Goal: Transaction & Acquisition: Purchase product/service

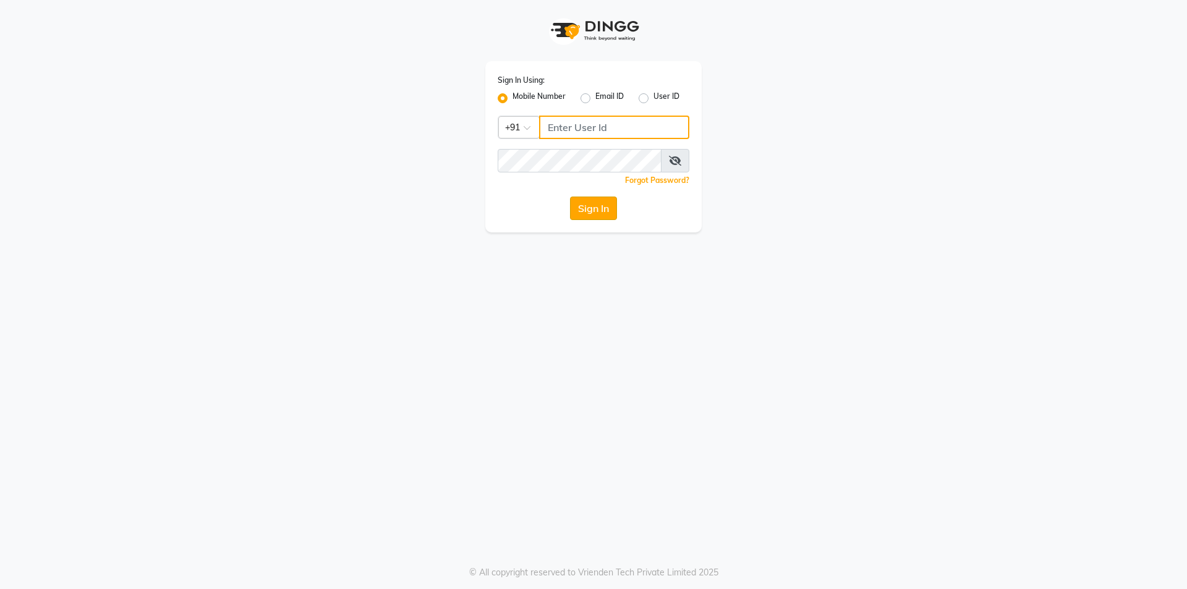
type input "9105819000"
click at [587, 211] on button "Sign In" at bounding box center [593, 208] width 47 height 23
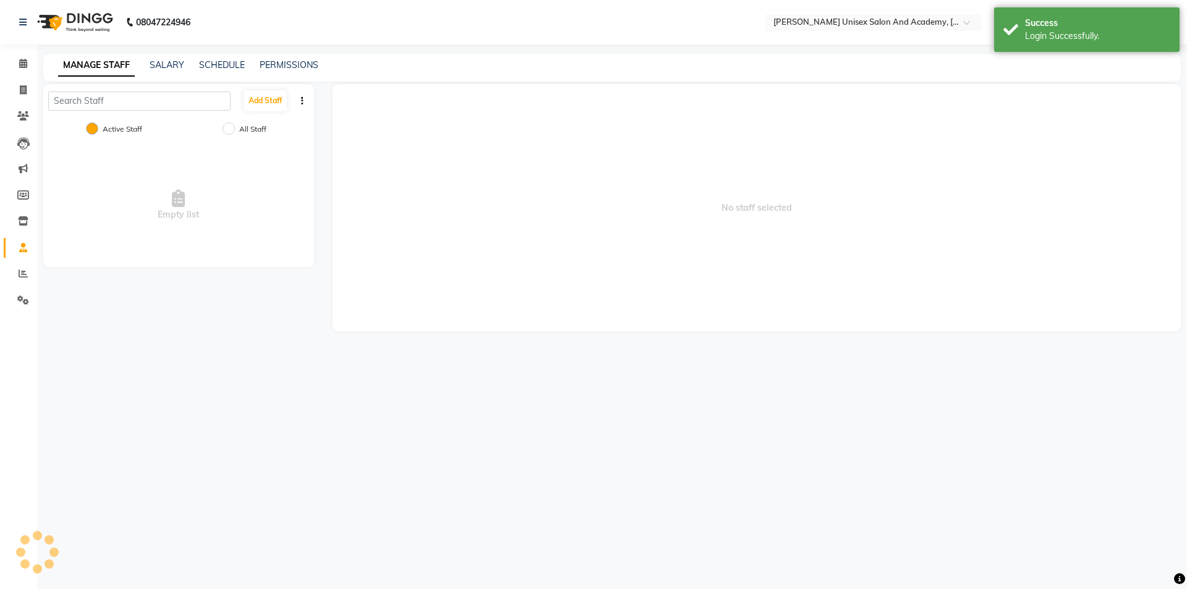
select select "en"
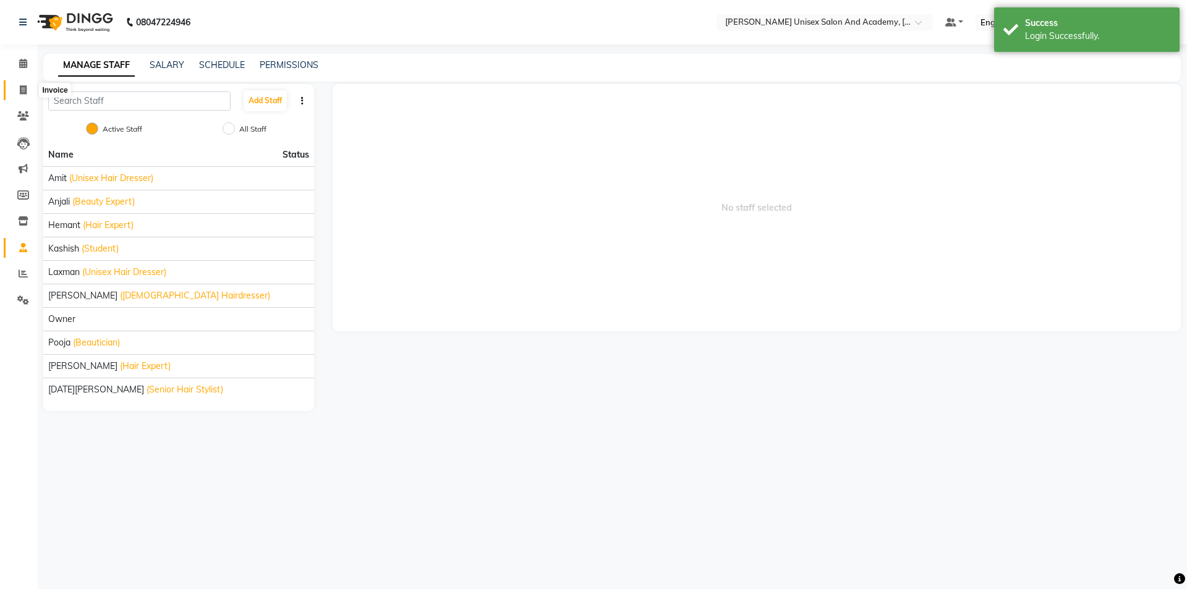
click at [20, 89] on icon at bounding box center [23, 89] width 7 height 9
select select "8060"
select select "service"
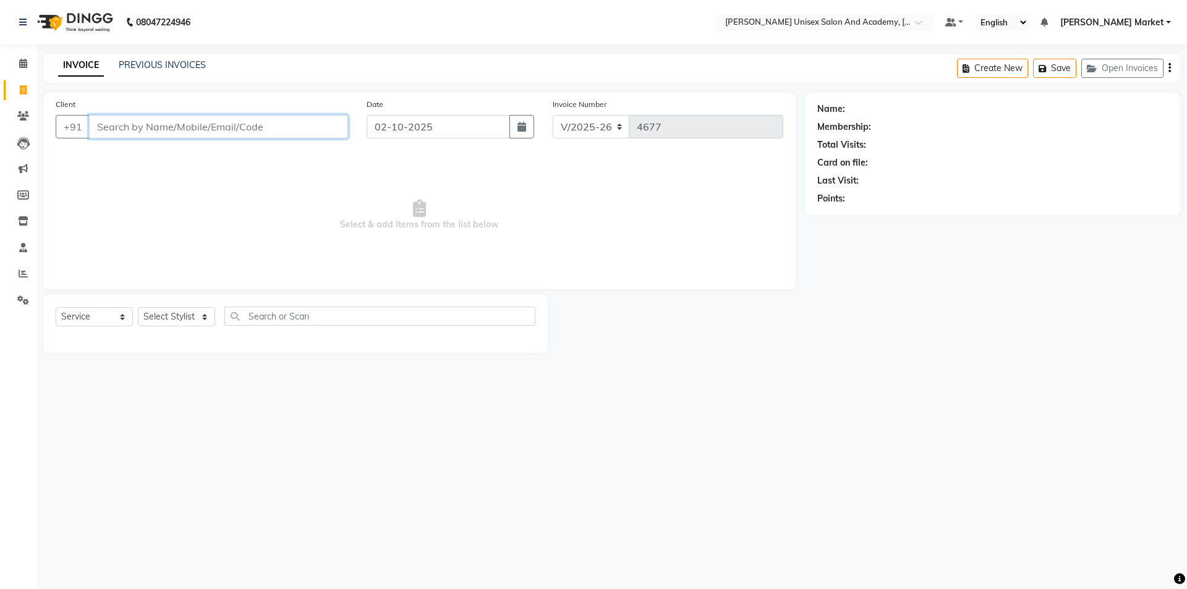
click at [223, 115] on input "Client" at bounding box center [218, 126] width 259 height 23
click at [221, 136] on input "Client" at bounding box center [218, 126] width 259 height 23
click at [221, 128] on input "Client" at bounding box center [218, 126] width 259 height 23
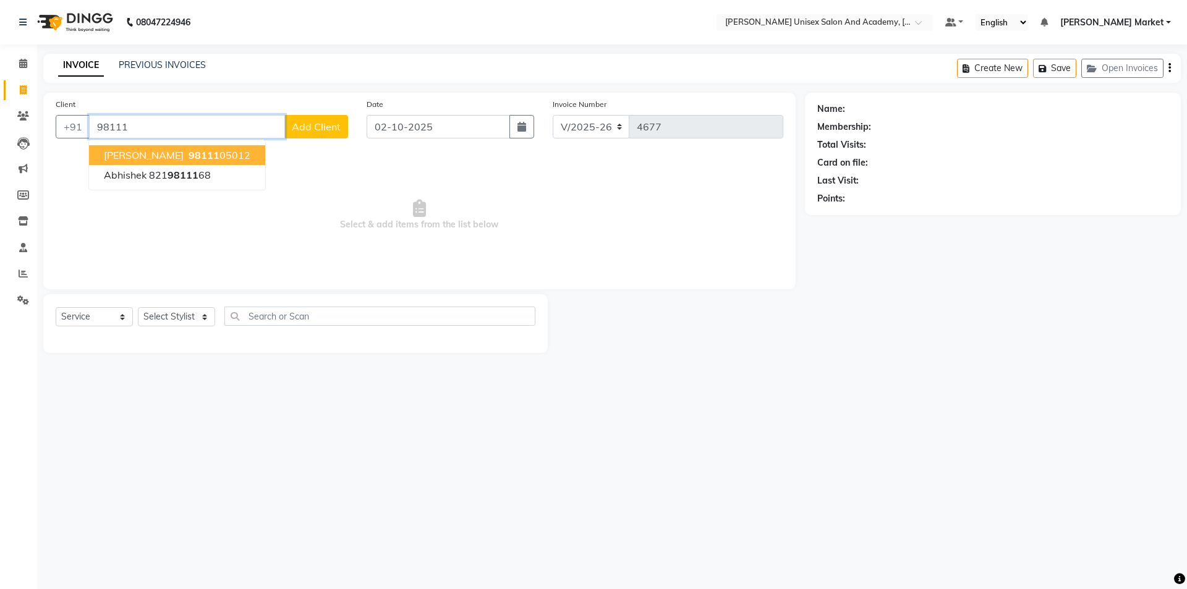
click at [186, 156] on ngb-highlight "98111 05012" at bounding box center [218, 155] width 64 height 12
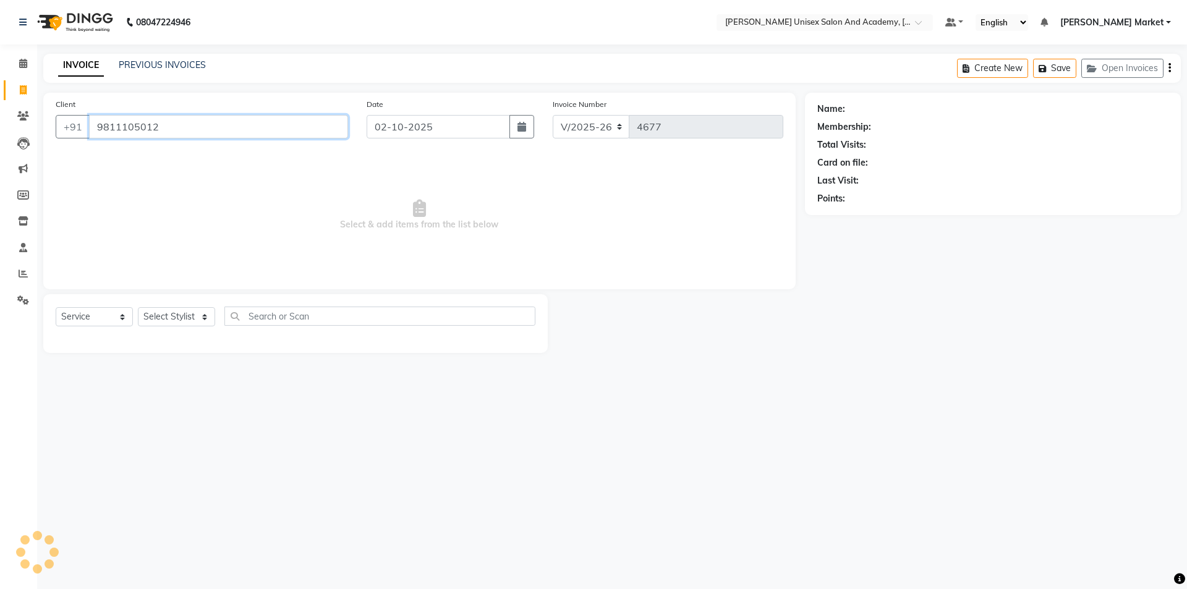
type input "9811105012"
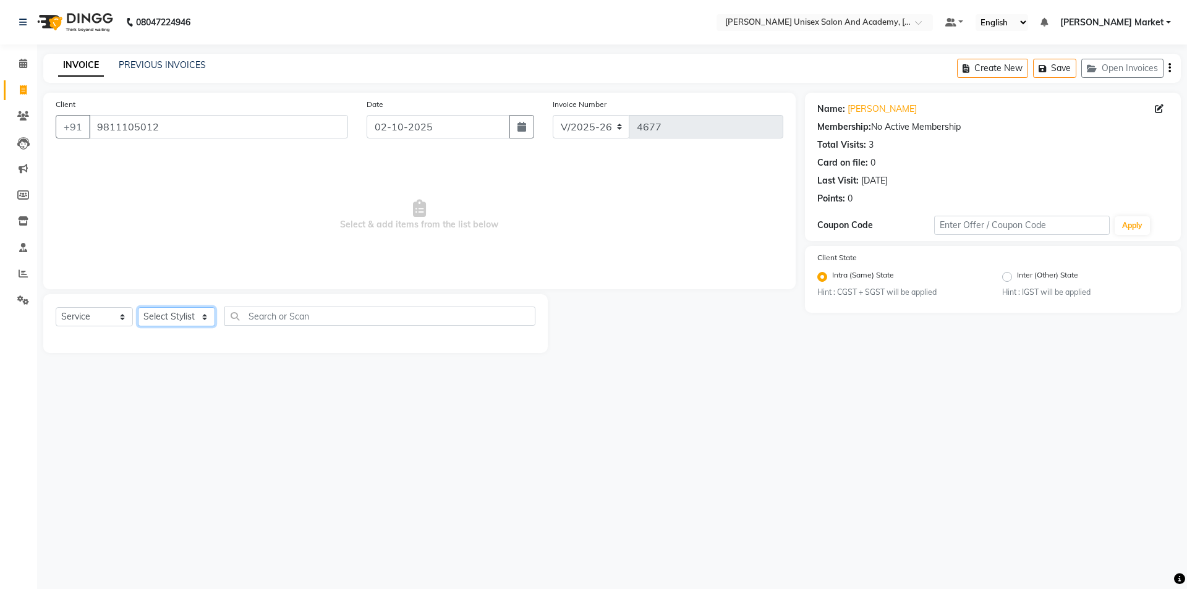
click at [203, 317] on select "Select Stylist Amit anjali hemant kashish laxman mandeep kumar owner pooja sahi…" at bounding box center [176, 316] width 77 height 19
select select "58724"
click at [138, 307] on select "Select Stylist Amit anjali hemant kashish laxman mandeep kumar owner pooja sahi…" at bounding box center [176, 316] width 77 height 19
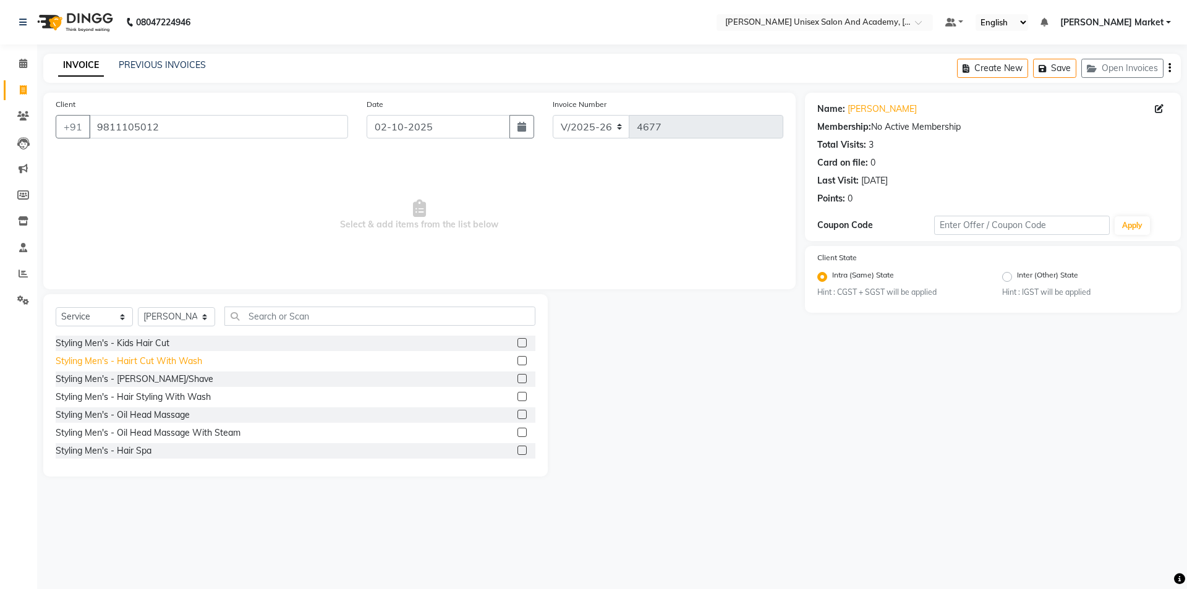
click at [152, 357] on div "Styling Men's - Hairt Cut With Wash" at bounding box center [129, 361] width 147 height 13
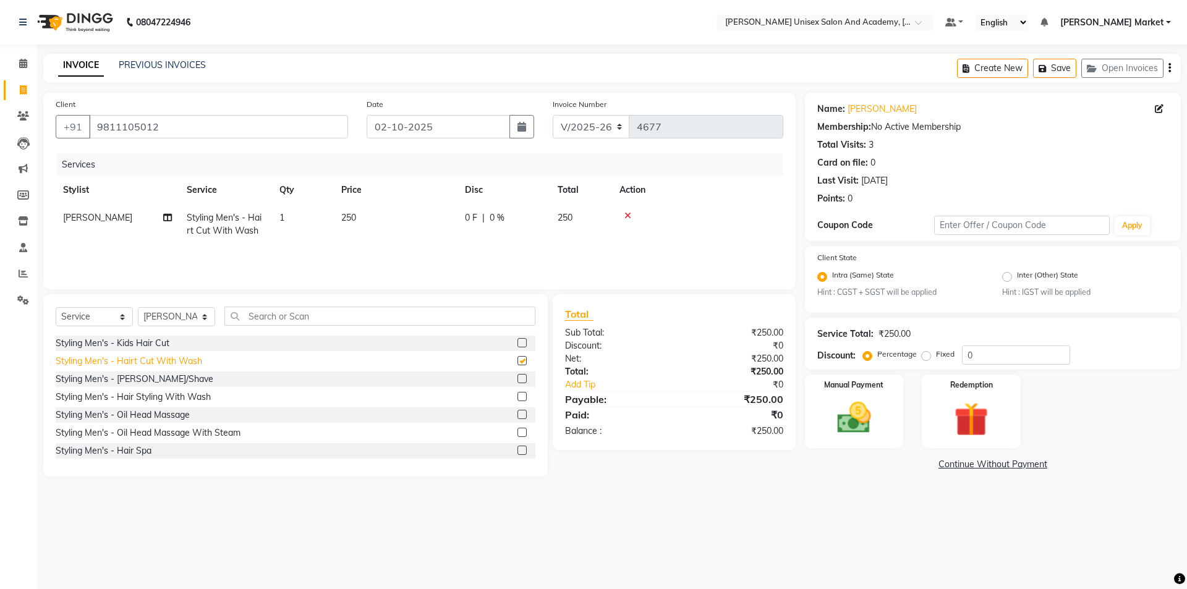
checkbox input "false"
click at [861, 405] on img at bounding box center [855, 418] width 58 height 41
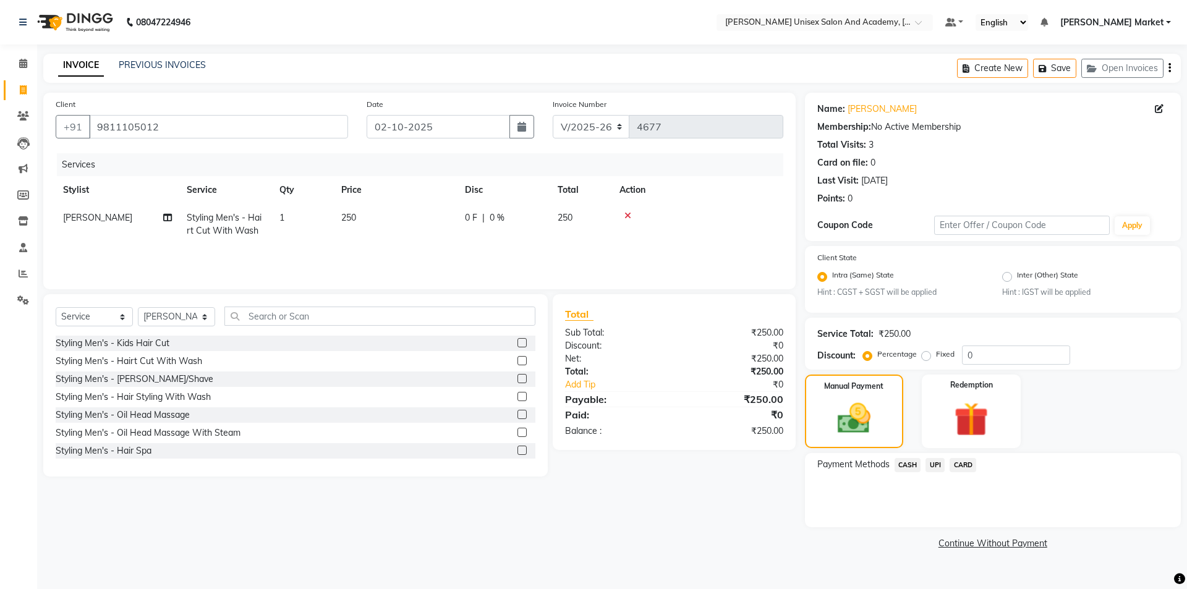
click at [930, 465] on span "UPI" at bounding box center [935, 465] width 19 height 14
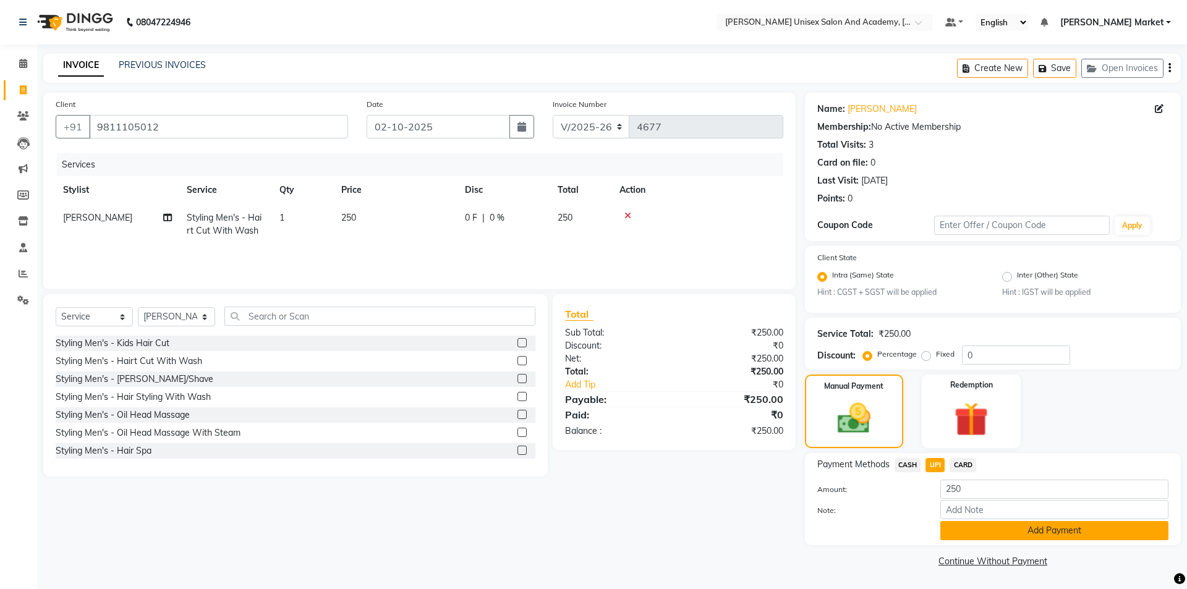
click at [970, 526] on button "Add Payment" at bounding box center [1055, 530] width 228 height 19
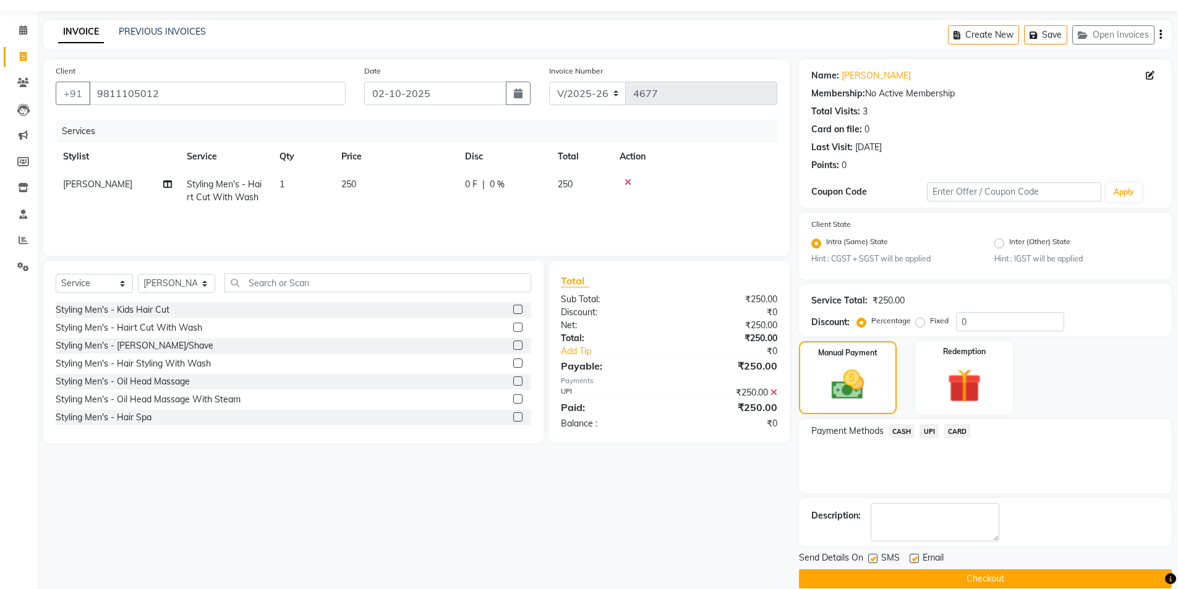
scroll to position [51, 0]
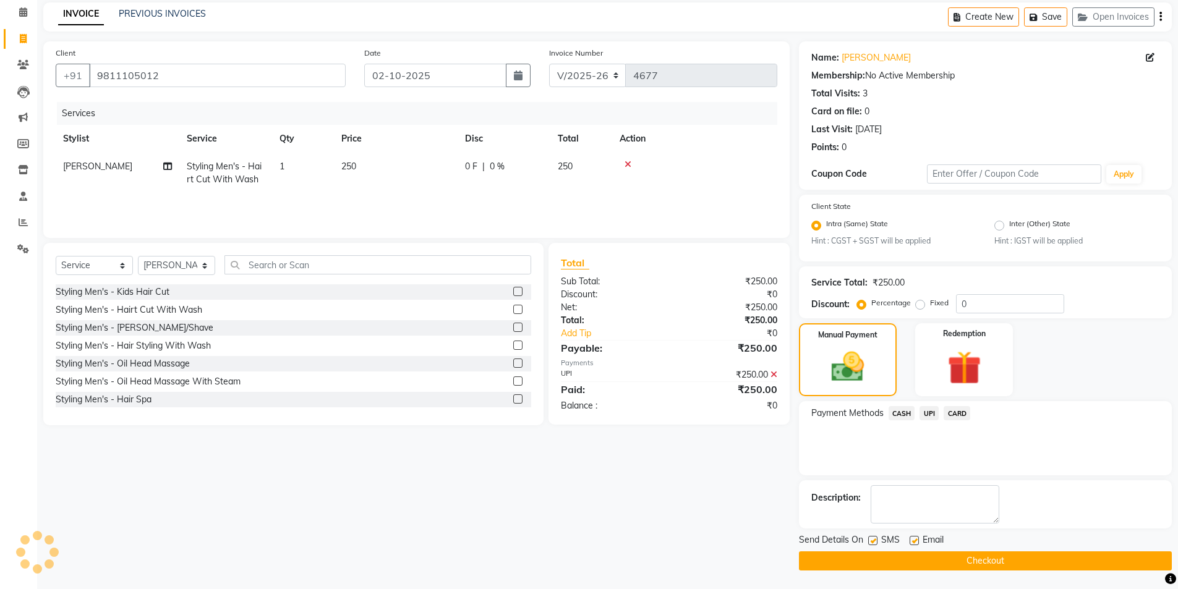
click at [975, 557] on button "Checkout" at bounding box center [985, 561] width 373 height 19
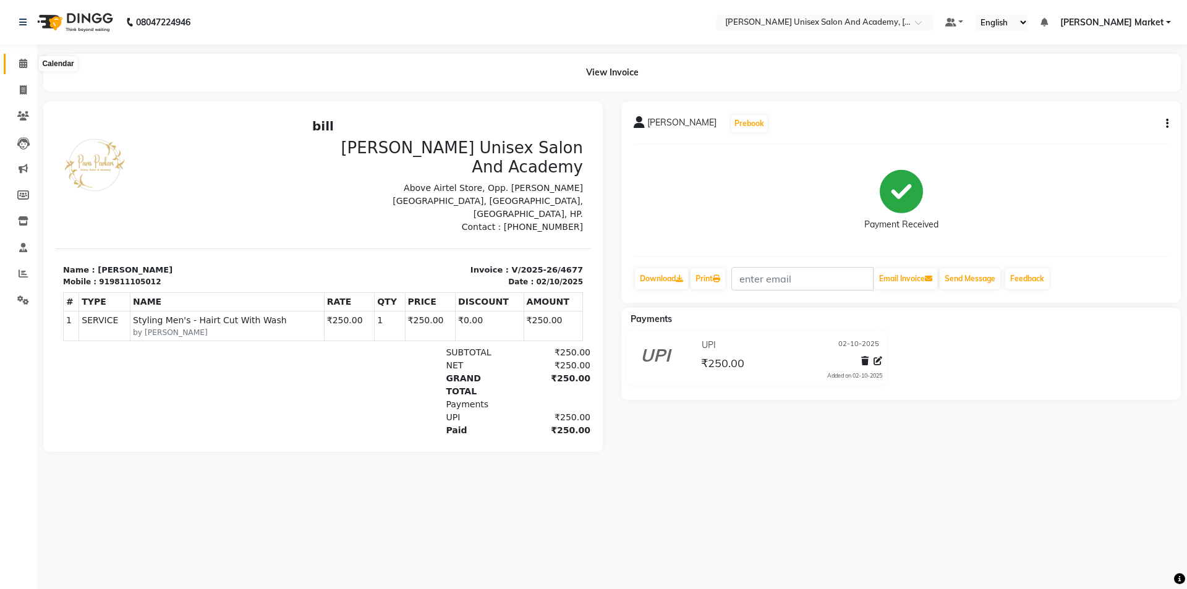
click at [18, 62] on span at bounding box center [23, 64] width 22 height 14
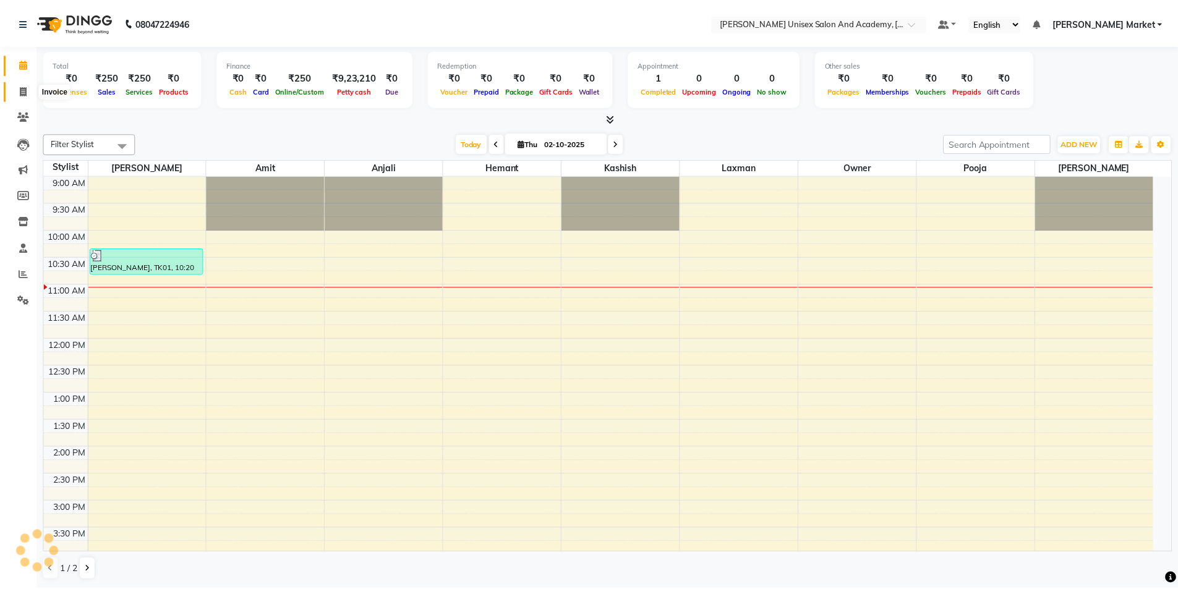
scroll to position [109, 0]
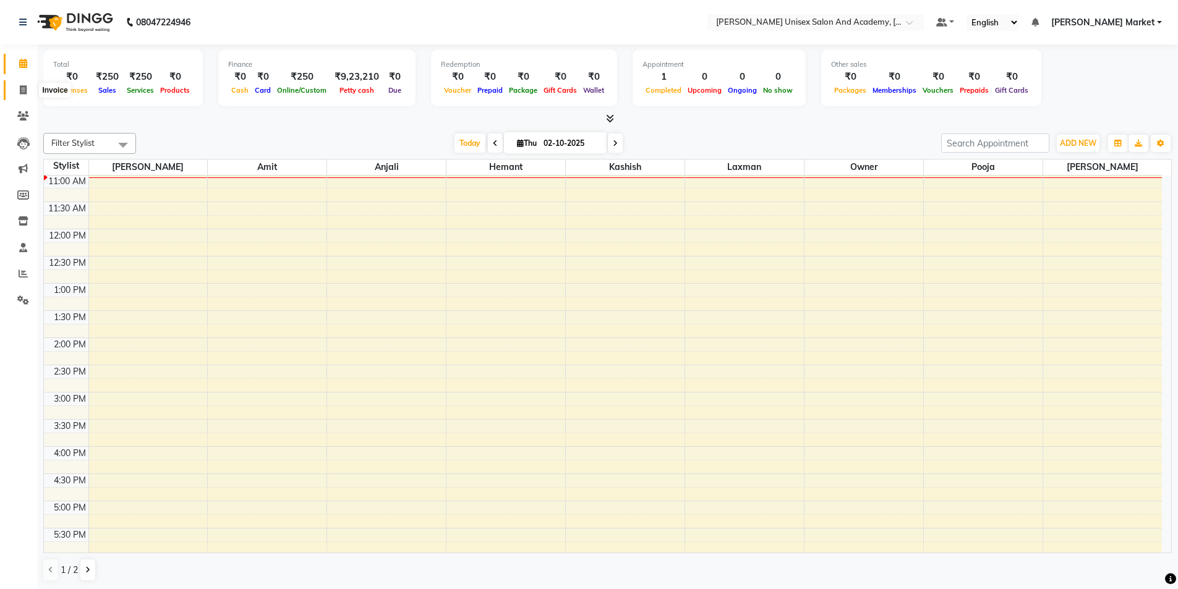
click at [27, 90] on icon at bounding box center [23, 89] width 7 height 9
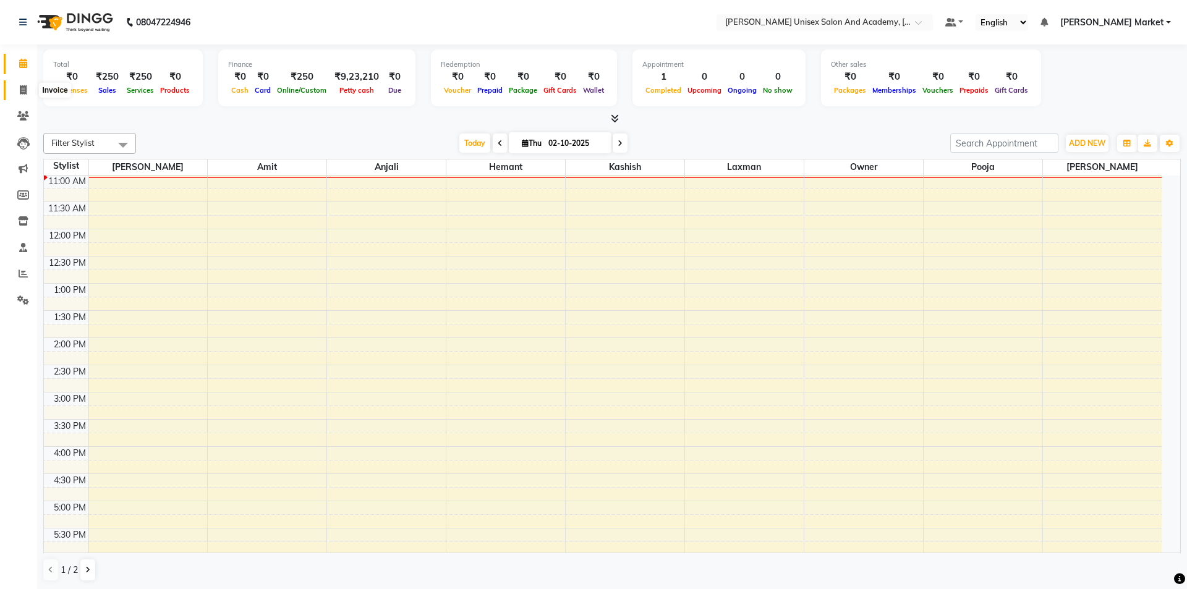
select select "8060"
select select "service"
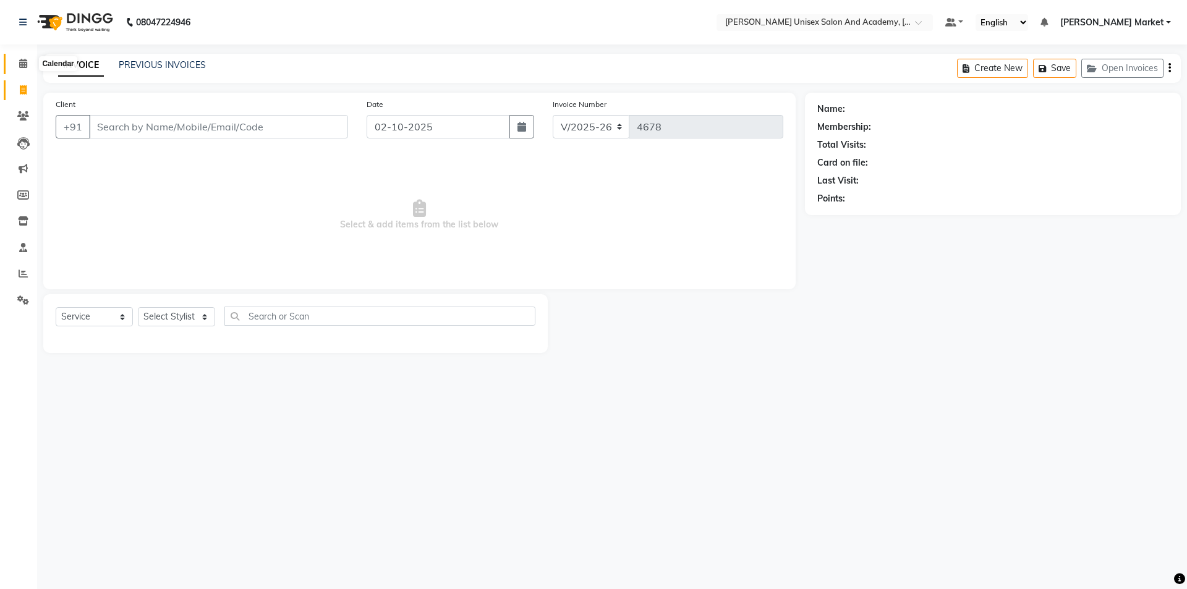
click at [22, 63] on icon at bounding box center [23, 63] width 8 height 9
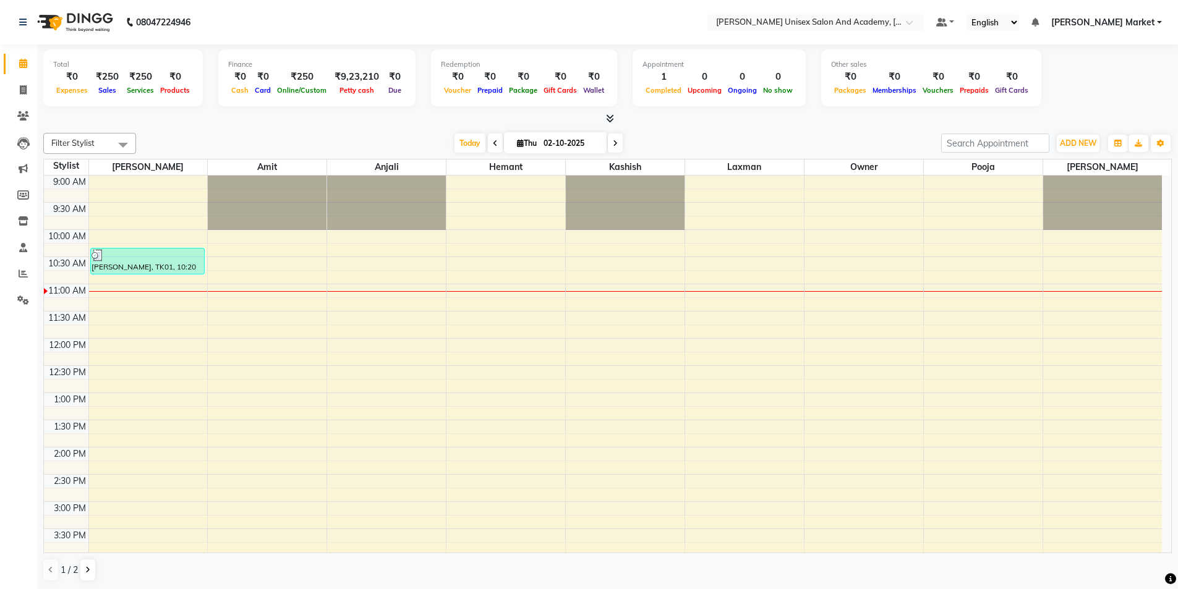
click at [493, 142] on icon at bounding box center [495, 143] width 5 height 7
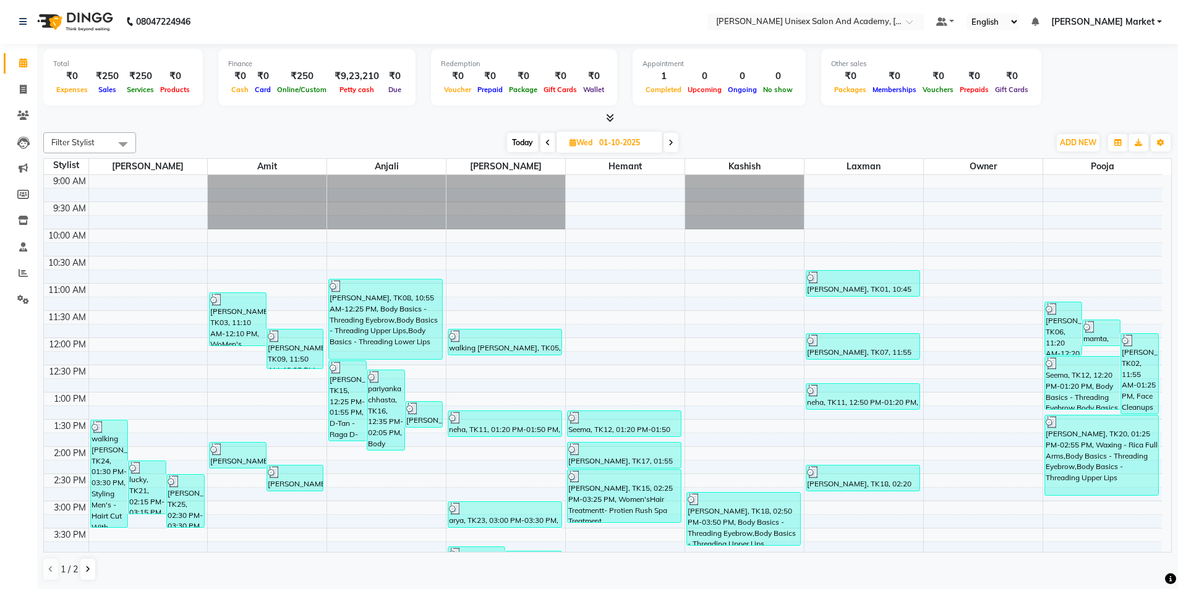
click at [671, 144] on icon at bounding box center [670, 142] width 5 height 7
type input "02-10-2025"
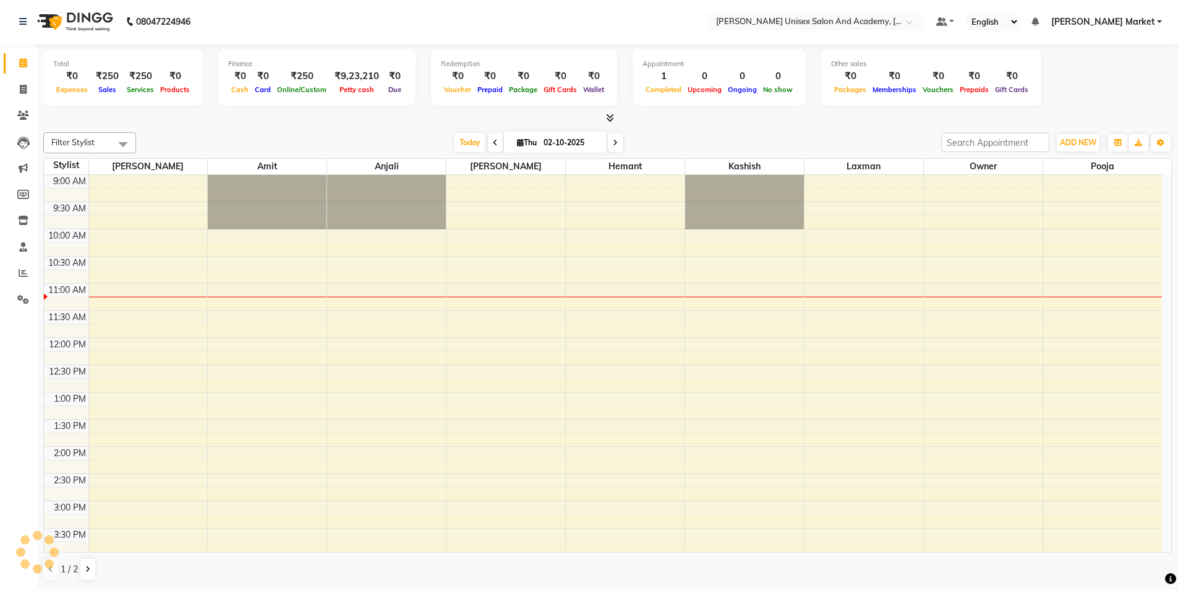
scroll to position [109, 0]
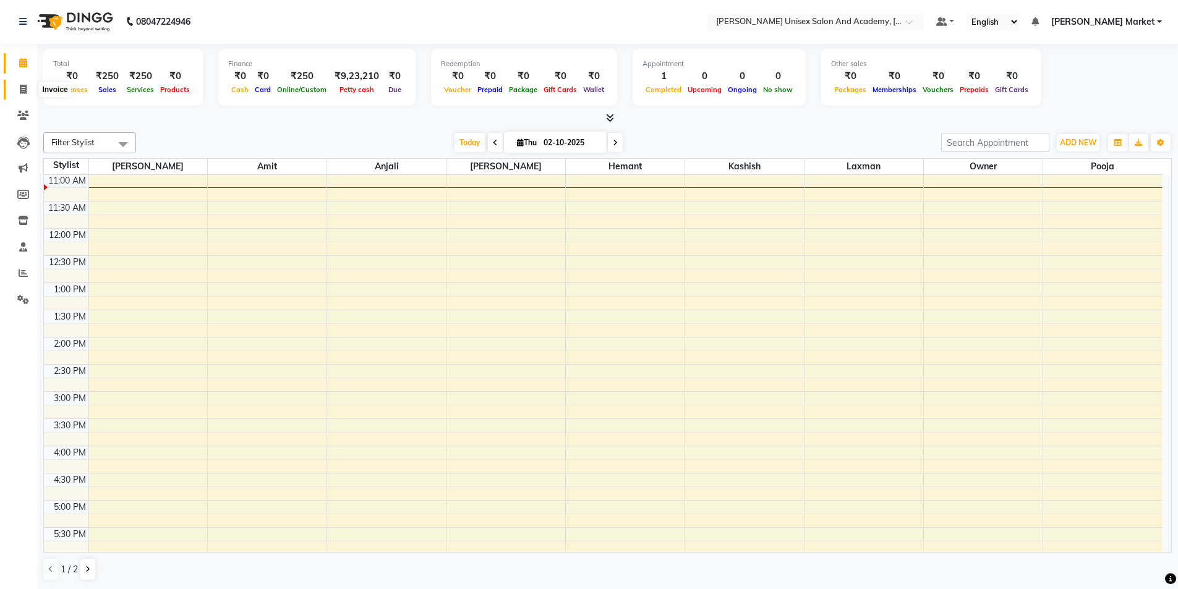
click at [28, 83] on span at bounding box center [23, 90] width 22 height 14
select select "service"
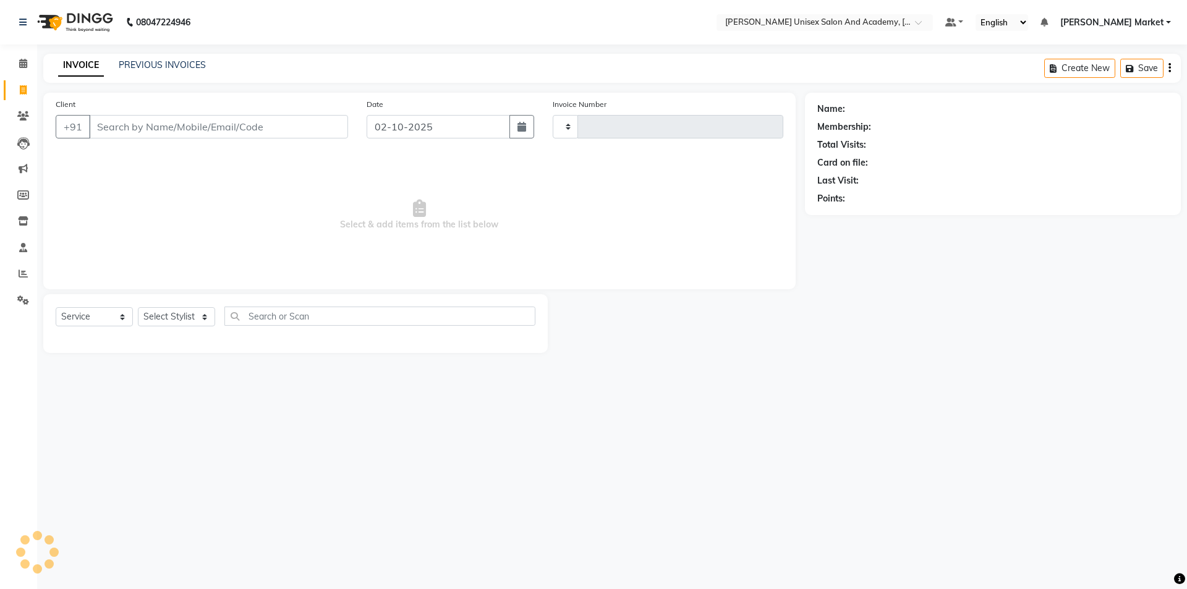
type input "4678"
select select "8060"
click at [207, 316] on select "Select Stylist Amit anjali [PERSON_NAME] [PERSON_NAME] [PERSON_NAME] [PERSON_NA…" at bounding box center [176, 316] width 77 height 19
select select "74041"
click at [138, 307] on select "Select Stylist Amit anjali [PERSON_NAME] [PERSON_NAME] [PERSON_NAME] [PERSON_NA…" at bounding box center [176, 316] width 77 height 19
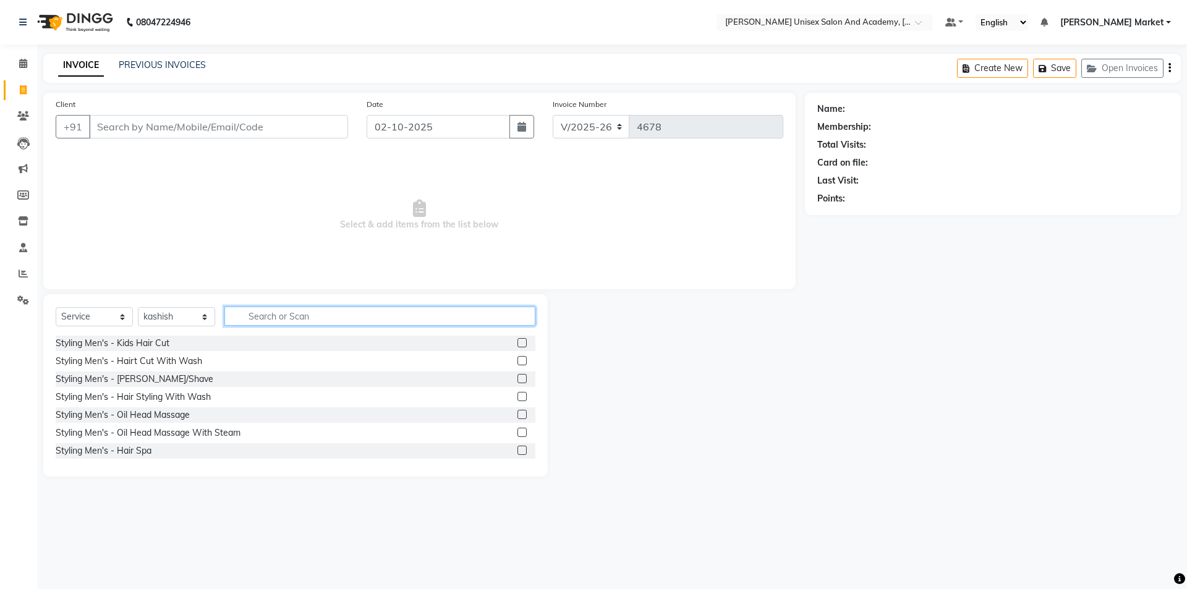
click at [304, 310] on input "text" at bounding box center [379, 316] width 311 height 19
type input "thr"
click at [518, 342] on label at bounding box center [522, 342] width 9 height 9
click at [518, 342] on input "checkbox" at bounding box center [522, 343] width 8 height 8
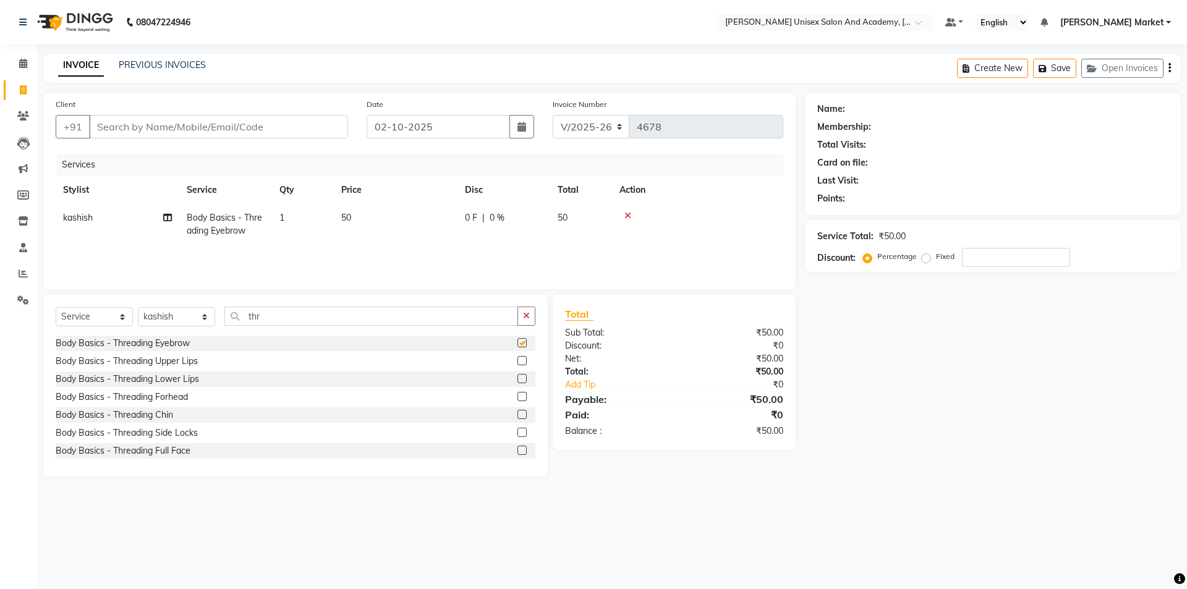
checkbox input "false"
click at [121, 132] on input "Client" at bounding box center [218, 126] width 259 height 23
type input "9"
type input "0"
type input "9459393614"
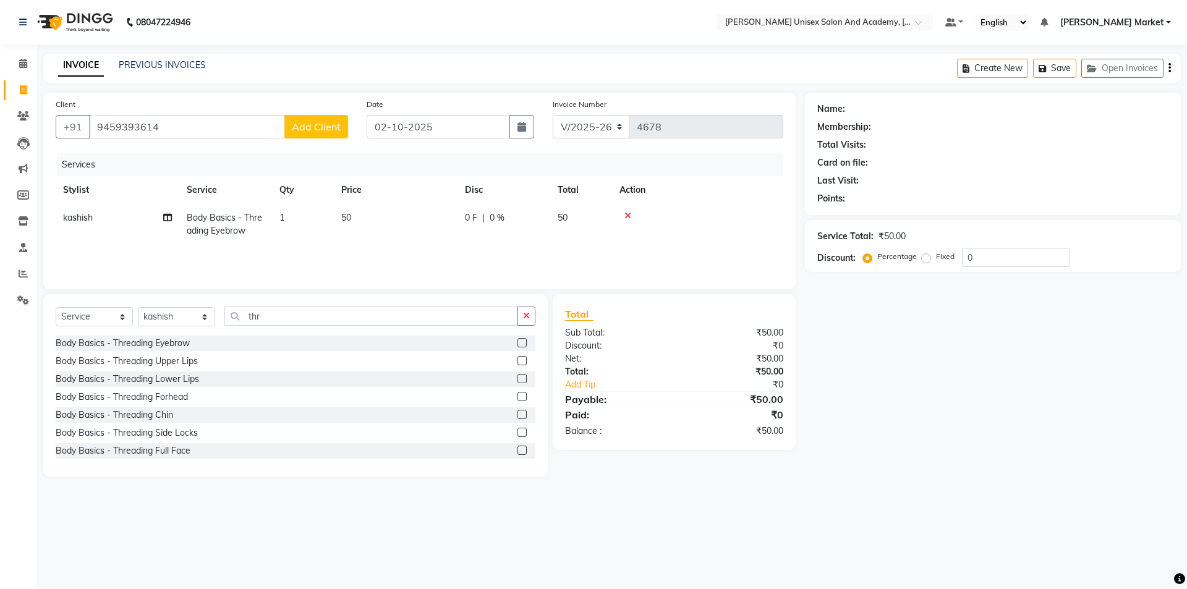
click at [305, 126] on span "Add Client" at bounding box center [316, 127] width 49 height 12
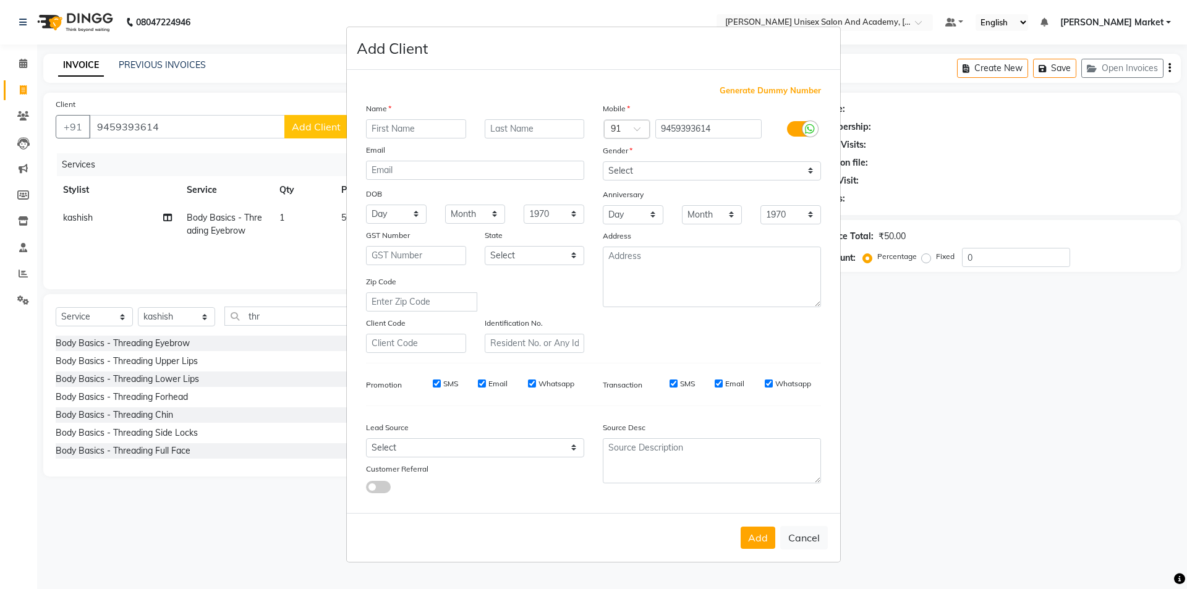
click at [385, 128] on input "text" at bounding box center [416, 128] width 100 height 19
type input "mamta"
click at [635, 169] on select "Select [DEMOGRAPHIC_DATA] [DEMOGRAPHIC_DATA] Other Prefer Not To Say" at bounding box center [712, 170] width 218 height 19
select select "[DEMOGRAPHIC_DATA]"
click at [603, 161] on select "Select [DEMOGRAPHIC_DATA] [DEMOGRAPHIC_DATA] Other Prefer Not To Say" at bounding box center [712, 170] width 218 height 19
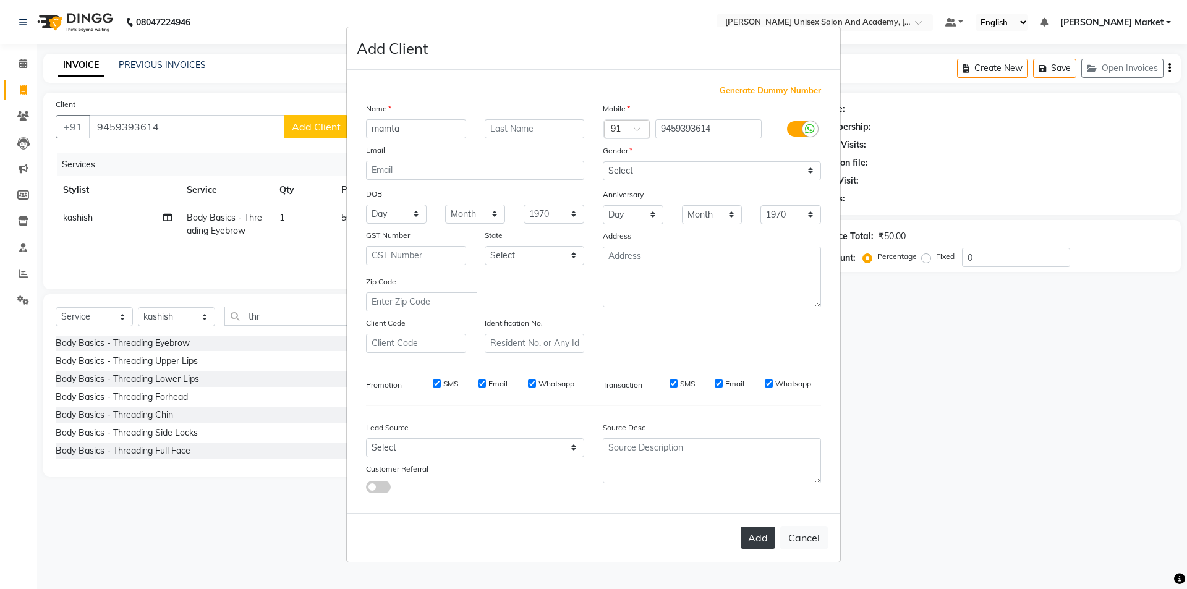
click at [760, 543] on button "Add" at bounding box center [758, 538] width 35 height 22
select select
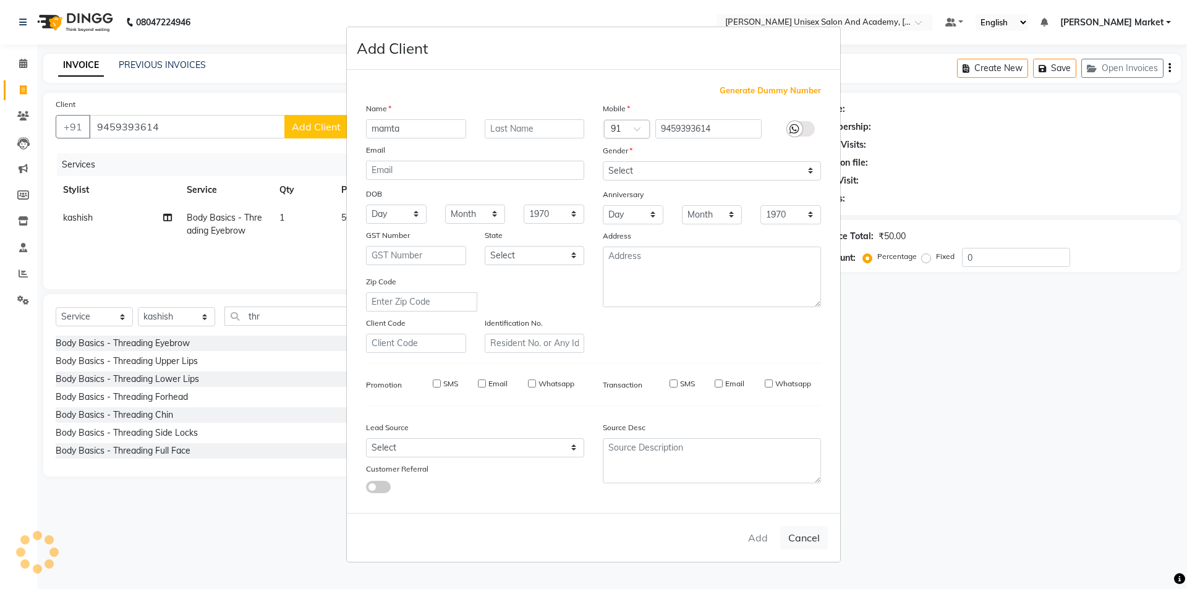
select select
checkbox input "false"
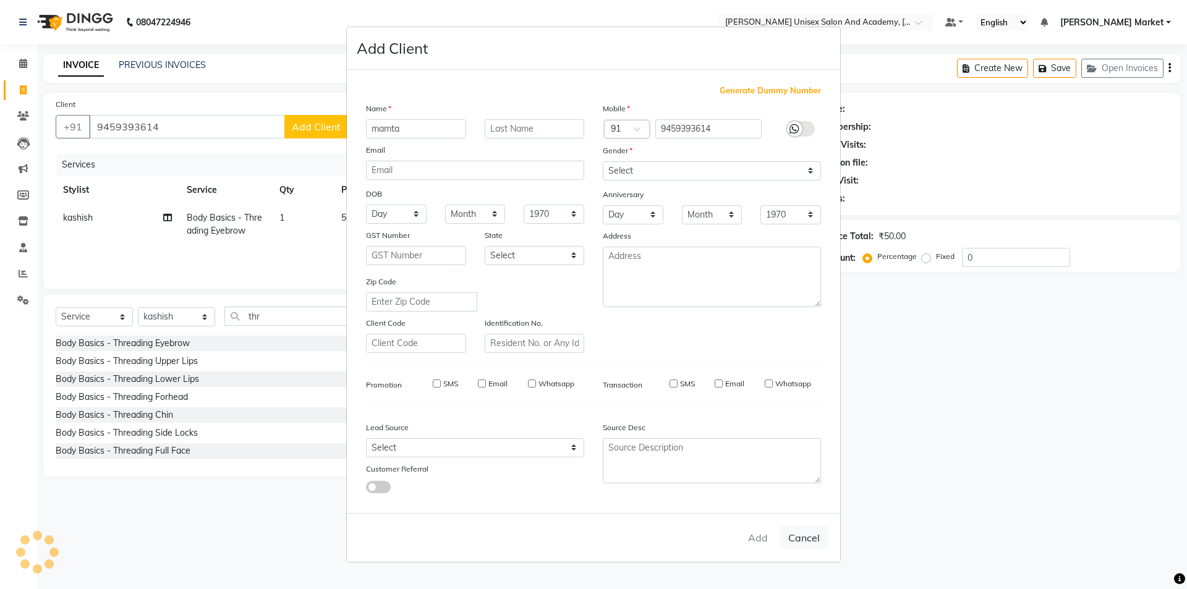
checkbox input "false"
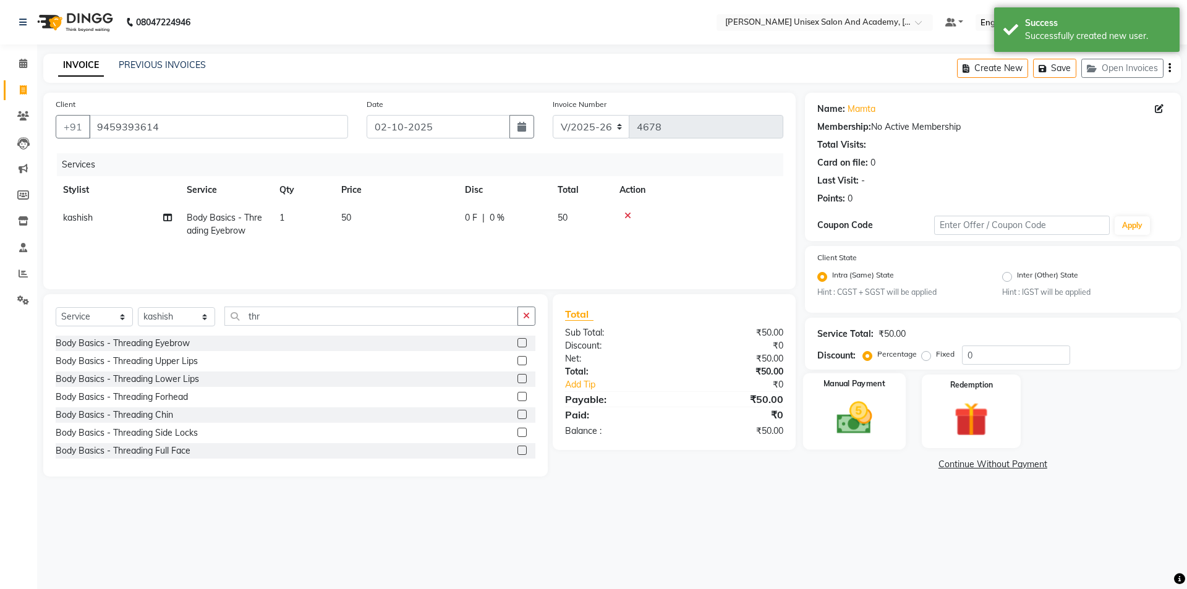
click at [862, 422] on img at bounding box center [855, 418] width 58 height 41
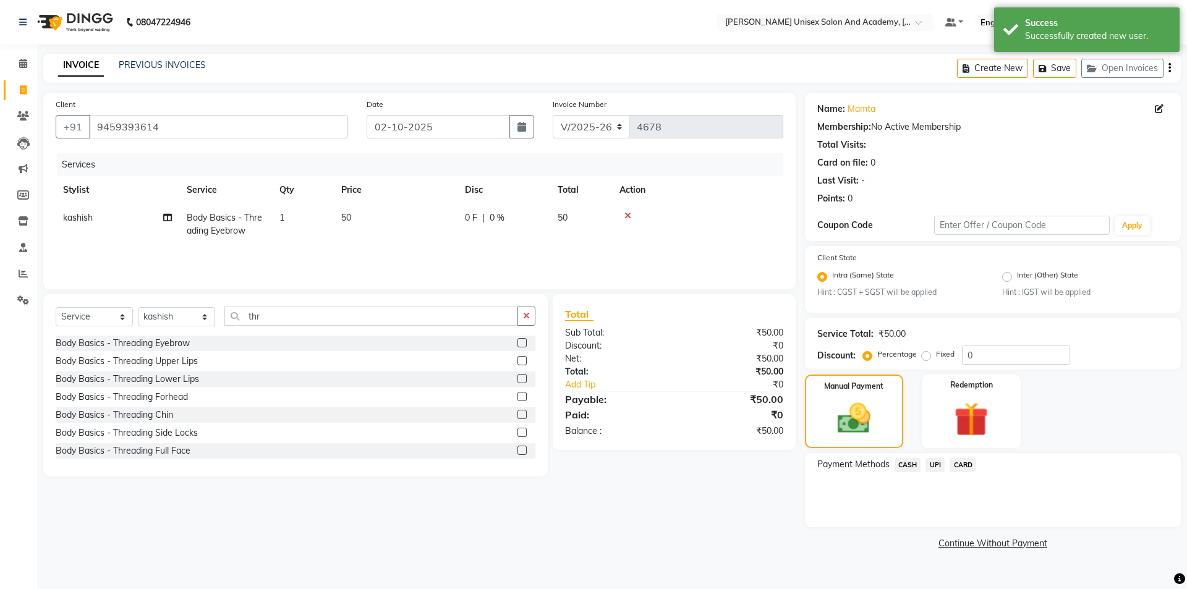
click at [939, 466] on span "UPI" at bounding box center [935, 465] width 19 height 14
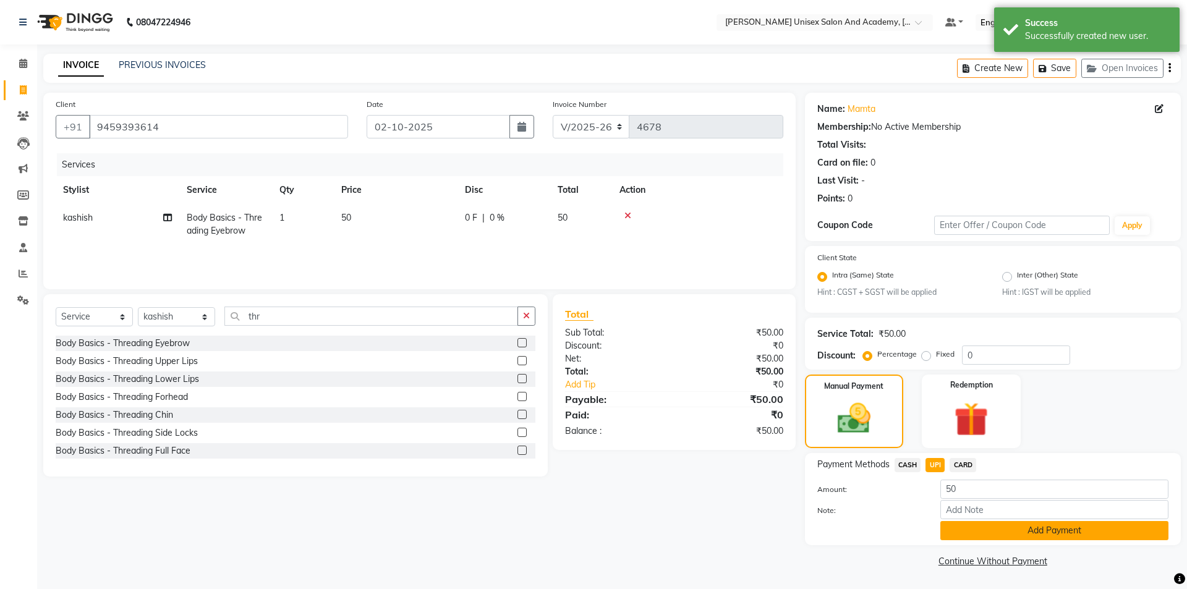
click at [967, 524] on button "Add Payment" at bounding box center [1055, 530] width 228 height 19
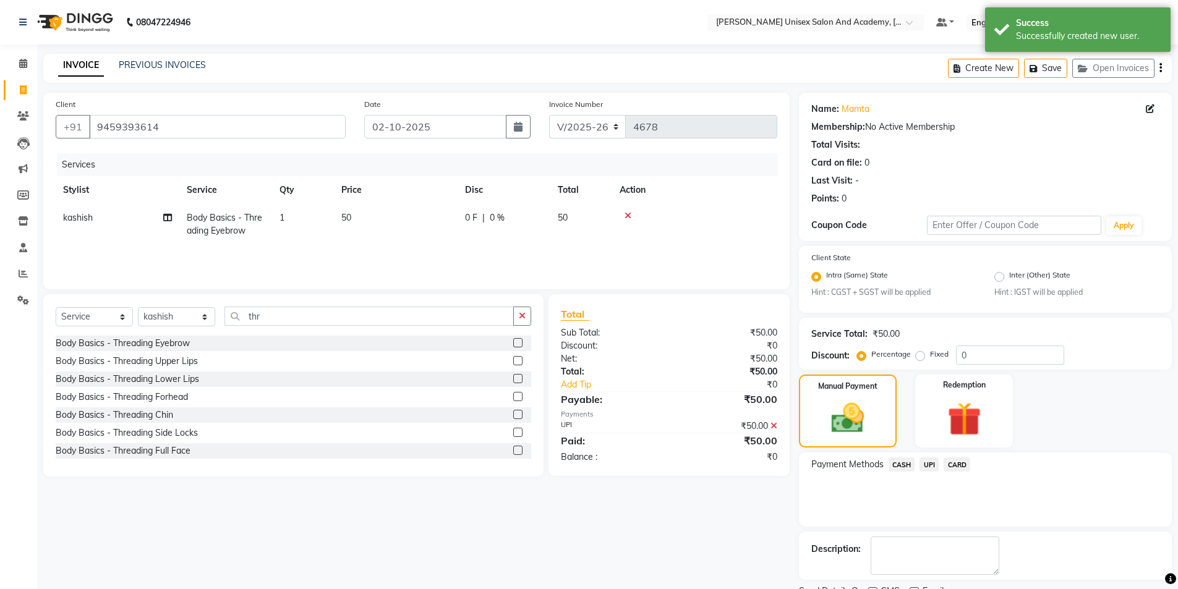
scroll to position [51, 0]
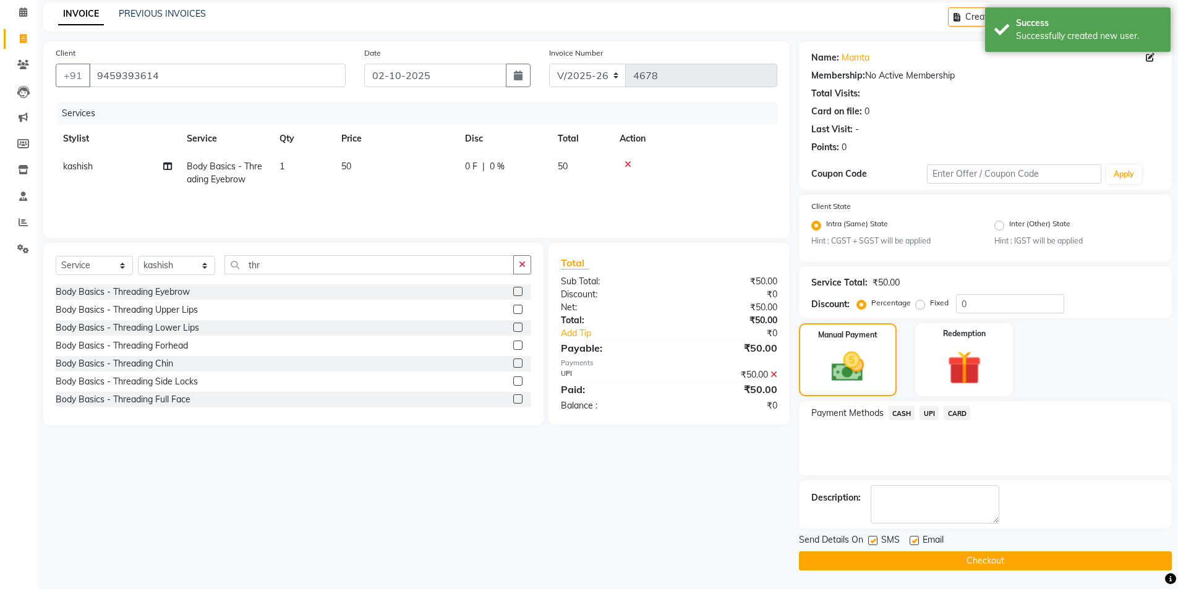
click at [984, 557] on button "Checkout" at bounding box center [985, 561] width 373 height 19
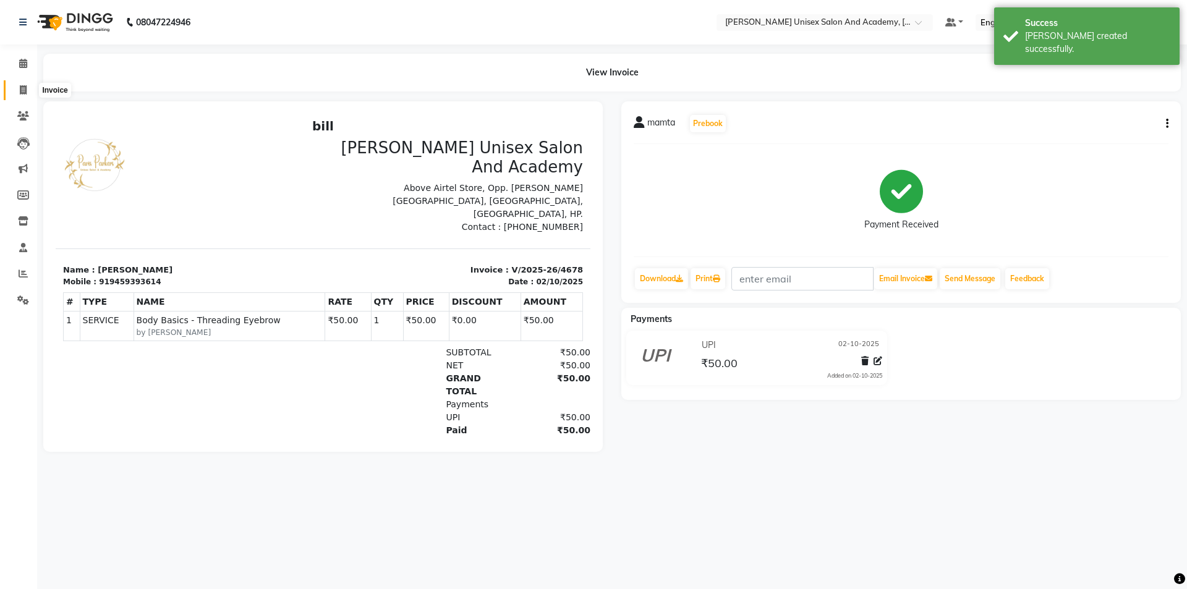
click at [21, 88] on icon at bounding box center [23, 89] width 7 height 9
select select "service"
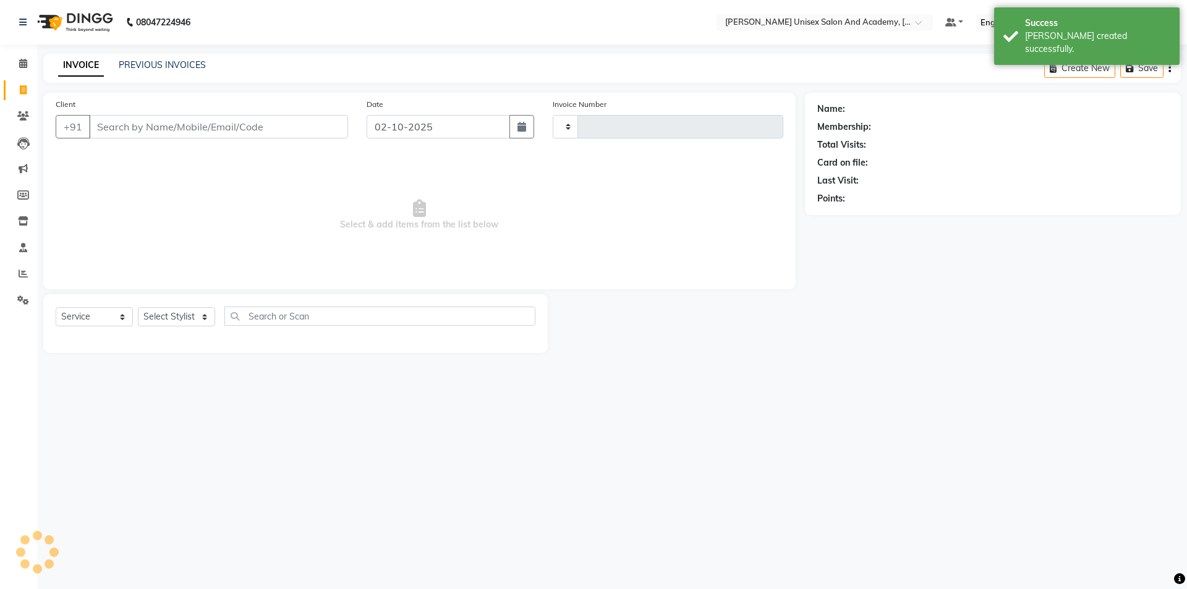
type input "4679"
select select "8060"
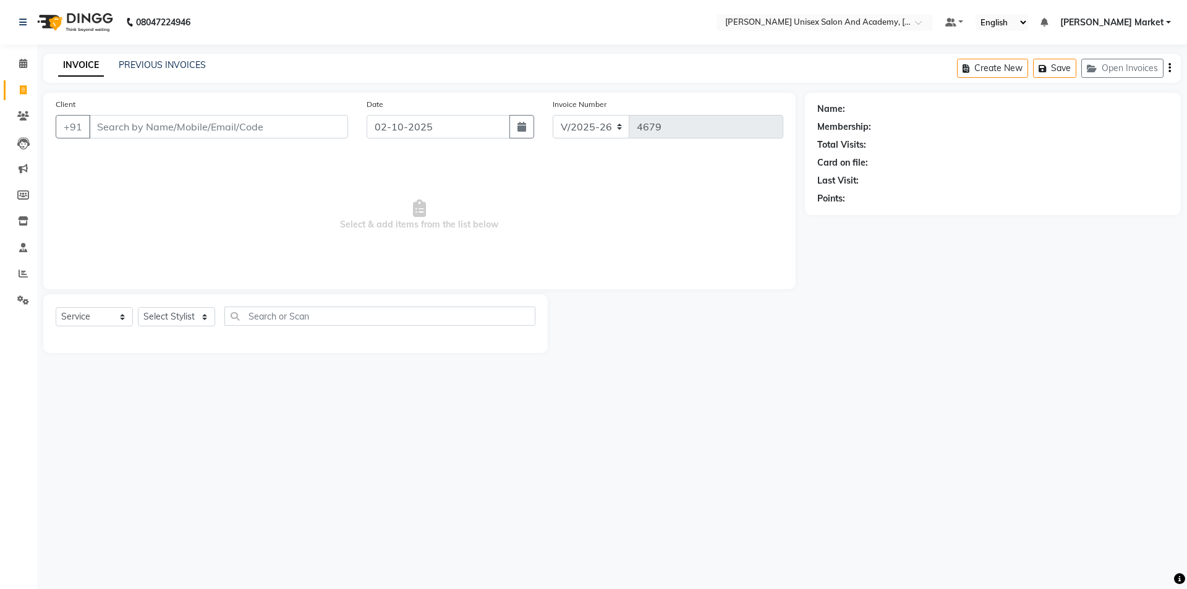
click at [21, 84] on span at bounding box center [23, 90] width 22 height 14
select select "service"
type input "4679"
select select "8060"
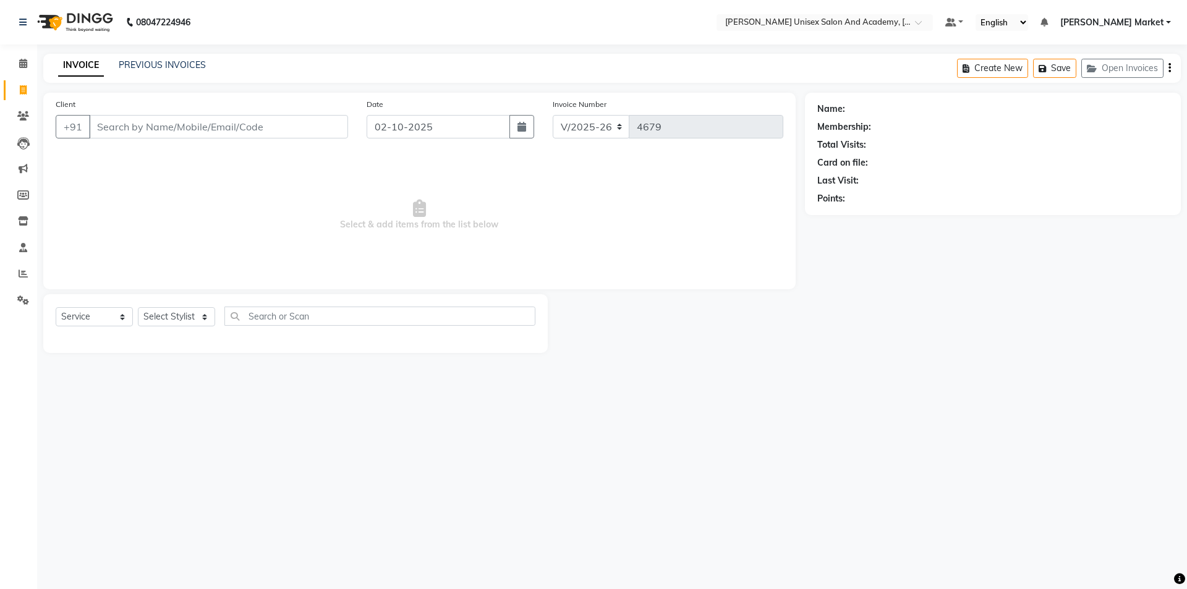
click at [127, 129] on input "Client" at bounding box center [218, 126] width 259 height 23
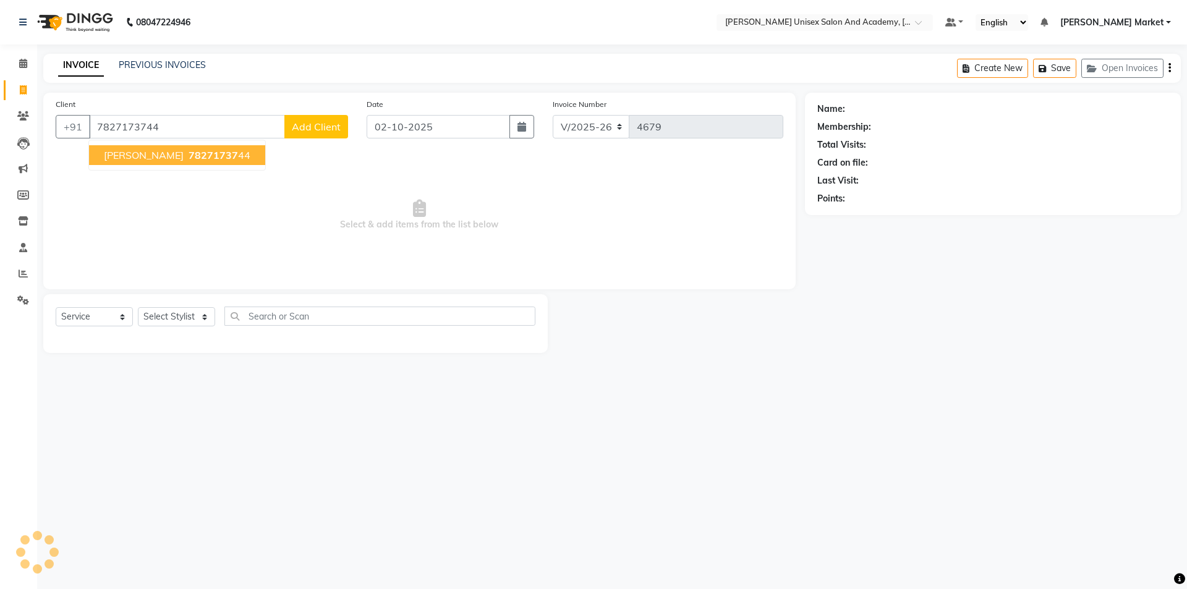
type input "7827173744"
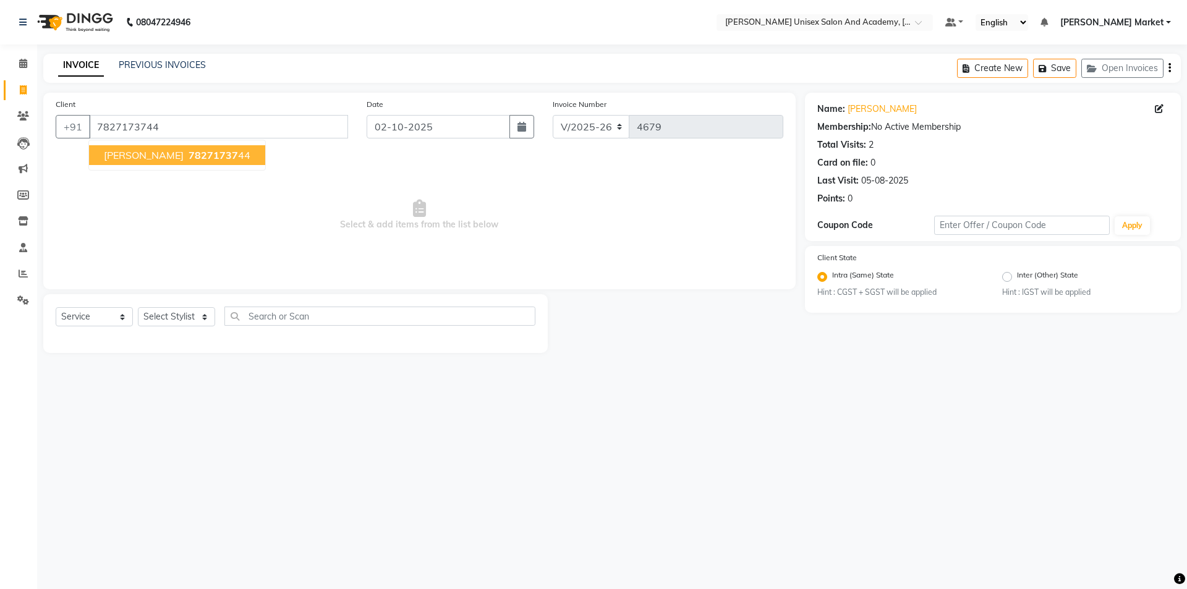
click at [189, 157] on span "78271737" at bounding box center [213, 155] width 49 height 12
click at [197, 315] on select "Select Stylist Amit anjali [PERSON_NAME] [PERSON_NAME] [PERSON_NAME] [PERSON_NA…" at bounding box center [176, 316] width 77 height 19
select select "75210"
click at [138, 307] on select "Select Stylist Amit anjali [PERSON_NAME] [PERSON_NAME] [PERSON_NAME] [PERSON_NA…" at bounding box center [176, 316] width 77 height 19
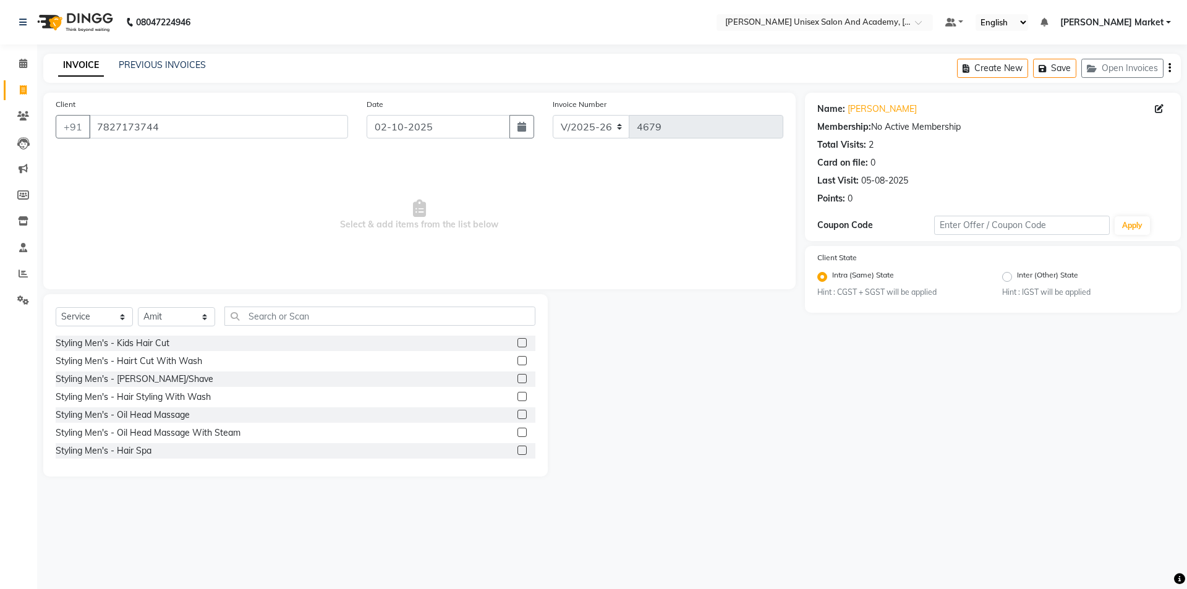
click at [518, 362] on label at bounding box center [522, 360] width 9 height 9
click at [518, 362] on input "checkbox" at bounding box center [522, 361] width 8 height 8
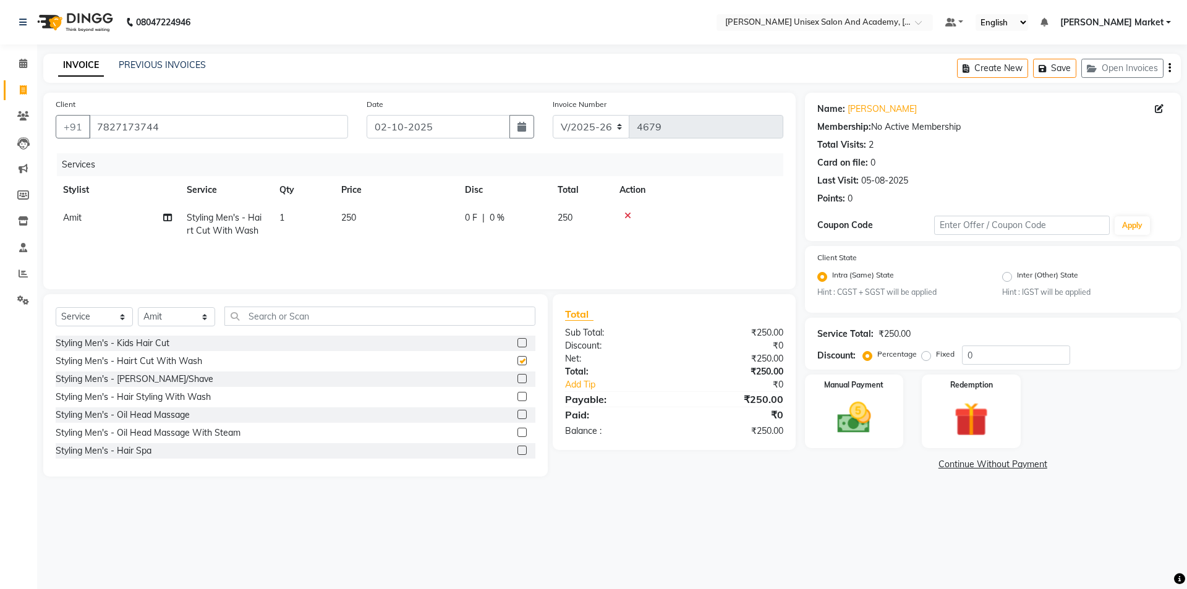
checkbox input "false"
click at [845, 417] on img at bounding box center [855, 418] width 58 height 41
click at [937, 463] on span "UPI" at bounding box center [935, 465] width 19 height 14
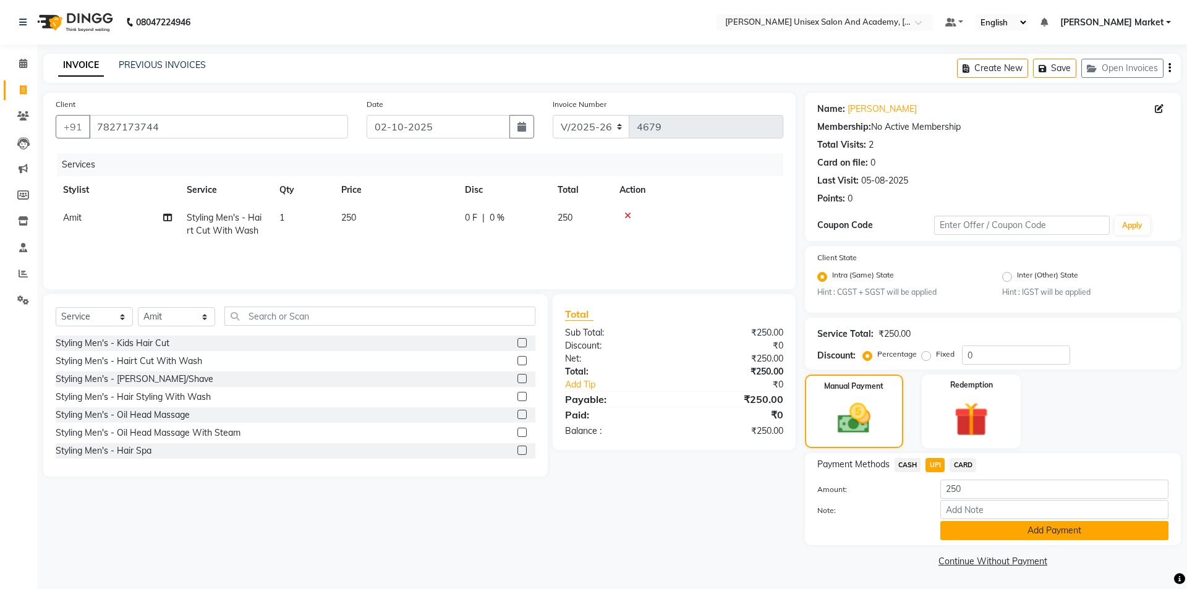
click at [998, 540] on button "Add Payment" at bounding box center [1055, 530] width 228 height 19
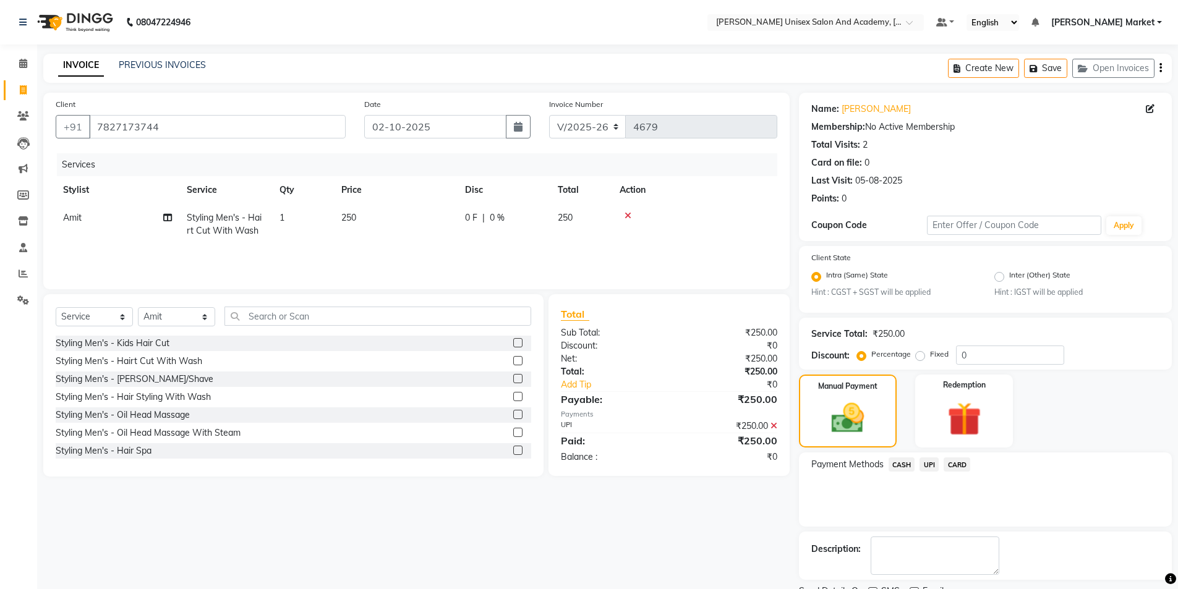
click at [933, 460] on span "UPI" at bounding box center [929, 465] width 19 height 14
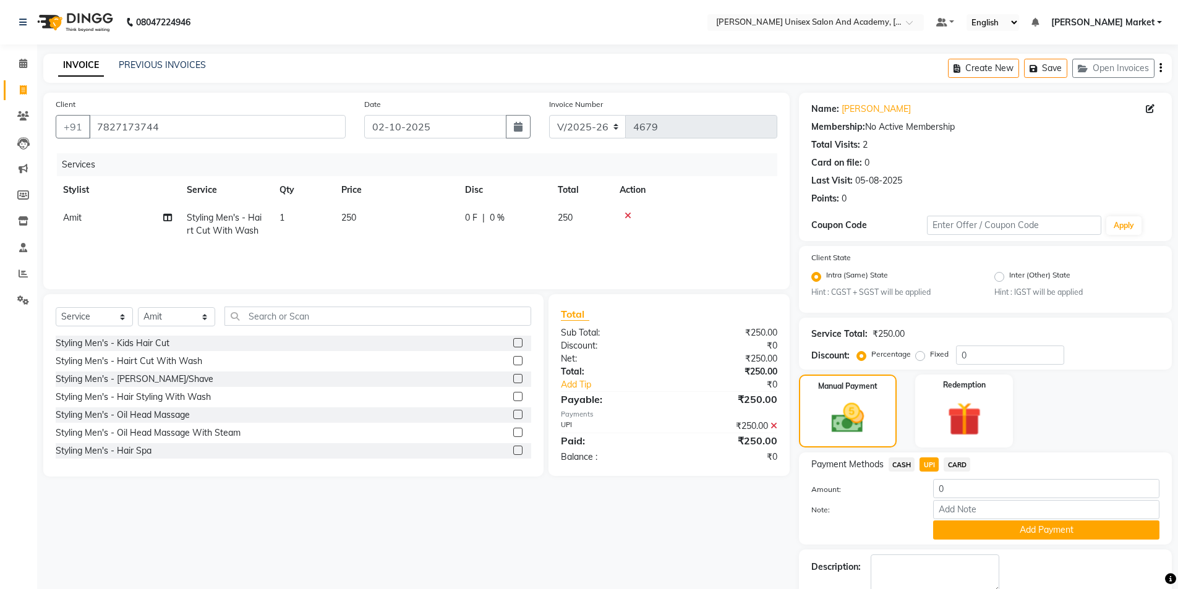
click at [985, 532] on button "Add Payment" at bounding box center [1046, 530] width 226 height 19
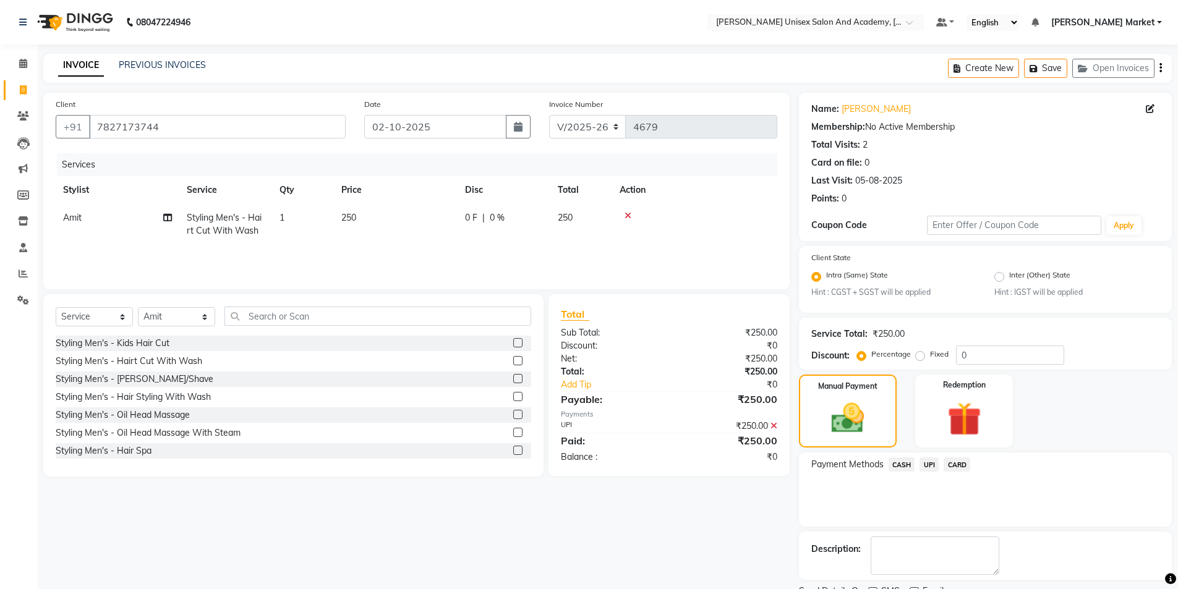
scroll to position [51, 0]
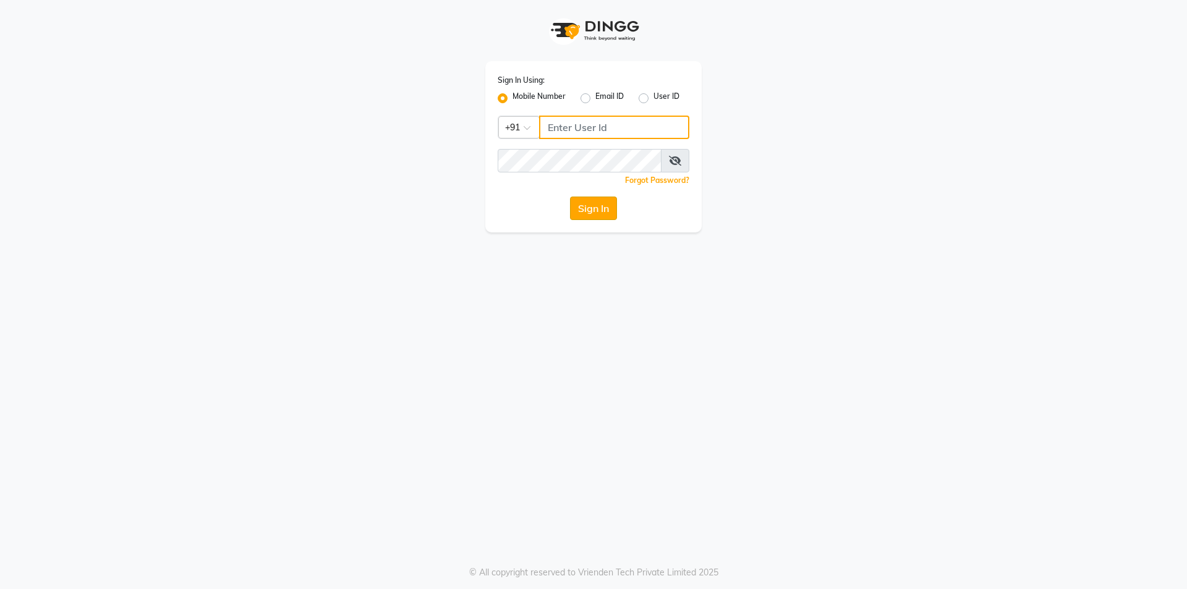
type input "9105819000"
click at [586, 204] on button "Sign In" at bounding box center [593, 208] width 47 height 23
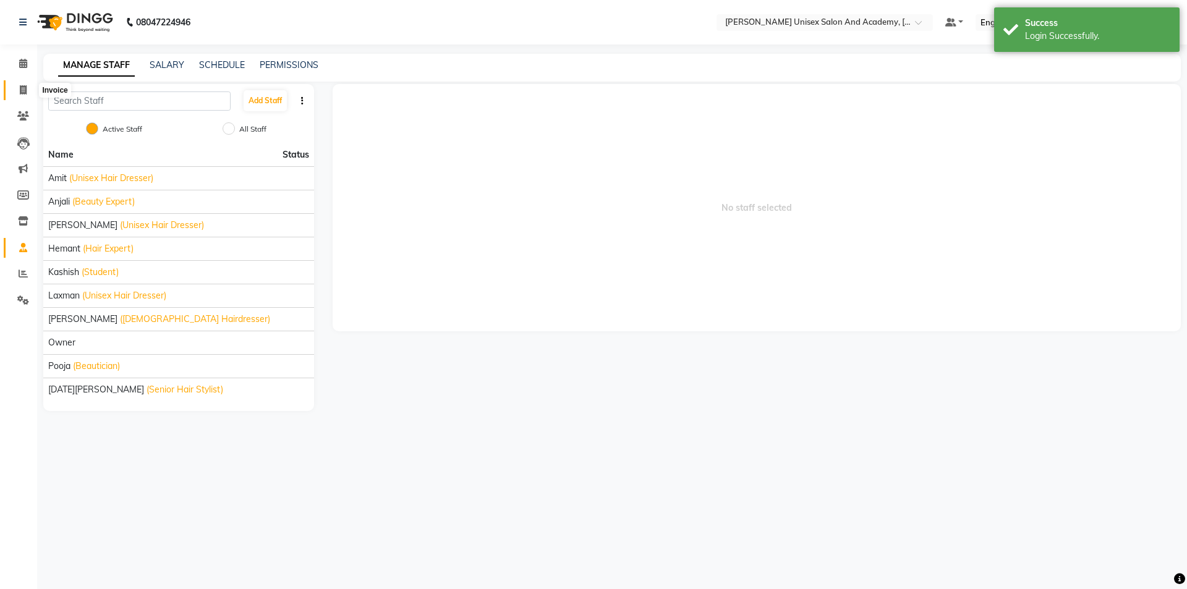
click at [19, 87] on span at bounding box center [23, 90] width 22 height 14
select select "8060"
select select "service"
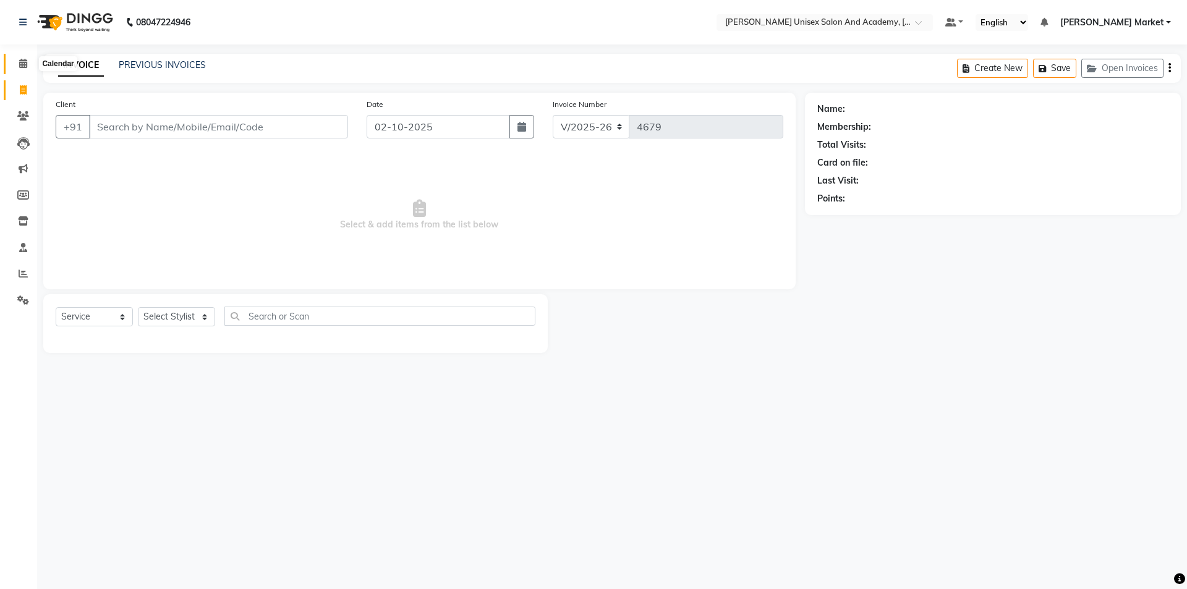
click at [24, 66] on icon at bounding box center [23, 63] width 8 height 9
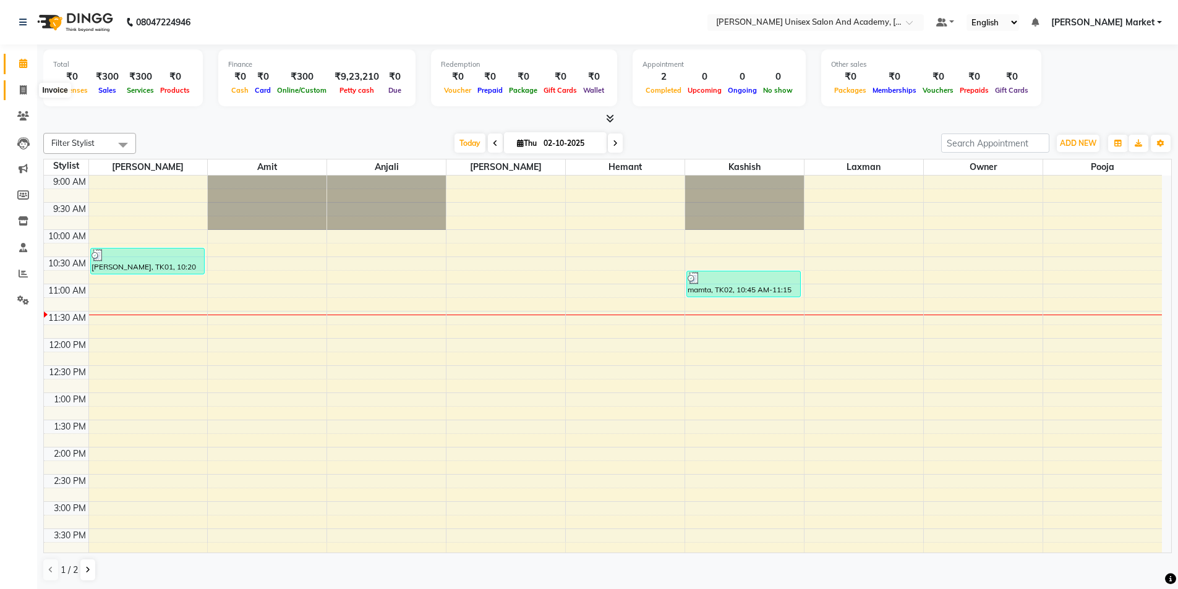
click at [26, 91] on icon at bounding box center [23, 89] width 7 height 9
select select "service"
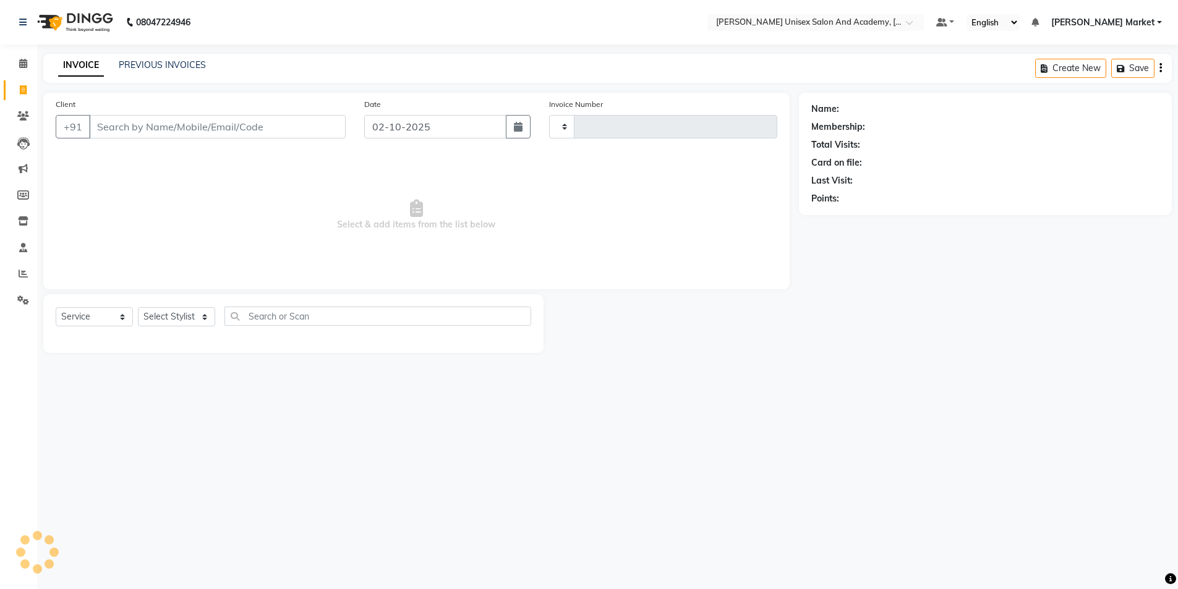
type input "4679"
select select "8060"
click at [128, 123] on input "Client" at bounding box center [218, 126] width 259 height 23
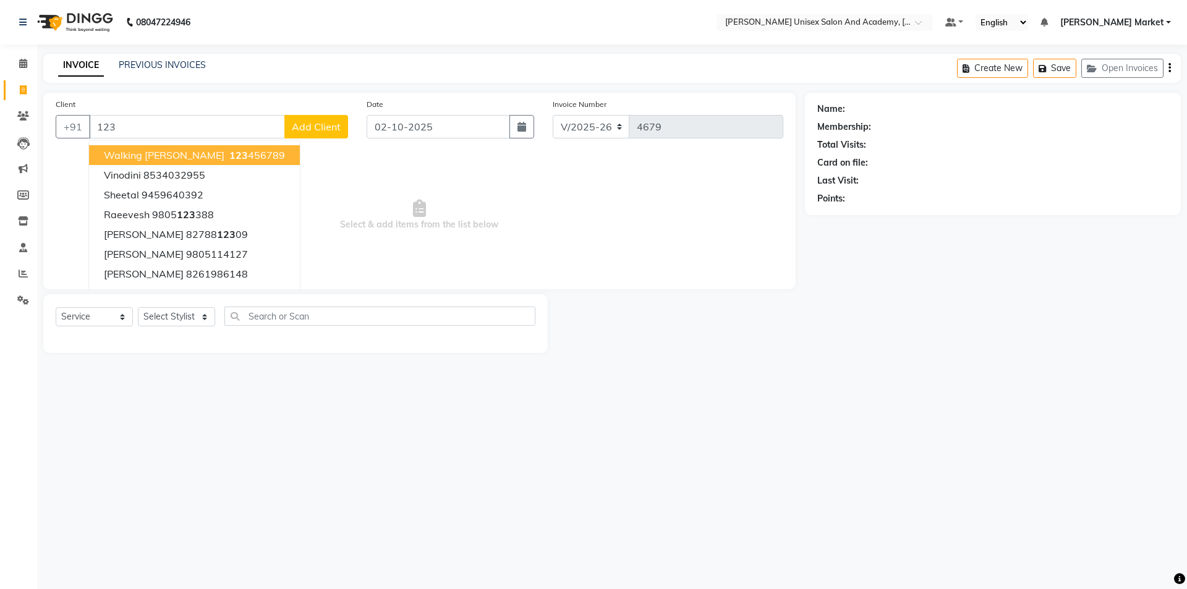
click at [130, 163] on button "walking [PERSON_NAME] 123 456789" at bounding box center [194, 155] width 211 height 20
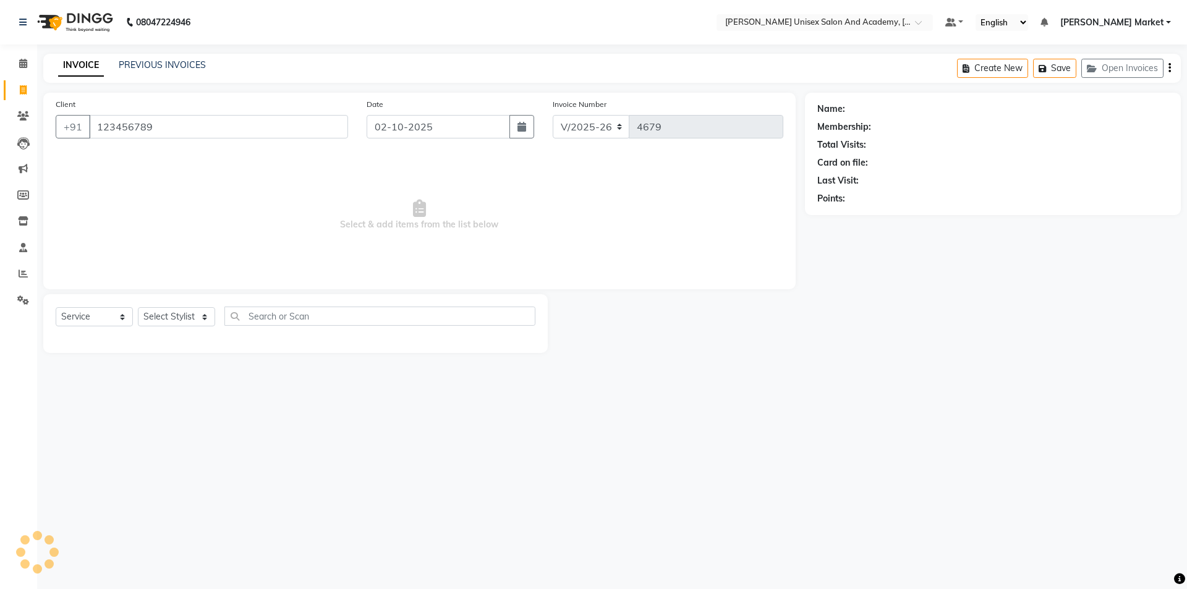
type input "123456789"
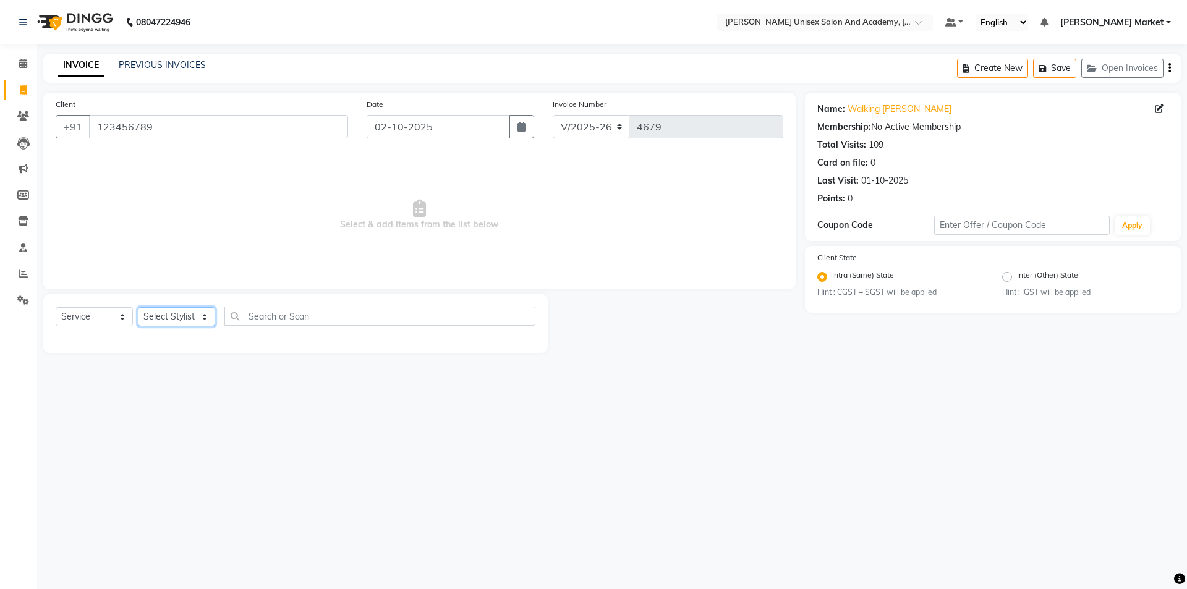
click at [199, 312] on select "Select Stylist Amit anjali [PERSON_NAME] [PERSON_NAME] [PERSON_NAME] [PERSON_NA…" at bounding box center [176, 316] width 77 height 19
select select "75210"
click at [138, 307] on select "Select Stylist Amit anjali [PERSON_NAME] [PERSON_NAME] [PERSON_NAME] [PERSON_NA…" at bounding box center [176, 316] width 77 height 19
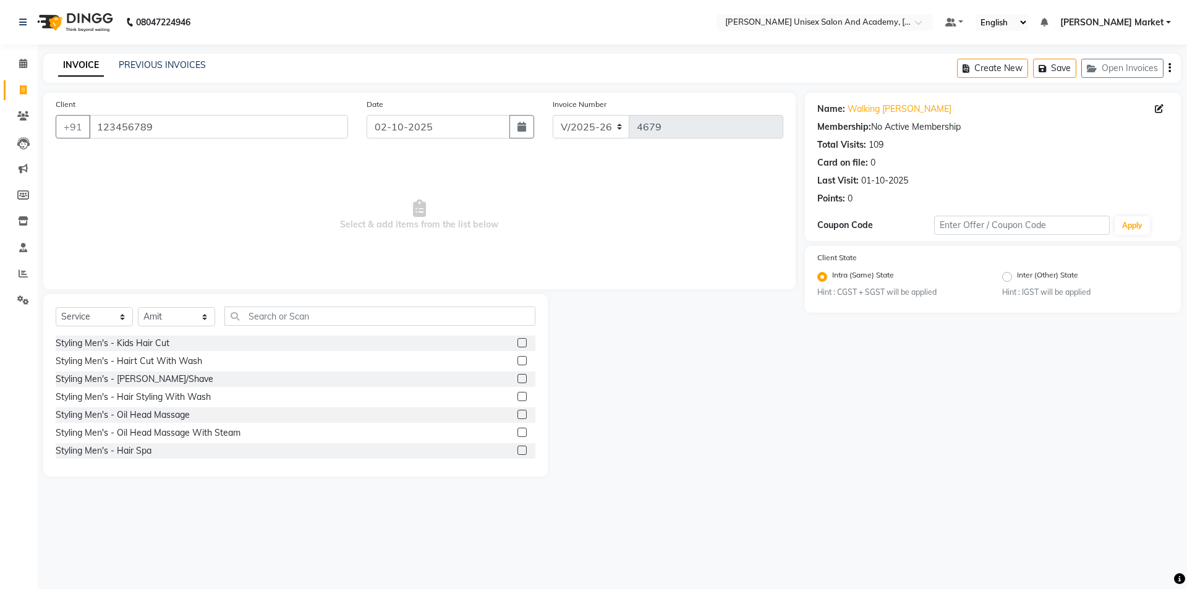
click at [518, 362] on label at bounding box center [522, 360] width 9 height 9
click at [518, 362] on input "checkbox" at bounding box center [522, 361] width 8 height 8
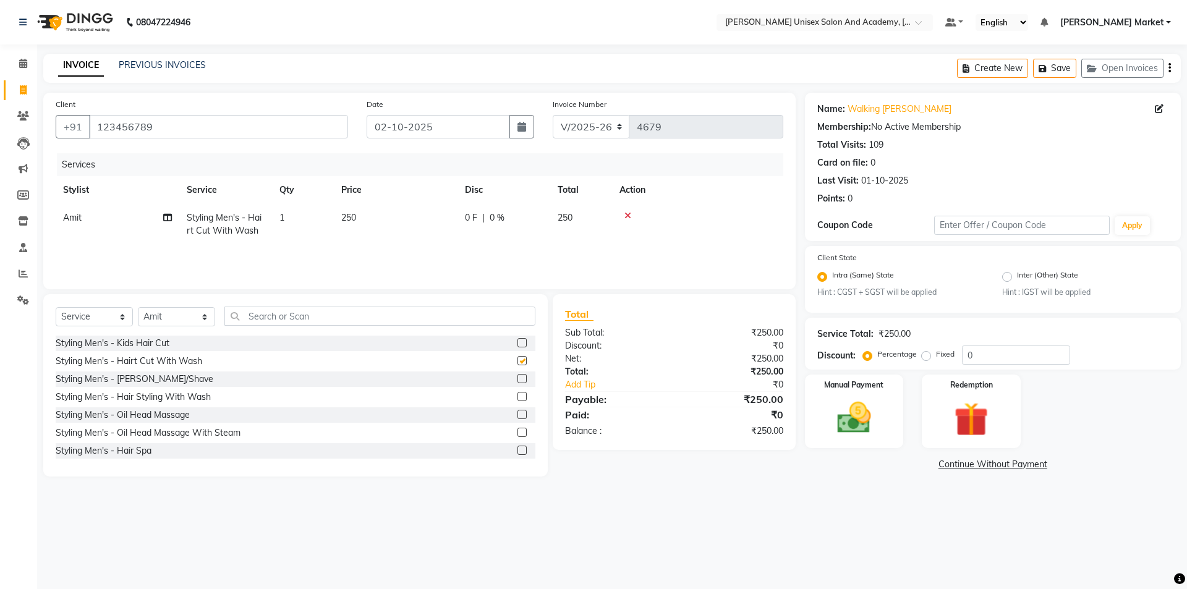
checkbox input "false"
drag, startPoint x: 869, startPoint y: 385, endPoint x: 869, endPoint y: 391, distance: 6.8
click at [869, 386] on label "Manual Payment" at bounding box center [855, 384] width 62 height 12
click at [946, 467] on div "CARD" at bounding box center [961, 466] width 32 height 17
click at [940, 467] on span "UPI" at bounding box center [935, 465] width 19 height 14
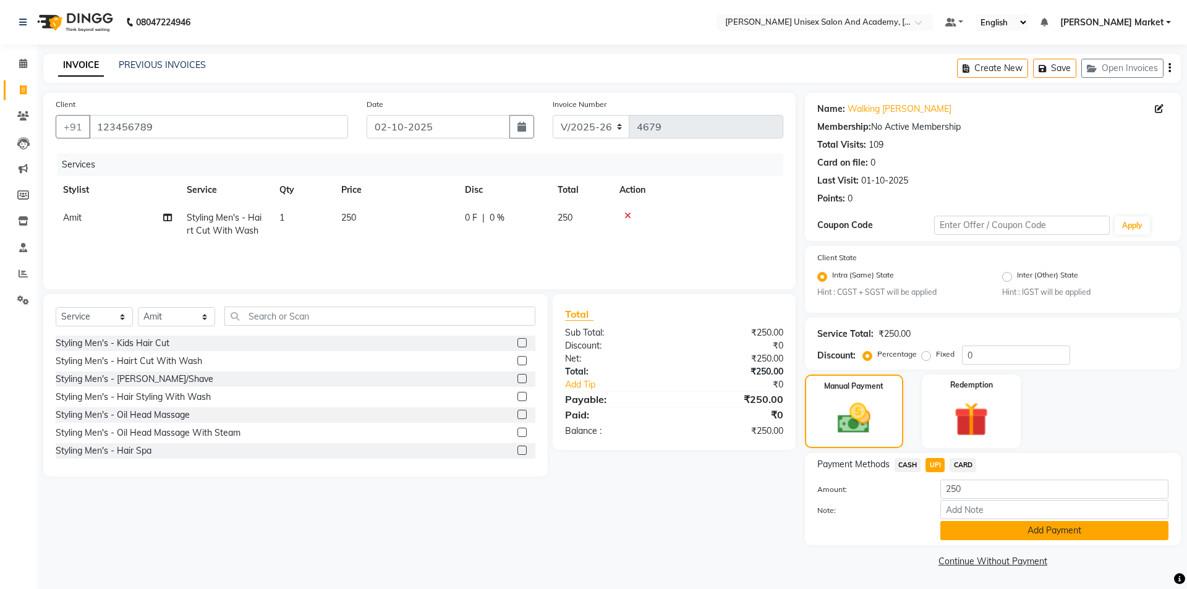
click at [1006, 535] on button "Add Payment" at bounding box center [1055, 530] width 228 height 19
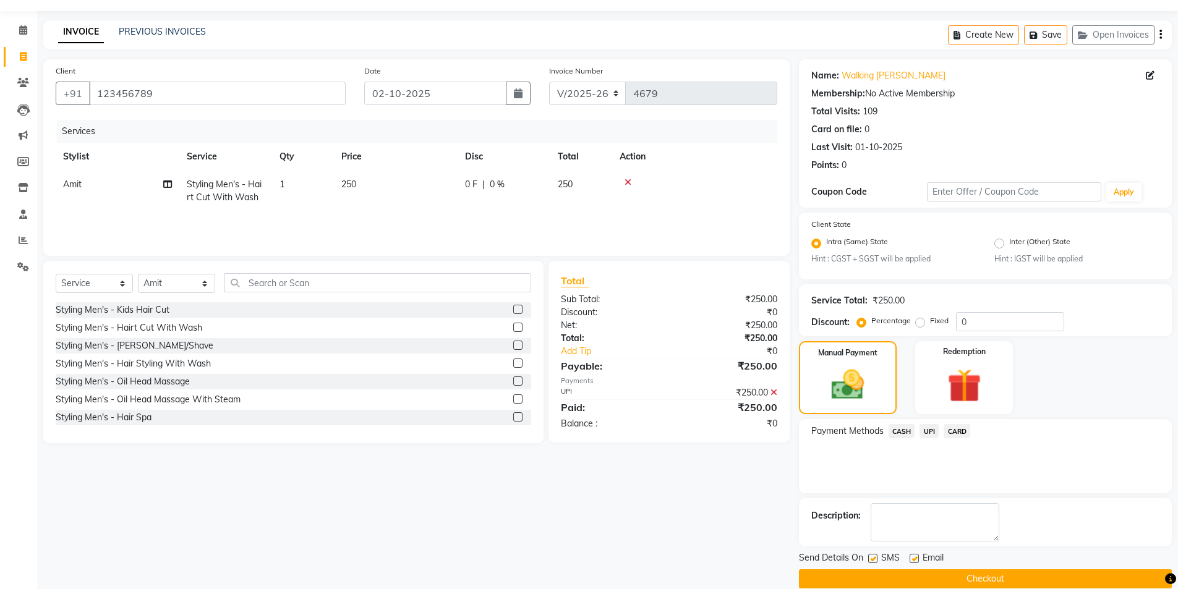
scroll to position [51, 0]
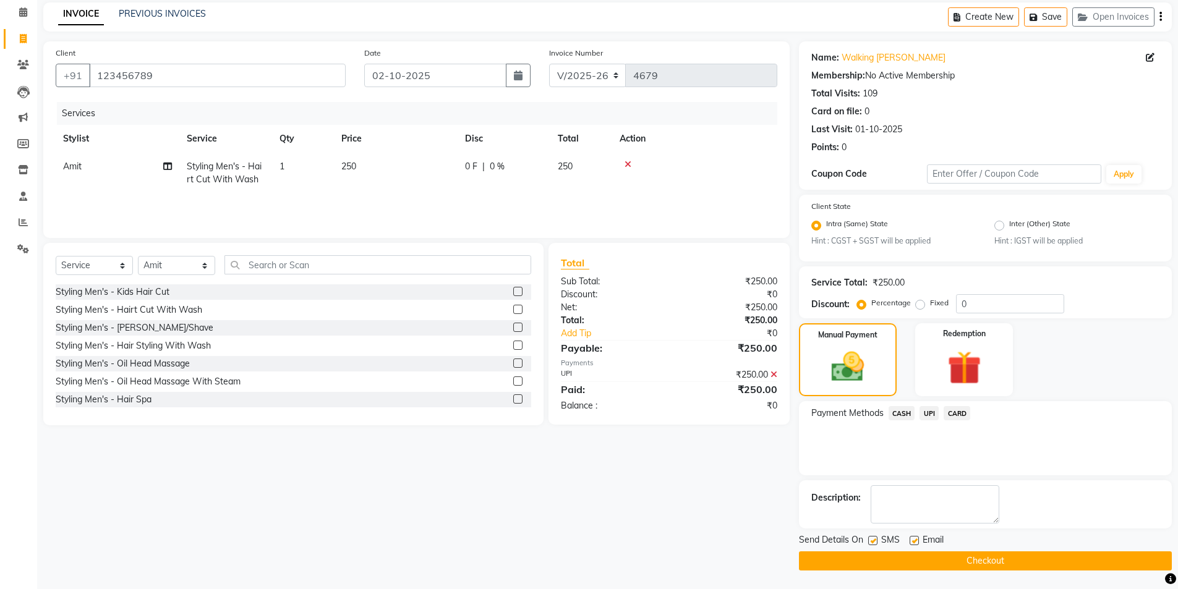
click at [997, 568] on button "Checkout" at bounding box center [985, 561] width 373 height 19
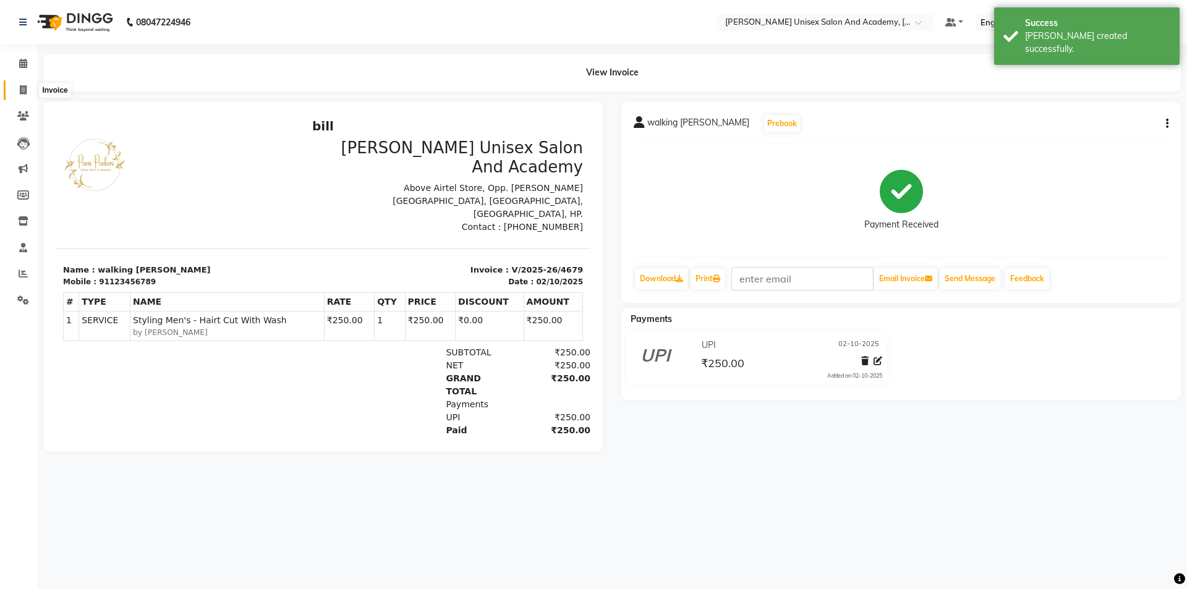
click at [25, 88] on icon at bounding box center [23, 89] width 7 height 9
select select "service"
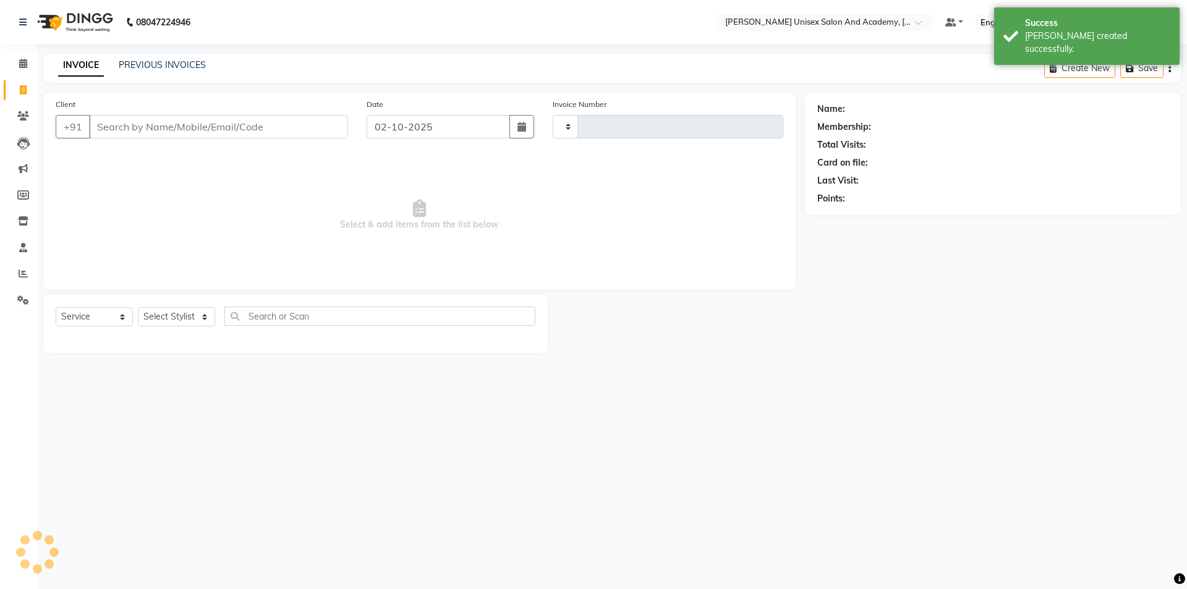
type input "4680"
select select "8060"
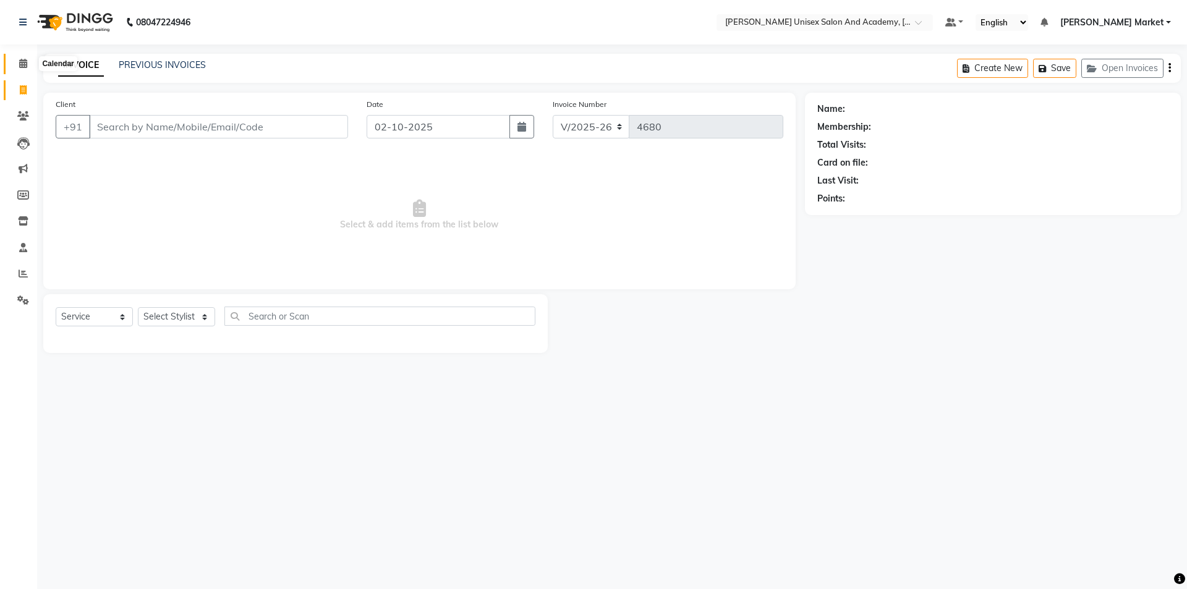
click at [28, 66] on span at bounding box center [23, 64] width 22 height 14
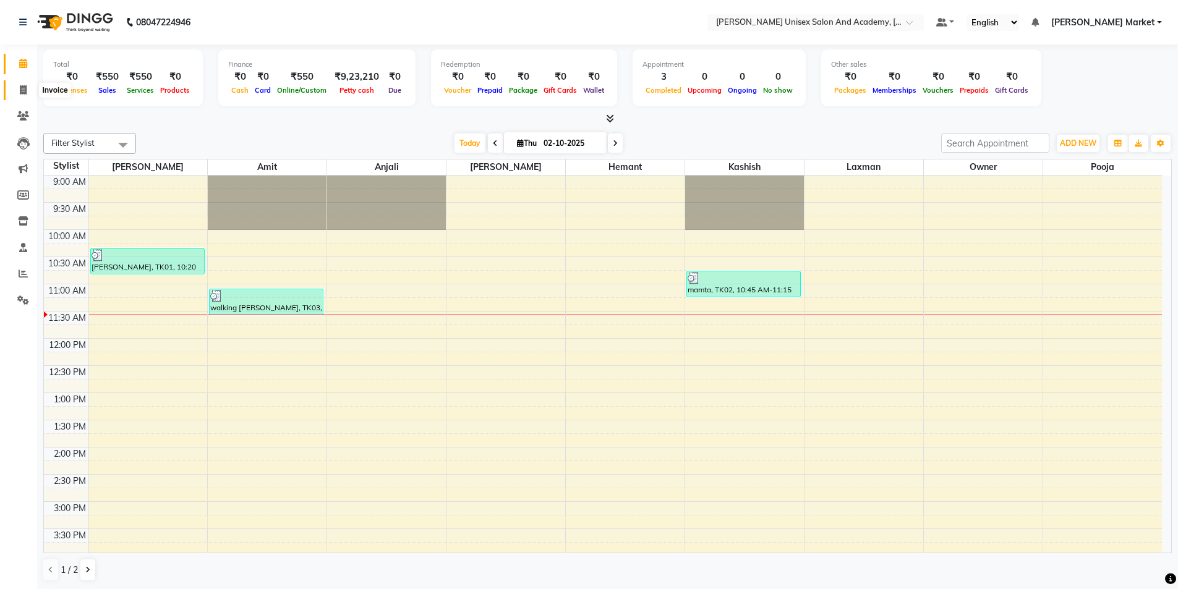
click at [25, 92] on icon at bounding box center [23, 89] width 7 height 9
select select "service"
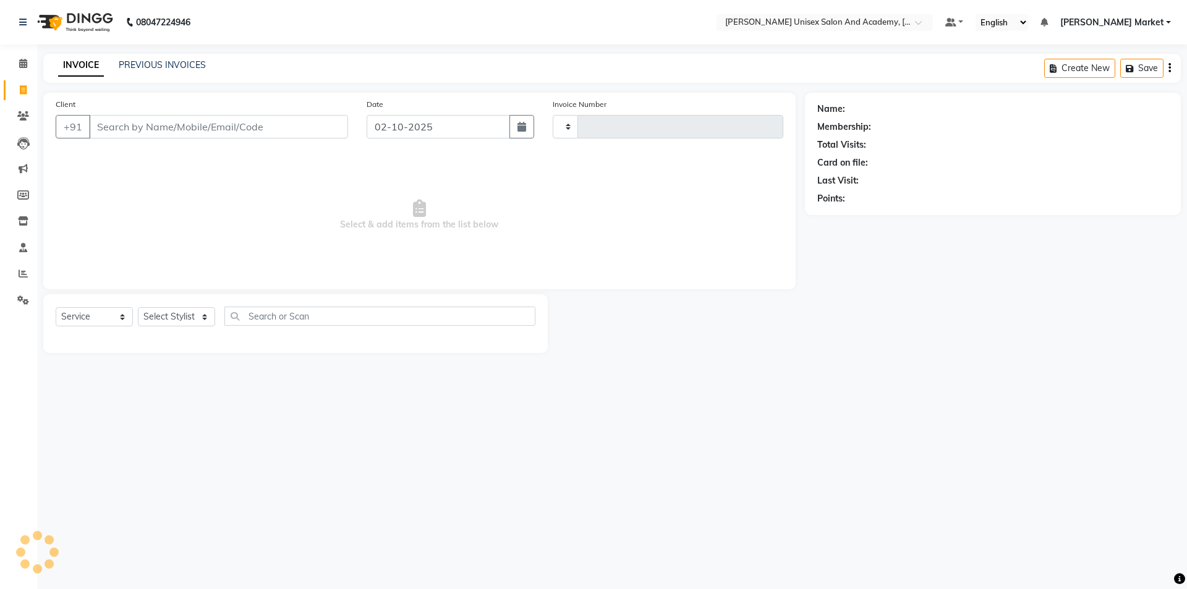
type input "4680"
select select "8060"
click at [26, 93] on icon at bounding box center [23, 89] width 7 height 9
select select "service"
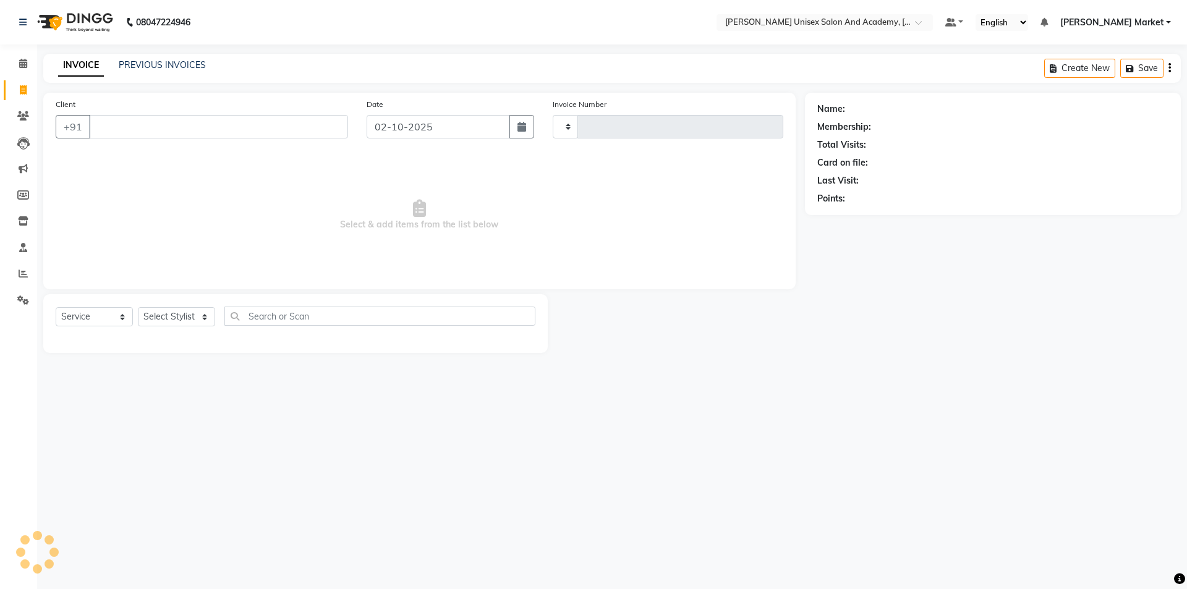
type input "4680"
select select "8060"
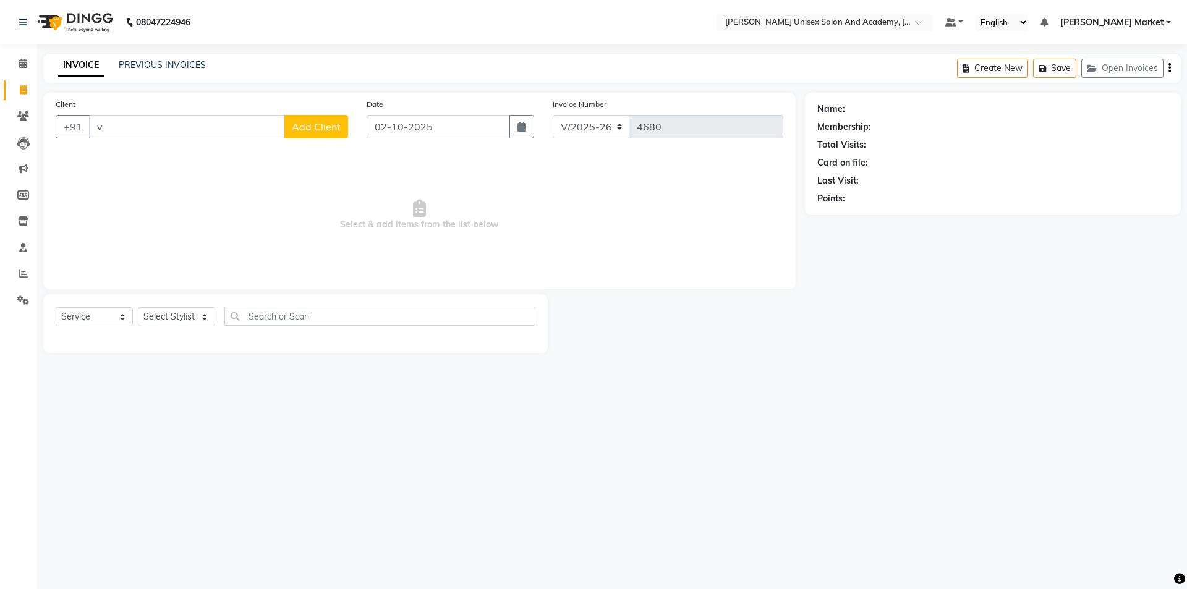
click at [165, 117] on input "v" at bounding box center [187, 126] width 196 height 23
type input "v"
click at [124, 135] on input "Client" at bounding box center [218, 126] width 259 height 23
click at [126, 157] on span "kushi" at bounding box center [116, 155] width 25 height 12
type input "8580946077"
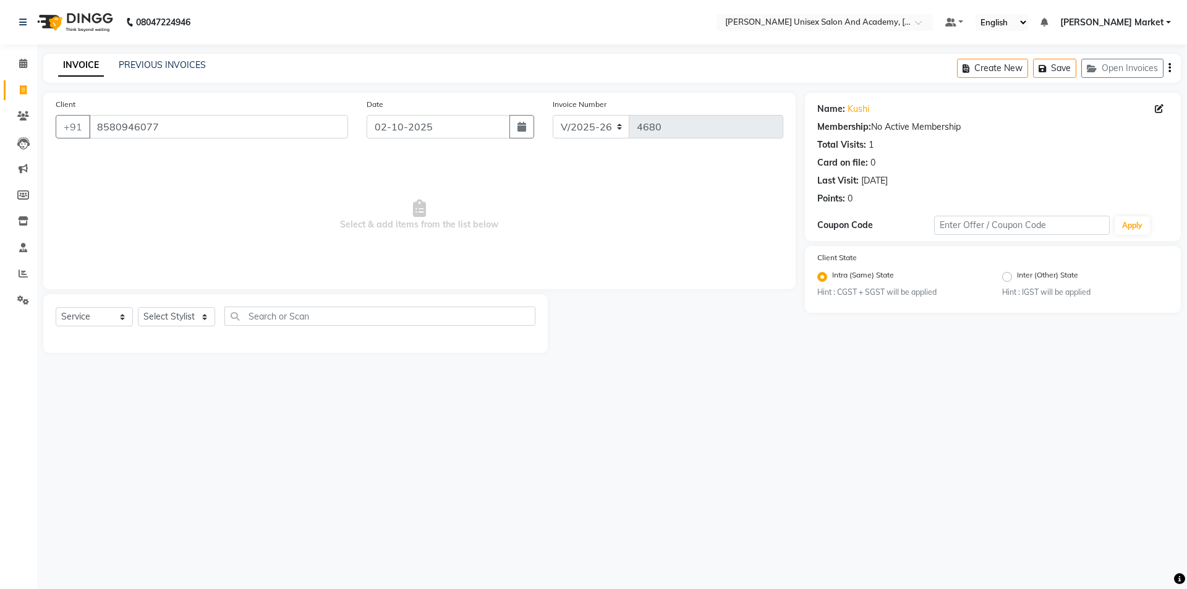
click at [199, 304] on div "Select Service Product Membership Package Voucher Prepaid Gift Card Select Styl…" at bounding box center [295, 323] width 505 height 59
click at [188, 314] on select "Select Stylist Amit anjali [PERSON_NAME] [PERSON_NAME] [PERSON_NAME] [PERSON_NA…" at bounding box center [176, 316] width 77 height 19
select select "74041"
click at [138, 307] on select "Select Stylist Amit anjali [PERSON_NAME] [PERSON_NAME] [PERSON_NAME] [PERSON_NA…" at bounding box center [176, 316] width 77 height 19
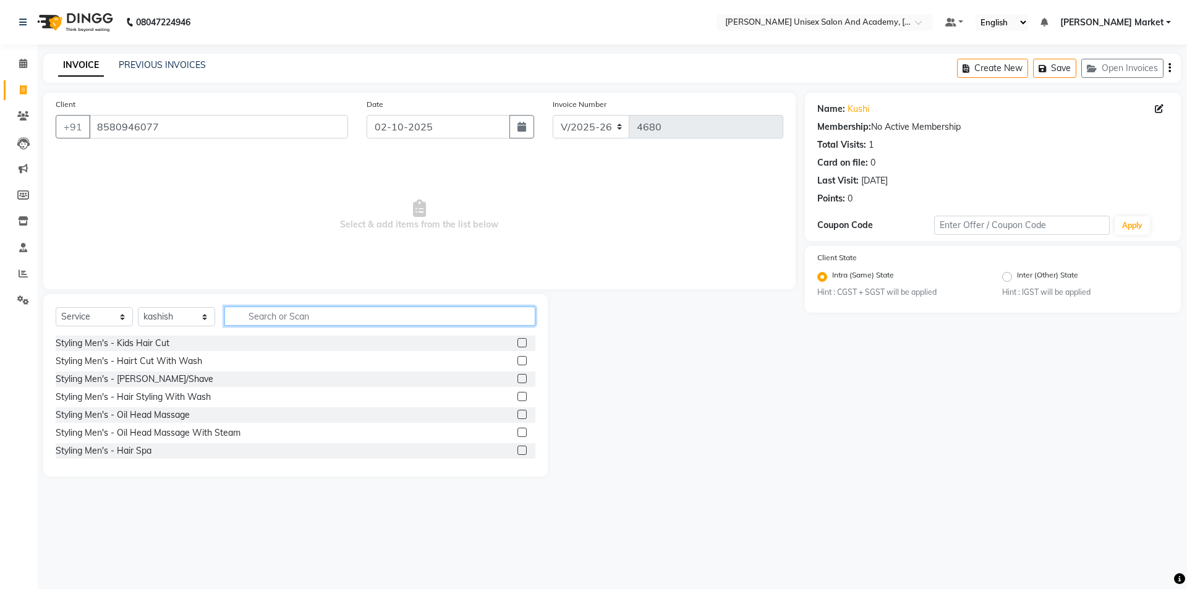
click at [289, 315] on input "text" at bounding box center [379, 316] width 311 height 19
type input "thr"
click at [518, 341] on label at bounding box center [522, 342] width 9 height 9
click at [518, 341] on input "checkbox" at bounding box center [522, 343] width 8 height 8
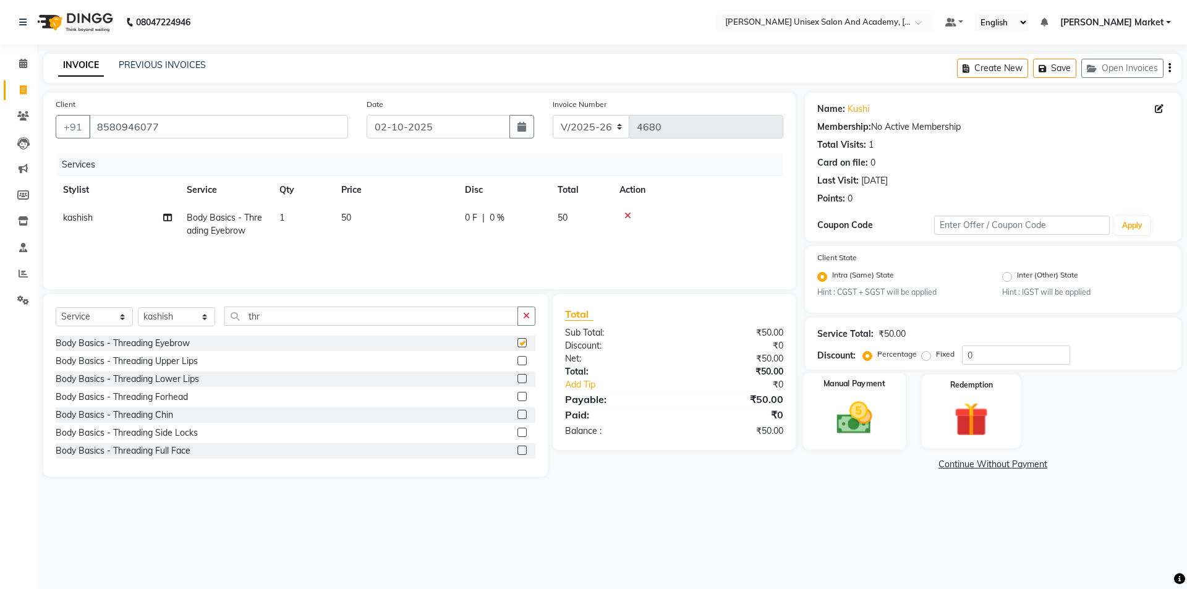
checkbox input "false"
click at [871, 414] on img at bounding box center [855, 418] width 58 height 41
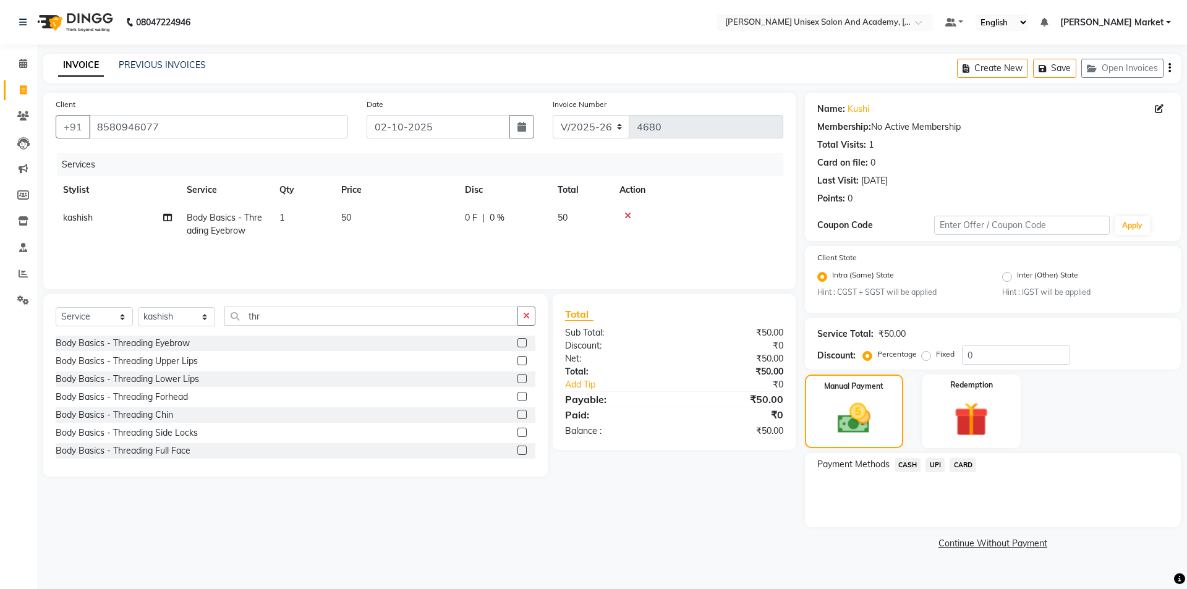
click at [908, 464] on span "CASH" at bounding box center [908, 465] width 27 height 14
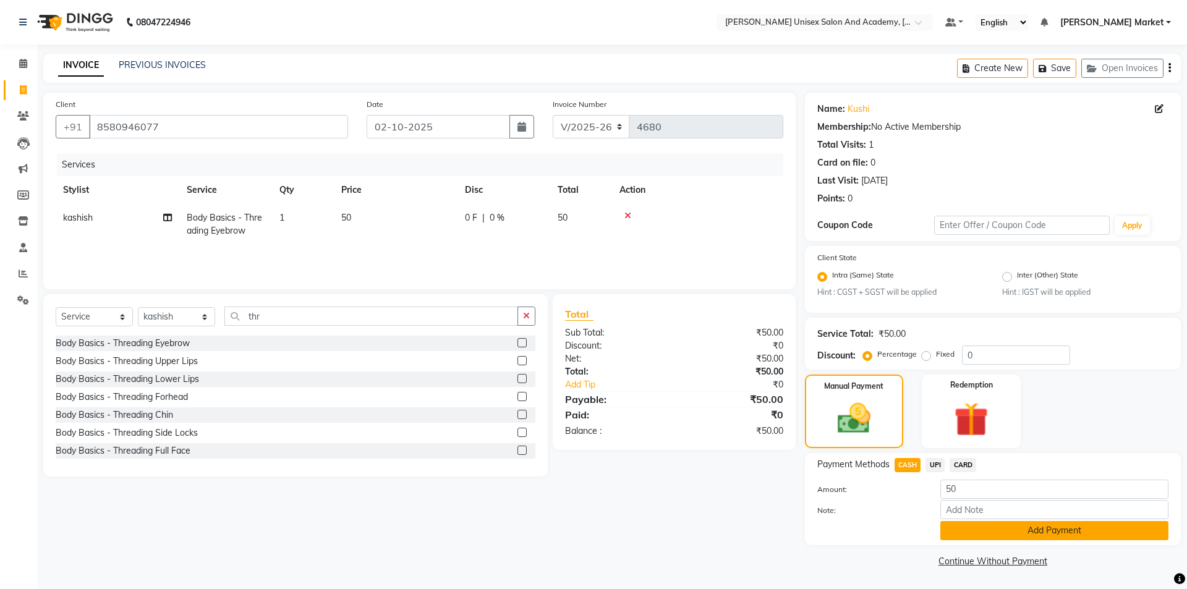
click at [1006, 532] on button "Add Payment" at bounding box center [1055, 530] width 228 height 19
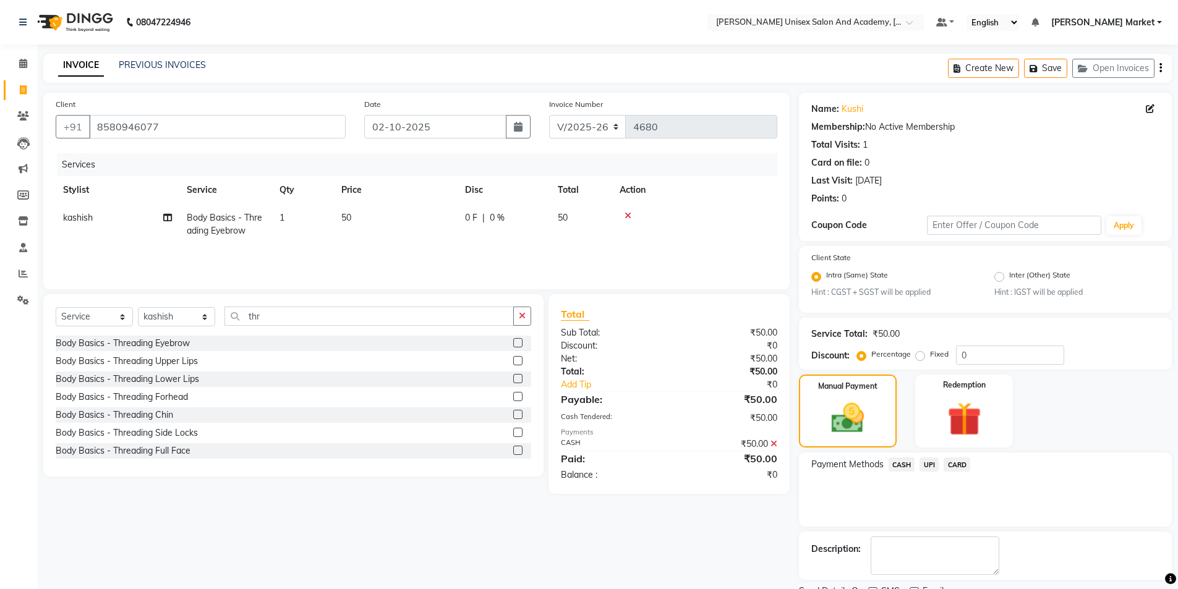
scroll to position [51, 0]
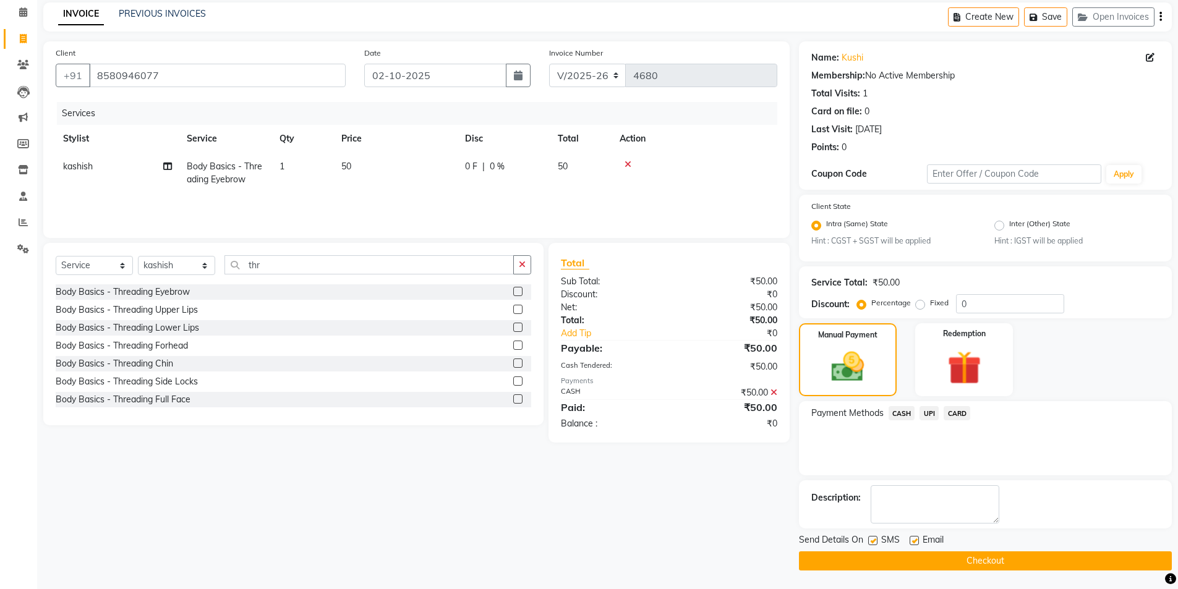
click at [979, 566] on button "Checkout" at bounding box center [985, 561] width 373 height 19
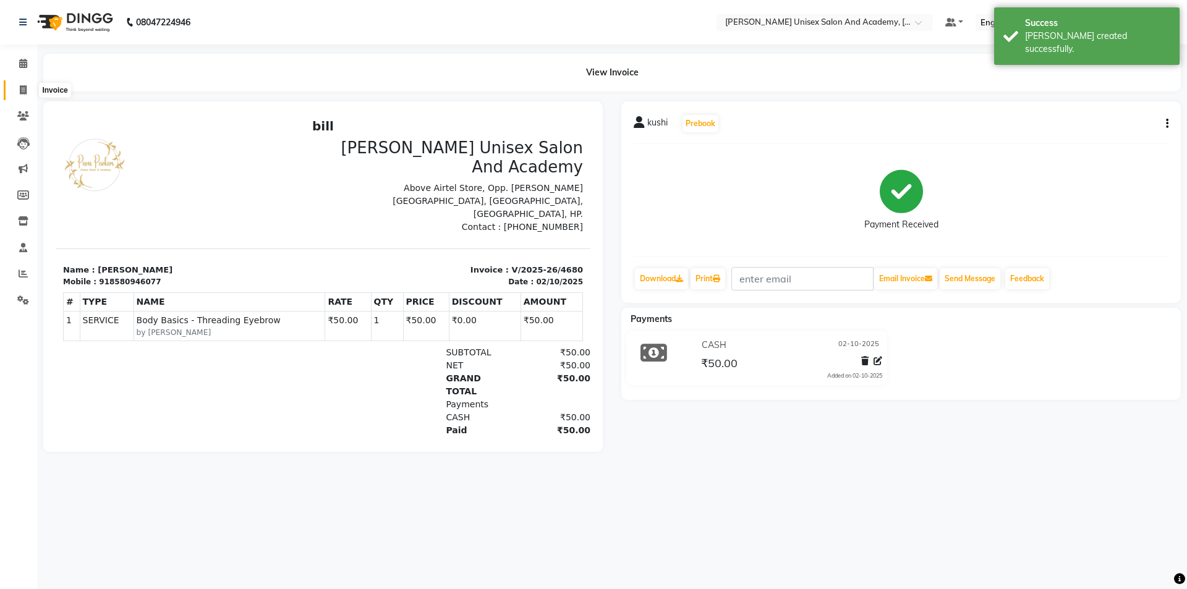
click at [20, 91] on icon at bounding box center [23, 89] width 7 height 9
select select "8060"
select select "service"
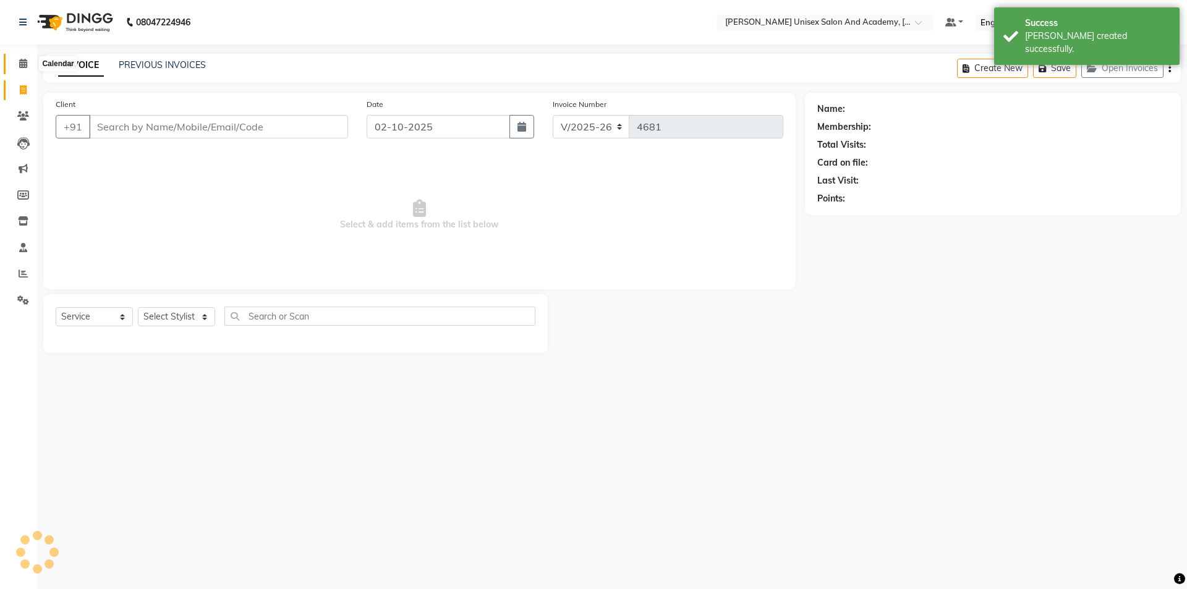
click at [24, 67] on icon at bounding box center [23, 63] width 8 height 9
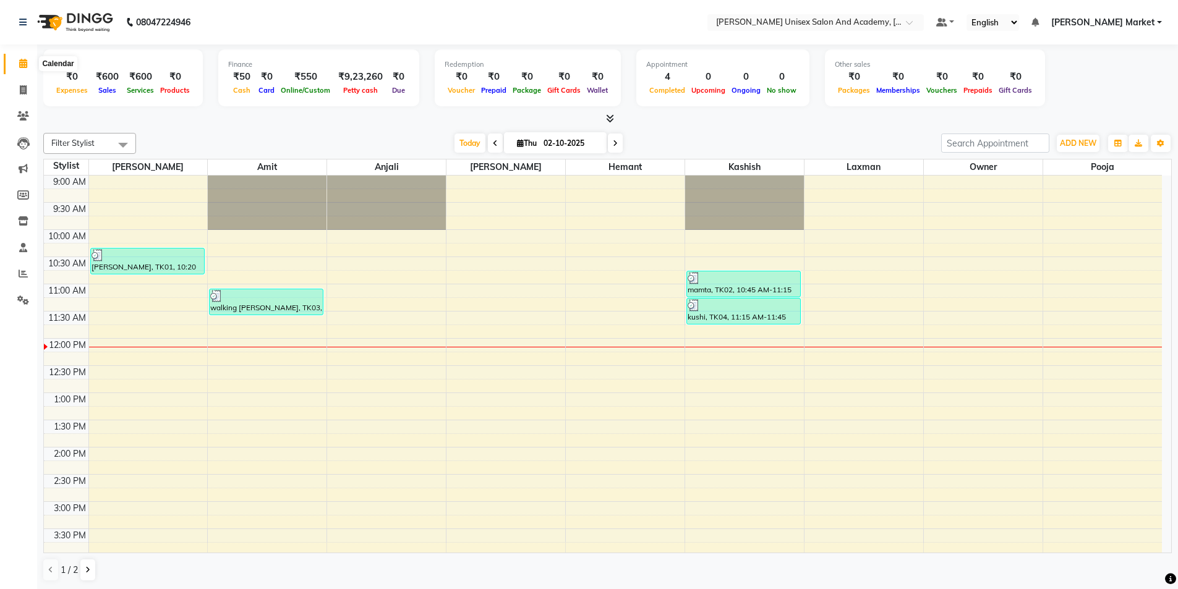
click at [22, 66] on icon at bounding box center [23, 63] width 8 height 9
click at [21, 94] on icon at bounding box center [23, 89] width 7 height 9
select select "service"
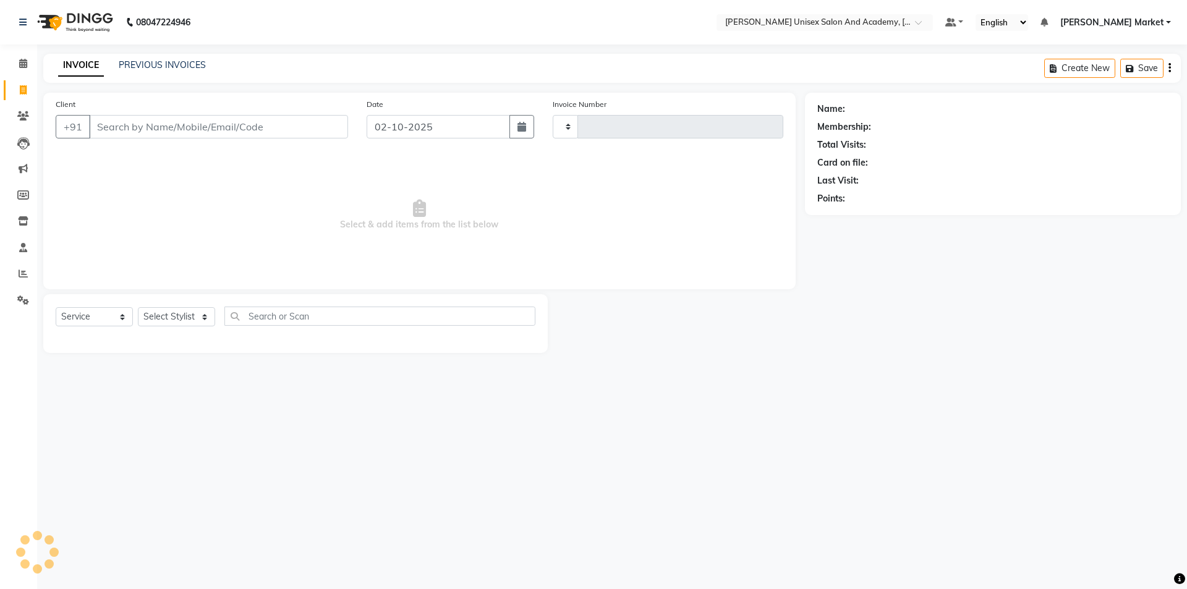
type input "4681"
select select "8060"
click at [207, 319] on select "Select Stylist Amit anjali [PERSON_NAME] [PERSON_NAME] [PERSON_NAME] [PERSON_NA…" at bounding box center [176, 316] width 77 height 19
select select "73404"
click at [138, 307] on select "Select Stylist Amit anjali [PERSON_NAME] [PERSON_NAME] [PERSON_NAME] [PERSON_NA…" at bounding box center [176, 316] width 77 height 19
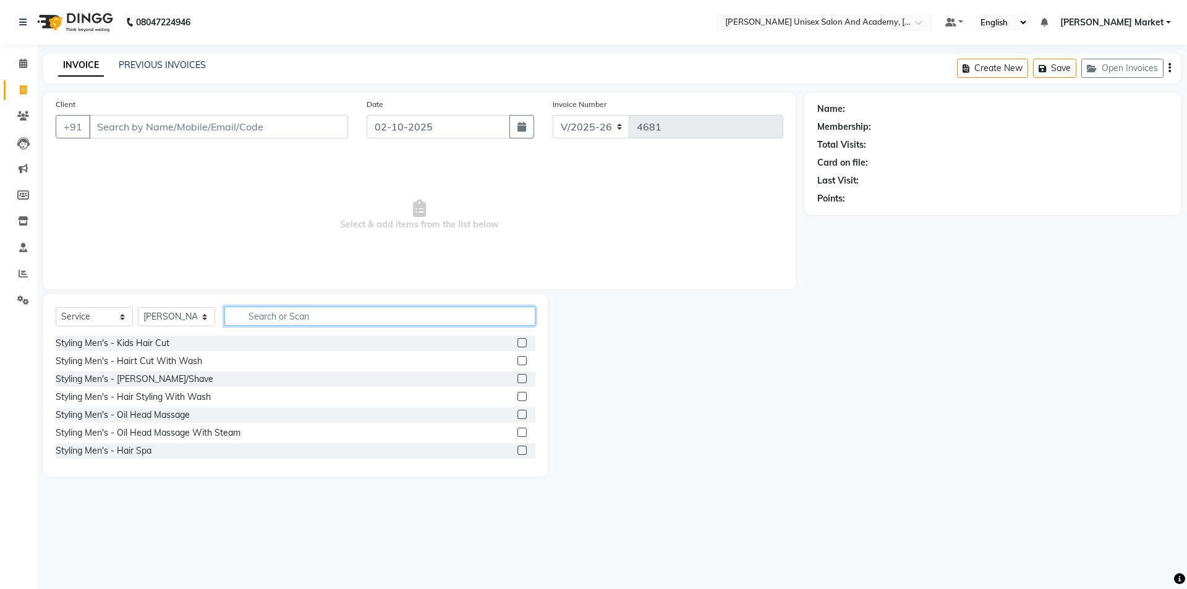
click at [352, 315] on input "text" at bounding box center [379, 316] width 311 height 19
click at [518, 359] on label at bounding box center [522, 360] width 9 height 9
click at [518, 359] on input "checkbox" at bounding box center [522, 361] width 8 height 8
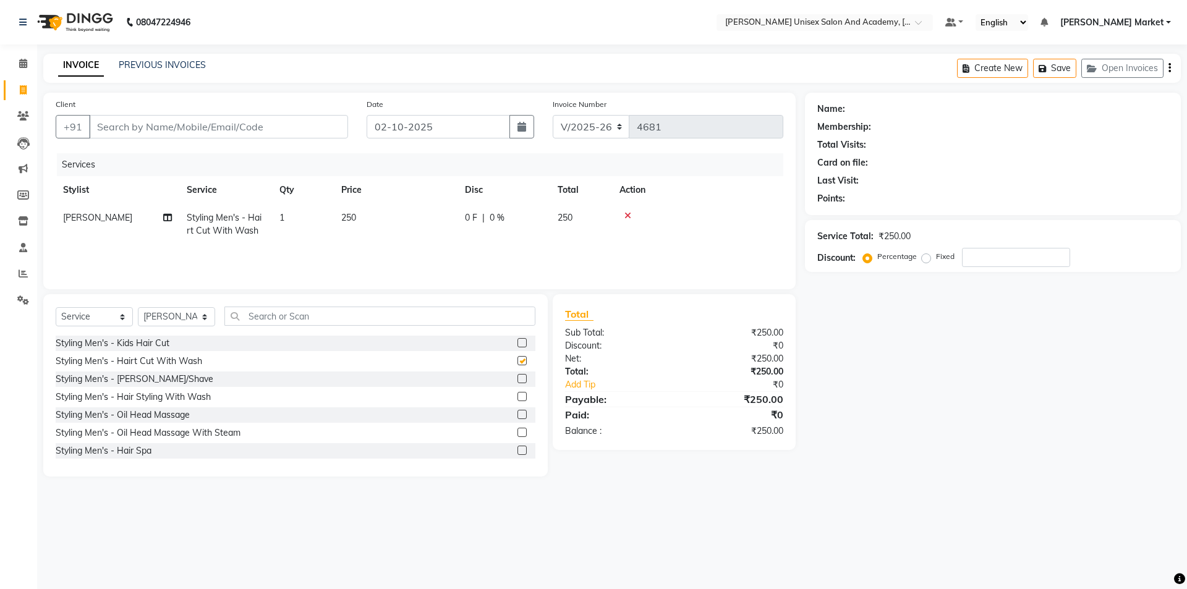
checkbox input "false"
click at [518, 400] on label at bounding box center [522, 396] width 9 height 9
click at [518, 400] on input "checkbox" at bounding box center [522, 397] width 8 height 8
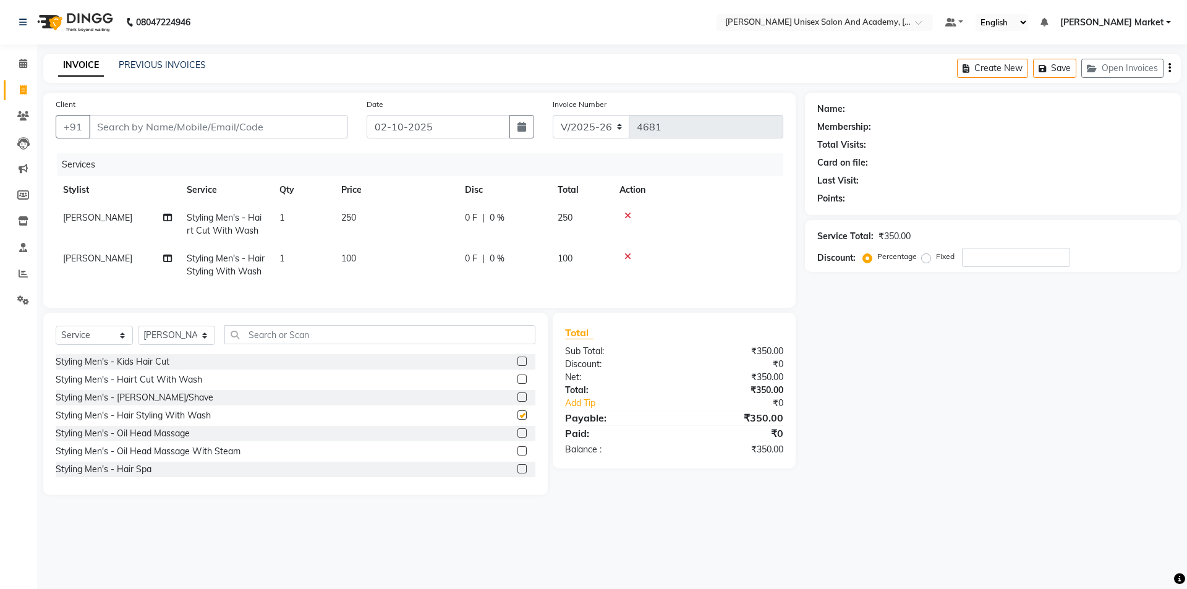
checkbox input "false"
click at [207, 345] on select "Select Stylist Amit anjali [PERSON_NAME] [PERSON_NAME] [PERSON_NAME] [PERSON_NA…" at bounding box center [176, 335] width 77 height 19
select select "73406"
click at [138, 345] on select "Select Stylist Amit anjali [PERSON_NAME] [PERSON_NAME] [PERSON_NAME] [PERSON_NA…" at bounding box center [176, 335] width 77 height 19
click at [335, 344] on input "text" at bounding box center [379, 334] width 311 height 19
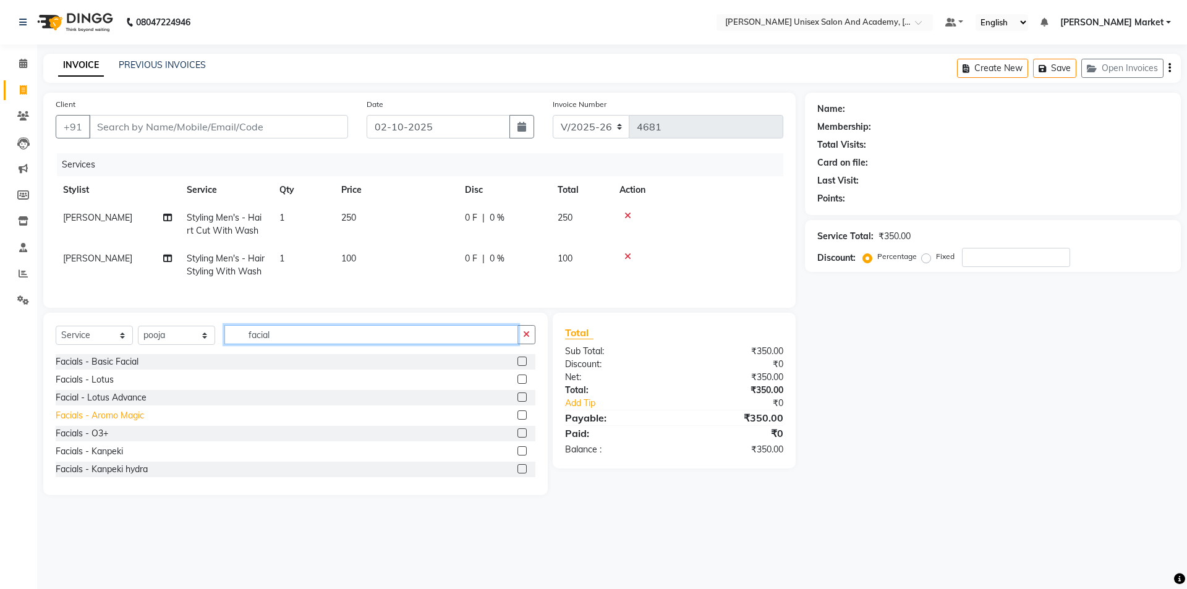
type input "facial"
click at [137, 422] on div "Facials - Aromo Magic" at bounding box center [100, 415] width 88 height 13
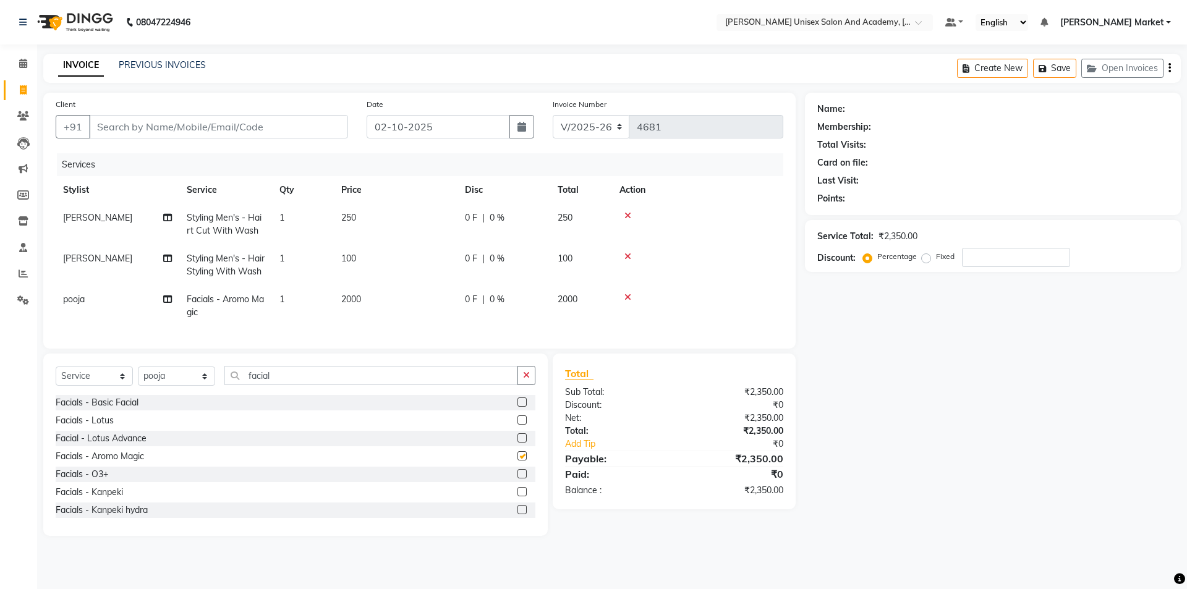
checkbox input "false"
click at [145, 127] on input "Client" at bounding box center [218, 126] width 259 height 23
type input "8"
type input "0"
type input "8219002669"
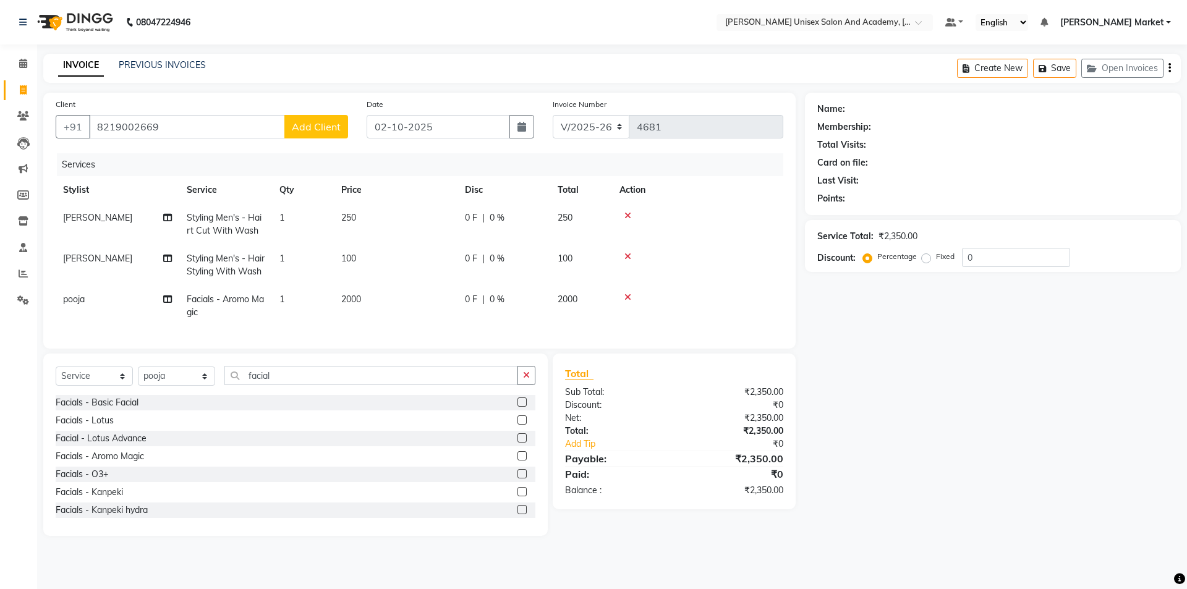
click at [321, 129] on span "Add Client" at bounding box center [316, 127] width 49 height 12
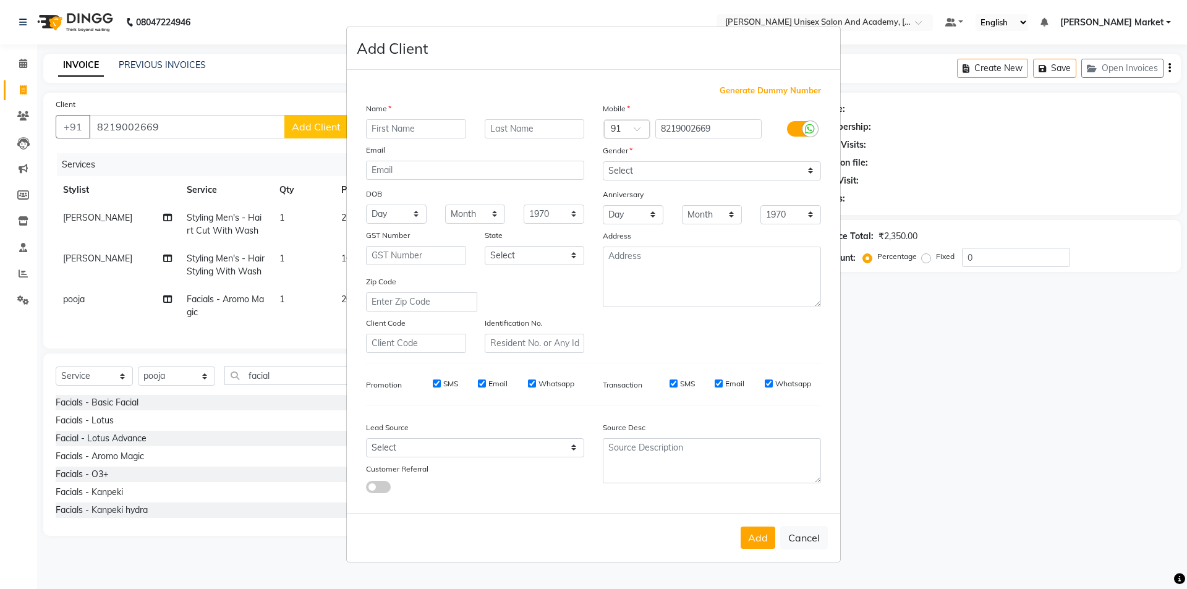
click at [400, 134] on input "text" at bounding box center [416, 128] width 100 height 19
type input "akshay"
click at [670, 162] on select "Select [DEMOGRAPHIC_DATA] [DEMOGRAPHIC_DATA] Other Prefer Not To Say" at bounding box center [712, 170] width 218 height 19
click at [603, 161] on select "Select [DEMOGRAPHIC_DATA] [DEMOGRAPHIC_DATA] Other Prefer Not To Say" at bounding box center [712, 170] width 218 height 19
click at [680, 166] on select "Select [DEMOGRAPHIC_DATA] [DEMOGRAPHIC_DATA] Other Prefer Not To Say" at bounding box center [712, 170] width 218 height 19
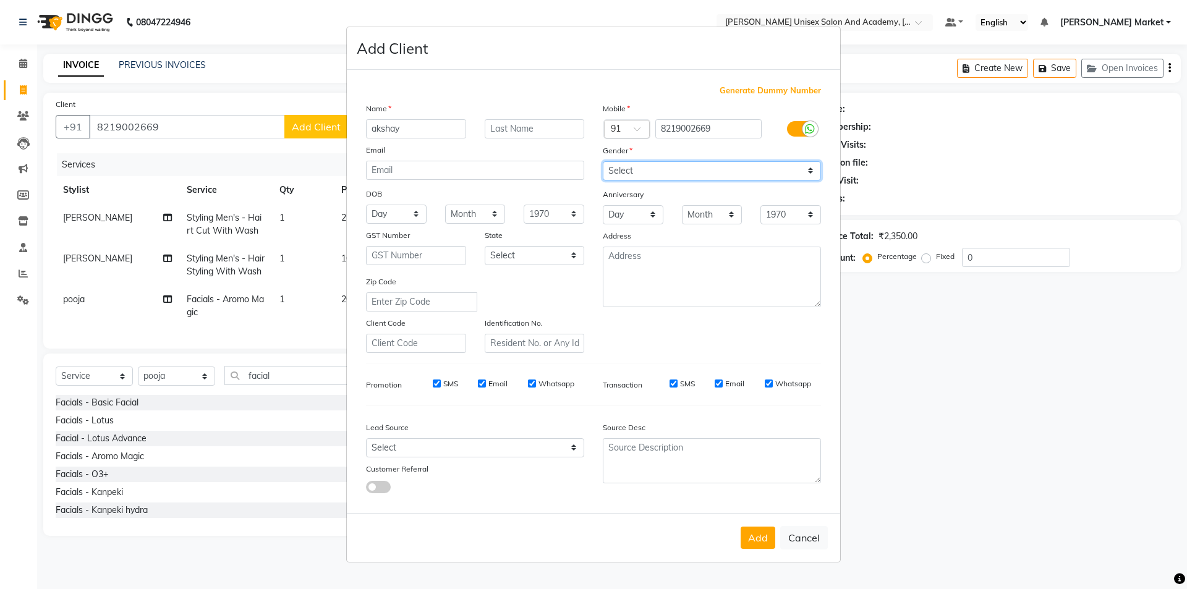
select select "[DEMOGRAPHIC_DATA]"
click at [603, 161] on select "Select [DEMOGRAPHIC_DATA] [DEMOGRAPHIC_DATA] Other Prefer Not To Say" at bounding box center [712, 170] width 218 height 19
click at [761, 534] on button "Add" at bounding box center [758, 538] width 35 height 22
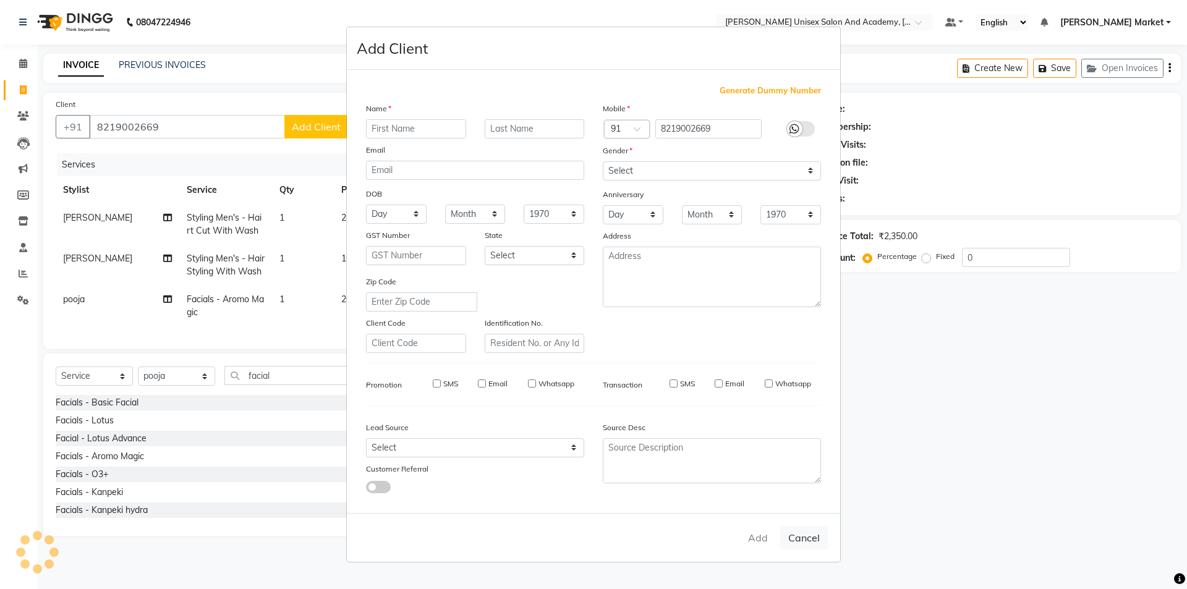
select select
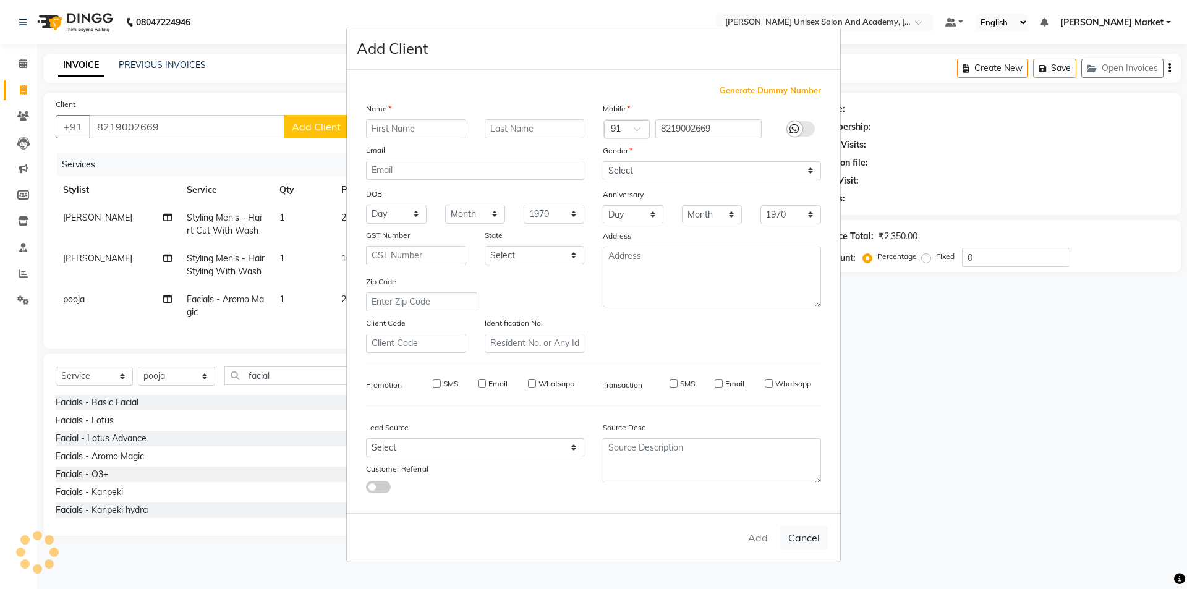
select select
checkbox input "false"
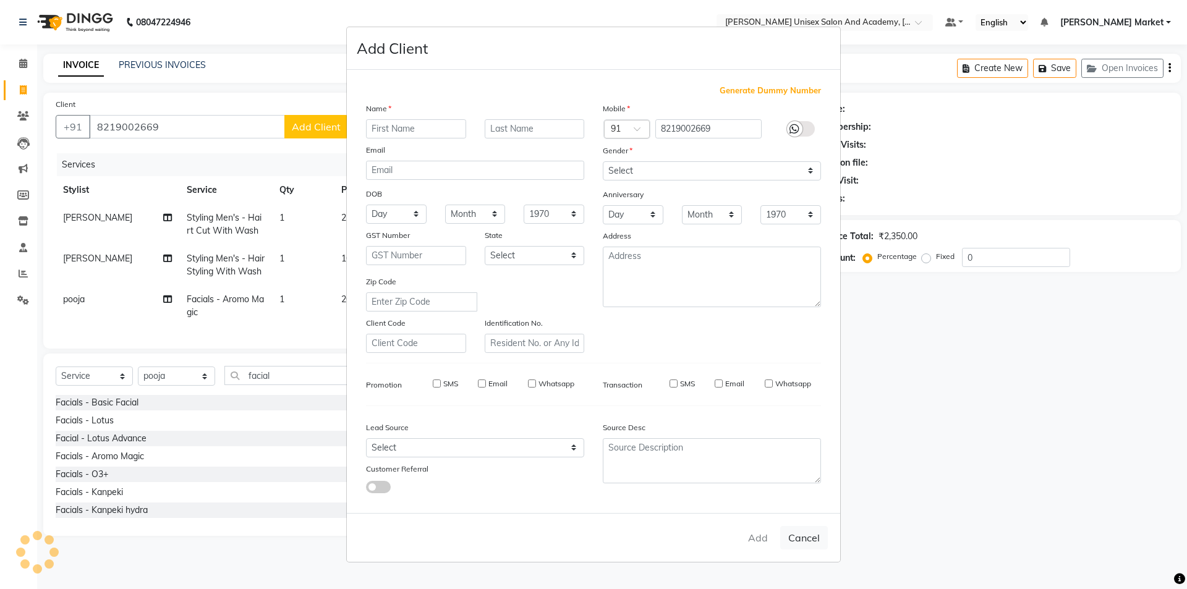
checkbox input "false"
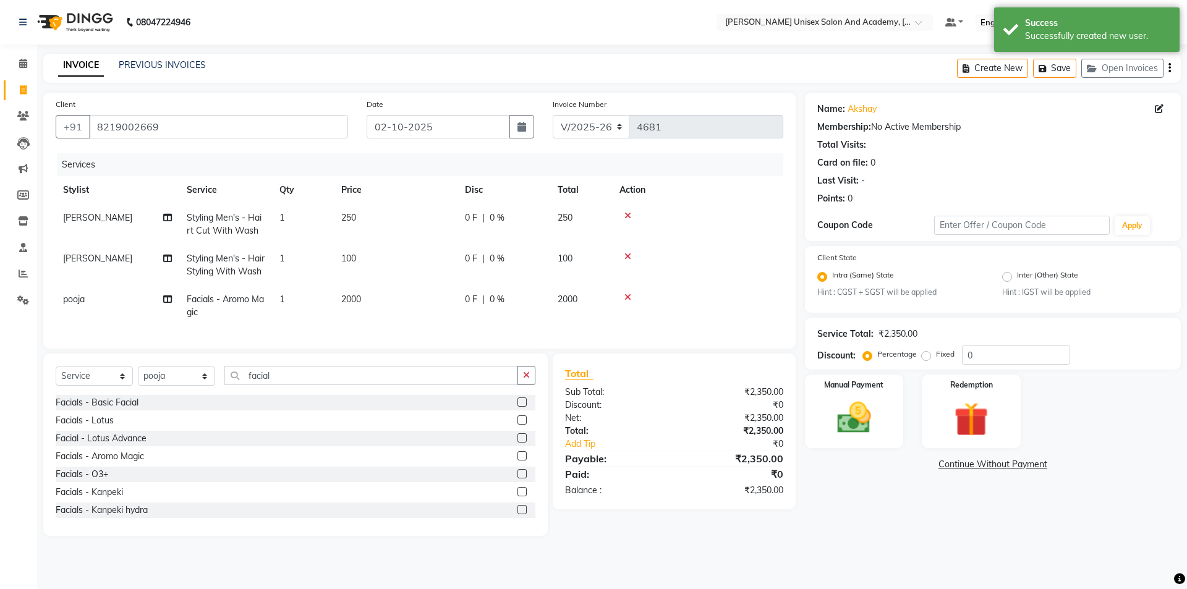
click at [504, 306] on td "0 F | 0 %" at bounding box center [504, 306] width 93 height 41
select select "73406"
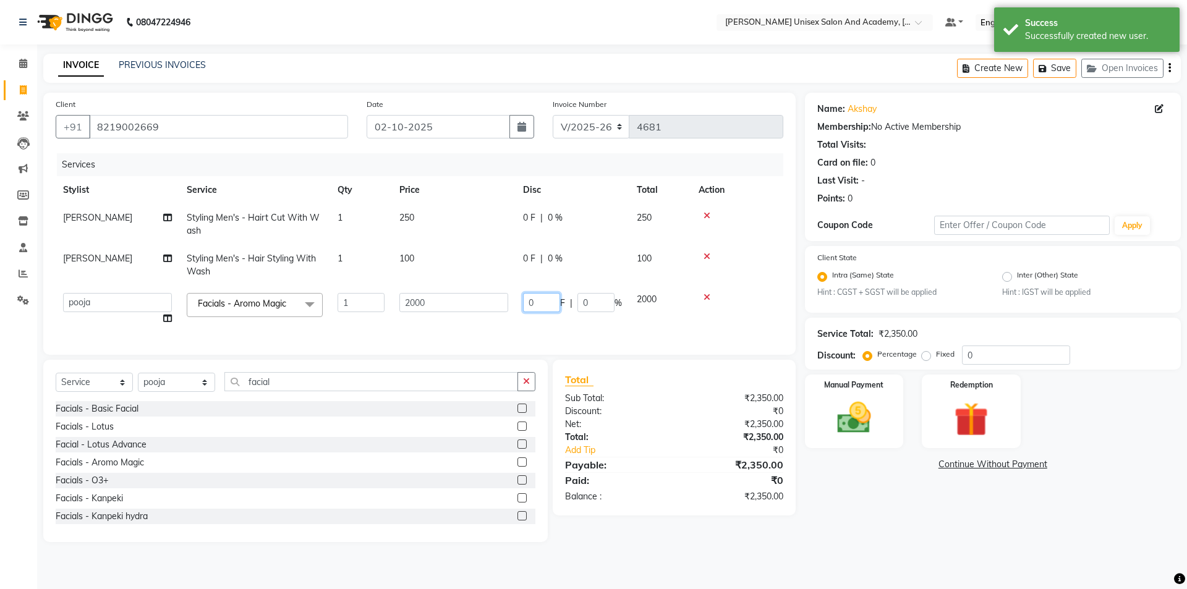
click at [552, 303] on input "0" at bounding box center [541, 302] width 37 height 19
type input "400"
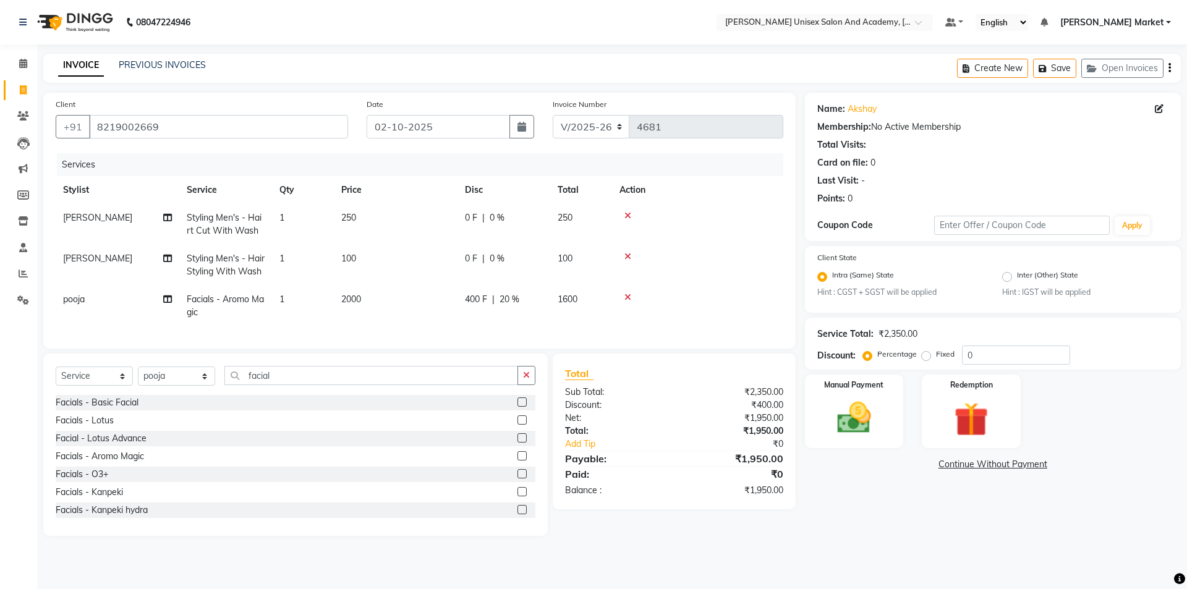
click at [629, 324] on tr "pooja Facials - Aromo Magic 1 2000 400 F | 20 % 1600" at bounding box center [420, 306] width 728 height 41
click at [626, 250] on td at bounding box center [697, 265] width 171 height 41
click at [632, 254] on div at bounding box center [698, 256] width 156 height 9
click at [634, 258] on div at bounding box center [698, 256] width 156 height 9
click at [630, 258] on icon at bounding box center [628, 256] width 7 height 9
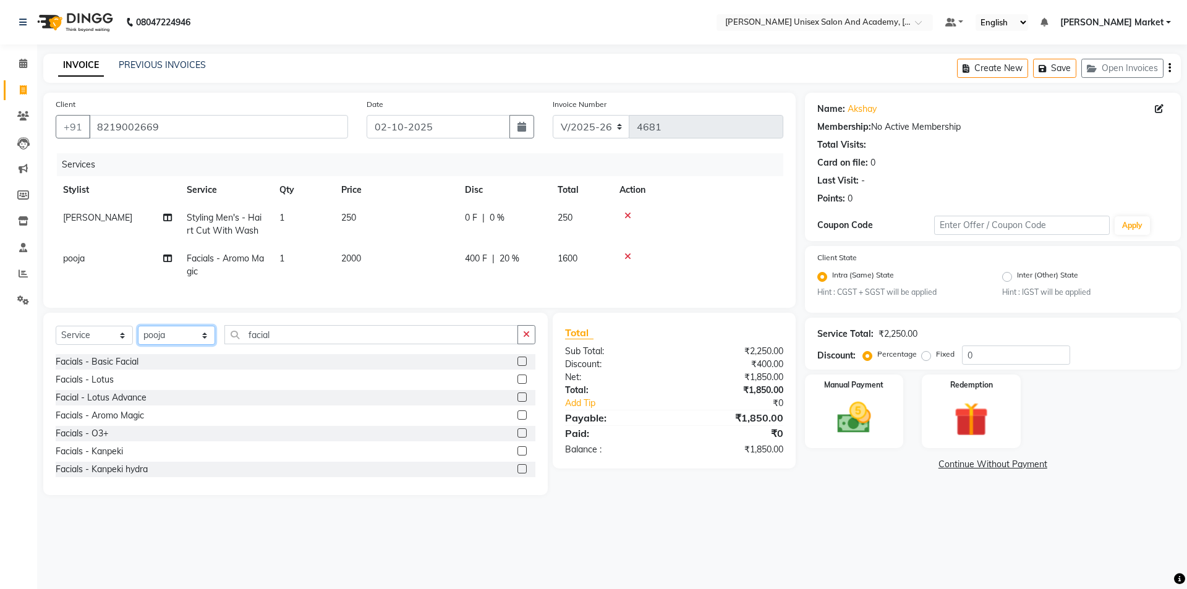
click at [197, 345] on select "Select Stylist Amit anjali [PERSON_NAME] [PERSON_NAME] [PERSON_NAME] [PERSON_NA…" at bounding box center [176, 335] width 77 height 19
select select "73404"
click at [138, 335] on select "Select Stylist Amit anjali [PERSON_NAME] [PERSON_NAME] [PERSON_NAME] [PERSON_NA…" at bounding box center [176, 335] width 77 height 19
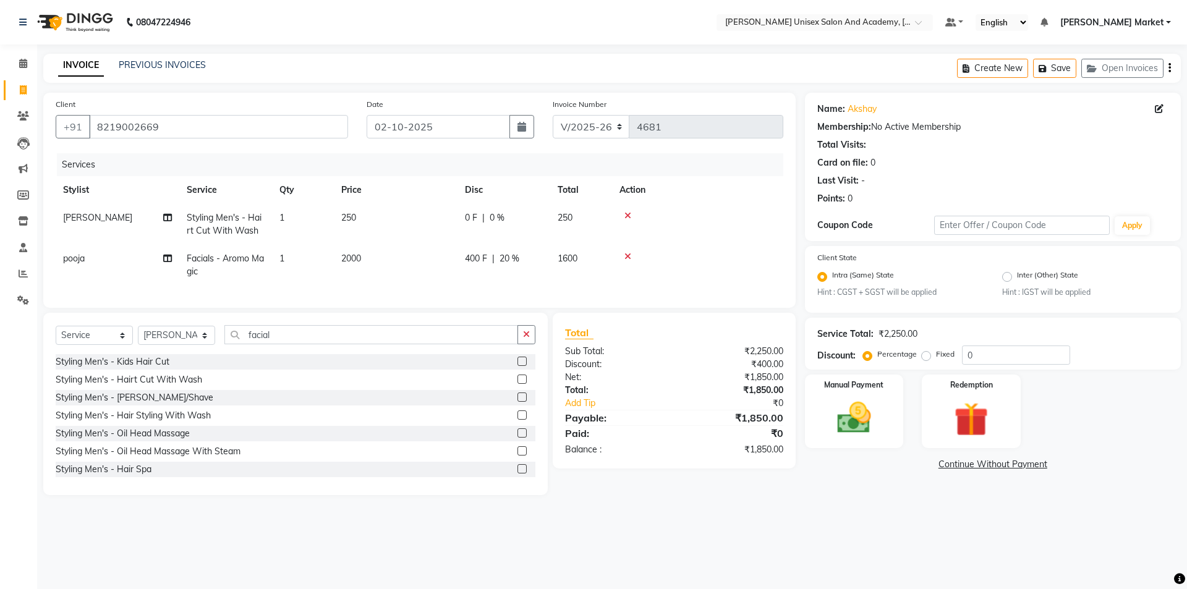
click at [518, 402] on label at bounding box center [522, 397] width 9 height 9
click at [518, 402] on input "checkbox" at bounding box center [522, 398] width 8 height 8
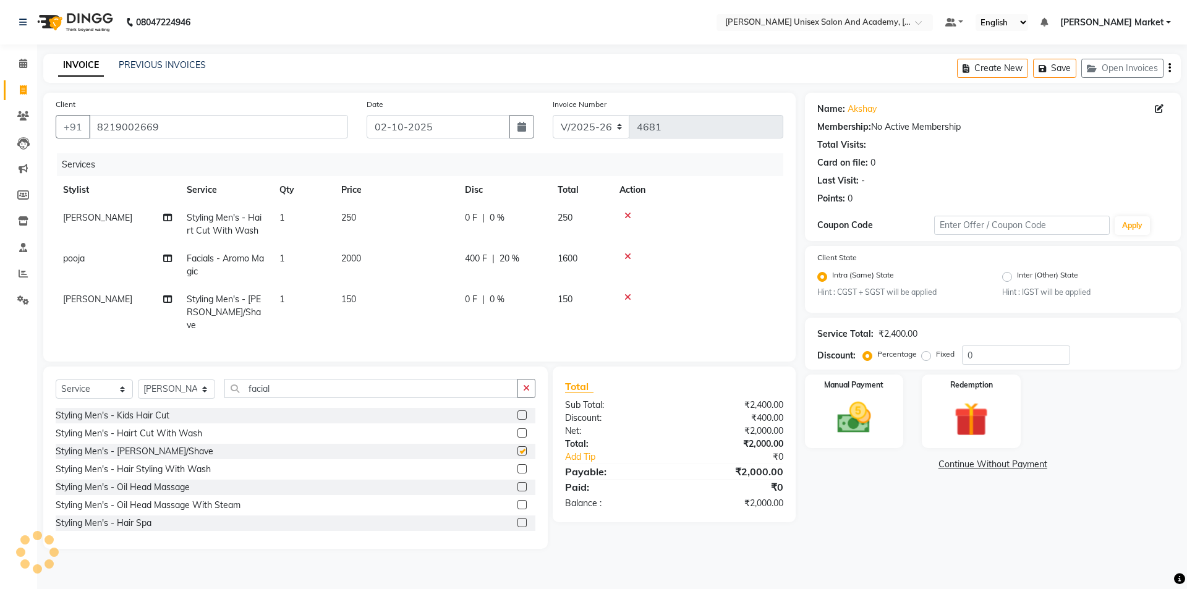
checkbox input "false"
click at [853, 425] on img at bounding box center [855, 418] width 58 height 41
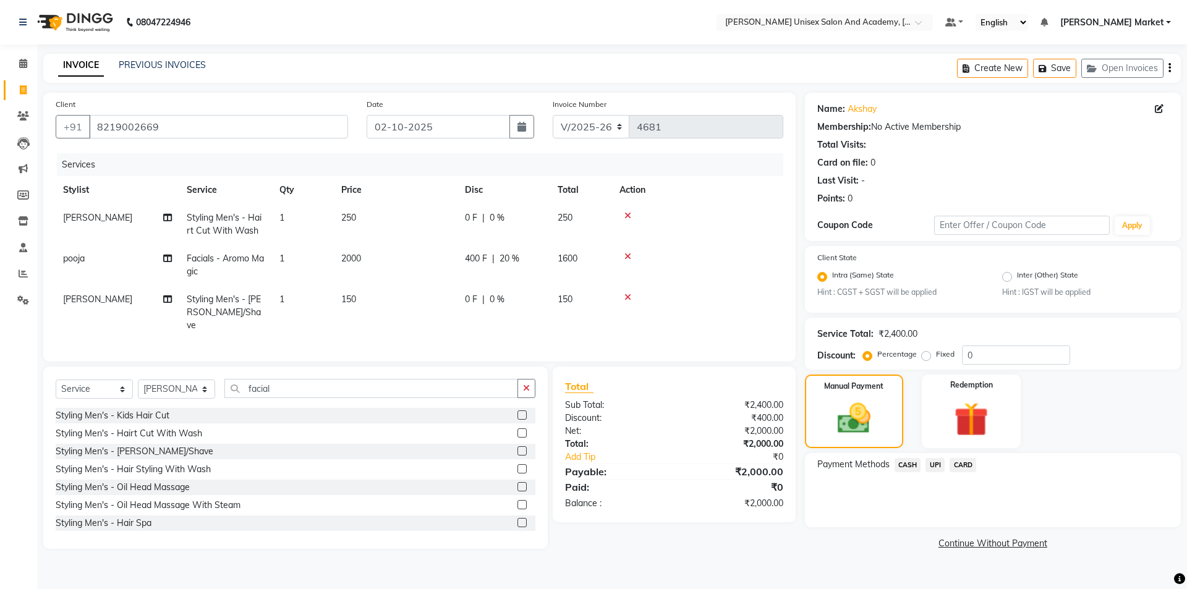
click at [932, 462] on span "UPI" at bounding box center [935, 465] width 19 height 14
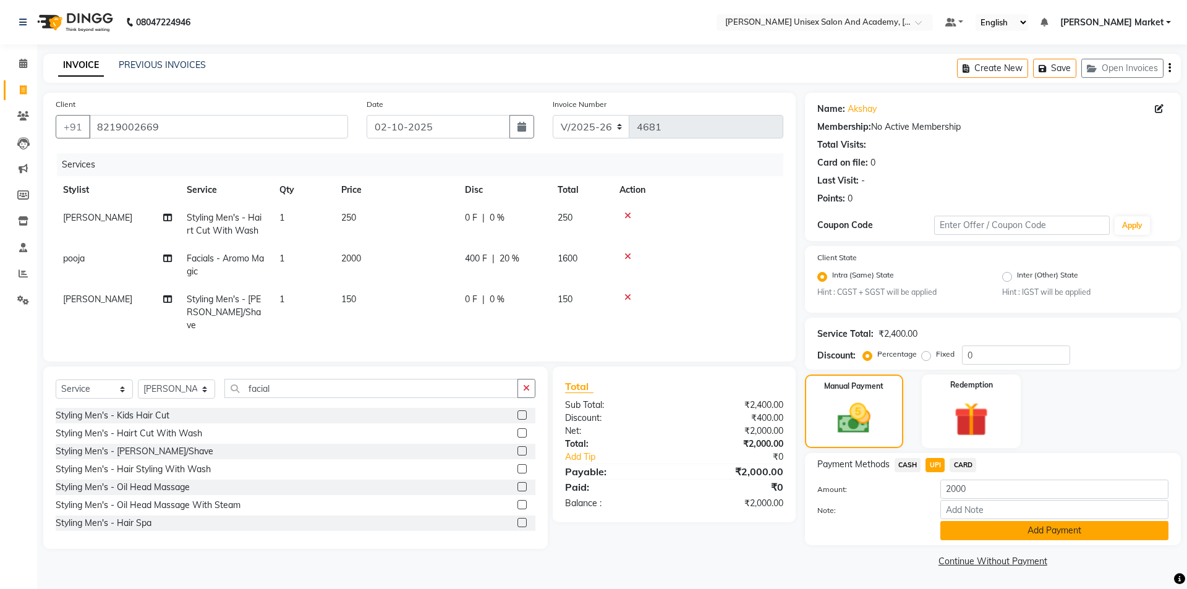
click at [993, 531] on button "Add Payment" at bounding box center [1055, 530] width 228 height 19
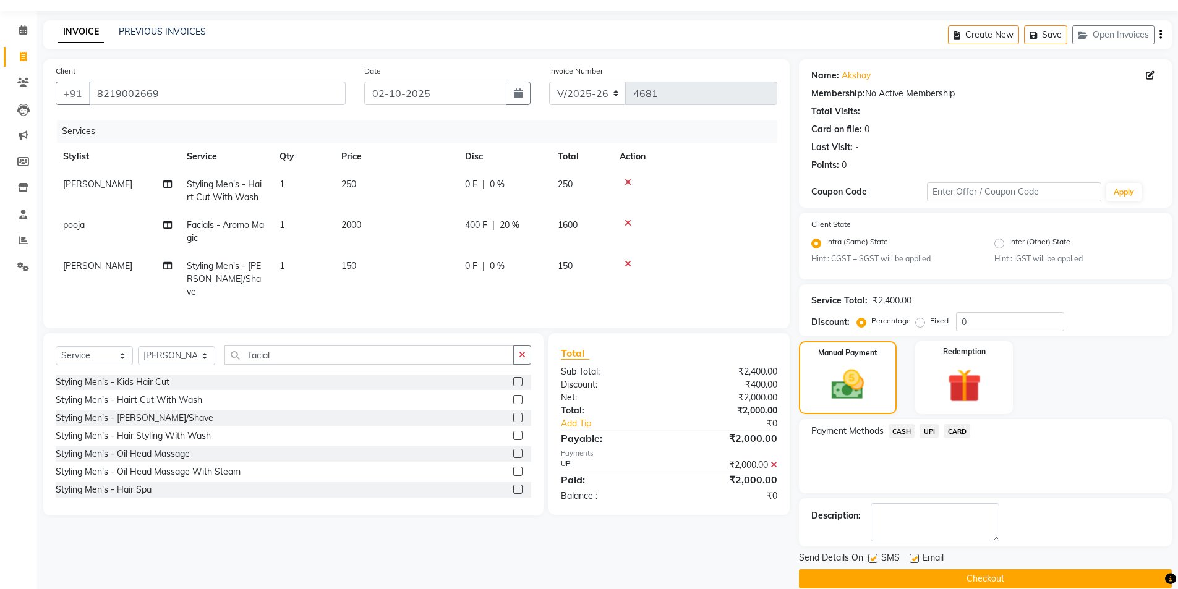
scroll to position [51, 0]
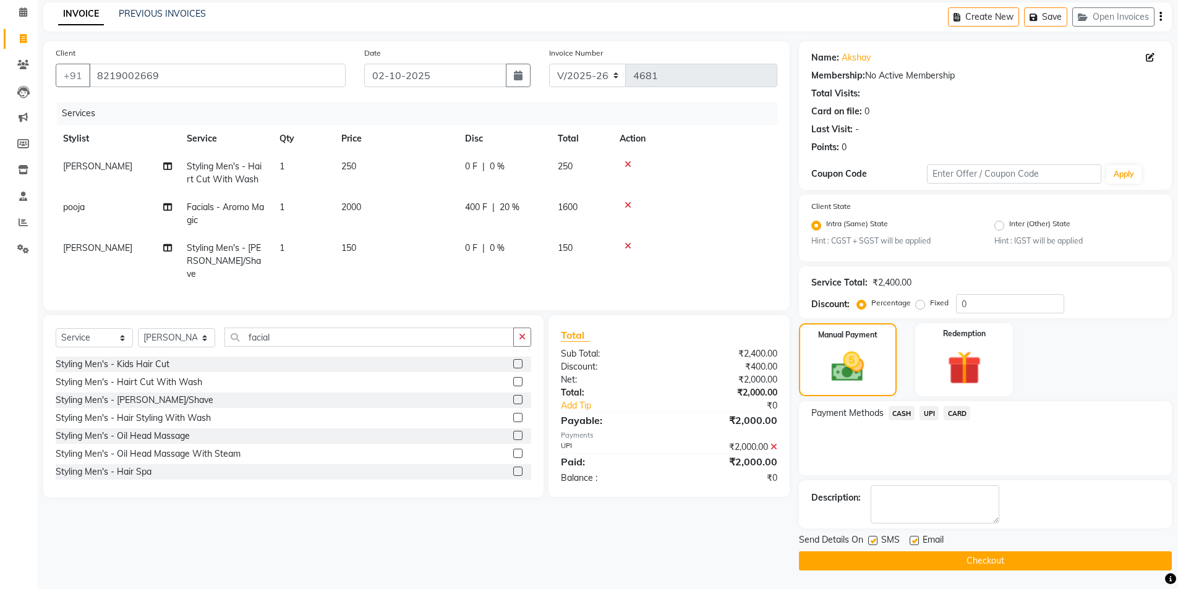
click at [928, 416] on span "UPI" at bounding box center [929, 413] width 19 height 14
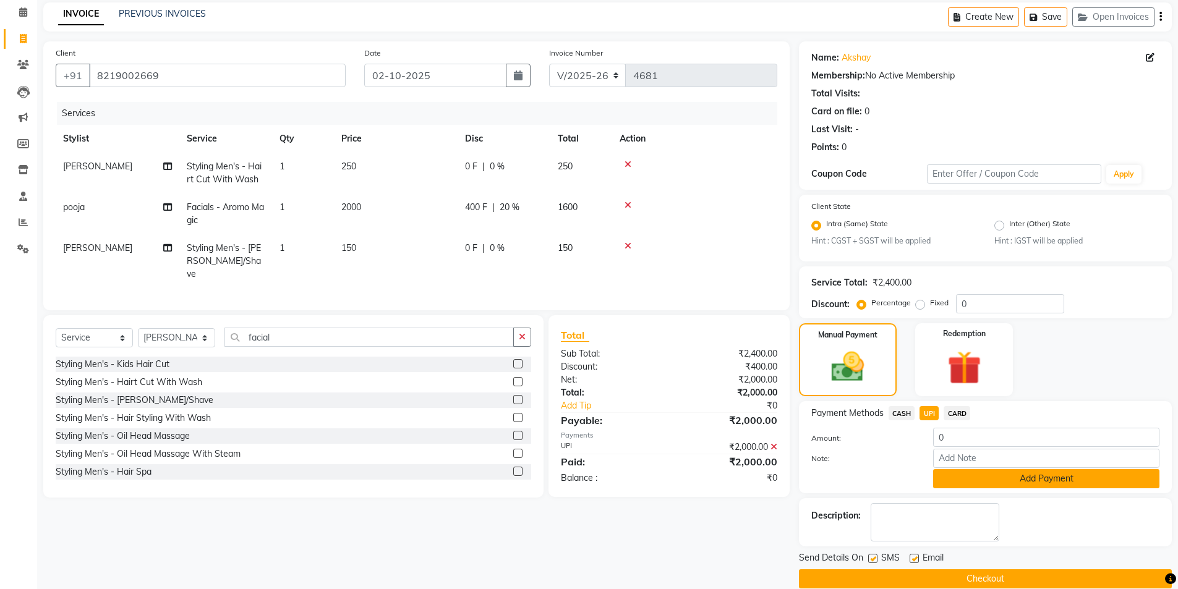
click at [976, 483] on button "Add Payment" at bounding box center [1046, 478] width 226 height 19
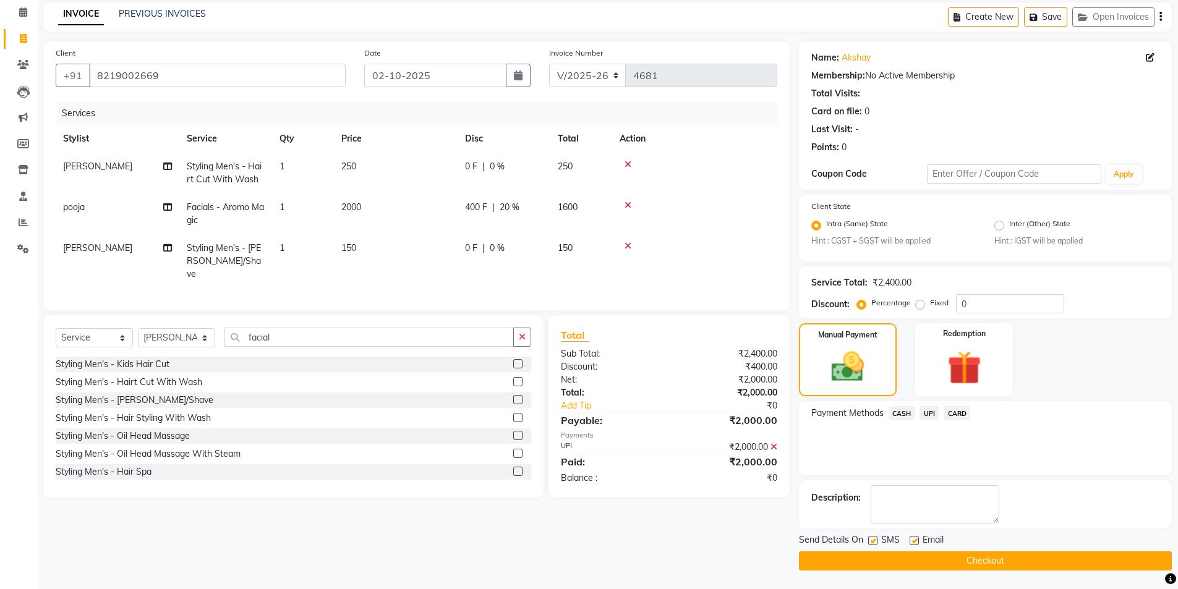
click at [1009, 565] on button "Checkout" at bounding box center [985, 561] width 373 height 19
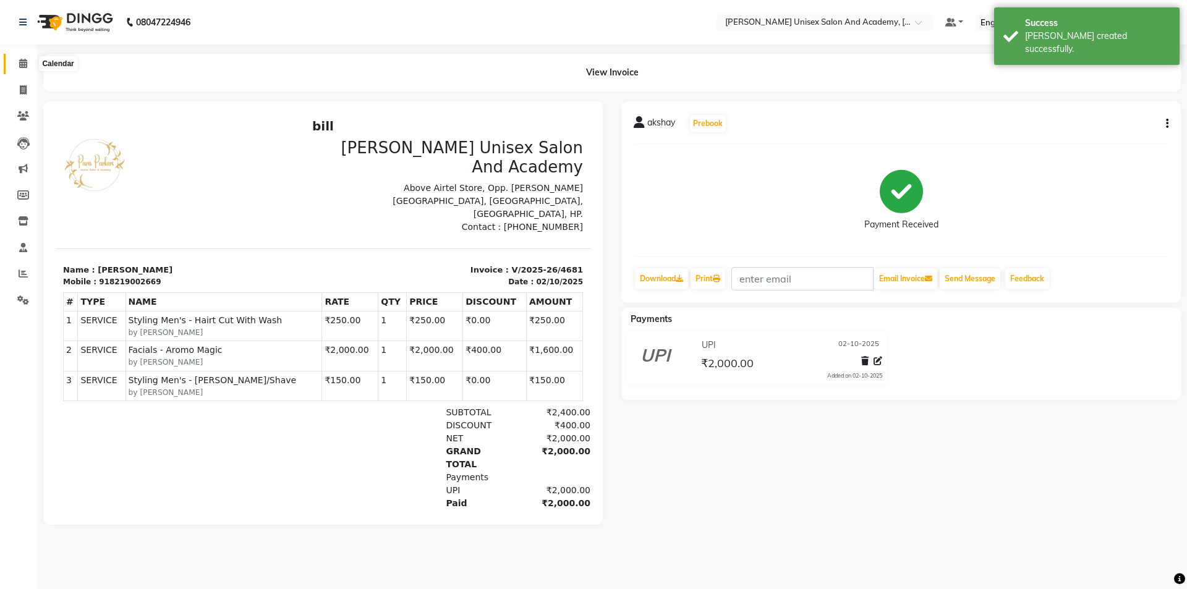
click at [22, 64] on icon at bounding box center [23, 63] width 8 height 9
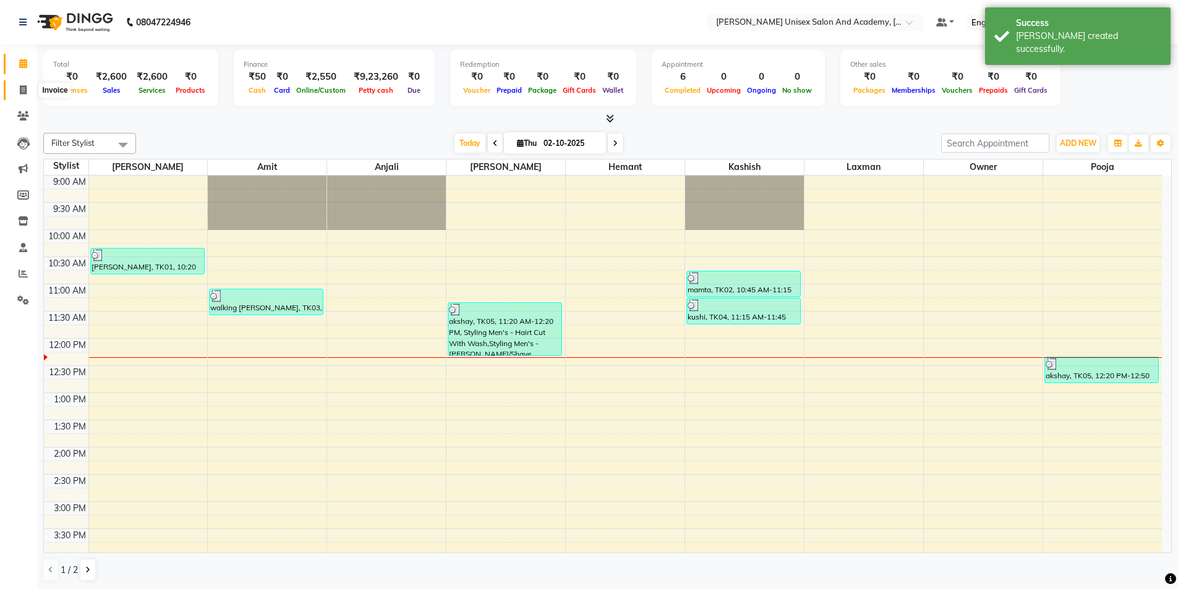
click at [24, 92] on icon at bounding box center [23, 89] width 7 height 9
select select "service"
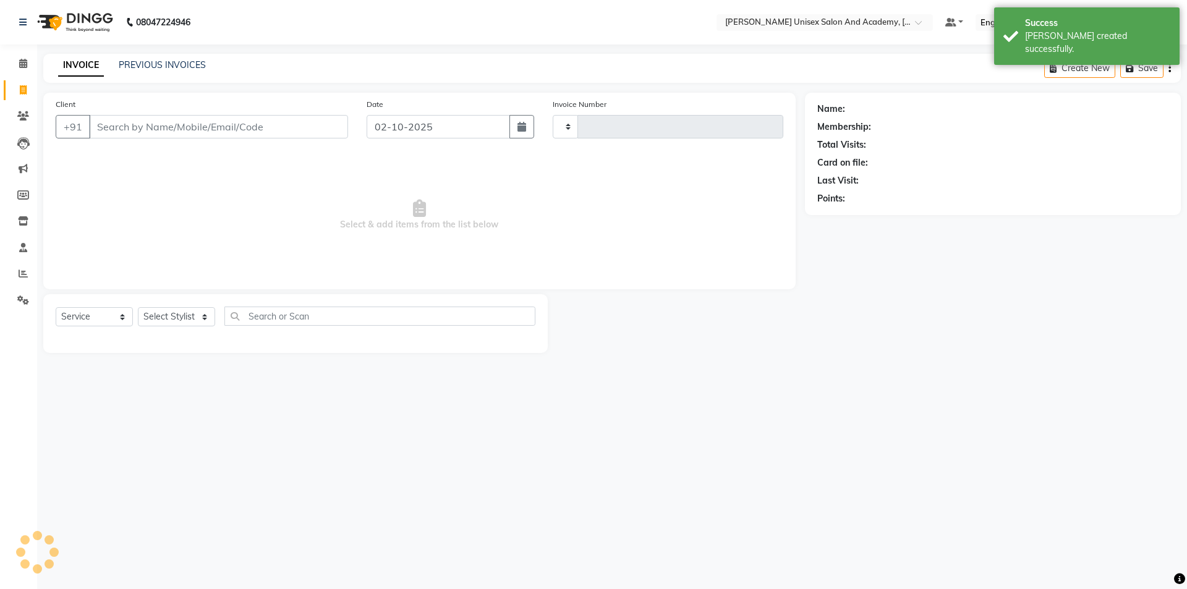
type input "4682"
select select "8060"
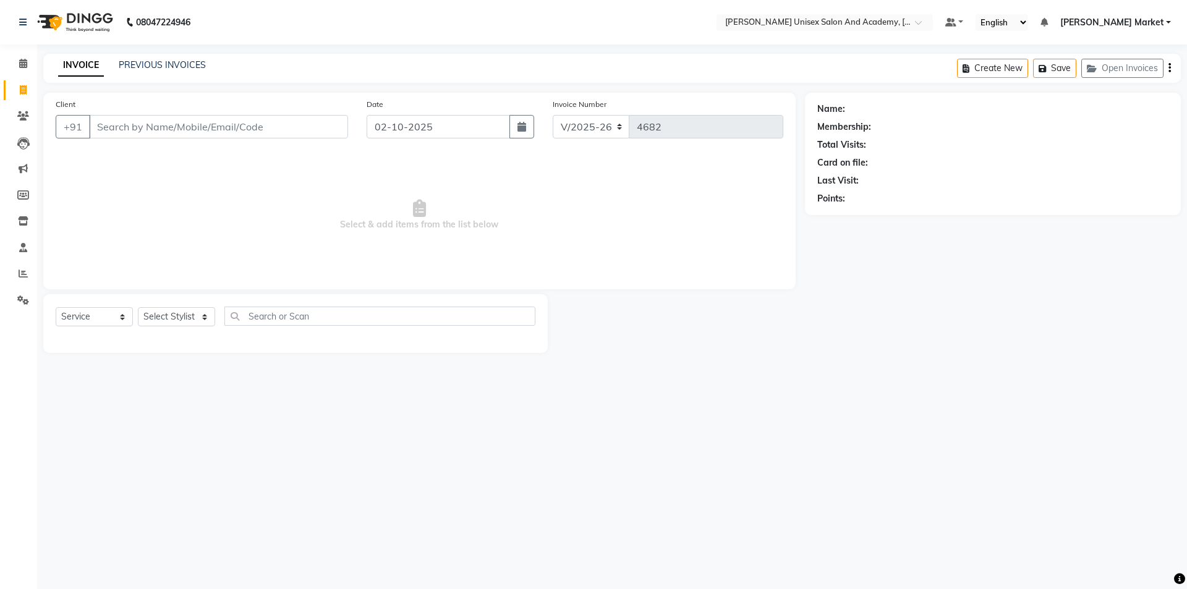
drag, startPoint x: 12, startPoint y: 6, endPoint x: 38, endPoint y: 43, distance: 44.8
click at [14, 7] on nav "08047224946 Select Location × [GEOGRAPHIC_DATA] Parkers Unisex Salon And Academ…" at bounding box center [593, 22] width 1187 height 45
click at [107, 135] on input "Client" at bounding box center [218, 126] width 259 height 23
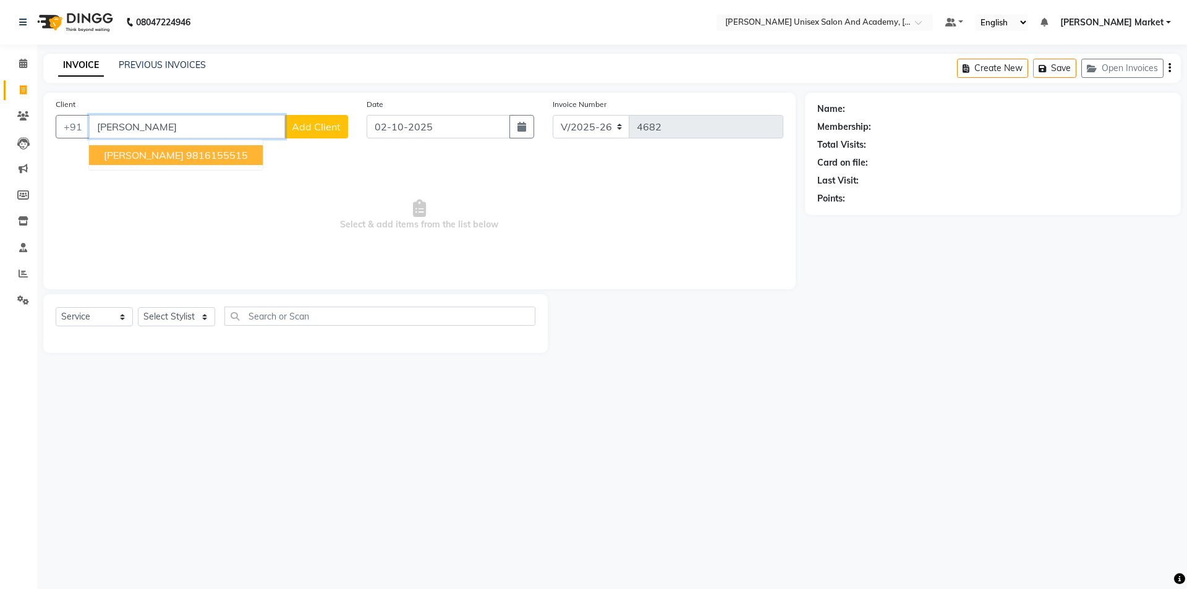
click at [187, 150] on ngb-highlight "9816155515" at bounding box center [217, 155] width 62 height 12
type input "9816155515"
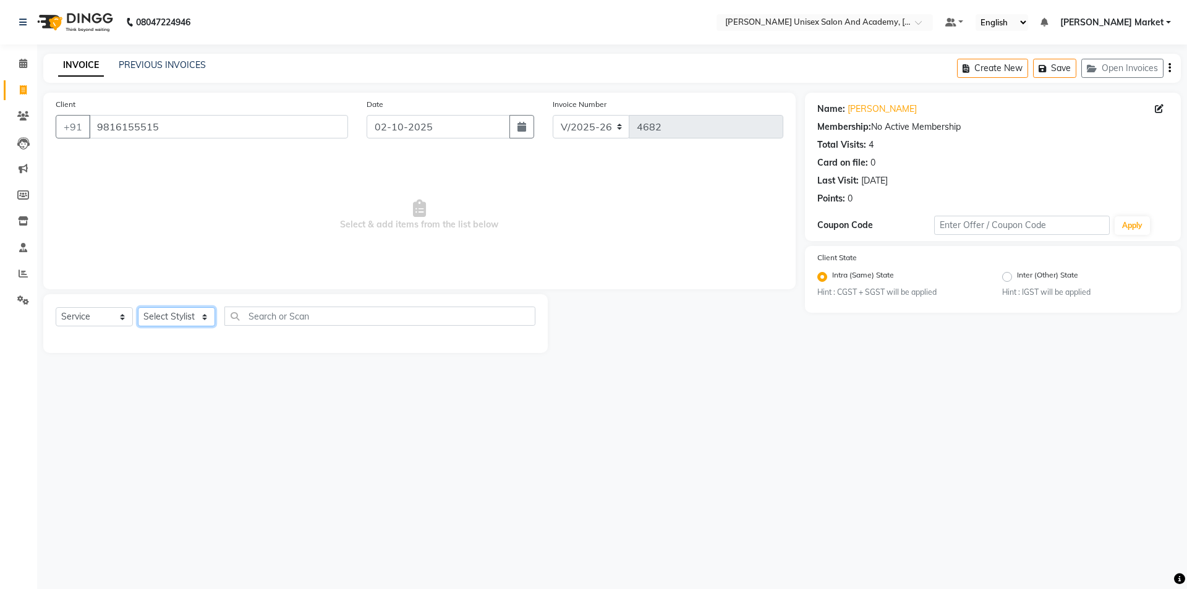
click at [197, 317] on select "Select Stylist Amit anjali [PERSON_NAME] [PERSON_NAME] [PERSON_NAME] [PERSON_NA…" at bounding box center [176, 316] width 77 height 19
select select "75210"
click at [138, 307] on select "Select Stylist Amit anjali [PERSON_NAME] [PERSON_NAME] [PERSON_NAME] [PERSON_NA…" at bounding box center [176, 316] width 77 height 19
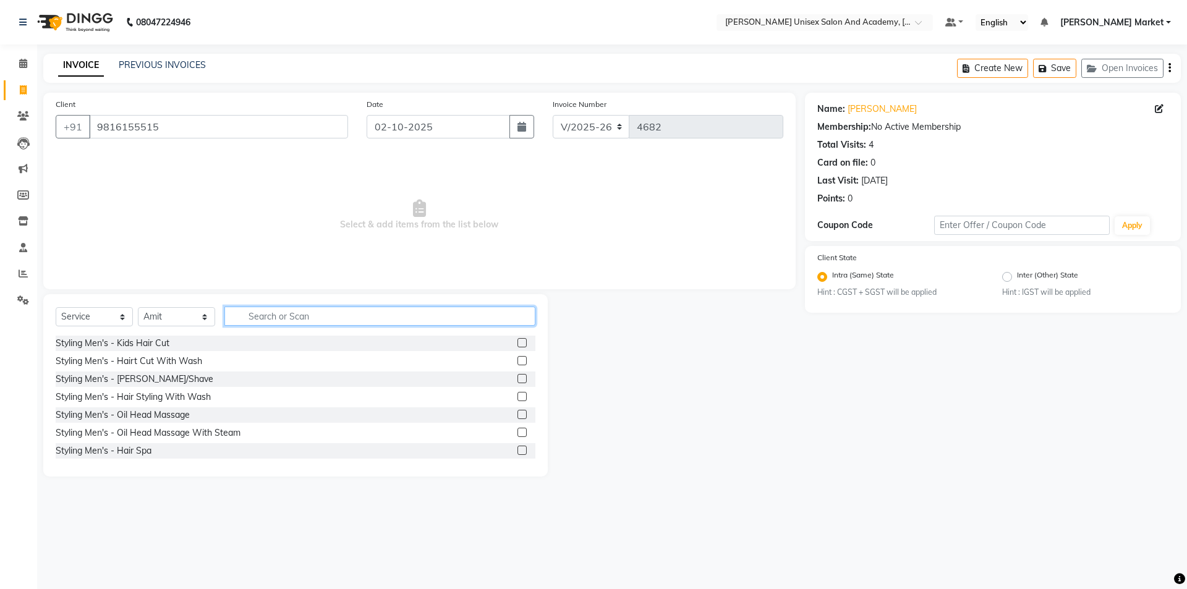
click at [263, 315] on input "text" at bounding box center [379, 316] width 311 height 19
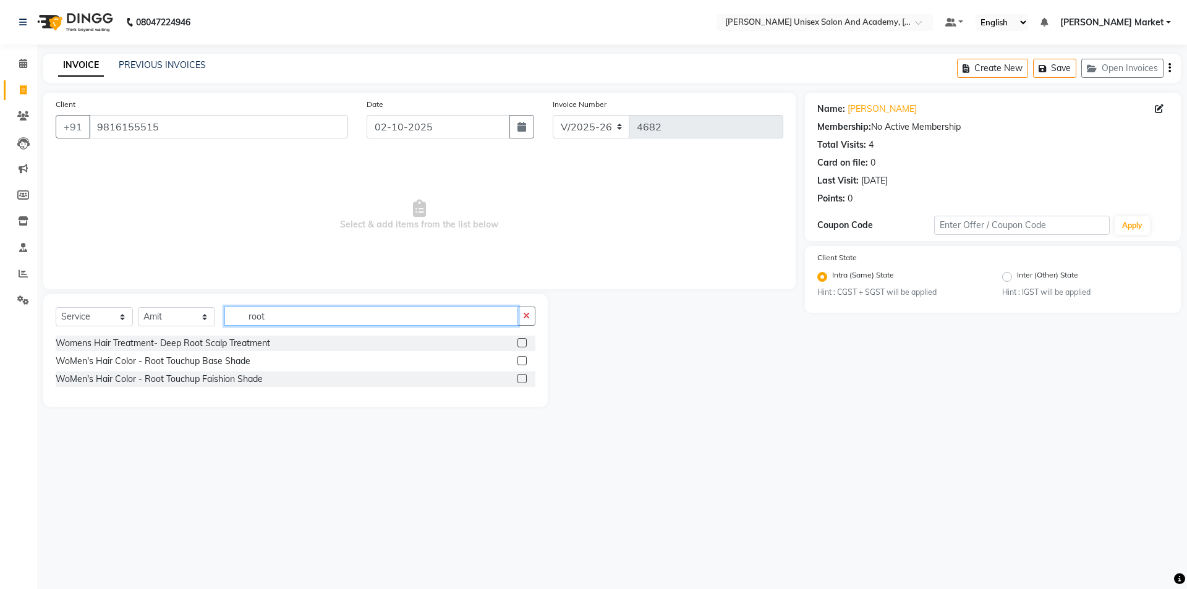
type input "root"
click at [523, 361] on label at bounding box center [522, 360] width 9 height 9
click at [523, 361] on input "checkbox" at bounding box center [522, 361] width 8 height 8
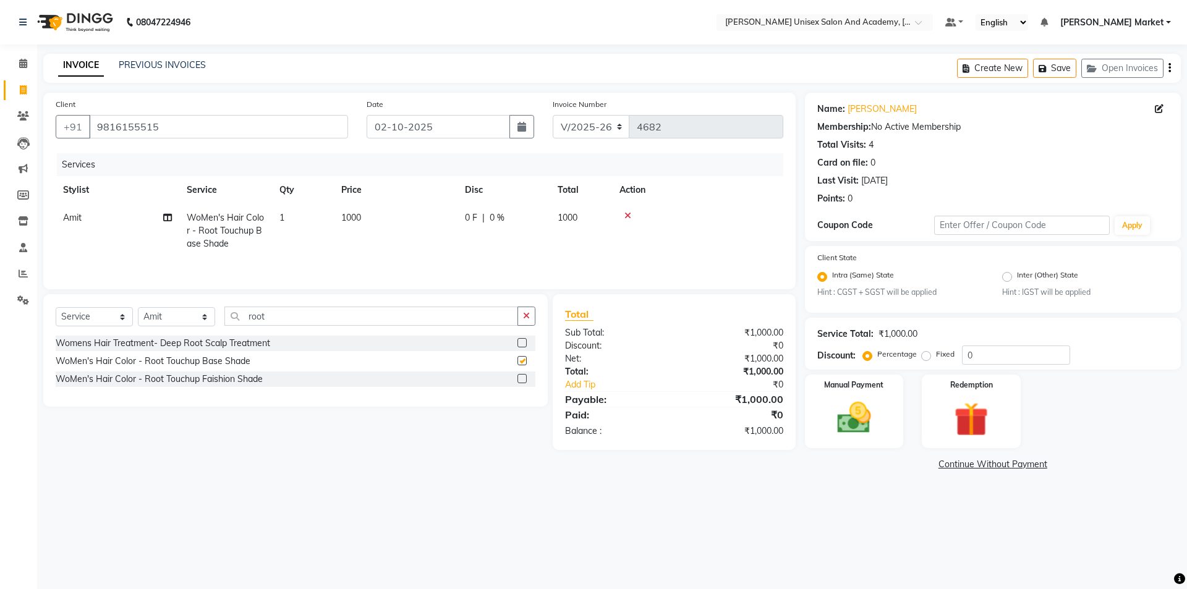
checkbox input "false"
click at [864, 419] on img at bounding box center [855, 418] width 58 height 41
click at [934, 466] on span "UPI" at bounding box center [935, 465] width 19 height 14
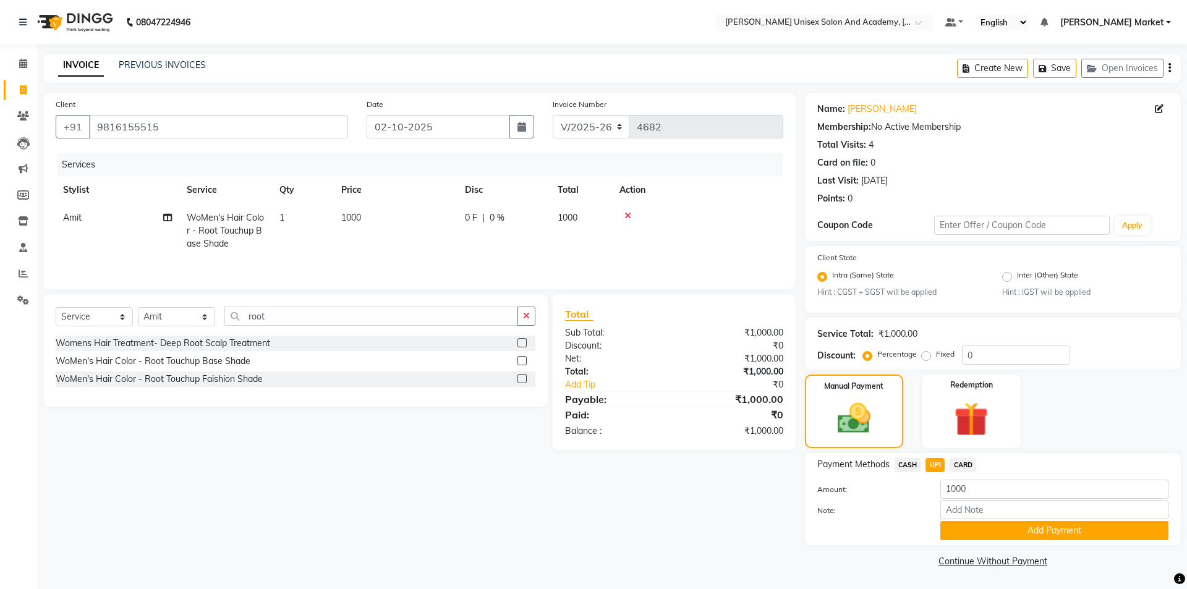
click at [988, 524] on button "Add Payment" at bounding box center [1055, 530] width 228 height 19
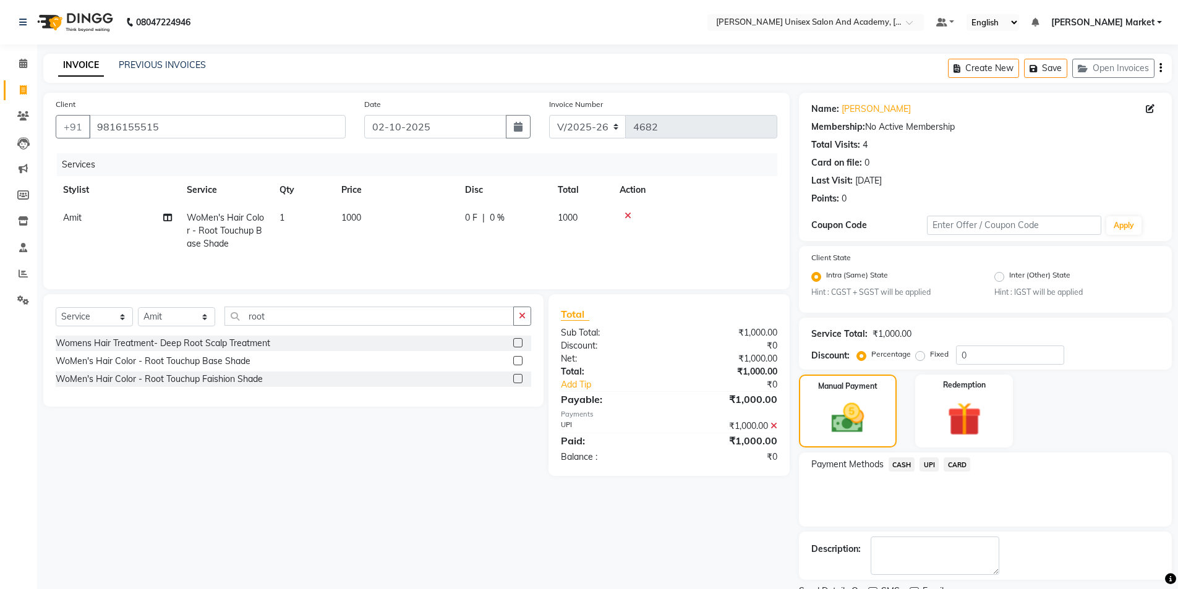
drag, startPoint x: 984, startPoint y: 519, endPoint x: 984, endPoint y: 527, distance: 8.1
click at [984, 526] on div "Payment Methods CASH UPI CARD" at bounding box center [985, 490] width 373 height 74
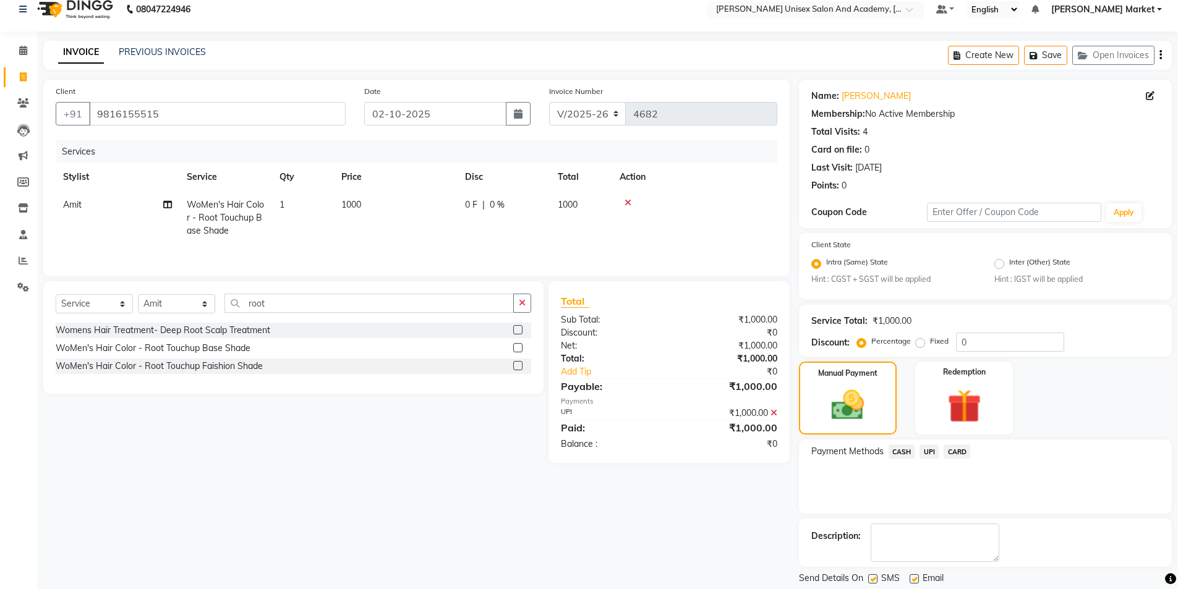
scroll to position [51, 0]
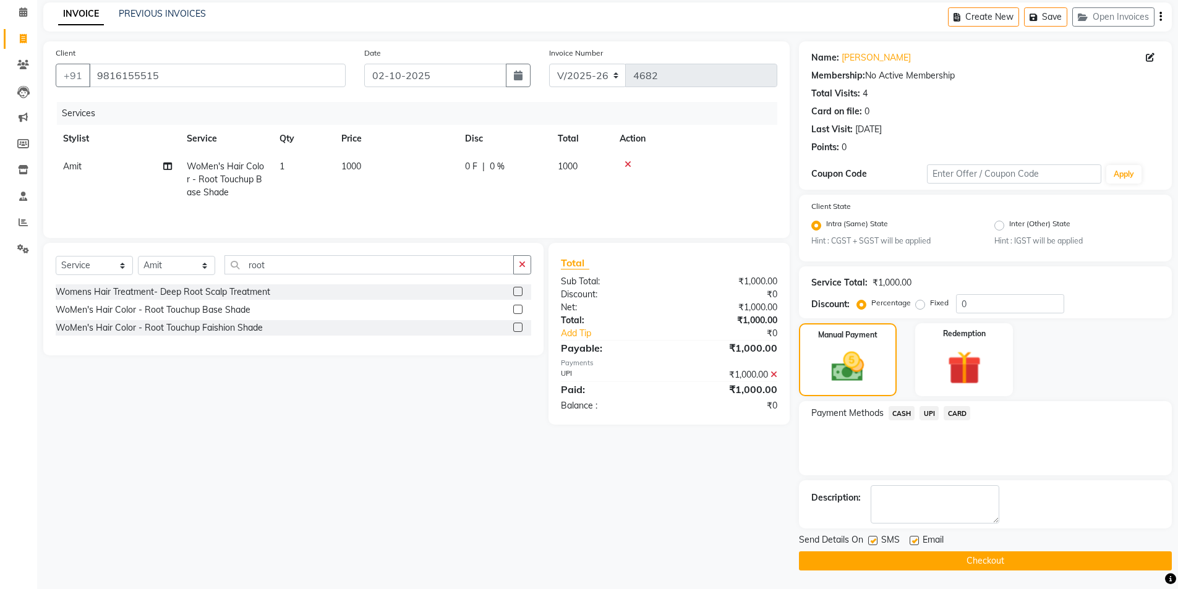
click at [994, 561] on button "Checkout" at bounding box center [985, 561] width 373 height 19
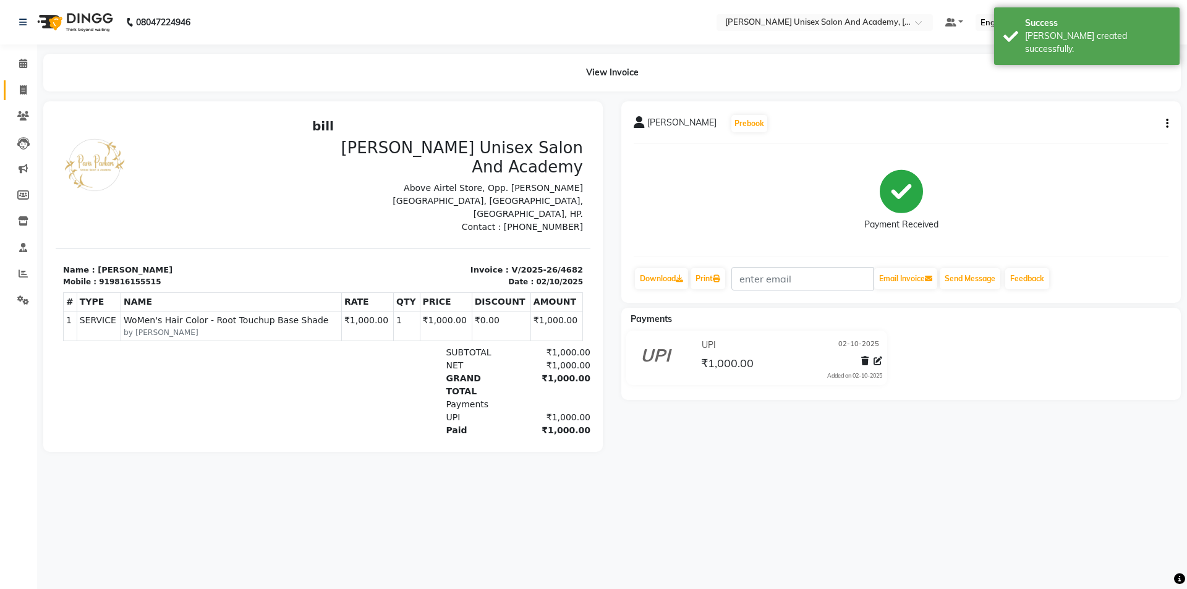
click at [22, 82] on link "Invoice" at bounding box center [19, 90] width 30 height 20
select select "service"
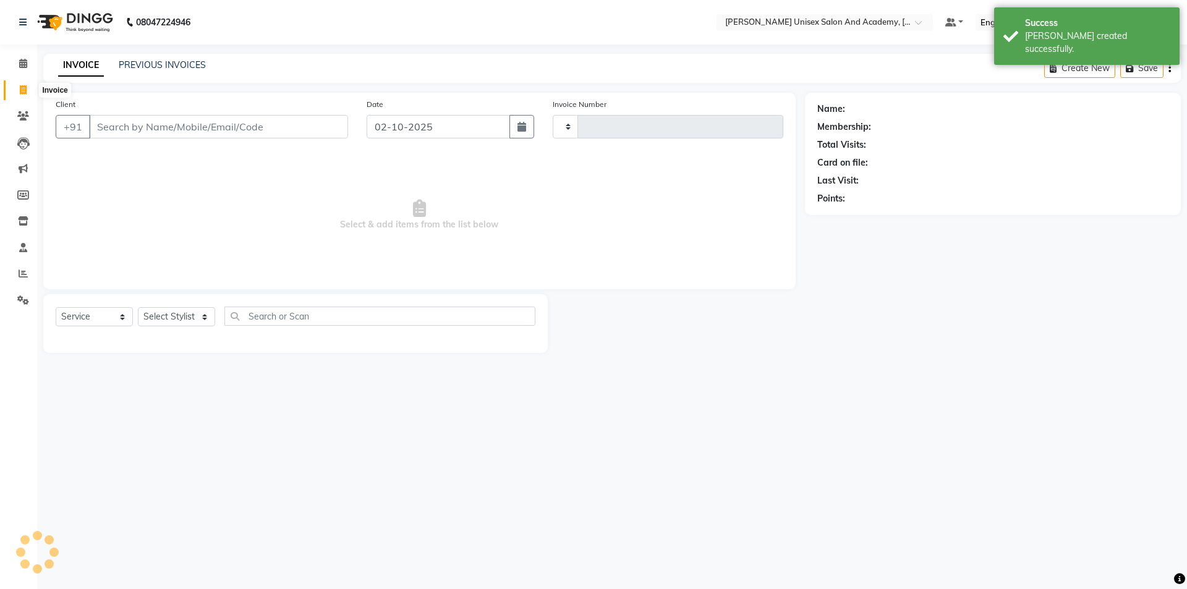
type input "4683"
select select "8060"
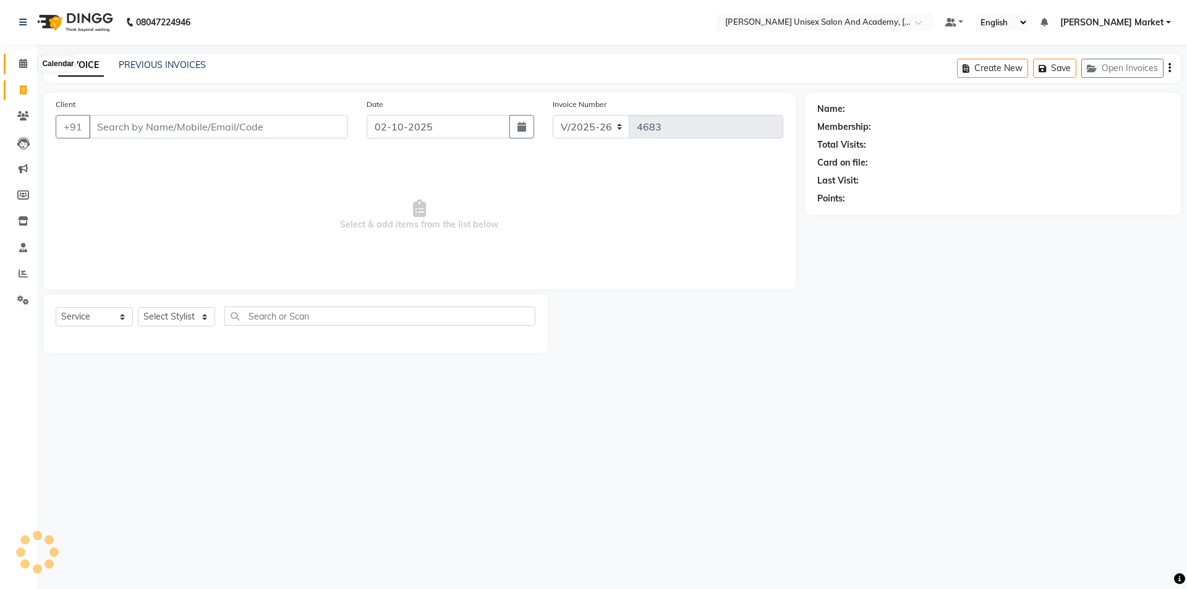
click at [19, 65] on icon at bounding box center [23, 63] width 8 height 9
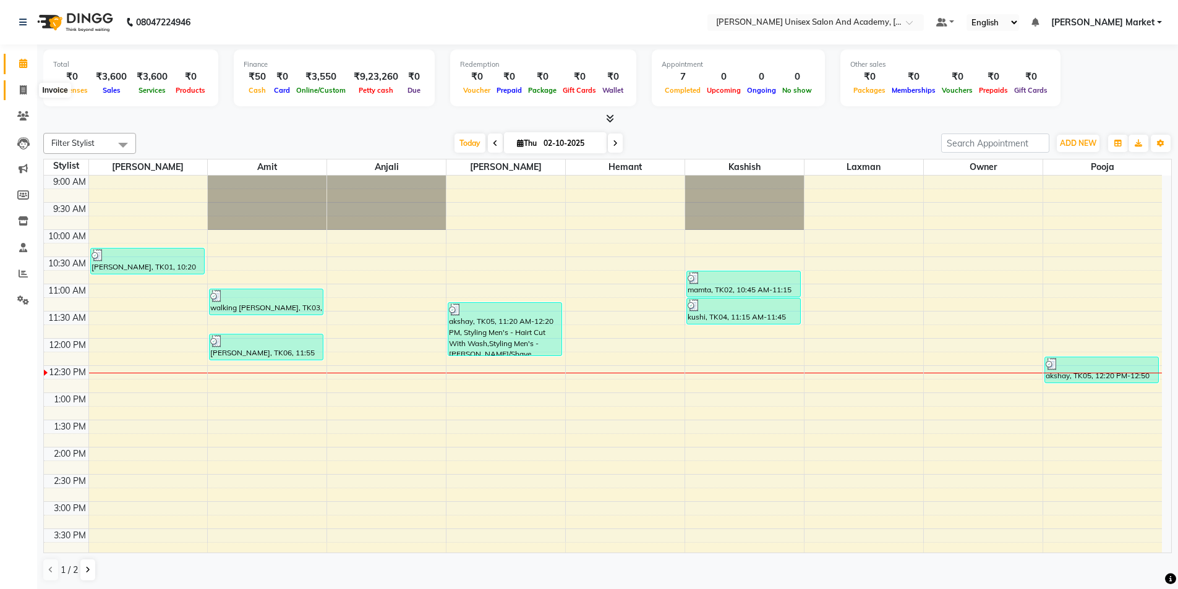
click at [23, 92] on icon at bounding box center [23, 89] width 7 height 9
select select "service"
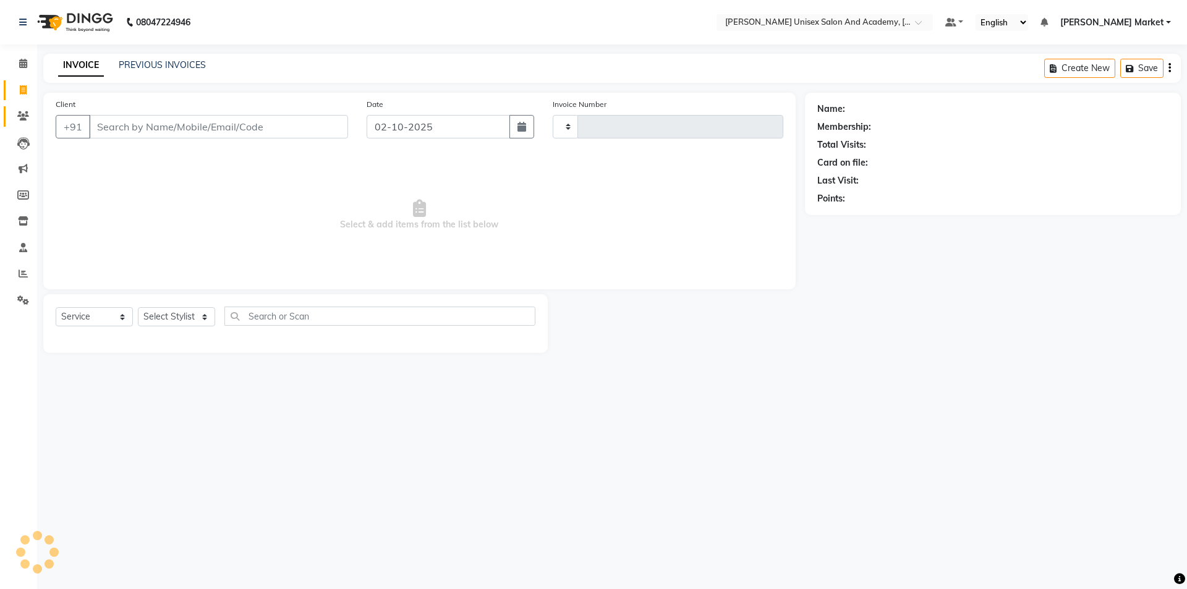
type input "4683"
select select "8060"
click at [28, 126] on link "Clients" at bounding box center [19, 116] width 30 height 20
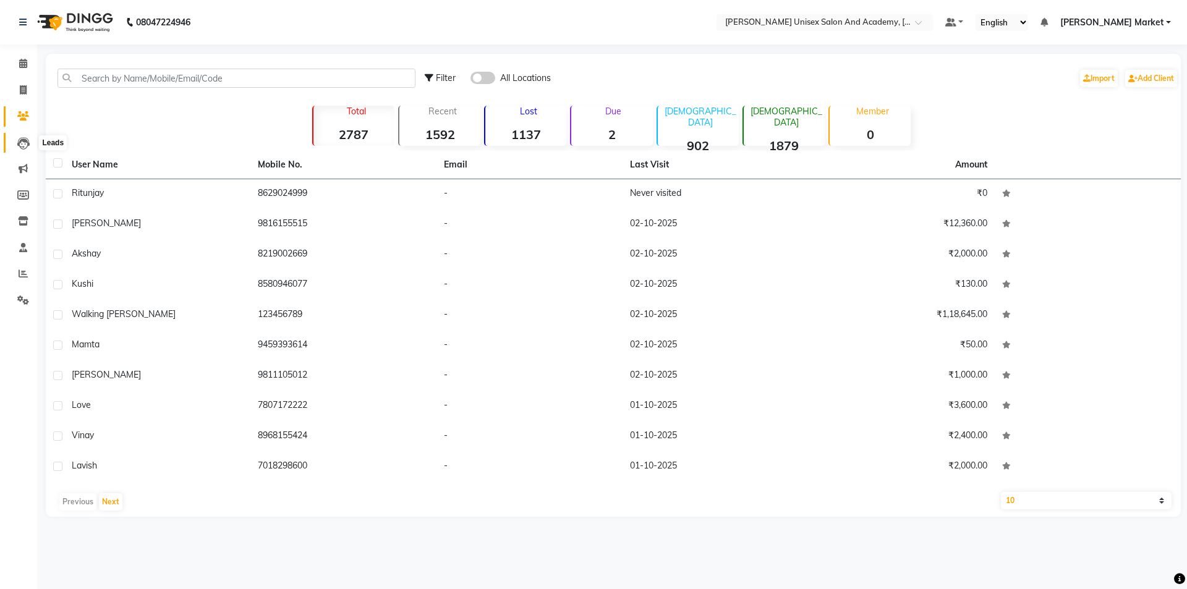
click at [14, 139] on span at bounding box center [23, 143] width 22 height 14
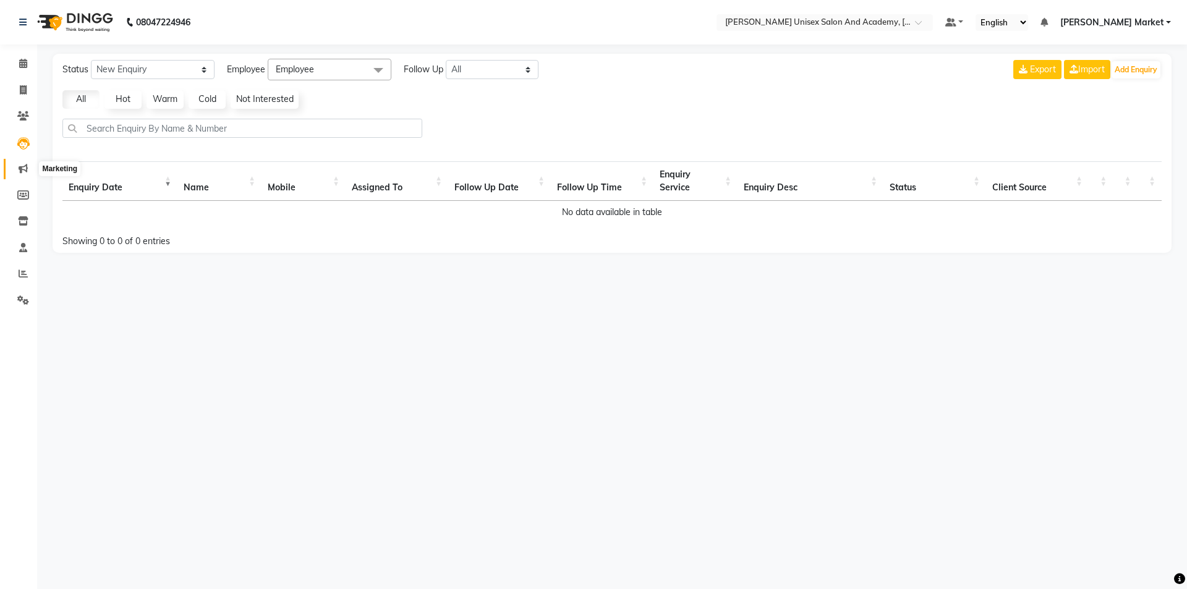
click at [23, 171] on icon at bounding box center [23, 168] width 9 height 9
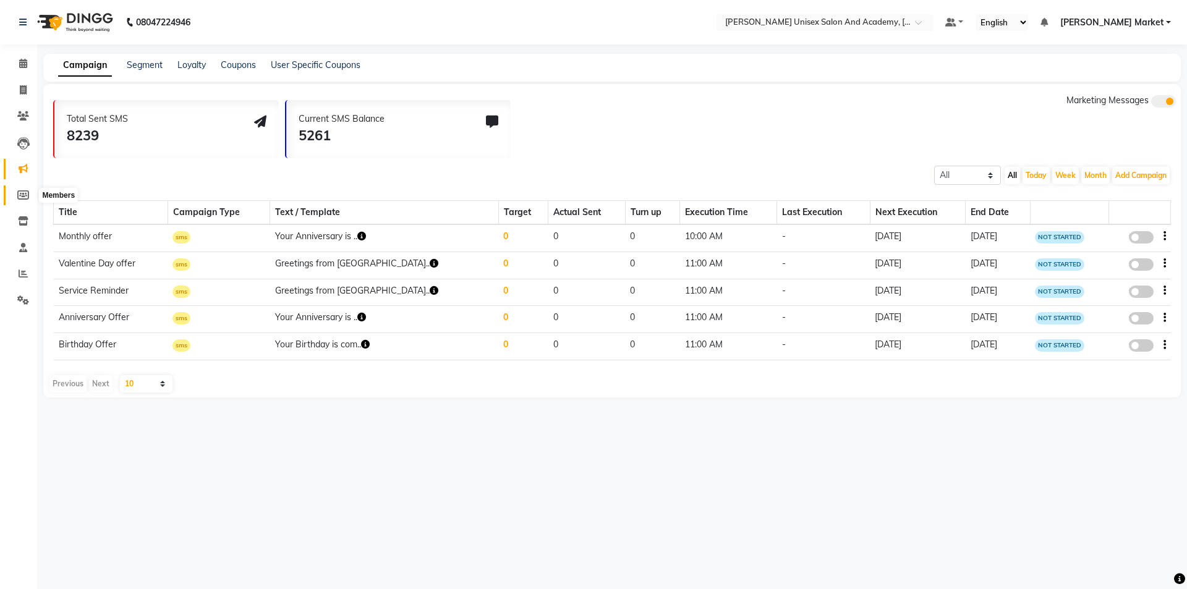
click at [20, 199] on icon at bounding box center [23, 194] width 12 height 9
select select
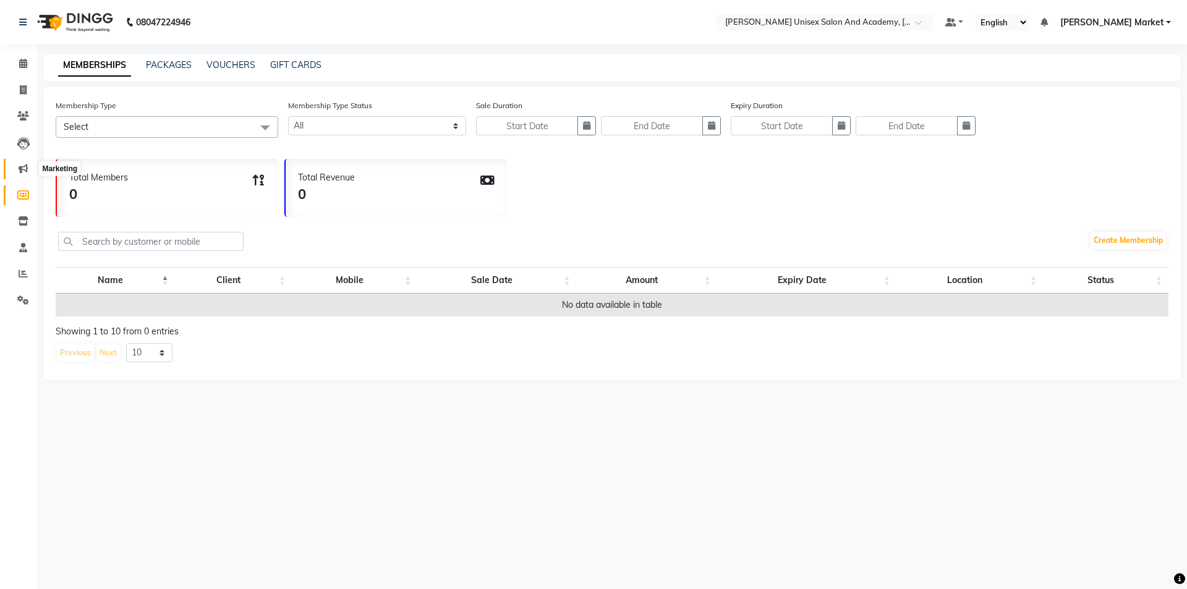
click at [25, 163] on span at bounding box center [23, 169] width 22 height 14
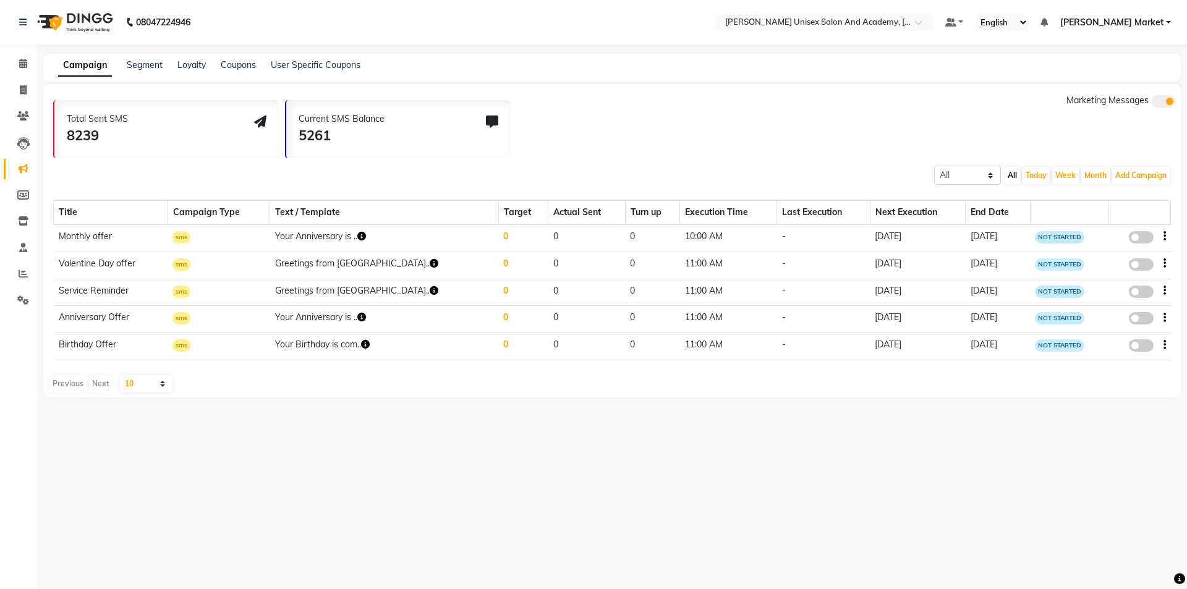
click at [246, 352] on td "sms" at bounding box center [219, 346] width 102 height 27
click at [288, 352] on td "Your Birthday is com.." at bounding box center [384, 346] width 229 height 27
click at [21, 194] on icon at bounding box center [23, 194] width 12 height 9
select select
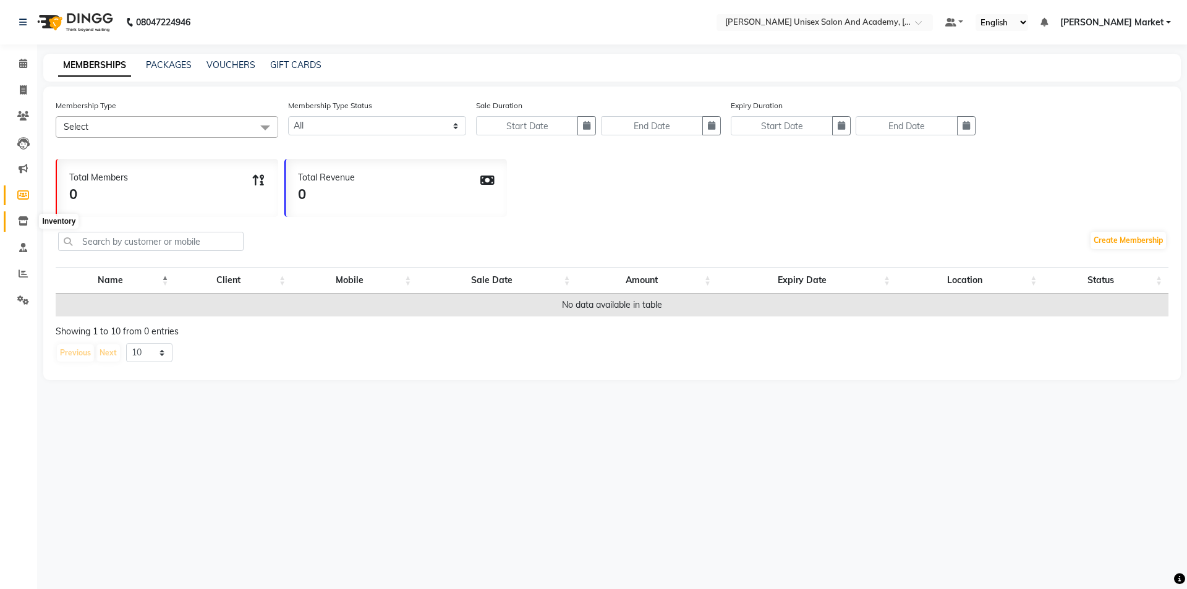
click at [22, 221] on icon at bounding box center [23, 220] width 11 height 9
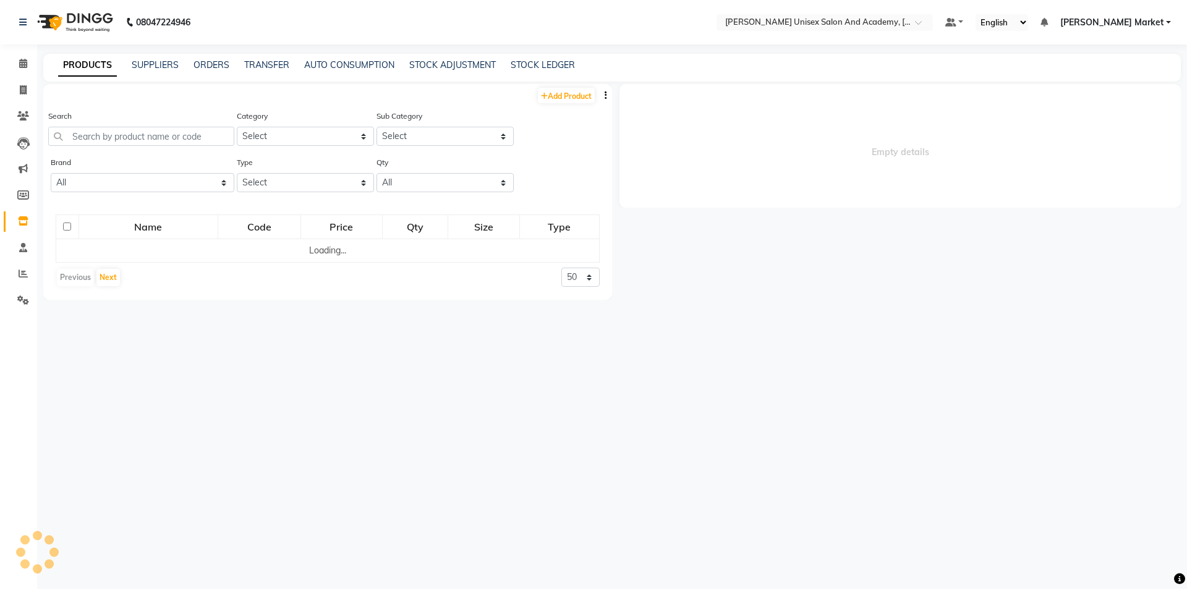
select select
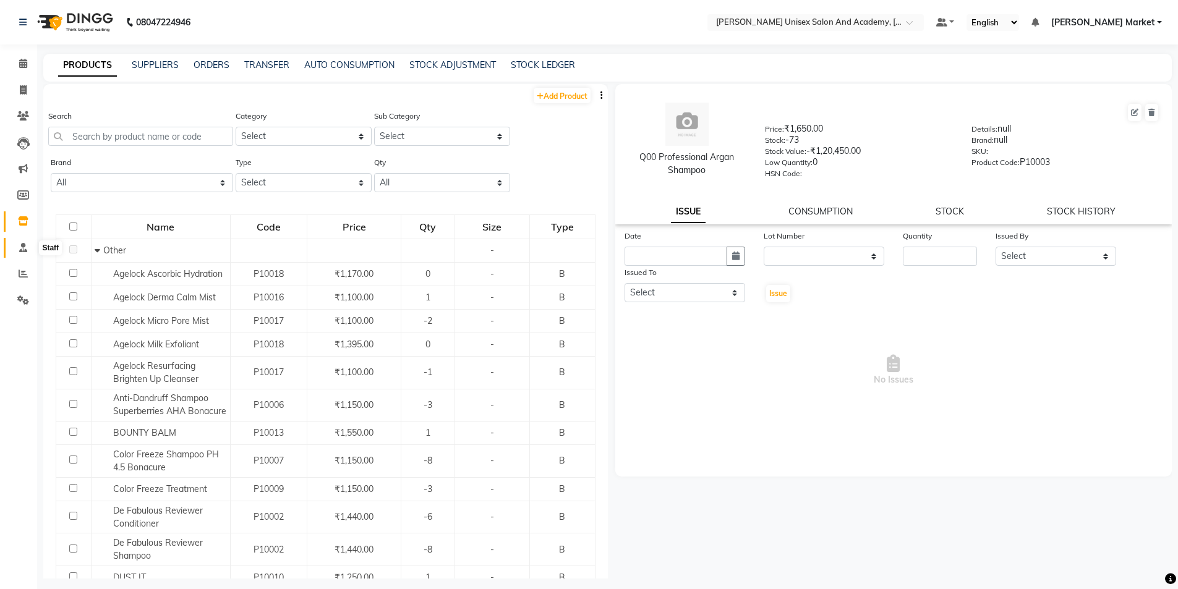
click at [25, 246] on icon at bounding box center [23, 247] width 8 height 9
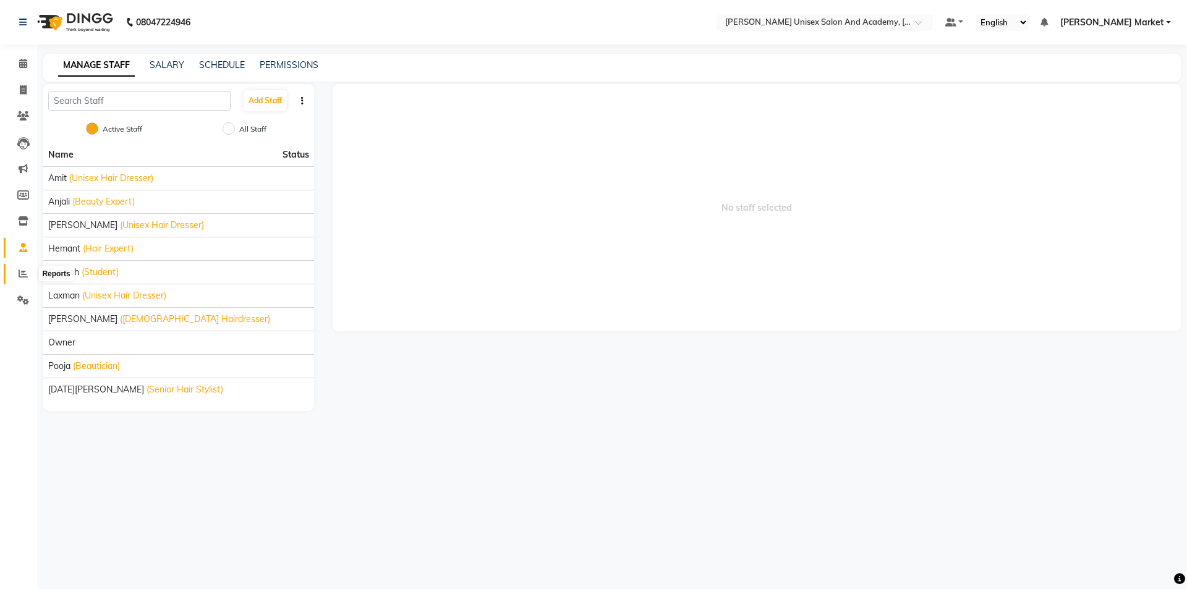
click at [21, 270] on icon at bounding box center [23, 273] width 9 height 9
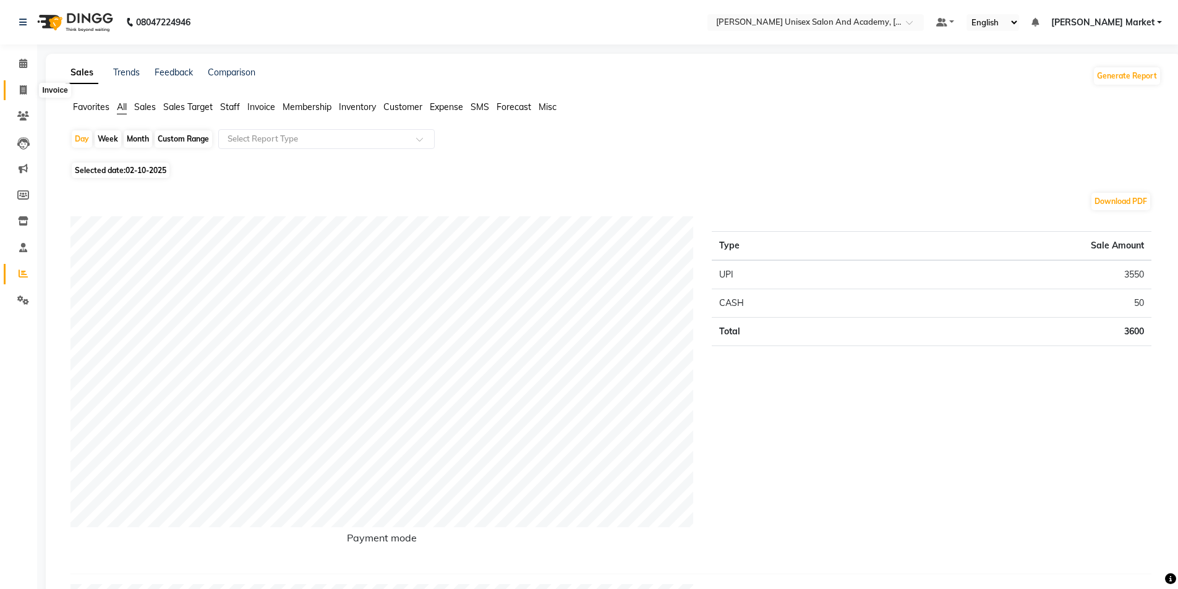
click at [24, 90] on icon at bounding box center [23, 89] width 7 height 9
select select "service"
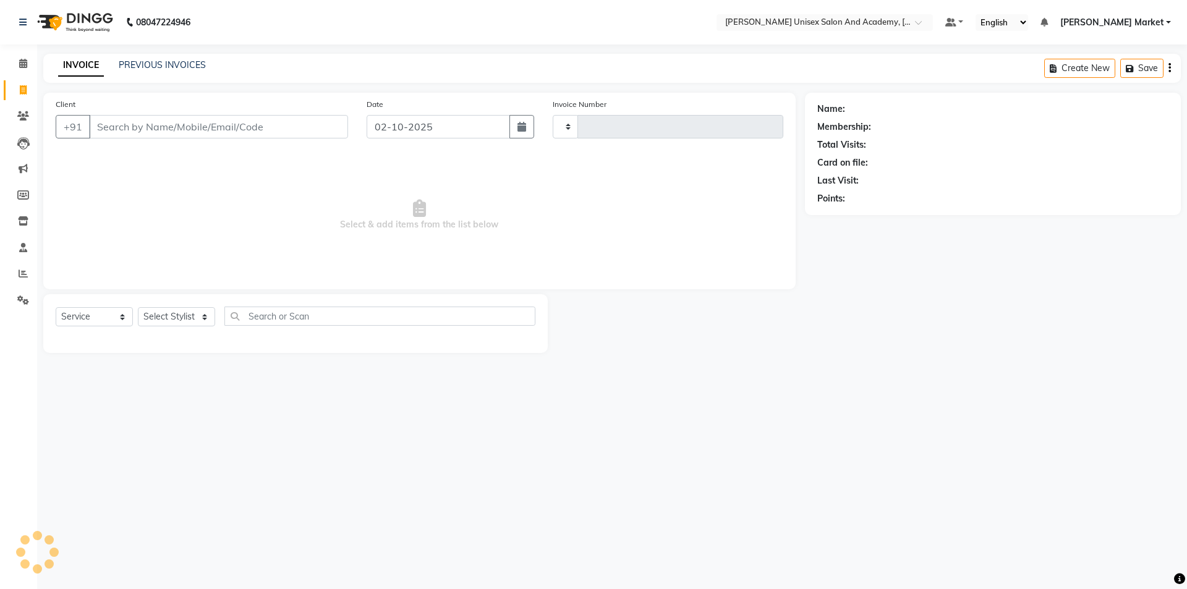
type input "4683"
select select "8060"
click at [116, 128] on input "Client" at bounding box center [218, 126] width 259 height 23
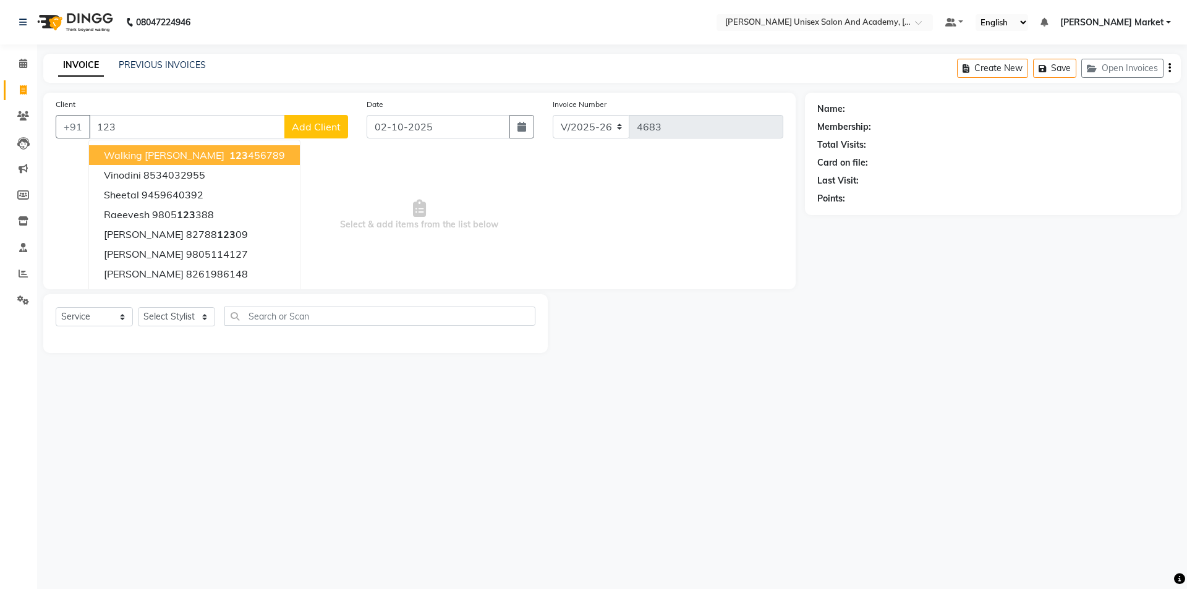
click at [115, 150] on span "walking [PERSON_NAME]" at bounding box center [164, 155] width 121 height 12
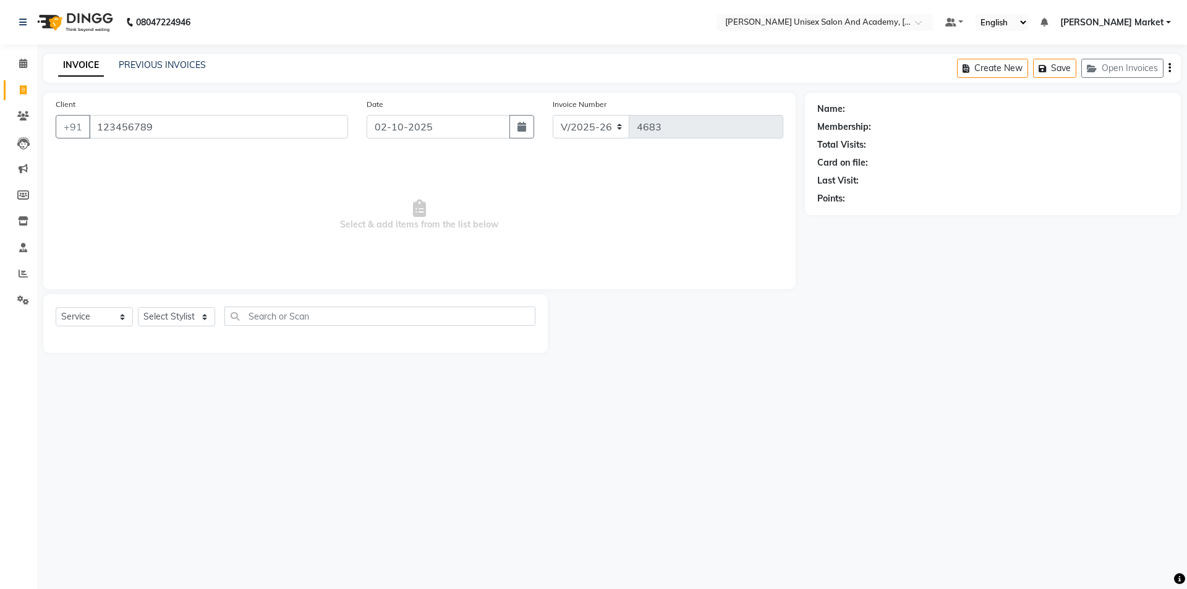
type input "123456789"
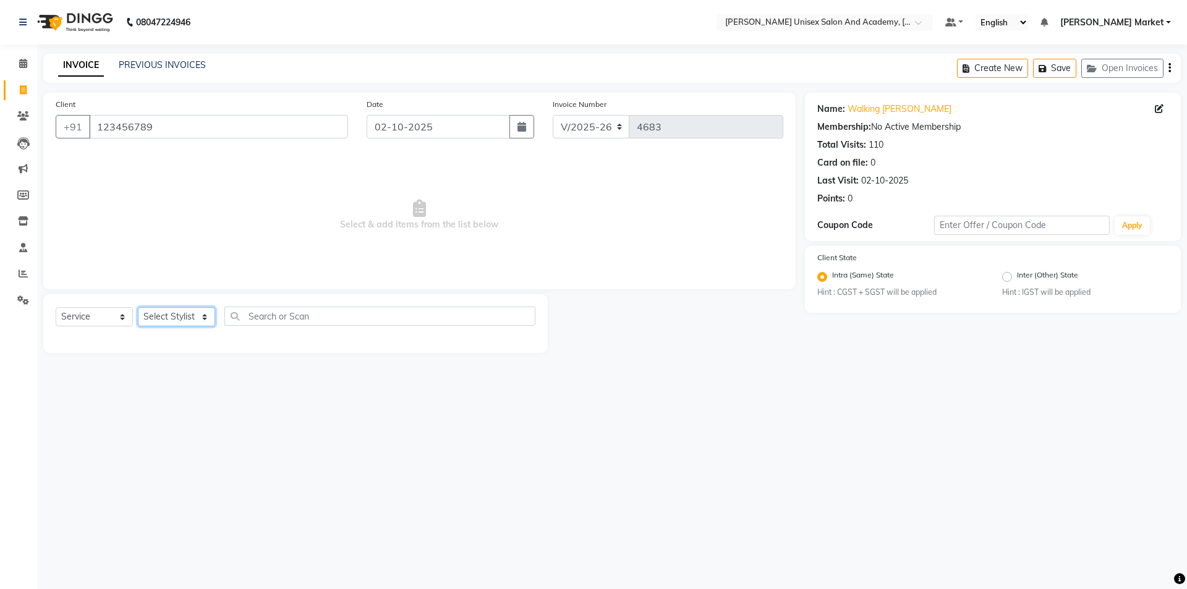
click at [203, 324] on select "Select Stylist Amit anjali [PERSON_NAME] [PERSON_NAME] [PERSON_NAME] [PERSON_NA…" at bounding box center [176, 316] width 77 height 19
select select "58724"
click at [138, 307] on select "Select Stylist Amit anjali [PERSON_NAME] [PERSON_NAME] [PERSON_NAME] [PERSON_NA…" at bounding box center [176, 316] width 77 height 19
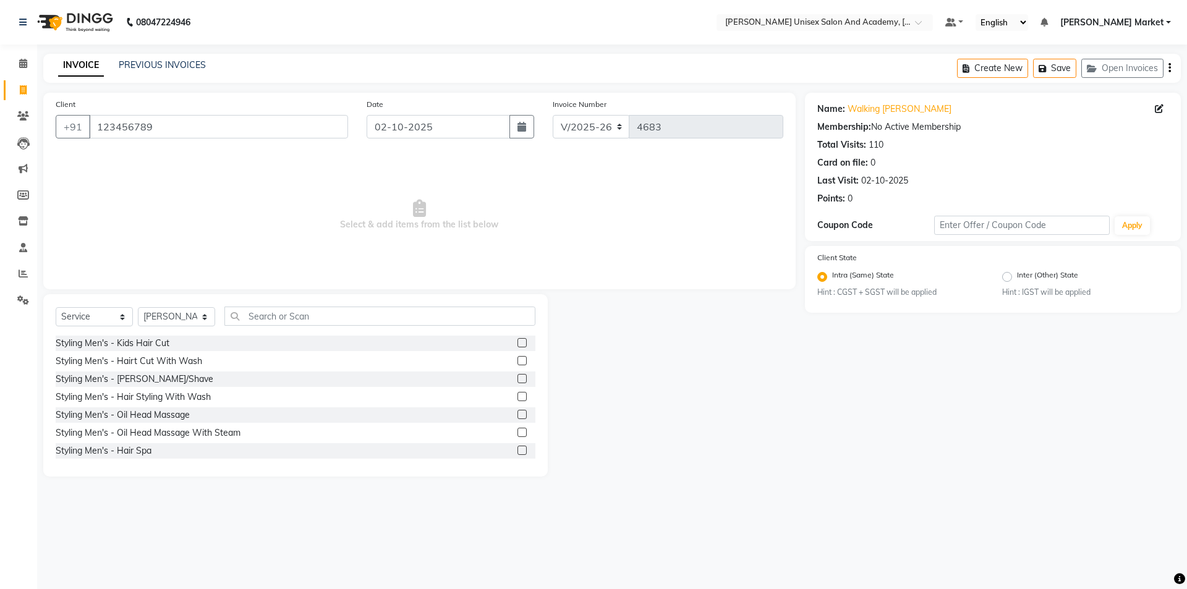
click at [518, 379] on label at bounding box center [522, 378] width 9 height 9
click at [518, 379] on input "checkbox" at bounding box center [522, 379] width 8 height 8
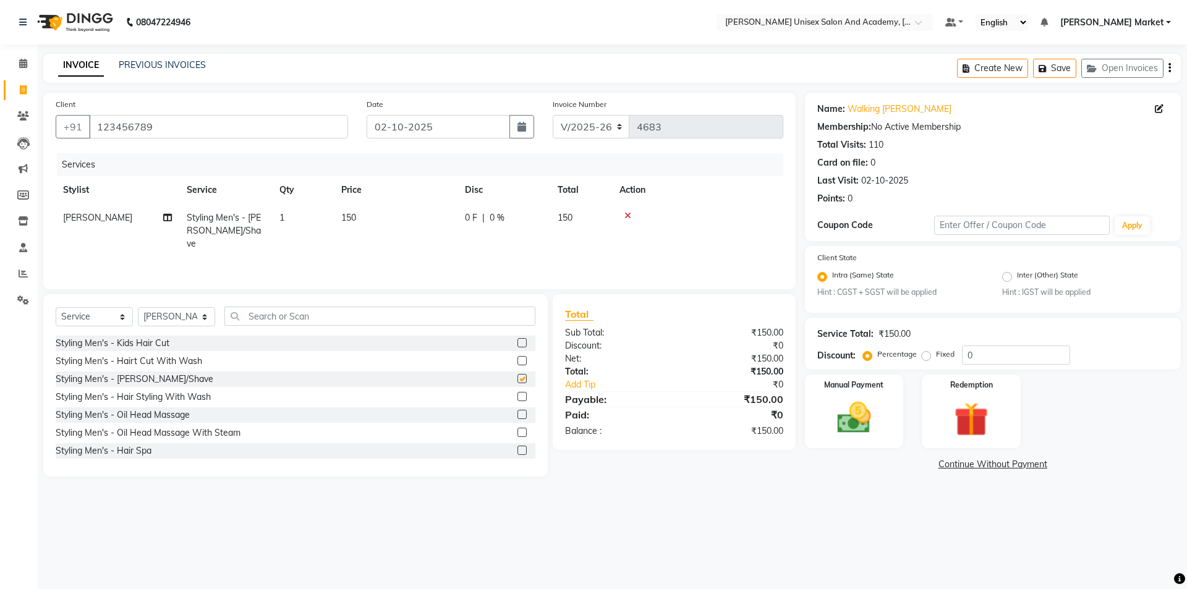
checkbox input "false"
click at [833, 424] on img at bounding box center [855, 418] width 58 height 41
click at [936, 461] on span "UPI" at bounding box center [935, 465] width 19 height 14
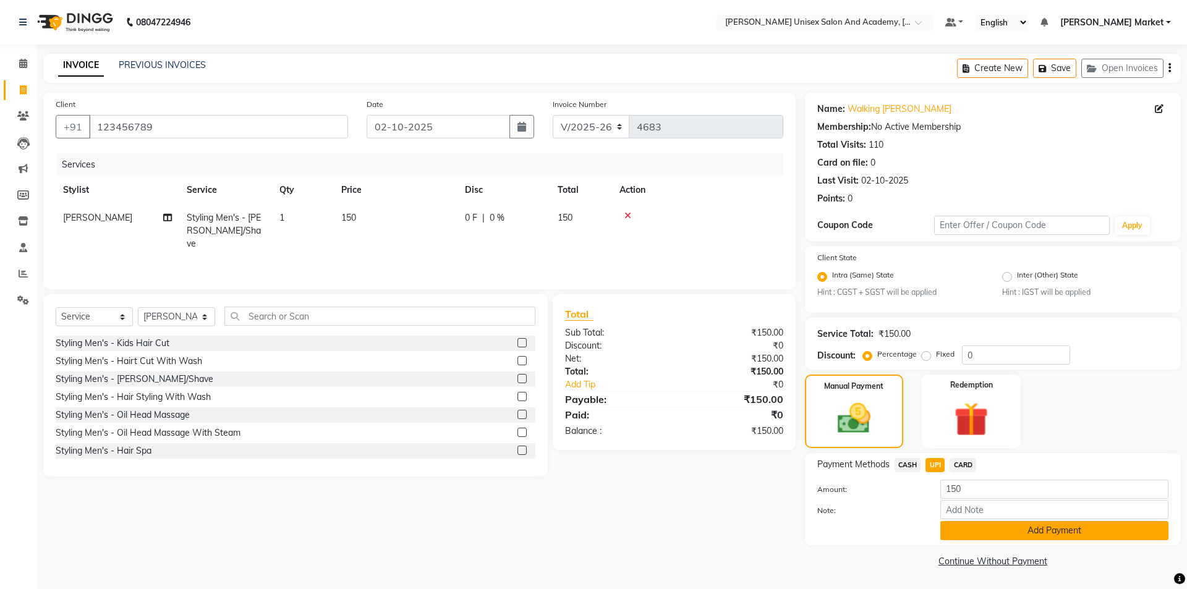
click at [1005, 529] on button "Add Payment" at bounding box center [1055, 530] width 228 height 19
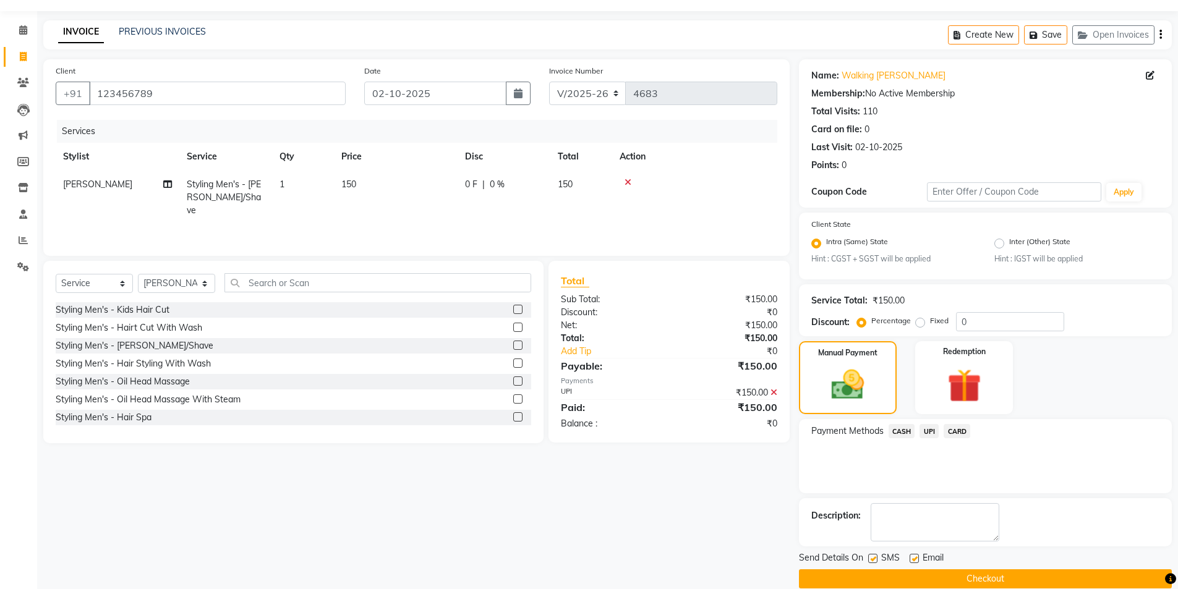
scroll to position [51, 0]
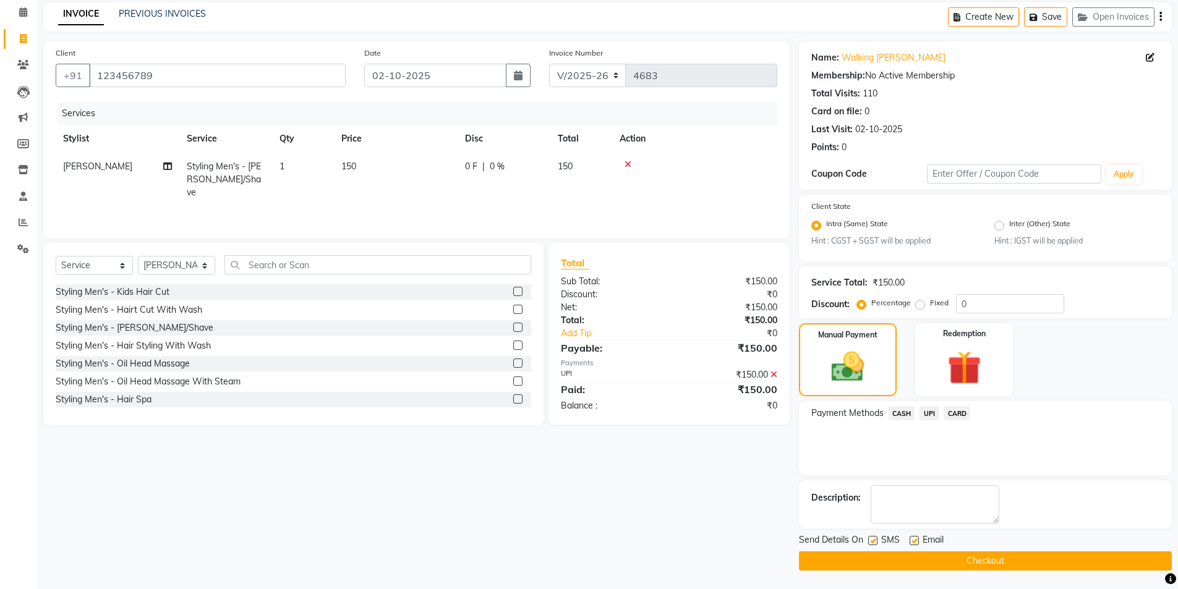
click at [983, 559] on button "Checkout" at bounding box center [985, 561] width 373 height 19
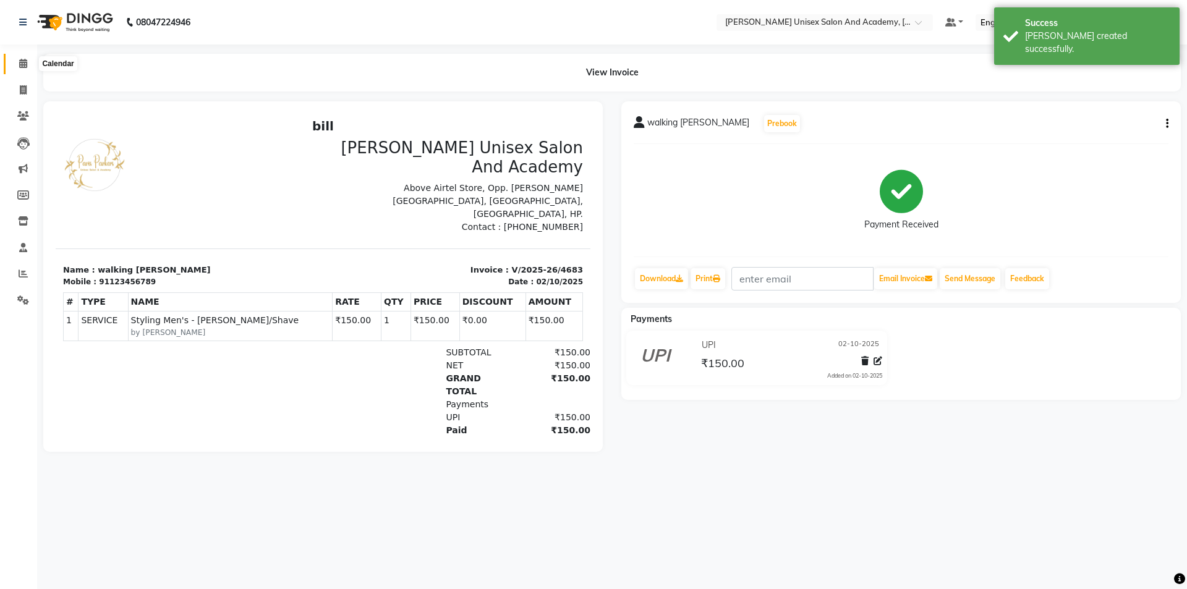
click at [23, 63] on icon at bounding box center [23, 63] width 8 height 9
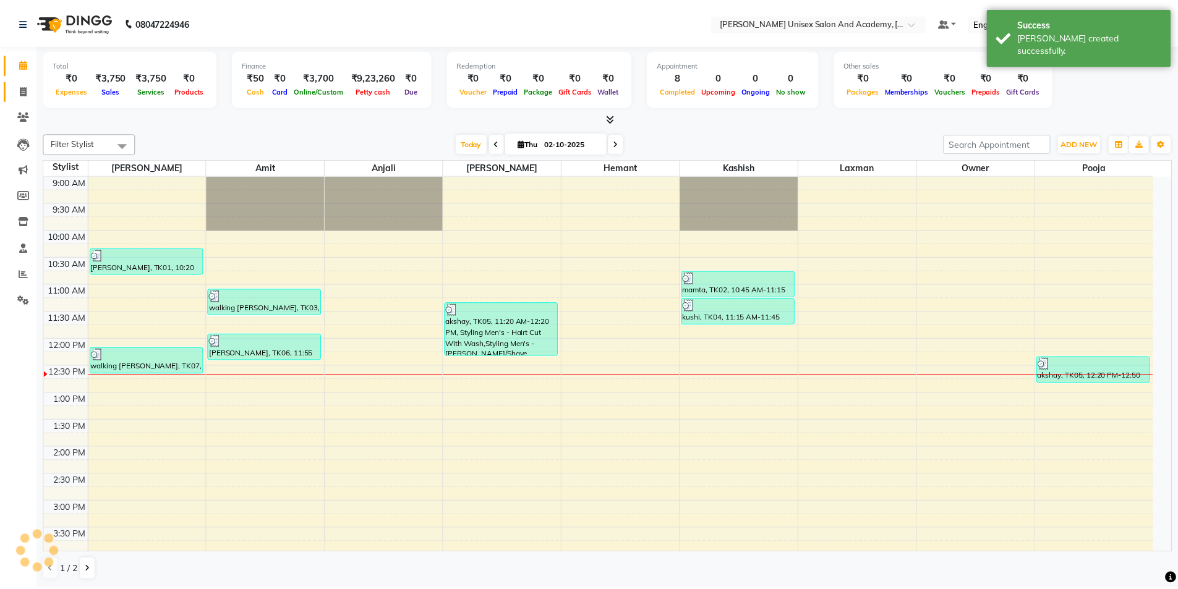
scroll to position [164, 0]
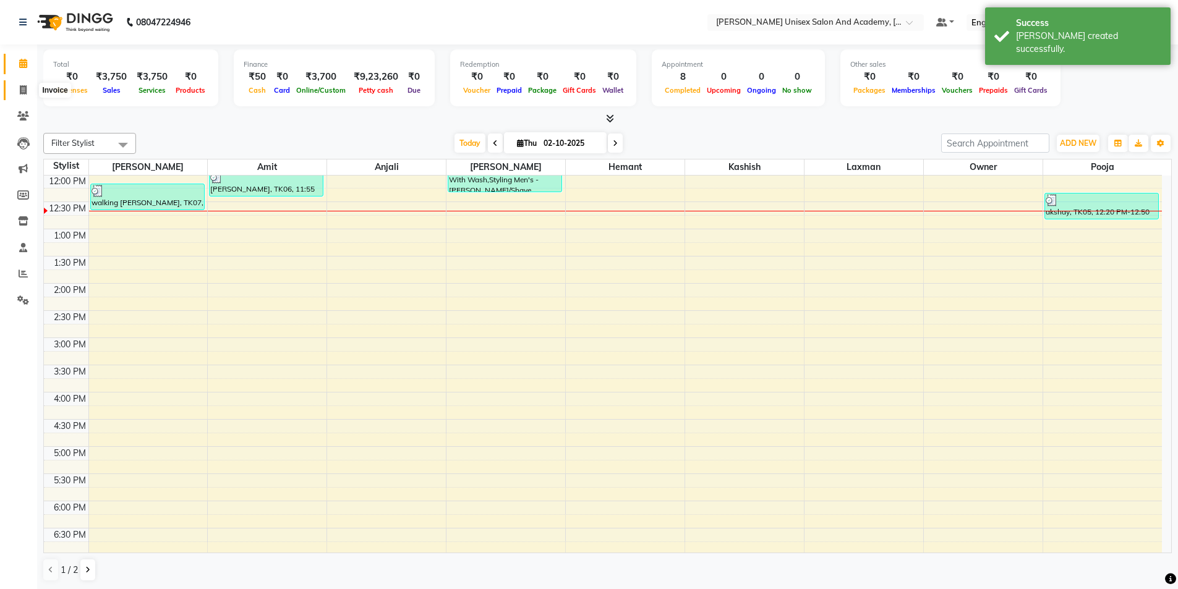
click at [24, 93] on icon at bounding box center [23, 89] width 7 height 9
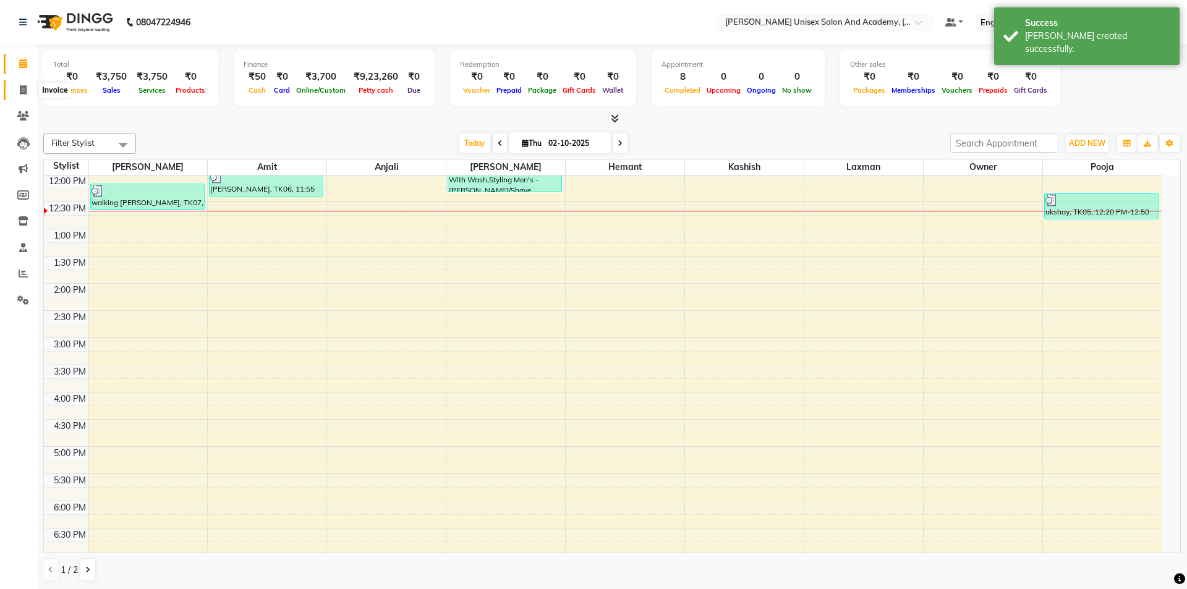
select select "service"
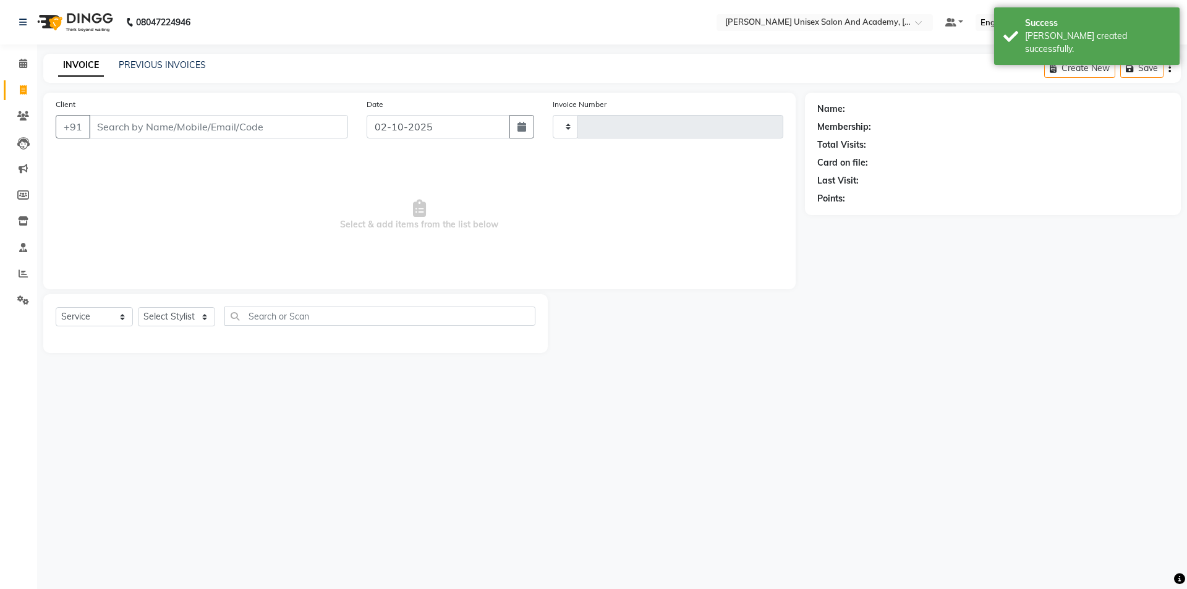
type input "4684"
select select "8060"
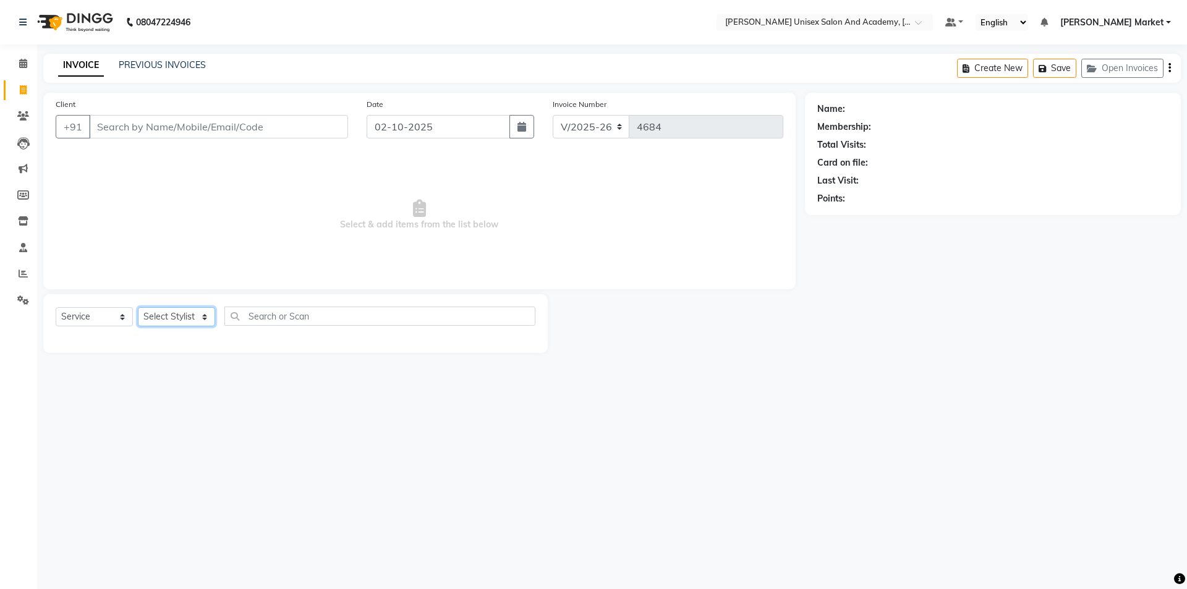
click at [194, 315] on select "Select Stylist Amit anjali [PERSON_NAME] [PERSON_NAME] [PERSON_NAME] [PERSON_NA…" at bounding box center [176, 316] width 77 height 19
select select "78754"
click at [138, 307] on select "Select Stylist Amit anjali [PERSON_NAME] [PERSON_NAME] [PERSON_NAME] [PERSON_NA…" at bounding box center [176, 316] width 77 height 19
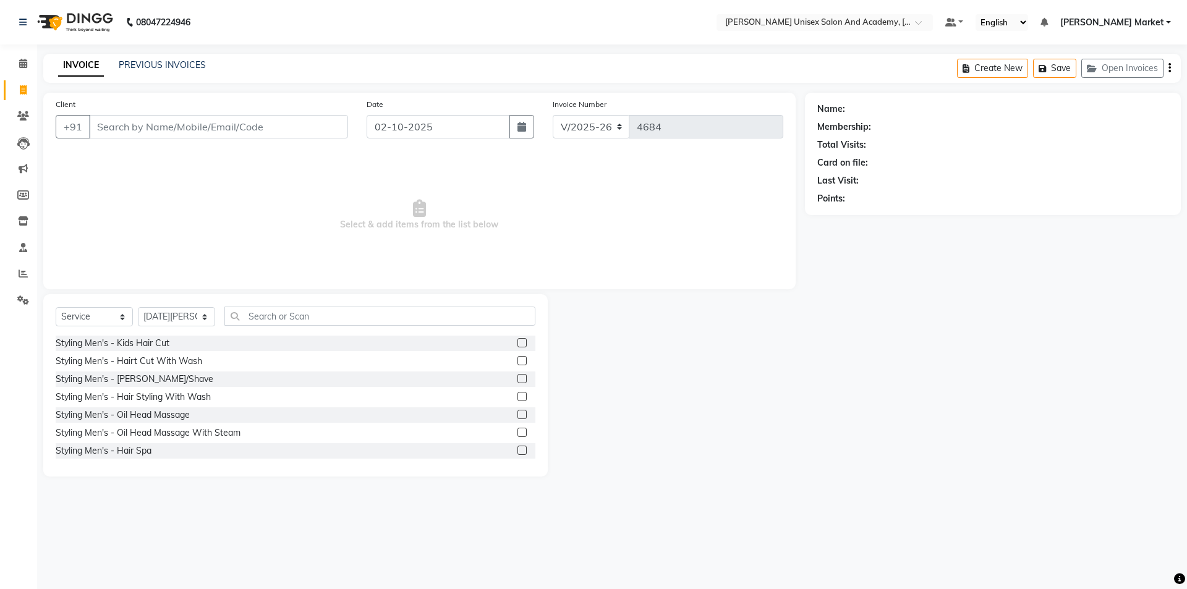
click at [518, 361] on label at bounding box center [522, 360] width 9 height 9
click at [518, 361] on input "checkbox" at bounding box center [522, 361] width 8 height 8
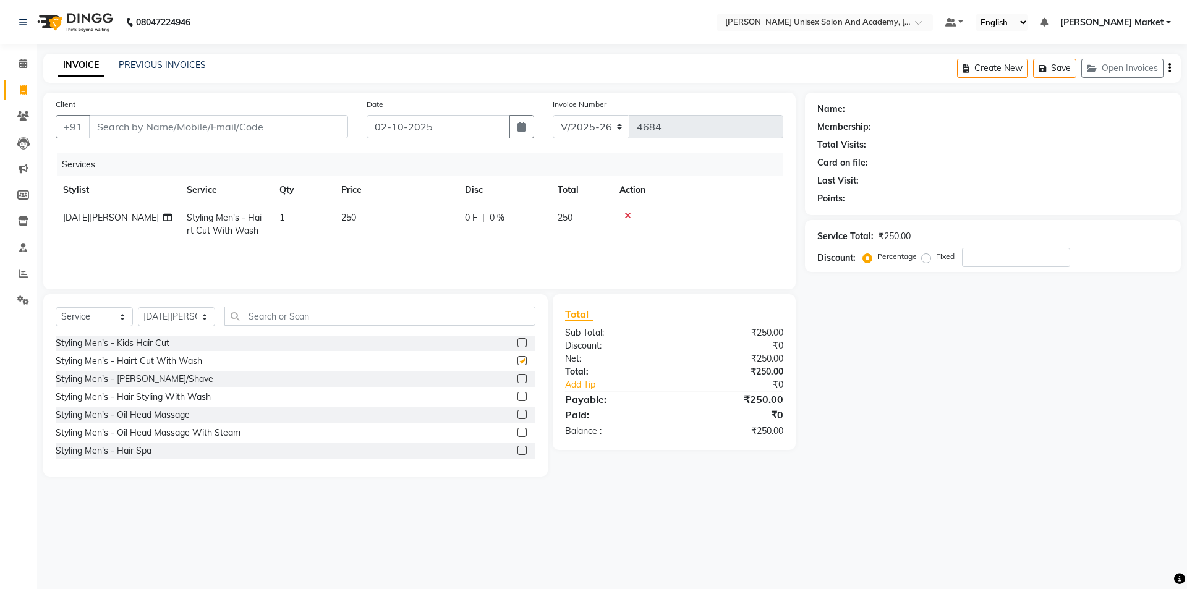
checkbox input "false"
click at [202, 132] on input "Client" at bounding box center [218, 126] width 259 height 23
type input "8"
type input "0"
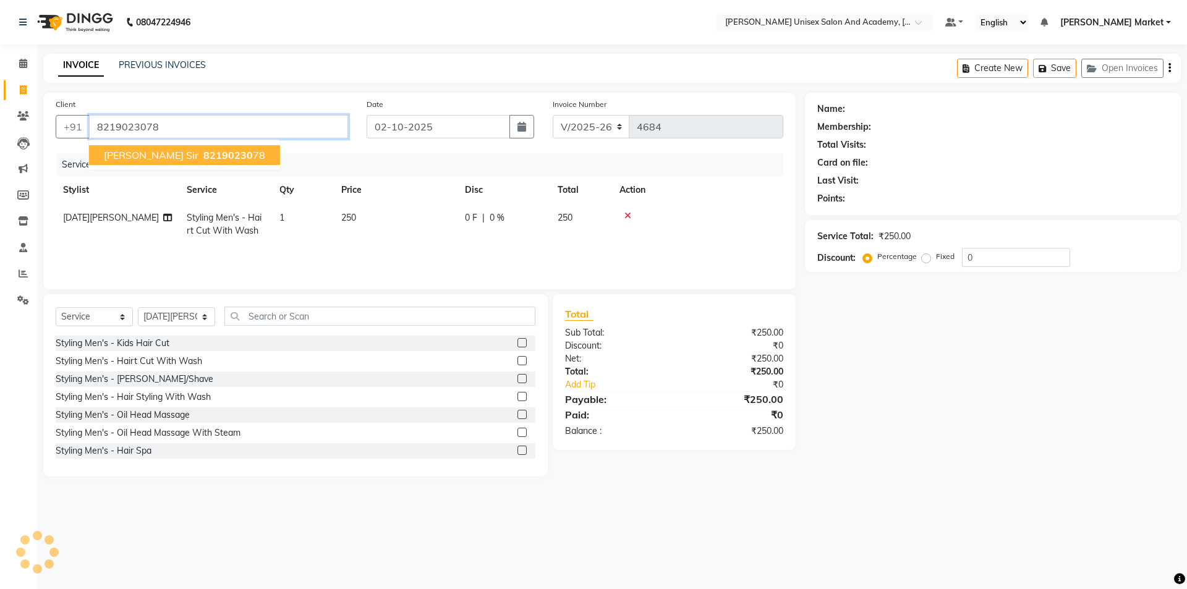
type input "8219023078"
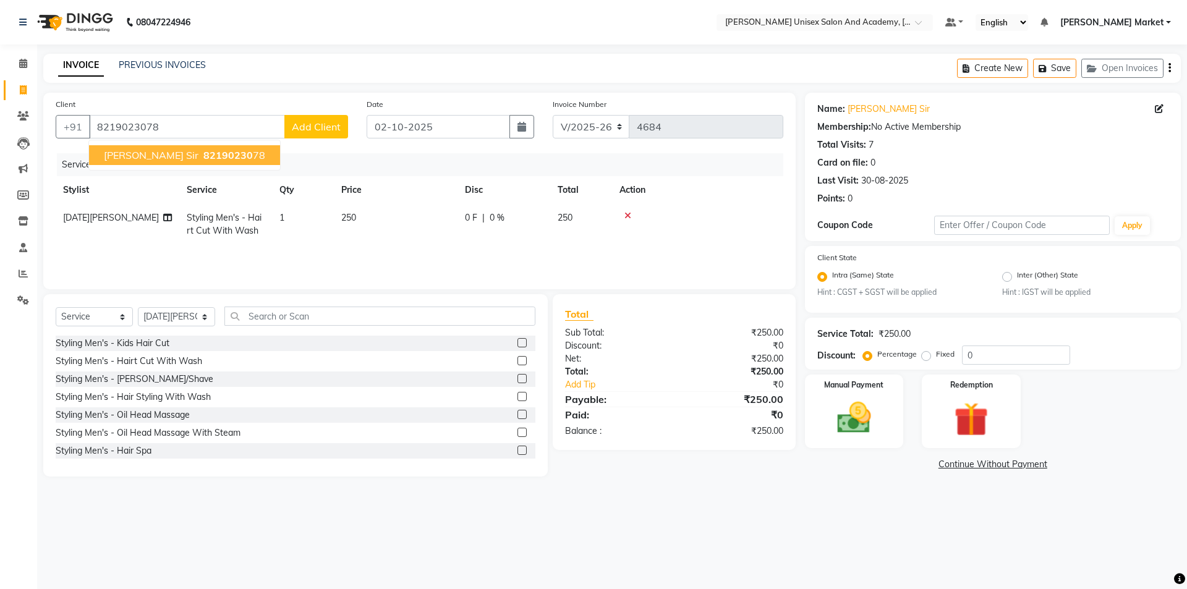
click at [203, 153] on span "82190230" at bounding box center [227, 155] width 49 height 12
click at [484, 220] on span "|" at bounding box center [483, 217] width 2 height 13
select select "78754"
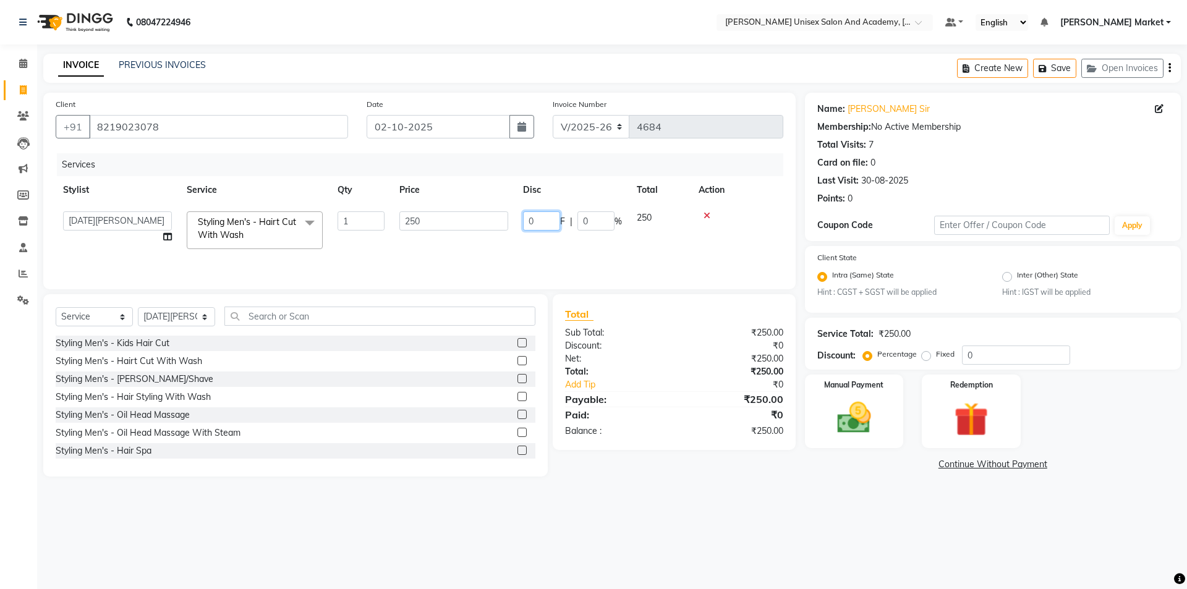
click at [544, 220] on input "0" at bounding box center [541, 220] width 37 height 19
type input "50"
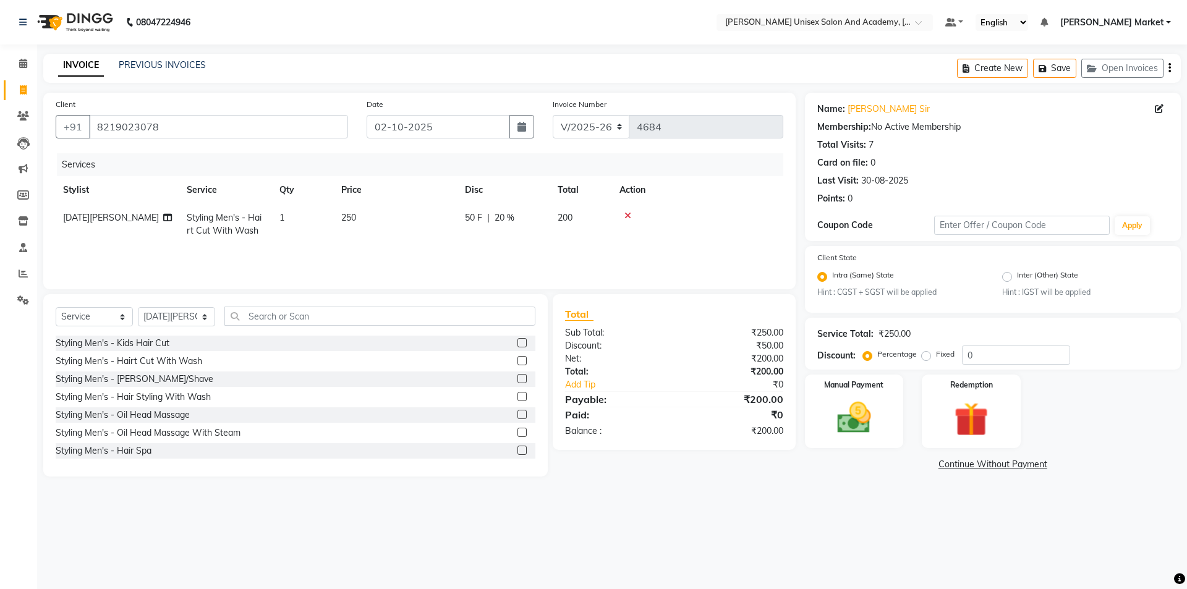
click at [542, 246] on div "Services Stylist Service Qty Price Disc Total Action [DATE][PERSON_NAME] Stylin…" at bounding box center [420, 215] width 728 height 124
click at [202, 315] on select "Select Stylist Amit anjali [PERSON_NAME] [PERSON_NAME] [PERSON_NAME] [PERSON_NA…" at bounding box center [176, 316] width 77 height 19
select select "73406"
click at [138, 307] on select "Select Stylist Amit anjali [PERSON_NAME] [PERSON_NAME] [PERSON_NAME] [PERSON_NA…" at bounding box center [176, 316] width 77 height 19
click at [271, 318] on input "text" at bounding box center [379, 316] width 311 height 19
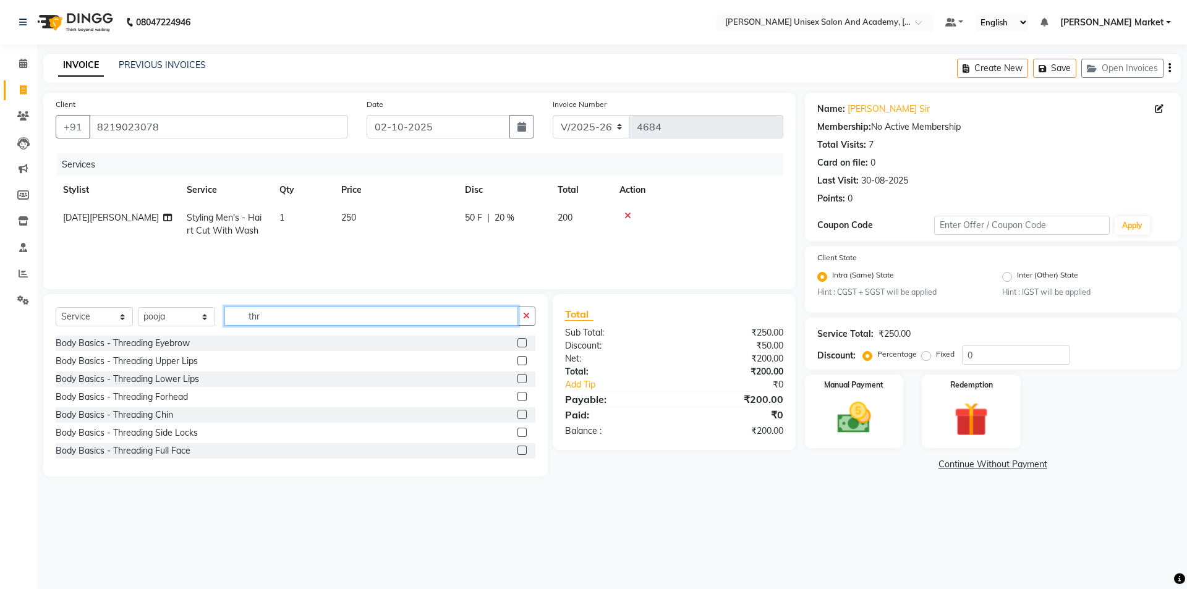
type input "thr"
click at [518, 344] on label at bounding box center [522, 342] width 9 height 9
click at [518, 344] on input "checkbox" at bounding box center [522, 343] width 8 height 8
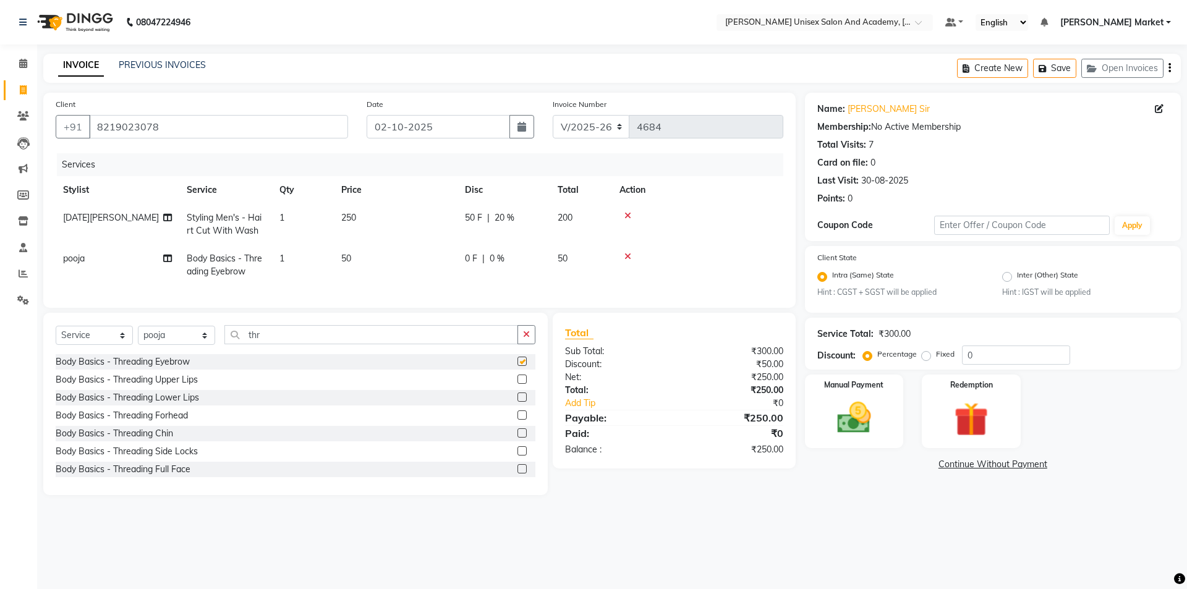
checkbox input "false"
click at [849, 403] on img at bounding box center [855, 418] width 58 height 41
click at [933, 465] on span "UPI" at bounding box center [935, 465] width 19 height 14
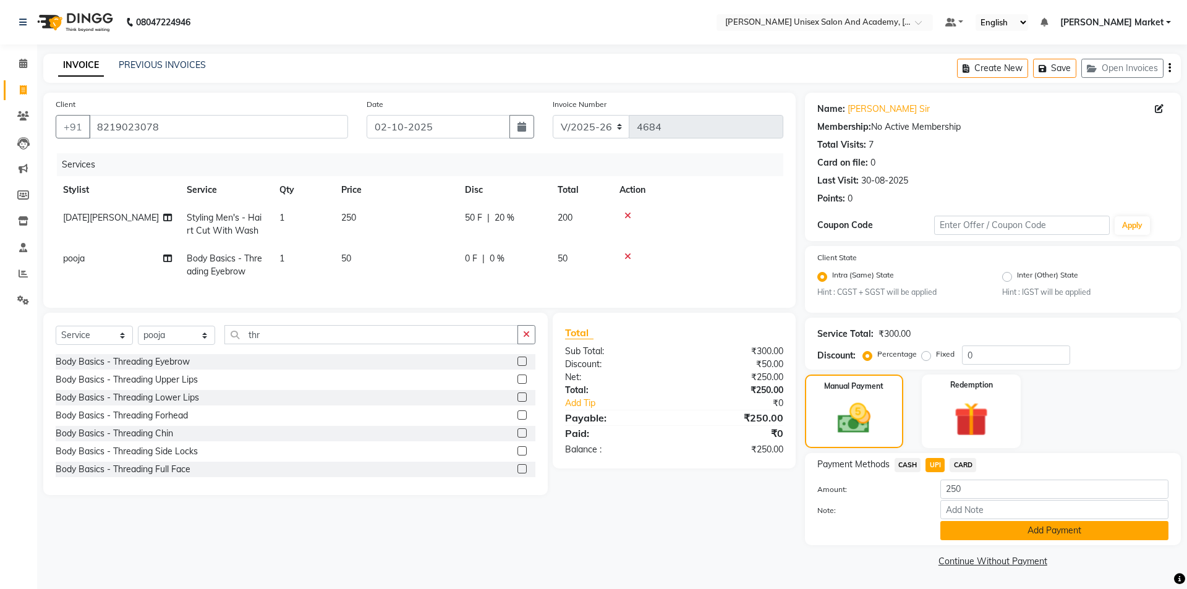
click at [984, 529] on button "Add Payment" at bounding box center [1055, 530] width 228 height 19
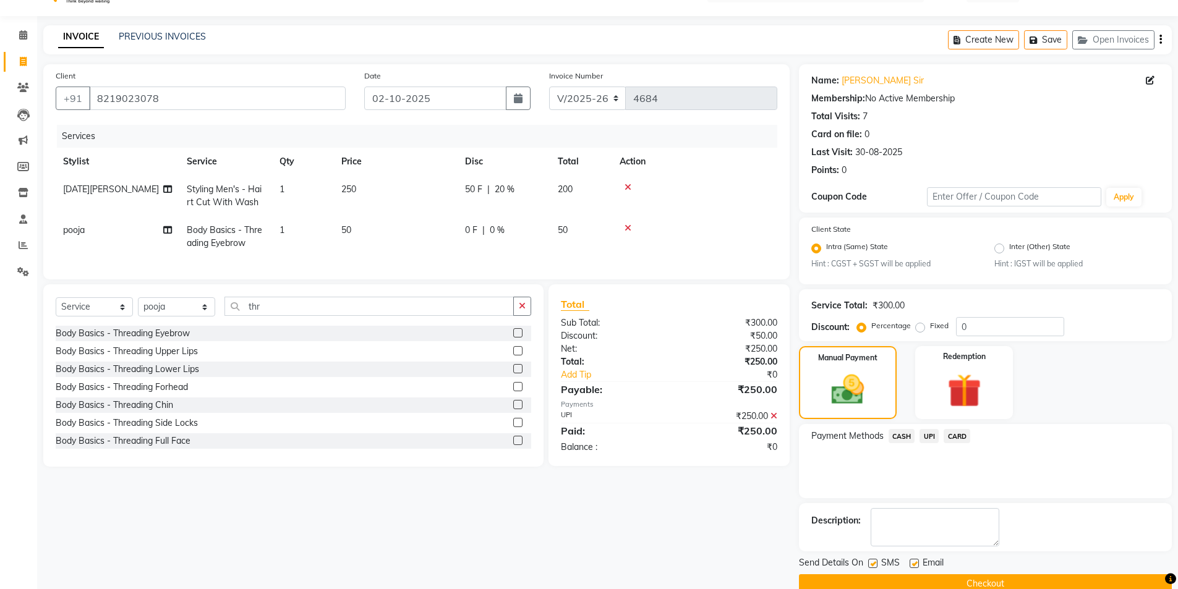
scroll to position [51, 0]
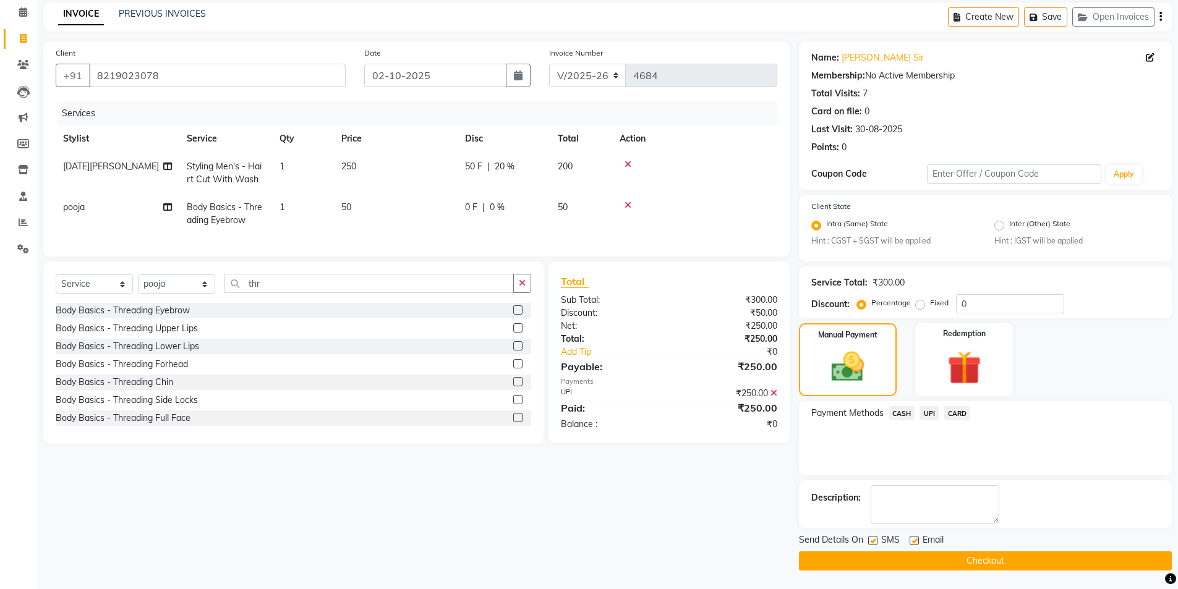
click at [962, 562] on button "Checkout" at bounding box center [985, 561] width 373 height 19
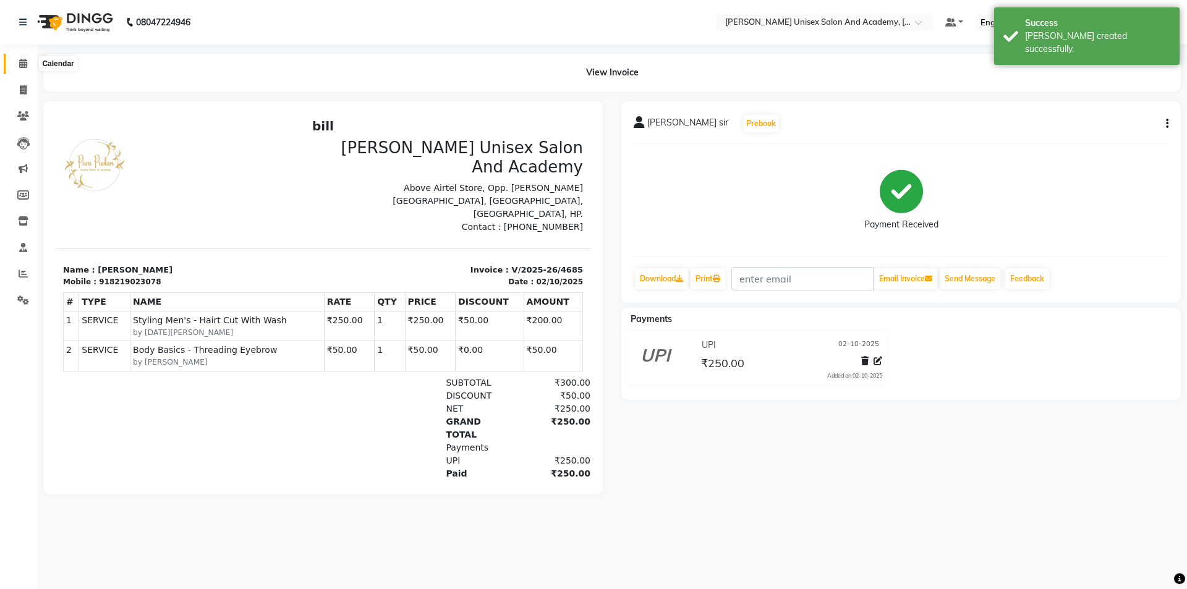
click at [25, 61] on icon at bounding box center [23, 63] width 8 height 9
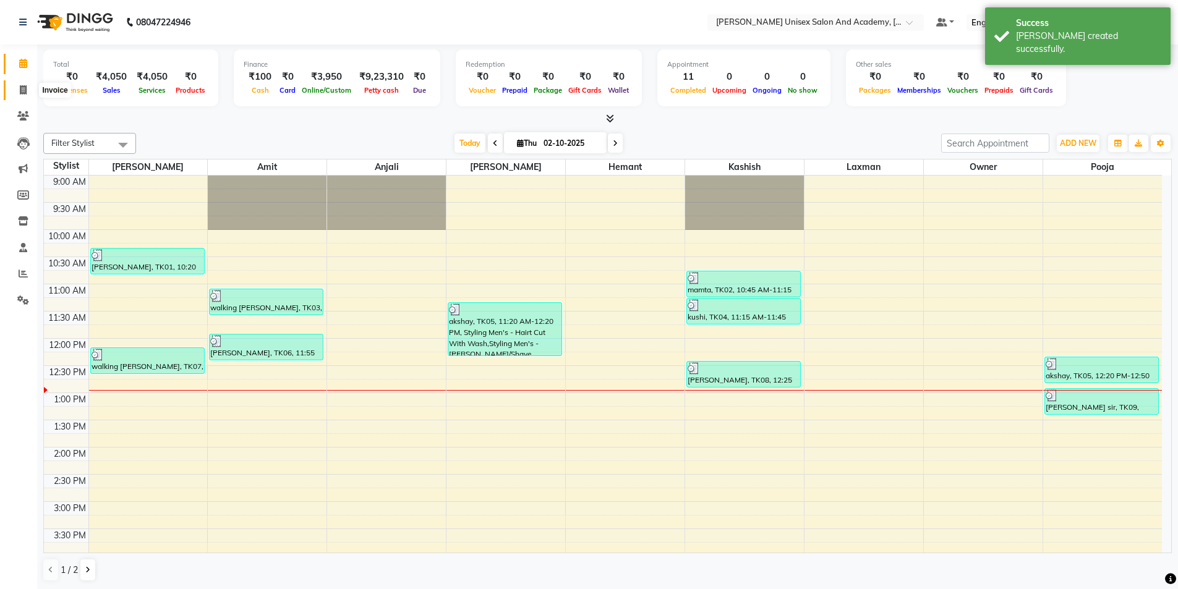
click at [20, 88] on icon at bounding box center [23, 89] width 7 height 9
select select "service"
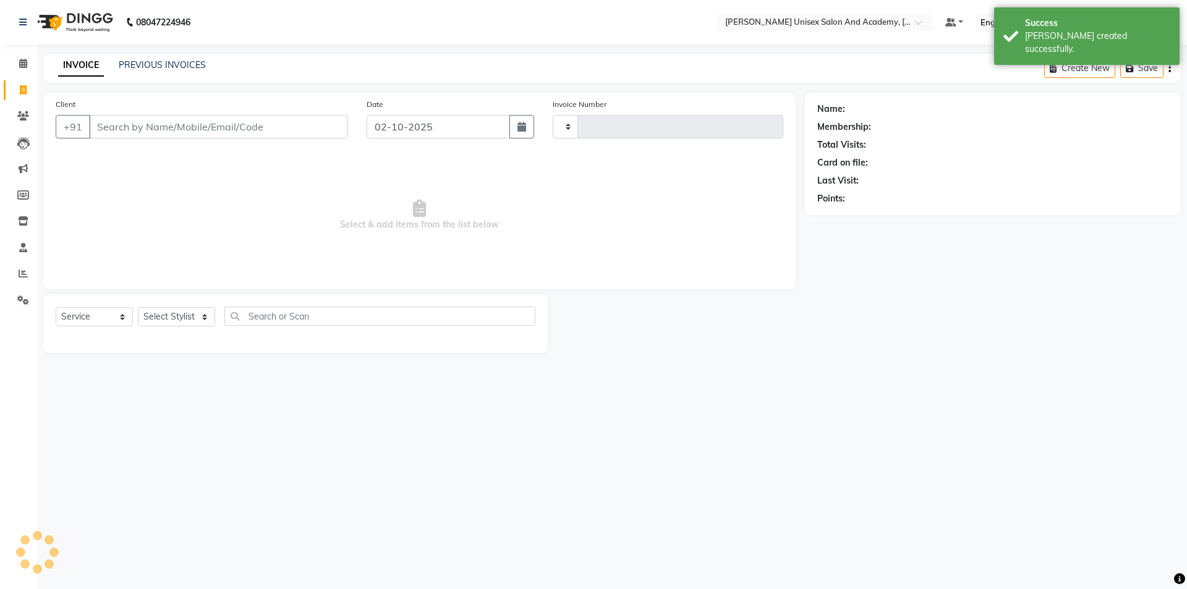
type input "4686"
select select "8060"
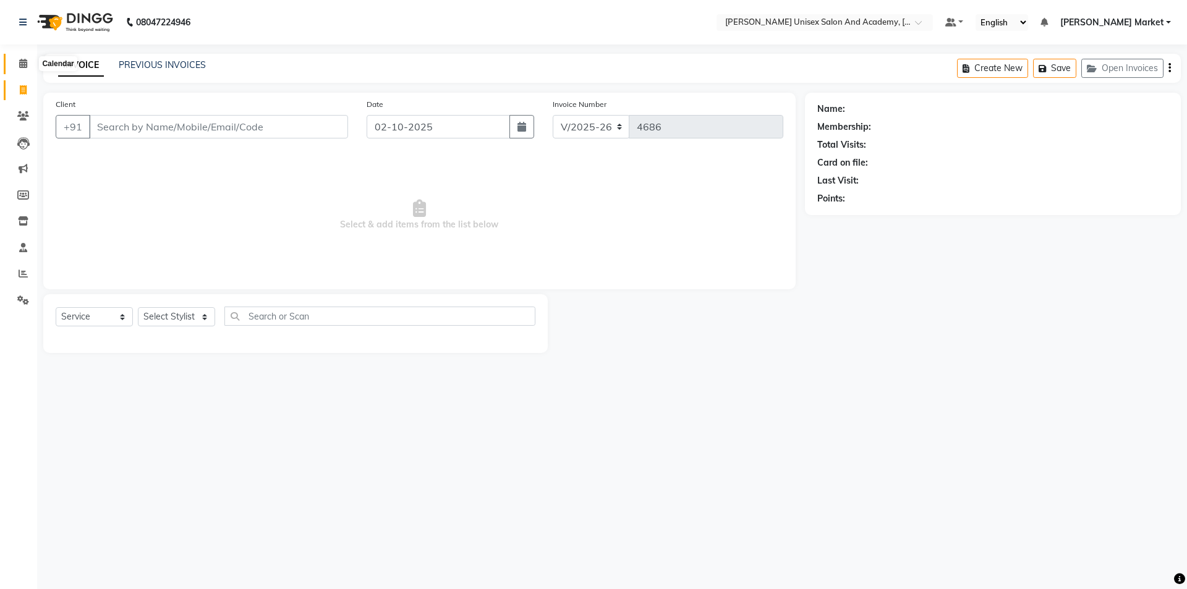
click at [22, 61] on icon at bounding box center [23, 63] width 8 height 9
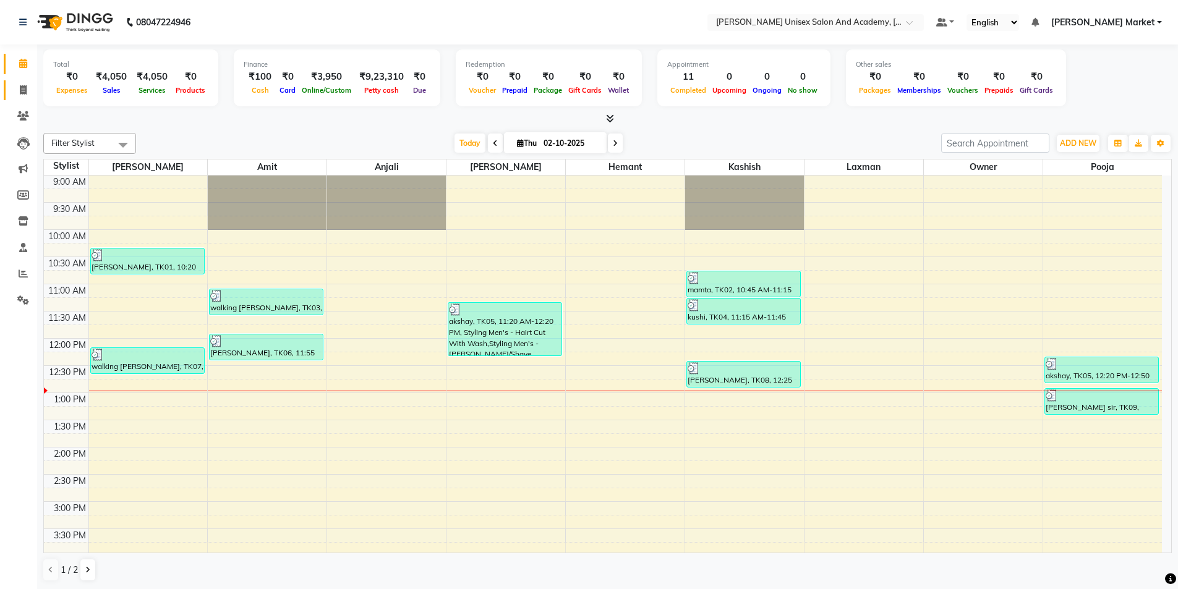
click at [22, 100] on link "Invoice" at bounding box center [19, 90] width 30 height 20
select select "service"
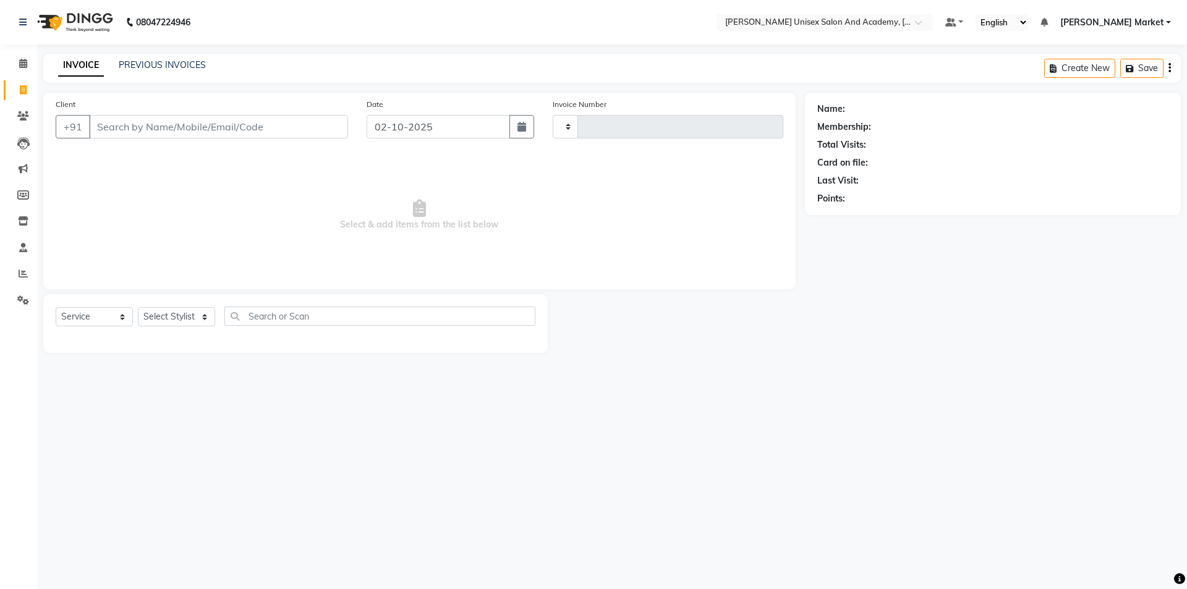
type input "4686"
select select "8060"
click at [22, 272] on icon at bounding box center [23, 273] width 9 height 9
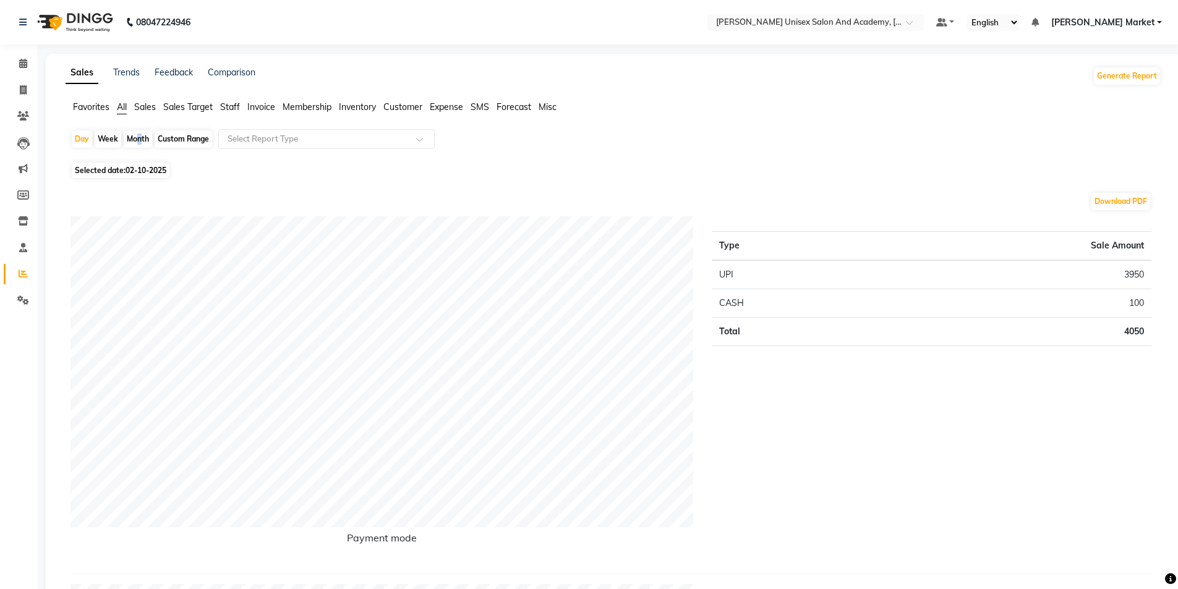
click at [135, 137] on div "Month" at bounding box center [138, 138] width 28 height 17
select select "10"
select select "2025"
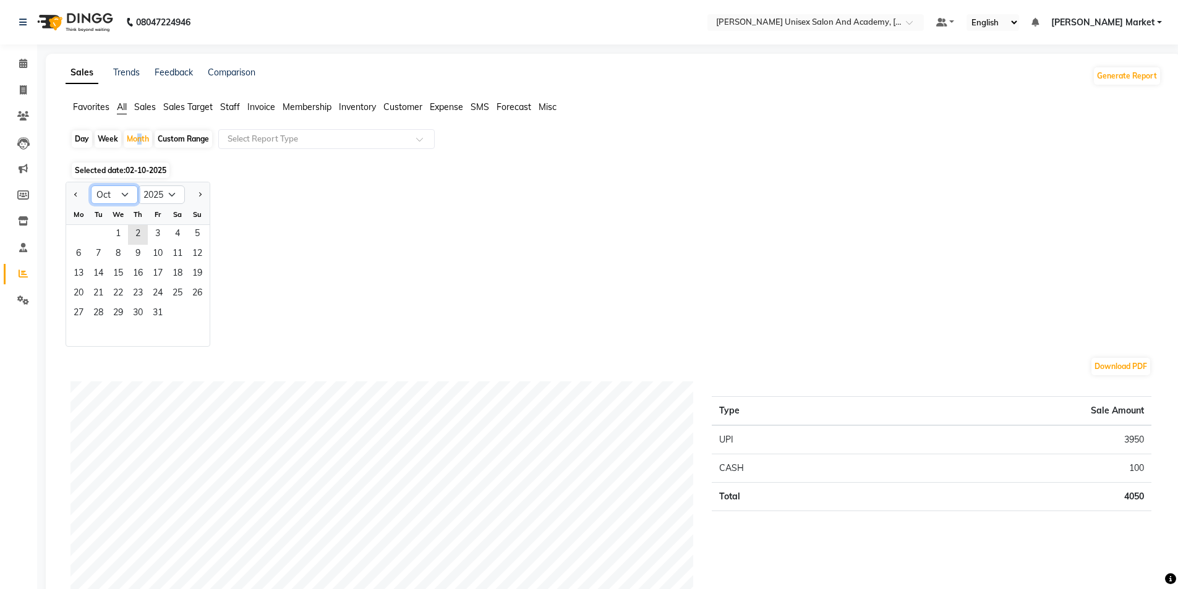
click at [125, 192] on select "Jan Feb Mar Apr May Jun [DATE] Aug Sep Oct Nov Dec" at bounding box center [114, 195] width 47 height 19
select select "9"
click at [91, 186] on select "Jan Feb Mar Apr May Jun [DATE] Aug Sep Oct Nov Dec" at bounding box center [114, 195] width 47 height 19
click at [83, 231] on span "1" at bounding box center [79, 235] width 20 height 20
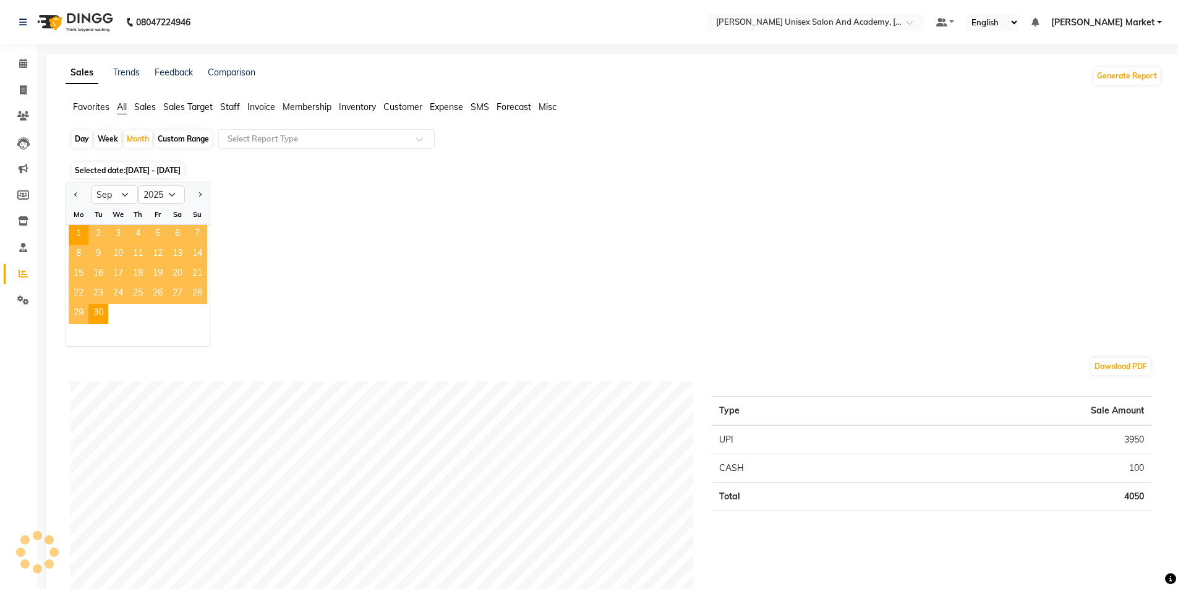
drag, startPoint x: 91, startPoint y: 257, endPoint x: 100, endPoint y: 280, distance: 25.0
click at [100, 280] on ngb-datepicker-month "Mo Tu We Th Fr Sa Su 1 2 3 4 5 6 7 8 9 10 11 12 13 14 15 16 17 18 19 20 21 22 2…" at bounding box center [137, 276] width 143 height 142
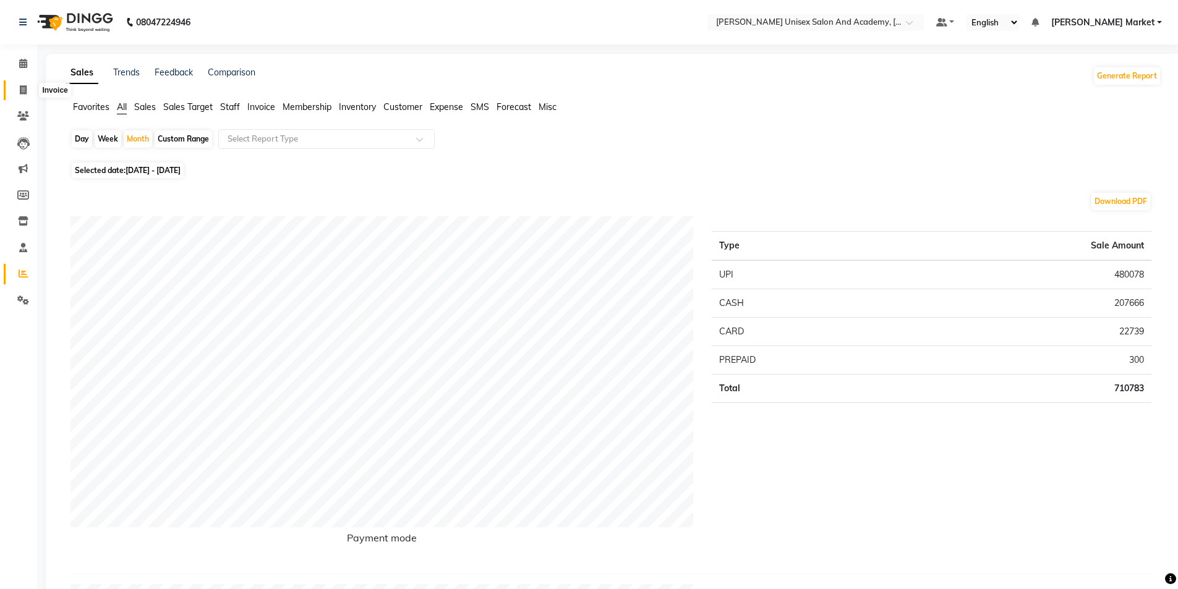
click at [23, 90] on icon at bounding box center [23, 89] width 7 height 9
select select "service"
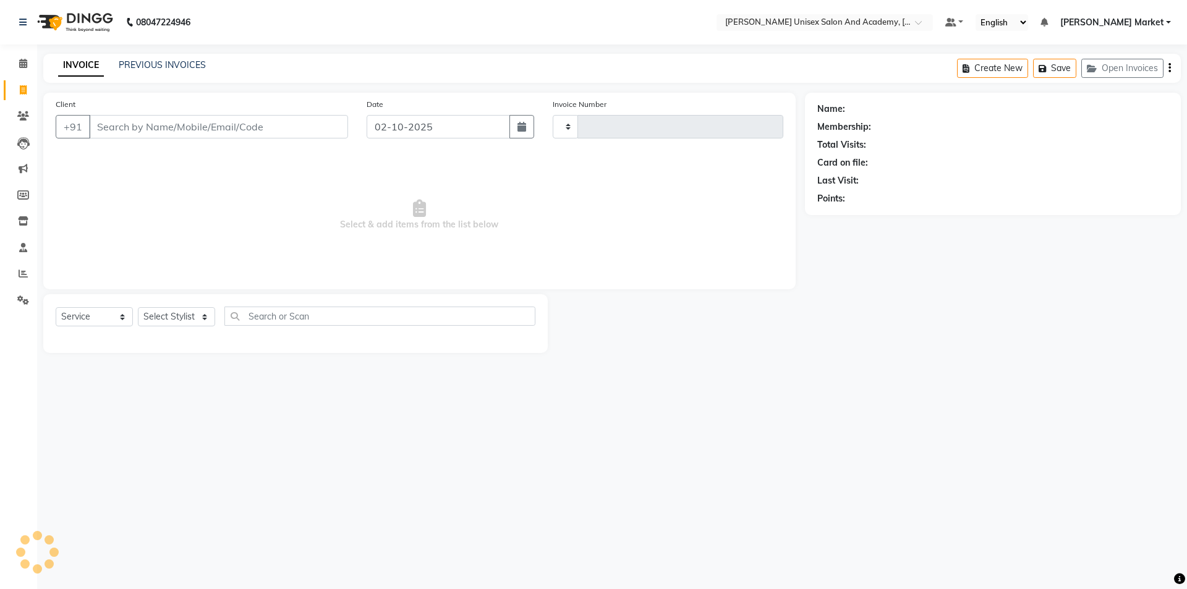
type input "4686"
select select "8060"
click at [22, 66] on icon at bounding box center [23, 63] width 8 height 9
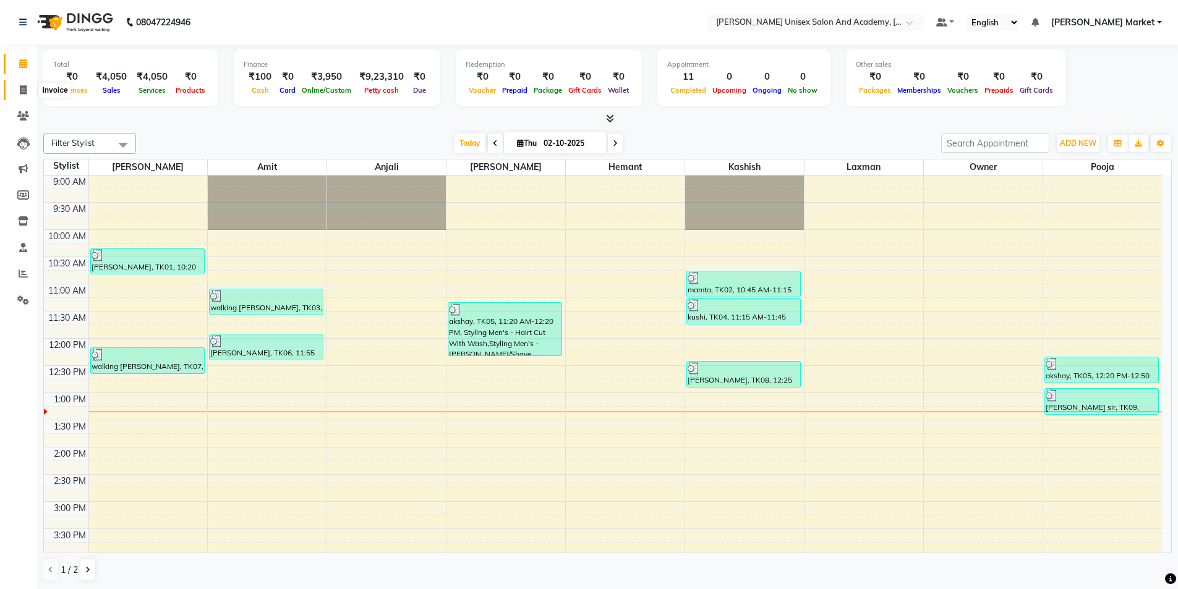
click at [27, 88] on icon at bounding box center [23, 89] width 7 height 9
select select "8060"
select select "service"
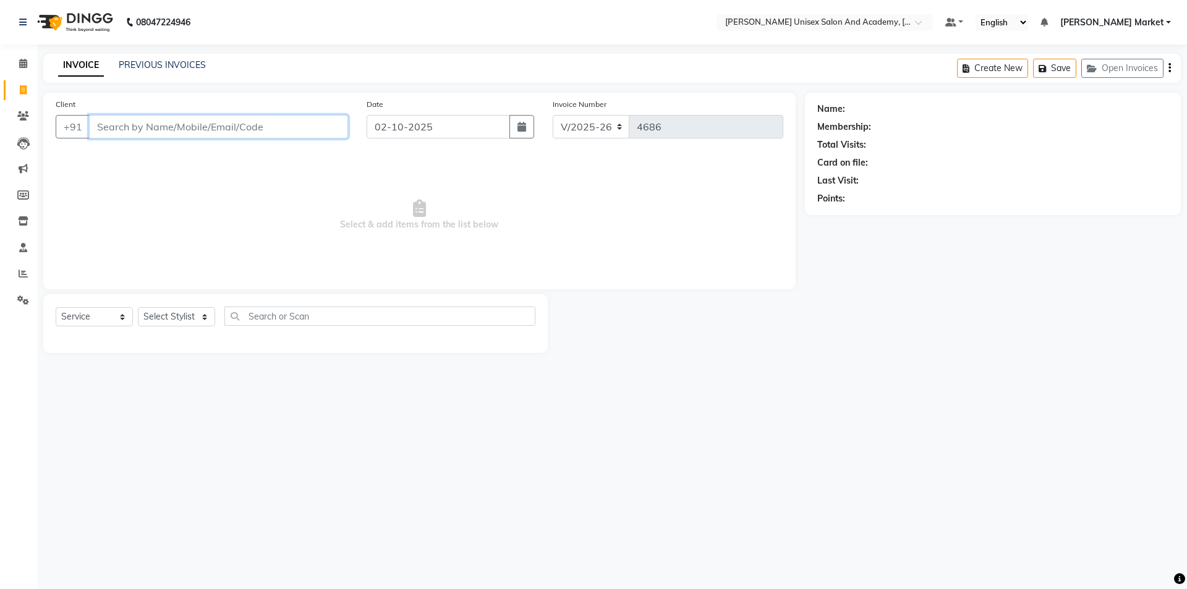
click at [139, 121] on input "Client" at bounding box center [218, 126] width 259 height 23
click at [132, 122] on input "Client" at bounding box center [218, 126] width 259 height 23
type input "7876071050"
click at [317, 124] on span "Add Client" at bounding box center [316, 127] width 49 height 12
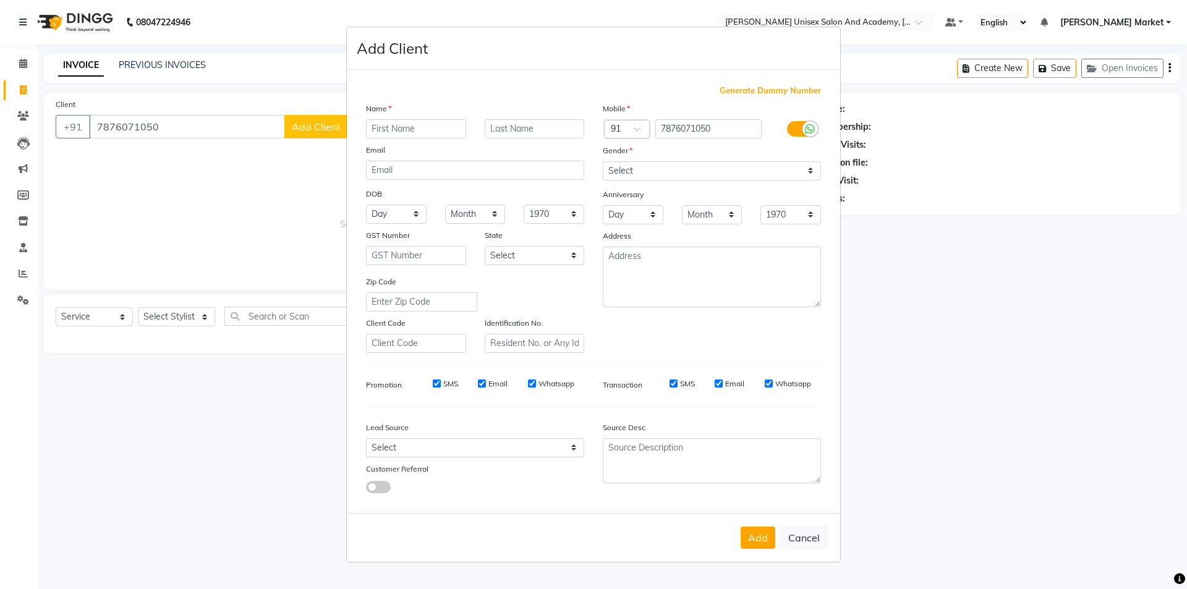
click at [396, 132] on input "text" at bounding box center [416, 128] width 100 height 19
type input "[PERSON_NAME]"
click at [518, 130] on input "text" at bounding box center [535, 128] width 100 height 19
type input "[PERSON_NAME]"
click at [688, 170] on select "Select [DEMOGRAPHIC_DATA] [DEMOGRAPHIC_DATA] Other Prefer Not To Say" at bounding box center [712, 170] width 218 height 19
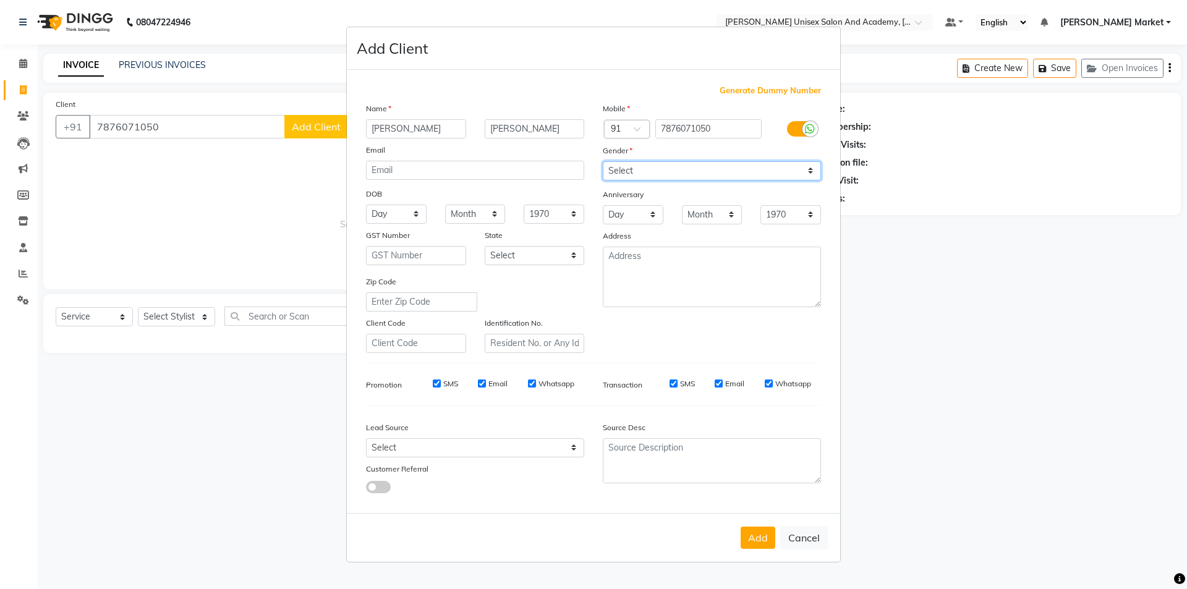
select select "[DEMOGRAPHIC_DATA]"
click at [603, 161] on select "Select [DEMOGRAPHIC_DATA] [DEMOGRAPHIC_DATA] Other Prefer Not To Say" at bounding box center [712, 170] width 218 height 19
click at [766, 547] on button "Add" at bounding box center [758, 538] width 35 height 22
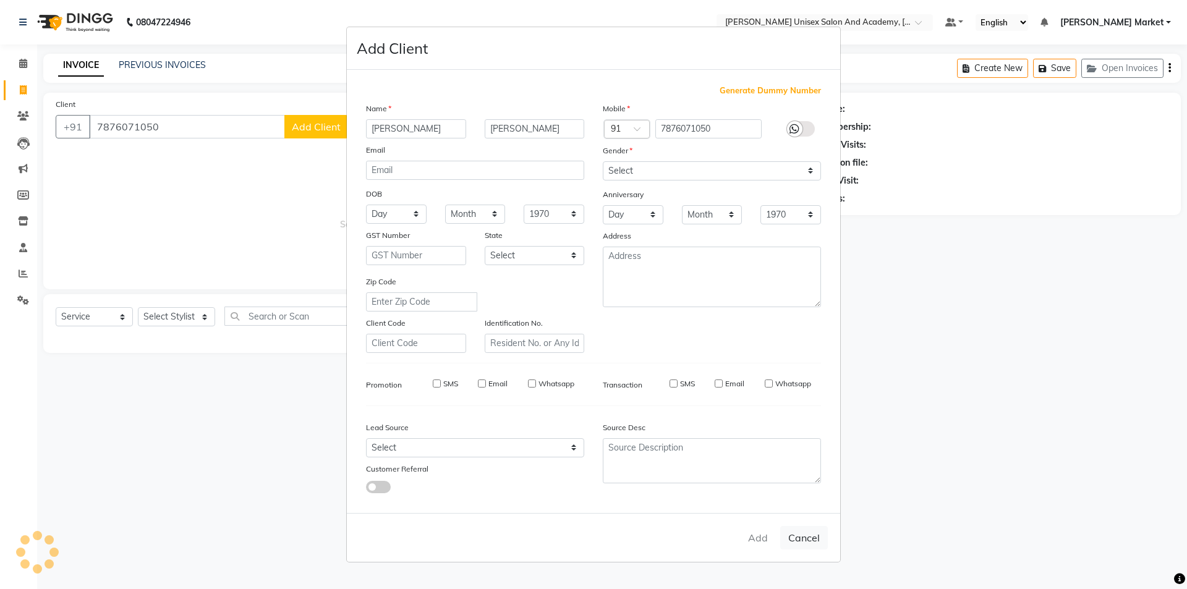
select select
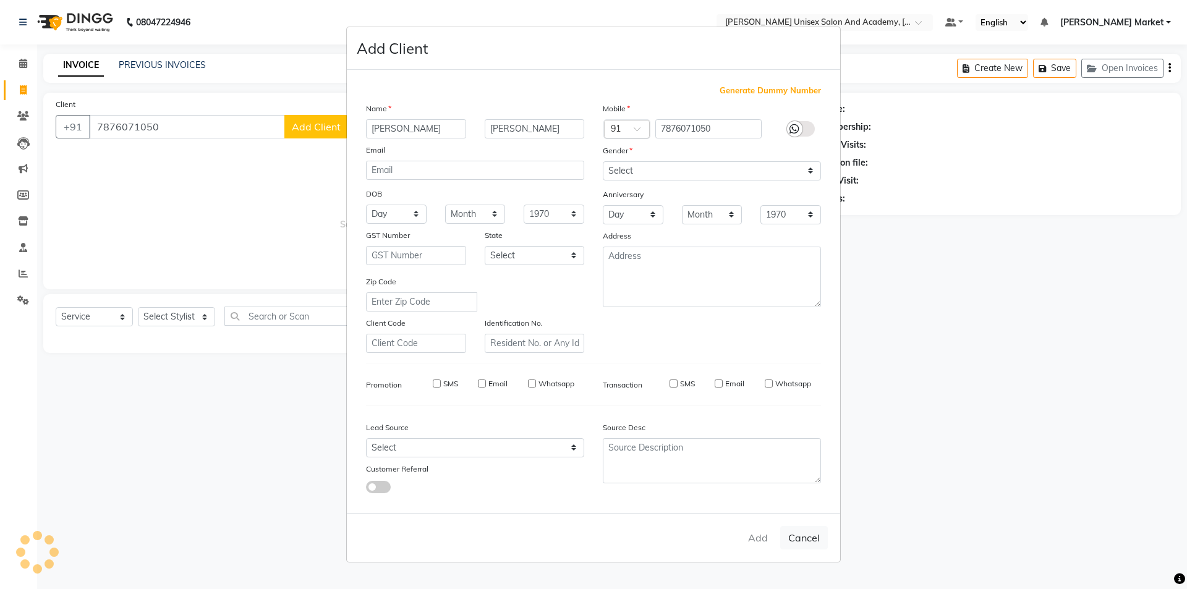
select select
checkbox input "false"
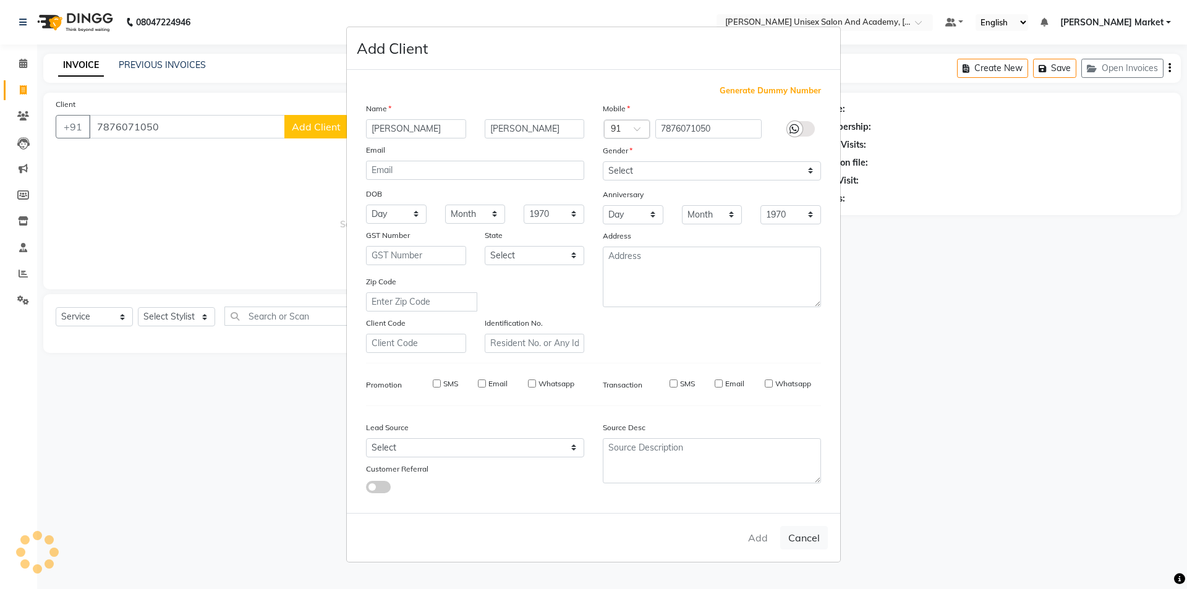
checkbox input "false"
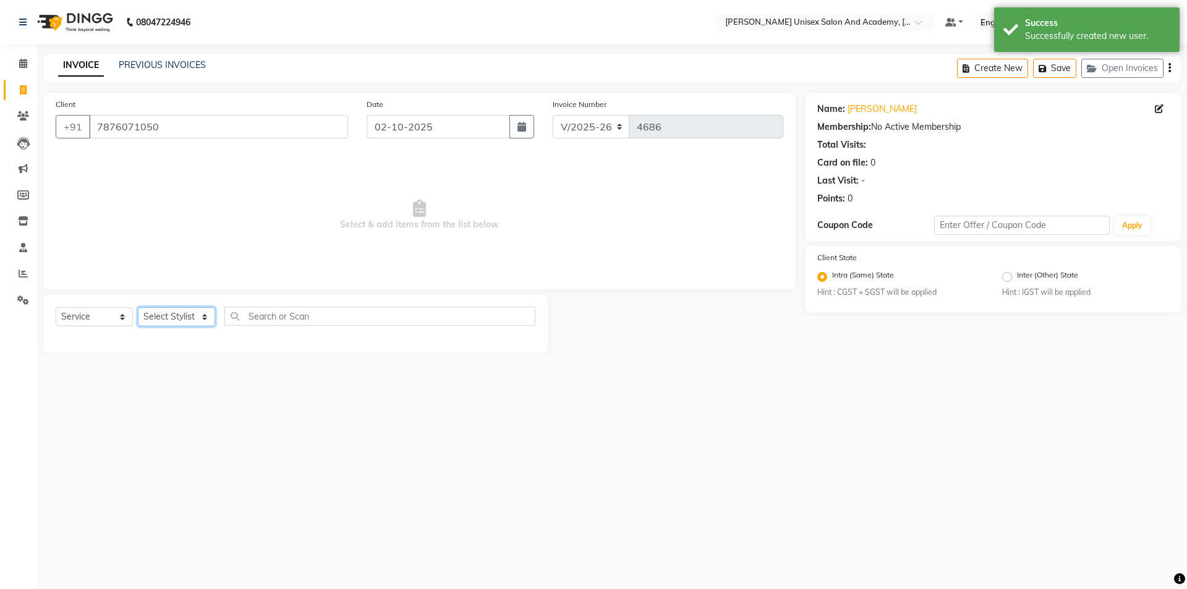
click at [203, 314] on select "Select Stylist Amit anjali [PERSON_NAME] [PERSON_NAME] [PERSON_NAME] [PERSON_NA…" at bounding box center [176, 316] width 77 height 19
select select "73404"
click at [138, 307] on select "Select Stylist Amit anjali [PERSON_NAME] [PERSON_NAME] [PERSON_NAME] [PERSON_NA…" at bounding box center [176, 316] width 77 height 19
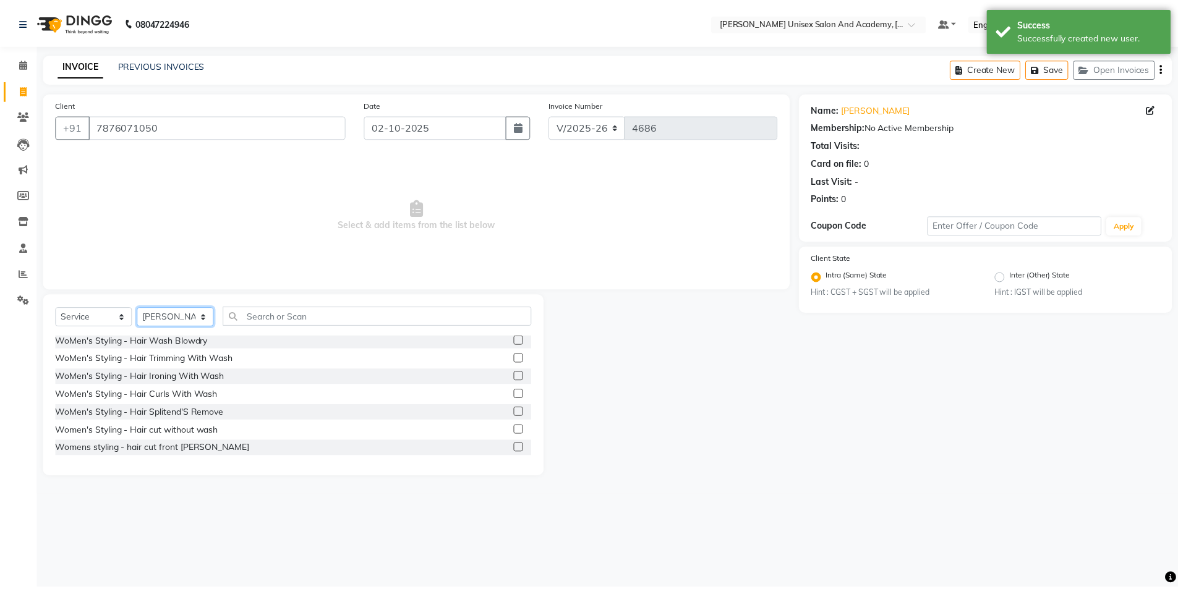
scroll to position [371, 0]
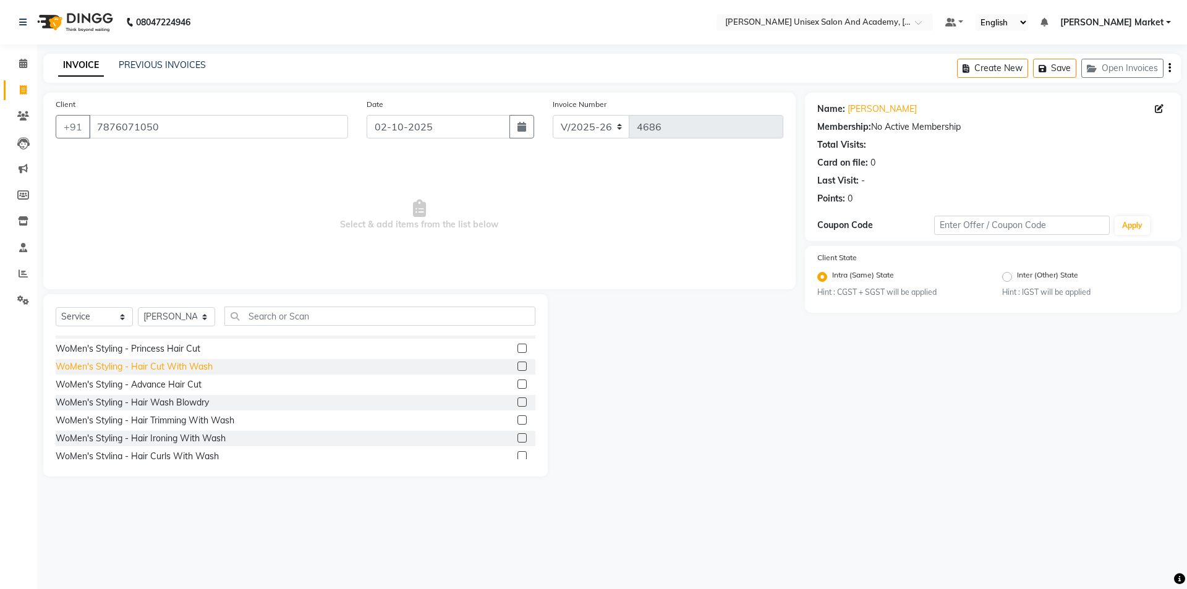
click at [165, 368] on div "WoMen's Styling - Hair Cut With Wash" at bounding box center [134, 367] width 157 height 13
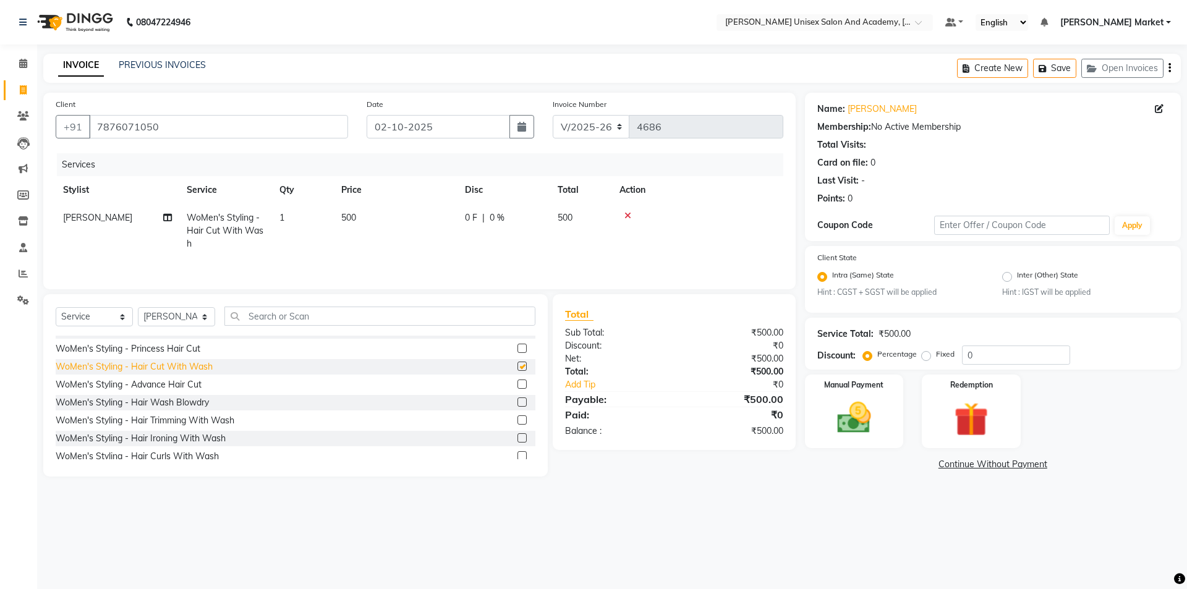
checkbox input "false"
click at [874, 414] on img at bounding box center [855, 418] width 58 height 41
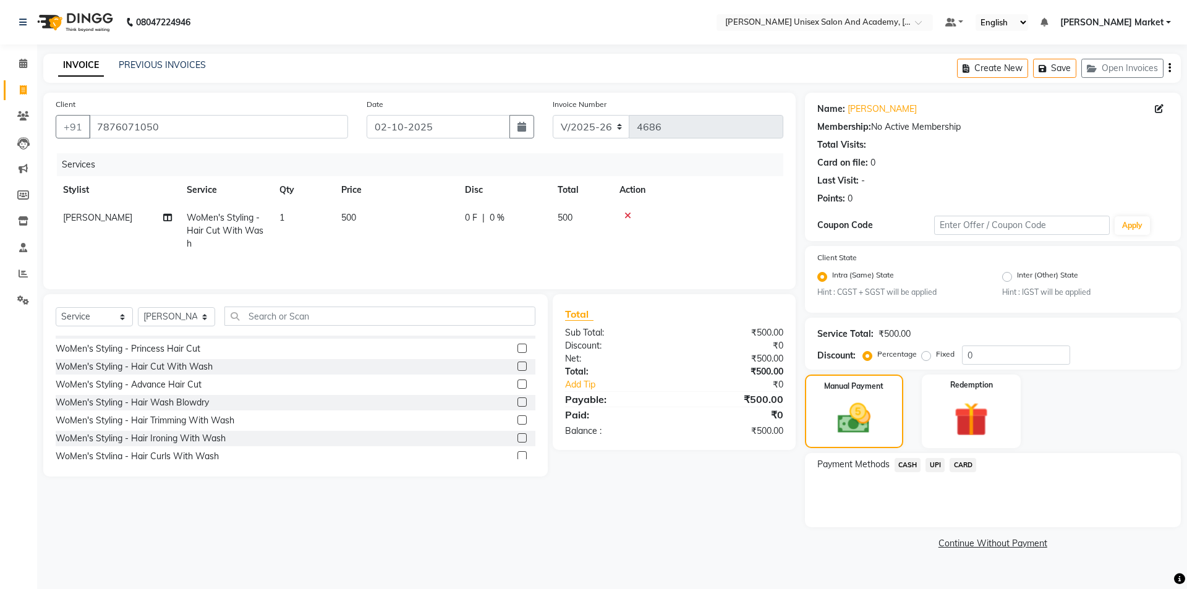
click at [912, 468] on span "CASH" at bounding box center [908, 465] width 27 height 14
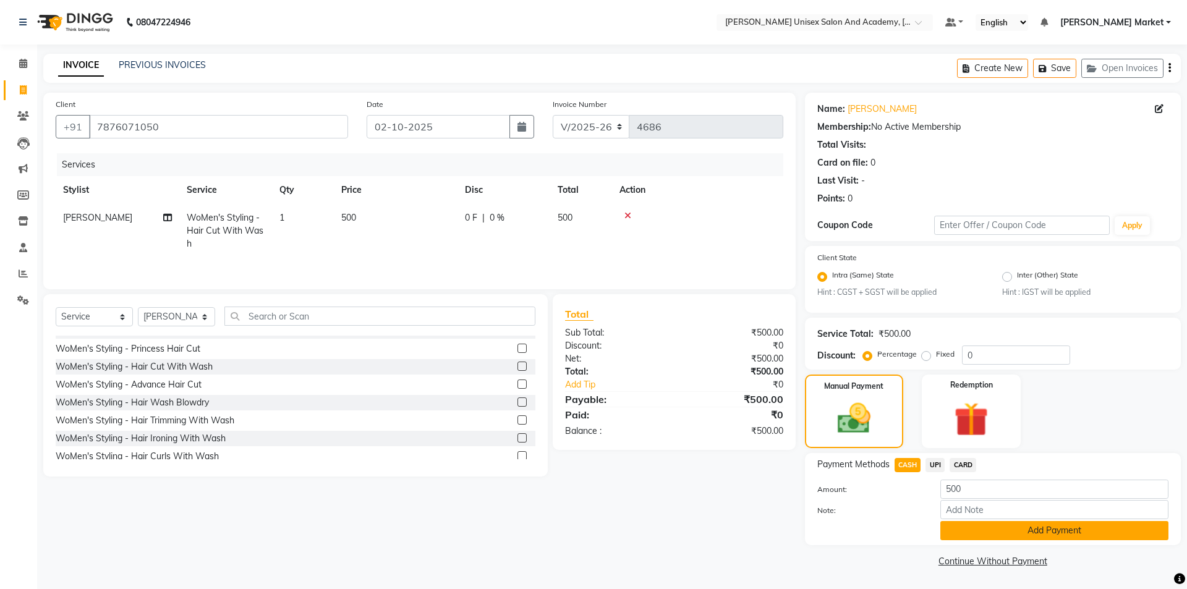
click at [1010, 537] on button "Add Payment" at bounding box center [1055, 530] width 228 height 19
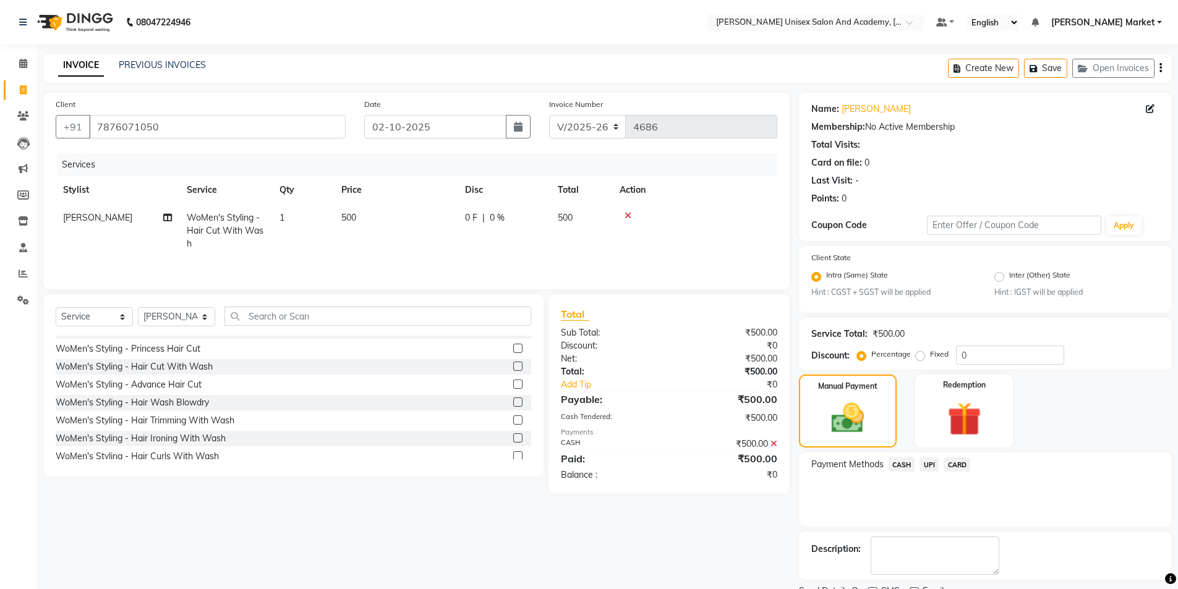
click at [925, 468] on span "UPI" at bounding box center [929, 465] width 19 height 14
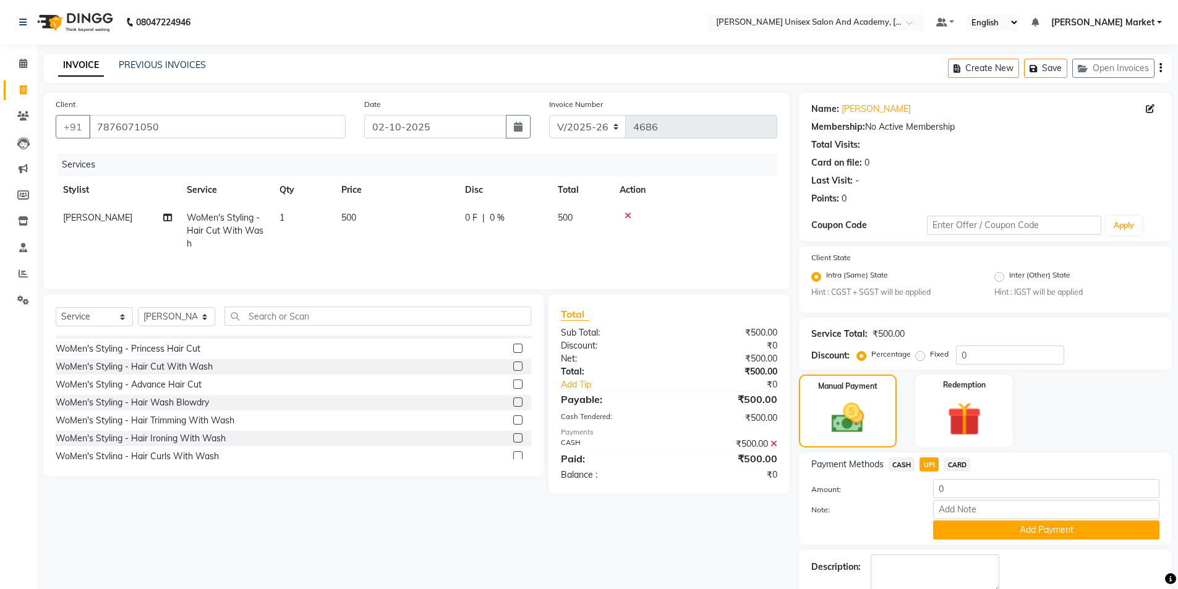
click at [899, 466] on span "CASH" at bounding box center [902, 465] width 27 height 14
click at [989, 530] on button "Add Payment" at bounding box center [1046, 530] width 226 height 19
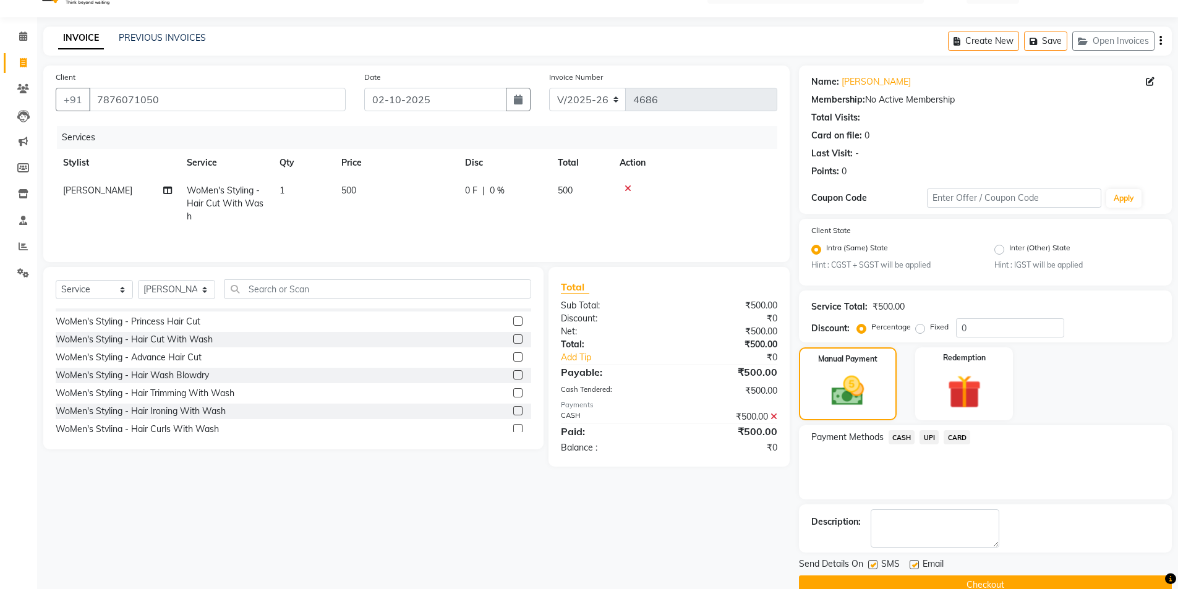
scroll to position [51, 0]
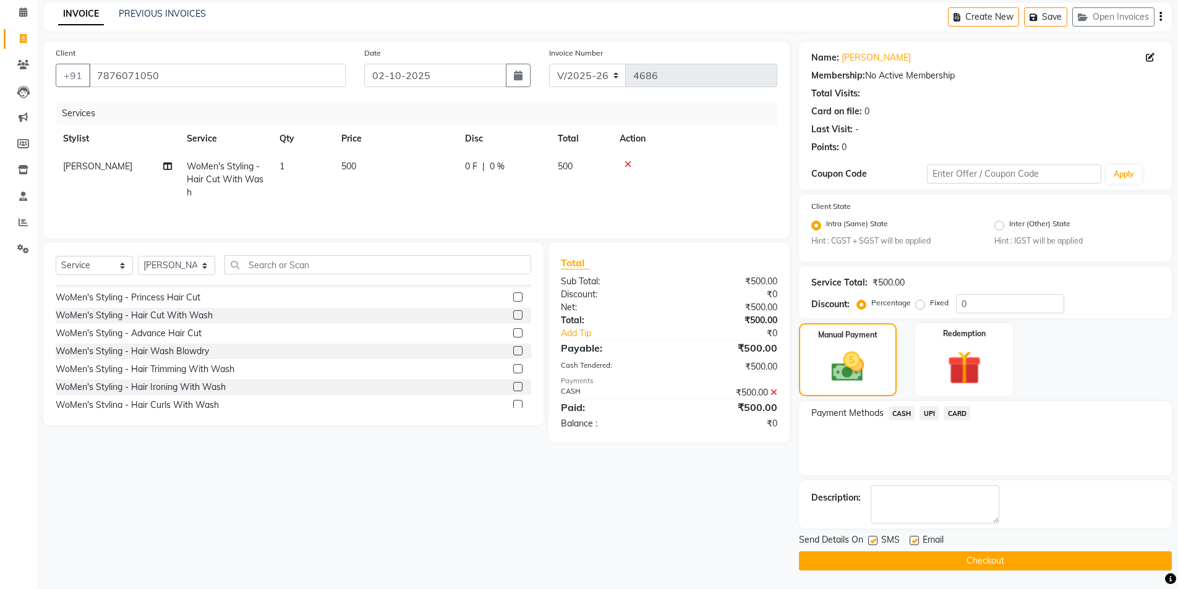
click at [999, 566] on button "Checkout" at bounding box center [985, 561] width 373 height 19
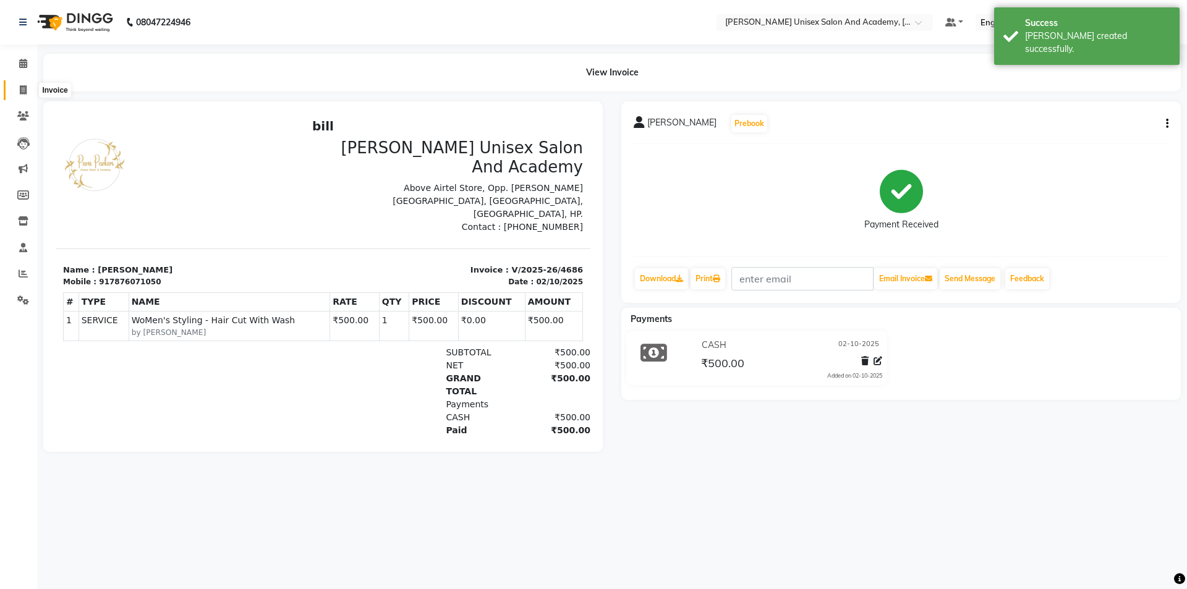
click at [27, 88] on icon at bounding box center [23, 89] width 7 height 9
select select "service"
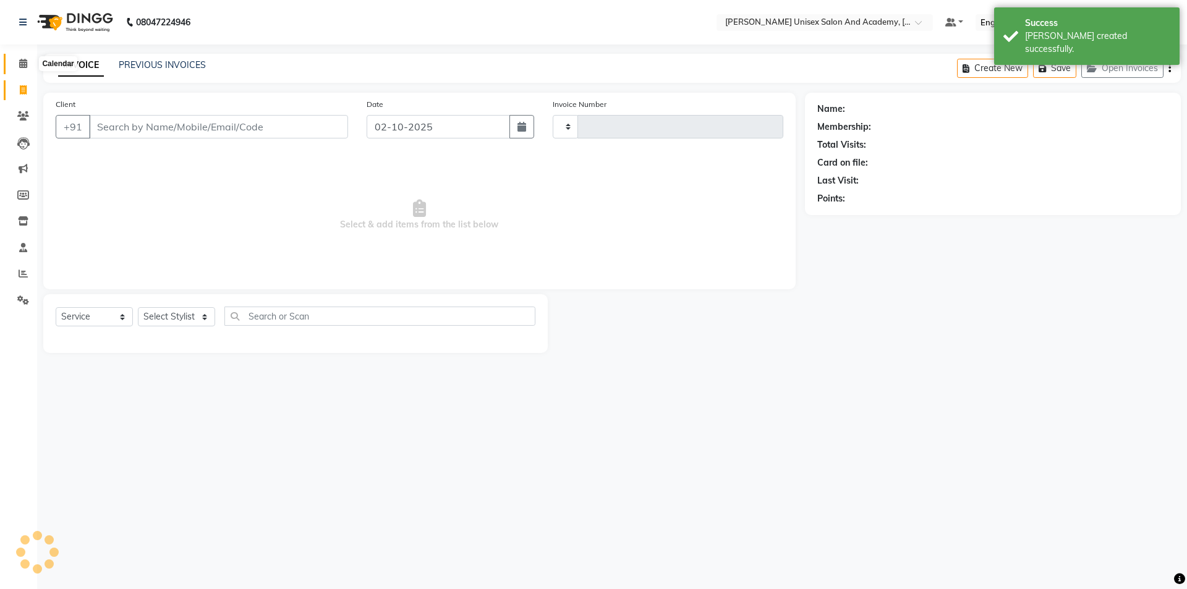
drag, startPoint x: 23, startPoint y: 62, endPoint x: 23, endPoint y: 72, distance: 9.9
click at [23, 61] on icon at bounding box center [23, 63] width 8 height 9
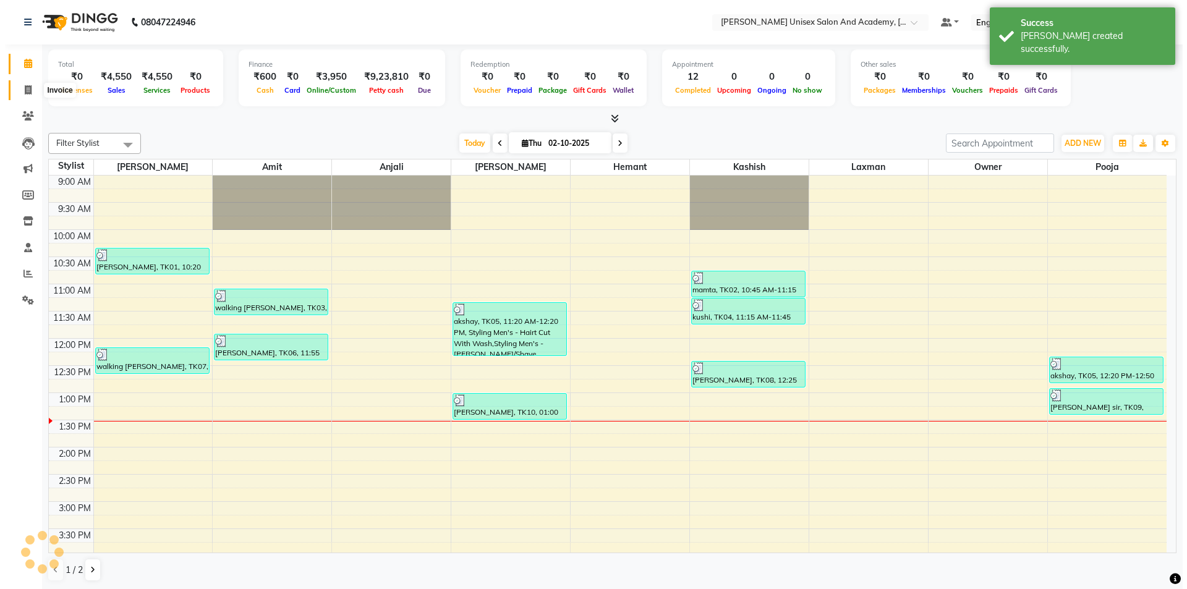
scroll to position [218, 0]
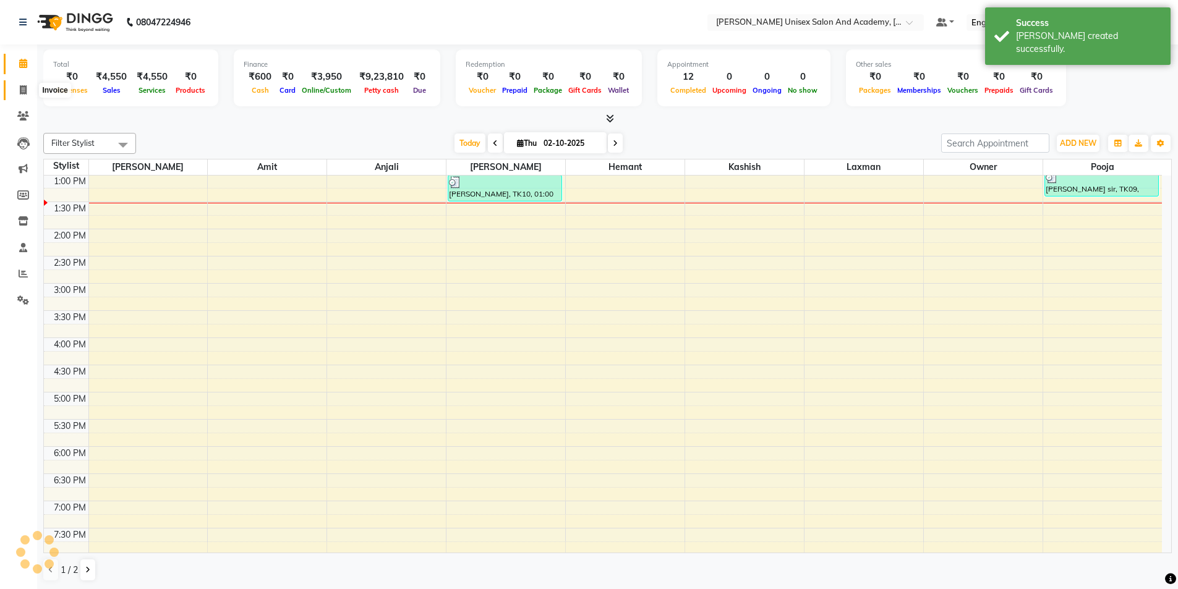
click at [22, 96] on span at bounding box center [23, 90] width 22 height 14
select select "8060"
select select "service"
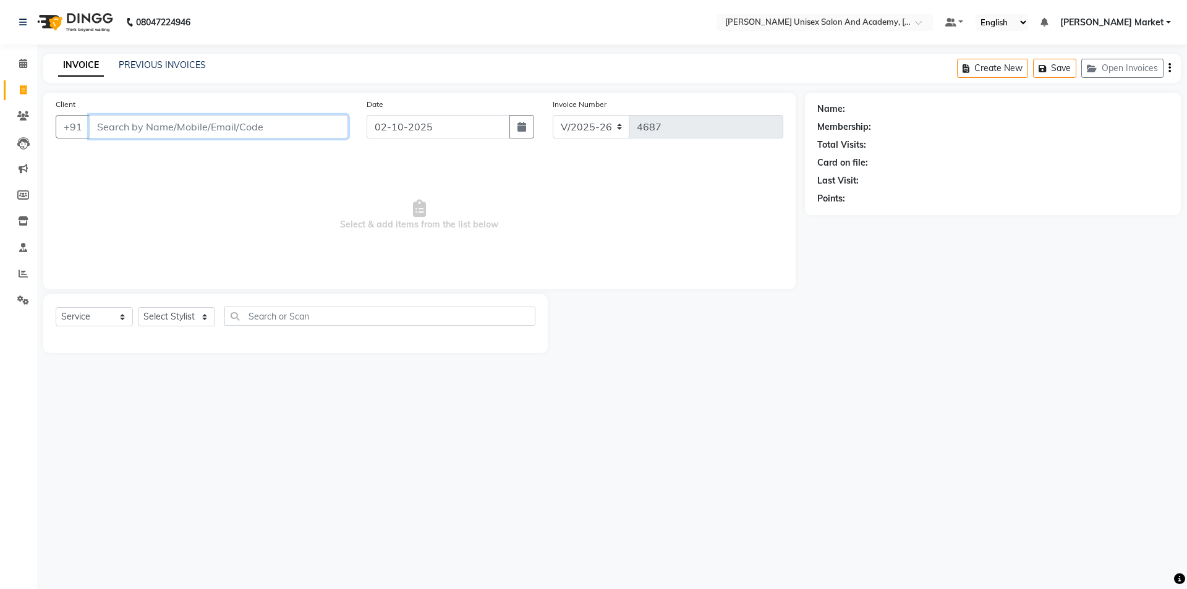
click at [147, 134] on input "Client" at bounding box center [218, 126] width 259 height 23
type input "8679056129"
click at [308, 119] on button "Add Client" at bounding box center [316, 126] width 64 height 23
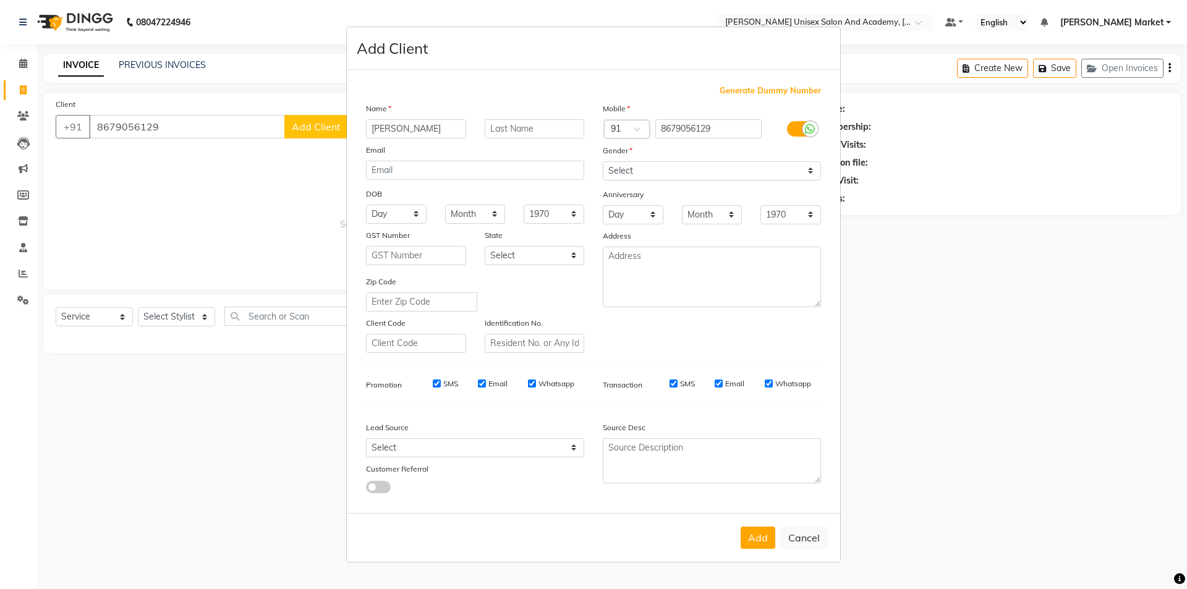
type input "[PERSON_NAME]"
click at [652, 167] on select "Select [DEMOGRAPHIC_DATA] [DEMOGRAPHIC_DATA] Other Prefer Not To Say" at bounding box center [712, 170] width 218 height 19
select select "[DEMOGRAPHIC_DATA]"
click at [603, 161] on select "Select [DEMOGRAPHIC_DATA] [DEMOGRAPHIC_DATA] Other Prefer Not To Say" at bounding box center [712, 170] width 218 height 19
click at [746, 545] on button "Add" at bounding box center [758, 538] width 35 height 22
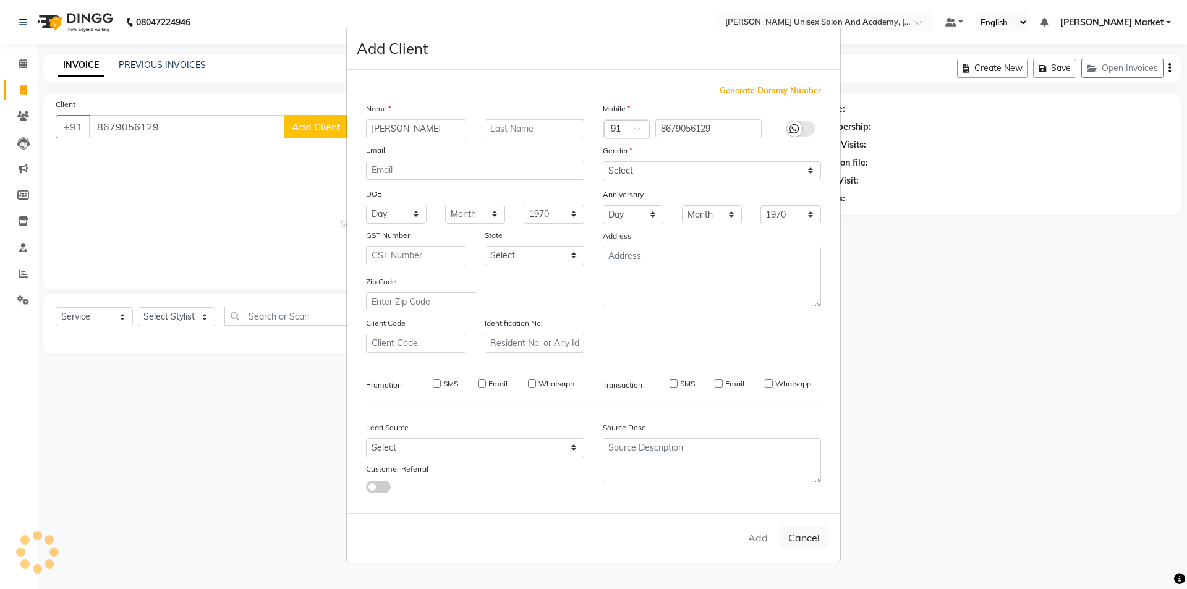
select select
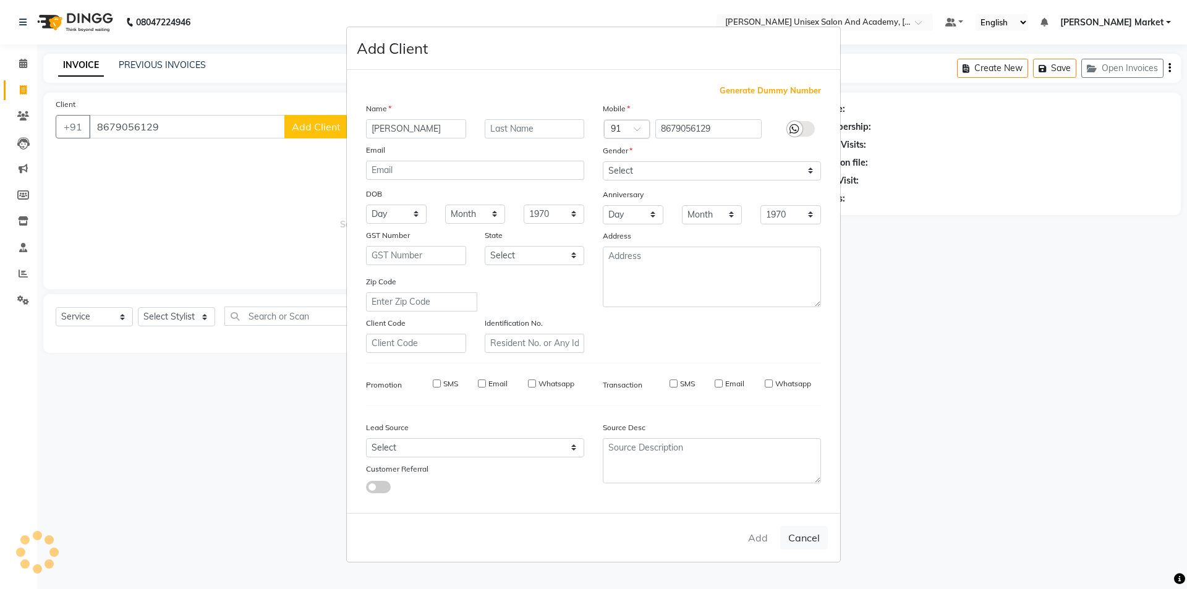
select select
checkbox input "false"
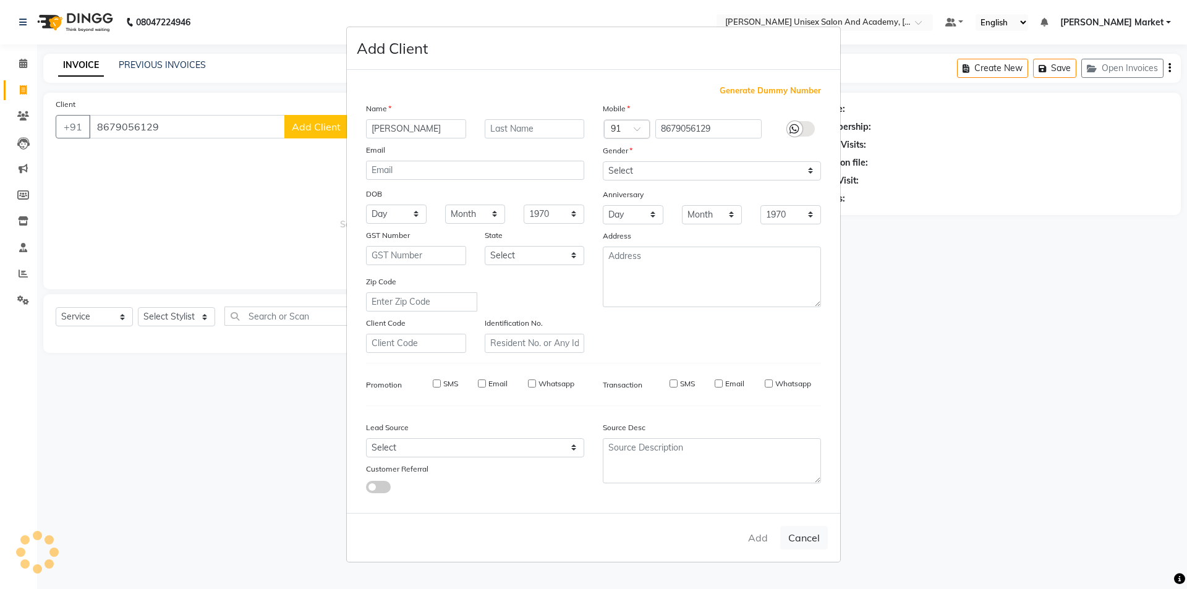
checkbox input "false"
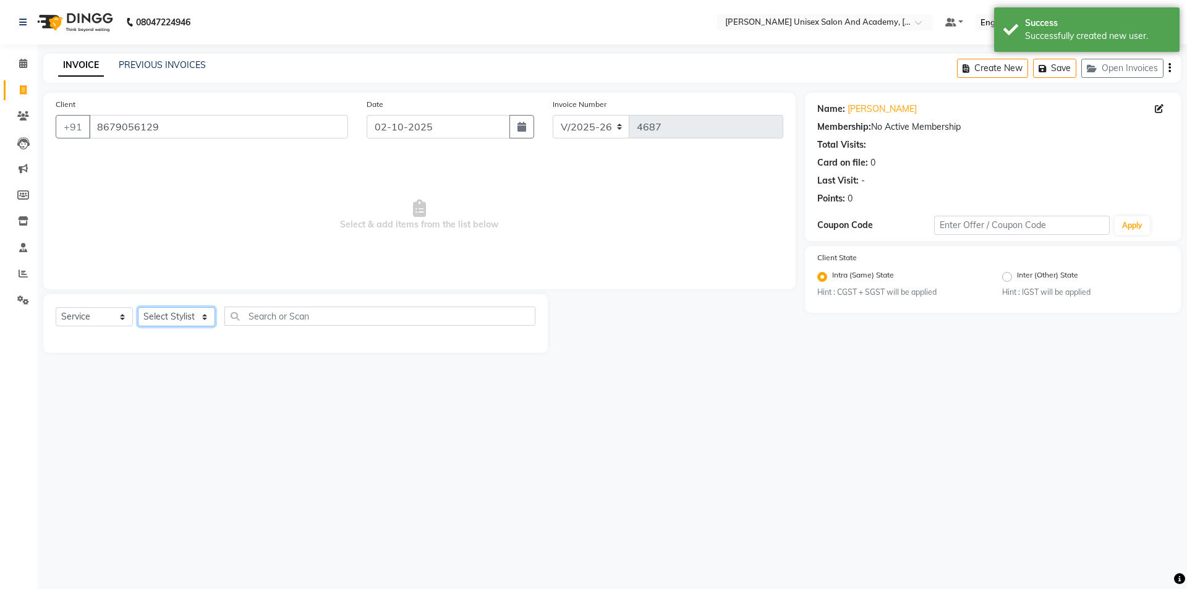
click at [204, 316] on select "Select Stylist Amit anjali [PERSON_NAME] [PERSON_NAME] [PERSON_NAME] [PERSON_NA…" at bounding box center [176, 316] width 77 height 19
select select "73404"
click at [138, 307] on select "Select Stylist Amit anjali [PERSON_NAME] [PERSON_NAME] [PERSON_NAME] [PERSON_NA…" at bounding box center [176, 316] width 77 height 19
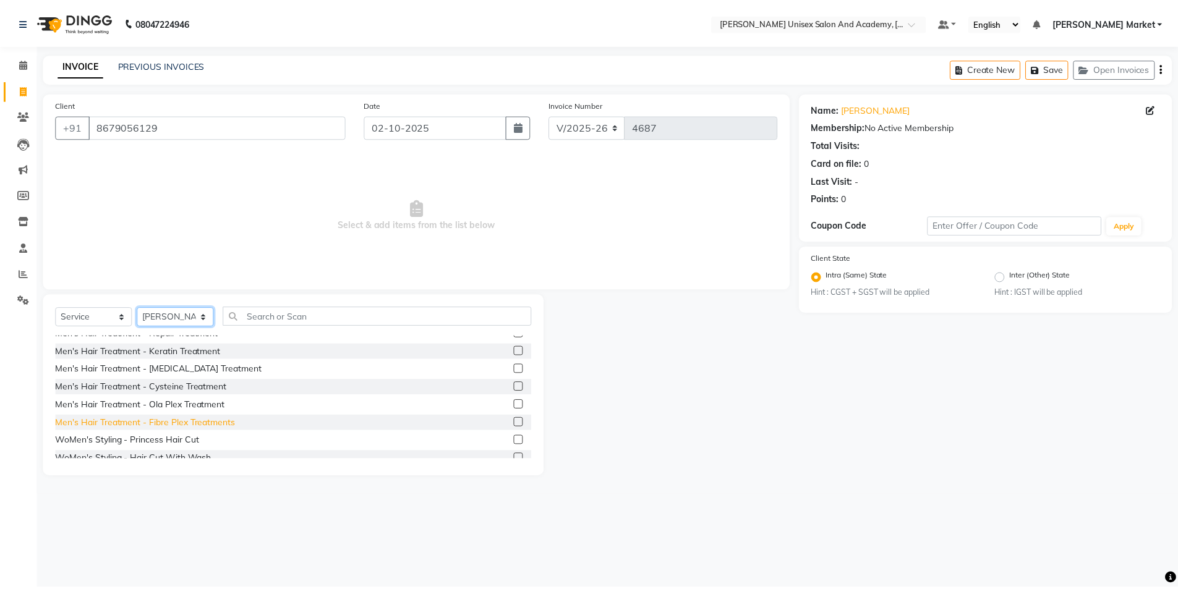
scroll to position [309, 0]
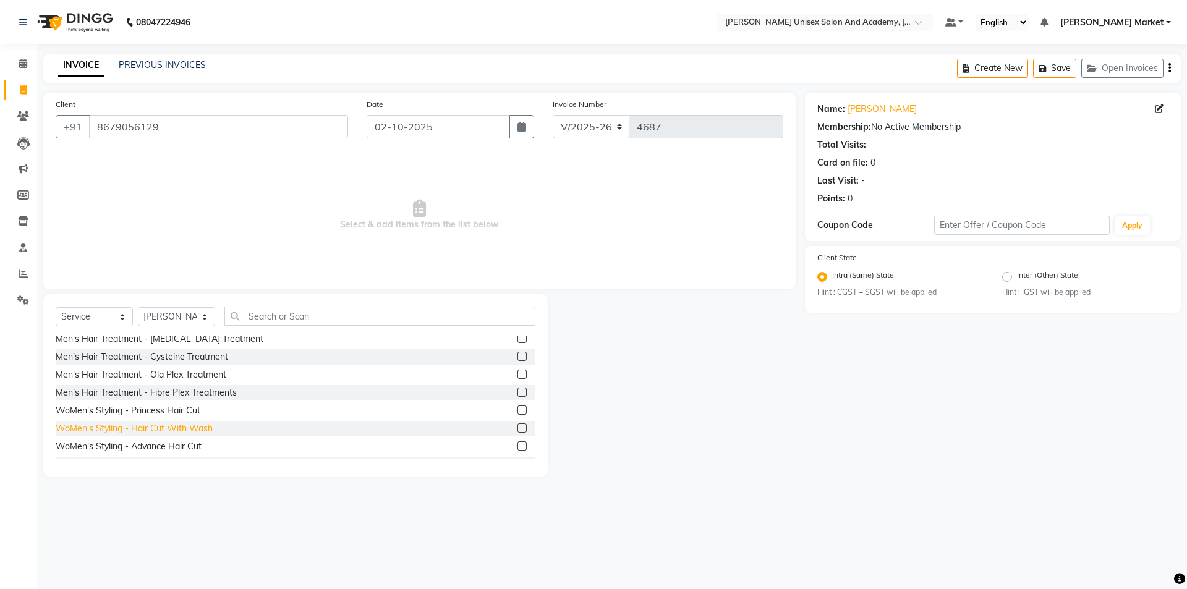
click at [171, 427] on div "WoMen's Styling - Hair Cut With Wash" at bounding box center [134, 428] width 157 height 13
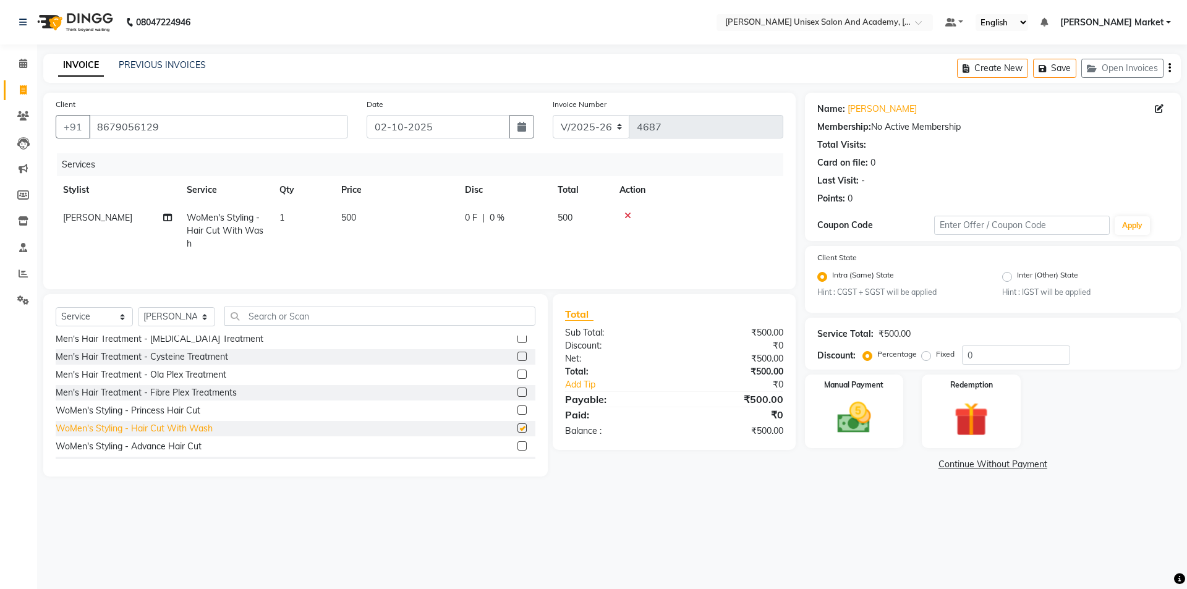
checkbox input "false"
click at [818, 410] on div "Manual Payment" at bounding box center [854, 412] width 103 height 76
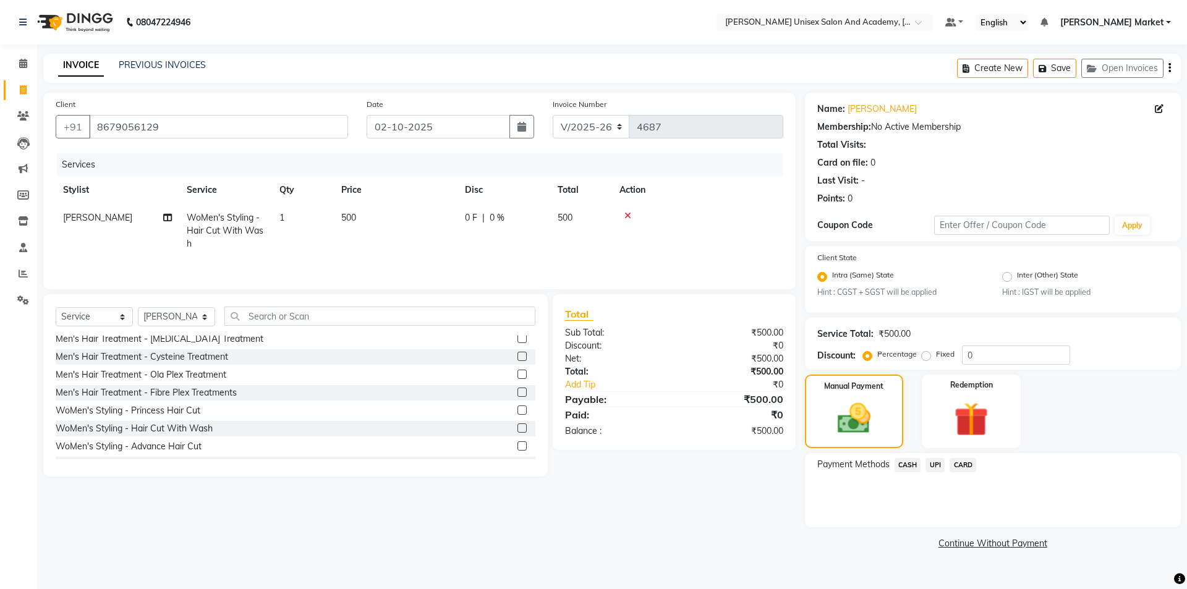
click at [907, 468] on span "CASH" at bounding box center [908, 465] width 27 height 14
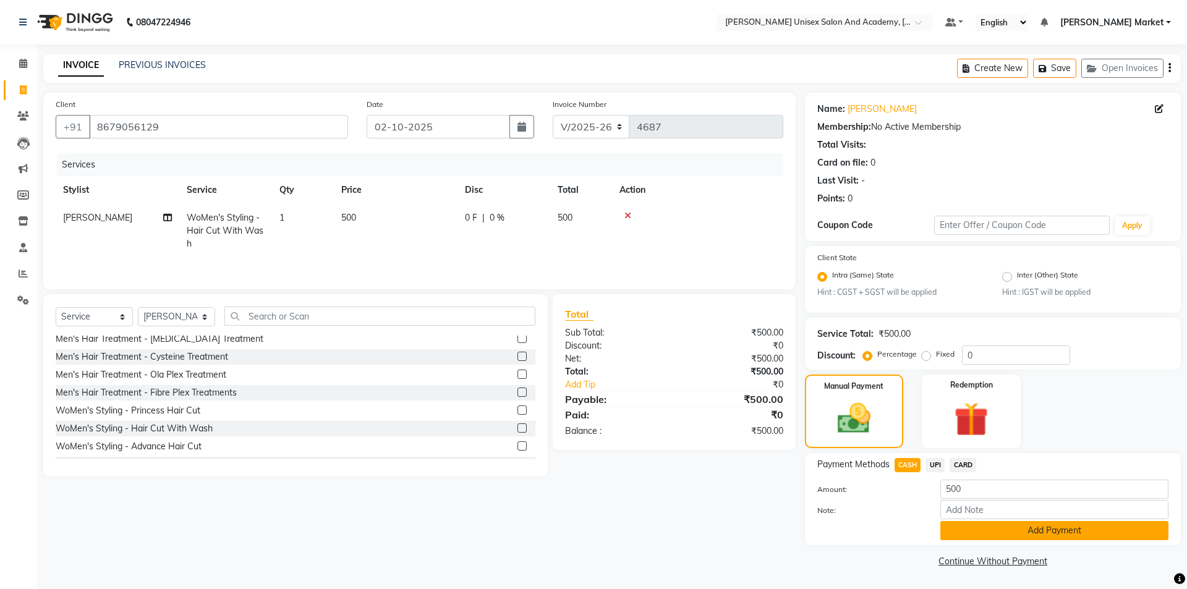
click at [994, 528] on button "Add Payment" at bounding box center [1055, 530] width 228 height 19
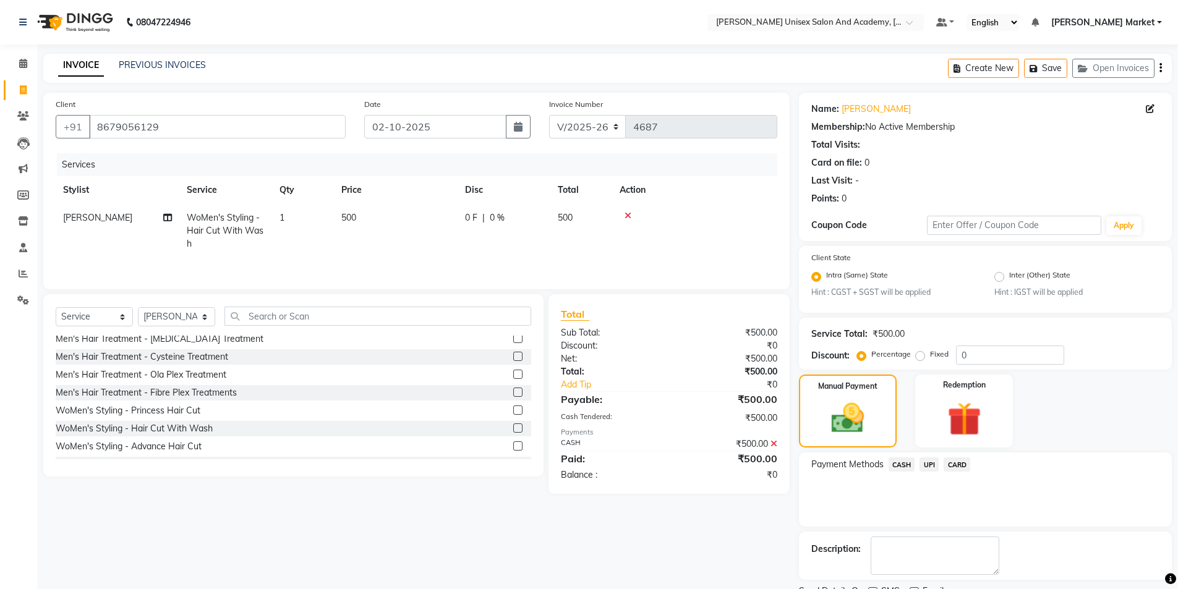
scroll to position [51, 0]
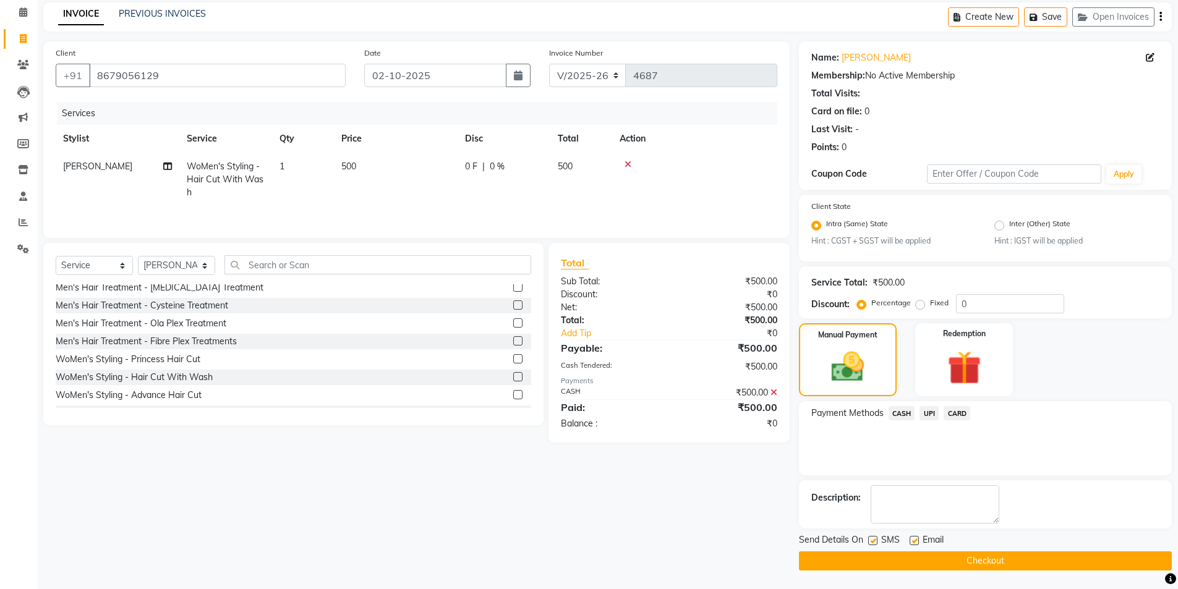
click at [1002, 565] on button "Checkout" at bounding box center [985, 561] width 373 height 19
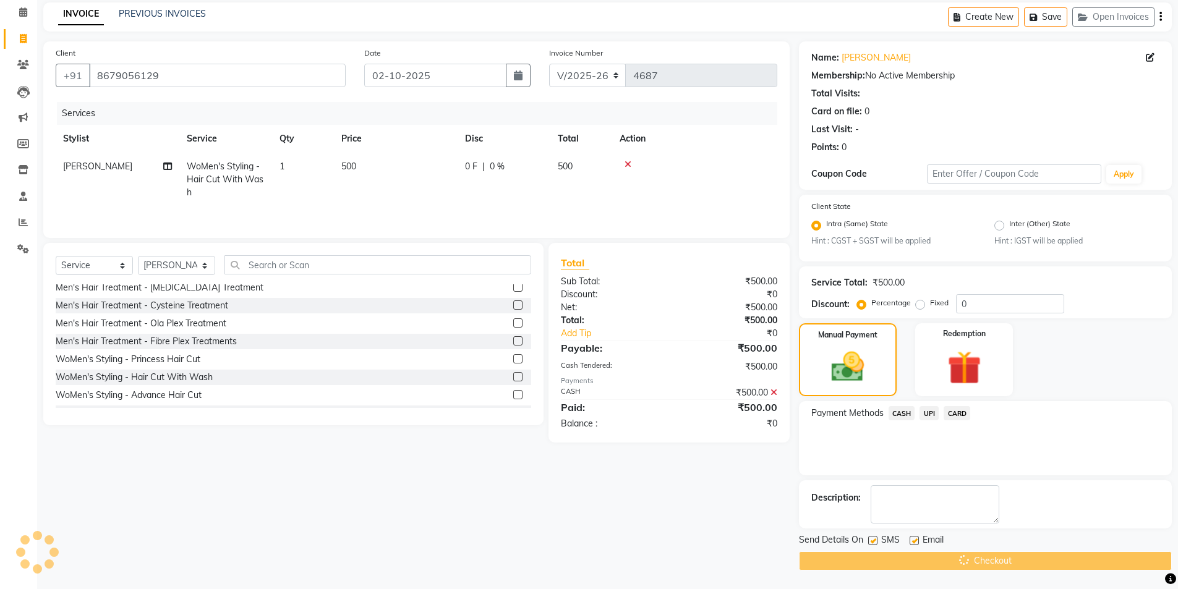
click at [907, 419] on span "CASH" at bounding box center [902, 413] width 27 height 14
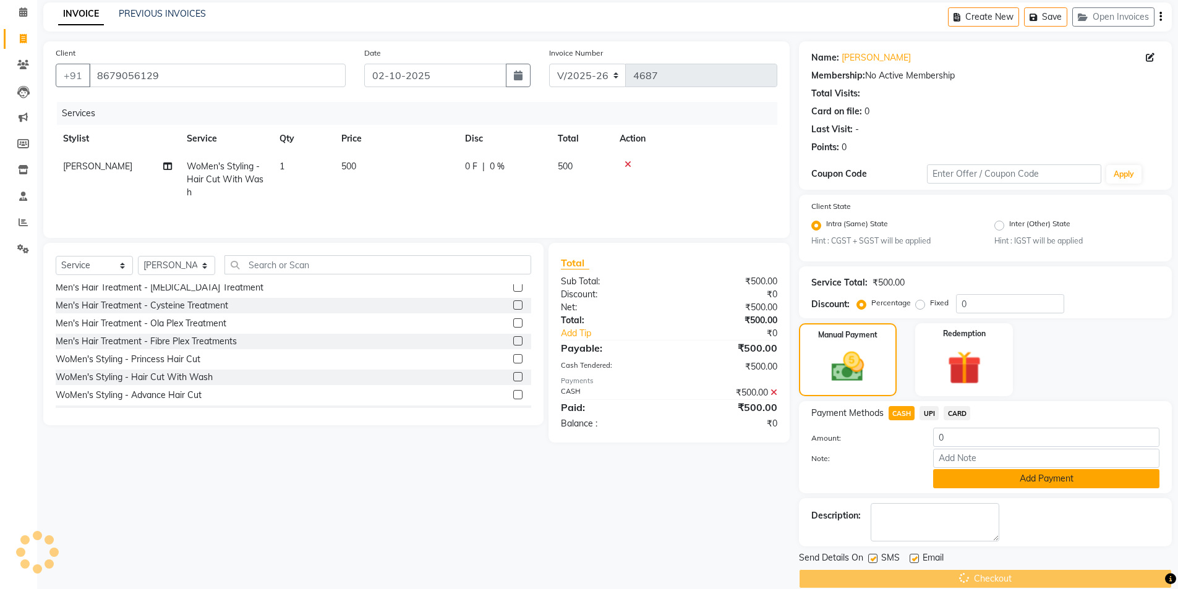
click at [976, 477] on button "Add Payment" at bounding box center [1046, 478] width 226 height 19
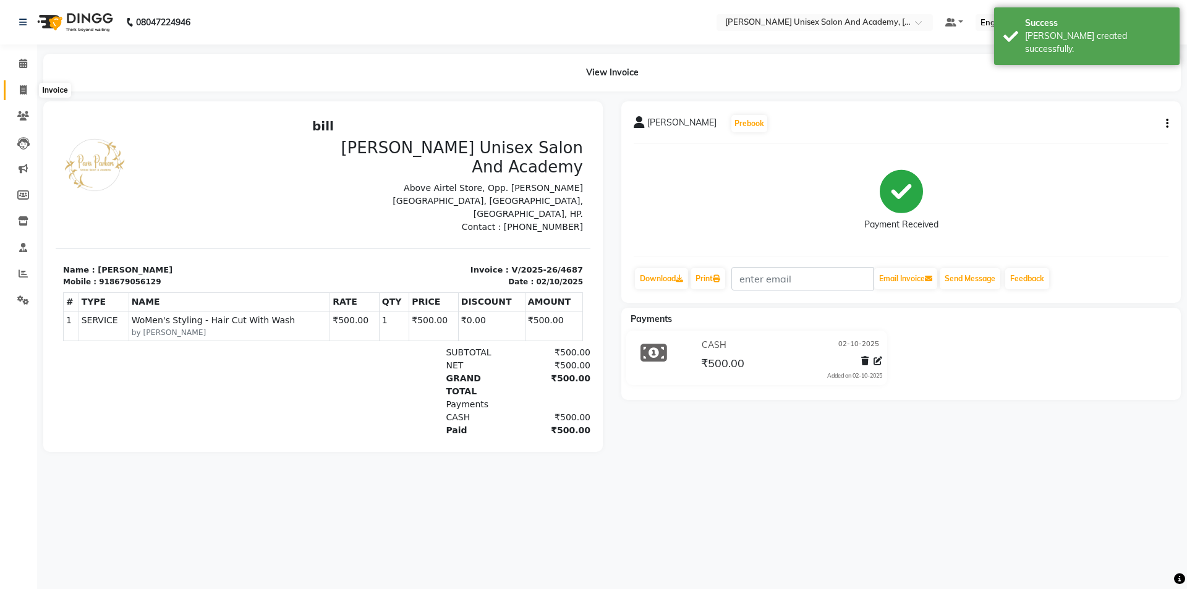
click at [28, 89] on span at bounding box center [23, 90] width 22 height 14
select select "service"
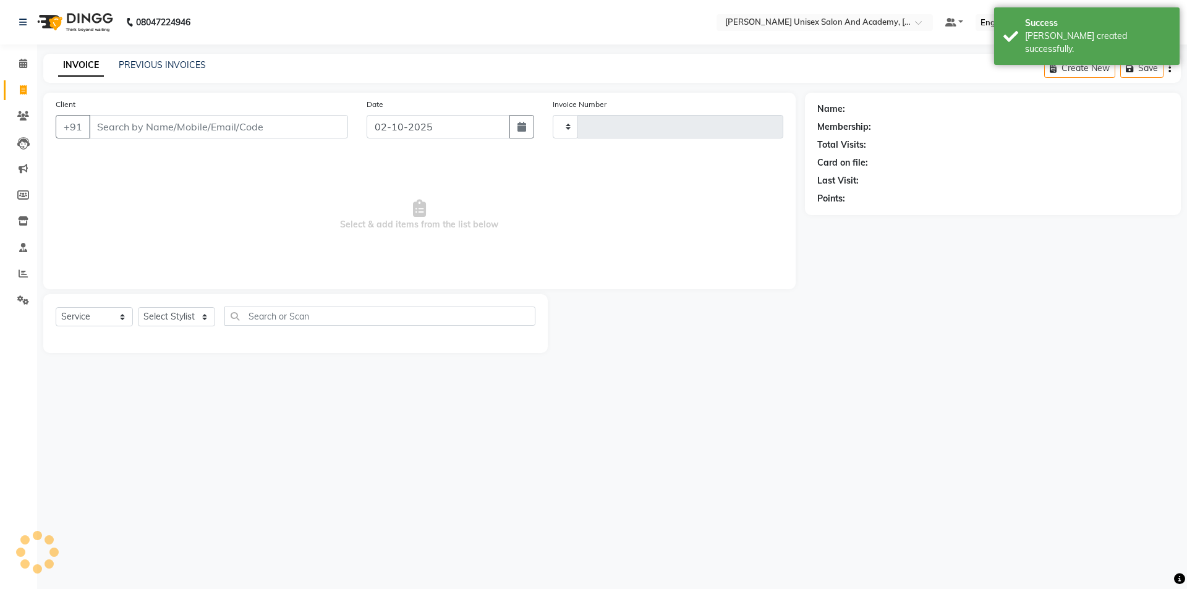
type input "4688"
select select "8060"
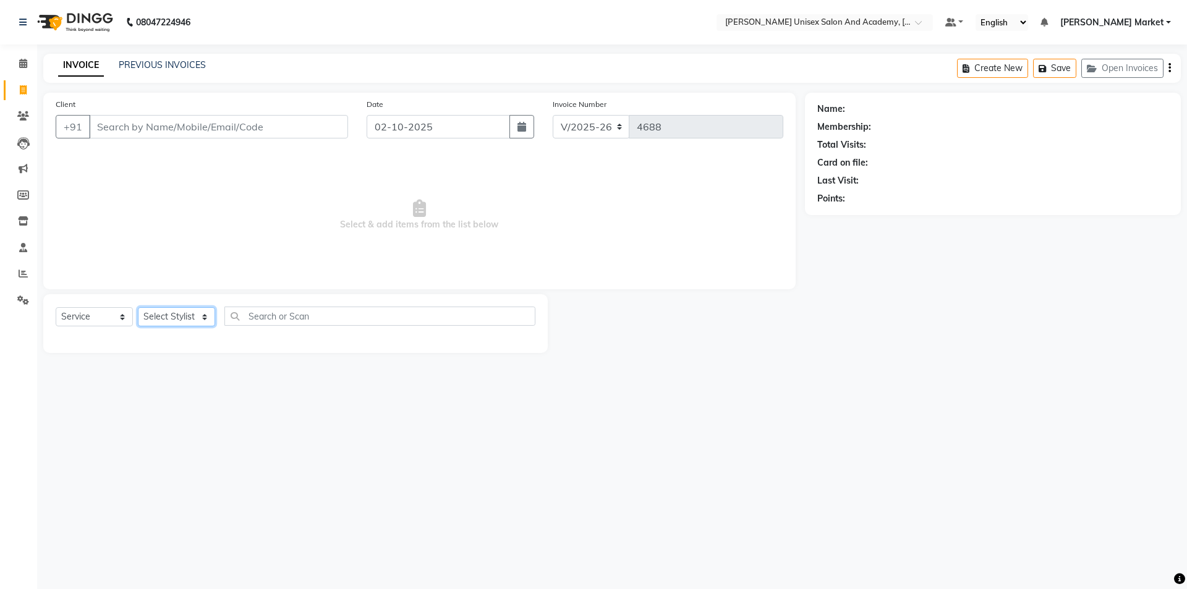
click at [204, 313] on select "Select Stylist Amit anjali [PERSON_NAME] [PERSON_NAME] [PERSON_NAME] [PERSON_NA…" at bounding box center [176, 316] width 77 height 19
select select "74041"
click at [138, 307] on select "Select Stylist Amit anjali [PERSON_NAME] [PERSON_NAME] [PERSON_NAME] [PERSON_NA…" at bounding box center [176, 316] width 77 height 19
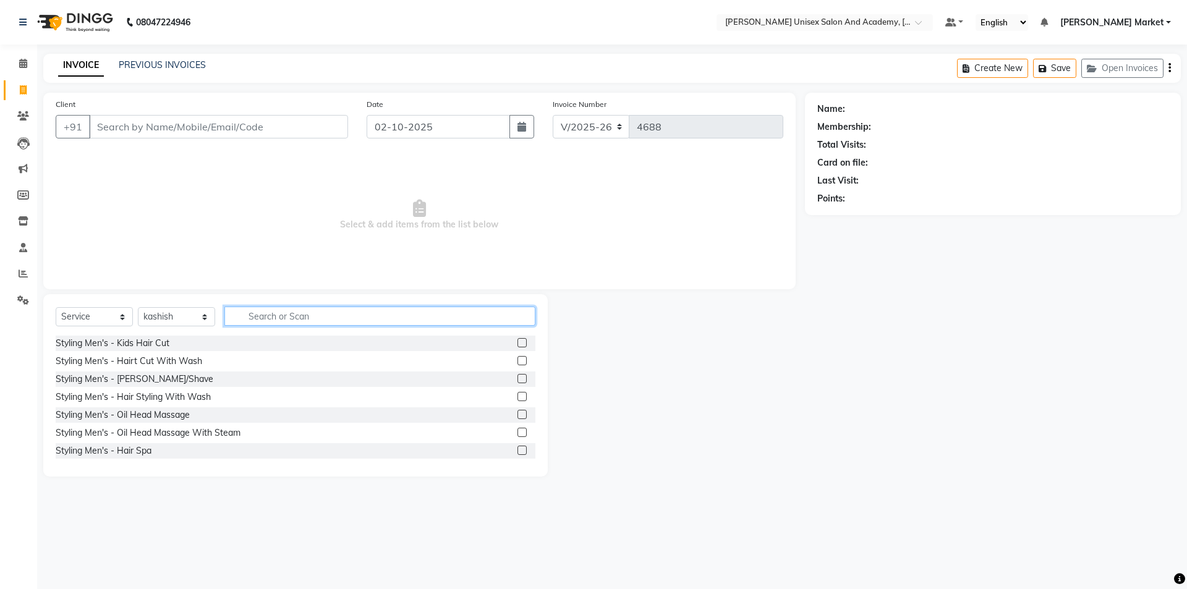
click at [259, 318] on input "text" at bounding box center [379, 316] width 311 height 19
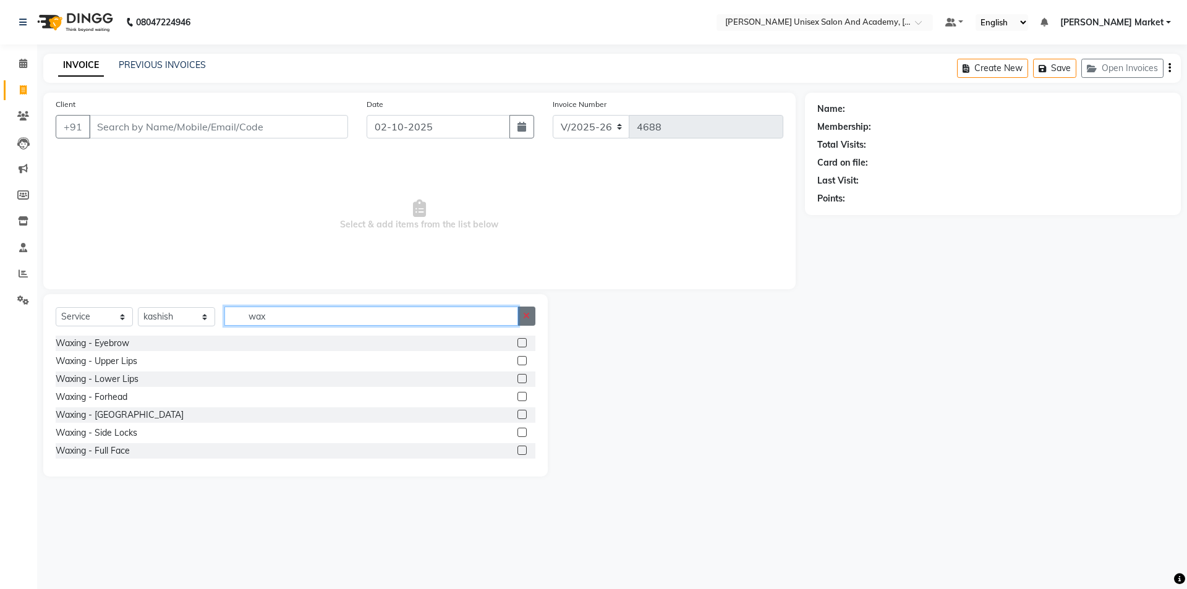
type input "wax"
drag, startPoint x: 527, startPoint y: 317, endPoint x: 309, endPoint y: 245, distance: 229.2
click at [309, 245] on span "Select & add items from the list below" at bounding box center [420, 215] width 728 height 124
drag, startPoint x: 161, startPoint y: 97, endPoint x: 156, endPoint y: 122, distance: 25.8
click at [157, 119] on div "Client +91 Date [DATE] Invoice Number V/2025 V/[PHONE_NUMBER] Select & add item…" at bounding box center [419, 191] width 753 height 197
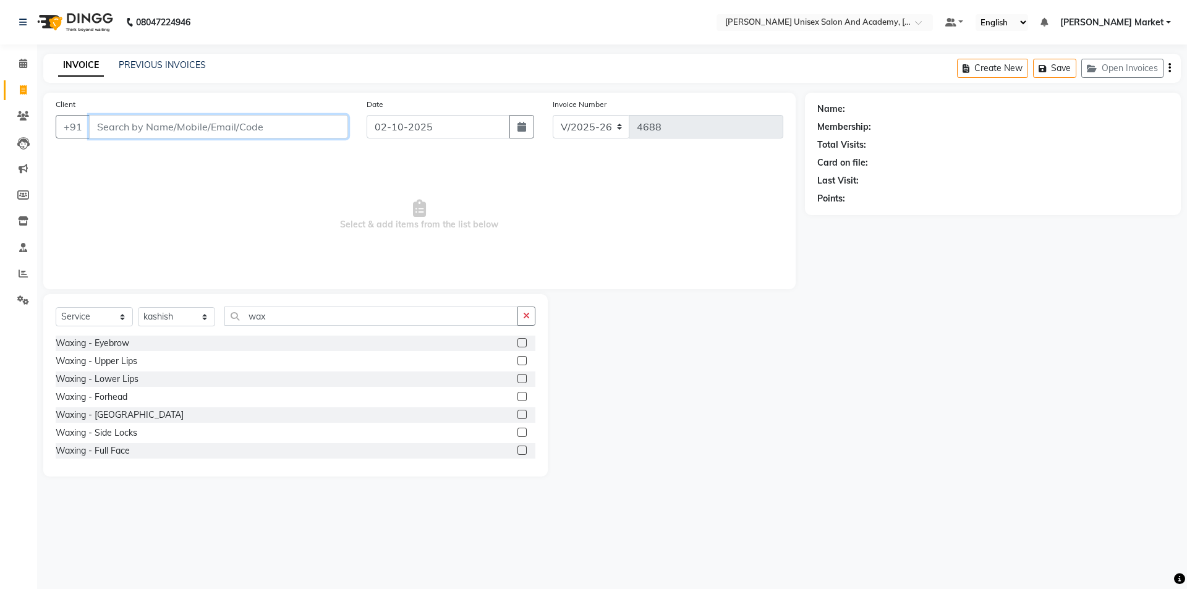
click at [153, 136] on input "Client" at bounding box center [218, 126] width 259 height 23
type input "7807122583"
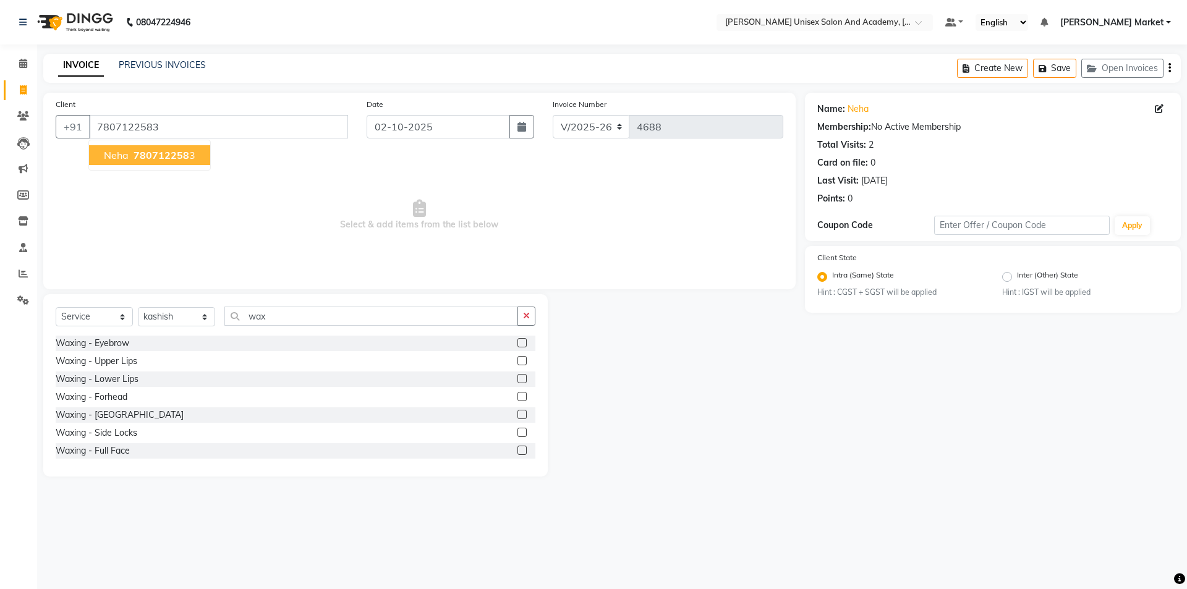
click at [152, 156] on span "780712258" at bounding box center [162, 155] width 56 height 12
click at [530, 314] on icon "button" at bounding box center [526, 316] width 7 height 9
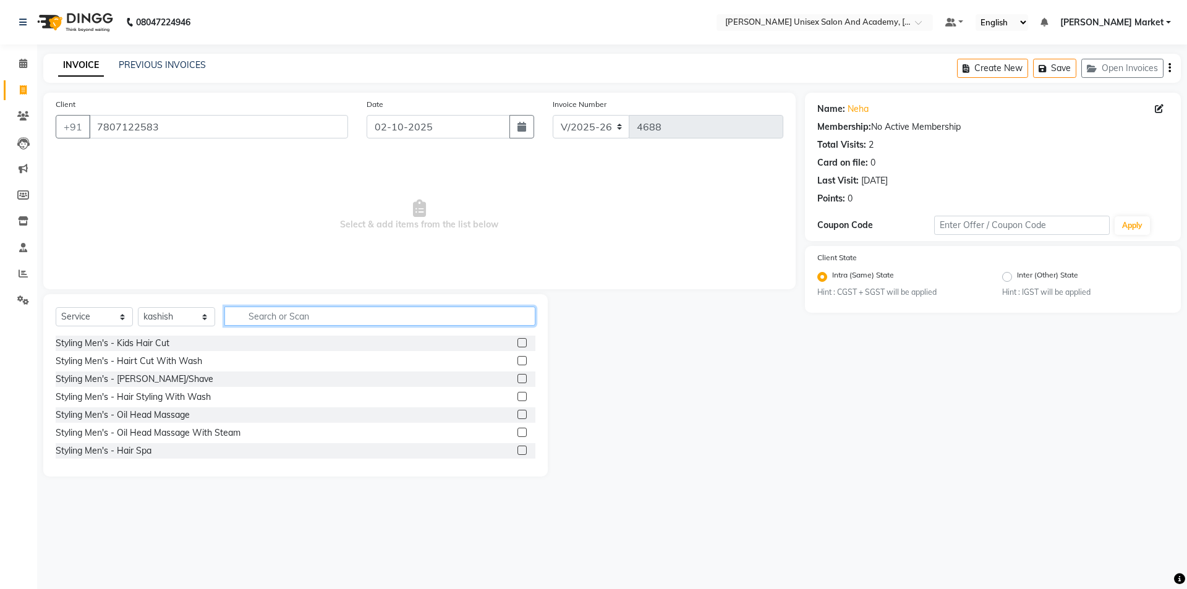
click at [365, 320] on input "text" at bounding box center [379, 316] width 311 height 19
type input "thr"
click at [518, 340] on label at bounding box center [522, 342] width 9 height 9
click at [518, 340] on input "checkbox" at bounding box center [522, 343] width 8 height 8
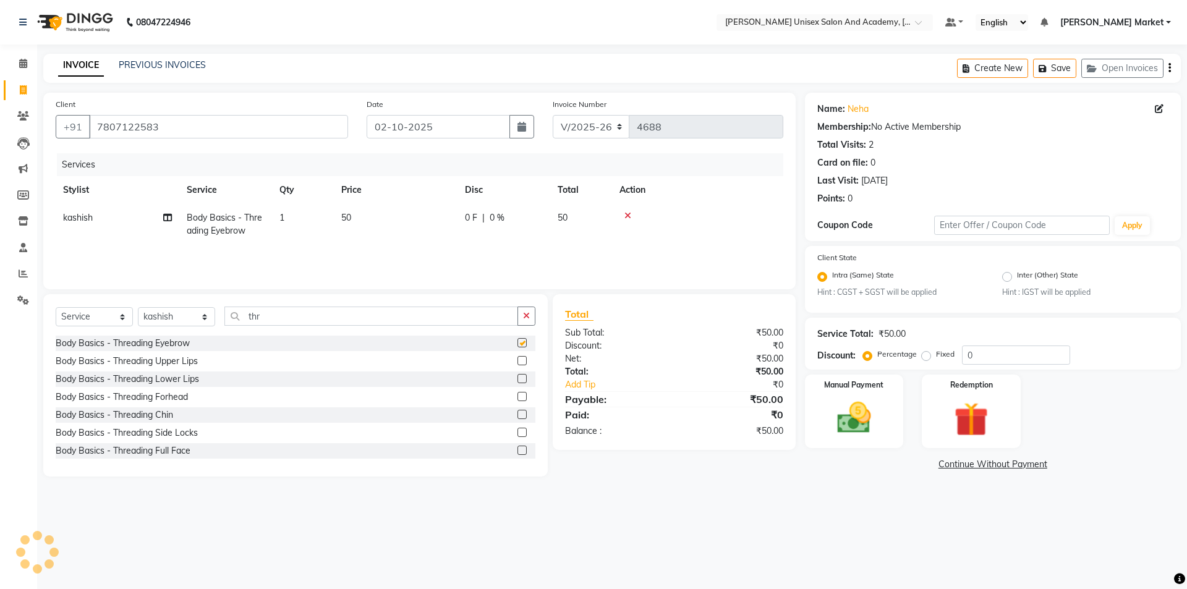
checkbox input "false"
click at [518, 357] on label at bounding box center [522, 360] width 9 height 9
click at [518, 357] on input "checkbox" at bounding box center [522, 361] width 8 height 8
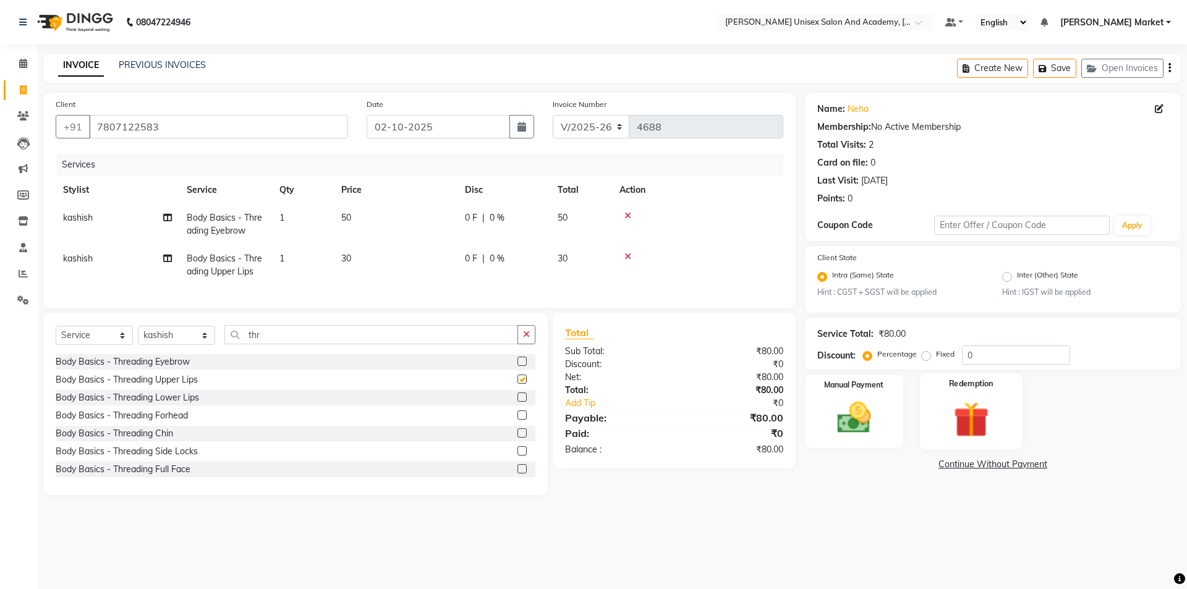
checkbox input "false"
click at [847, 412] on img at bounding box center [855, 418] width 58 height 41
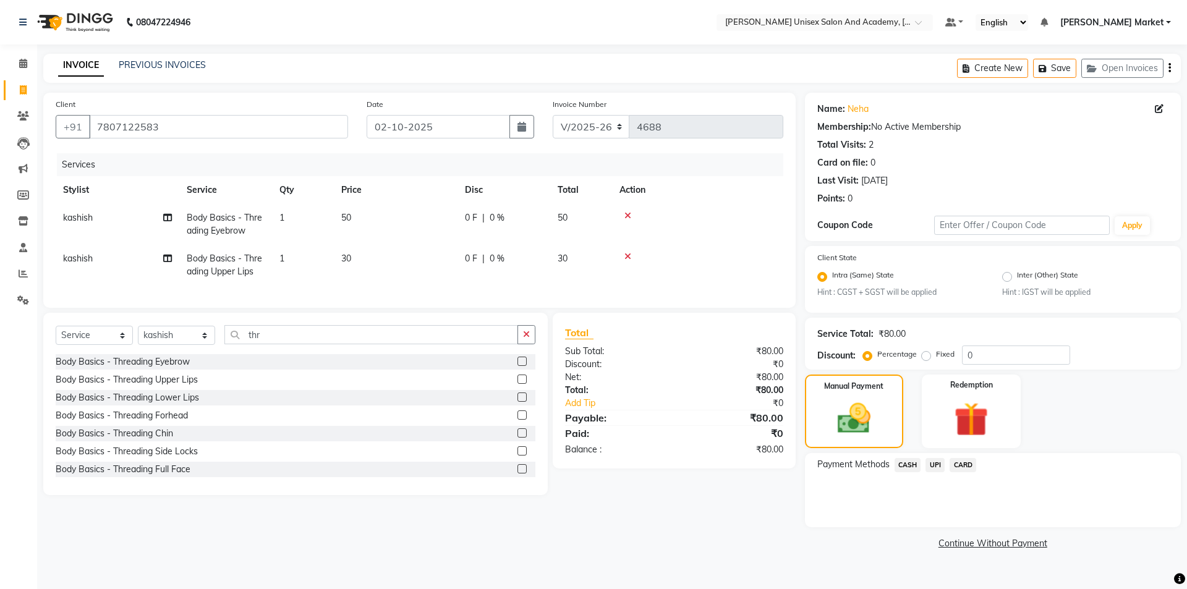
click at [932, 463] on span "UPI" at bounding box center [935, 465] width 19 height 14
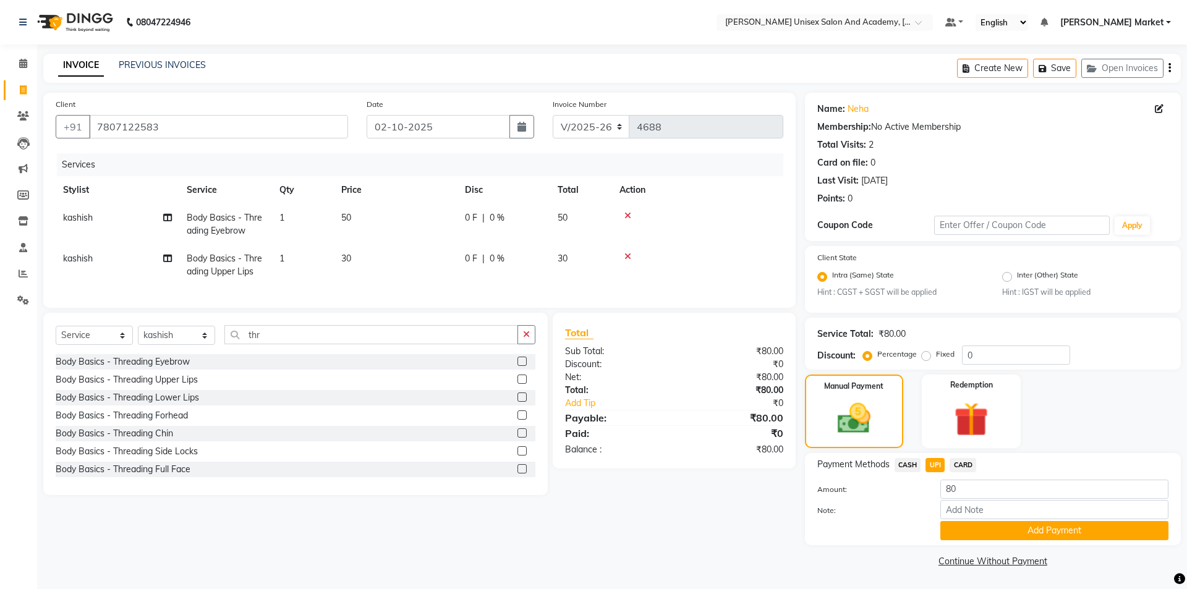
click at [909, 466] on span "CASH" at bounding box center [908, 465] width 27 height 14
click at [988, 534] on button "Add Payment" at bounding box center [1055, 530] width 228 height 19
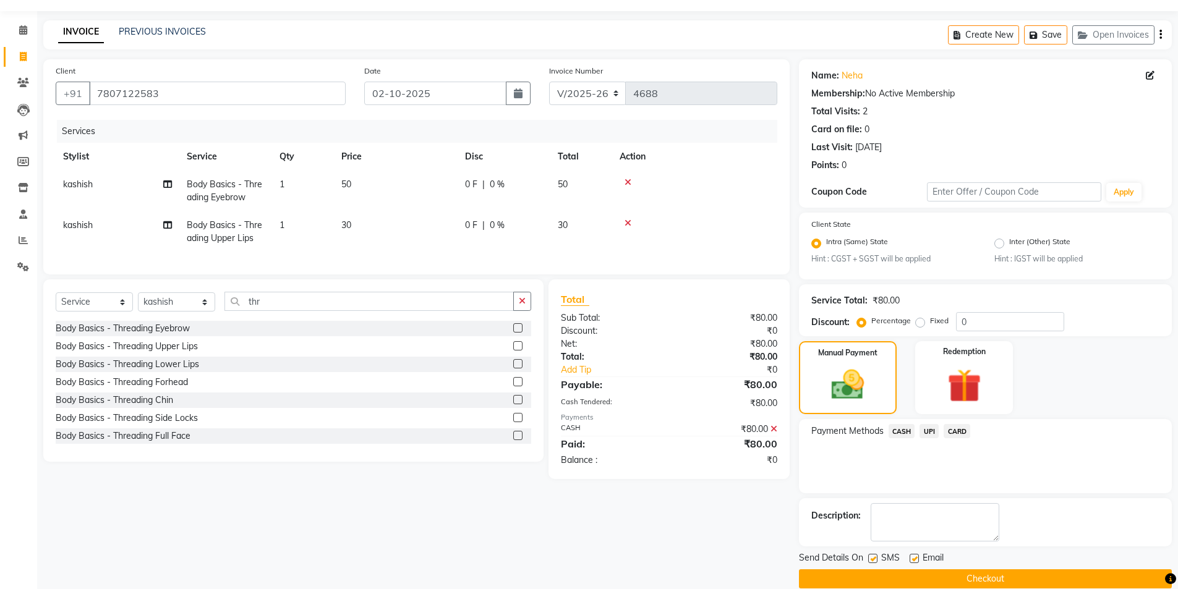
scroll to position [51, 0]
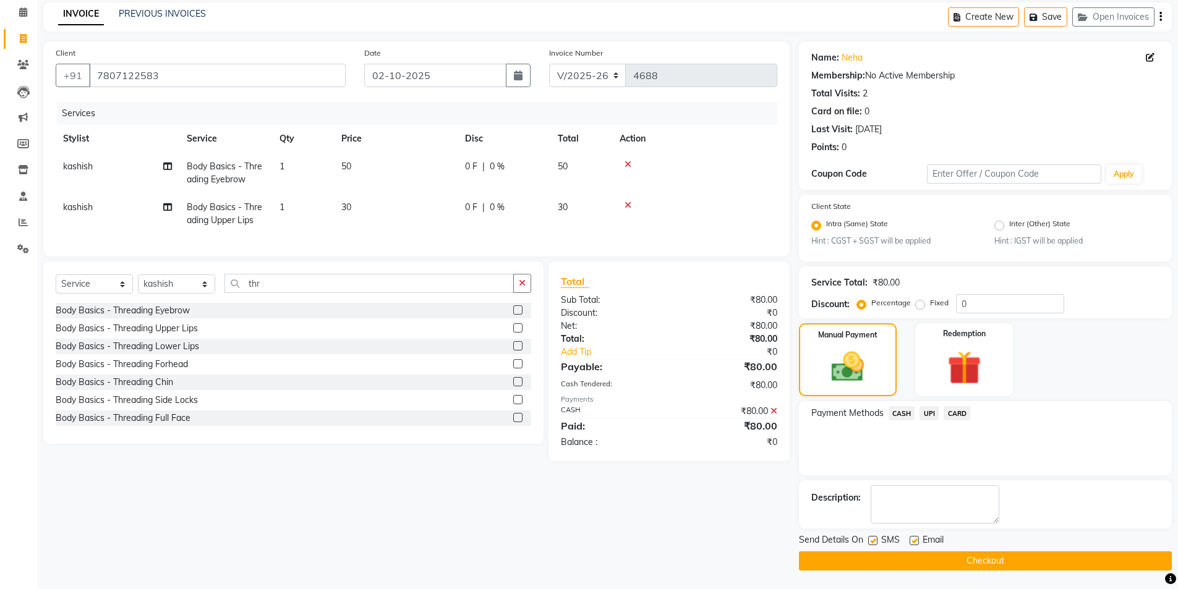
click at [1001, 568] on button "Checkout" at bounding box center [985, 561] width 373 height 19
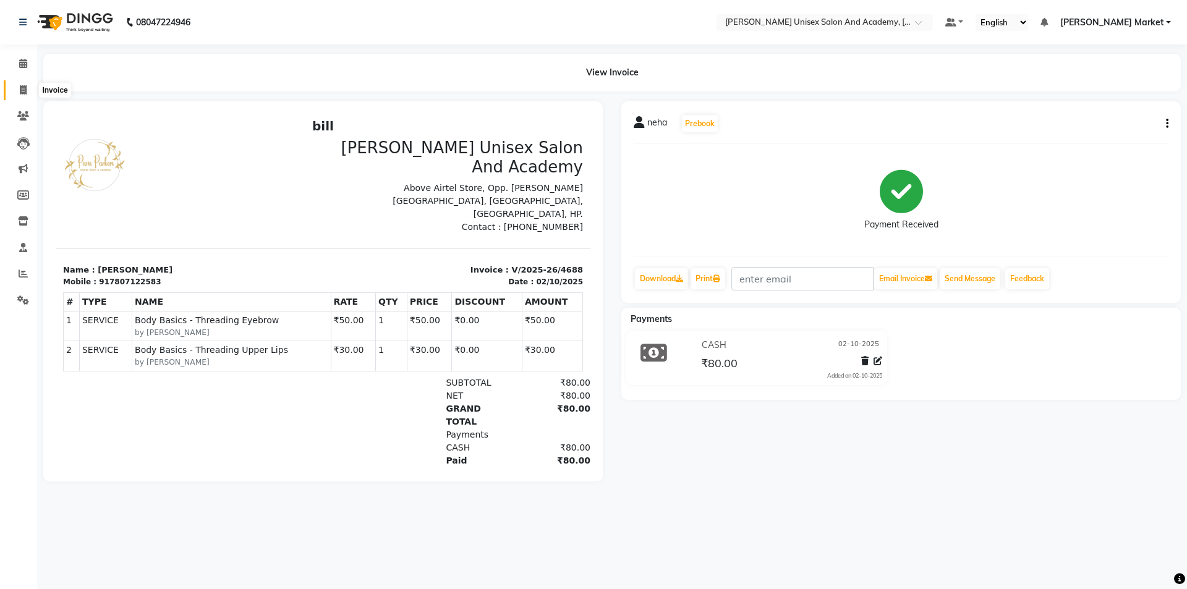
click at [24, 90] on icon at bounding box center [23, 89] width 7 height 9
select select "service"
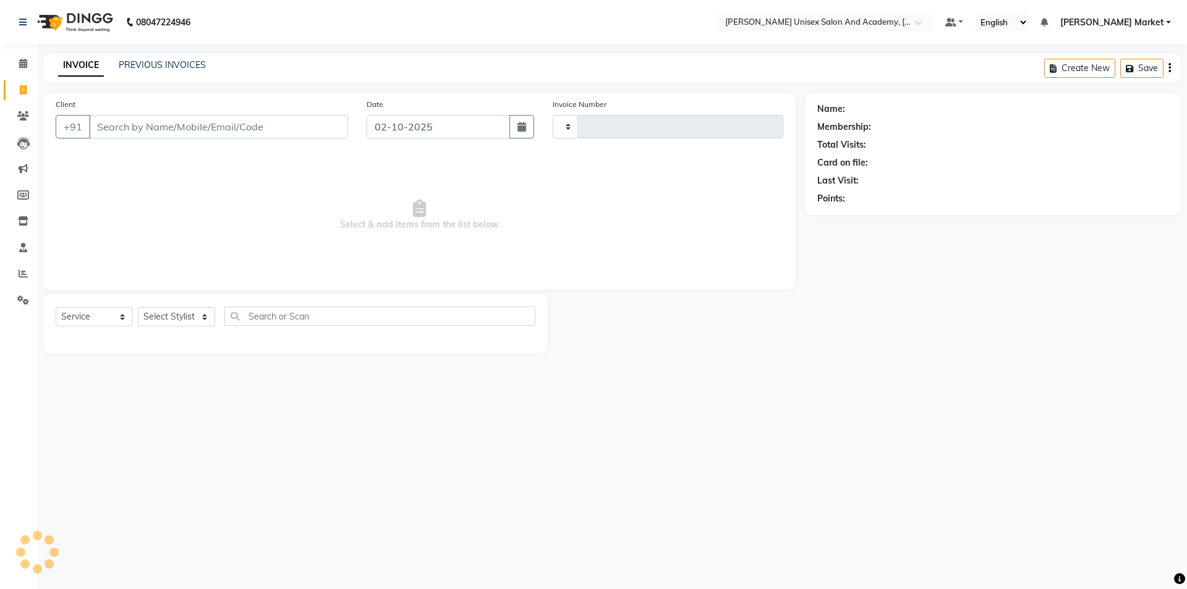
type input "4689"
select select "8060"
click at [160, 130] on input "Client" at bounding box center [218, 126] width 259 height 23
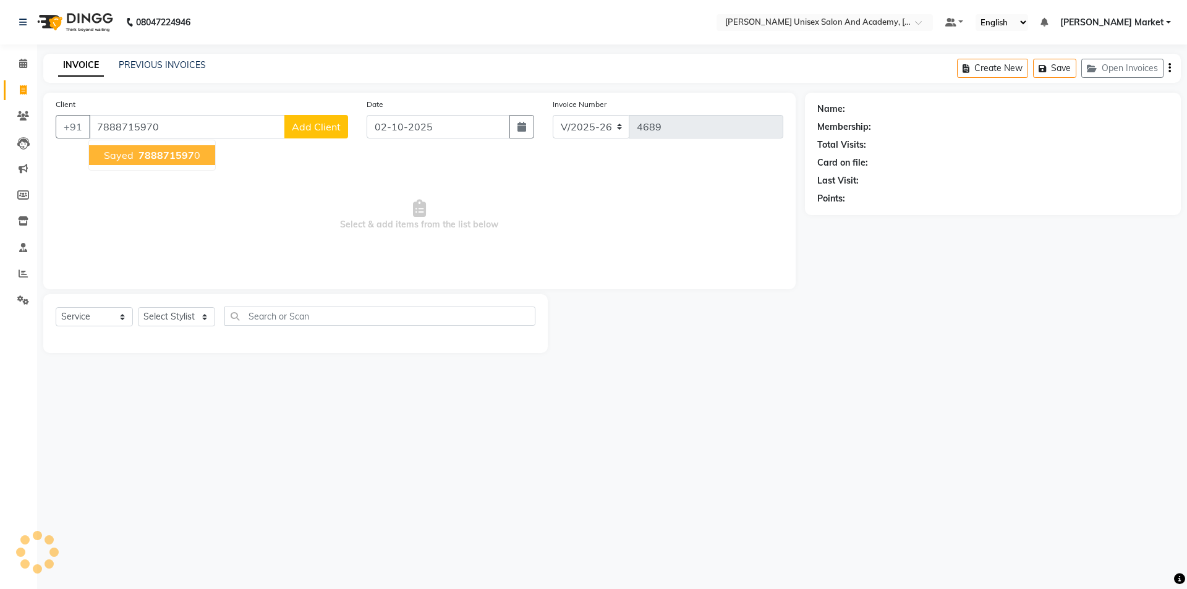
type input "7888715970"
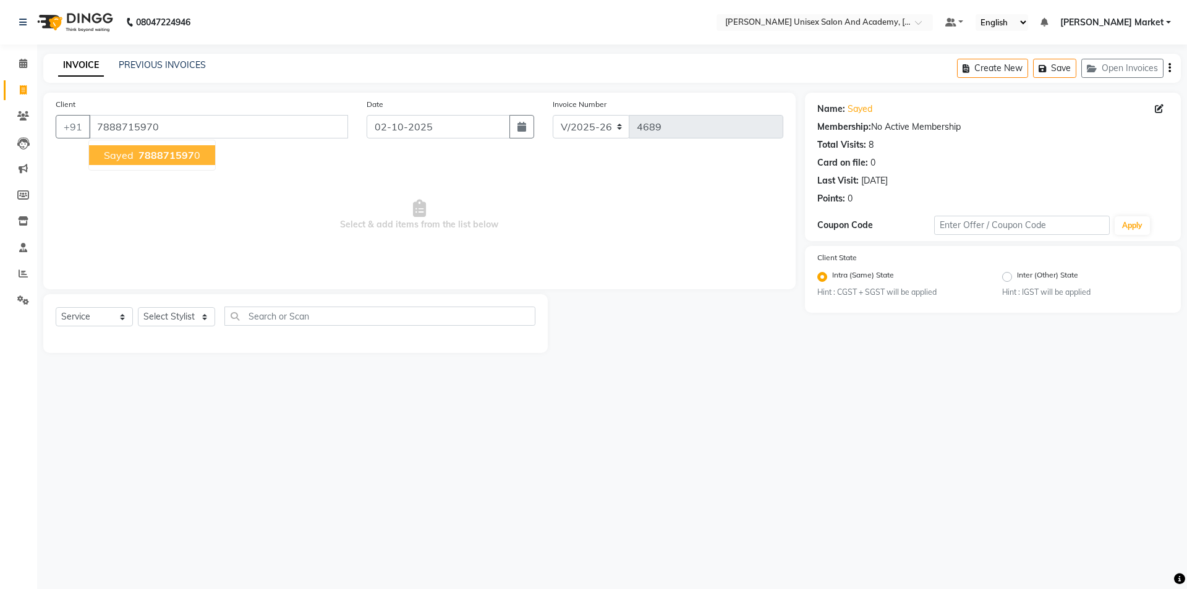
click at [184, 156] on span "788871597" at bounding box center [167, 155] width 56 height 12
click at [177, 316] on select "Select Stylist Amit anjali [PERSON_NAME] [PERSON_NAME] [PERSON_NAME] [PERSON_NA…" at bounding box center [176, 316] width 77 height 19
select select "58724"
click at [138, 307] on select "Select Stylist Amit anjali [PERSON_NAME] [PERSON_NAME] [PERSON_NAME] [PERSON_NA…" at bounding box center [176, 316] width 77 height 19
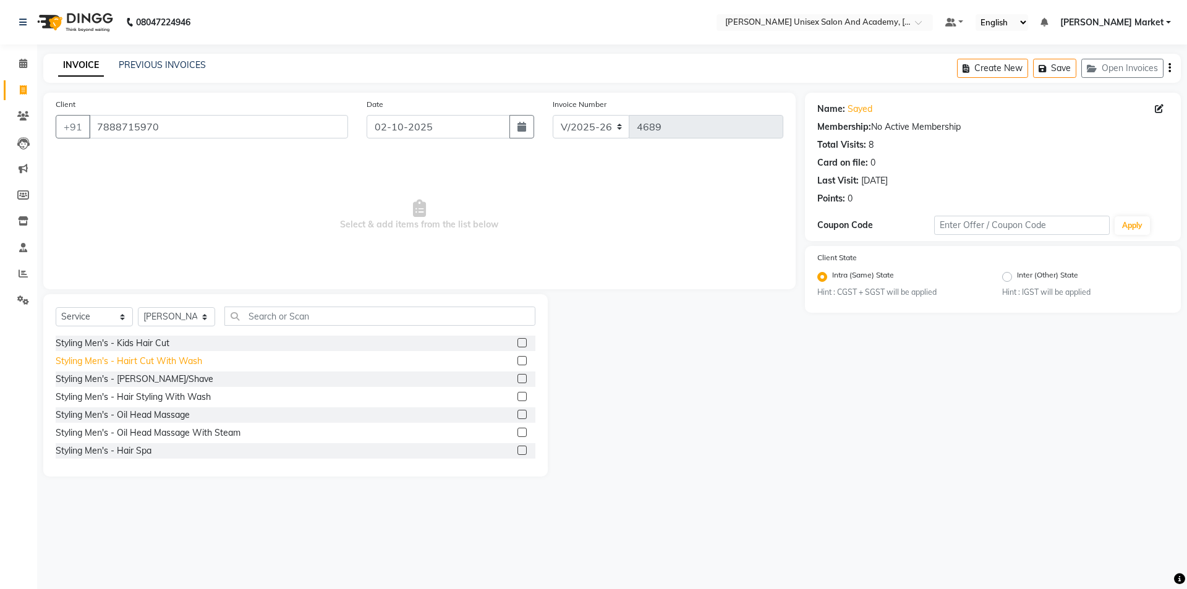
click at [164, 359] on div "Styling Men's - Hairt Cut With Wash" at bounding box center [129, 361] width 147 height 13
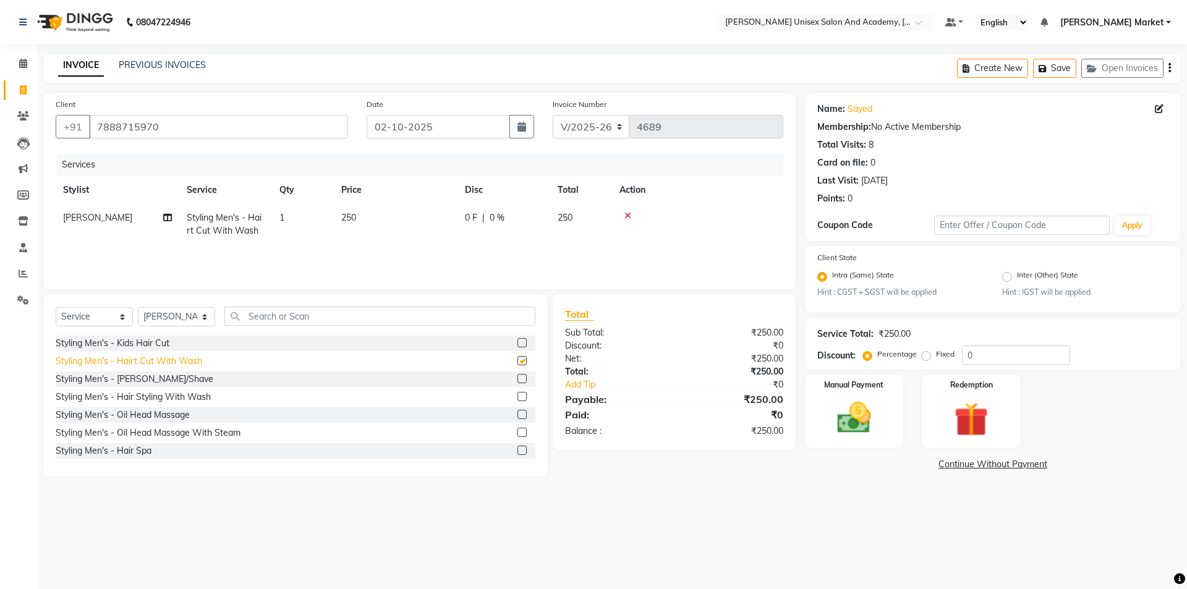
checkbox input "false"
click at [150, 379] on div "Styling Men's - [PERSON_NAME]/Shave" at bounding box center [135, 379] width 158 height 13
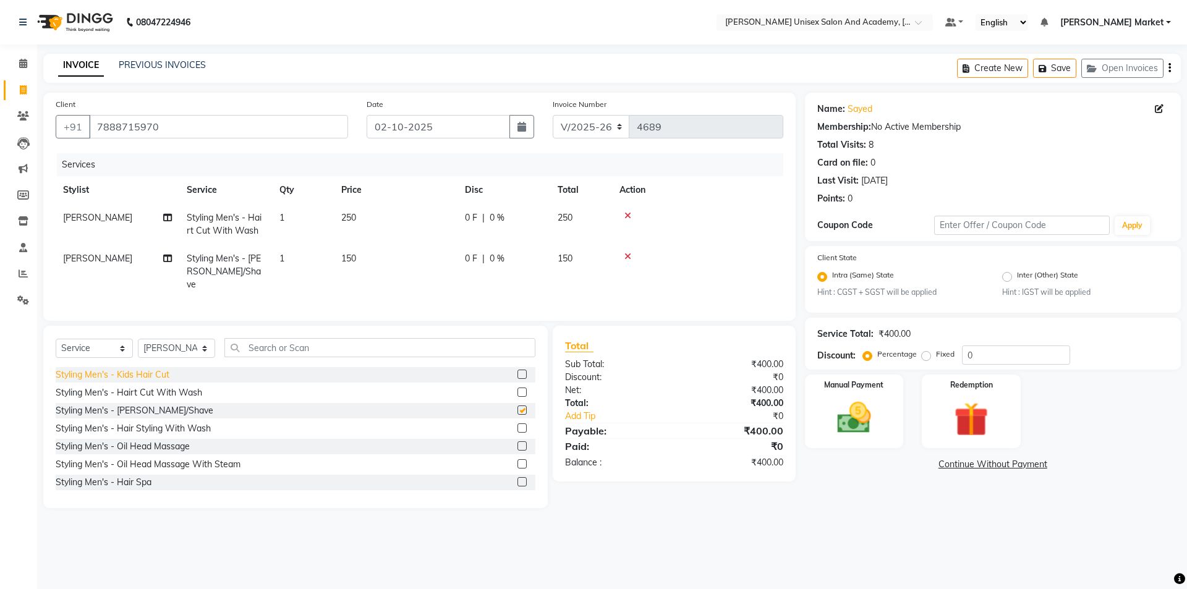
checkbox input "false"
click at [852, 412] on img at bounding box center [855, 418] width 58 height 41
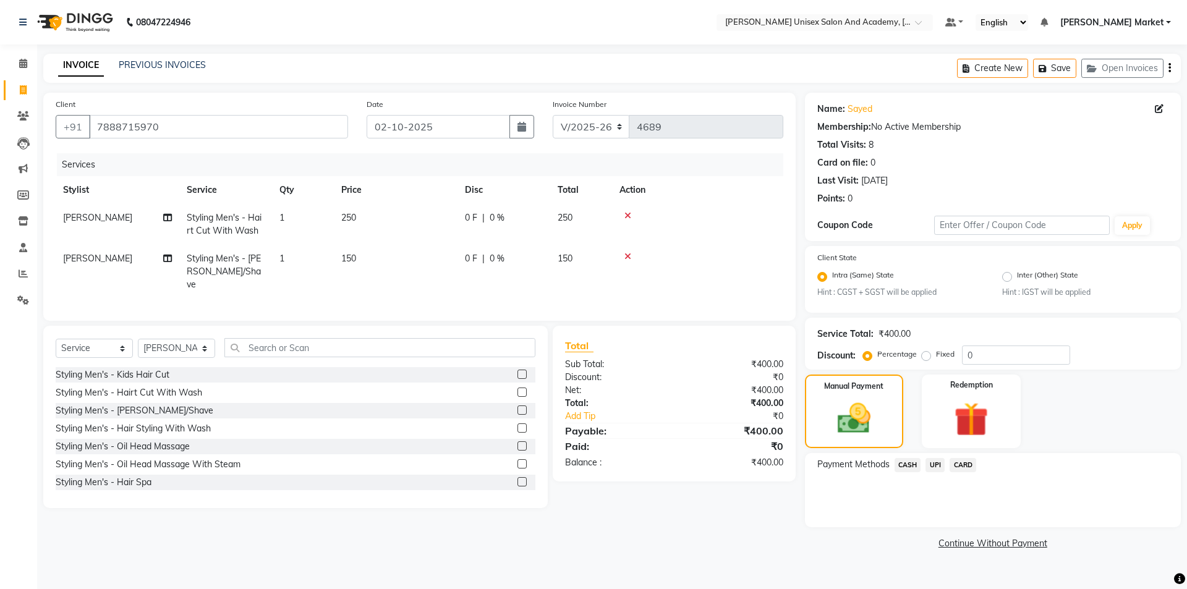
click at [908, 461] on span "CASH" at bounding box center [908, 465] width 27 height 14
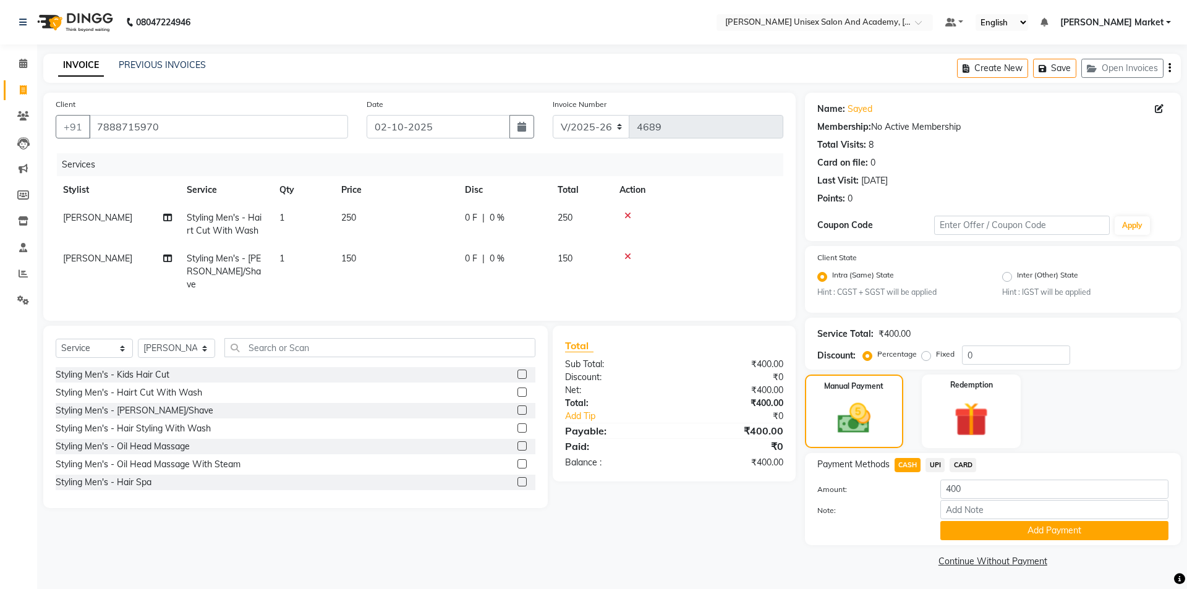
click at [991, 526] on button "Add Payment" at bounding box center [1055, 530] width 228 height 19
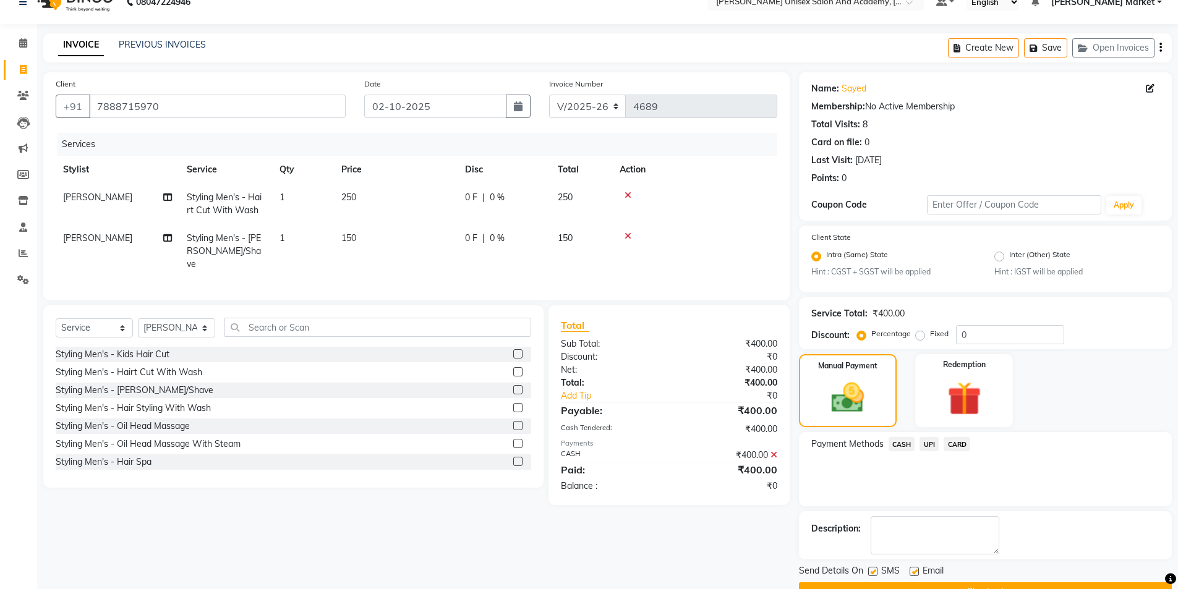
scroll to position [51, 0]
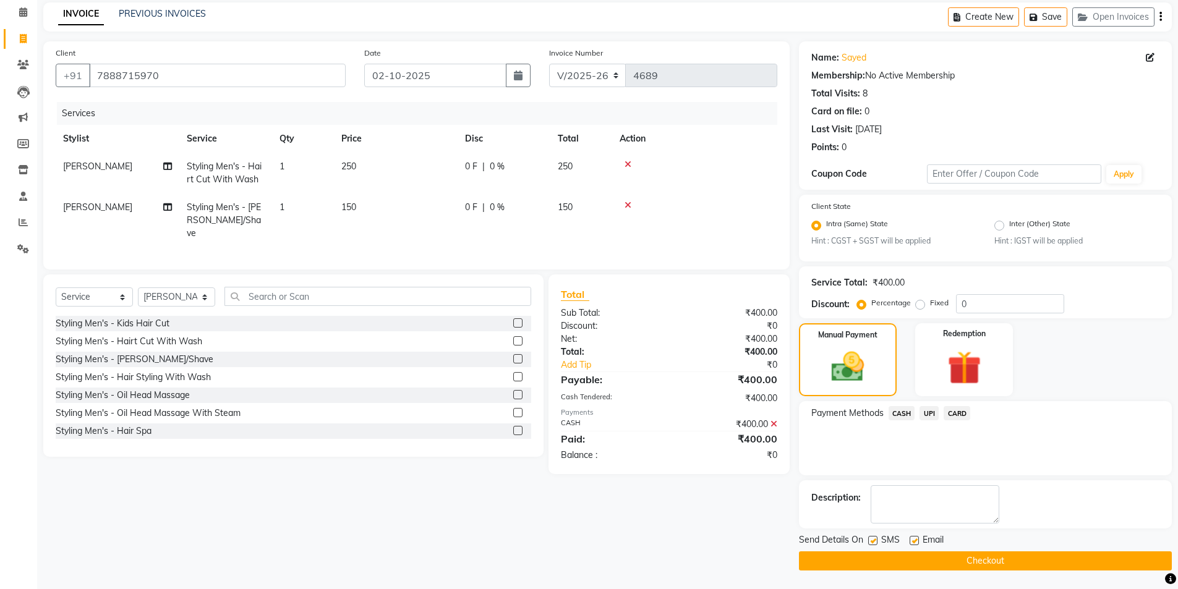
click at [993, 558] on button "Checkout" at bounding box center [985, 561] width 373 height 19
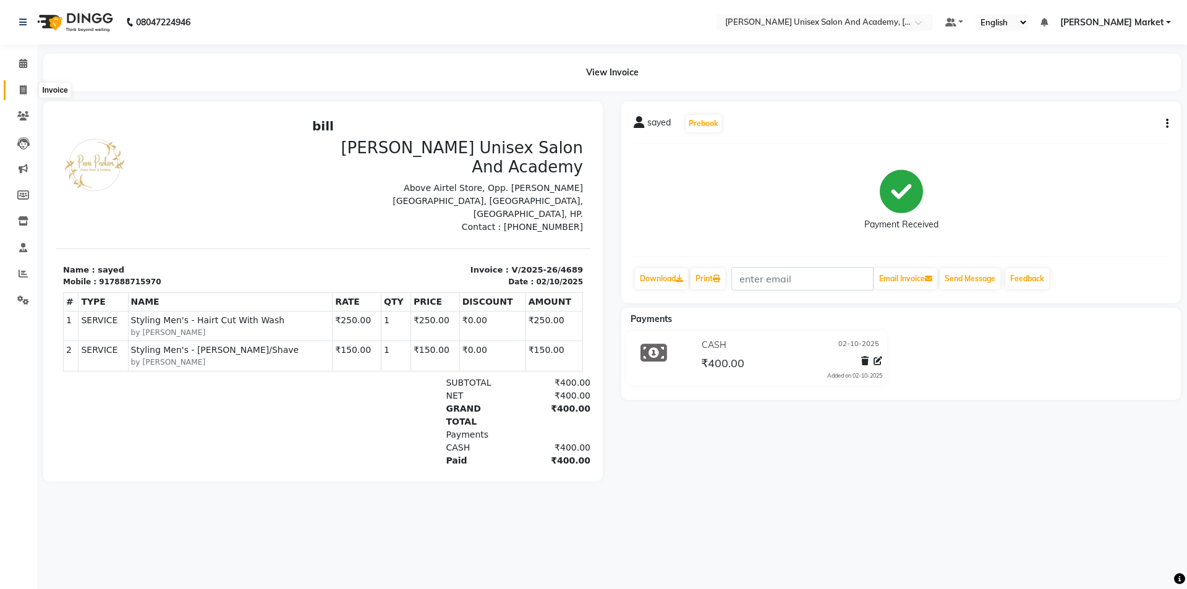
click at [26, 87] on icon at bounding box center [23, 89] width 7 height 9
select select "service"
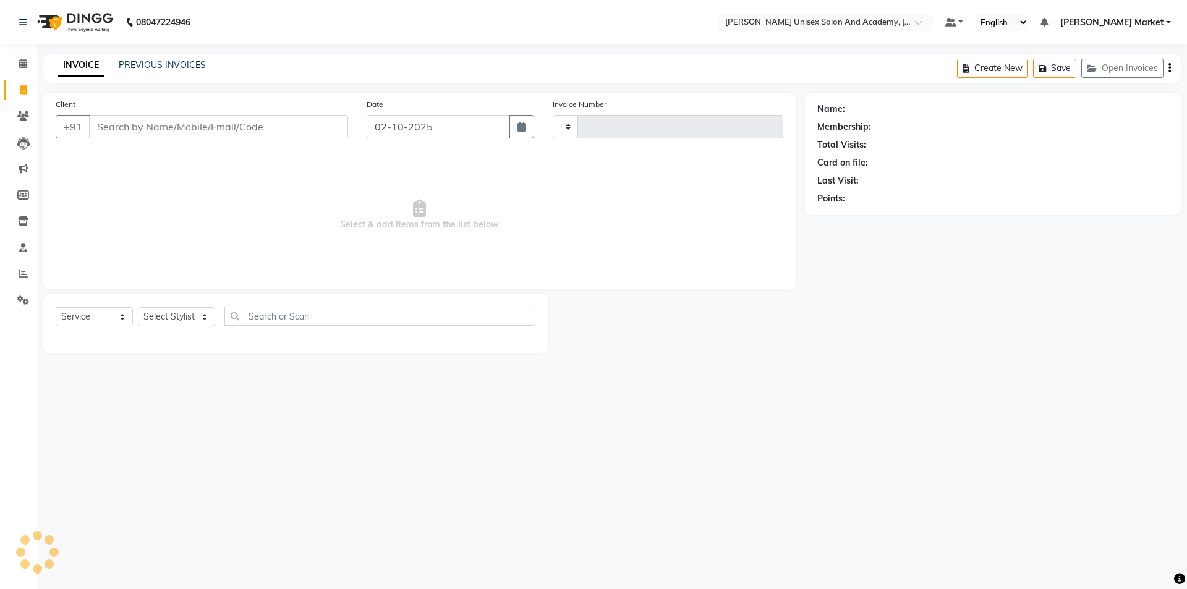
type input "4690"
select select "8060"
click at [123, 126] on input "Client" at bounding box center [218, 126] width 259 height 23
type input "8219103943"
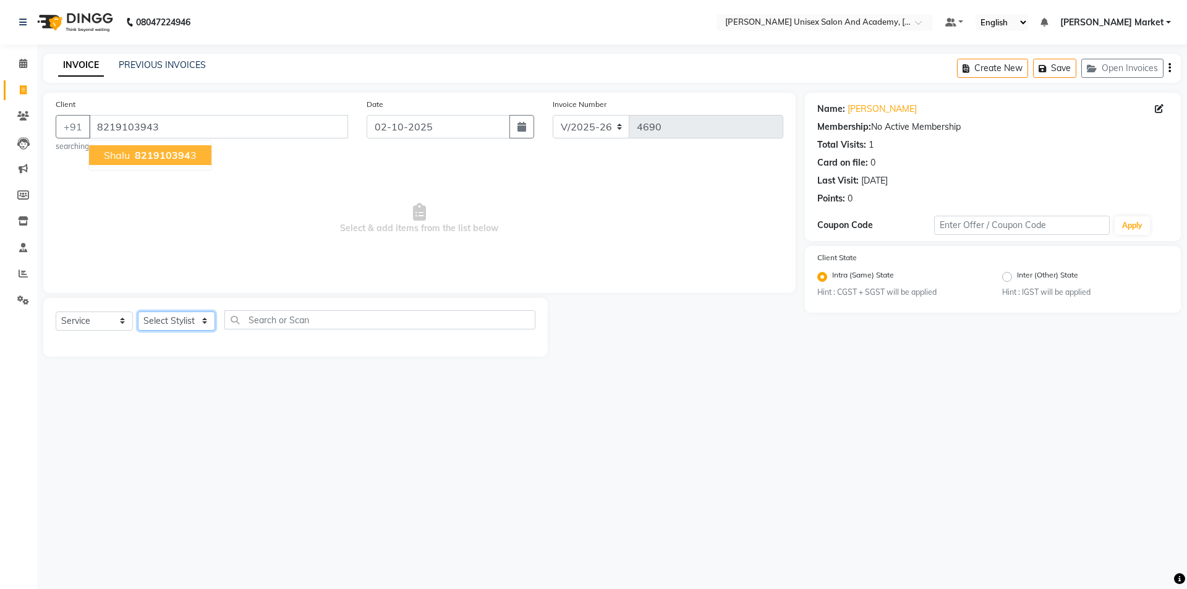
click at [177, 315] on select "Select Stylist Amit anjali [PERSON_NAME] [PERSON_NAME] [PERSON_NAME] [PERSON_NA…" at bounding box center [176, 321] width 77 height 19
select select "73416"
click at [138, 312] on select "Select Stylist Amit anjali [PERSON_NAME] [PERSON_NAME] [PERSON_NAME] [PERSON_NA…" at bounding box center [176, 321] width 77 height 19
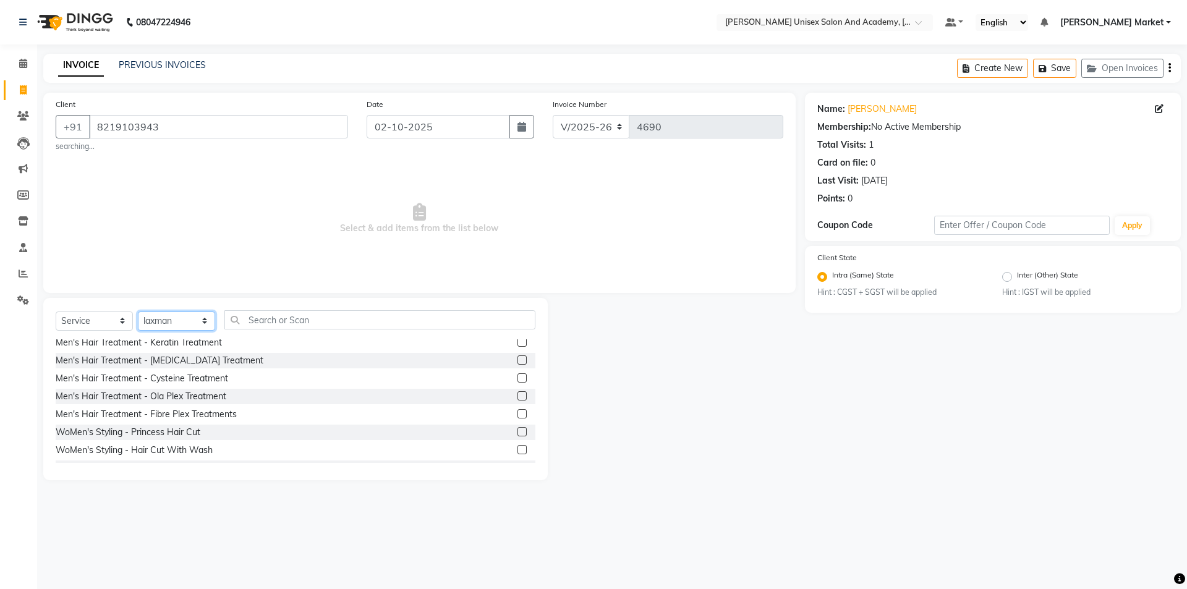
scroll to position [371, 0]
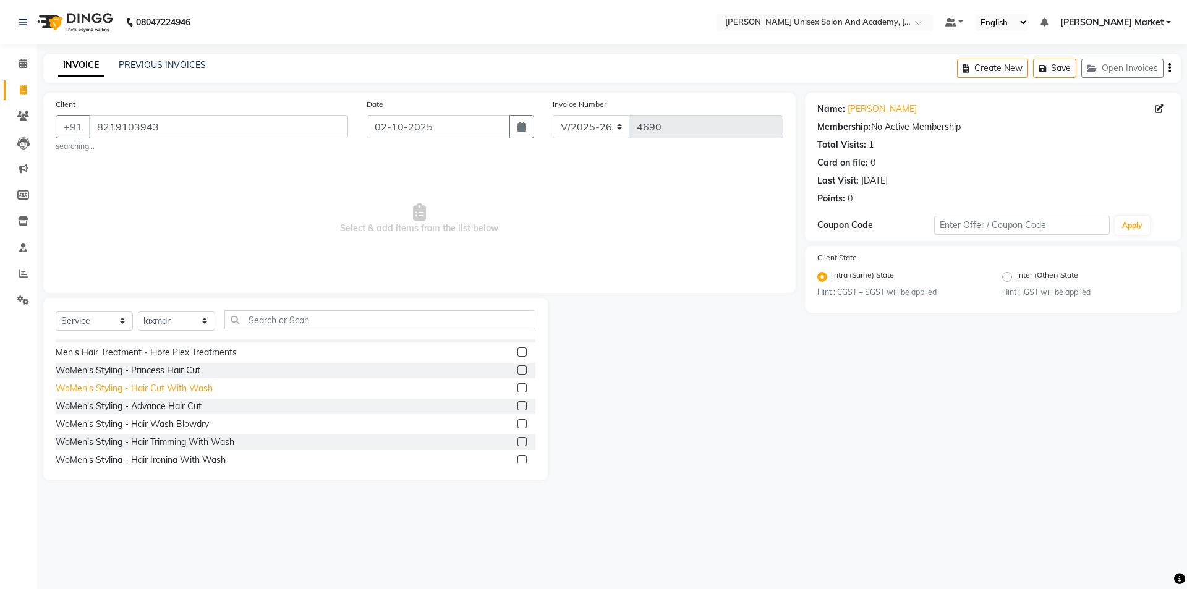
click at [155, 388] on div "WoMen's Styling - Hair Cut With Wash" at bounding box center [134, 388] width 157 height 13
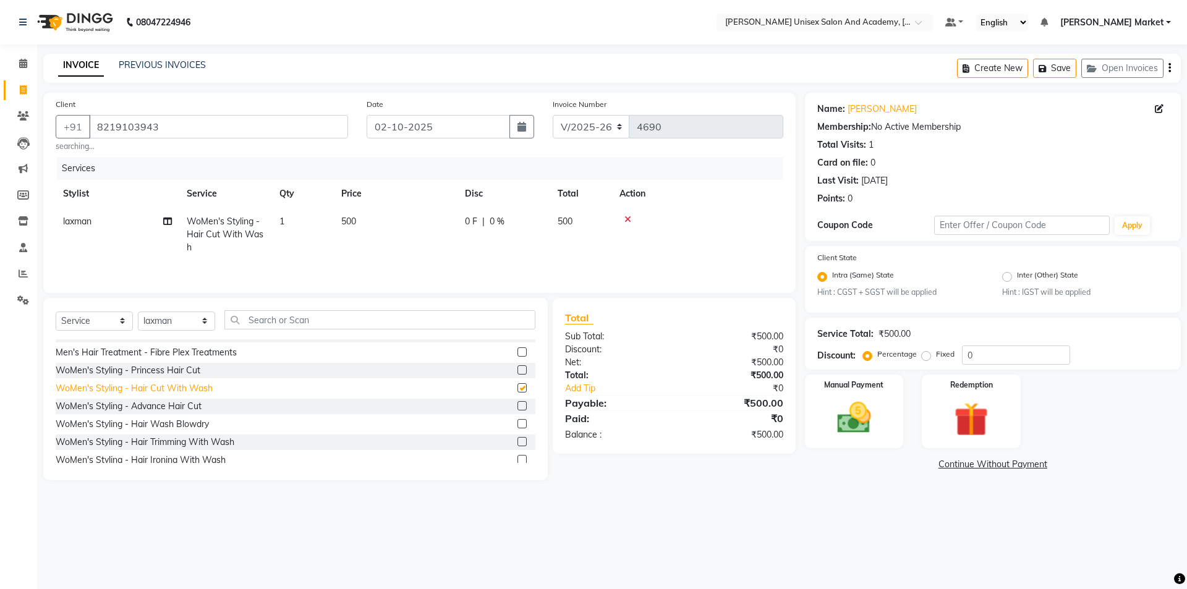
checkbox input "false"
click at [195, 321] on select "Select Stylist Amit anjali [PERSON_NAME] [PERSON_NAME] [PERSON_NAME] [PERSON_NA…" at bounding box center [176, 321] width 77 height 19
select select "73404"
click at [138, 312] on select "Select Stylist Amit anjali [PERSON_NAME] [PERSON_NAME] [PERSON_NAME] [PERSON_NA…" at bounding box center [176, 321] width 77 height 19
click at [158, 364] on div "WoMen's Styling - Hair Cut With Wash" at bounding box center [296, 370] width 480 height 15
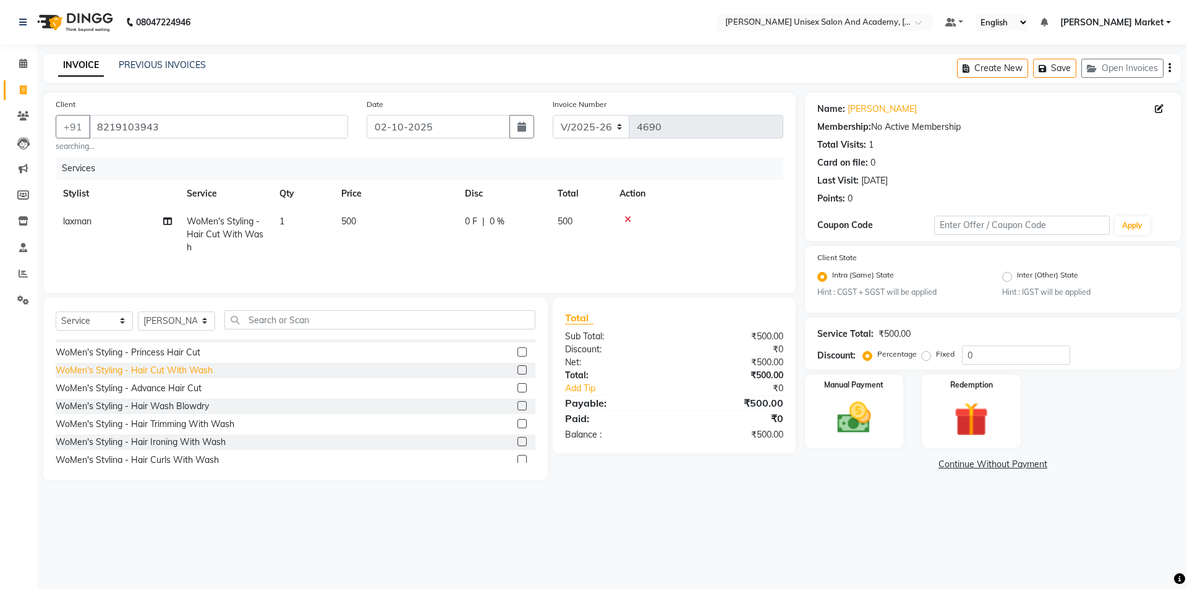
click at [161, 365] on div "WoMen's Styling - Hair Cut With Wash" at bounding box center [134, 370] width 157 height 13
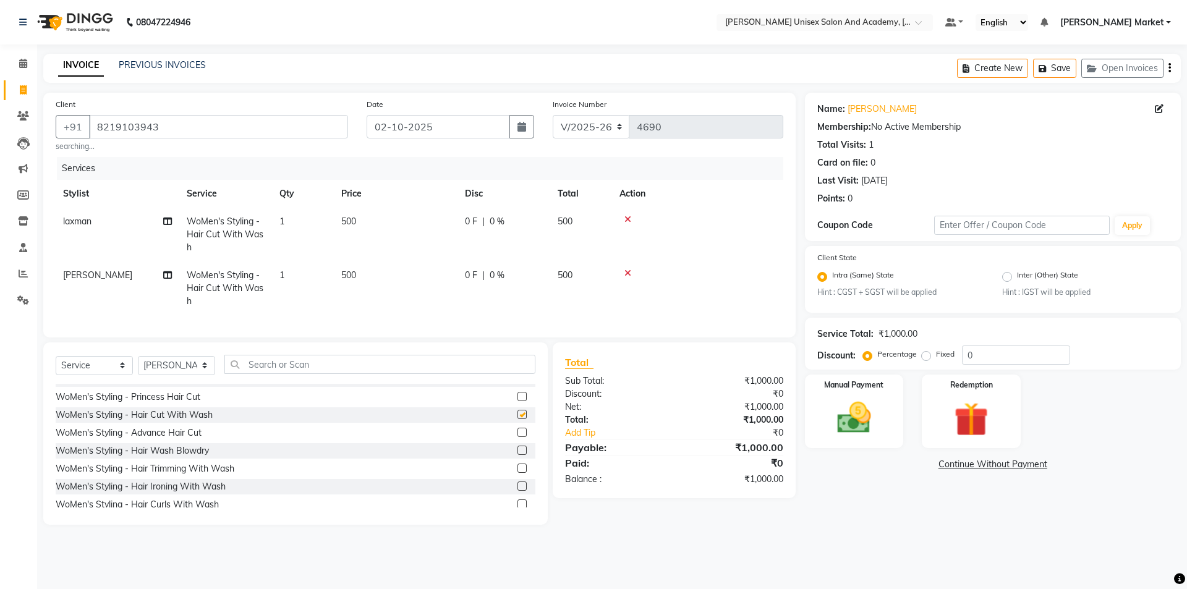
checkbox input "false"
click at [202, 366] on select "Select Stylist Amit anjali [PERSON_NAME] [PERSON_NAME] [PERSON_NAME] [PERSON_NA…" at bounding box center [176, 365] width 77 height 19
select select "73406"
click at [138, 365] on select "Select Stylist Amit anjali [PERSON_NAME] [PERSON_NAME] [PERSON_NAME] [PERSON_NA…" at bounding box center [176, 365] width 77 height 19
click at [259, 368] on input "text" at bounding box center [379, 364] width 311 height 19
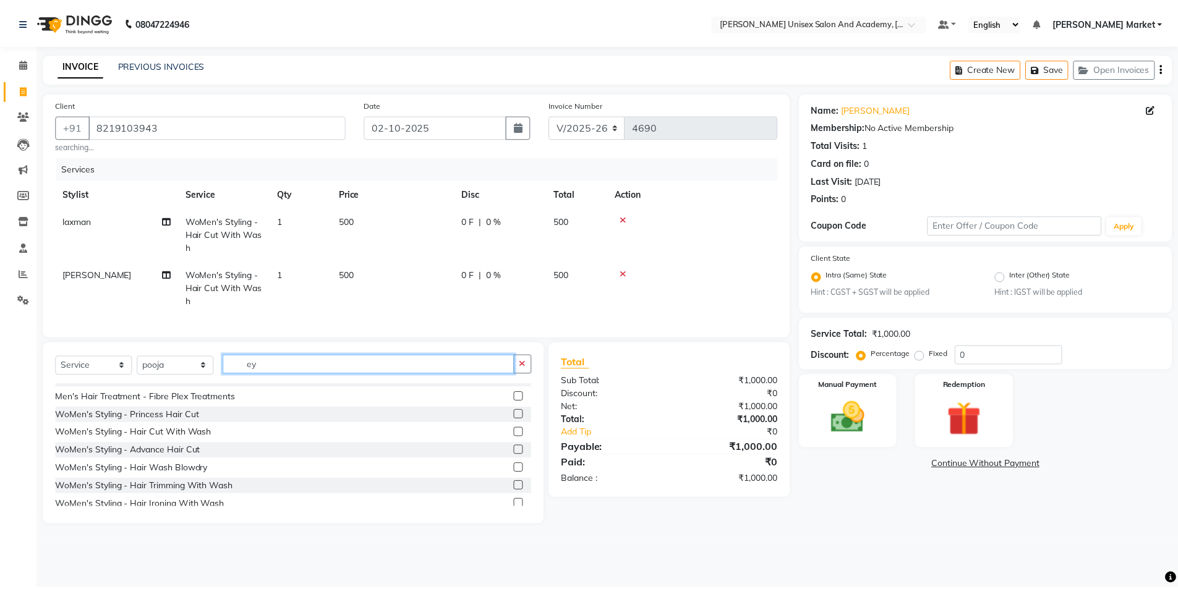
scroll to position [0, 0]
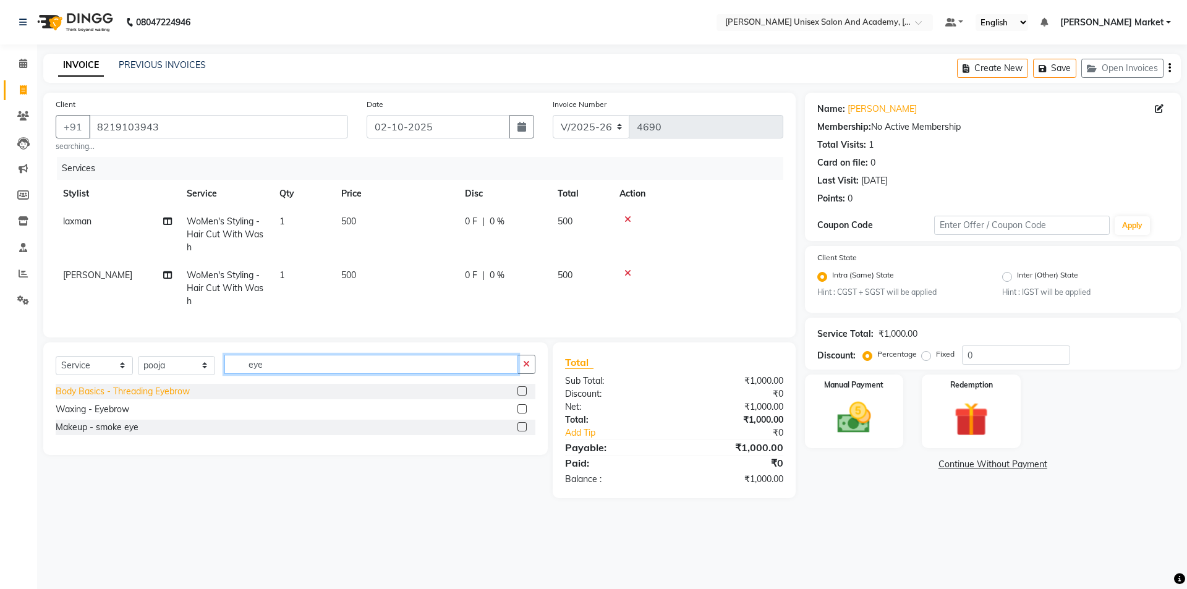
type input "eye"
click at [158, 398] on div "Body Basics - Threading Eyebrow" at bounding box center [123, 391] width 134 height 13
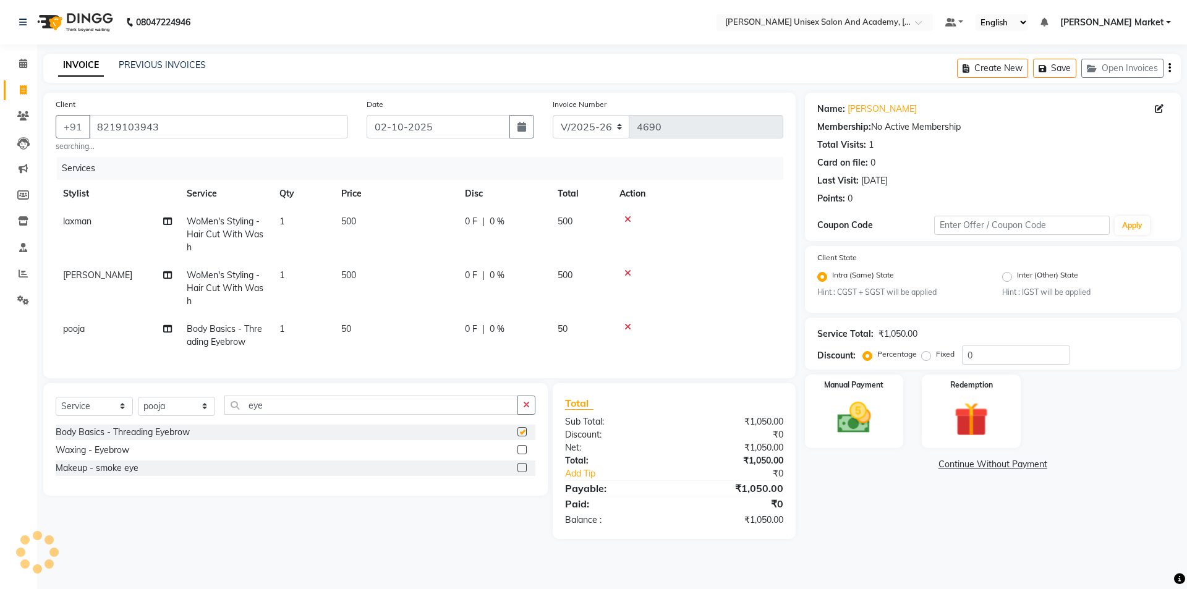
checkbox input "false"
click at [282, 411] on input "eye" at bounding box center [371, 405] width 294 height 19
type input "e"
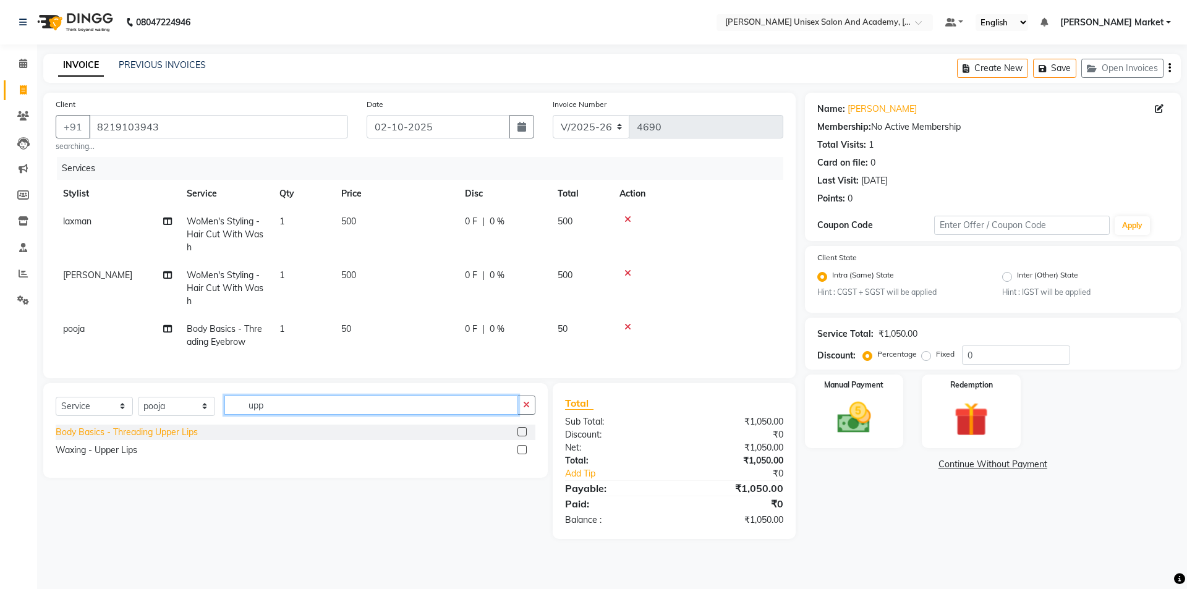
type input "upp"
click at [136, 439] on div "Body Basics - Threading Upper Lips" at bounding box center [127, 432] width 142 height 13
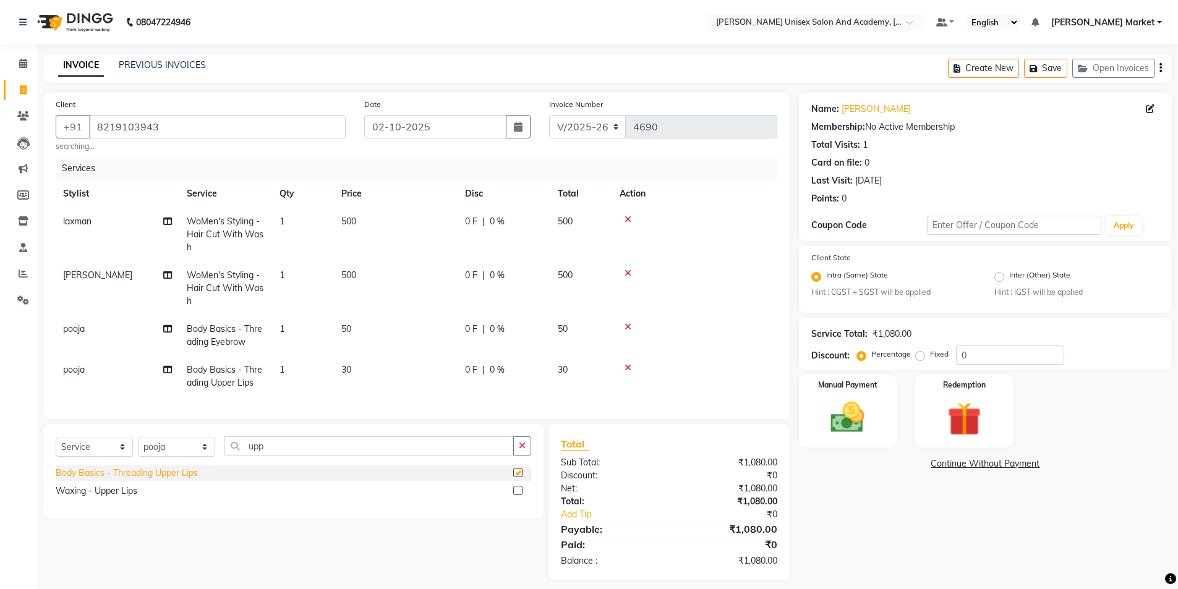
checkbox input "false"
click at [837, 403] on img at bounding box center [847, 418] width 57 height 40
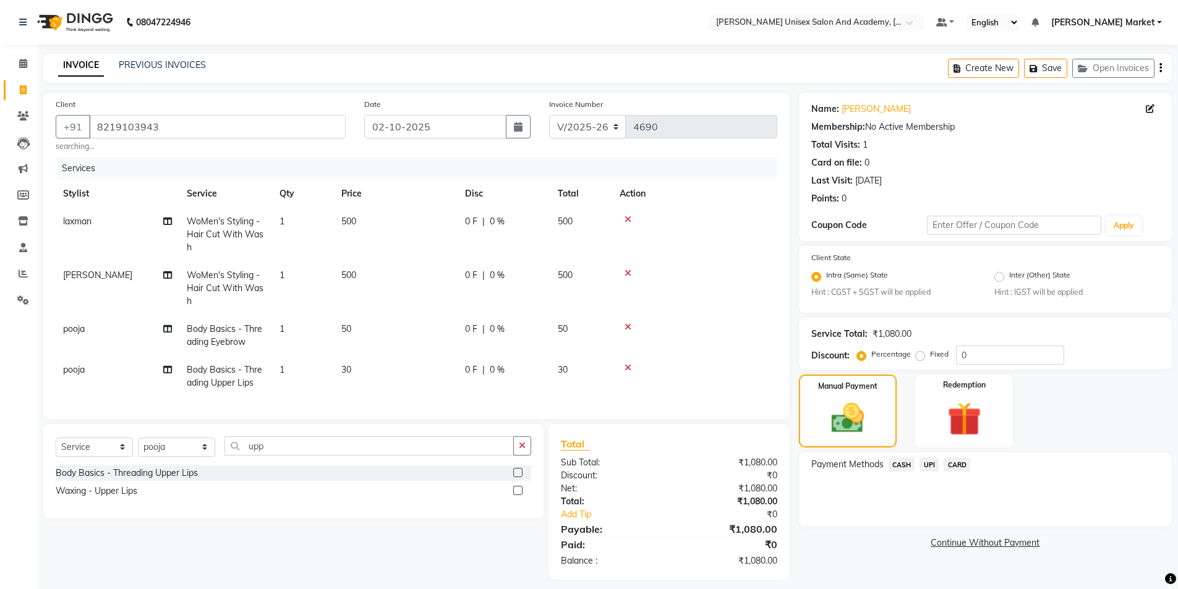
click at [925, 466] on span "UPI" at bounding box center [929, 465] width 19 height 14
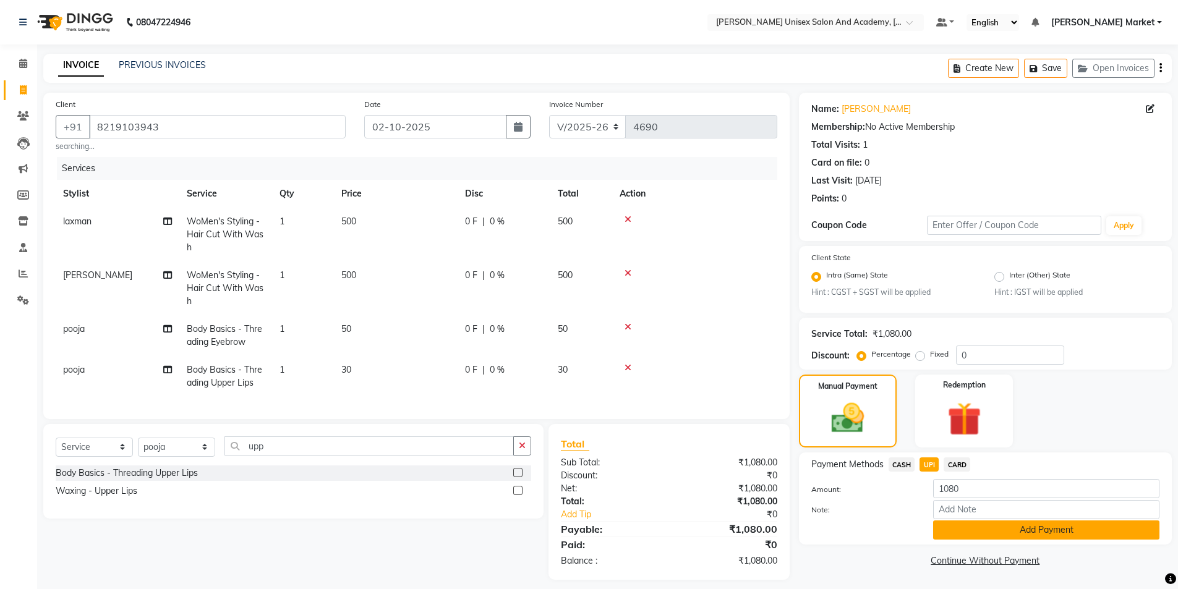
click at [1010, 522] on button "Add Payment" at bounding box center [1046, 530] width 226 height 19
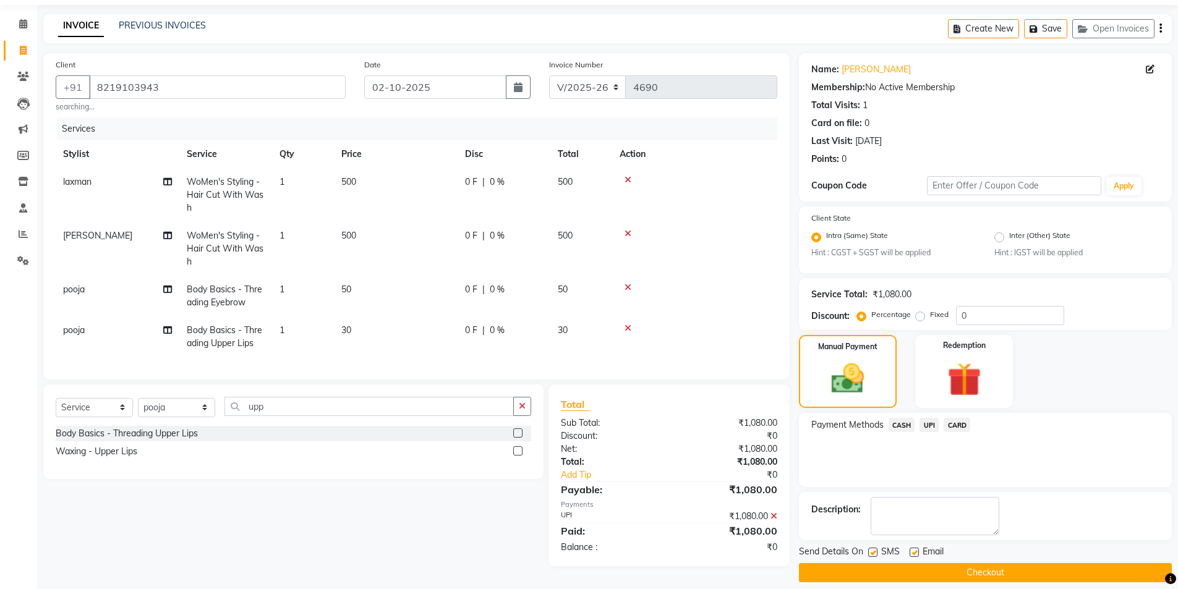
scroll to position [51, 0]
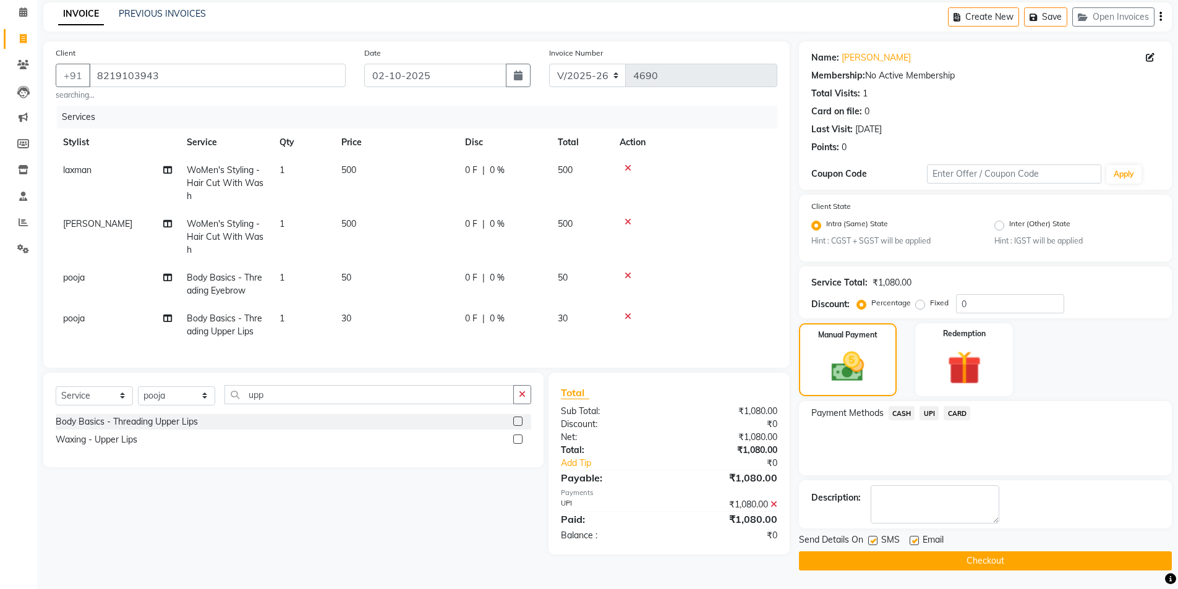
click at [985, 561] on button "Checkout" at bounding box center [985, 561] width 373 height 19
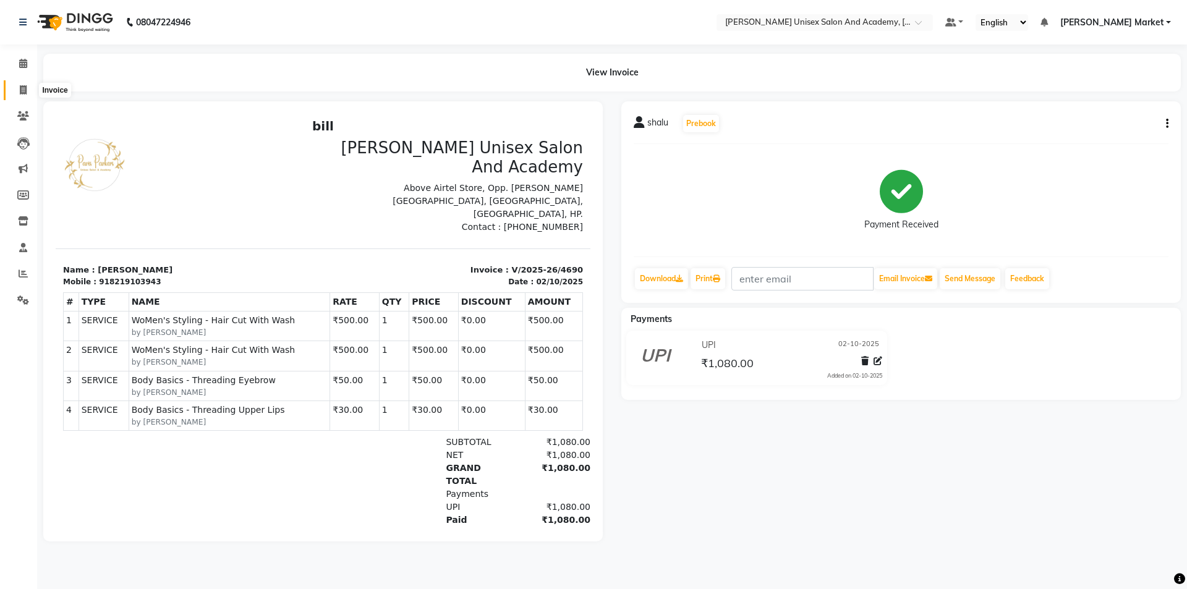
click at [24, 87] on icon at bounding box center [23, 89] width 7 height 9
select select "service"
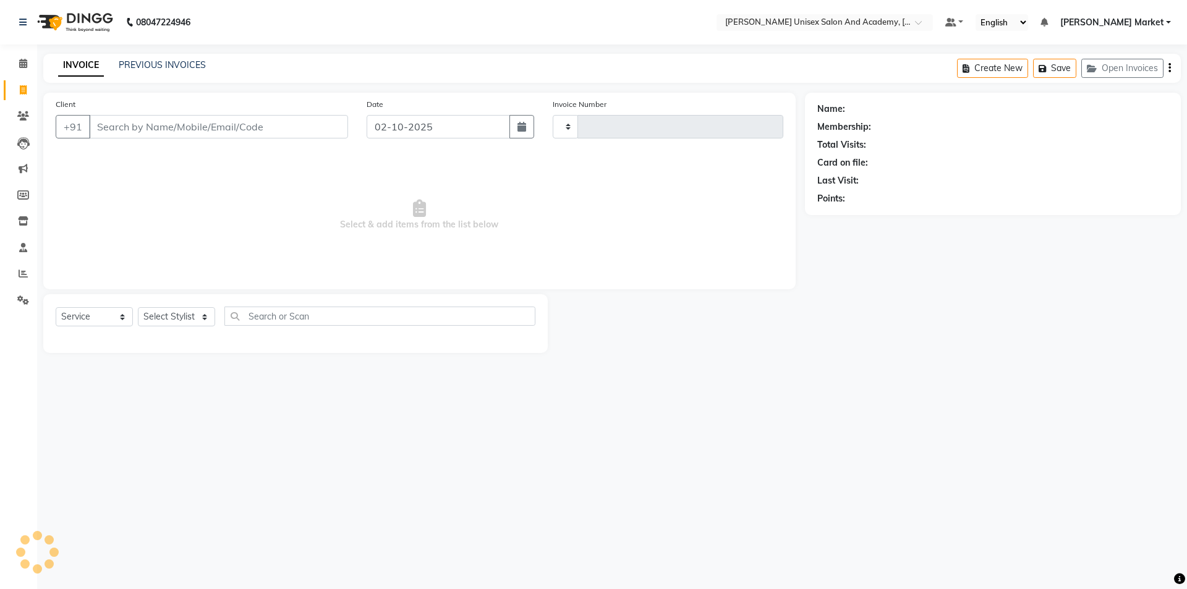
type input "4691"
select select "8060"
click at [163, 132] on input "Client" at bounding box center [218, 126] width 259 height 23
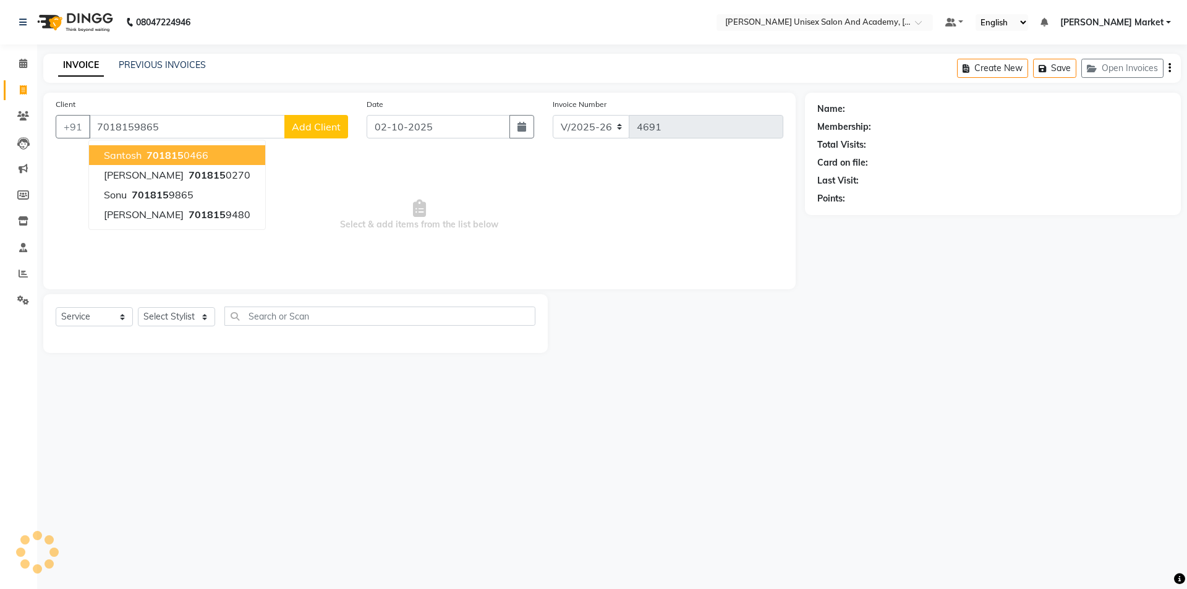
type input "7018159865"
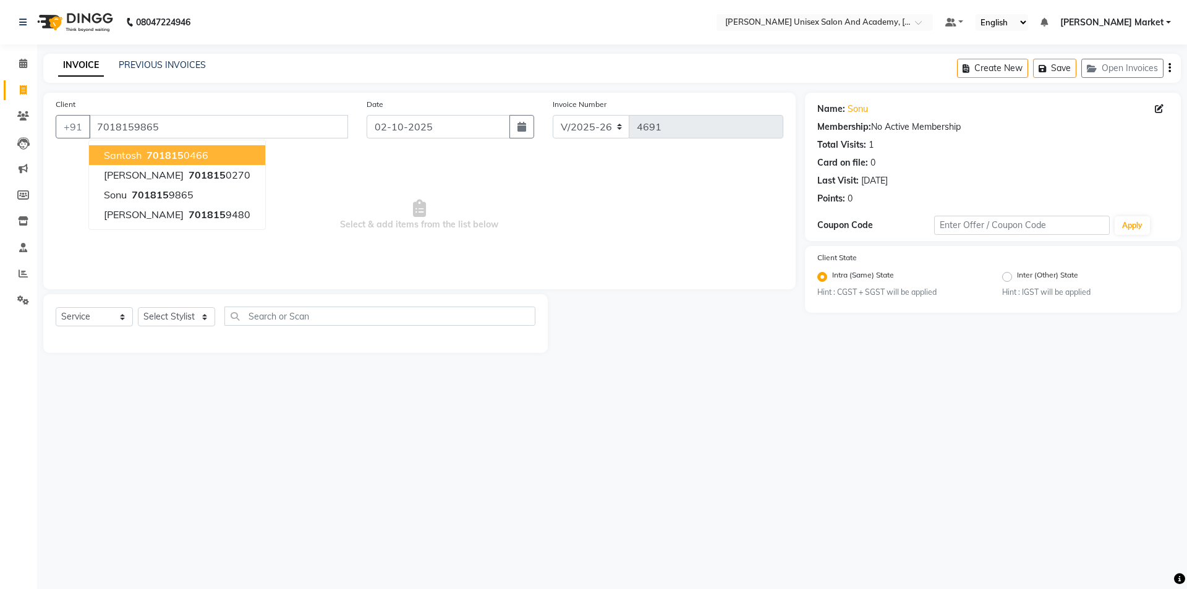
click at [323, 223] on span "Select & add items from the list below" at bounding box center [420, 215] width 728 height 124
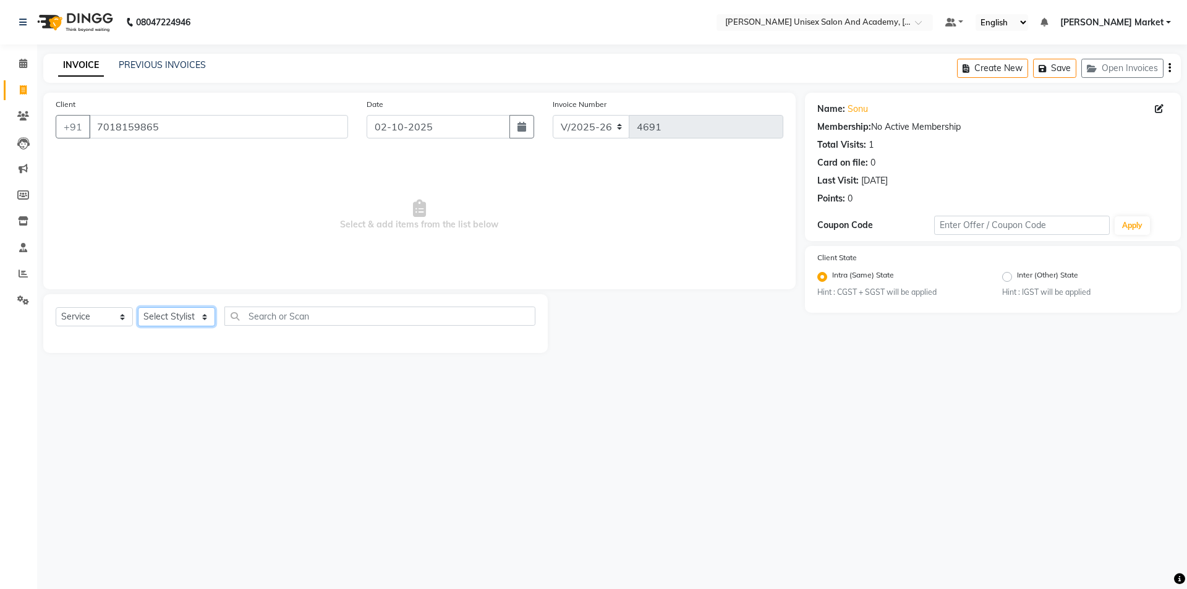
click at [187, 312] on select "Select Stylist Amit anjali [PERSON_NAME] [PERSON_NAME] [PERSON_NAME] [PERSON_NA…" at bounding box center [176, 316] width 77 height 19
select select "73416"
click at [138, 307] on select "Select Stylist Amit anjali [PERSON_NAME] [PERSON_NAME] [PERSON_NAME] [PERSON_NA…" at bounding box center [176, 316] width 77 height 19
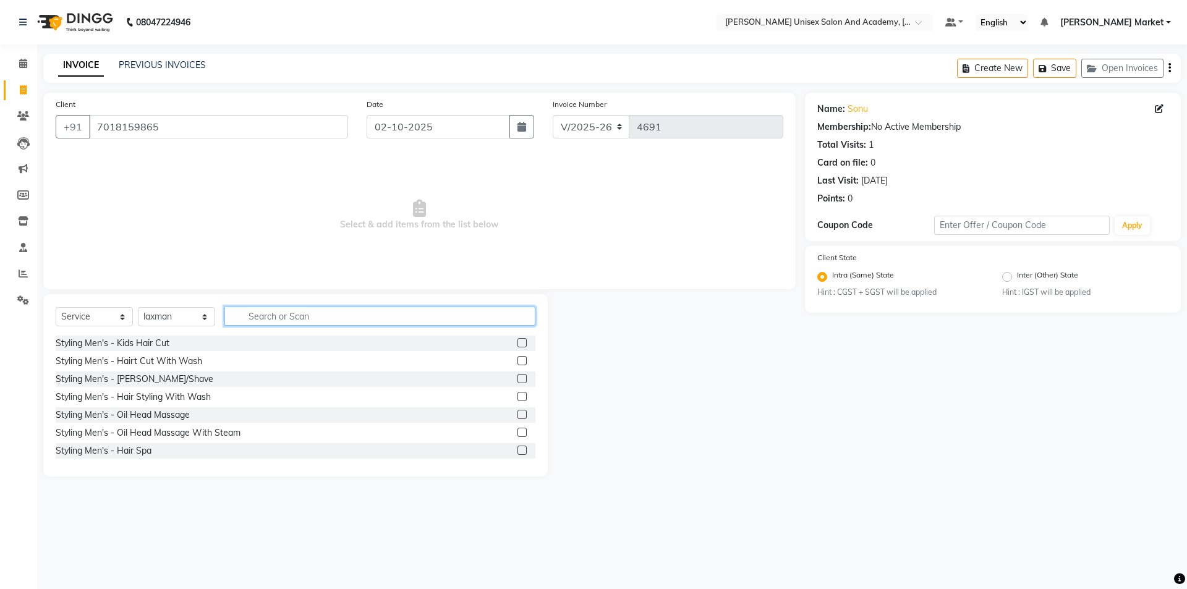
click at [276, 317] on input "text" at bounding box center [379, 316] width 311 height 19
type input "i"
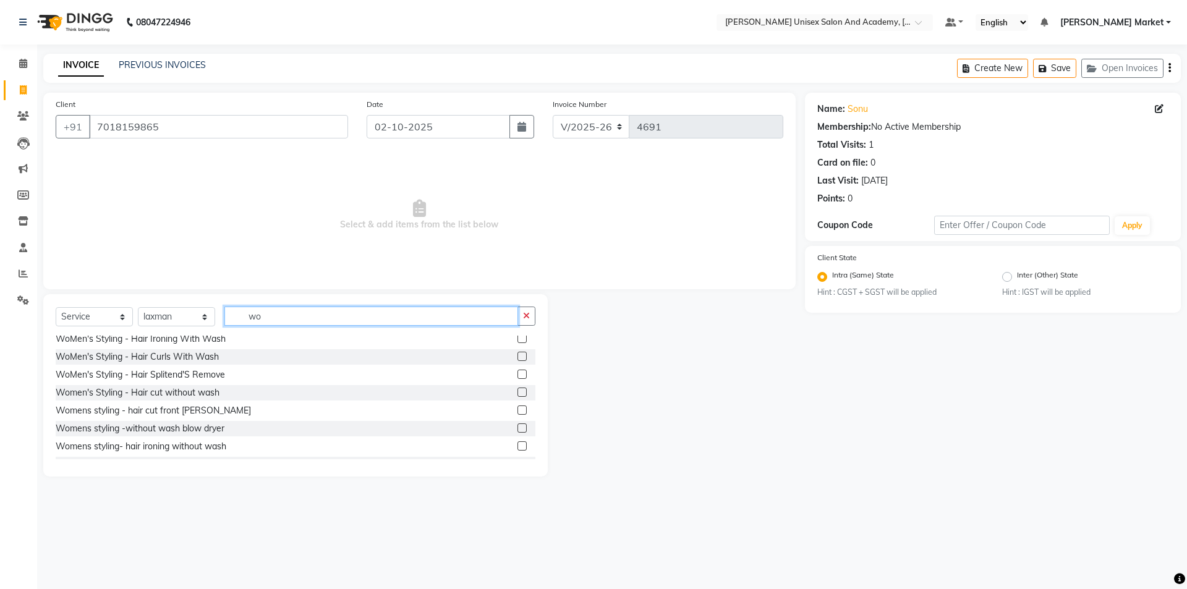
scroll to position [124, 0]
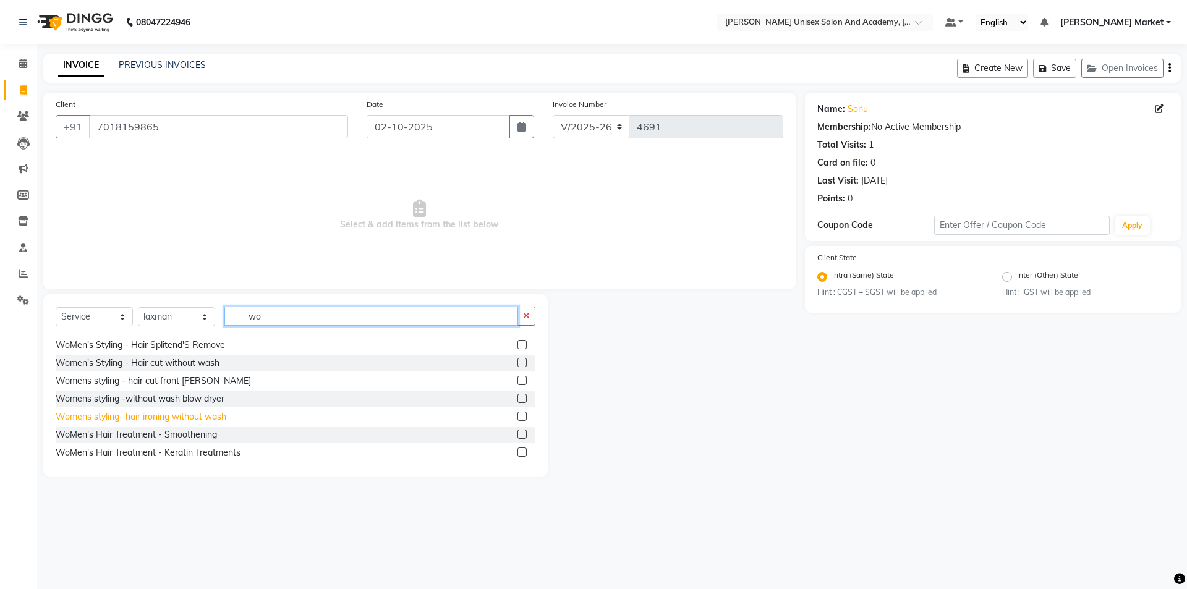
type input "wo"
click at [186, 412] on div "Womens styling- hair ironing without wash" at bounding box center [141, 417] width 171 height 13
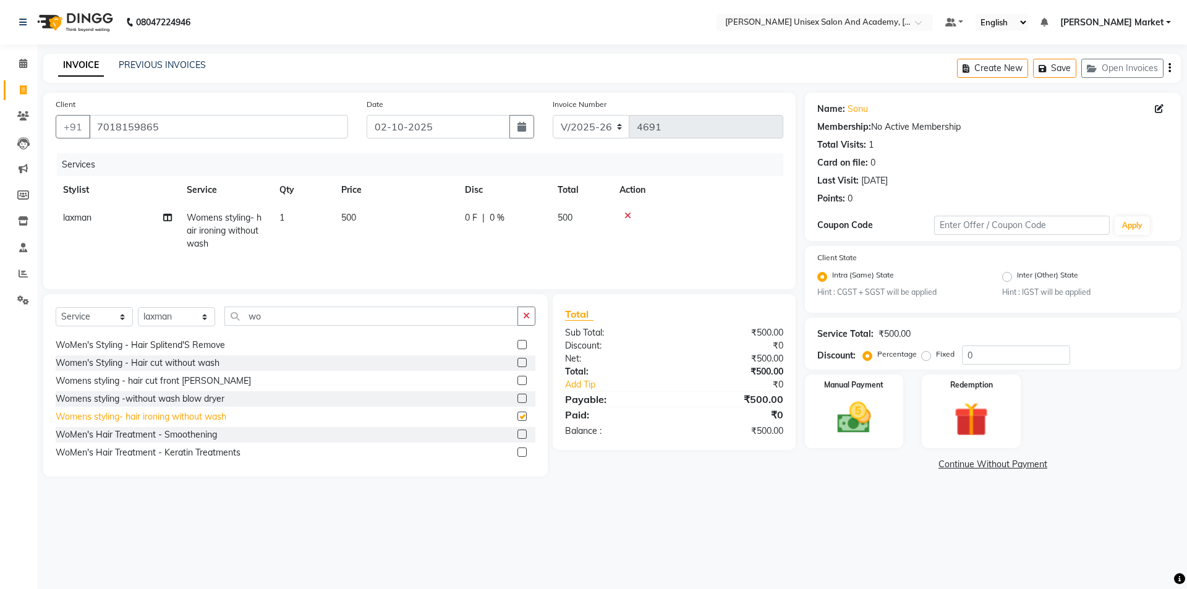
checkbox input "false"
click at [288, 320] on input "wo" at bounding box center [371, 316] width 294 height 19
click at [150, 313] on select "Select Stylist Amit anjali [PERSON_NAME] [PERSON_NAME] [PERSON_NAME] [PERSON_NA…" at bounding box center [176, 316] width 77 height 19
select select "73406"
click at [138, 307] on select "Select Stylist Amit anjali [PERSON_NAME] [PERSON_NAME] [PERSON_NAME] [PERSON_NA…" at bounding box center [176, 316] width 77 height 19
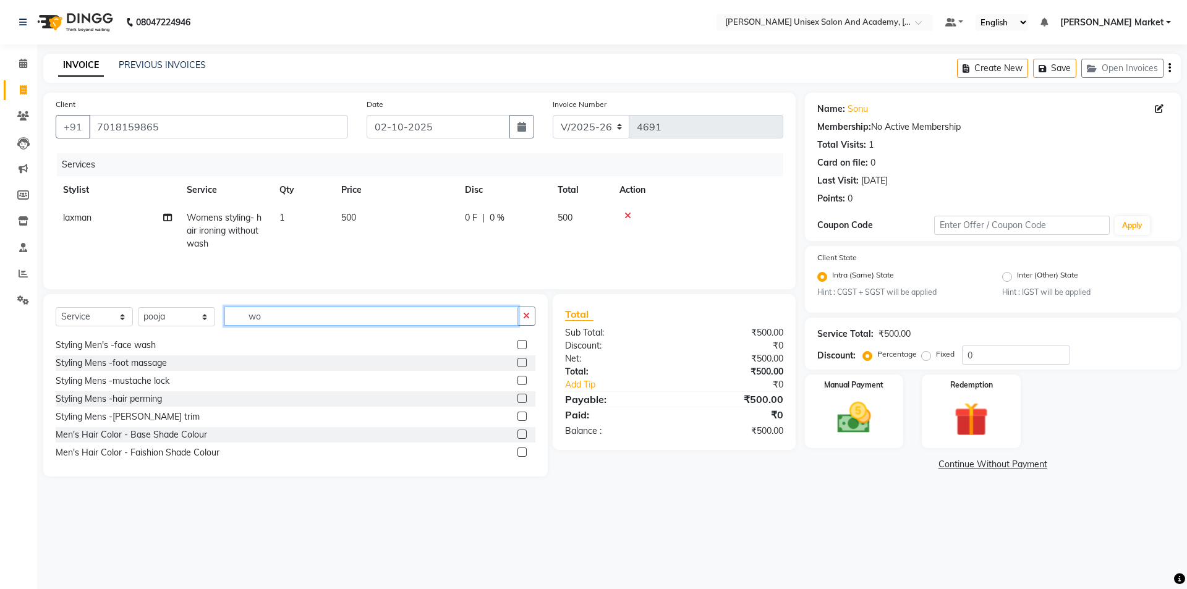
click at [321, 320] on input "wo" at bounding box center [371, 316] width 294 height 19
type input "w"
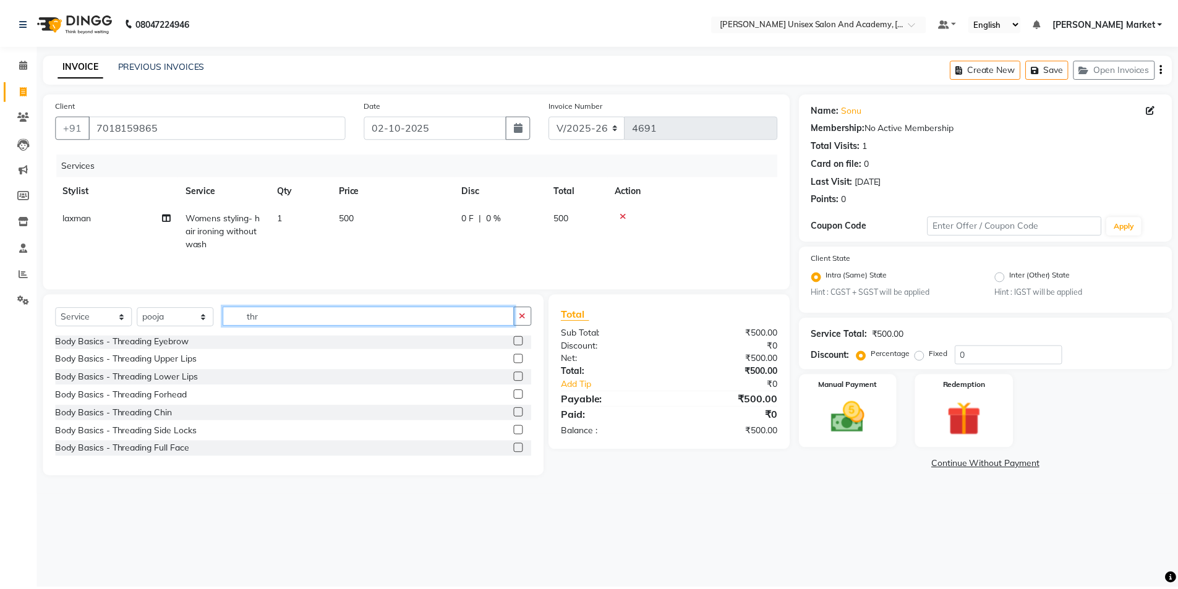
scroll to position [0, 0]
type input "thr"
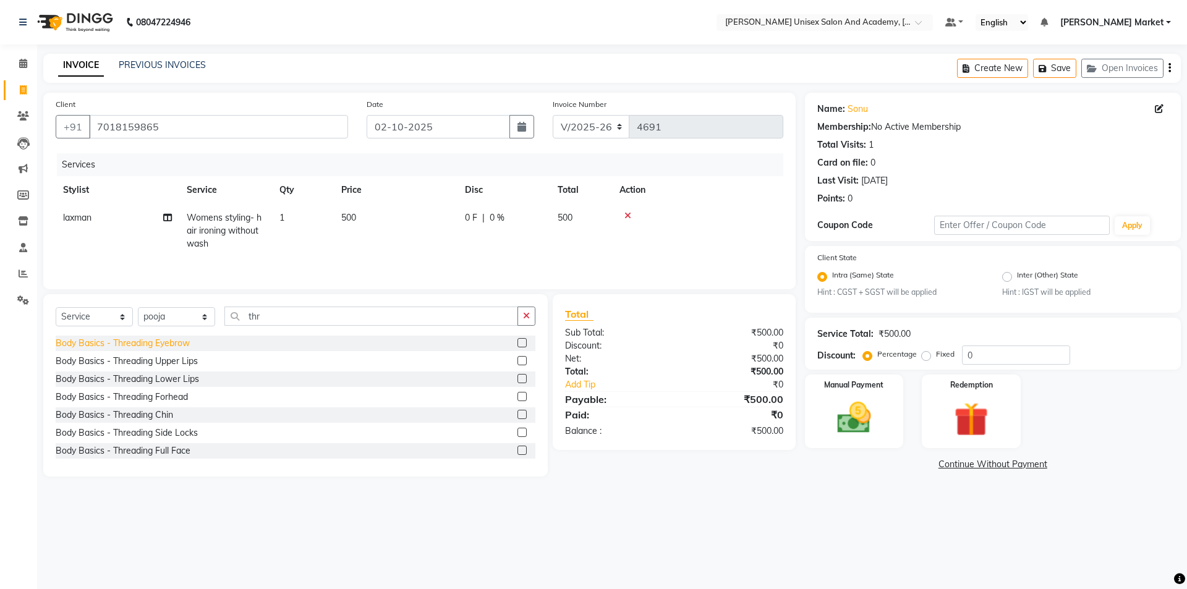
click at [156, 342] on div "Body Basics - Threading Eyebrow" at bounding box center [123, 343] width 134 height 13
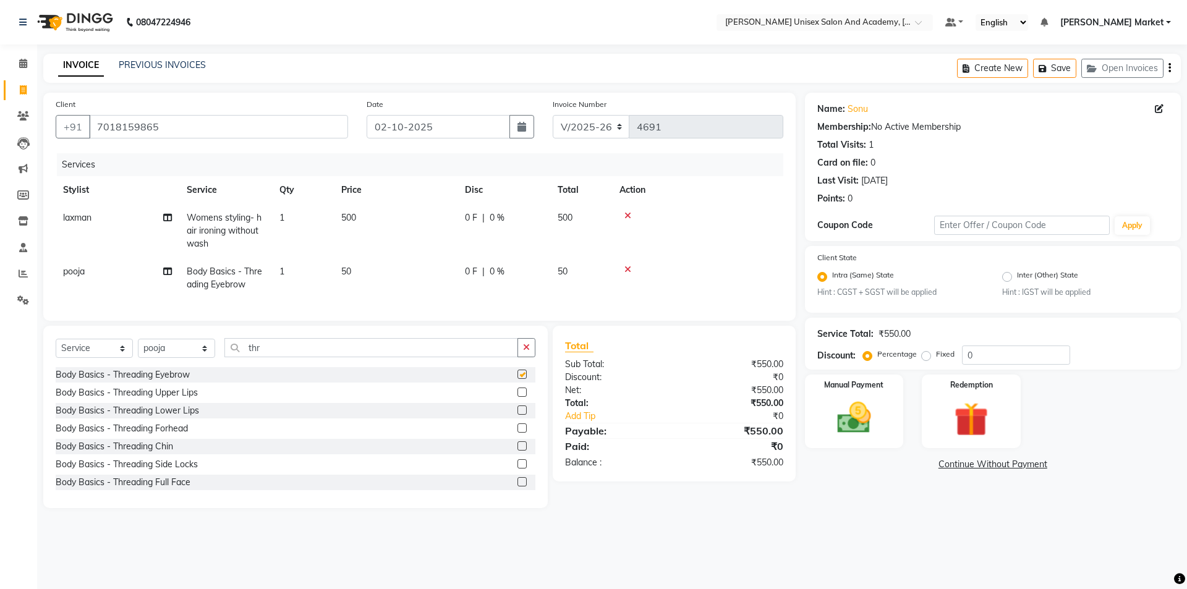
checkbox input "false"
click at [848, 402] on img at bounding box center [855, 418] width 58 height 41
click at [936, 464] on span "UPI" at bounding box center [935, 465] width 19 height 14
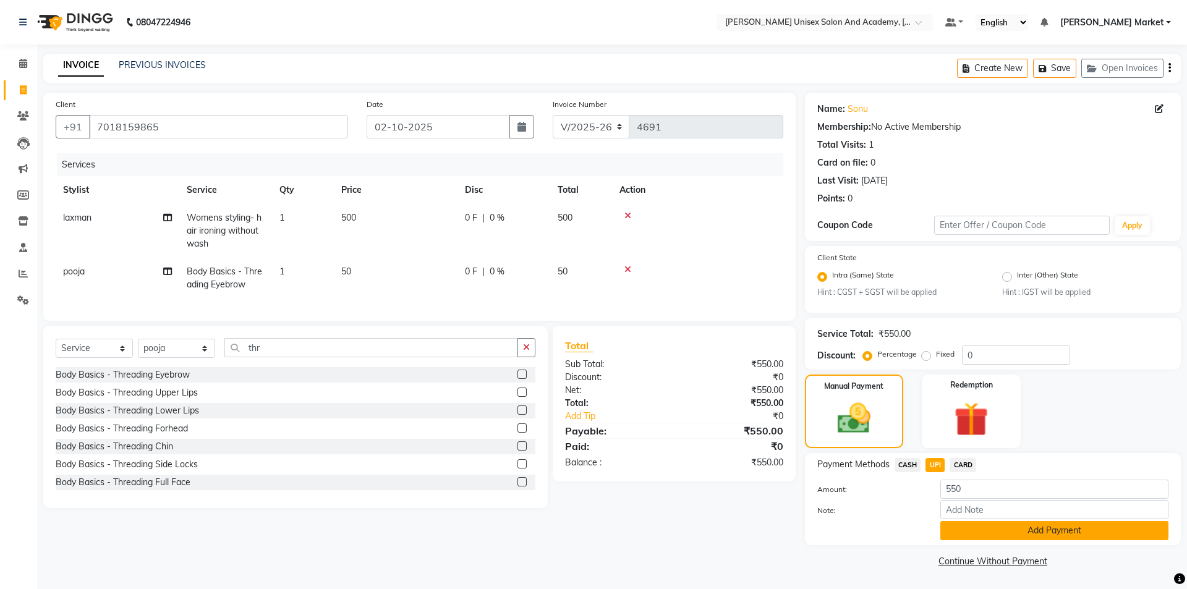
click at [977, 529] on button "Add Payment" at bounding box center [1055, 530] width 228 height 19
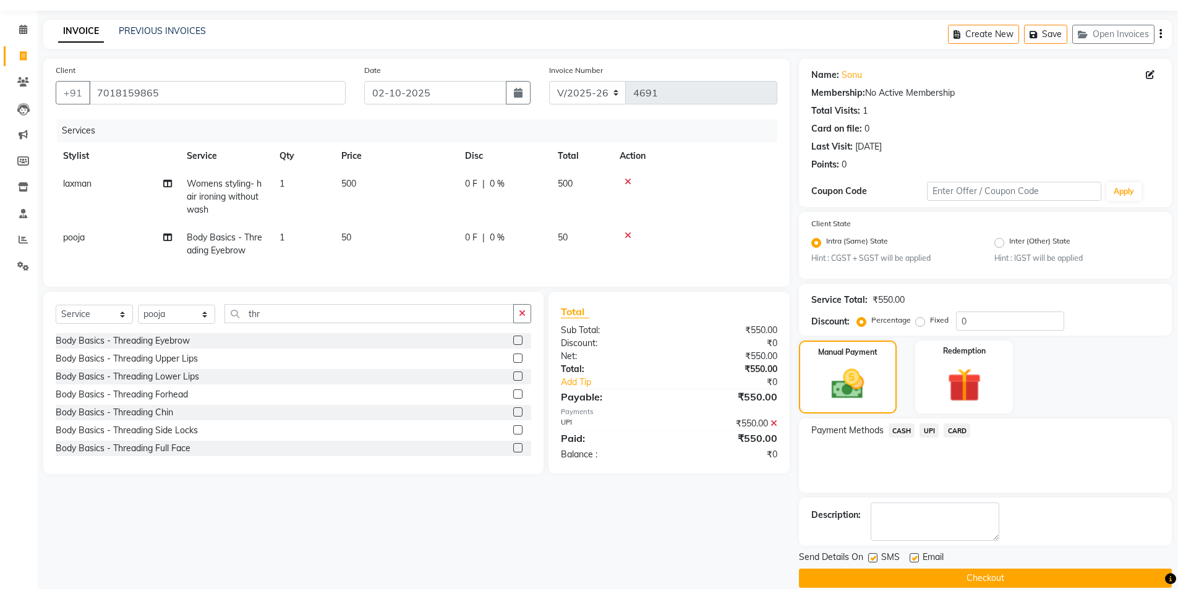
scroll to position [51, 0]
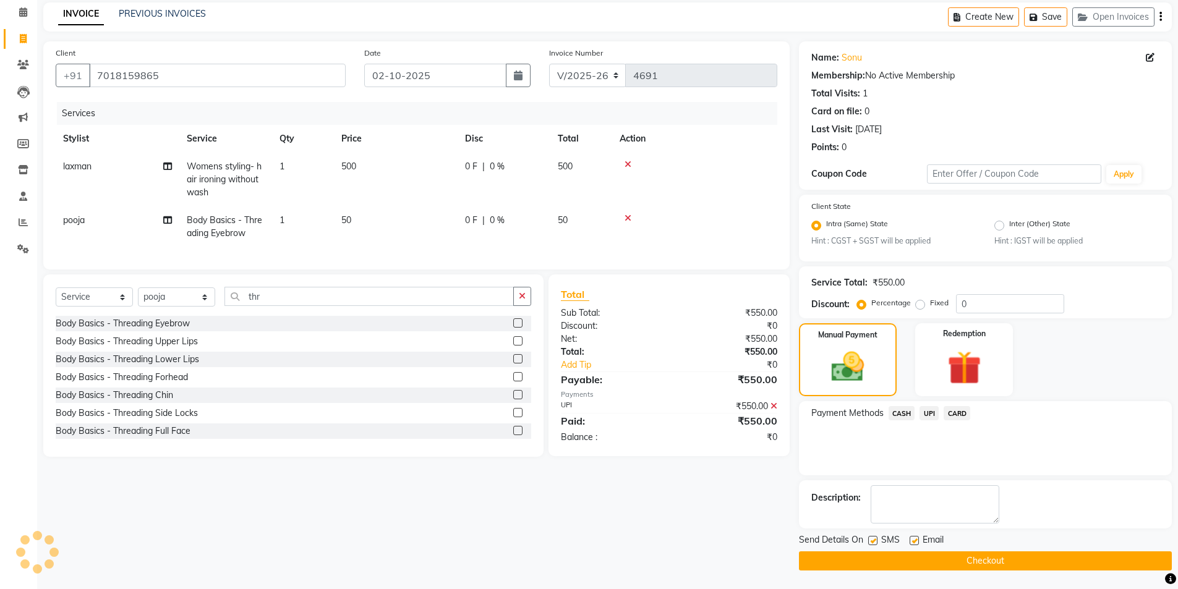
click at [902, 563] on button "Checkout" at bounding box center [985, 561] width 373 height 19
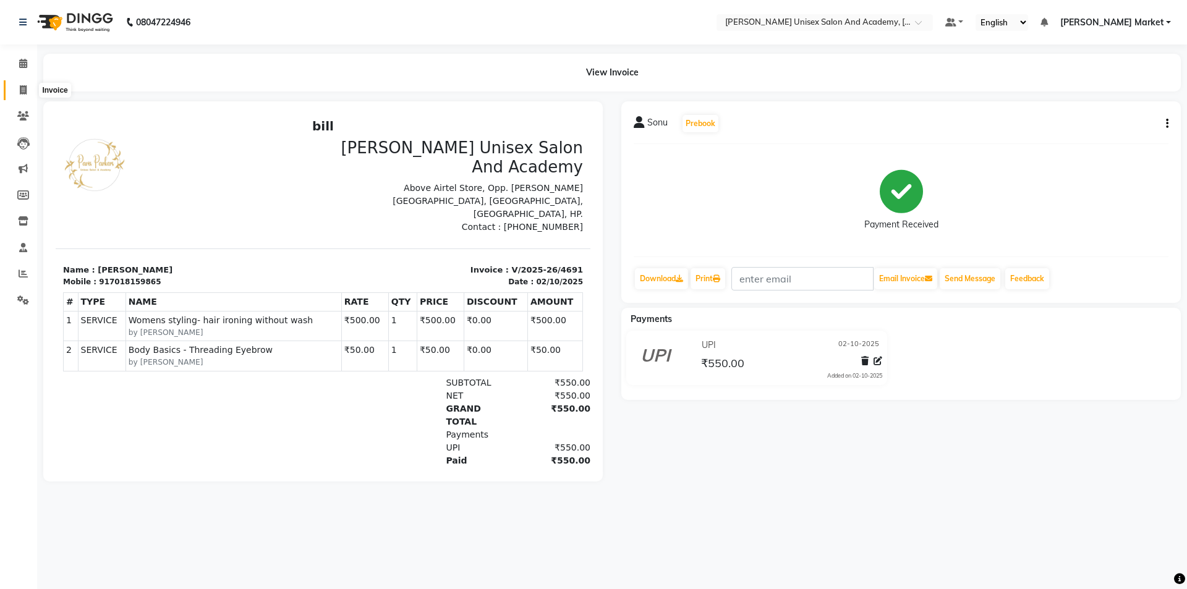
click at [25, 84] on span at bounding box center [23, 90] width 22 height 14
select select "service"
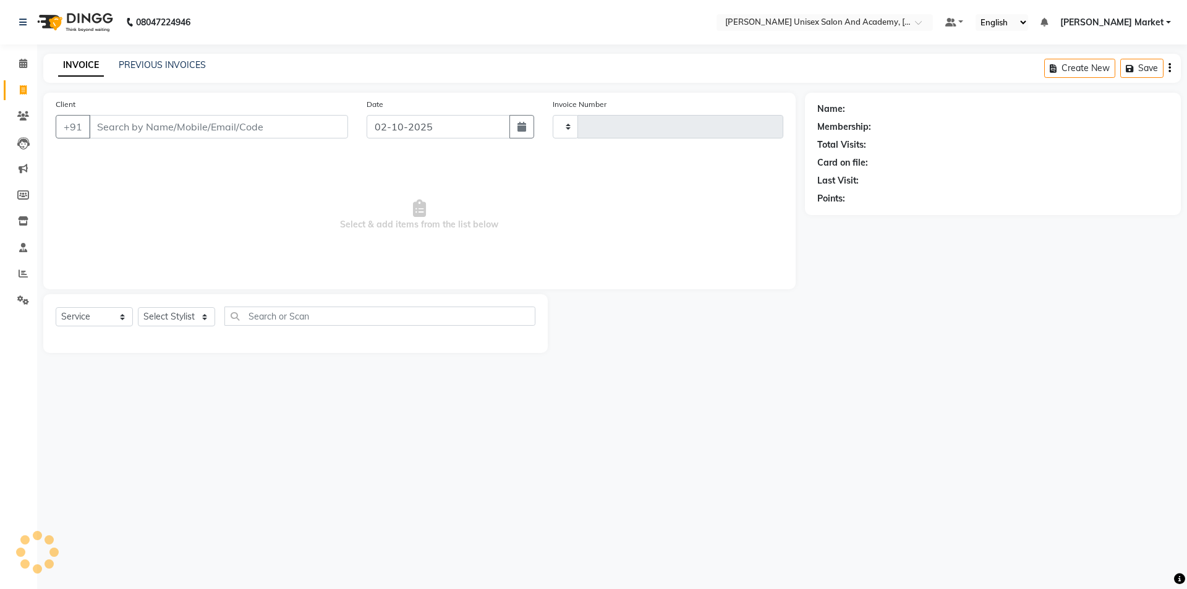
type input "4692"
select select "8060"
click at [127, 127] on input "Client" at bounding box center [218, 126] width 259 height 23
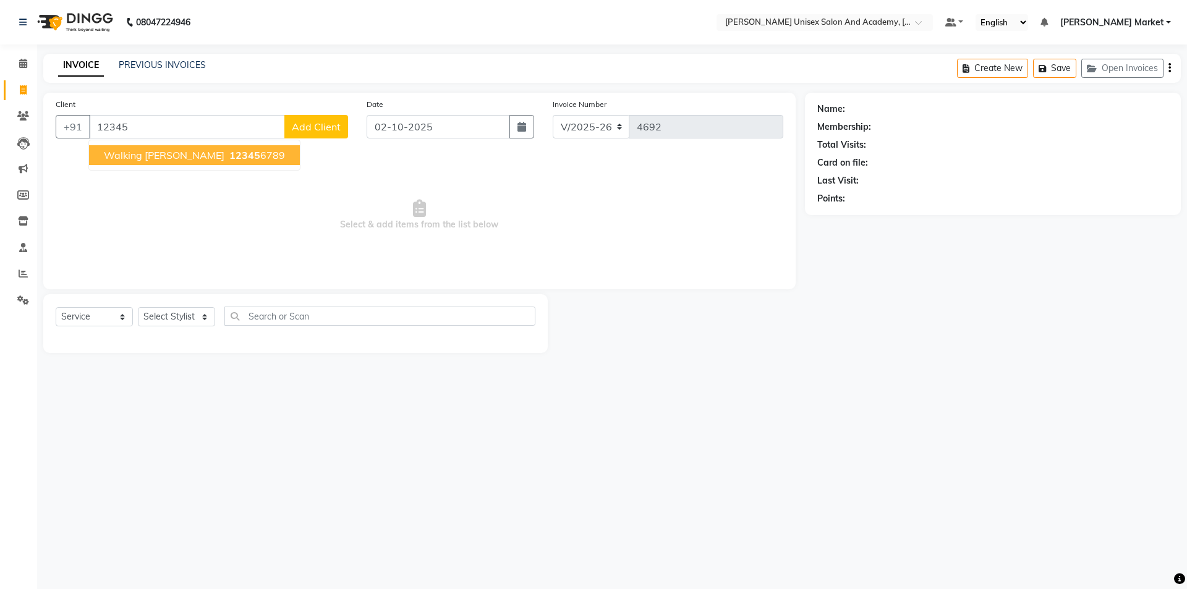
click at [129, 155] on span "walking [PERSON_NAME]" at bounding box center [164, 155] width 121 height 12
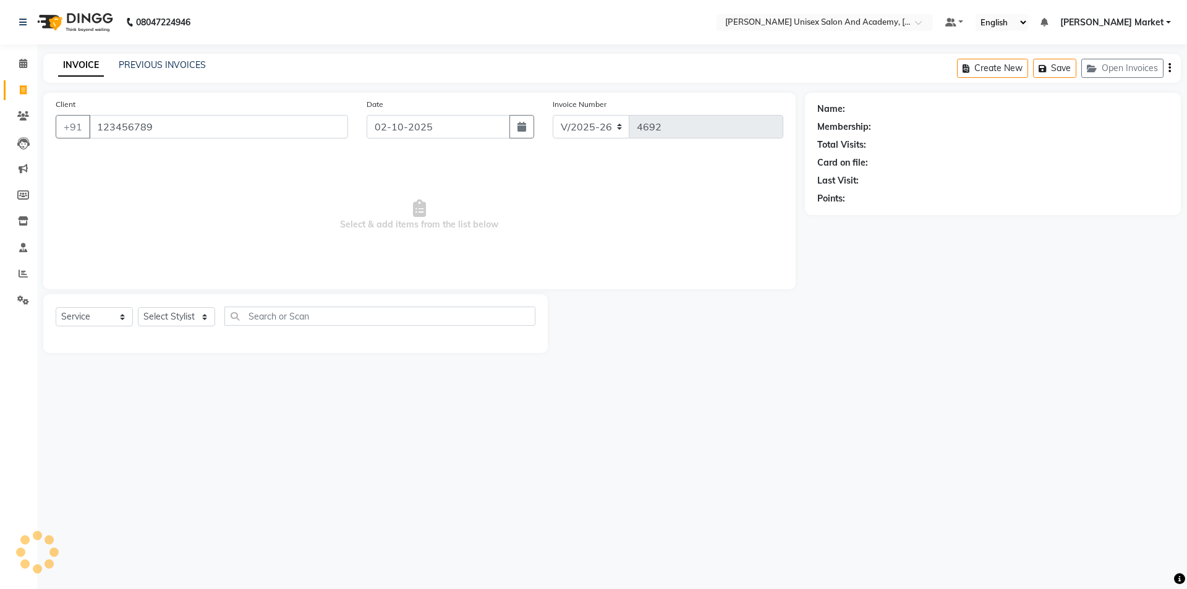
type input "123456789"
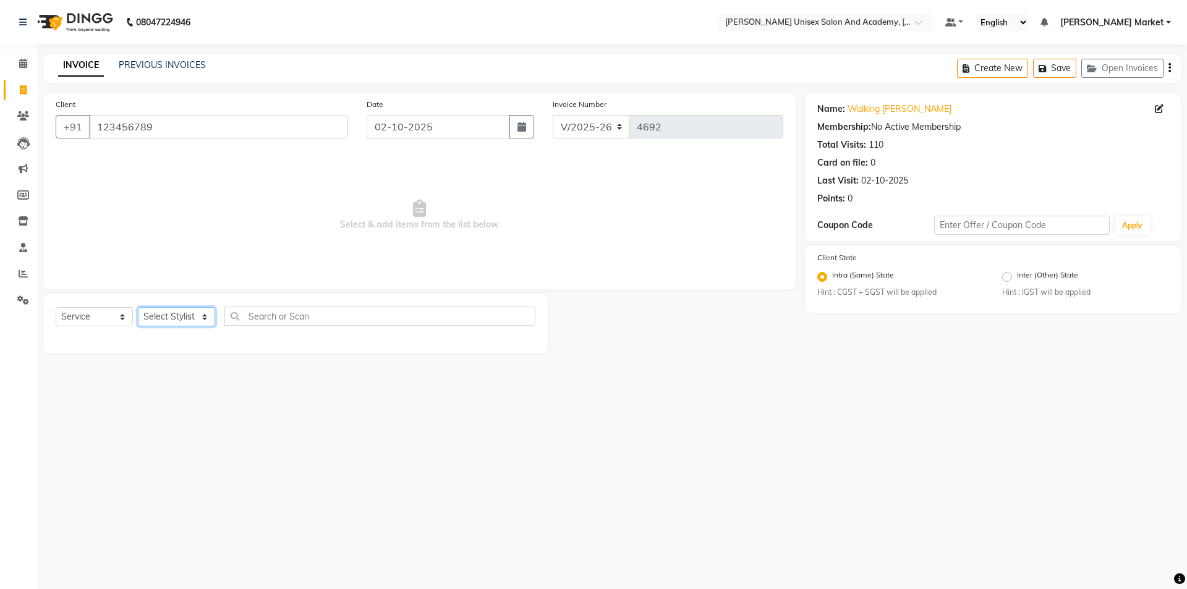
click at [174, 315] on select "Select Stylist Amit anjali [PERSON_NAME] [PERSON_NAME] [PERSON_NAME] [PERSON_NA…" at bounding box center [176, 316] width 77 height 19
select select "58724"
click at [138, 307] on select "Select Stylist Amit anjali [PERSON_NAME] [PERSON_NAME] [PERSON_NAME] [PERSON_NA…" at bounding box center [176, 316] width 77 height 19
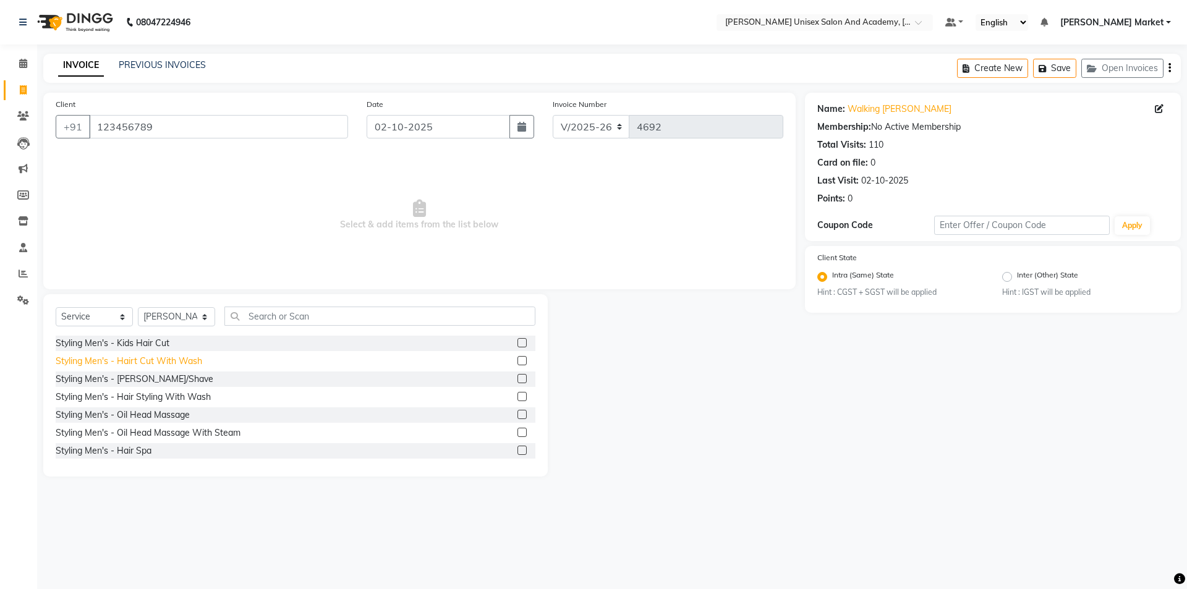
click at [134, 358] on div "Styling Men's - Hairt Cut With Wash" at bounding box center [129, 361] width 147 height 13
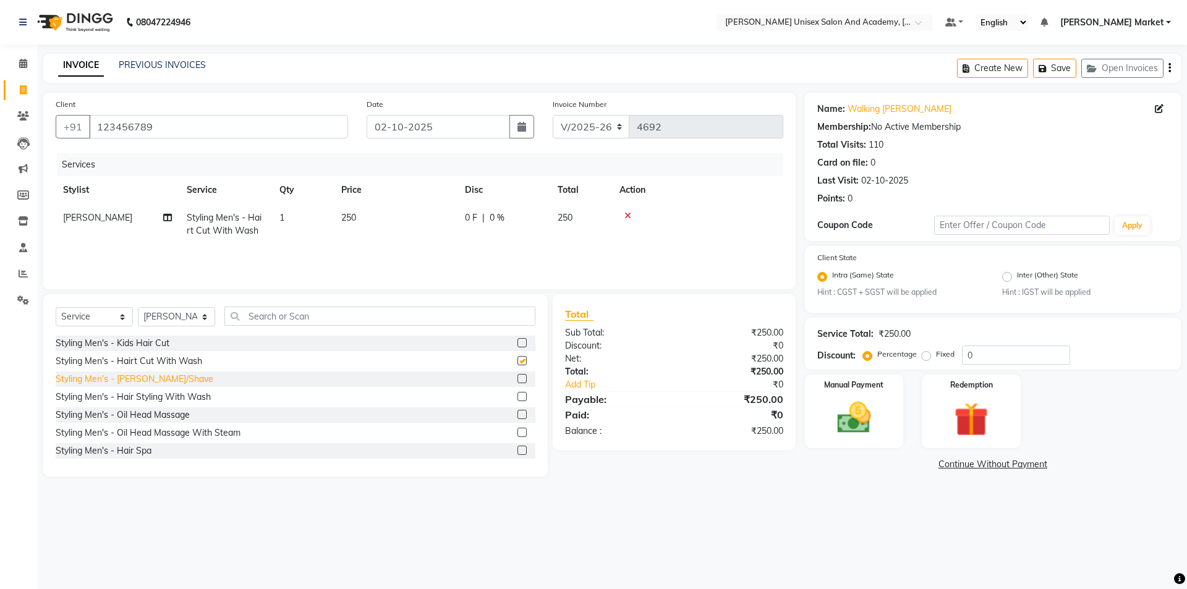
checkbox input "false"
click at [129, 380] on div "Styling Men's - [PERSON_NAME]/Shave" at bounding box center [135, 379] width 158 height 13
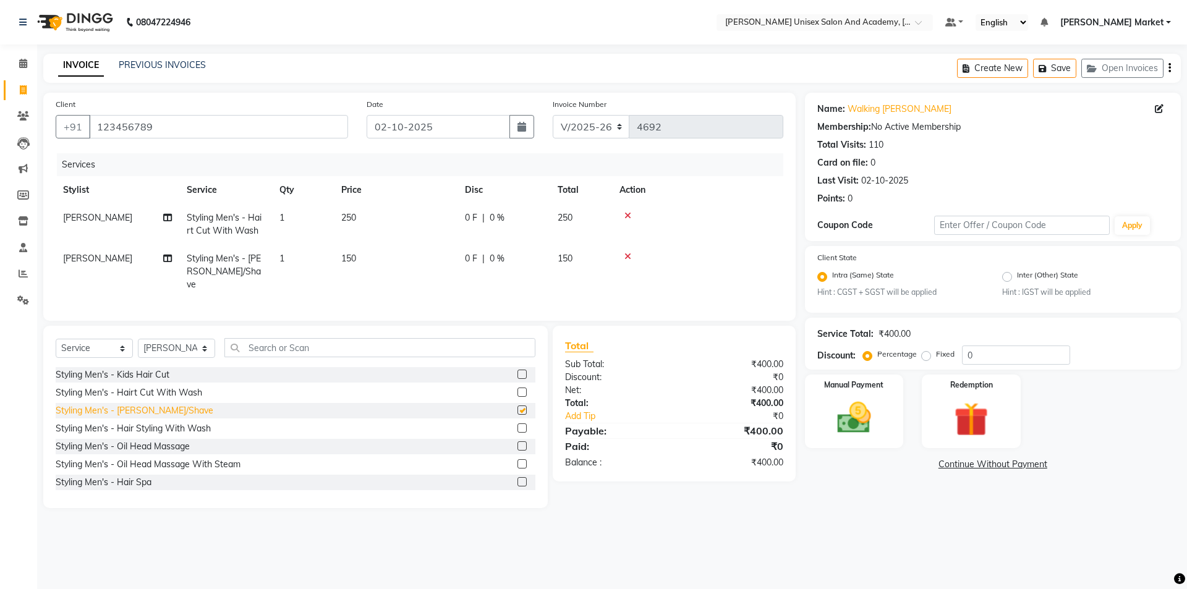
checkbox input "false"
click at [859, 407] on img at bounding box center [855, 418] width 58 height 41
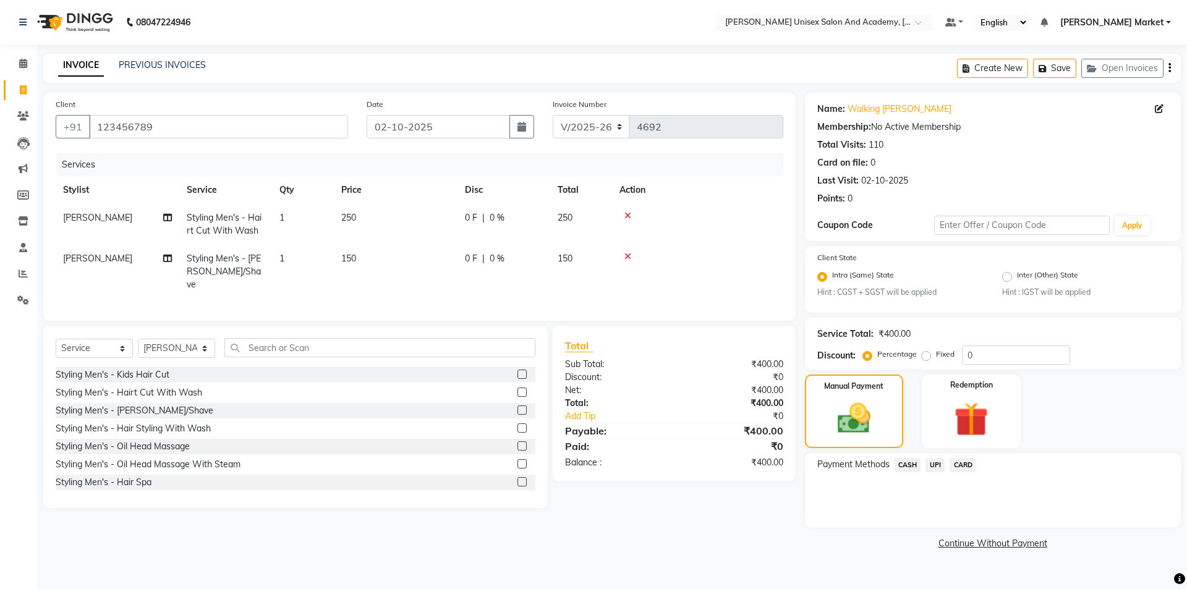
click at [938, 463] on span "UPI" at bounding box center [935, 465] width 19 height 14
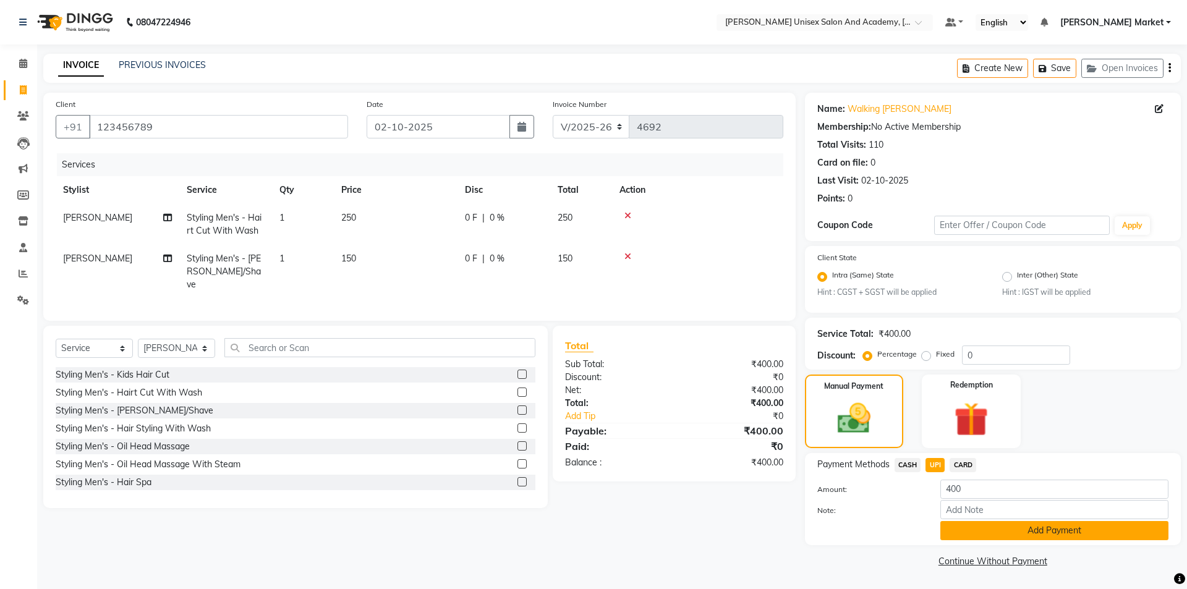
click at [992, 527] on button "Add Payment" at bounding box center [1055, 530] width 228 height 19
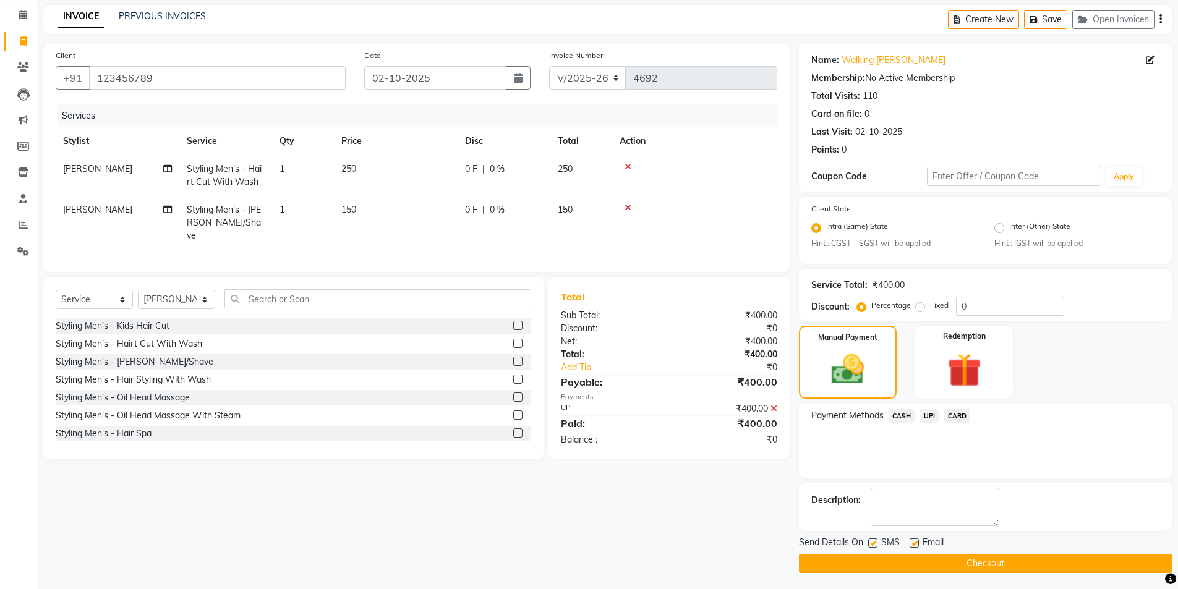
scroll to position [51, 0]
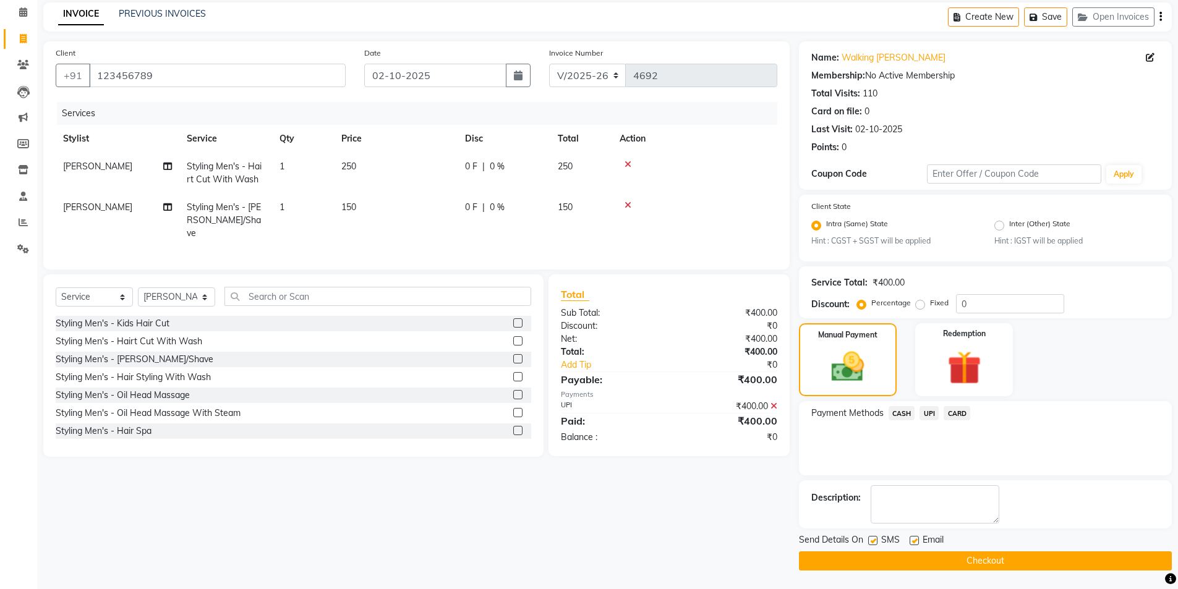
click at [980, 555] on button "Checkout" at bounding box center [985, 561] width 373 height 19
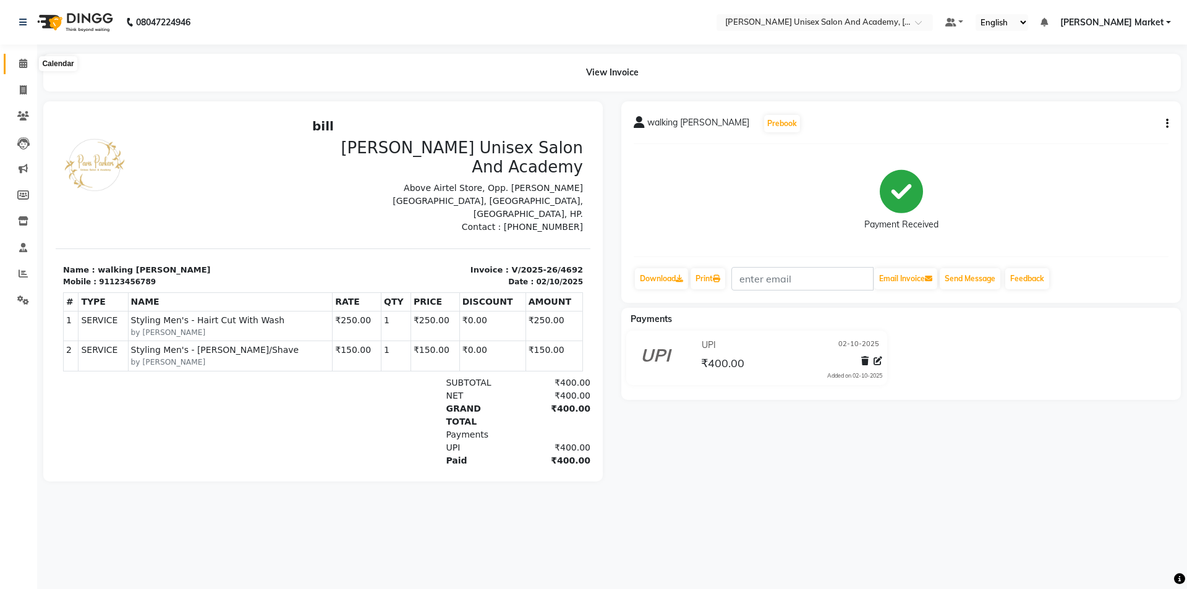
click at [27, 63] on icon at bounding box center [23, 63] width 8 height 9
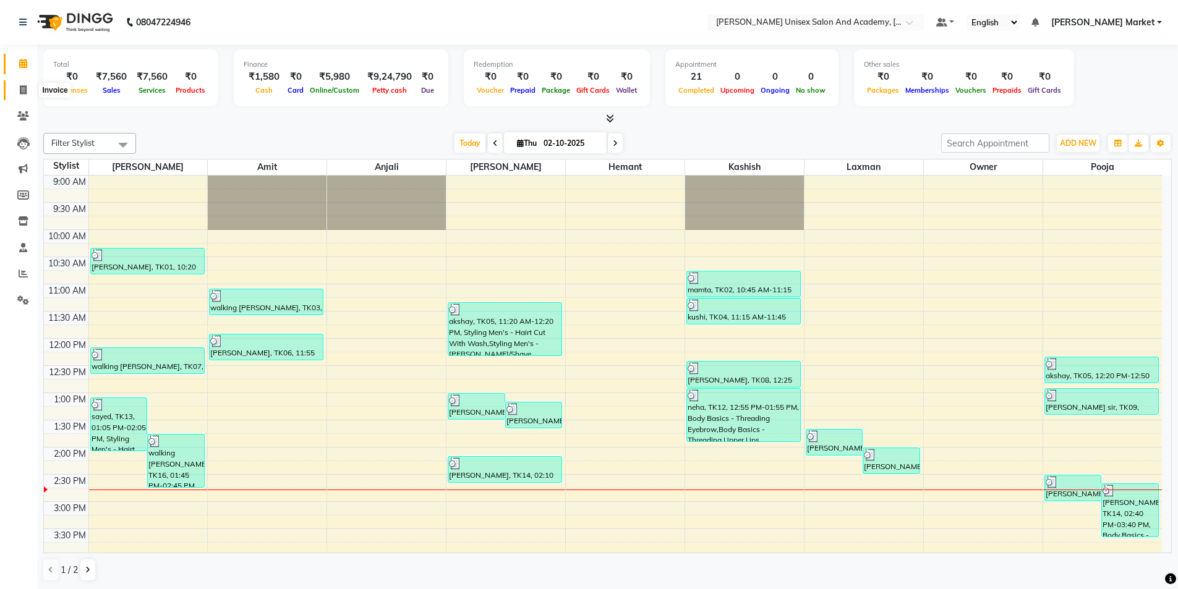
click at [25, 86] on icon at bounding box center [23, 89] width 7 height 9
select select "service"
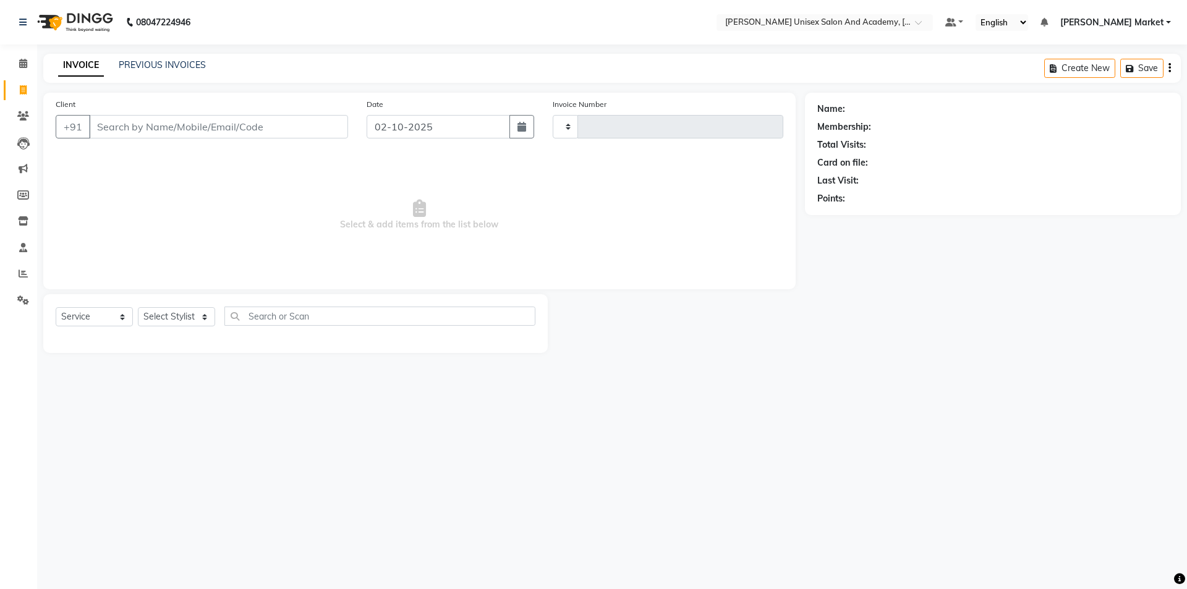
type input "4693"
select select "8060"
click at [149, 125] on input "Client" at bounding box center [218, 126] width 259 height 23
type input "8219959070"
click at [325, 127] on span "Add Client" at bounding box center [316, 127] width 49 height 12
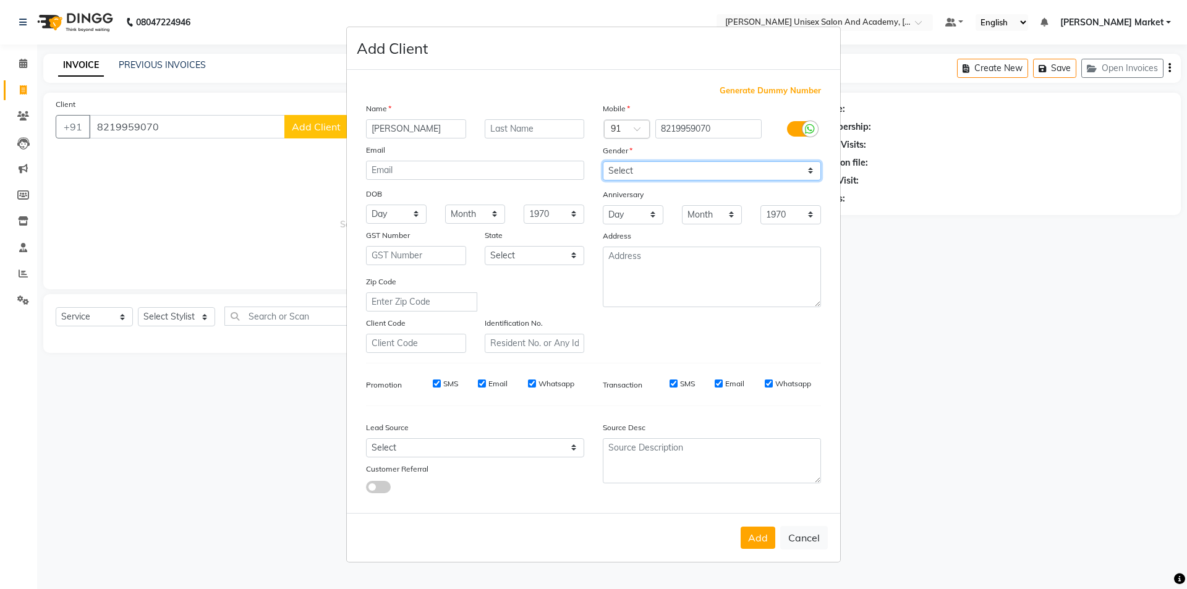
click at [662, 166] on select "Select [DEMOGRAPHIC_DATA] [DEMOGRAPHIC_DATA] Other Prefer Not To Say" at bounding box center [712, 170] width 218 height 19
click at [603, 161] on select "Select [DEMOGRAPHIC_DATA] [DEMOGRAPHIC_DATA] Other Prefer Not To Say" at bounding box center [712, 170] width 218 height 19
click at [753, 540] on button "Add" at bounding box center [758, 538] width 35 height 22
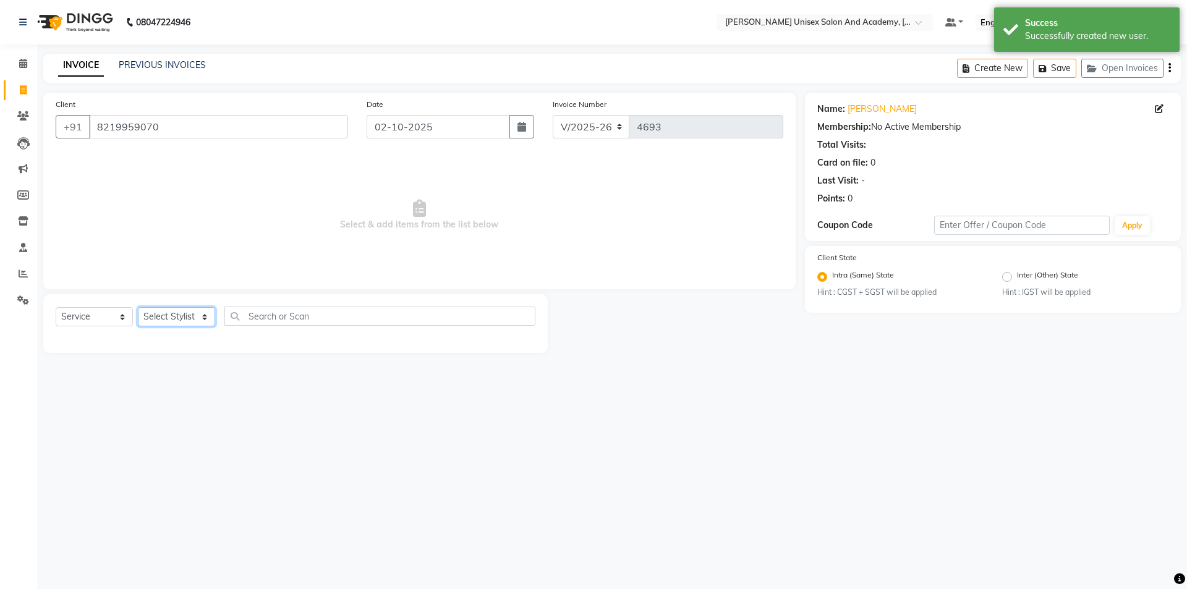
click at [190, 315] on select "Select Stylist Amit anjali [PERSON_NAME] [PERSON_NAME] [PERSON_NAME] [PERSON_NA…" at bounding box center [176, 316] width 77 height 19
click at [138, 307] on select "Select Stylist Amit anjali [PERSON_NAME] [PERSON_NAME] [PERSON_NAME] [PERSON_NA…" at bounding box center [176, 316] width 77 height 19
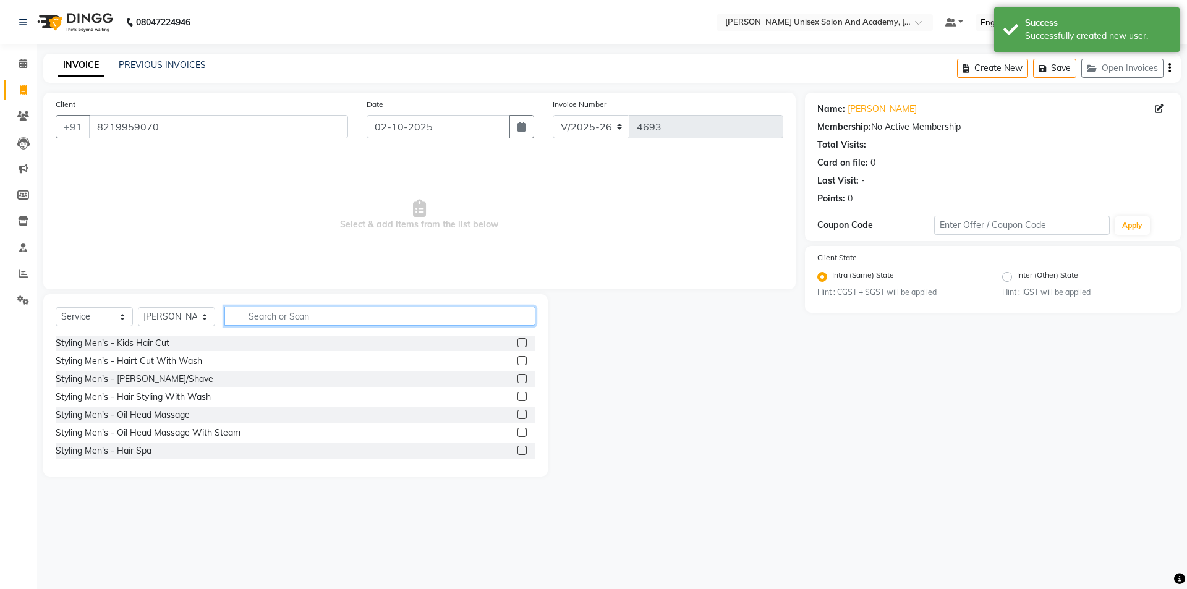
click at [277, 314] on input "text" at bounding box center [379, 316] width 311 height 19
click at [211, 382] on div "Styling Men's - [PERSON_NAME]/Shave" at bounding box center [296, 379] width 480 height 15
click at [508, 378] on div "Styling Men's - [PERSON_NAME]/Shave" at bounding box center [296, 379] width 480 height 15
click at [518, 378] on label at bounding box center [522, 378] width 9 height 9
click at [518, 378] on input "checkbox" at bounding box center [522, 379] width 8 height 8
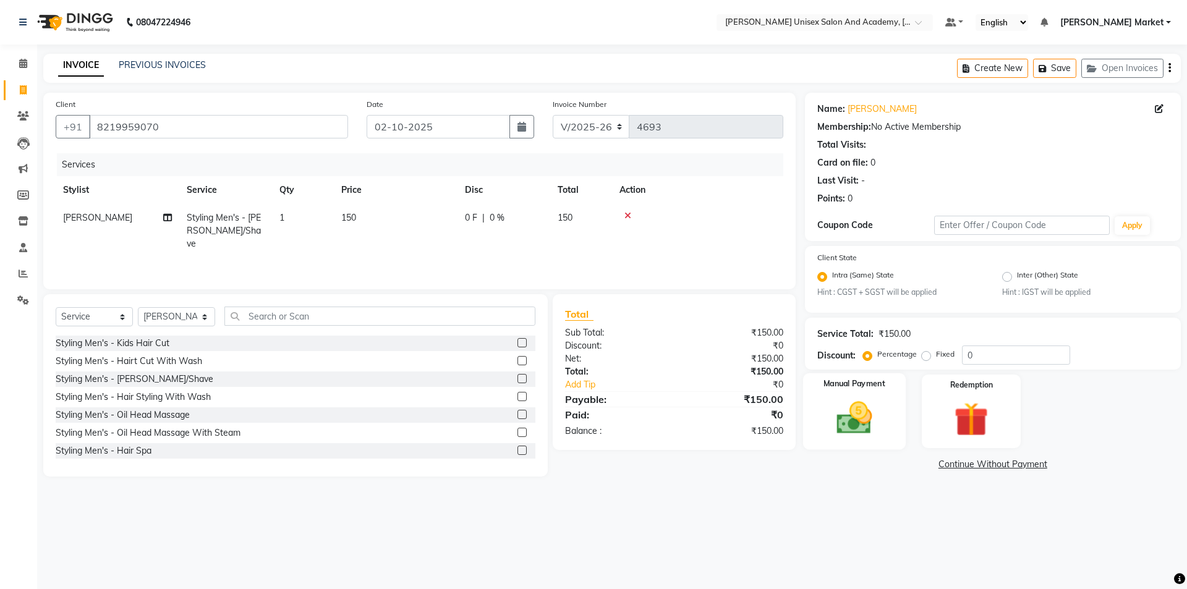
click at [873, 425] on img at bounding box center [855, 418] width 58 height 41
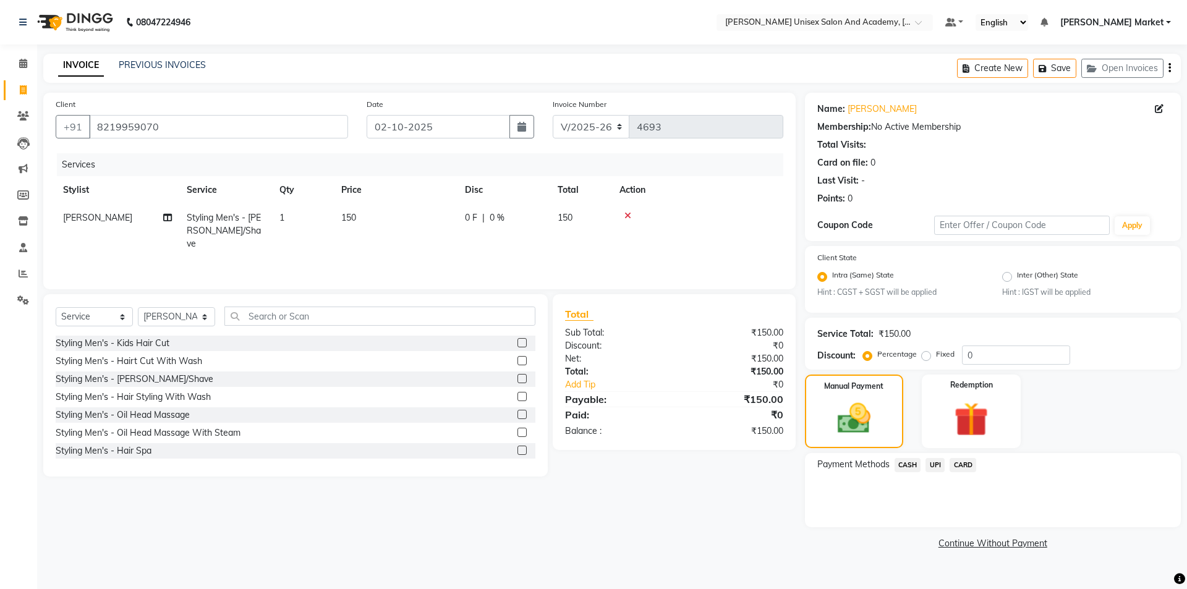
click at [934, 466] on span "UPI" at bounding box center [935, 465] width 19 height 14
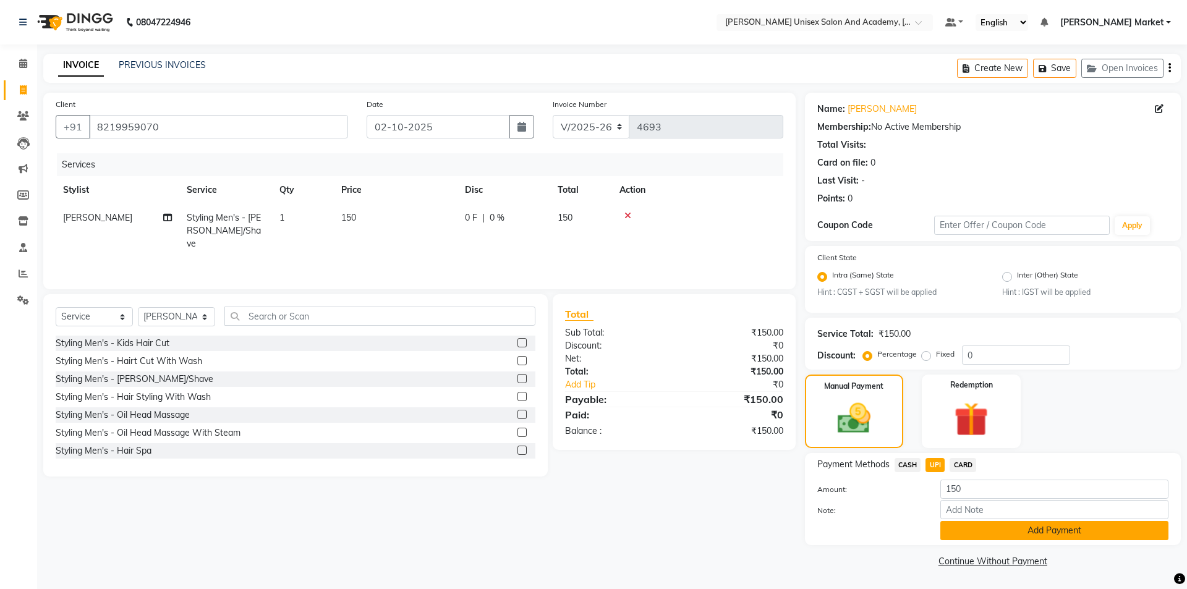
click at [1018, 532] on button "Add Payment" at bounding box center [1055, 530] width 228 height 19
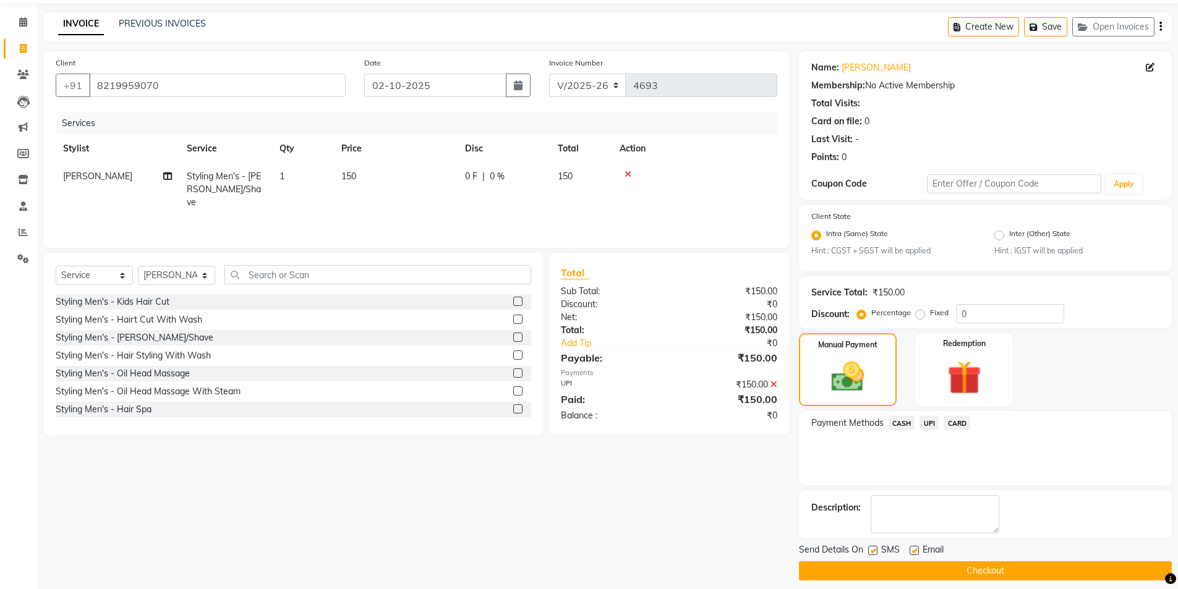
scroll to position [51, 0]
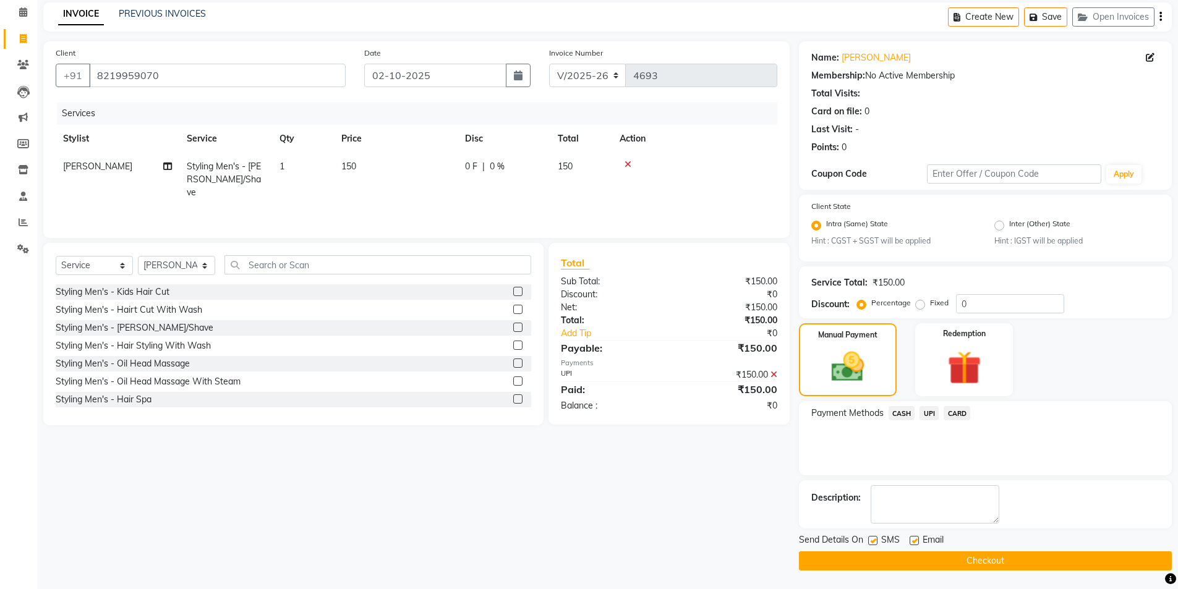
click at [908, 562] on button "Checkout" at bounding box center [985, 561] width 373 height 19
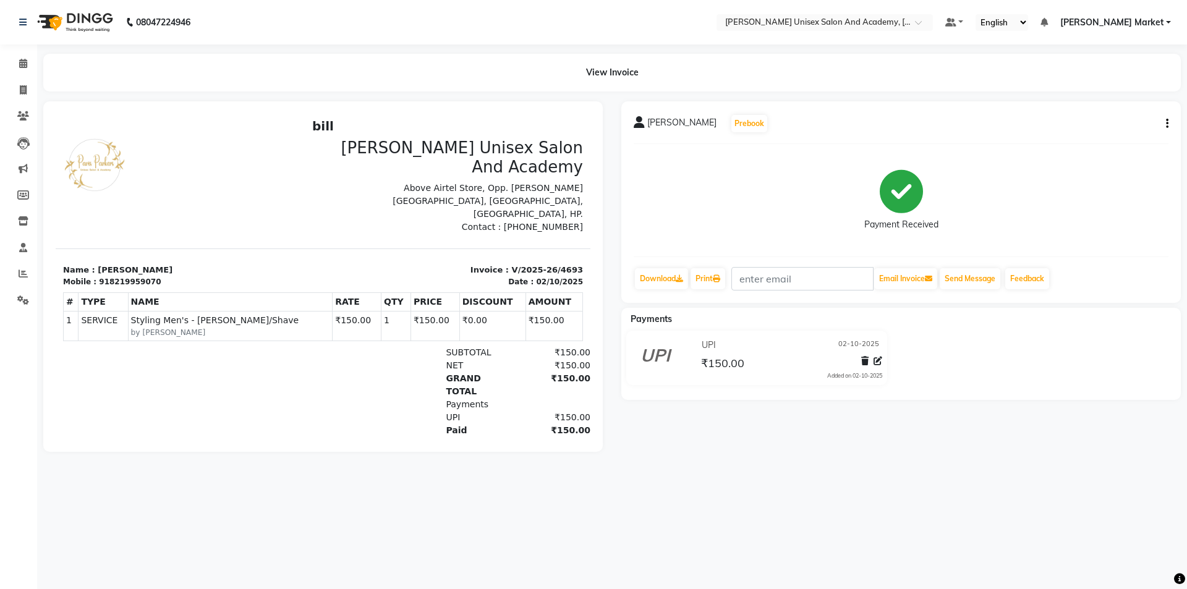
click at [515, 398] on div at bounding box center [553, 404] width 76 height 13
click at [877, 362] on icon at bounding box center [878, 361] width 9 height 9
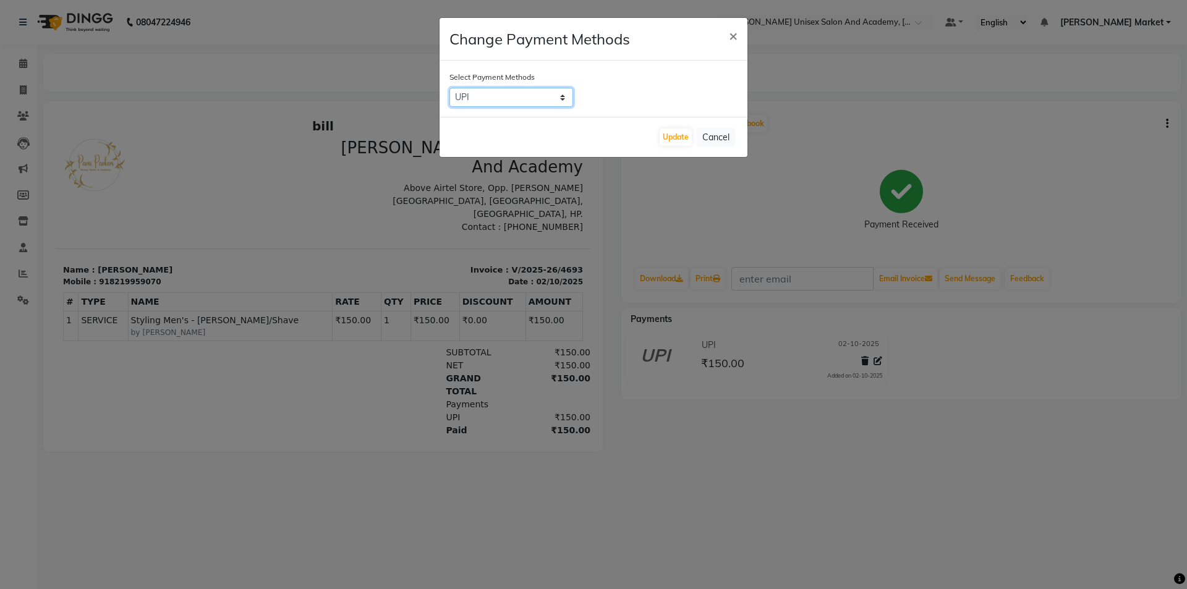
click at [552, 98] on select "CASH UPI CARD" at bounding box center [512, 97] width 124 height 19
click at [730, 35] on span "×" at bounding box center [733, 35] width 9 height 19
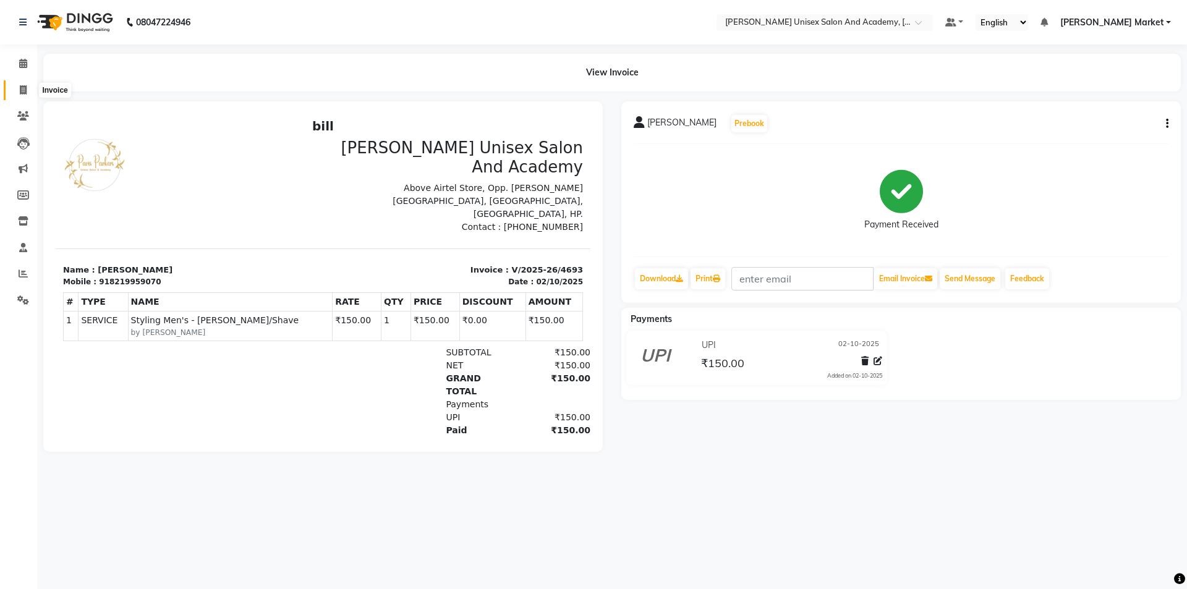
click at [24, 88] on icon at bounding box center [23, 89] width 7 height 9
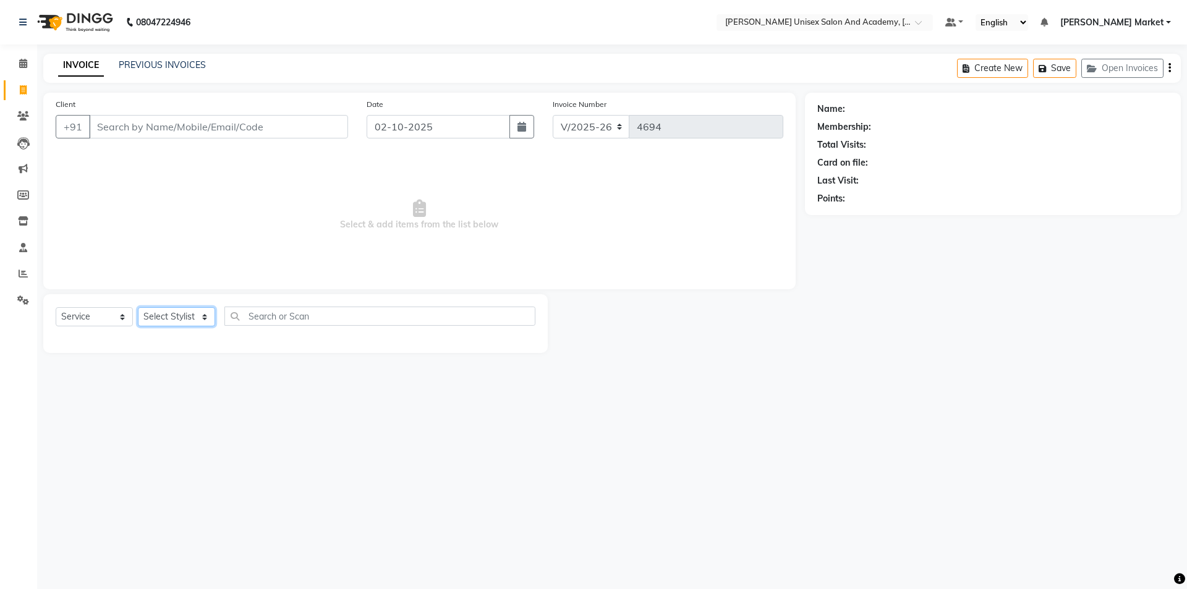
click at [203, 320] on select "Select Stylist Amit anjali [PERSON_NAME] [PERSON_NAME] [PERSON_NAME] [PERSON_NA…" at bounding box center [176, 316] width 77 height 19
click at [138, 307] on select "Select Stylist Amit anjali [PERSON_NAME] [PERSON_NAME] [PERSON_NAME] [PERSON_NA…" at bounding box center [176, 316] width 77 height 19
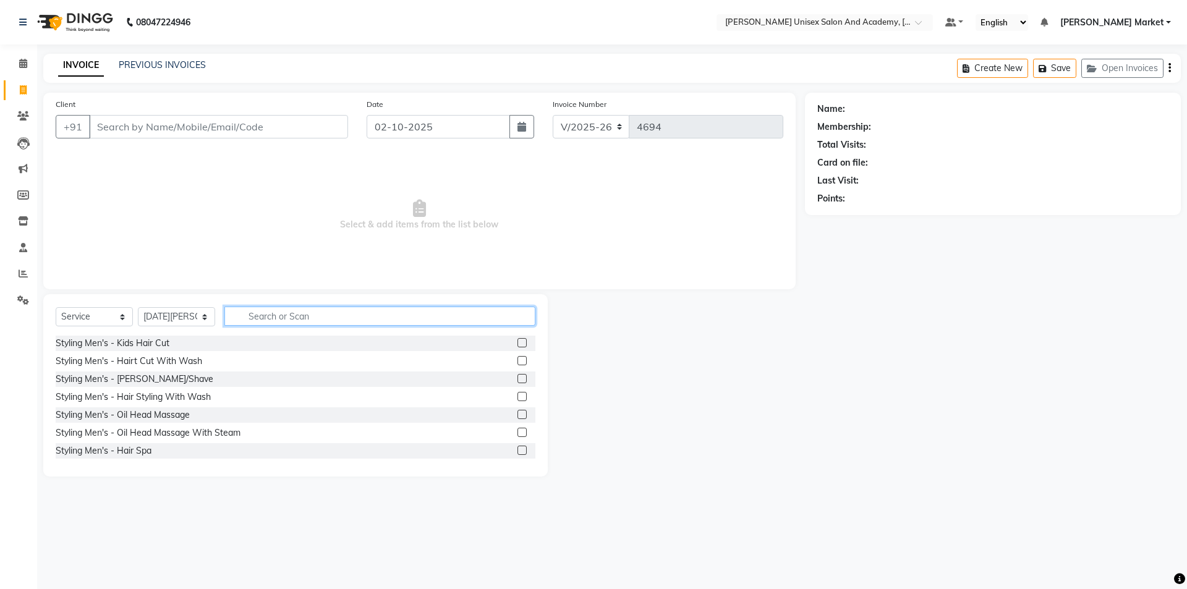
click at [263, 312] on input "text" at bounding box center [379, 316] width 311 height 19
click at [236, 361] on div "WoMen's Styling - Hair Cut With Wash" at bounding box center [296, 361] width 480 height 15
click at [518, 361] on label at bounding box center [522, 360] width 9 height 9
click at [518, 361] on input "checkbox" at bounding box center [522, 361] width 8 height 8
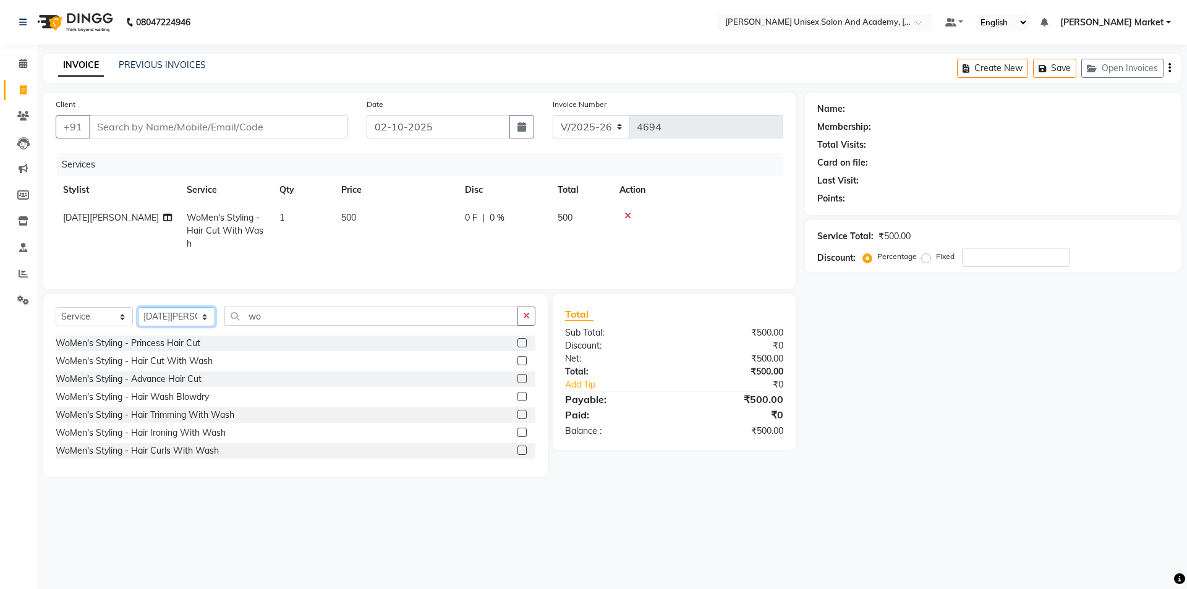
click at [202, 312] on select "Select Stylist Amit anjali [PERSON_NAME] [PERSON_NAME] [PERSON_NAME] [PERSON_NA…" at bounding box center [176, 316] width 77 height 19
click at [138, 307] on select "Select Stylist Amit anjali [PERSON_NAME] [PERSON_NAME] [PERSON_NAME] [PERSON_NA…" at bounding box center [176, 316] width 77 height 19
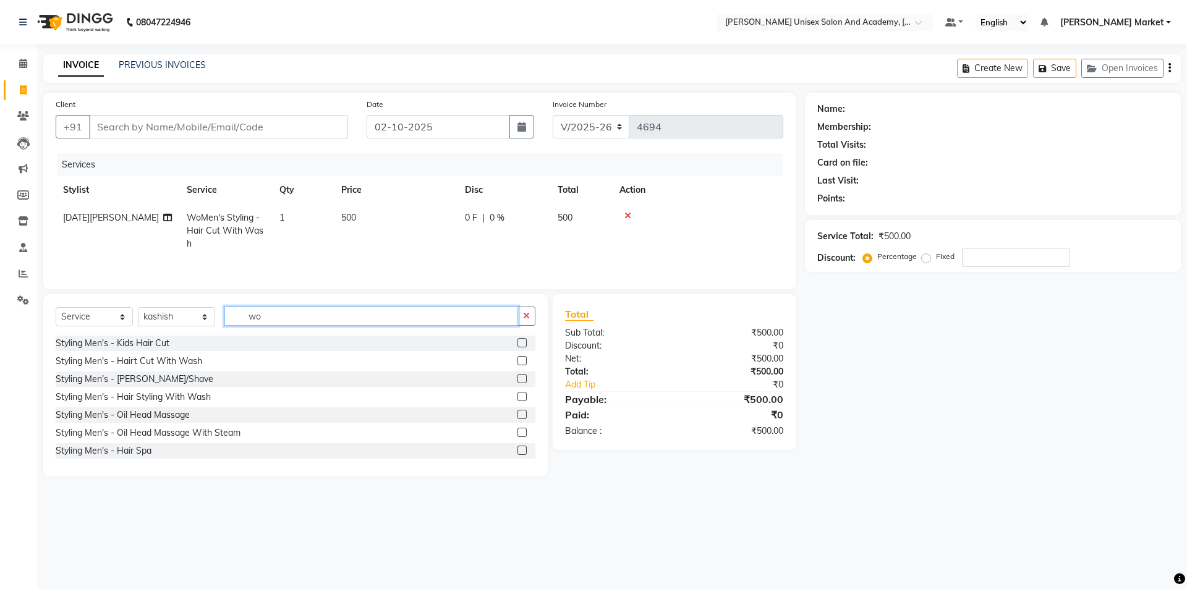
click at [283, 321] on input "wo" at bounding box center [371, 316] width 294 height 19
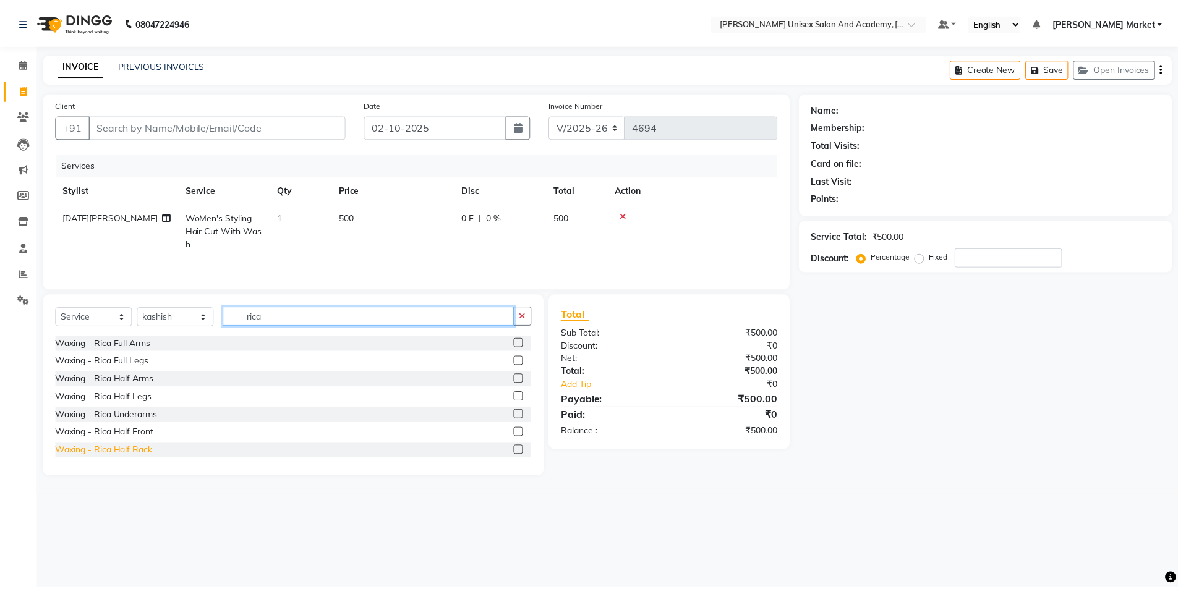
scroll to position [62, 0]
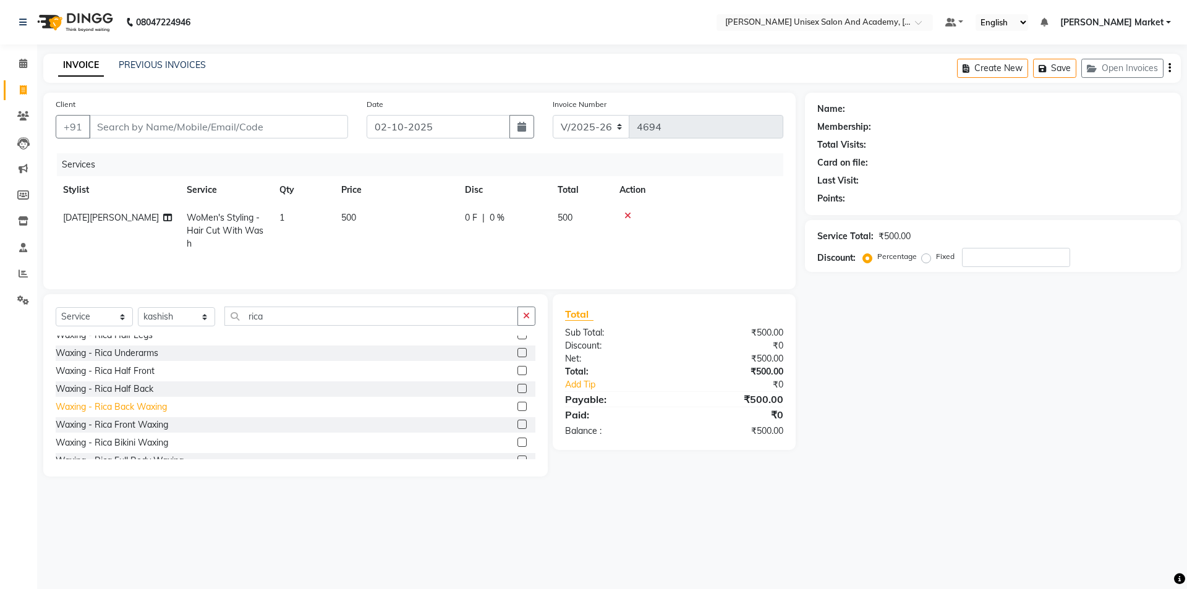
click at [137, 406] on div "Waxing - Rica Back Waxing" at bounding box center [111, 407] width 111 height 13
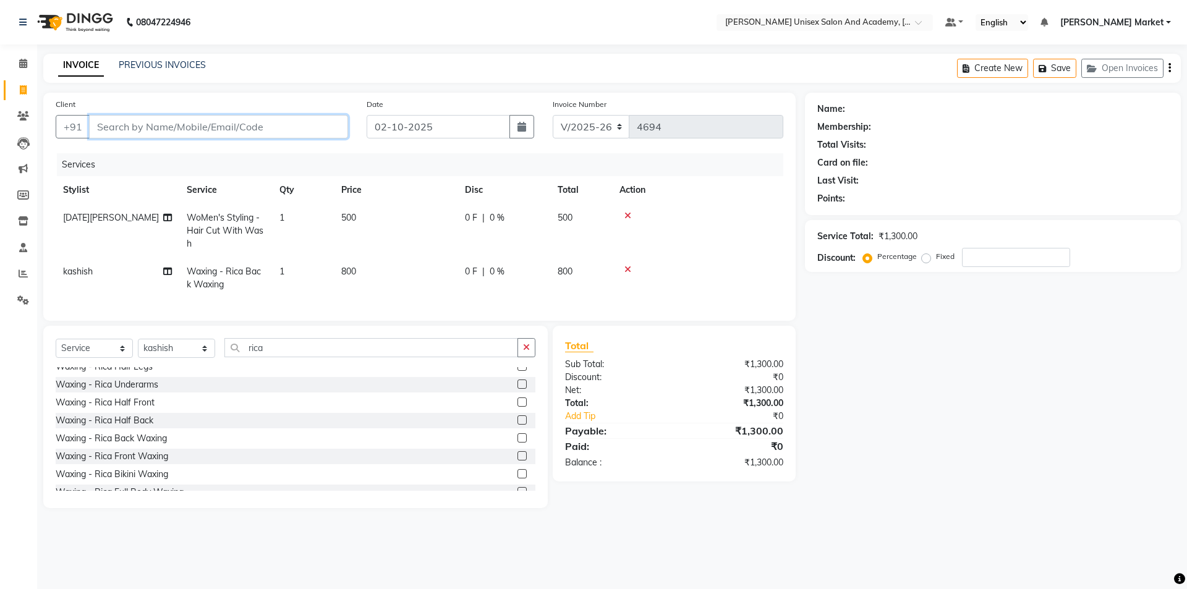
click at [97, 124] on input "Client" at bounding box center [218, 126] width 259 height 23
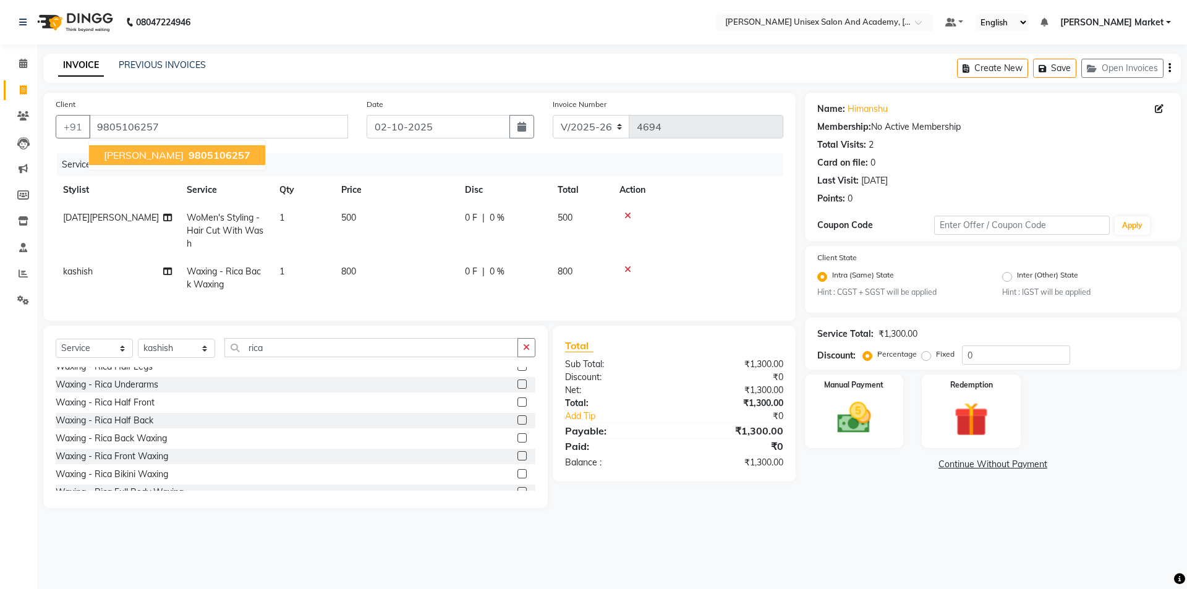
click at [122, 163] on button "[PERSON_NAME] 9805106257" at bounding box center [177, 155] width 176 height 20
click at [863, 412] on img at bounding box center [855, 418] width 58 height 41
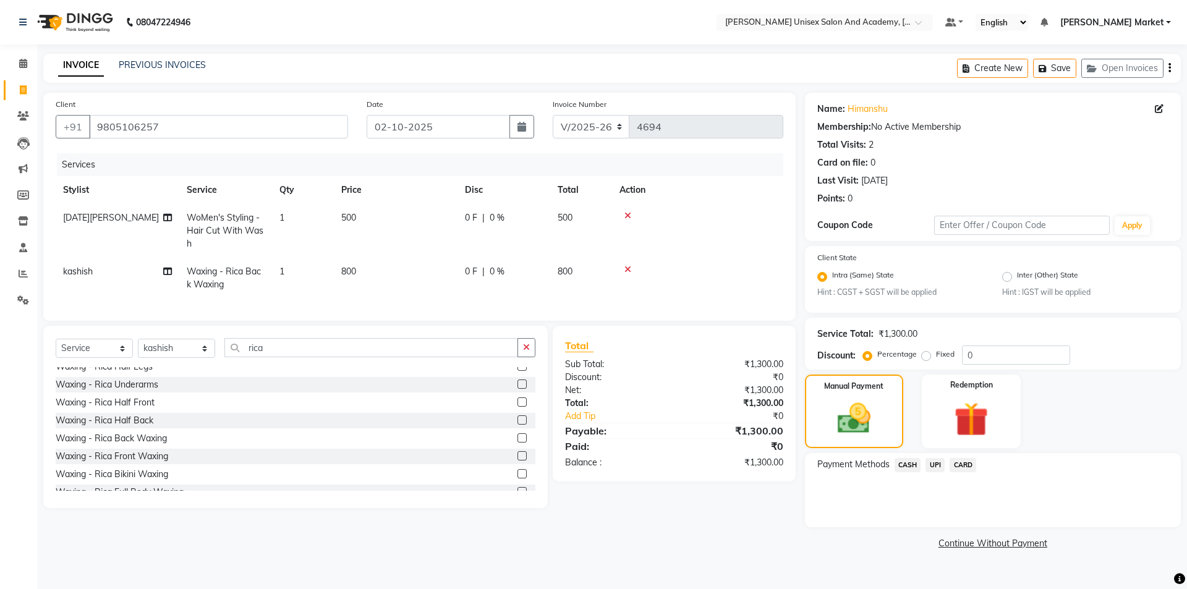
click at [936, 463] on span "UPI" at bounding box center [935, 465] width 19 height 14
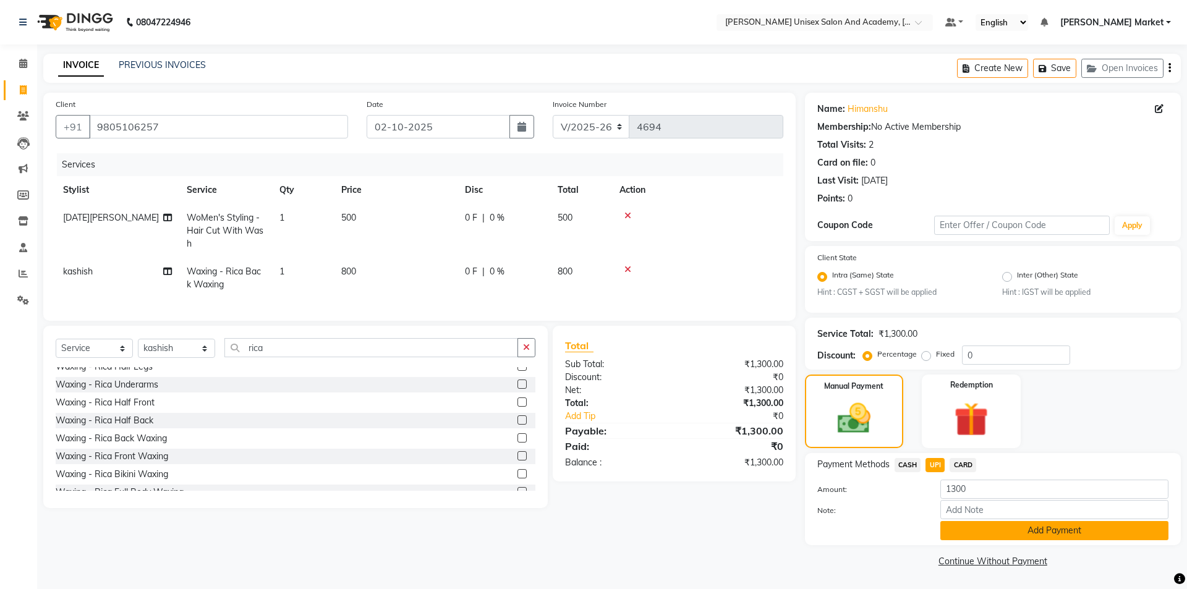
click at [1022, 531] on button "Add Payment" at bounding box center [1055, 530] width 228 height 19
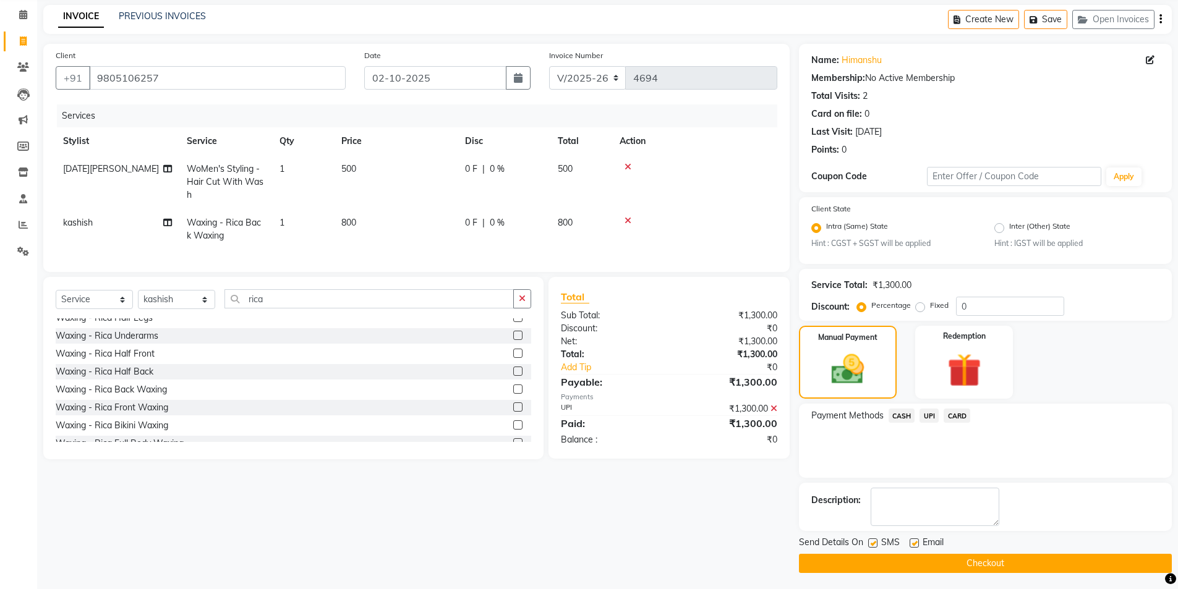
scroll to position [51, 0]
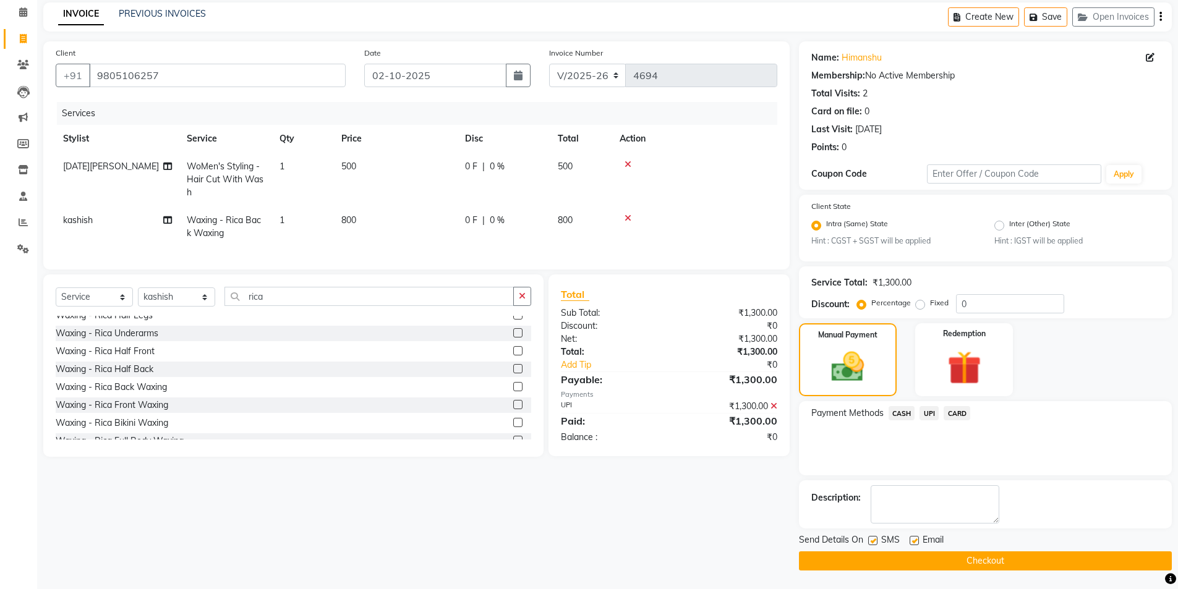
click at [935, 415] on span "UPI" at bounding box center [929, 413] width 19 height 14
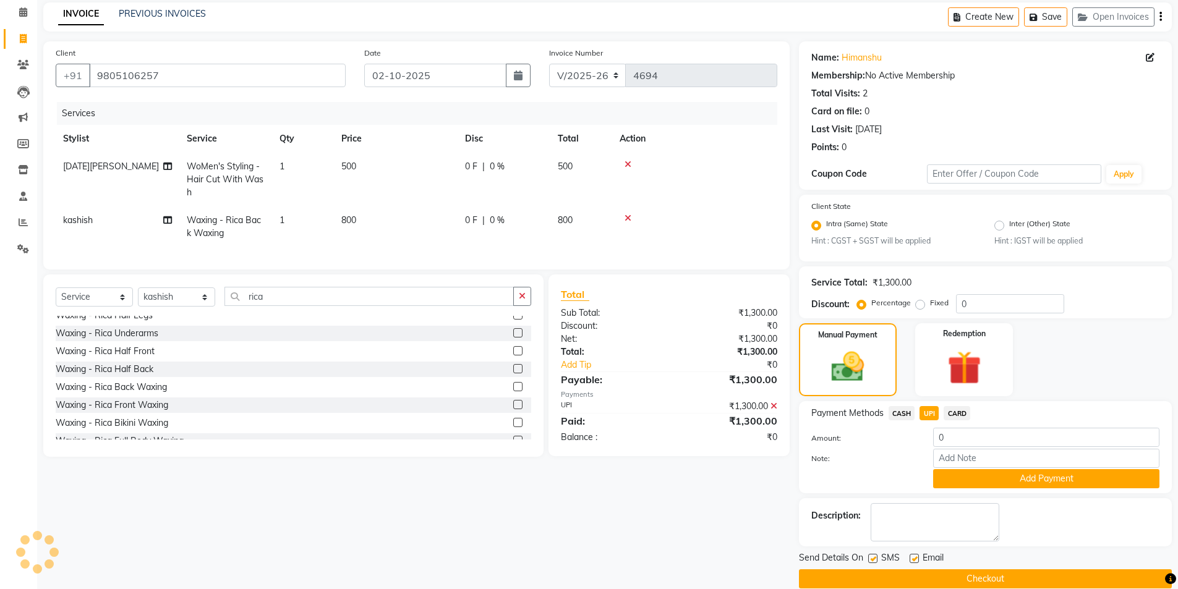
scroll to position [69, 0]
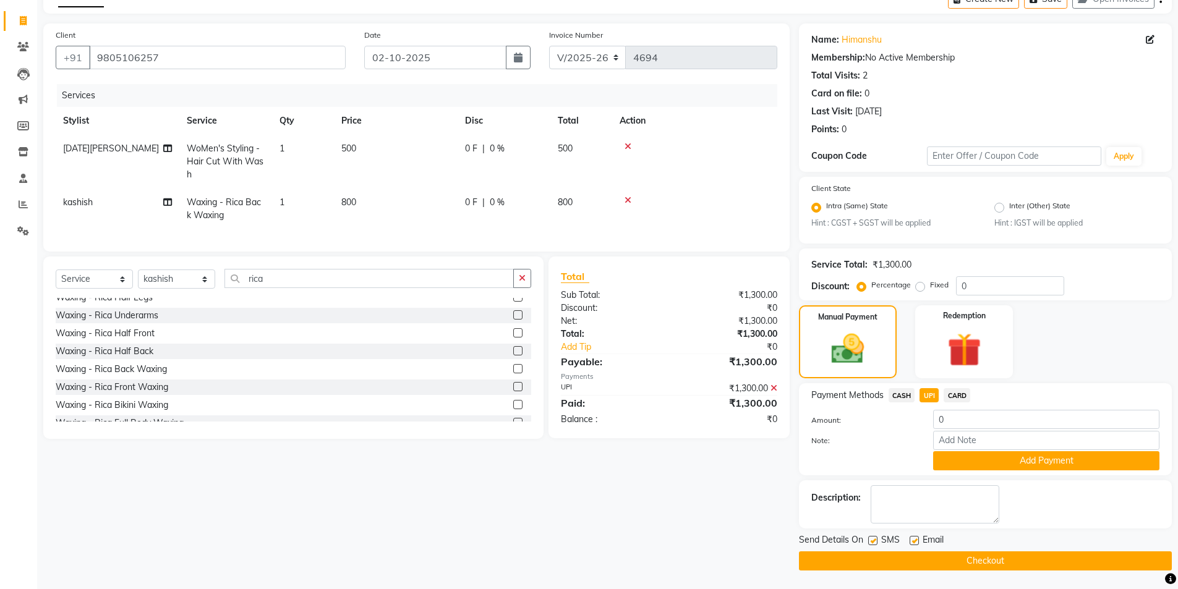
click at [918, 562] on button "Checkout" at bounding box center [985, 561] width 373 height 19
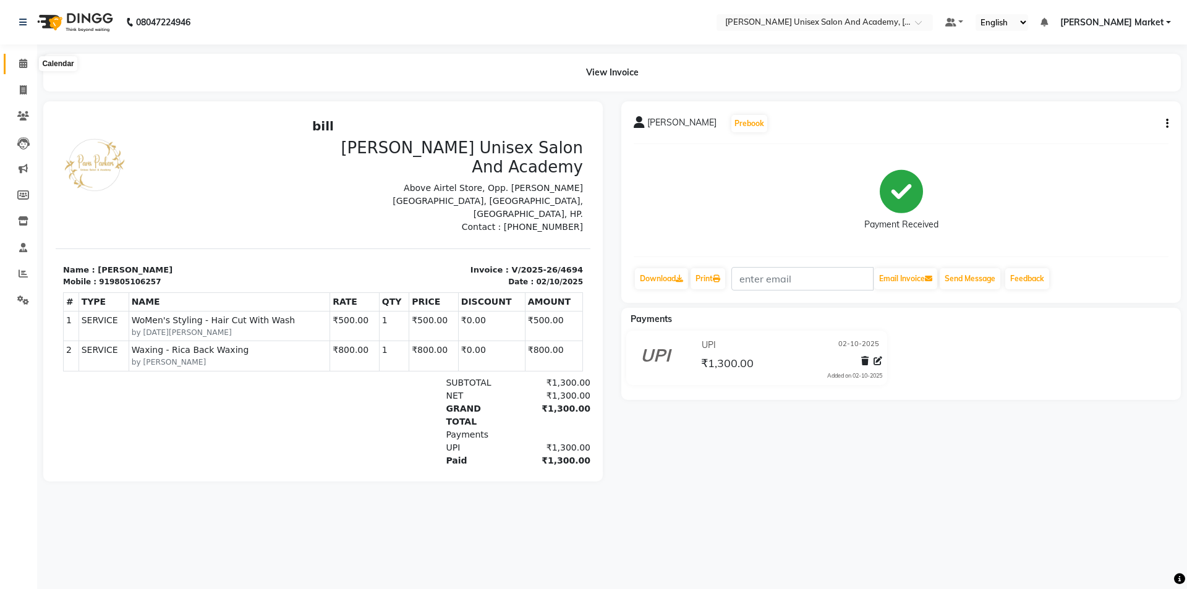
click at [23, 64] on icon at bounding box center [23, 63] width 8 height 9
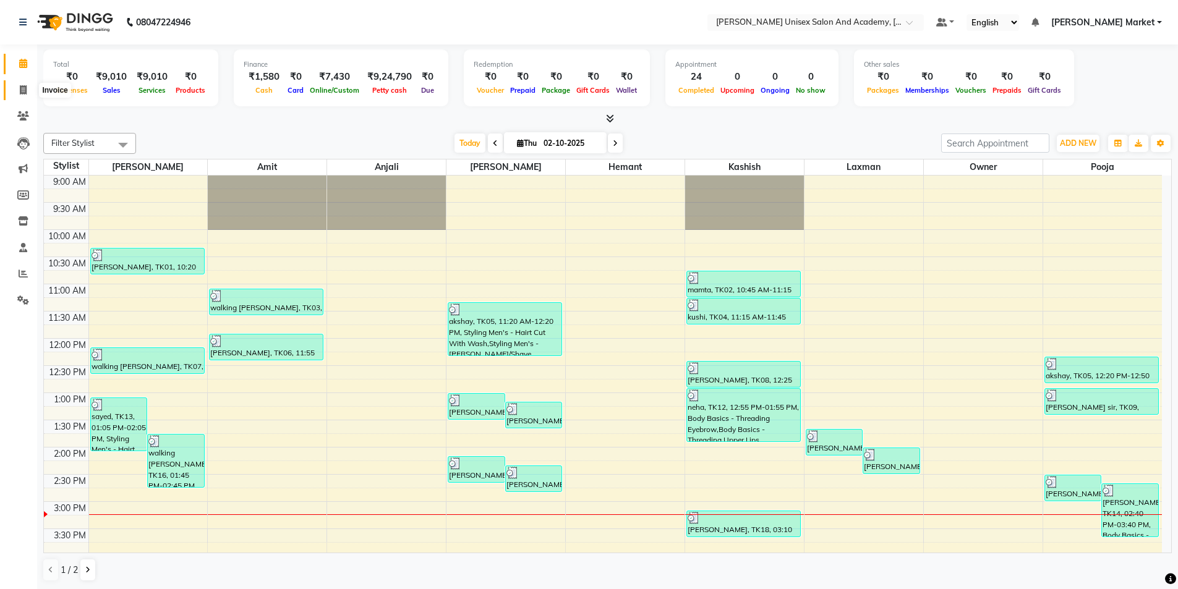
click at [23, 95] on span at bounding box center [23, 90] width 22 height 14
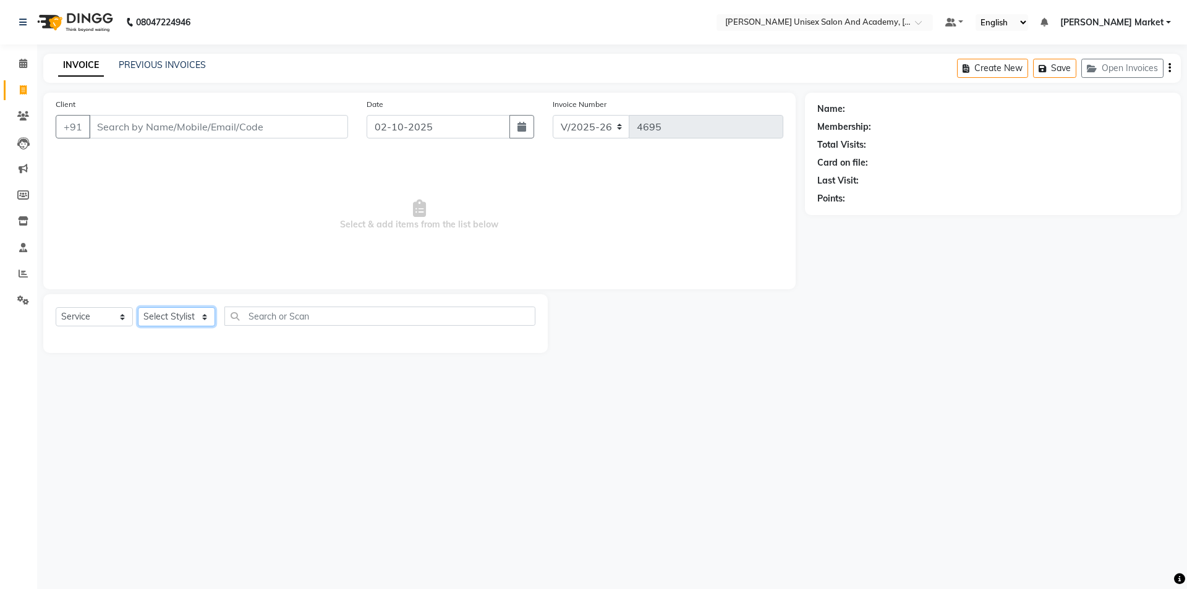
click at [210, 321] on select "Select Stylist Amit anjali [PERSON_NAME] [PERSON_NAME] [PERSON_NAME] [PERSON_NA…" at bounding box center [176, 316] width 77 height 19
click at [138, 307] on select "Select Stylist Amit anjali [PERSON_NAME] [PERSON_NAME] [PERSON_NAME] [PERSON_NA…" at bounding box center [176, 316] width 77 height 19
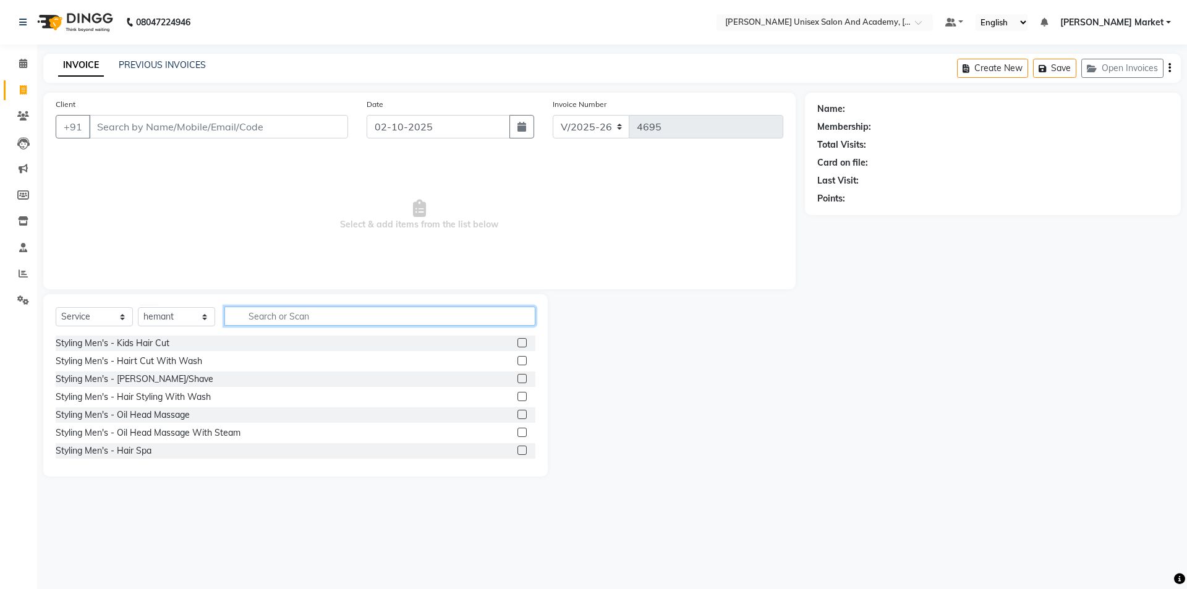
click at [268, 317] on input "text" at bounding box center [379, 316] width 311 height 19
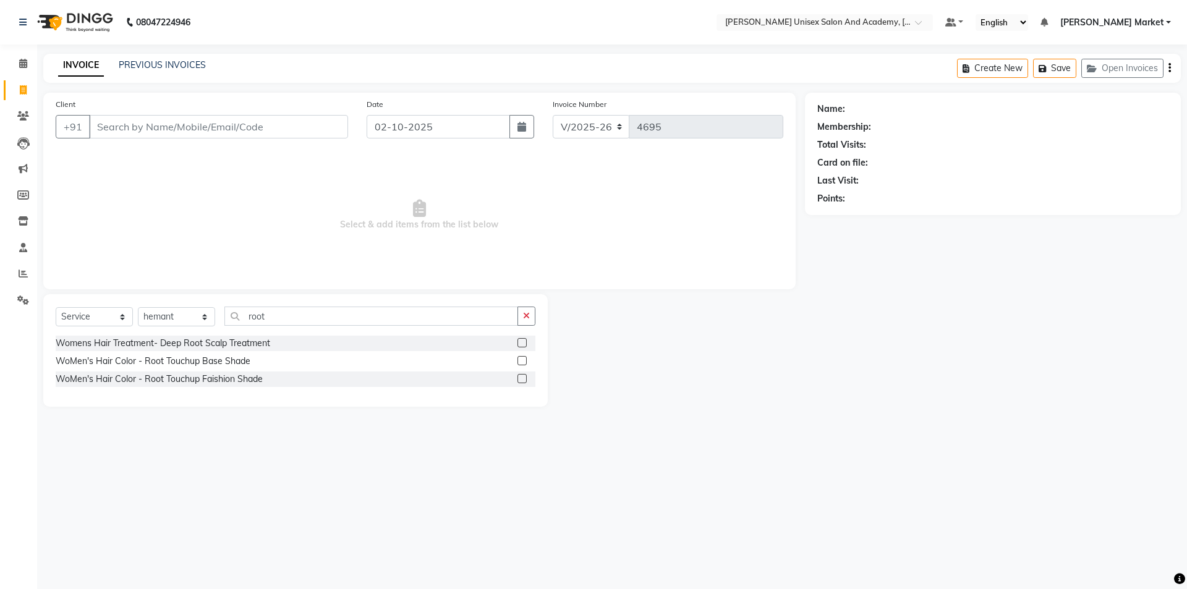
click at [519, 362] on label at bounding box center [522, 360] width 9 height 9
click at [519, 362] on input "checkbox" at bounding box center [522, 361] width 8 height 8
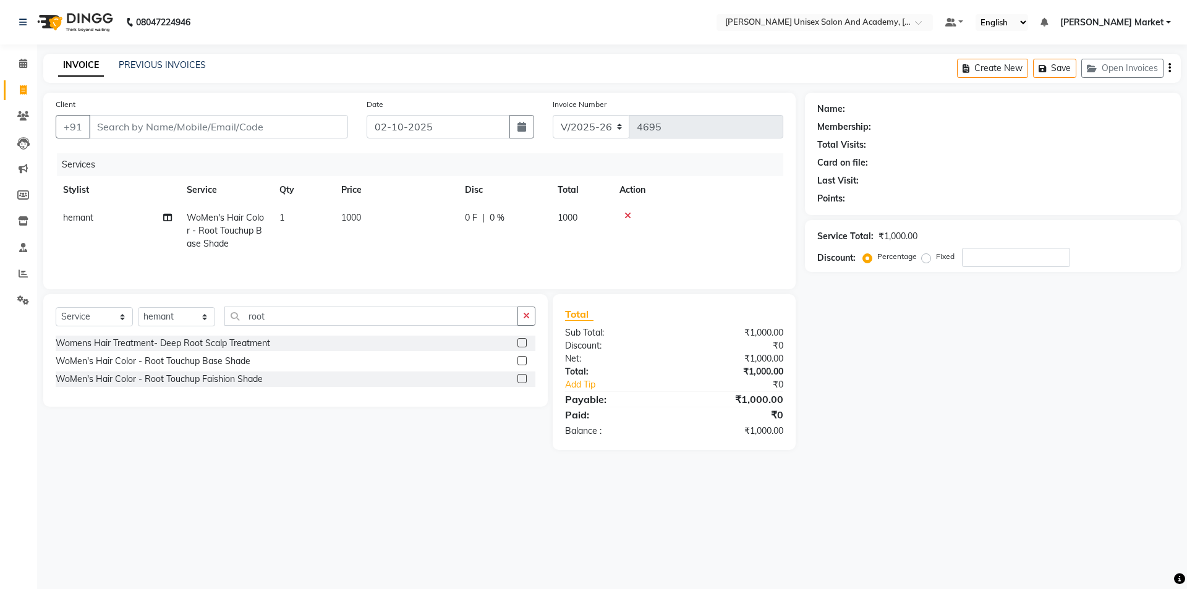
click at [518, 381] on div "WoMen's Hair Color - Root Touchup Faishion Shade" at bounding box center [296, 379] width 480 height 15
click at [521, 378] on label at bounding box center [522, 378] width 9 height 9
click at [521, 378] on input "checkbox" at bounding box center [522, 379] width 8 height 8
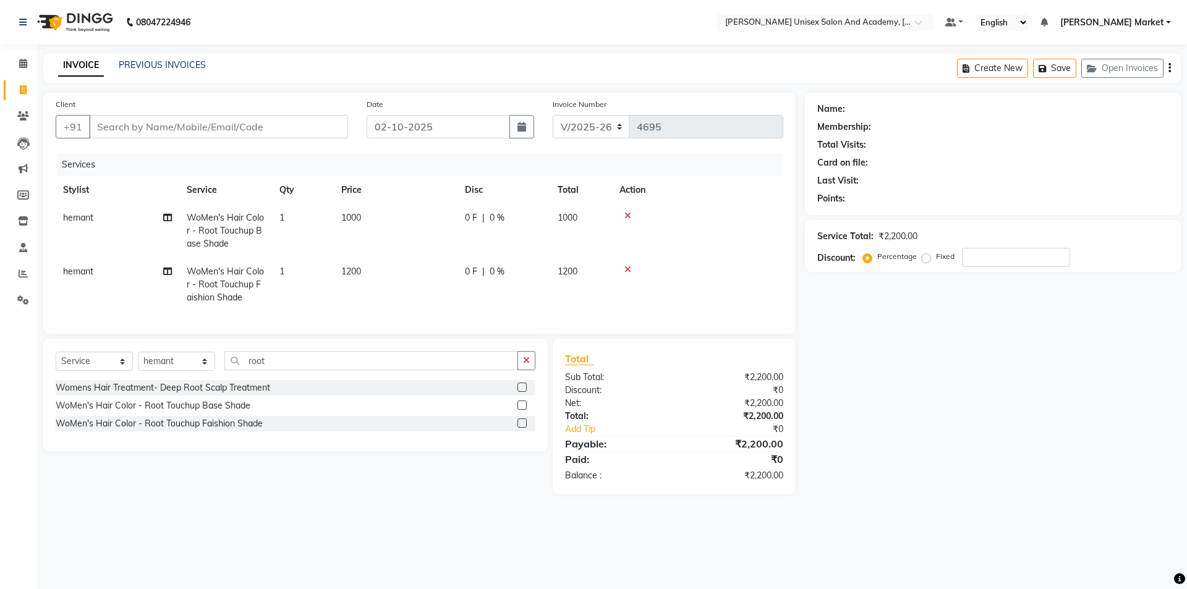
click at [632, 216] on div at bounding box center [698, 215] width 156 height 9
click at [627, 214] on icon at bounding box center [628, 215] width 7 height 9
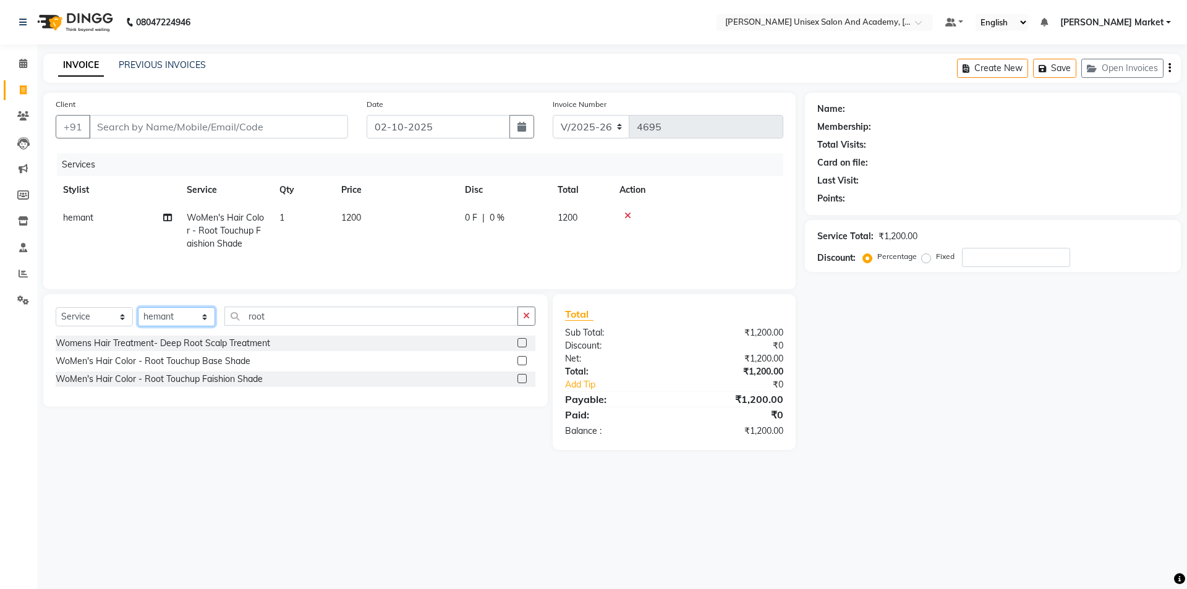
click at [210, 316] on select "Select Stylist Amit anjali [PERSON_NAME] [PERSON_NAME] [PERSON_NAME] [PERSON_NA…" at bounding box center [176, 316] width 77 height 19
click at [138, 307] on select "Select Stylist Amit anjali [PERSON_NAME] [PERSON_NAME] [PERSON_NAME] [PERSON_NA…" at bounding box center [176, 316] width 77 height 19
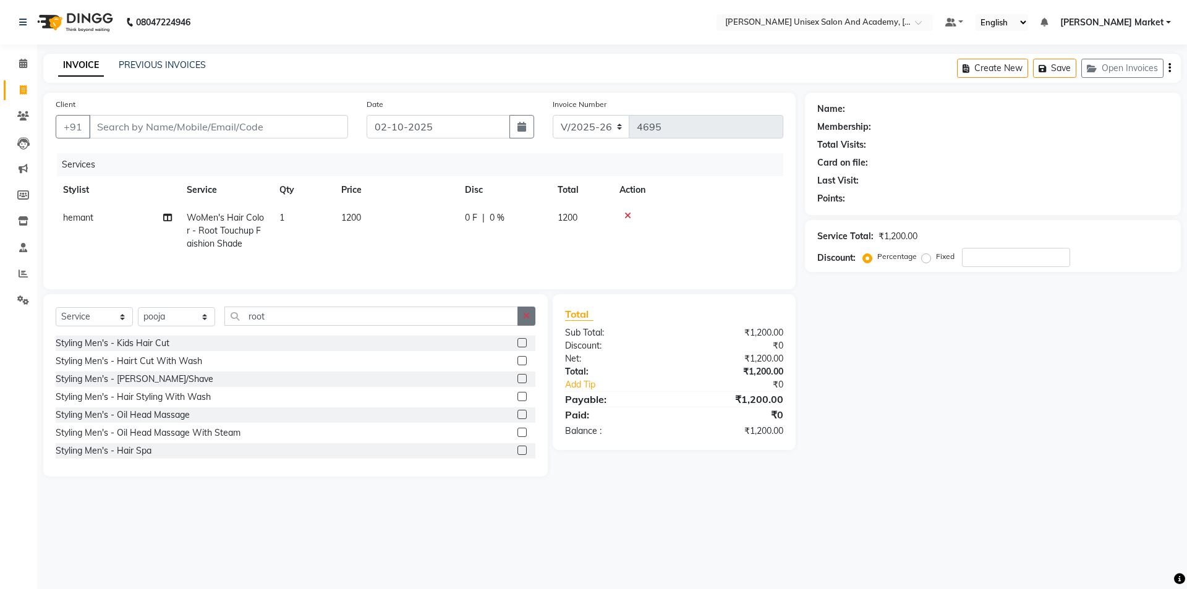
click at [524, 314] on icon "button" at bounding box center [526, 316] width 7 height 9
click at [332, 318] on input "text" at bounding box center [379, 316] width 311 height 19
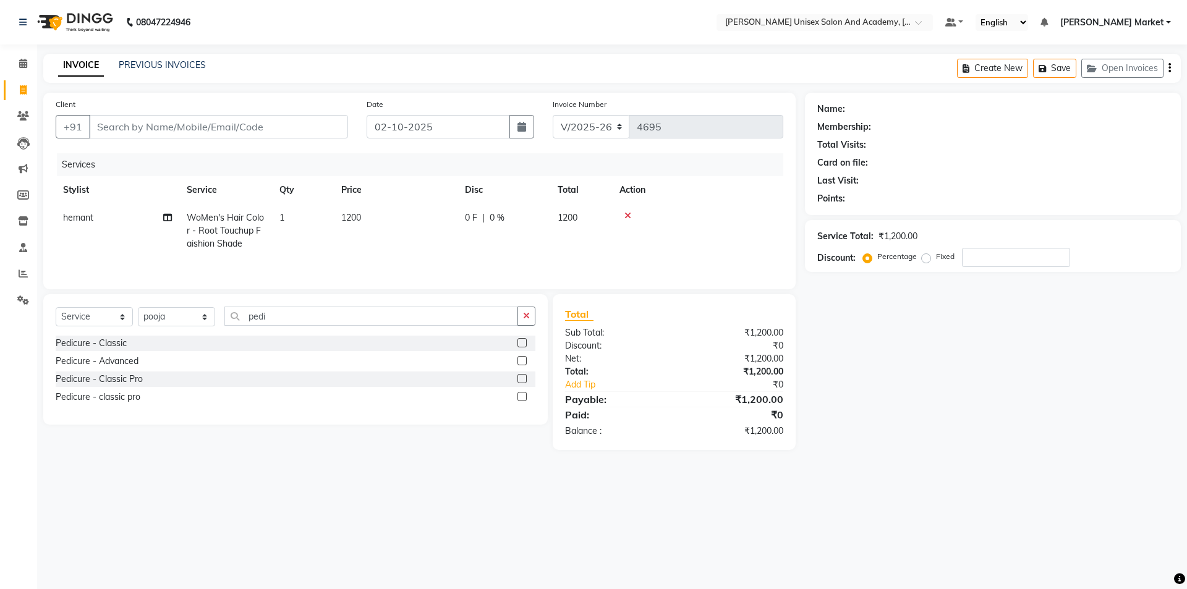
click at [524, 343] on label at bounding box center [522, 342] width 9 height 9
click at [524, 343] on input "checkbox" at bounding box center [522, 343] width 8 height 8
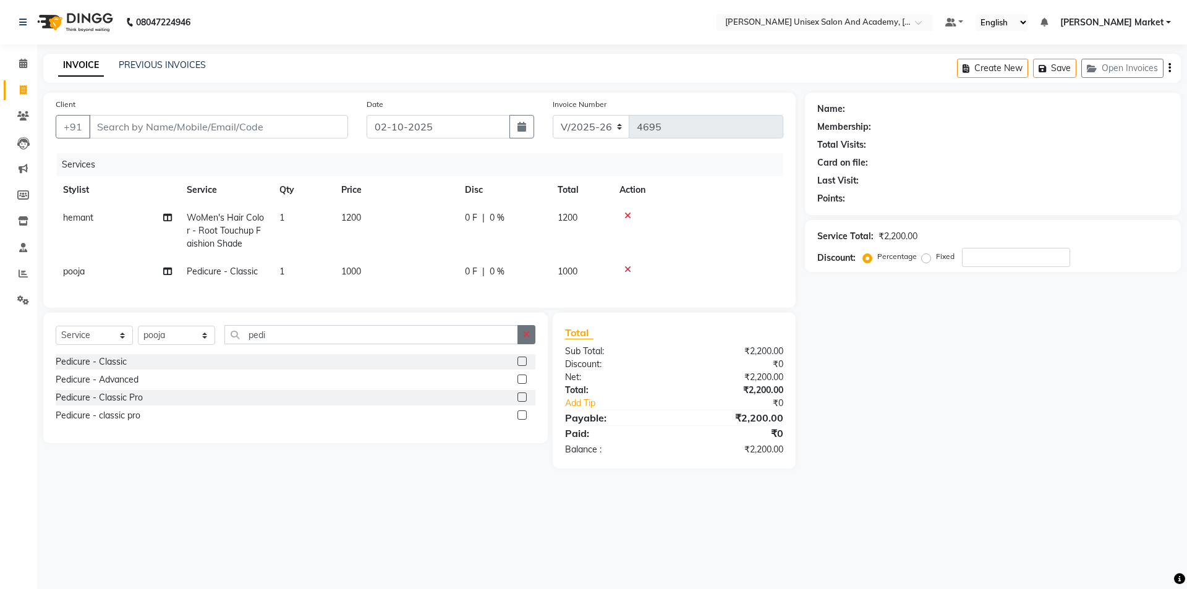
click at [530, 339] on icon "button" at bounding box center [526, 334] width 7 height 9
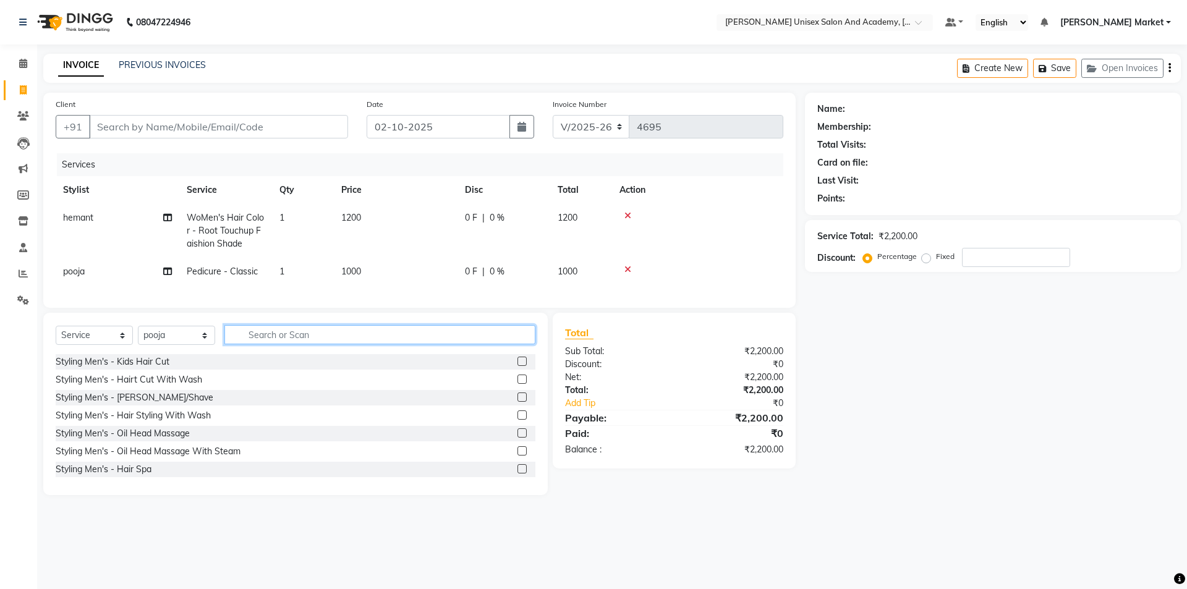
click at [301, 340] on input "text" at bounding box center [379, 334] width 311 height 19
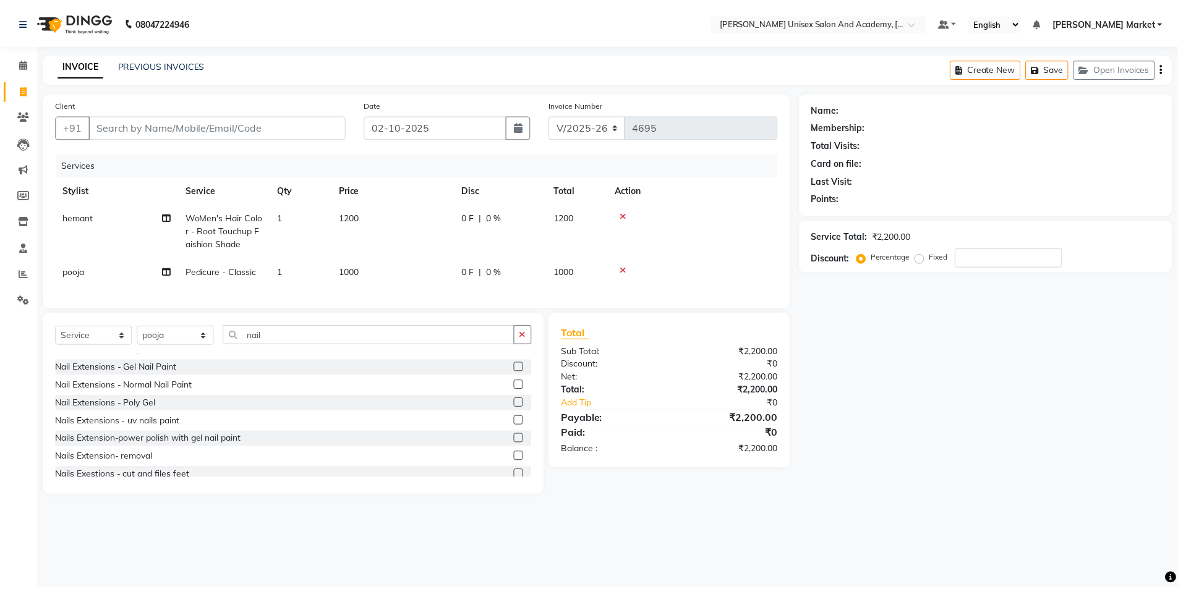
scroll to position [56, 0]
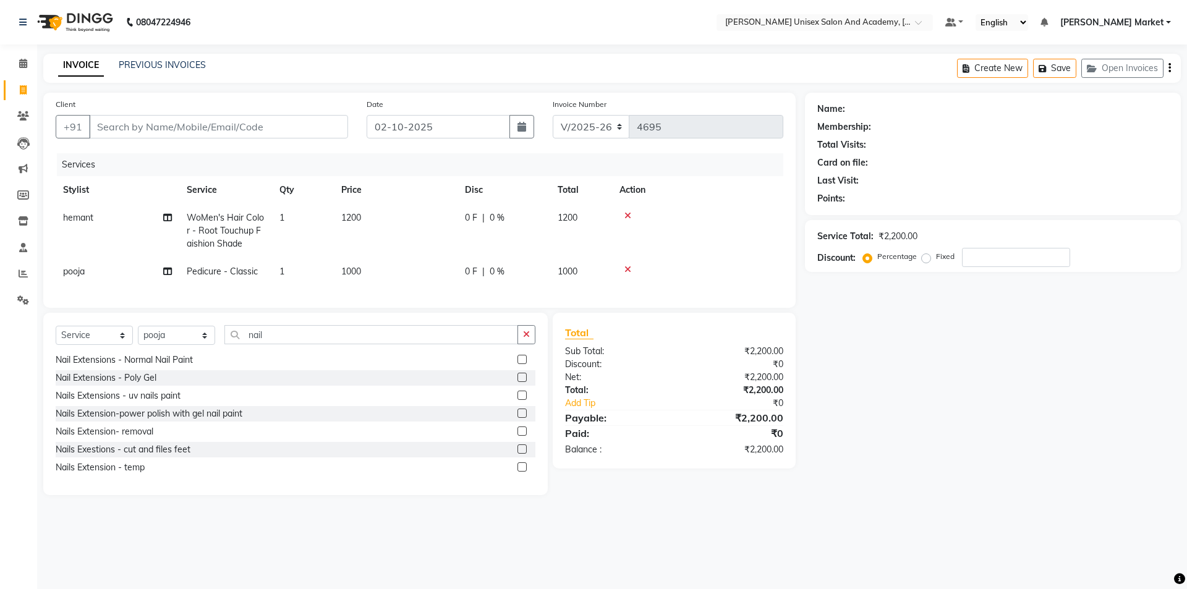
click at [448, 265] on td "1000" at bounding box center [396, 272] width 124 height 28
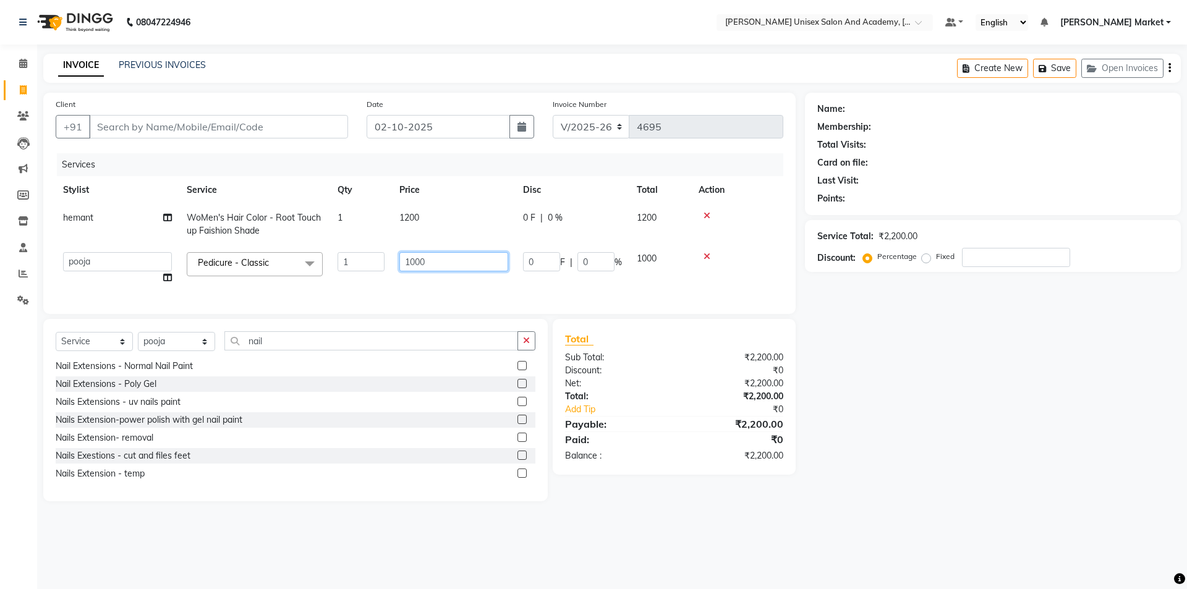
click at [450, 265] on input "1000" at bounding box center [453, 261] width 109 height 19
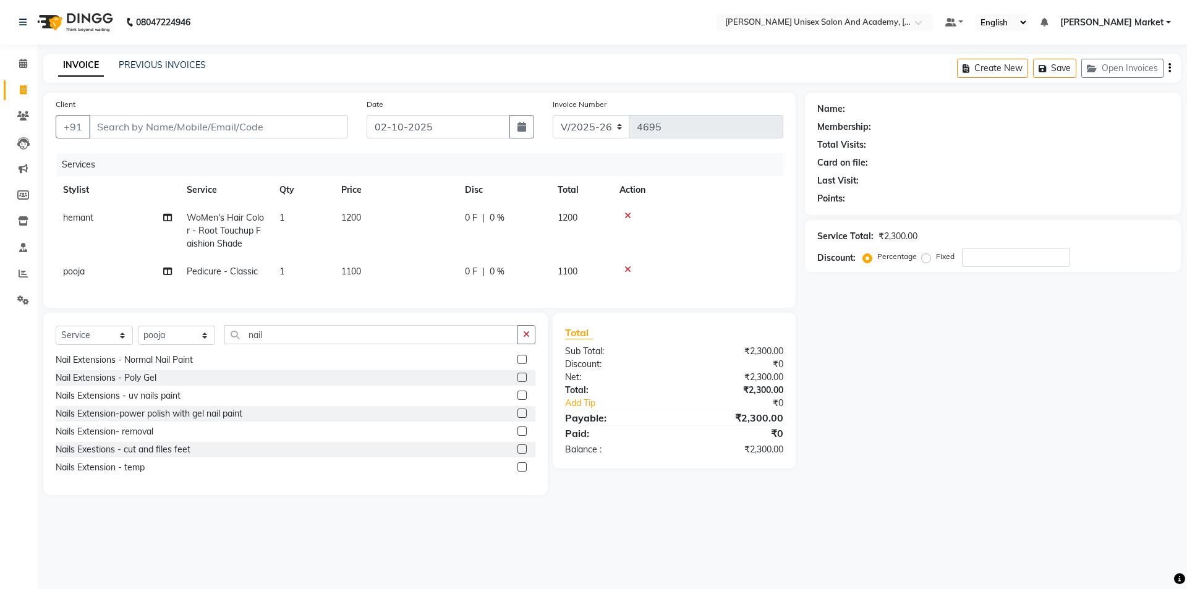
click at [450, 294] on div "Services Stylist Service Qty Price Disc Total Action hemant WoMen's Hair Color …" at bounding box center [420, 224] width 728 height 142
click at [129, 124] on input "Client" at bounding box center [218, 126] width 259 height 23
click at [114, 126] on input "988662505" at bounding box center [187, 126] width 196 height 23
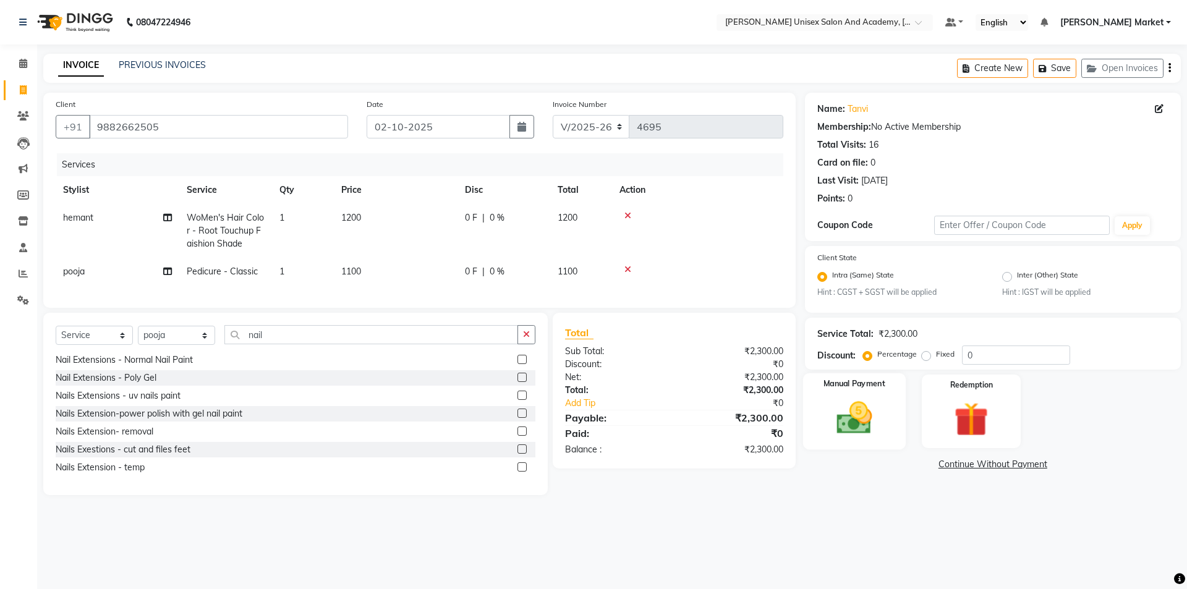
click at [856, 417] on img at bounding box center [855, 418] width 58 height 41
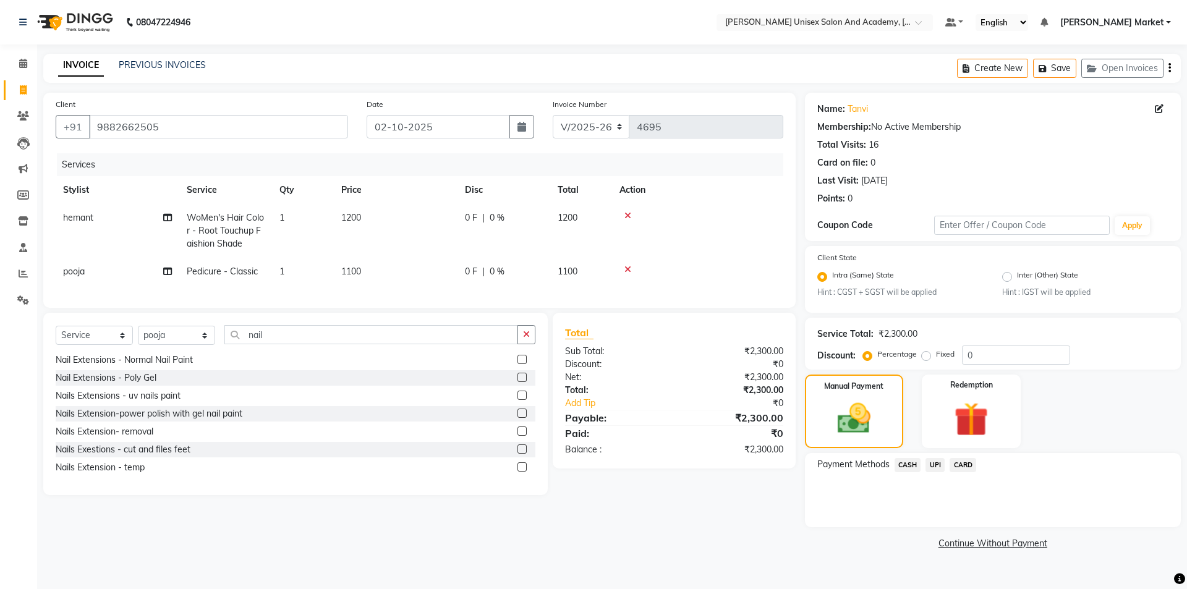
click at [941, 468] on span "UPI" at bounding box center [935, 465] width 19 height 14
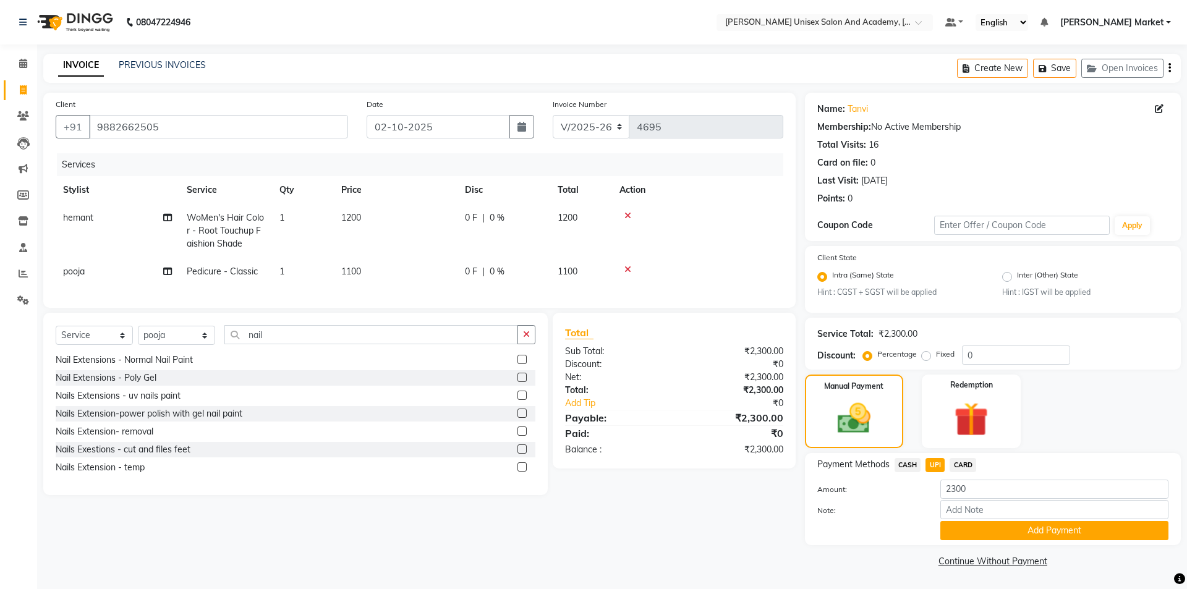
click at [1041, 531] on button "Add Payment" at bounding box center [1055, 530] width 228 height 19
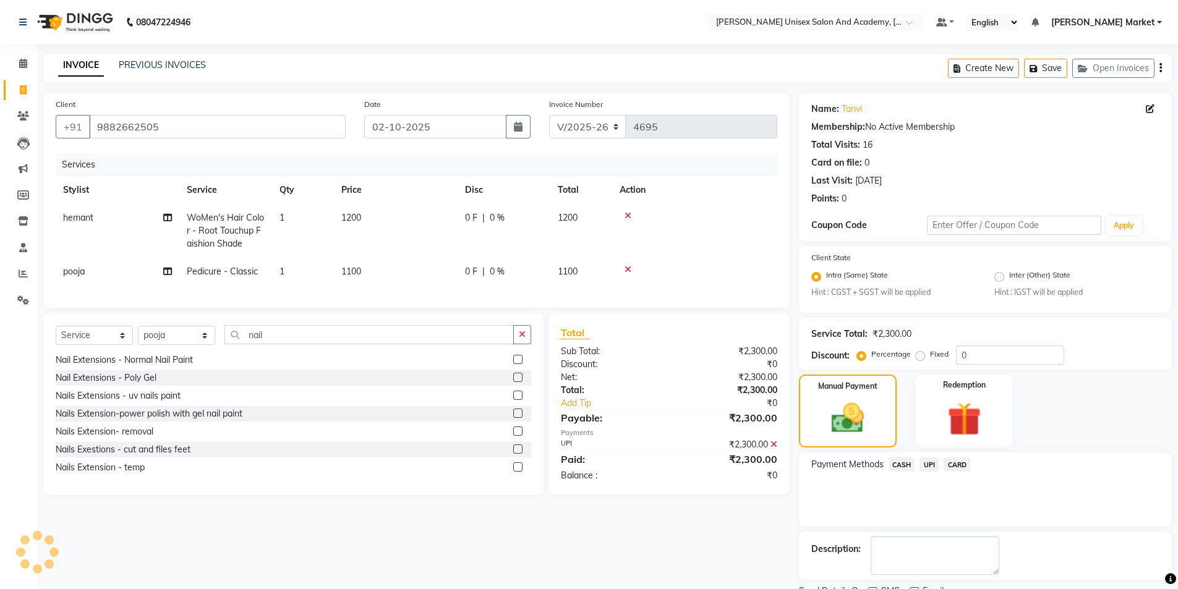
scroll to position [51, 0]
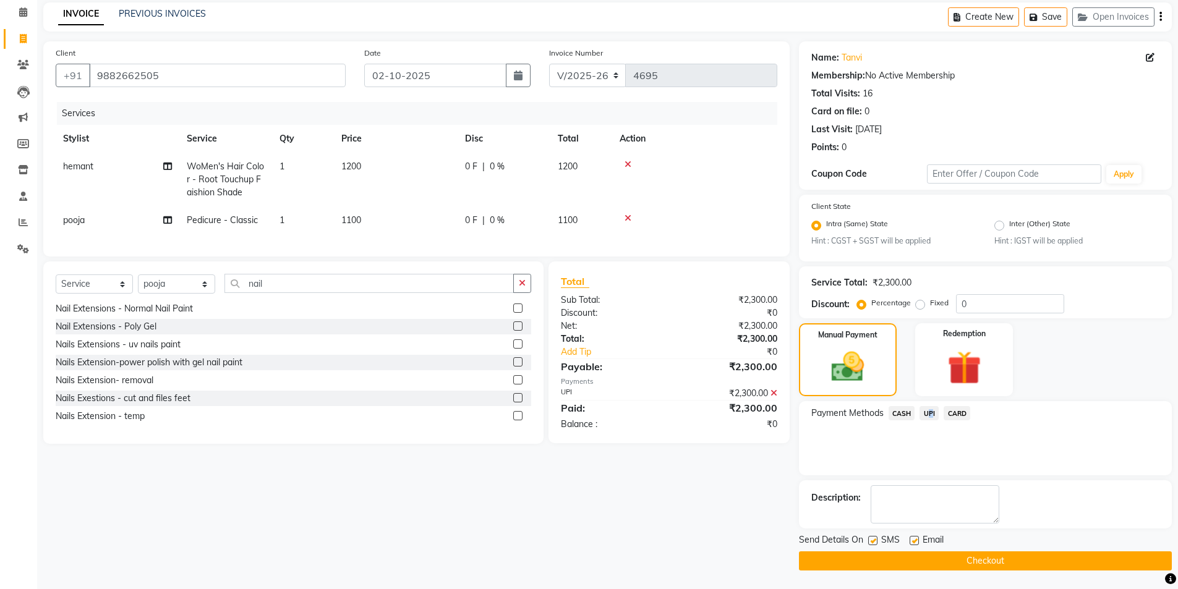
click at [926, 410] on span "UPI" at bounding box center [929, 413] width 19 height 14
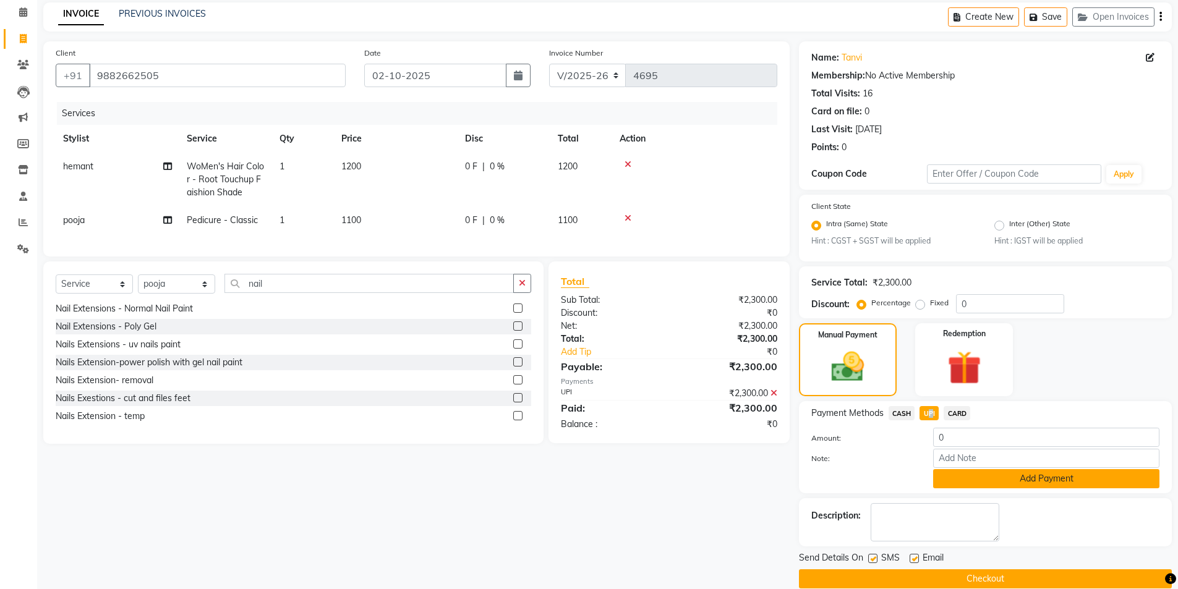
click at [978, 484] on button "Add Payment" at bounding box center [1046, 478] width 226 height 19
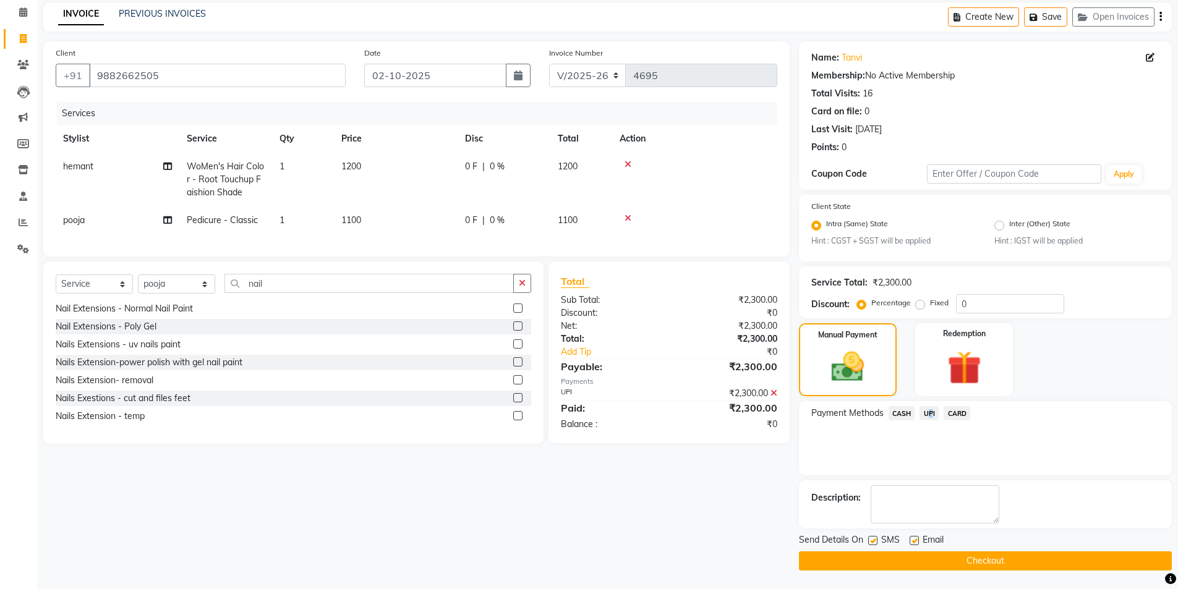
click at [1002, 558] on button "Checkout" at bounding box center [985, 561] width 373 height 19
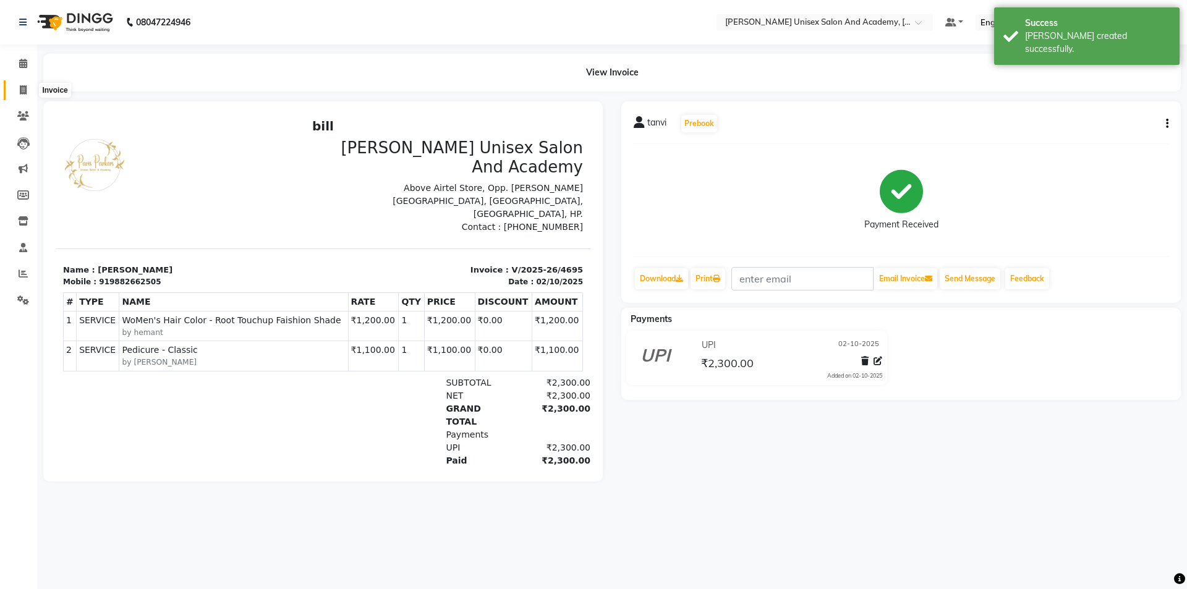
click at [25, 92] on icon at bounding box center [23, 89] width 7 height 9
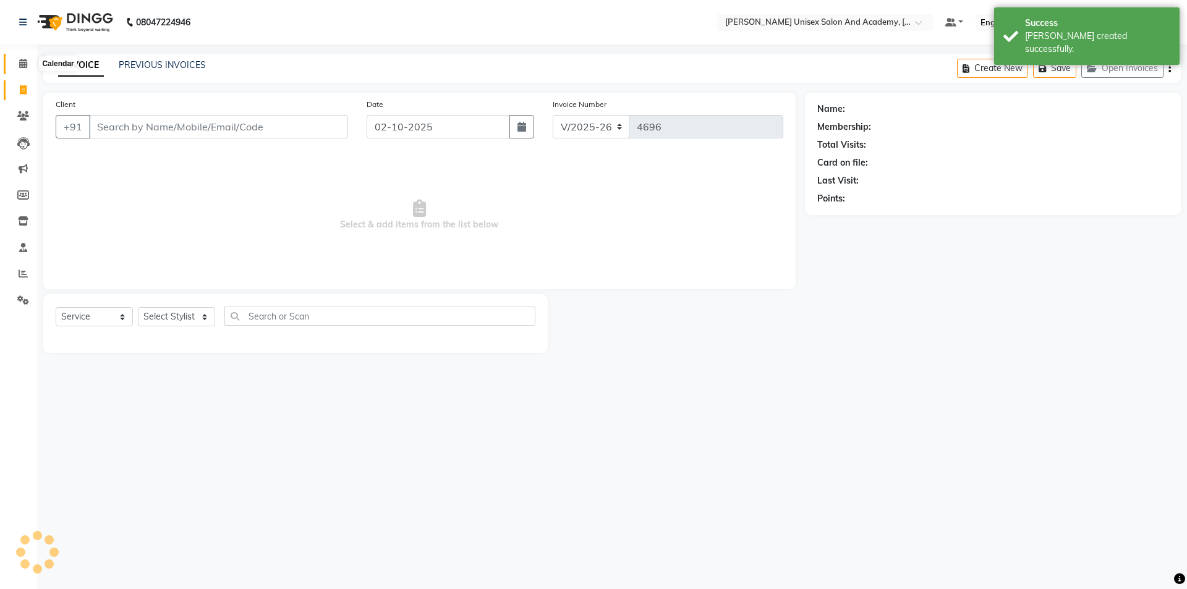
click at [23, 63] on icon at bounding box center [23, 63] width 8 height 9
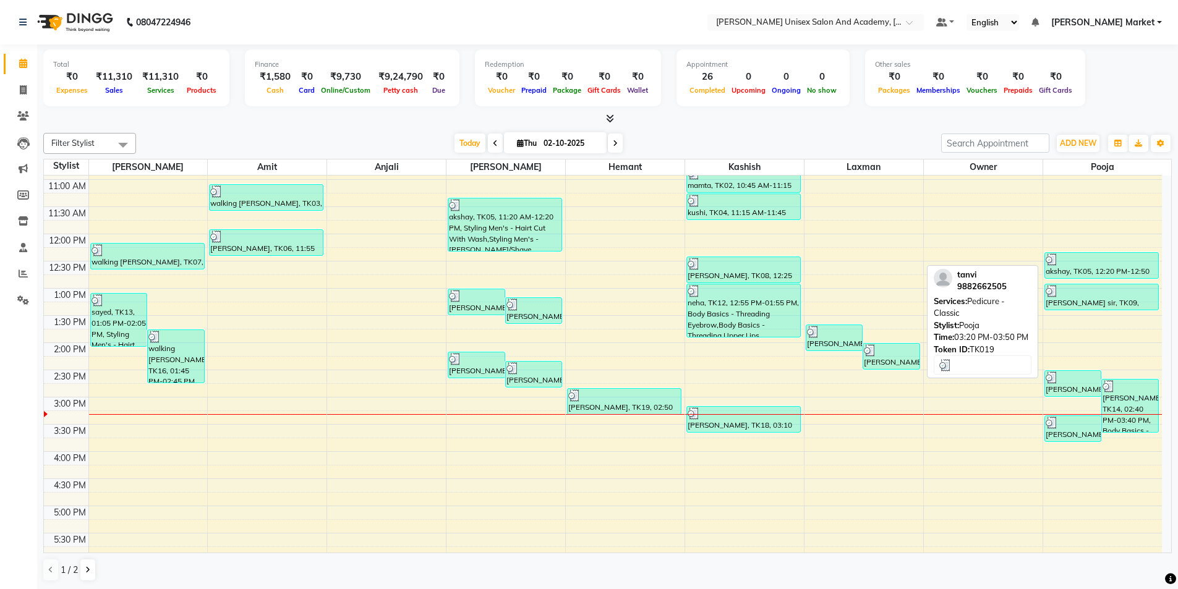
scroll to position [90, 0]
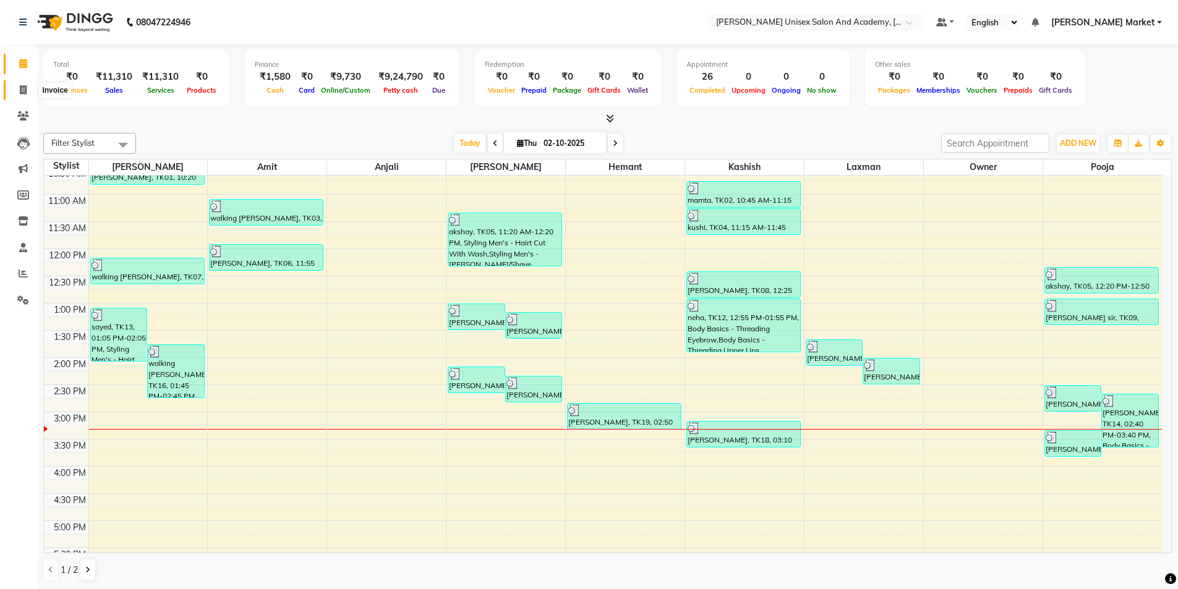
click at [23, 87] on icon at bounding box center [23, 89] width 7 height 9
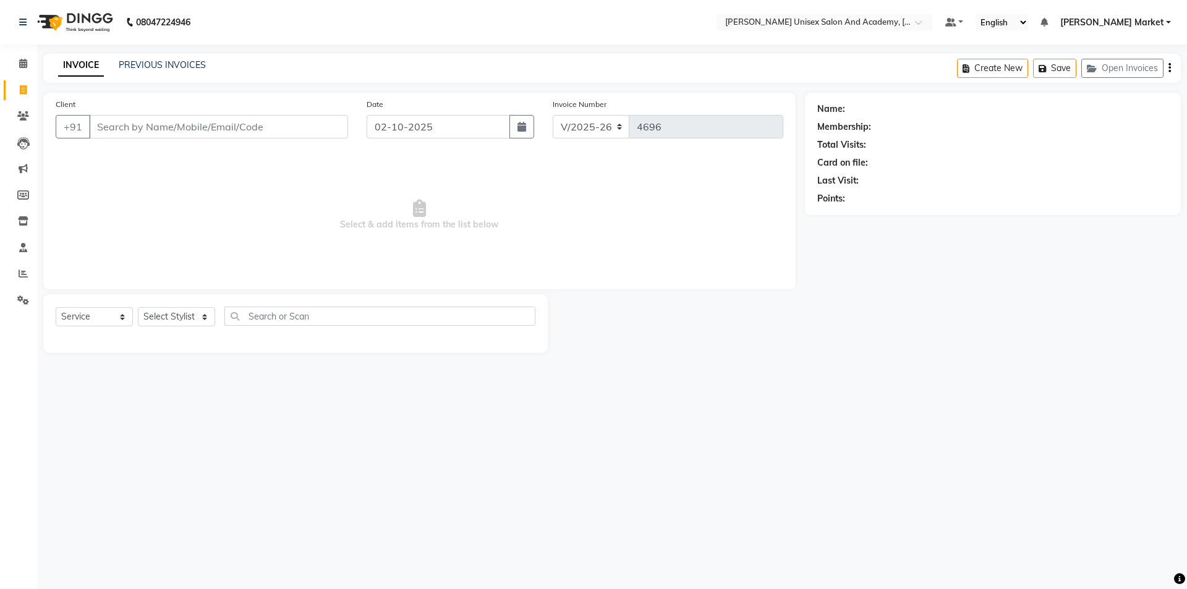
click at [2, 72] on li "Calendar" at bounding box center [18, 64] width 37 height 27
click at [23, 62] on icon at bounding box center [23, 63] width 8 height 9
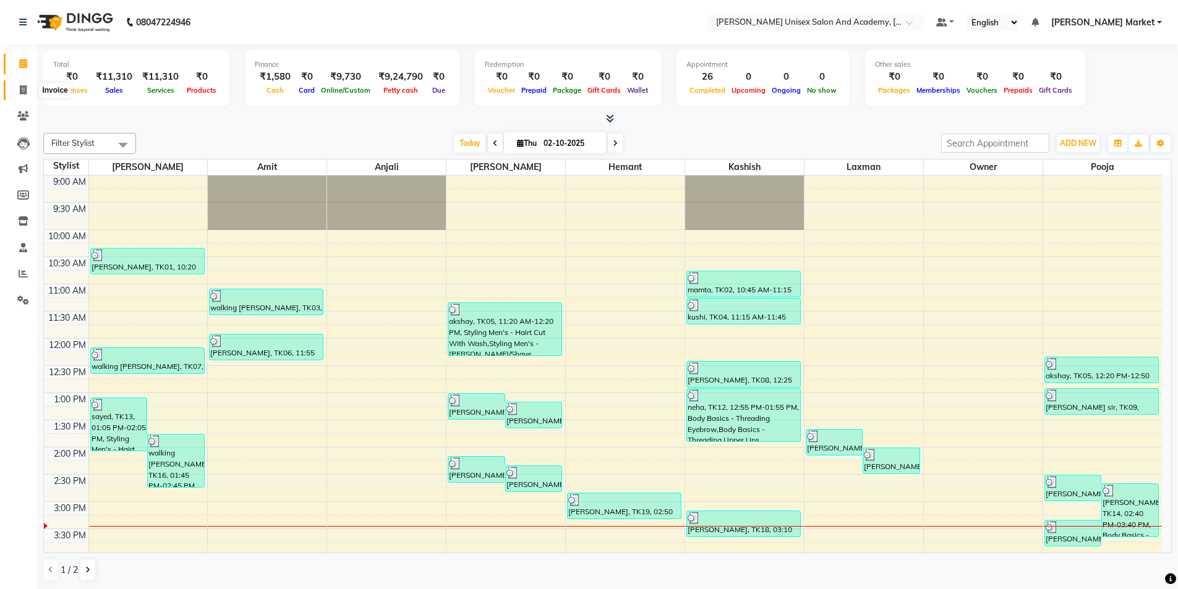
click at [18, 85] on span at bounding box center [23, 90] width 22 height 14
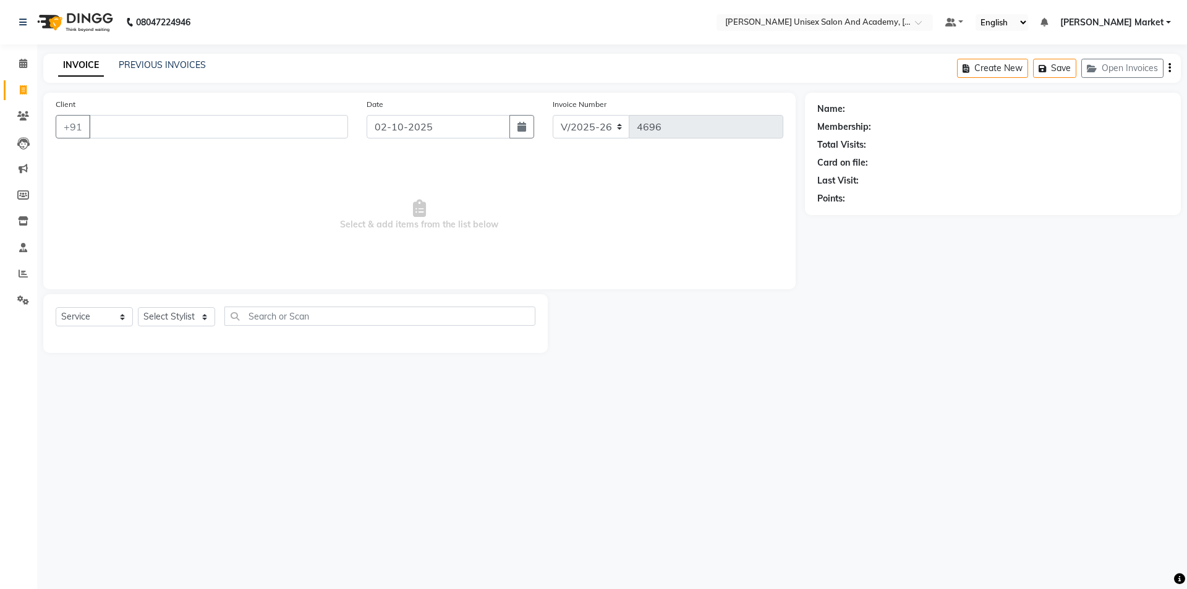
drag, startPoint x: 19, startPoint y: 79, endPoint x: 17, endPoint y: 88, distance: 8.9
click at [19, 83] on li "Invoice" at bounding box center [18, 90] width 37 height 27
click at [197, 321] on select "Select Stylist Amit anjali [PERSON_NAME] [PERSON_NAME] [PERSON_NAME] [PERSON_NA…" at bounding box center [176, 316] width 77 height 19
click at [138, 307] on select "Select Stylist Amit anjali [PERSON_NAME] [PERSON_NAME] [PERSON_NAME] [PERSON_NA…" at bounding box center [176, 316] width 77 height 19
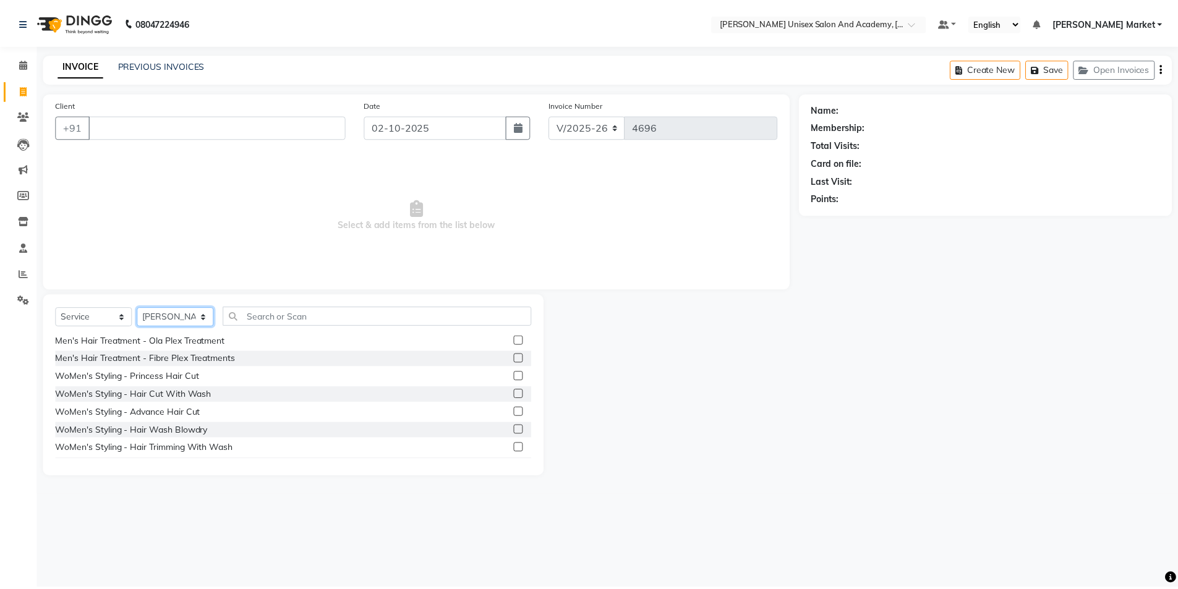
scroll to position [371, 0]
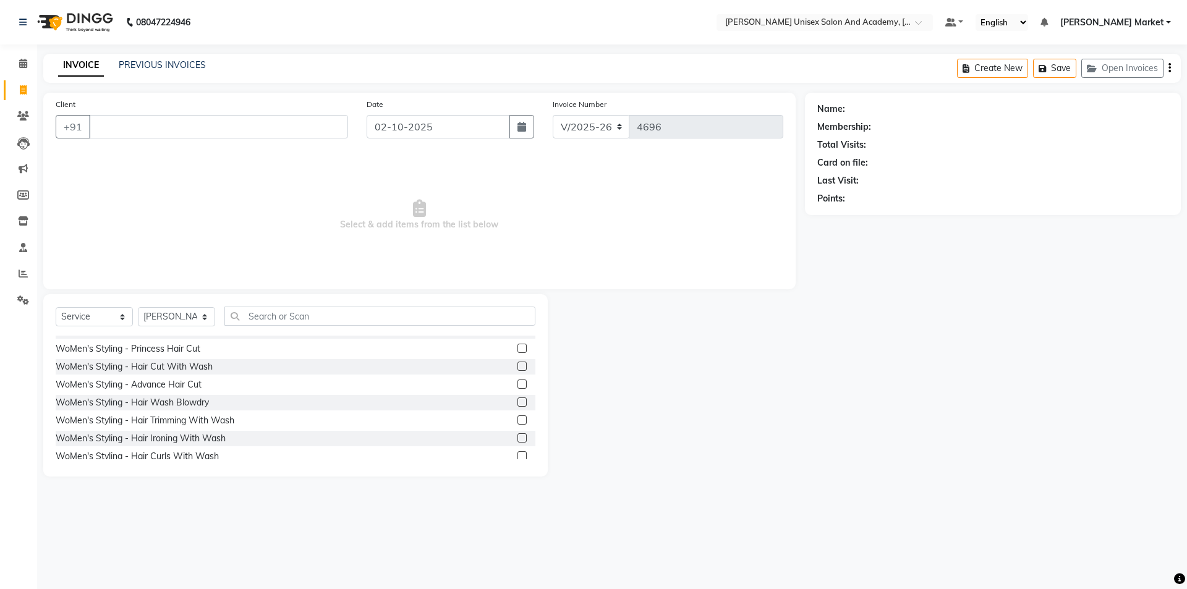
click at [276, 349] on div "WoMen's Styling - Princess Hair Cut" at bounding box center [296, 348] width 480 height 15
click at [518, 347] on label at bounding box center [522, 348] width 9 height 9
click at [518, 347] on input "checkbox" at bounding box center [522, 349] width 8 height 8
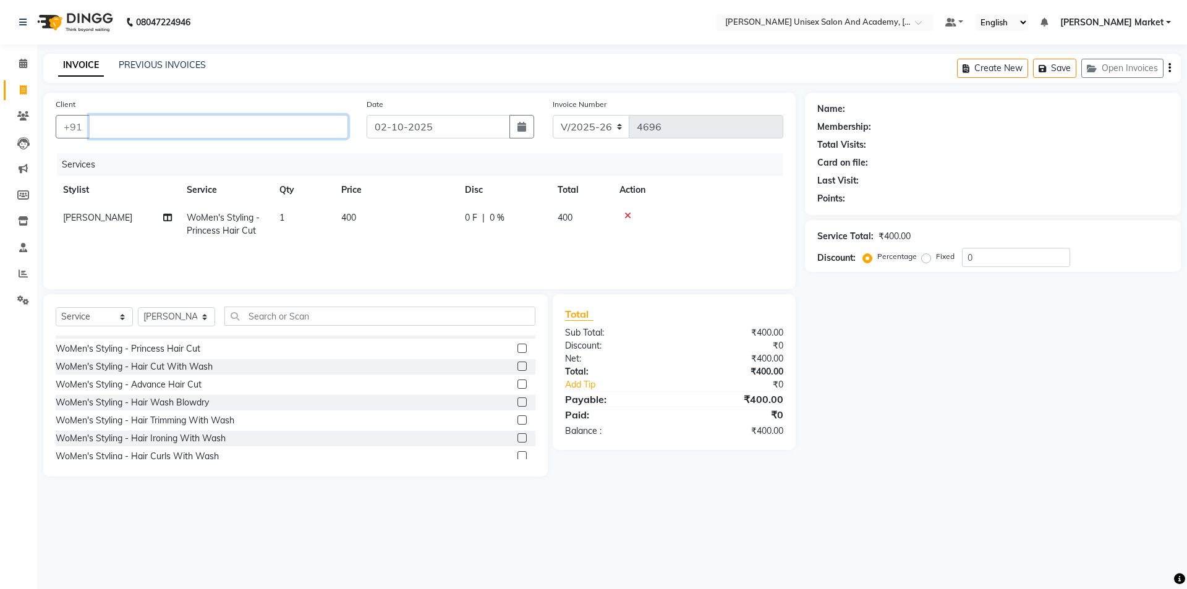
click at [154, 124] on input "Client" at bounding box center [218, 126] width 259 height 23
drag, startPoint x: 139, startPoint y: 128, endPoint x: 149, endPoint y: 133, distance: 11.1
click at [150, 133] on input "Client" at bounding box center [218, 126] width 259 height 23
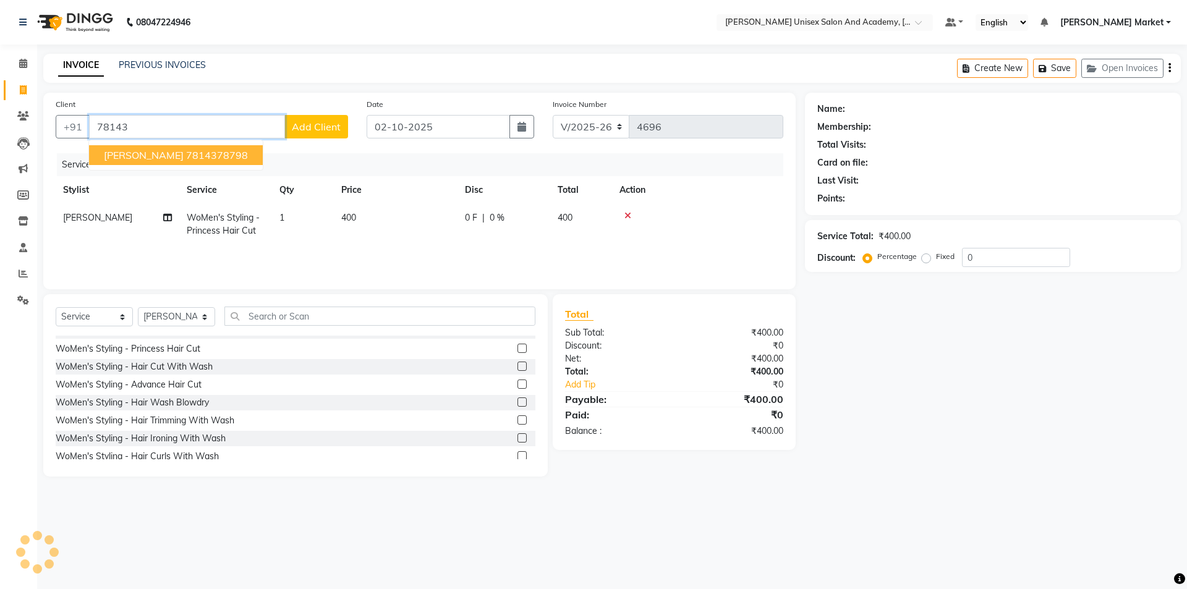
click at [122, 150] on span "[PERSON_NAME]" at bounding box center [144, 155] width 80 height 12
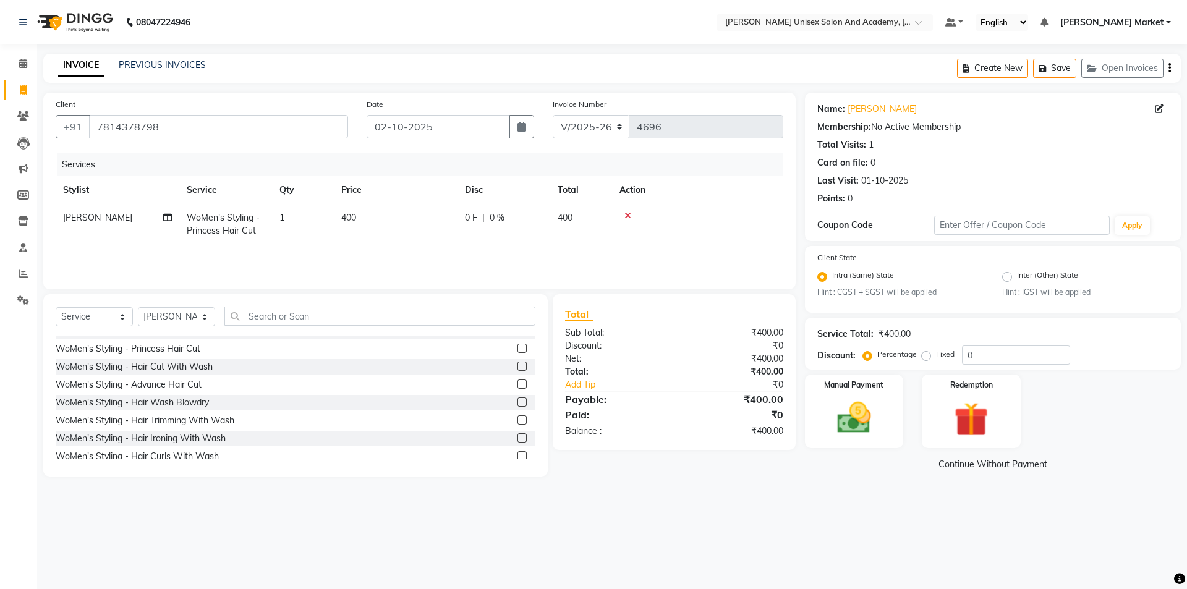
click at [477, 216] on span "0 F" at bounding box center [471, 217] width 12 height 13
click at [543, 222] on input "0" at bounding box center [541, 220] width 37 height 19
click at [525, 237] on td "300 F | 75 %" at bounding box center [504, 224] width 93 height 41
click at [869, 412] on img at bounding box center [855, 418] width 58 height 41
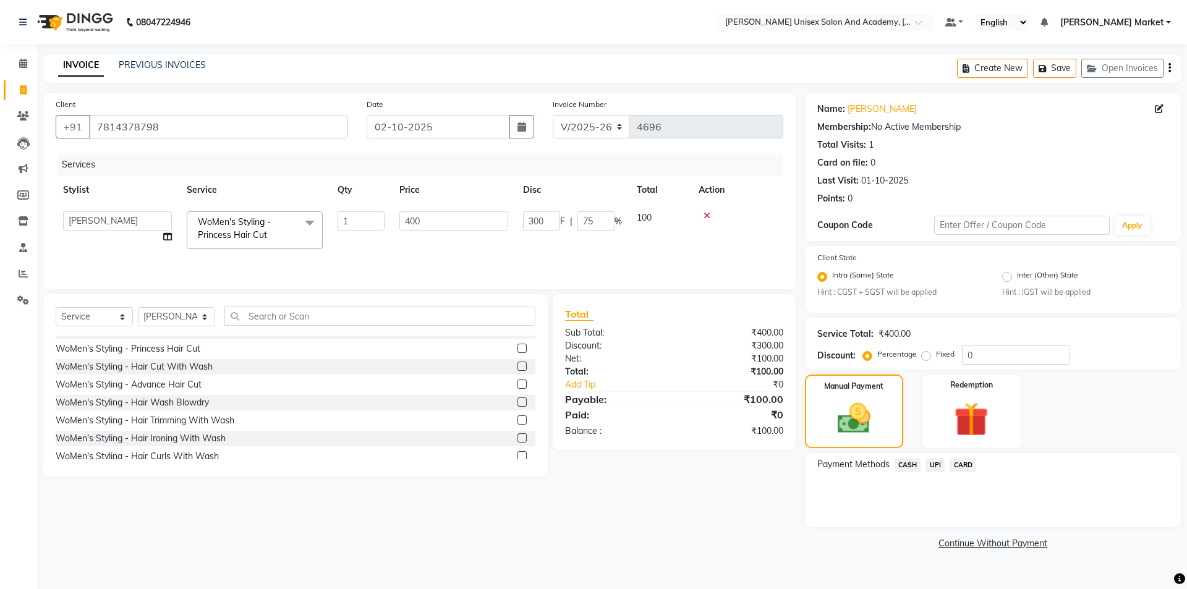
click at [912, 461] on span "CASH" at bounding box center [908, 465] width 27 height 14
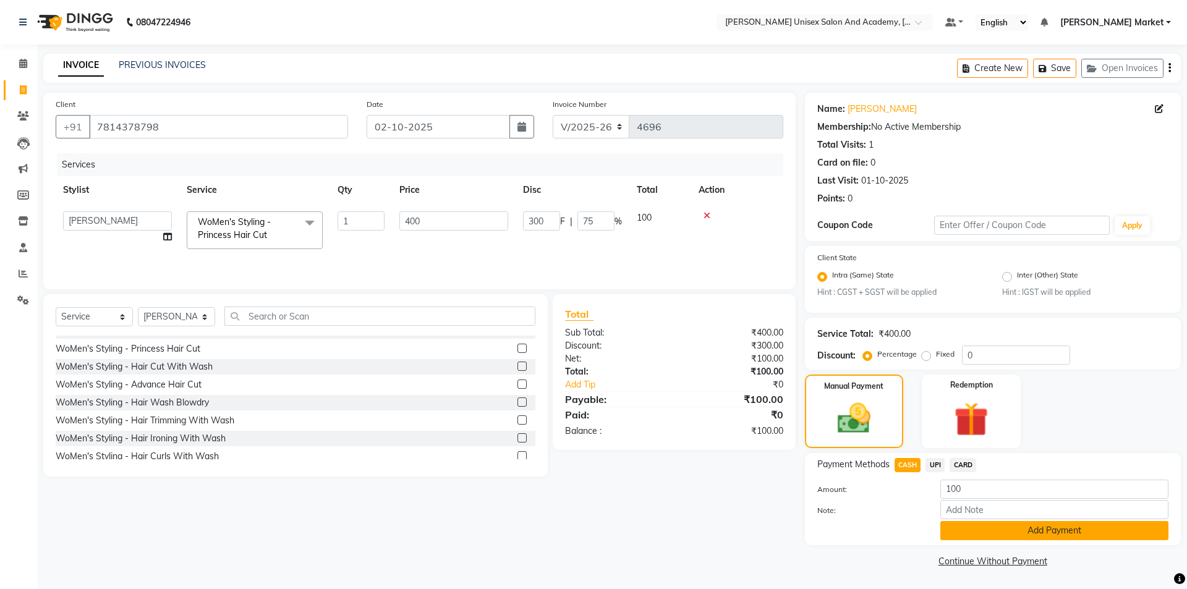
click at [1007, 524] on button "Add Payment" at bounding box center [1055, 530] width 228 height 19
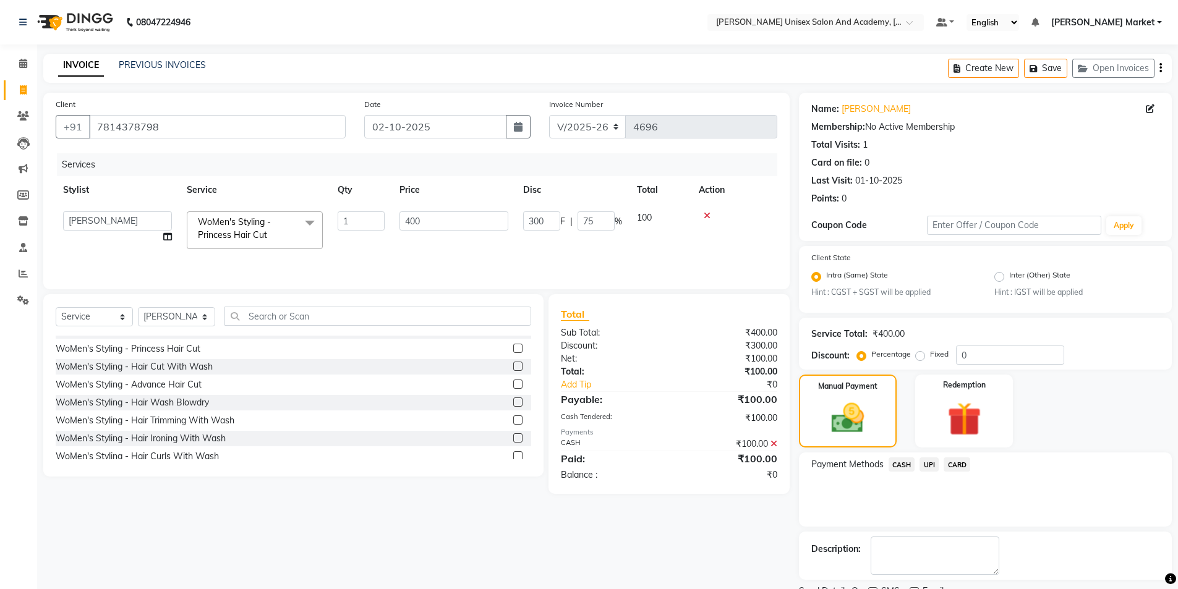
scroll to position [51, 0]
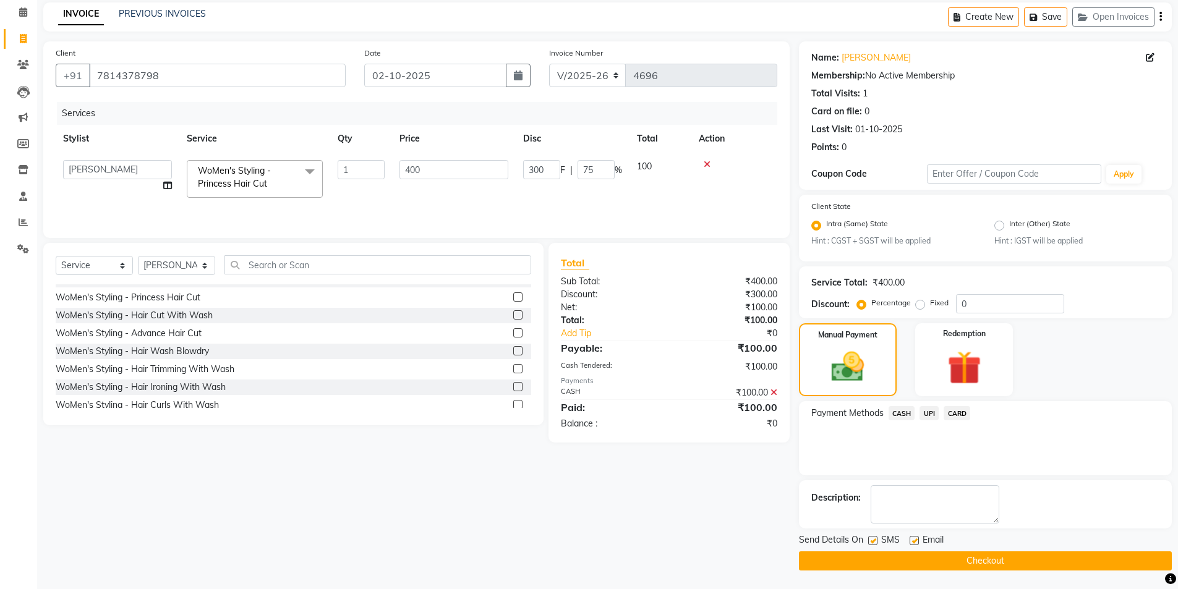
click at [896, 414] on span "CASH" at bounding box center [902, 413] width 27 height 14
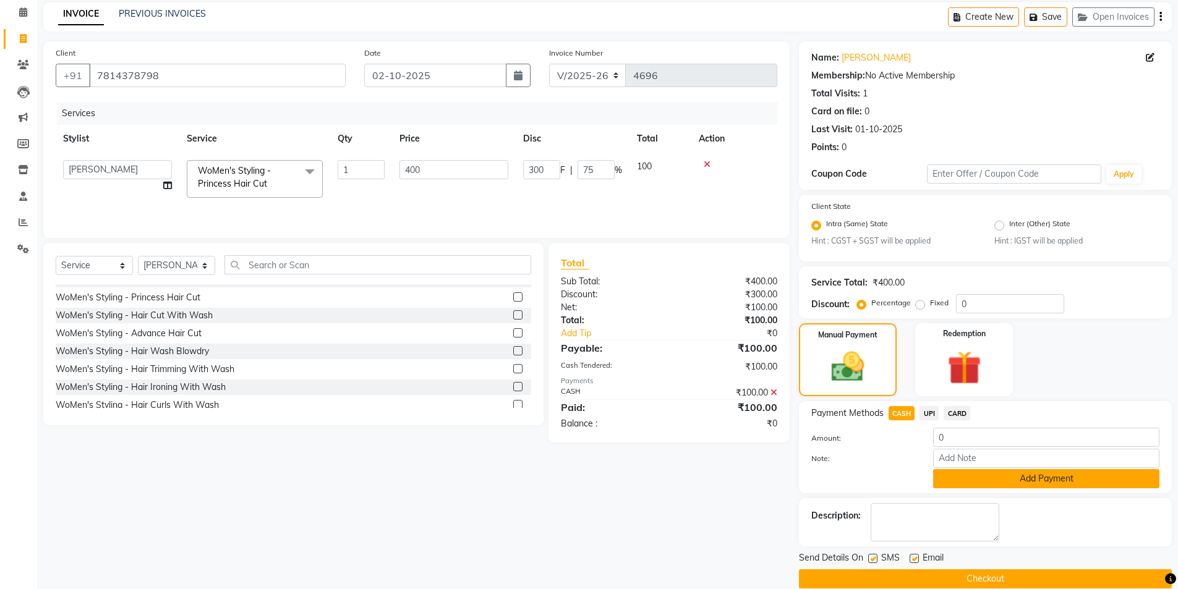
click at [974, 473] on button "Add Payment" at bounding box center [1046, 478] width 226 height 19
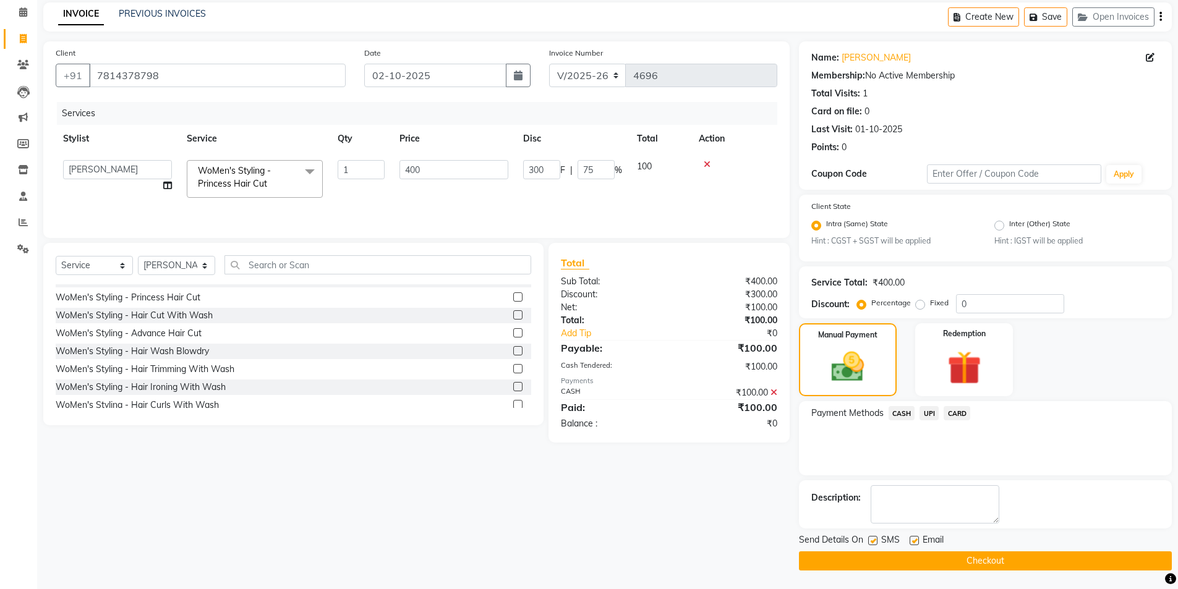
click at [997, 563] on button "Checkout" at bounding box center [985, 561] width 373 height 19
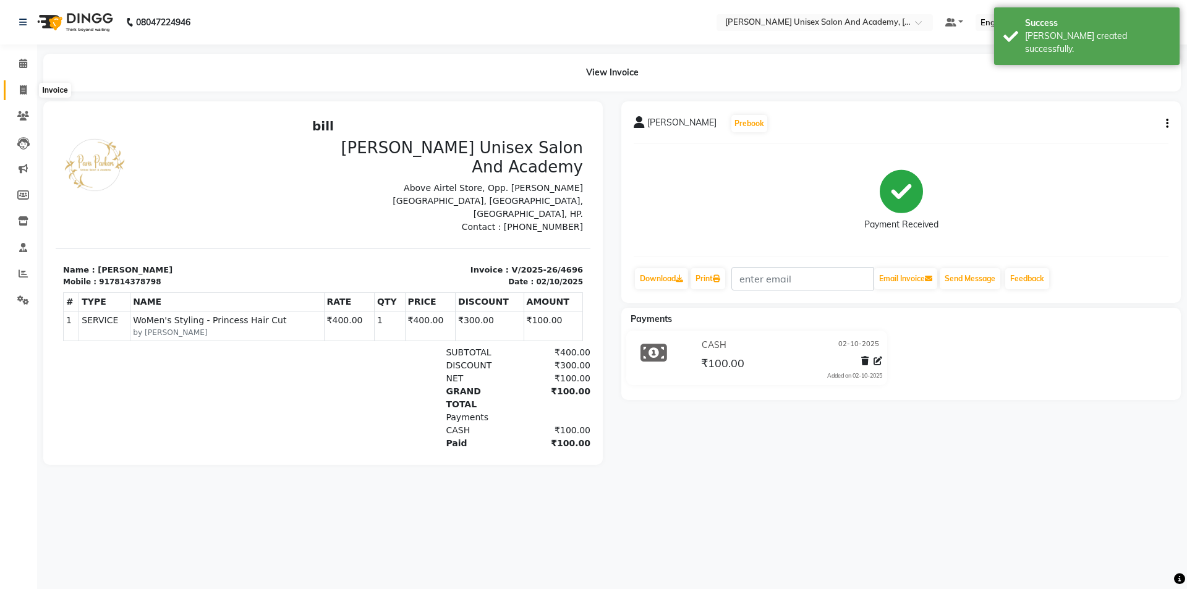
click at [20, 86] on icon at bounding box center [23, 89] width 7 height 9
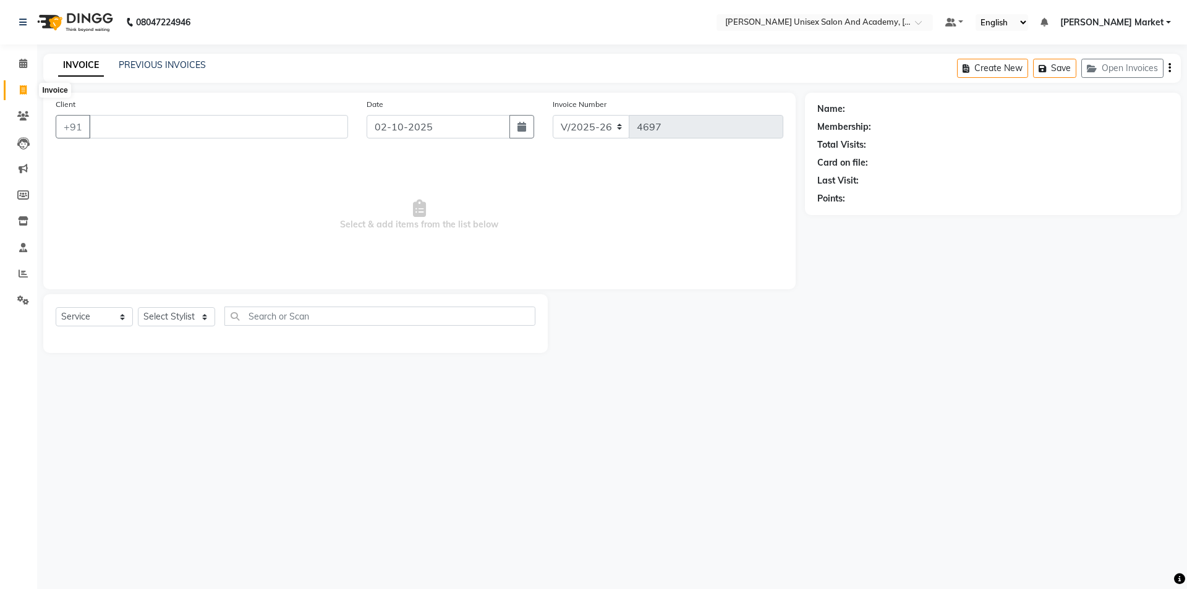
click at [20, 85] on icon at bounding box center [23, 89] width 7 height 9
click at [179, 132] on input "Client" at bounding box center [218, 126] width 259 height 23
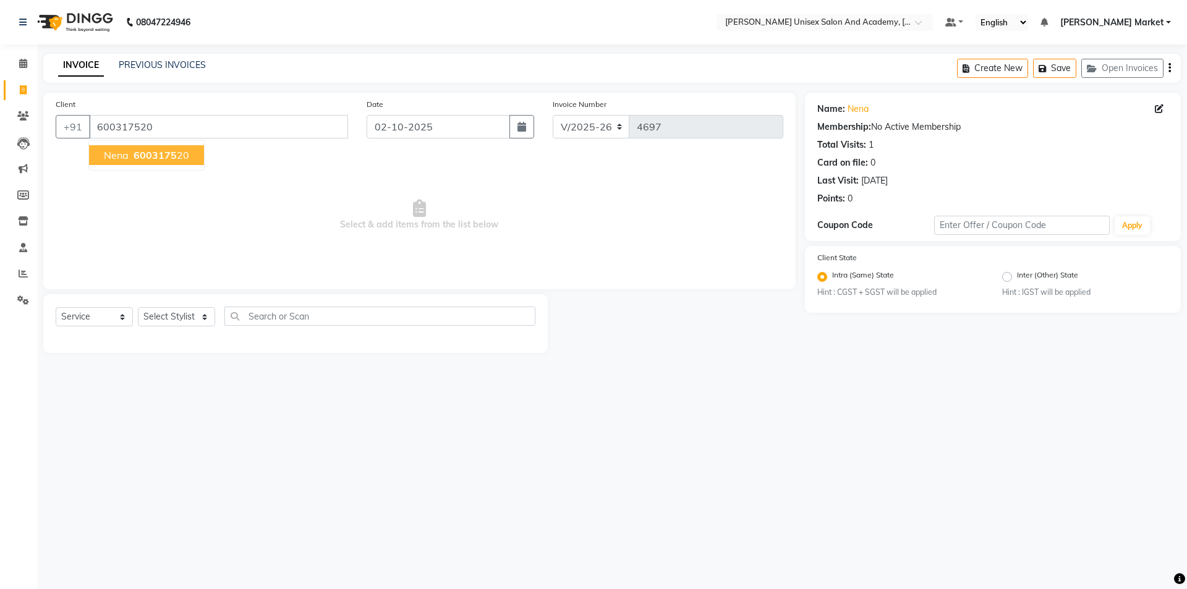
click at [161, 147] on button "nena 6003175 20" at bounding box center [146, 155] width 115 height 20
click at [197, 321] on select "Select Stylist Amit anjali [PERSON_NAME] [PERSON_NAME] [PERSON_NAME] [PERSON_NA…" at bounding box center [176, 316] width 77 height 19
click at [138, 307] on select "Select Stylist Amit anjali [PERSON_NAME] [PERSON_NAME] [PERSON_NAME] [PERSON_NA…" at bounding box center [176, 316] width 77 height 19
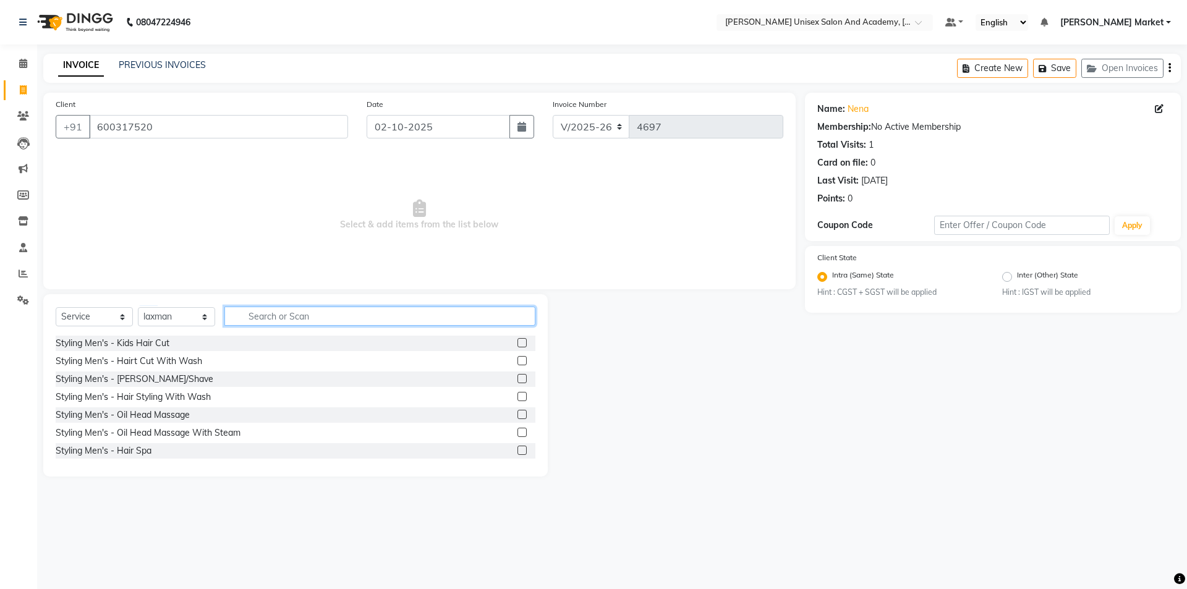
click at [291, 317] on input "text" at bounding box center [379, 316] width 311 height 19
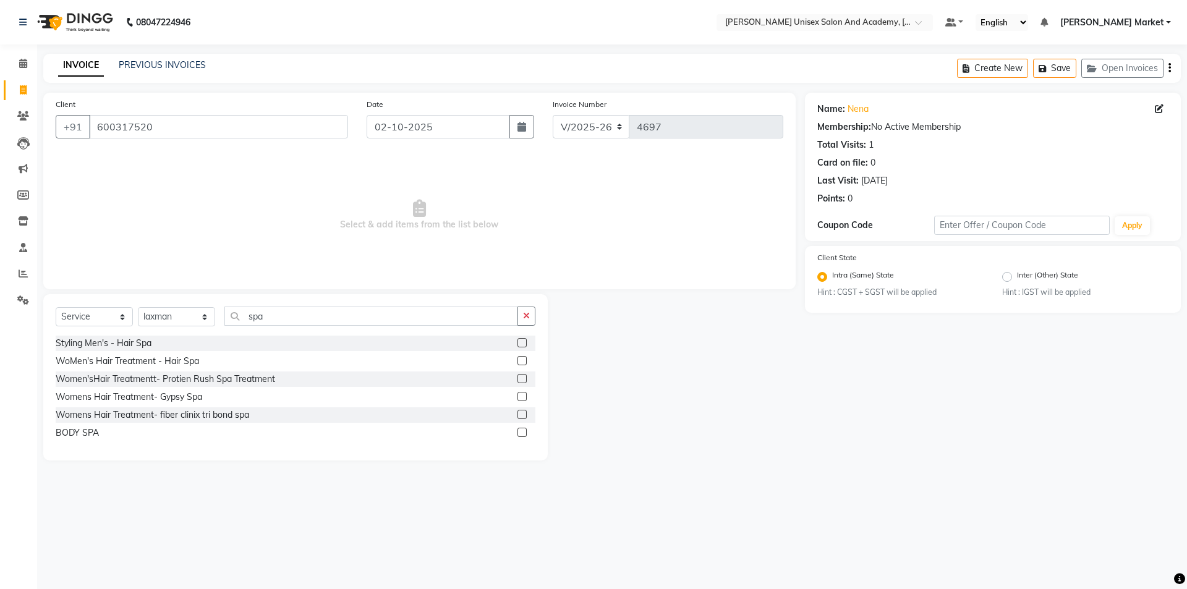
click at [527, 376] on label at bounding box center [522, 378] width 9 height 9
click at [526, 376] on input "checkbox" at bounding box center [522, 379] width 8 height 8
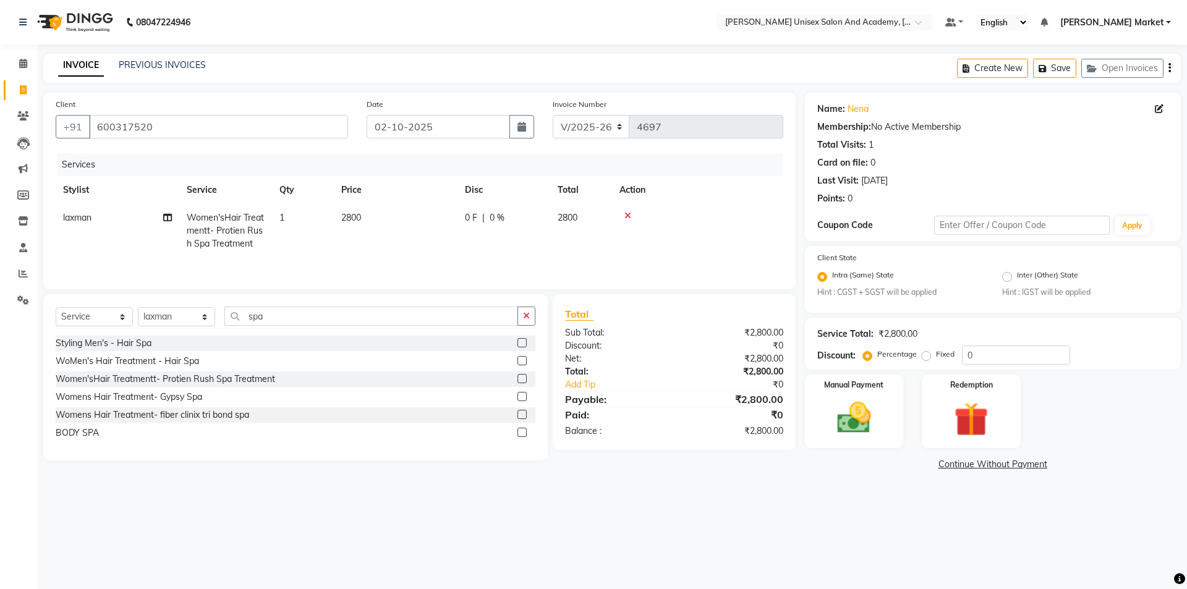
click at [519, 359] on label at bounding box center [522, 360] width 9 height 9
click at [519, 359] on input "checkbox" at bounding box center [522, 361] width 8 height 8
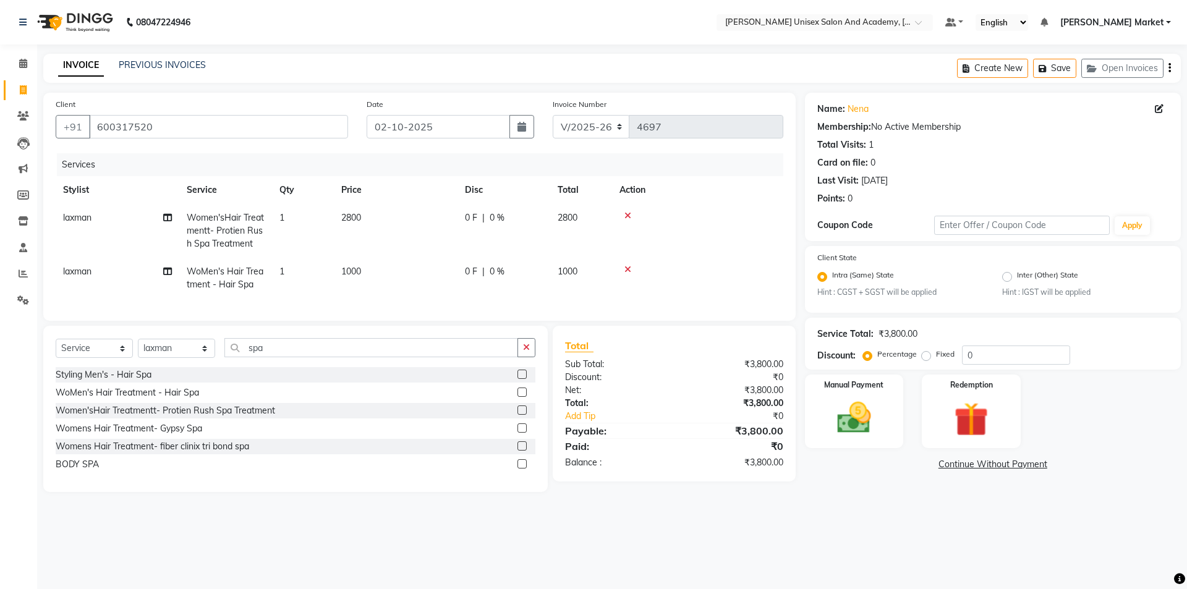
click at [629, 215] on icon at bounding box center [628, 215] width 7 height 9
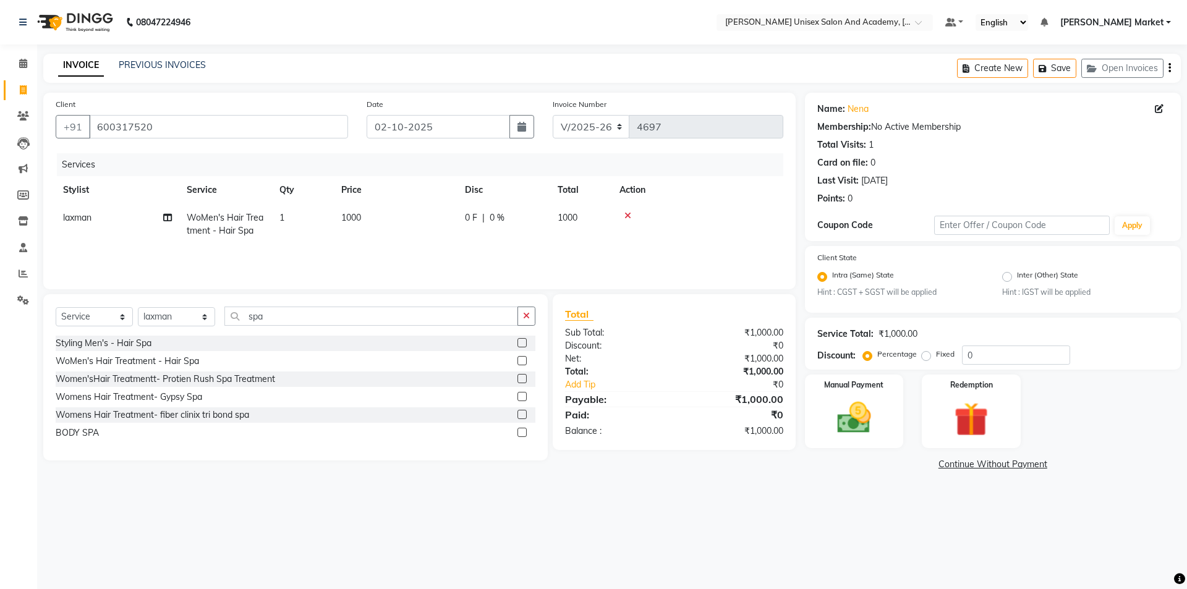
click at [361, 211] on td "1000" at bounding box center [396, 224] width 124 height 41
click at [429, 225] on input "1000" at bounding box center [453, 220] width 109 height 19
click at [541, 252] on div "Services Stylist Service Qty Price Disc Total Action Amit anjali [PERSON_NAME] …" at bounding box center [420, 215] width 728 height 124
click at [534, 315] on button "button" at bounding box center [527, 316] width 18 height 19
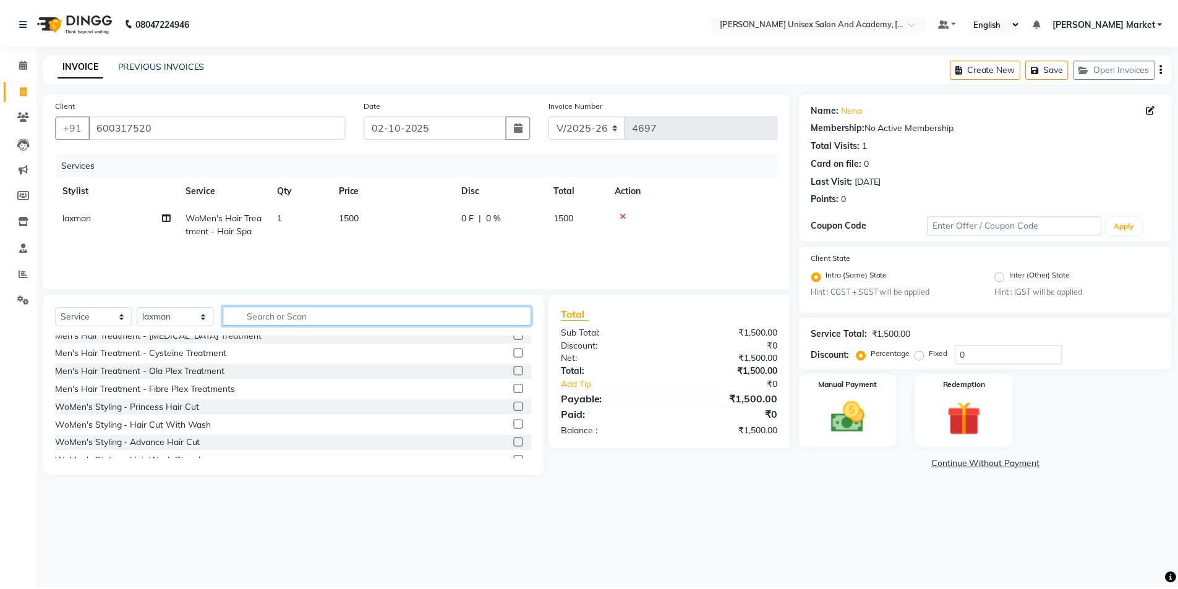
scroll to position [371, 0]
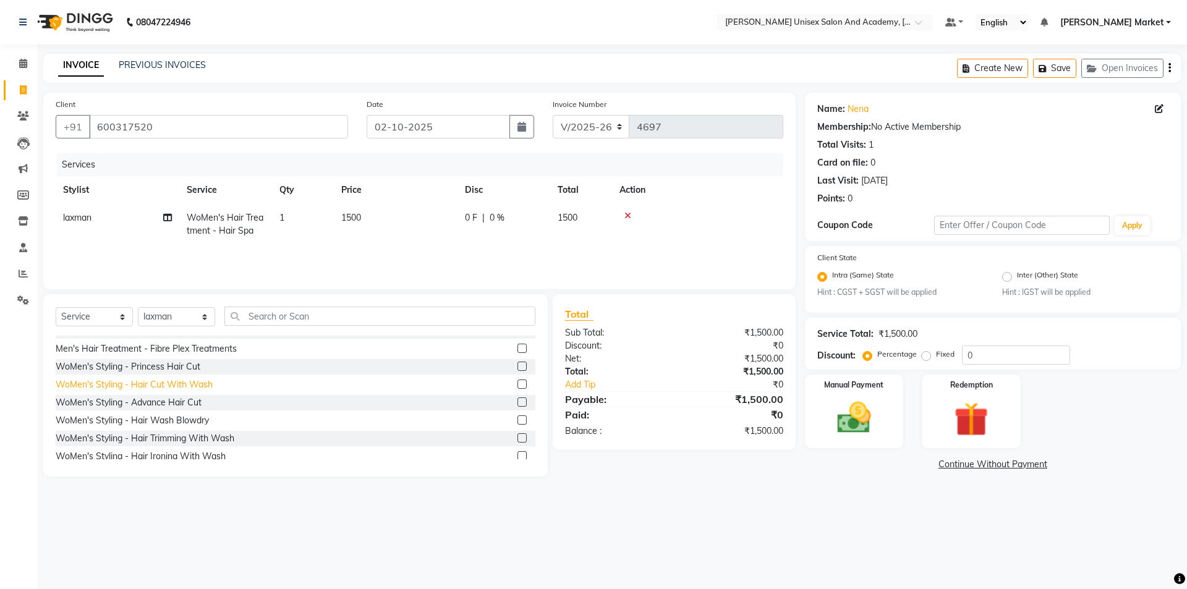
click at [187, 383] on div "WoMen's Styling - Hair Cut With Wash" at bounding box center [134, 384] width 157 height 13
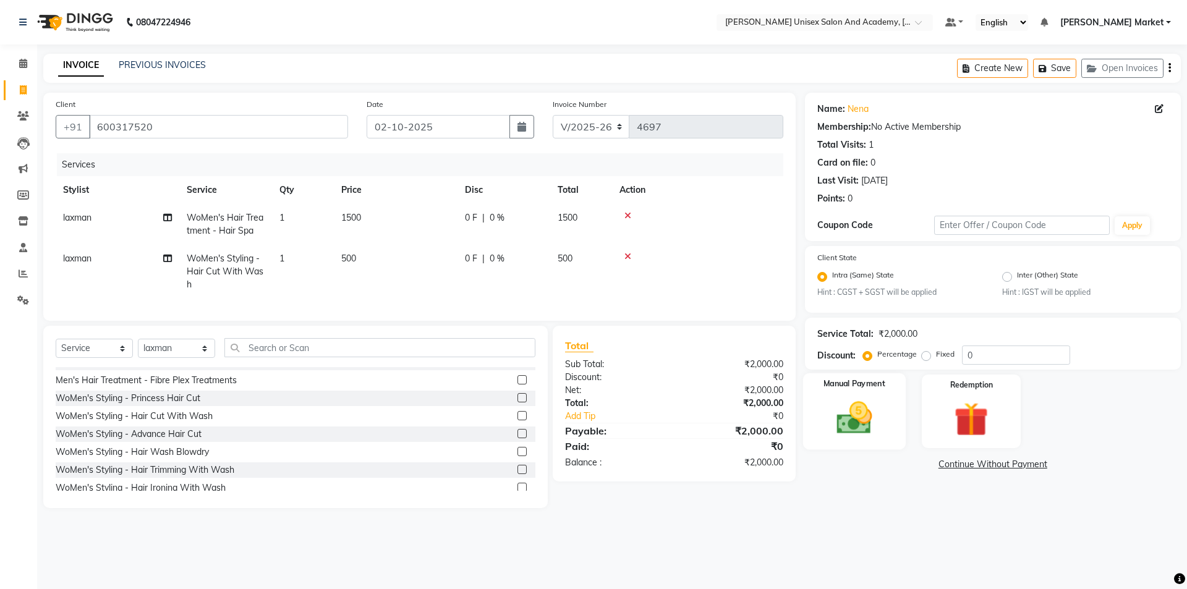
click at [864, 417] on img at bounding box center [855, 418] width 58 height 41
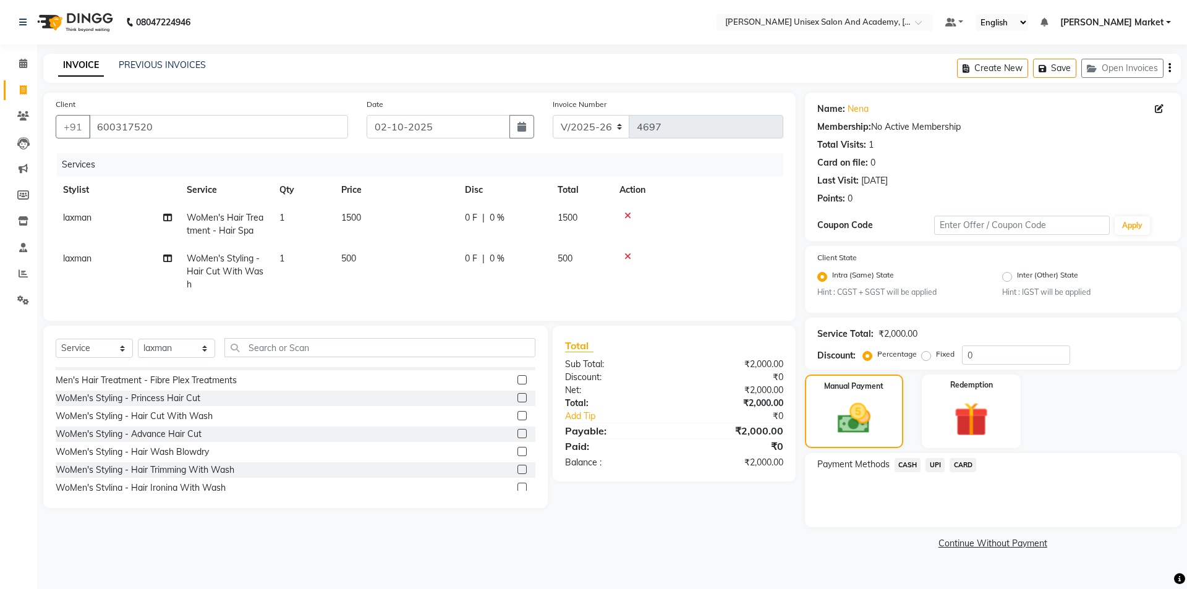
click at [939, 466] on span "UPI" at bounding box center [935, 465] width 19 height 14
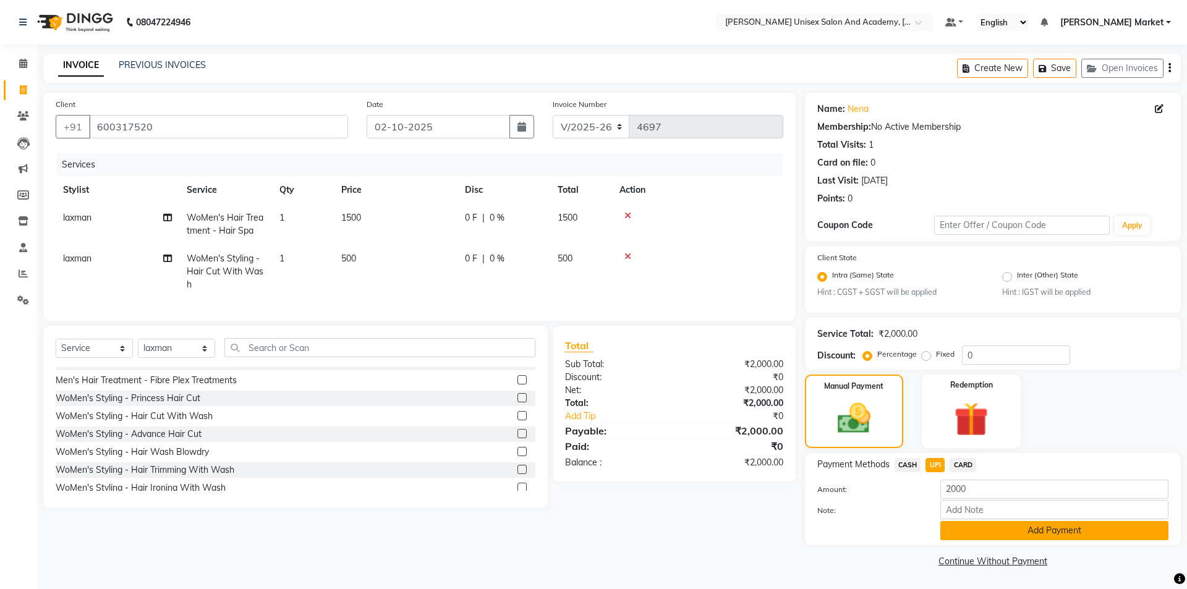
click at [983, 534] on button "Add Payment" at bounding box center [1055, 530] width 228 height 19
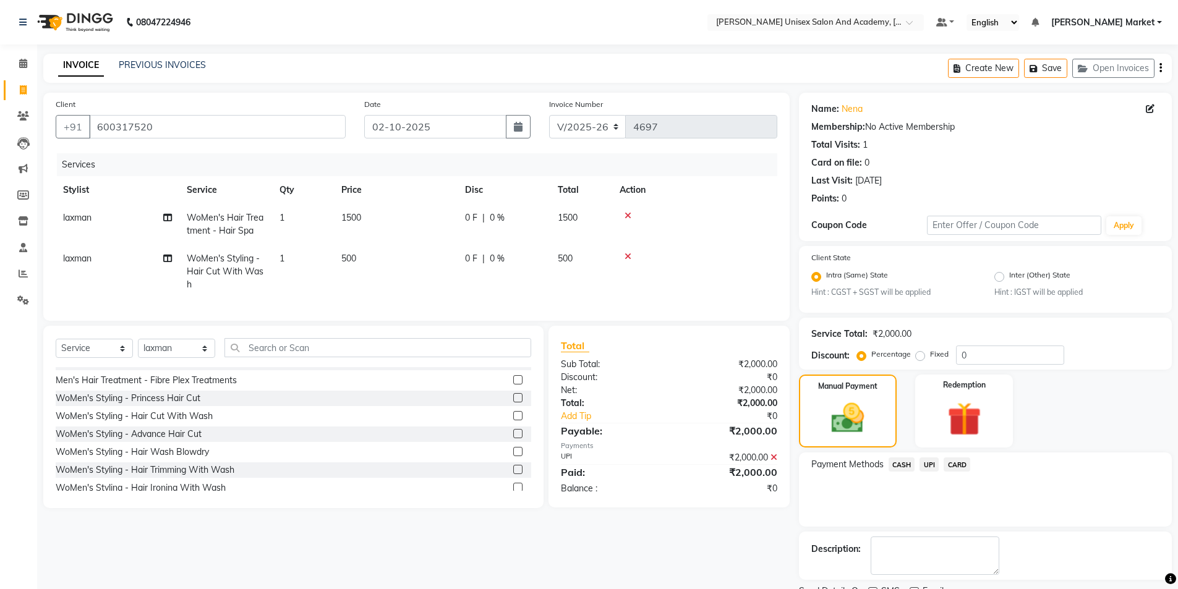
click at [929, 471] on span "UPI" at bounding box center [929, 465] width 19 height 14
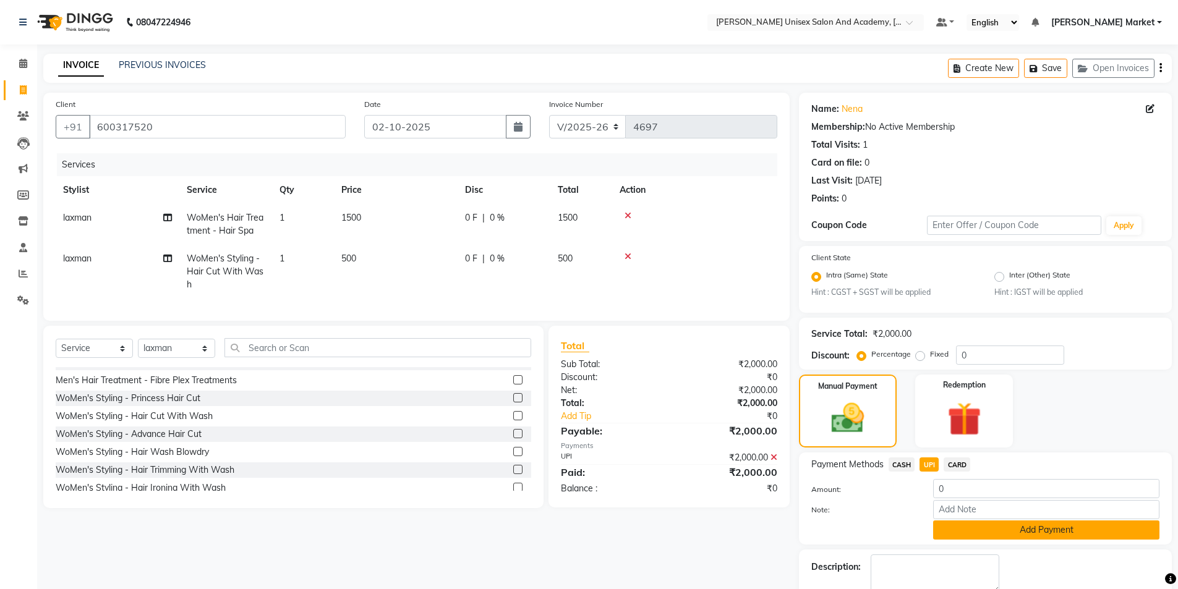
click at [962, 527] on button "Add Payment" at bounding box center [1046, 530] width 226 height 19
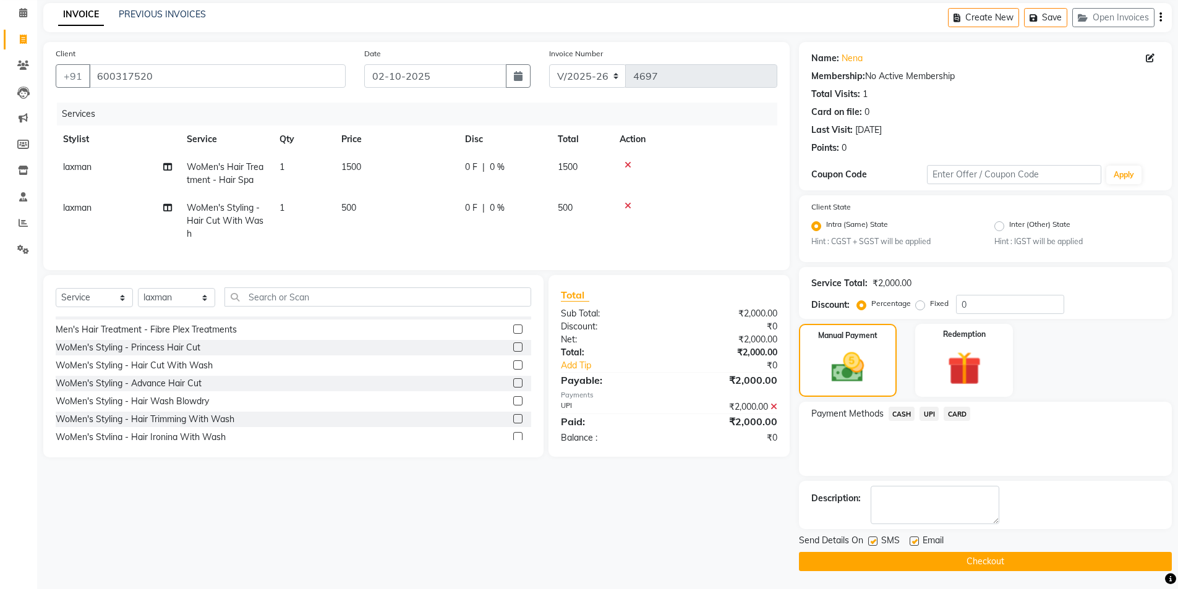
scroll to position [51, 0]
click at [963, 562] on button "Checkout" at bounding box center [985, 561] width 373 height 19
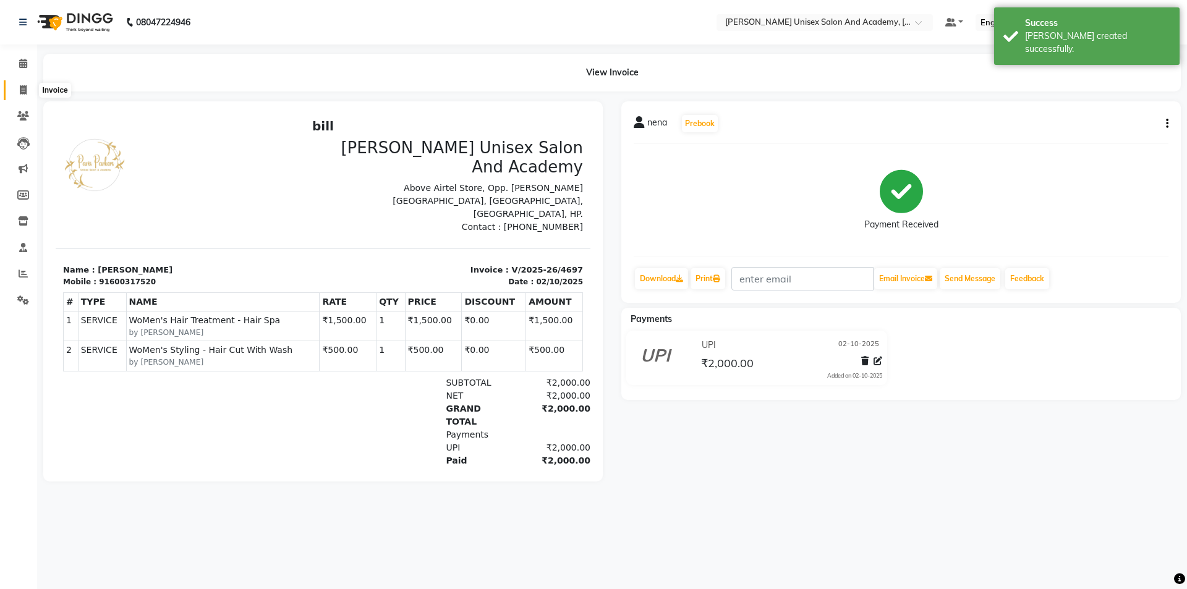
click at [19, 88] on span at bounding box center [23, 90] width 22 height 14
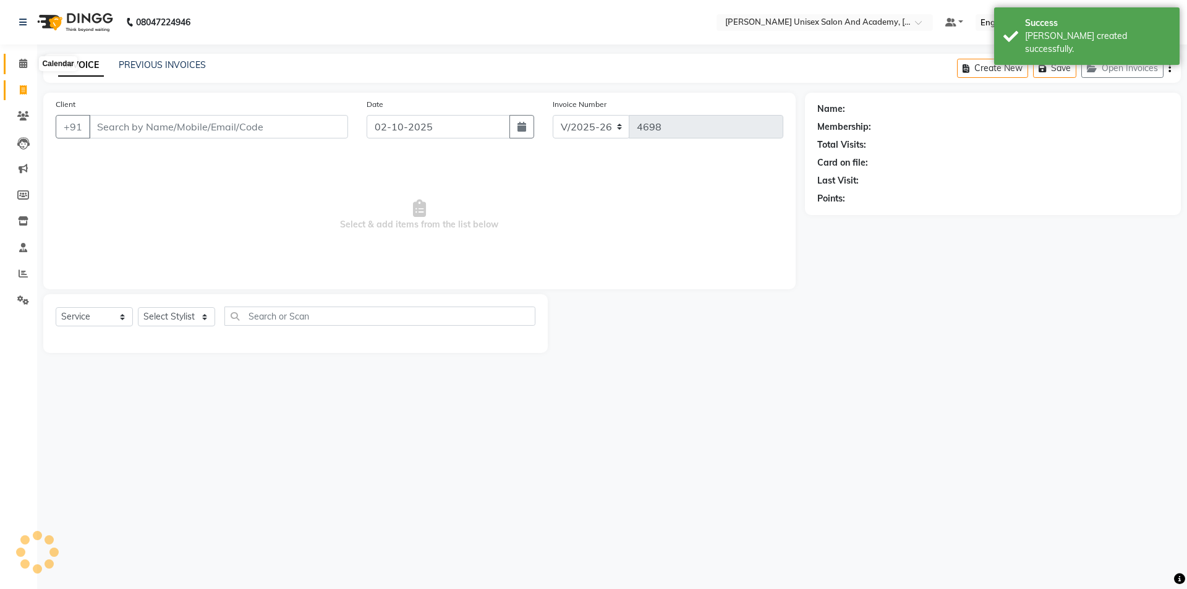
click at [22, 60] on icon at bounding box center [23, 63] width 8 height 9
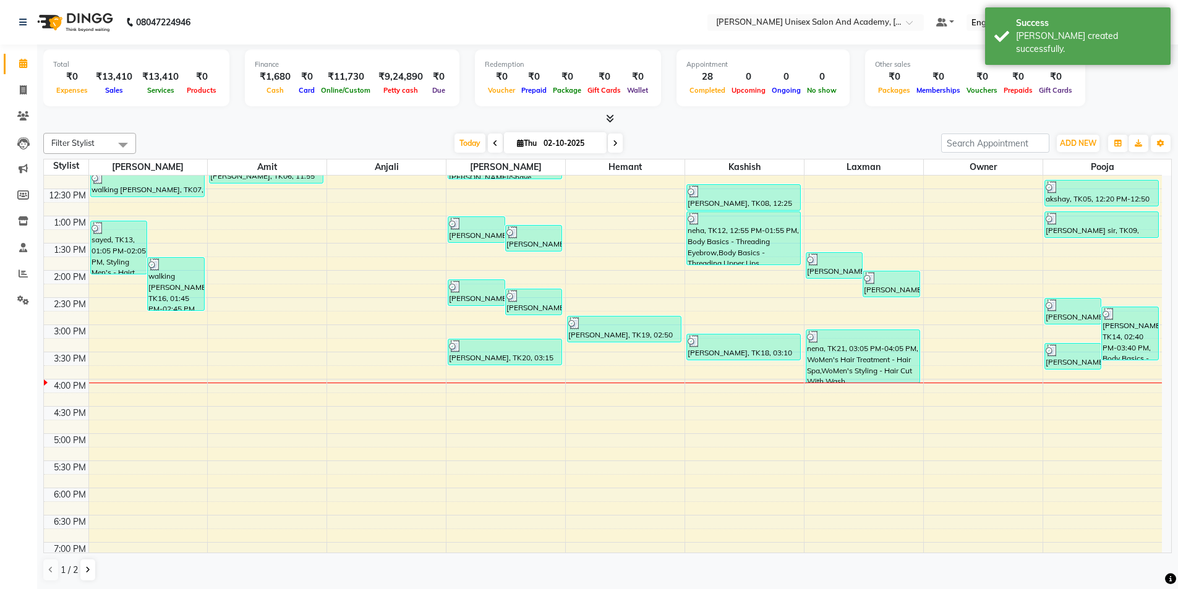
scroll to position [186, 0]
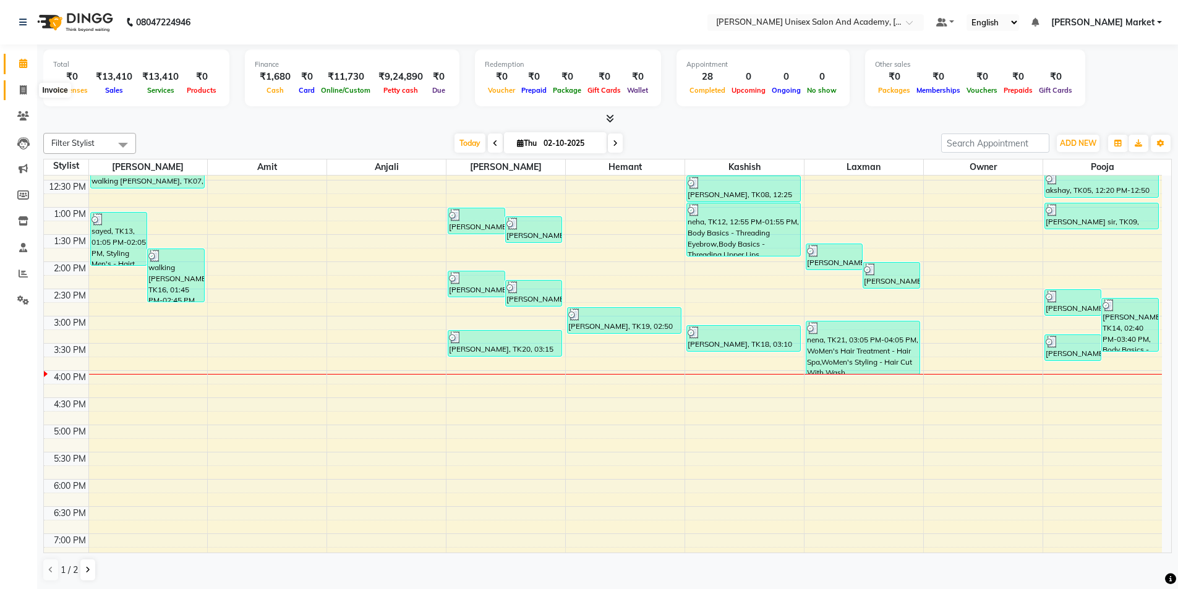
click at [20, 91] on icon at bounding box center [23, 89] width 7 height 9
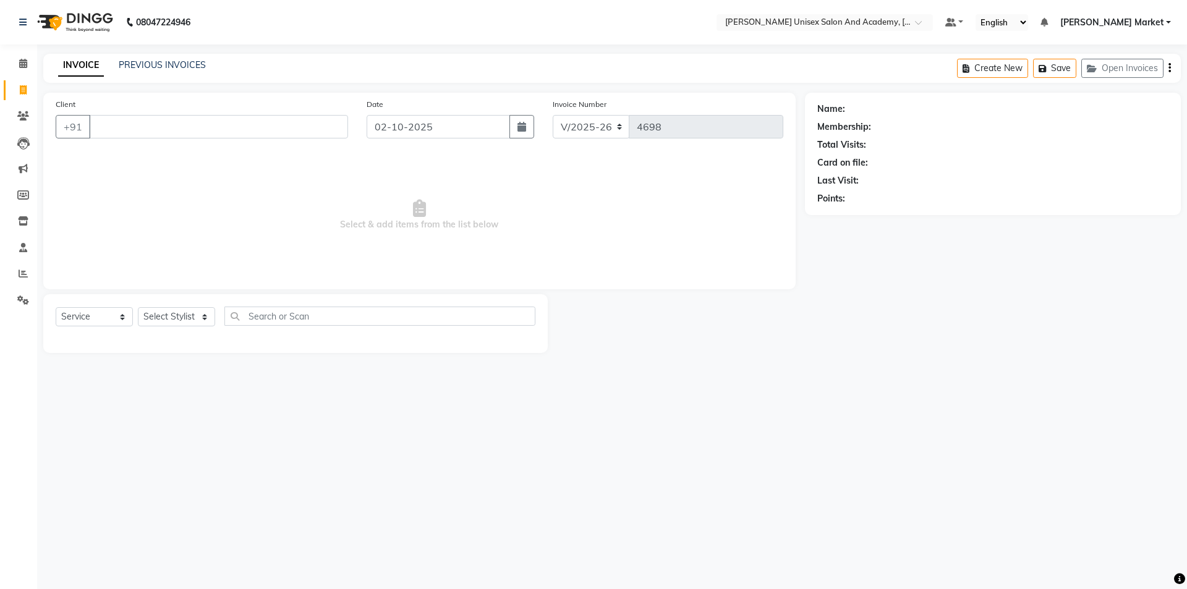
click at [18, 91] on span at bounding box center [23, 90] width 22 height 14
drag, startPoint x: 165, startPoint y: 117, endPoint x: 171, endPoint y: 120, distance: 6.9
click at [171, 120] on input "Client" at bounding box center [218, 126] width 259 height 23
click at [163, 129] on input "Client" at bounding box center [218, 126] width 259 height 23
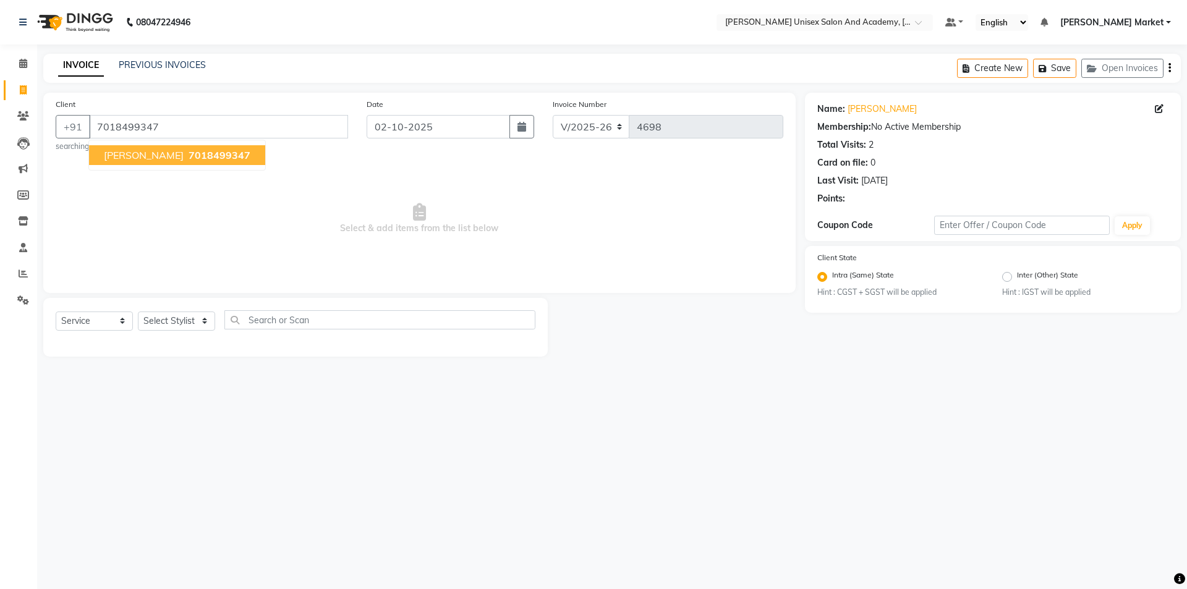
click at [189, 149] on span "7018499347" at bounding box center [220, 155] width 62 height 12
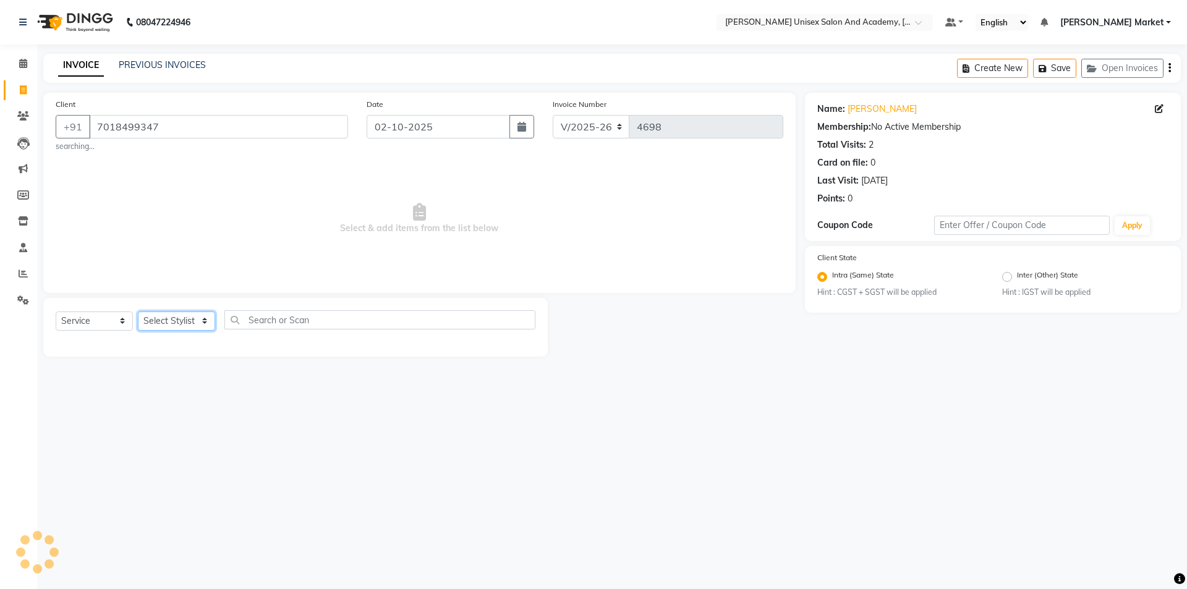
click at [199, 323] on select "Select Stylist Amit anjali [PERSON_NAME] [PERSON_NAME] [PERSON_NAME] [PERSON_NA…" at bounding box center [176, 321] width 77 height 19
click at [138, 312] on select "Select Stylist Amit anjali [PERSON_NAME] [PERSON_NAME] [PERSON_NAME] [PERSON_NA…" at bounding box center [176, 321] width 77 height 19
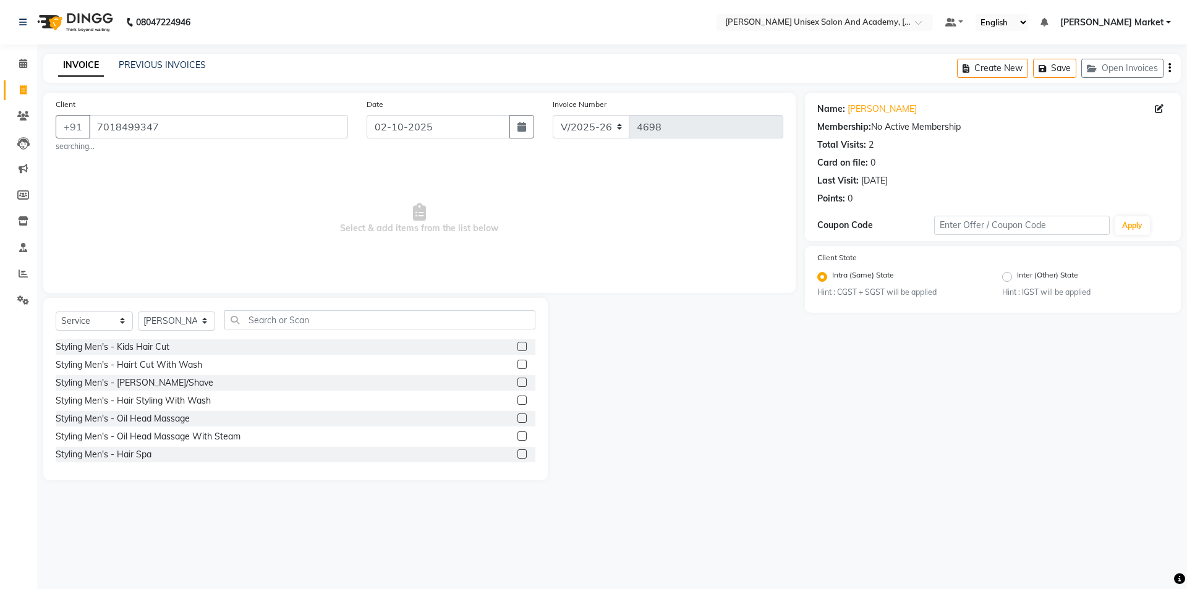
click at [518, 357] on div at bounding box center [527, 364] width 18 height 15
click at [518, 367] on label at bounding box center [522, 364] width 9 height 9
click at [518, 367] on input "checkbox" at bounding box center [522, 365] width 8 height 8
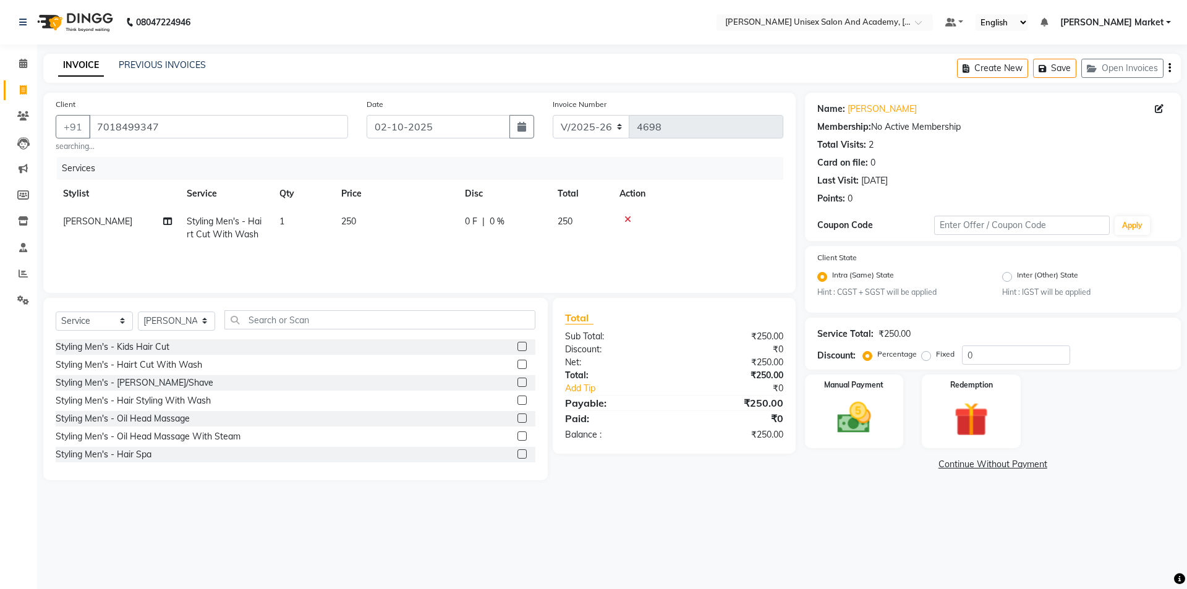
click at [518, 385] on label at bounding box center [522, 382] width 9 height 9
click at [518, 385] on input "checkbox" at bounding box center [522, 383] width 8 height 8
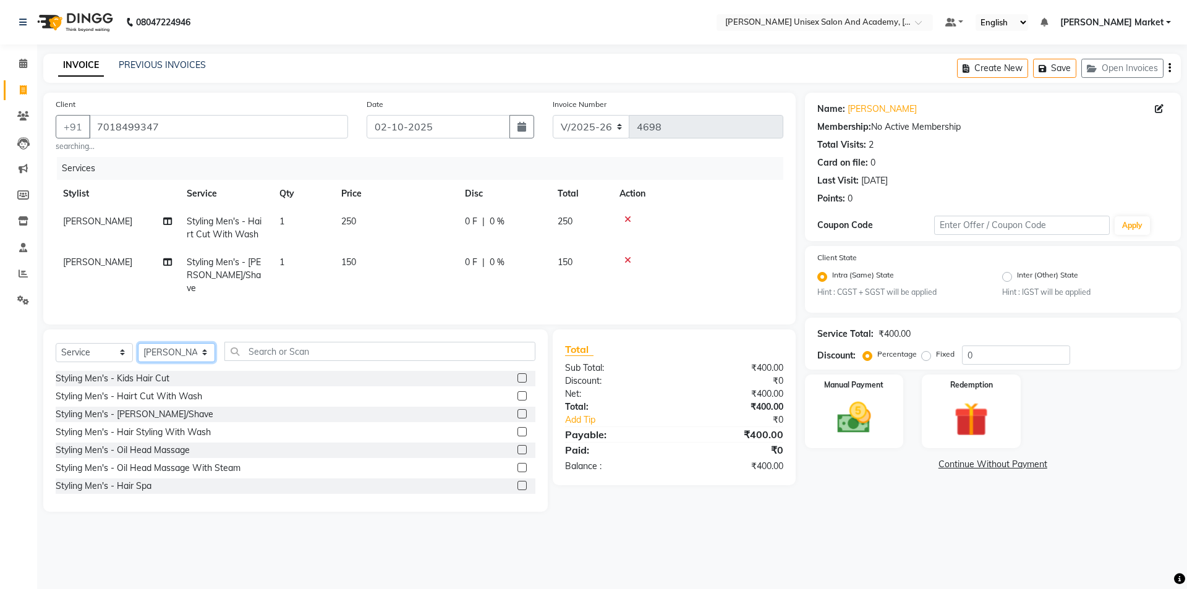
click at [200, 349] on select "Select Stylist Amit anjali [PERSON_NAME] [PERSON_NAME] [PERSON_NAME] [PERSON_NA…" at bounding box center [176, 352] width 77 height 19
click at [138, 343] on select "Select Stylist Amit anjali [PERSON_NAME] [PERSON_NAME] [PERSON_NAME] [PERSON_NA…" at bounding box center [176, 352] width 77 height 19
click at [518, 393] on label at bounding box center [522, 395] width 9 height 9
click at [518, 393] on input "checkbox" at bounding box center [522, 397] width 8 height 8
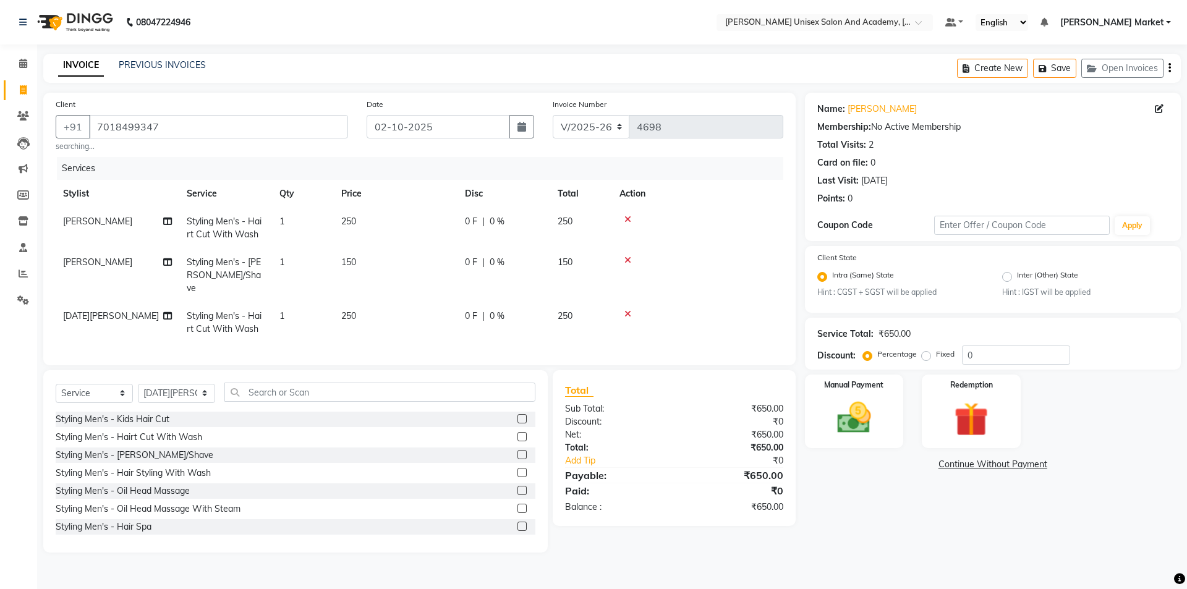
click at [518, 450] on label at bounding box center [522, 454] width 9 height 9
click at [518, 451] on input "checkbox" at bounding box center [522, 455] width 8 height 8
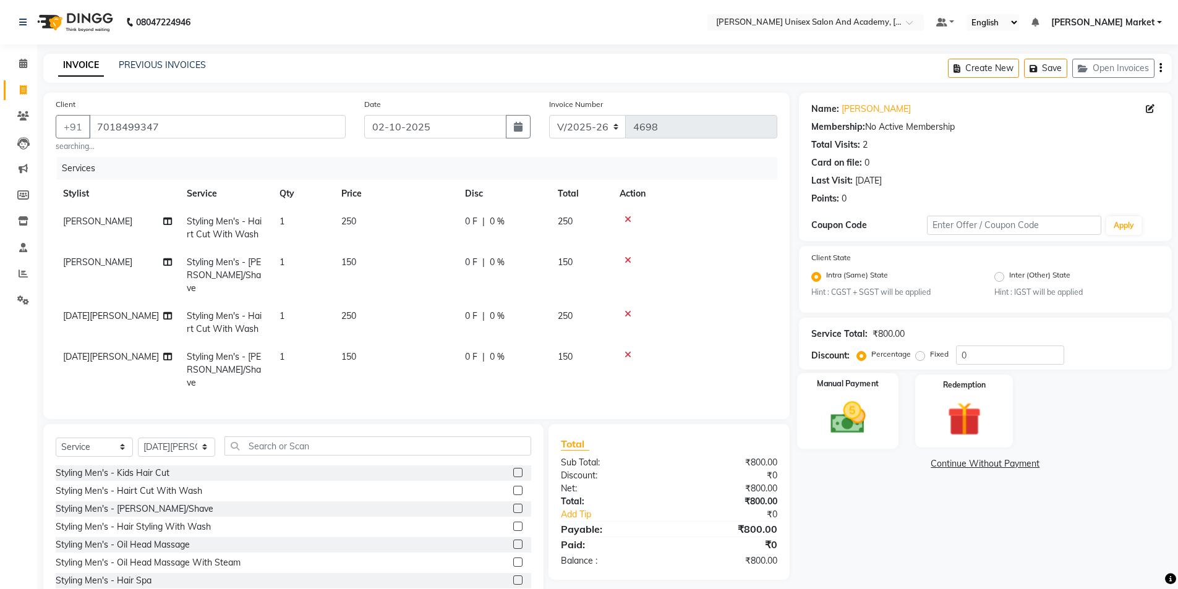
click at [842, 403] on img at bounding box center [847, 418] width 57 height 40
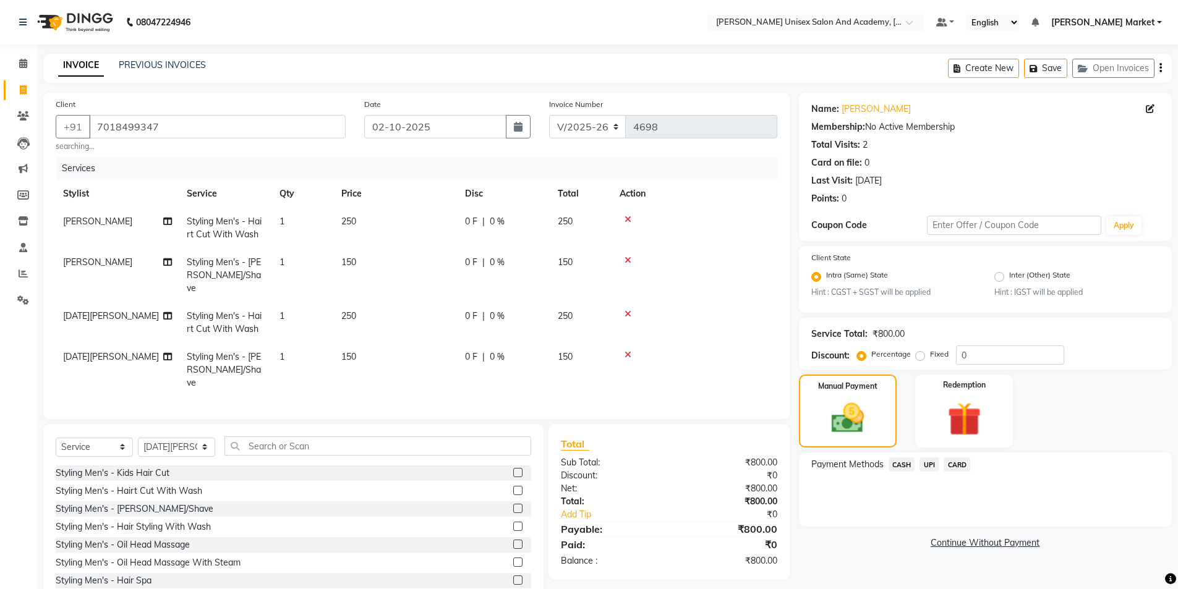
click at [931, 468] on span "UPI" at bounding box center [929, 465] width 19 height 14
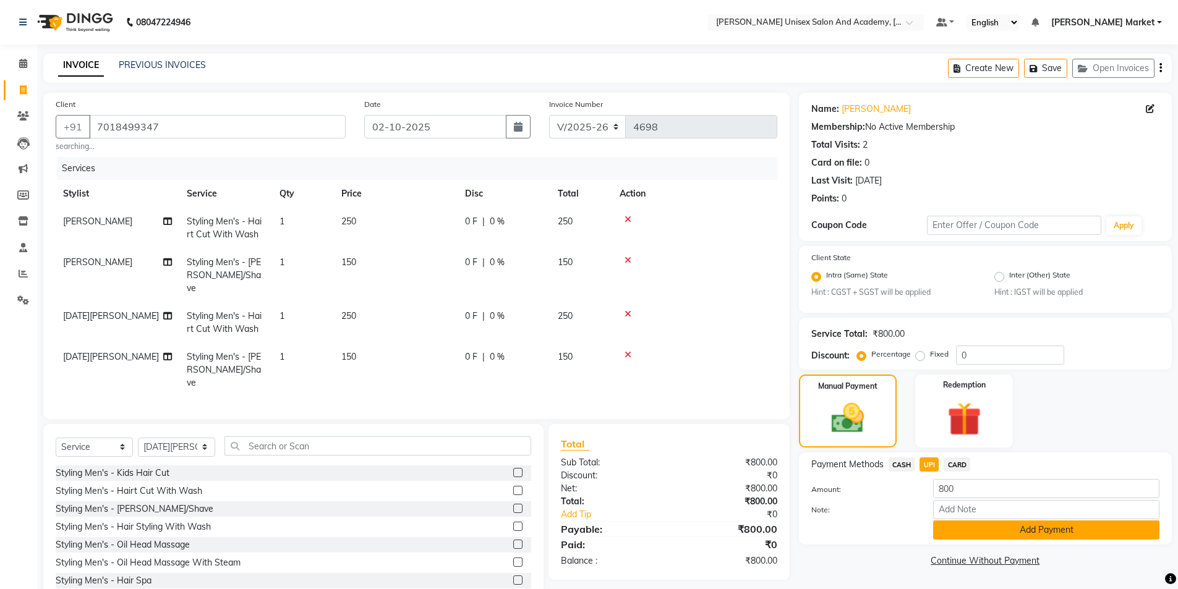
click at [1009, 531] on button "Add Payment" at bounding box center [1046, 530] width 226 height 19
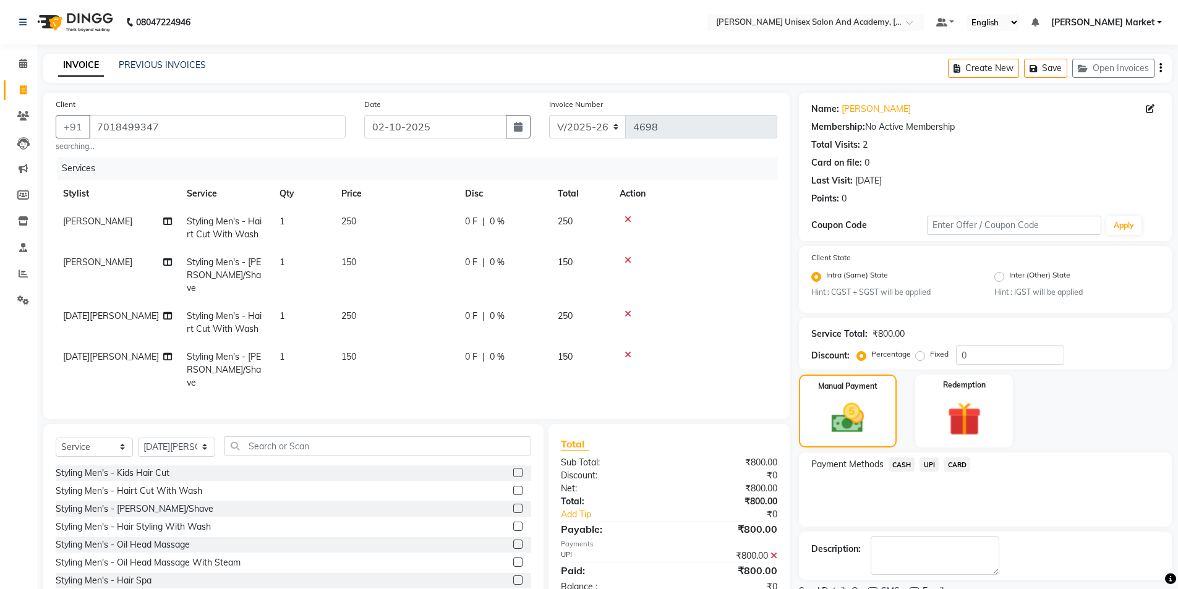
scroll to position [51, 0]
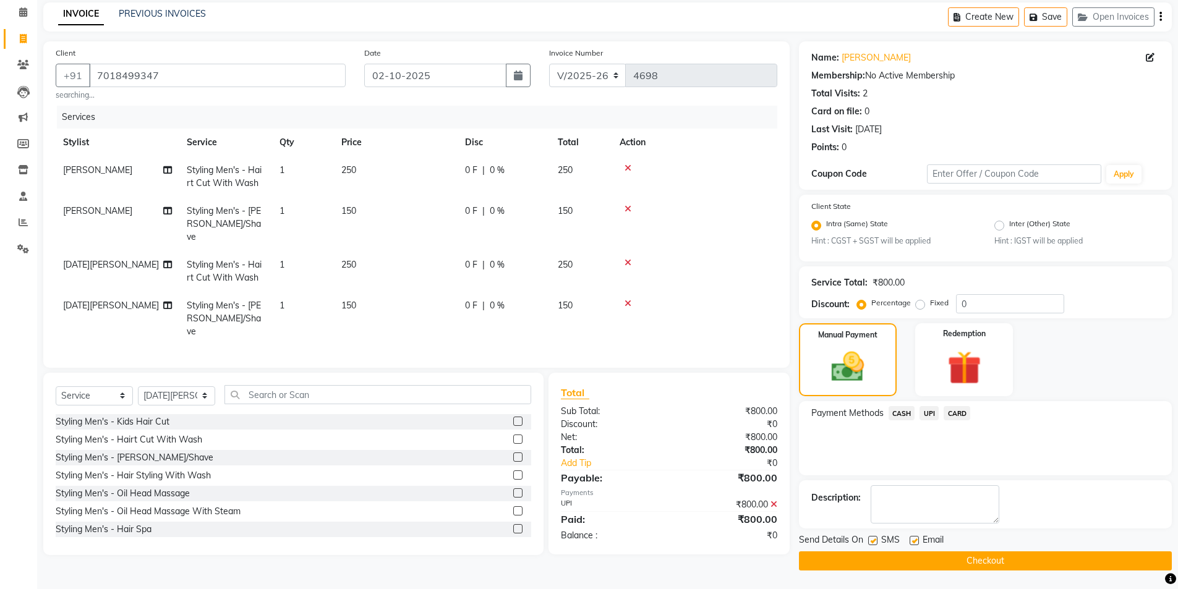
click at [999, 565] on button "Checkout" at bounding box center [985, 561] width 373 height 19
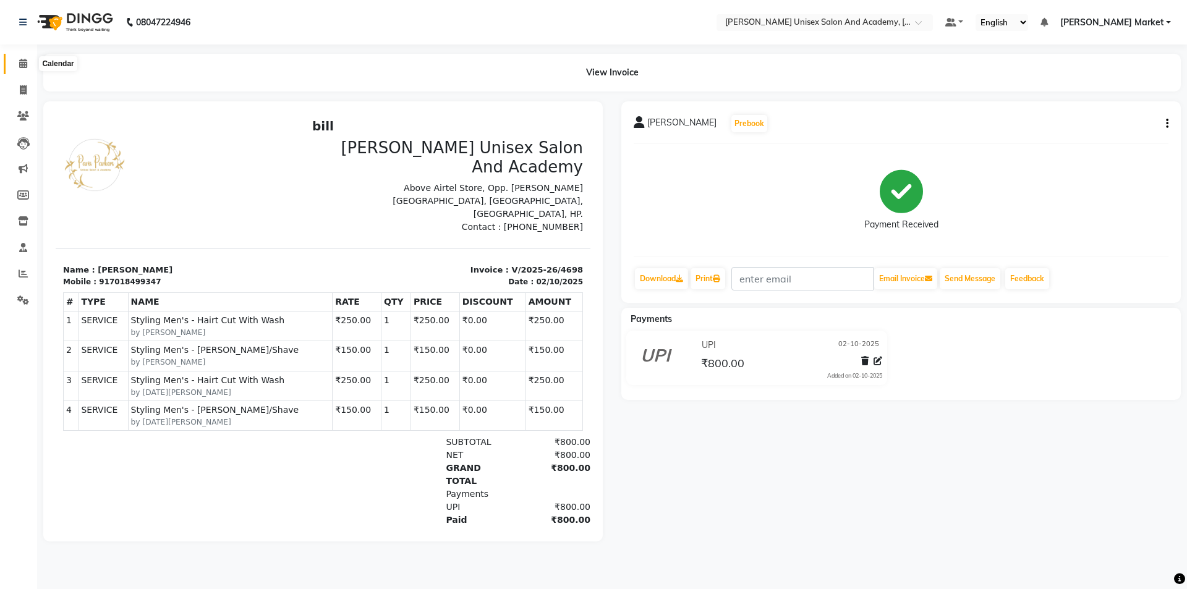
click at [25, 61] on icon at bounding box center [23, 63] width 8 height 9
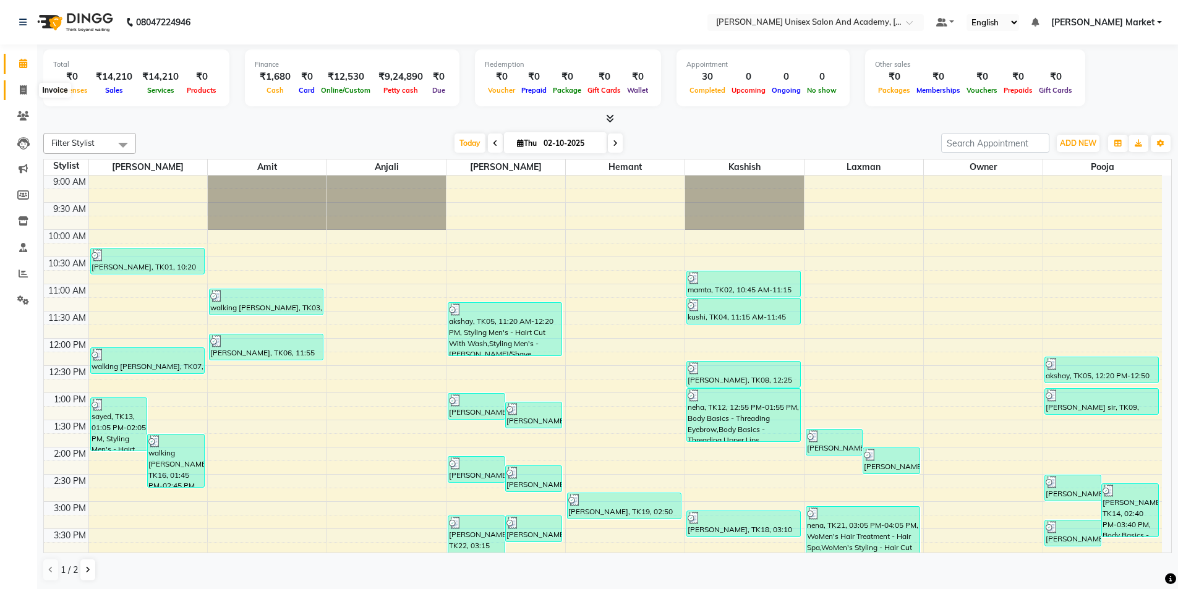
click at [23, 87] on icon at bounding box center [23, 89] width 7 height 9
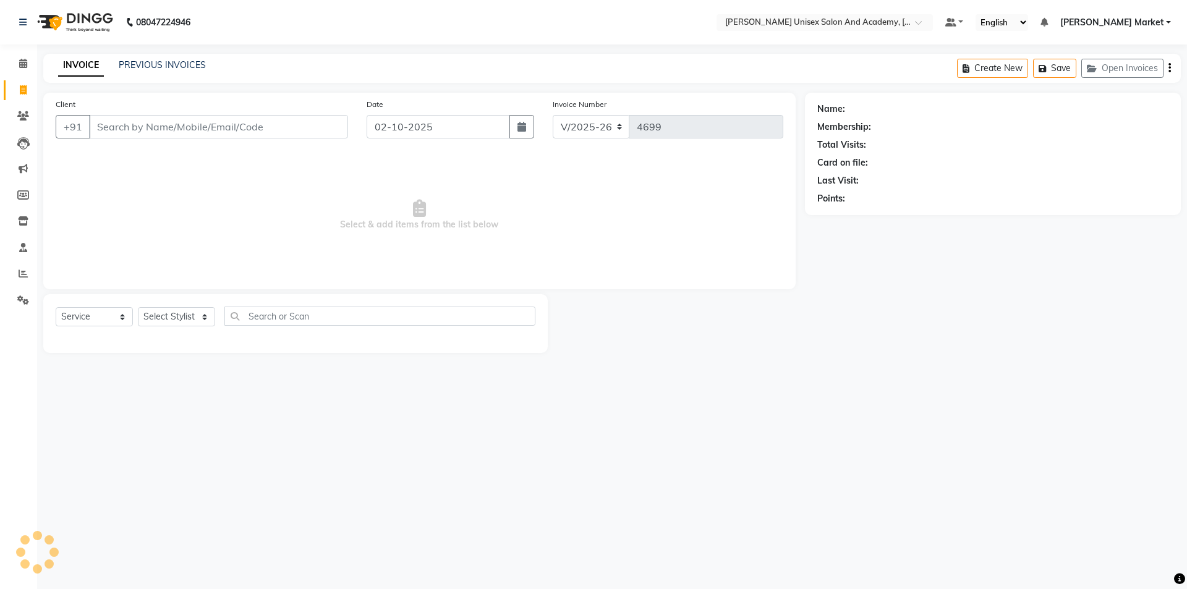
click at [109, 129] on input "Client" at bounding box center [218, 126] width 259 height 23
click at [199, 322] on select "Select Stylist Amit anjali [PERSON_NAME] [PERSON_NAME] [PERSON_NAME] [PERSON_NA…" at bounding box center [176, 316] width 77 height 19
click at [101, 128] on input "Client" at bounding box center [218, 126] width 259 height 23
click at [192, 318] on select "Select Stylist Amit anjali [PERSON_NAME] [PERSON_NAME] [PERSON_NAME] [PERSON_NA…" at bounding box center [176, 316] width 77 height 19
click at [138, 307] on select "Select Stylist Amit anjali [PERSON_NAME] [PERSON_NAME] [PERSON_NAME] [PERSON_NA…" at bounding box center [176, 316] width 77 height 19
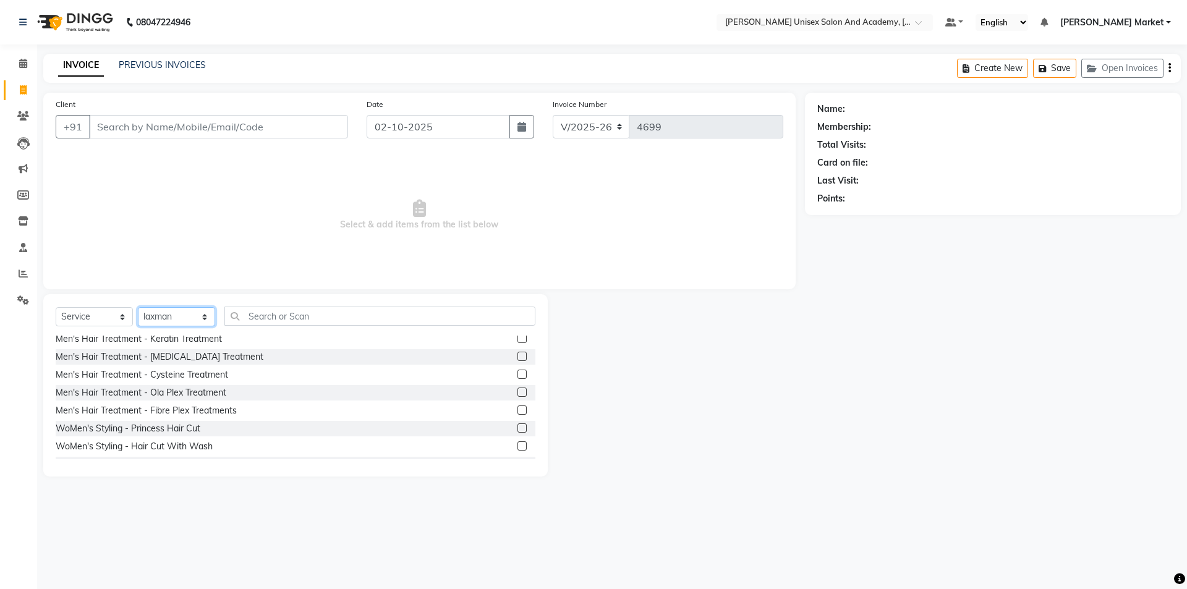
scroll to position [371, 0]
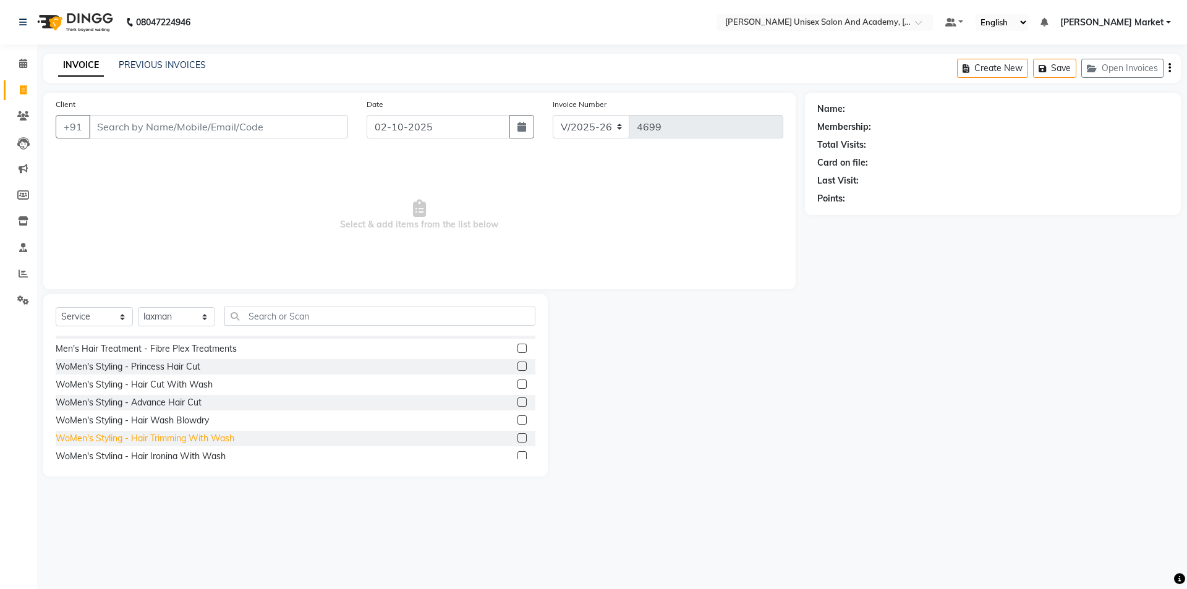
click at [207, 435] on div "WoMen's Styling - Hair Trimming With Wash" at bounding box center [145, 438] width 179 height 13
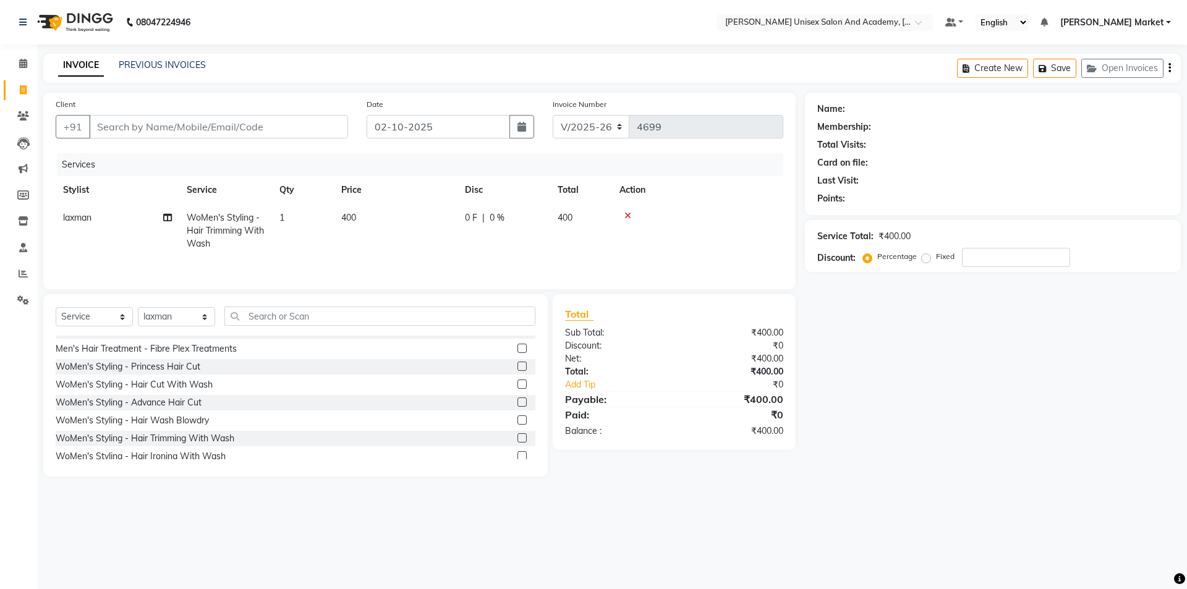
click at [474, 220] on span "0 F" at bounding box center [471, 217] width 12 height 13
click at [542, 218] on input "0" at bounding box center [541, 220] width 37 height 19
click at [480, 254] on tr "laxman WoMen's Styling - Hair Trimming With Wash 1 400 100 F | 25 % 300" at bounding box center [420, 231] width 728 height 54
click at [205, 316] on select "Select Stylist Amit anjali [PERSON_NAME] [PERSON_NAME] [PERSON_NAME] [PERSON_NA…" at bounding box center [176, 316] width 77 height 19
click at [138, 307] on select "Select Stylist Amit anjali [PERSON_NAME] [PERSON_NAME] [PERSON_NAME] [PERSON_NA…" at bounding box center [176, 316] width 77 height 19
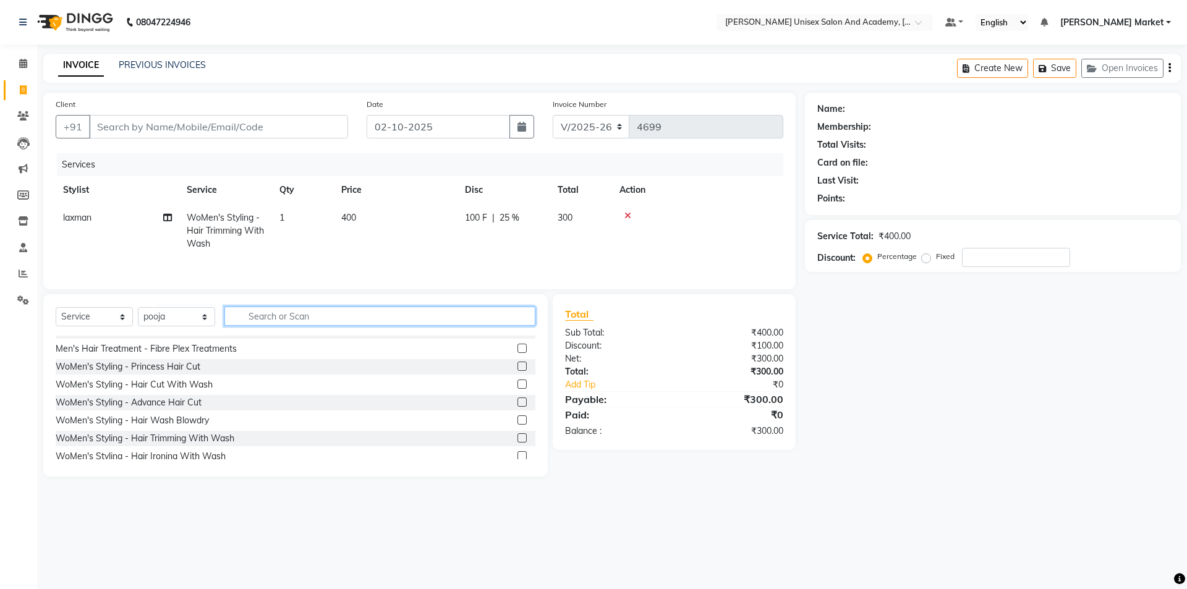
click at [288, 323] on input "text" at bounding box center [379, 316] width 311 height 19
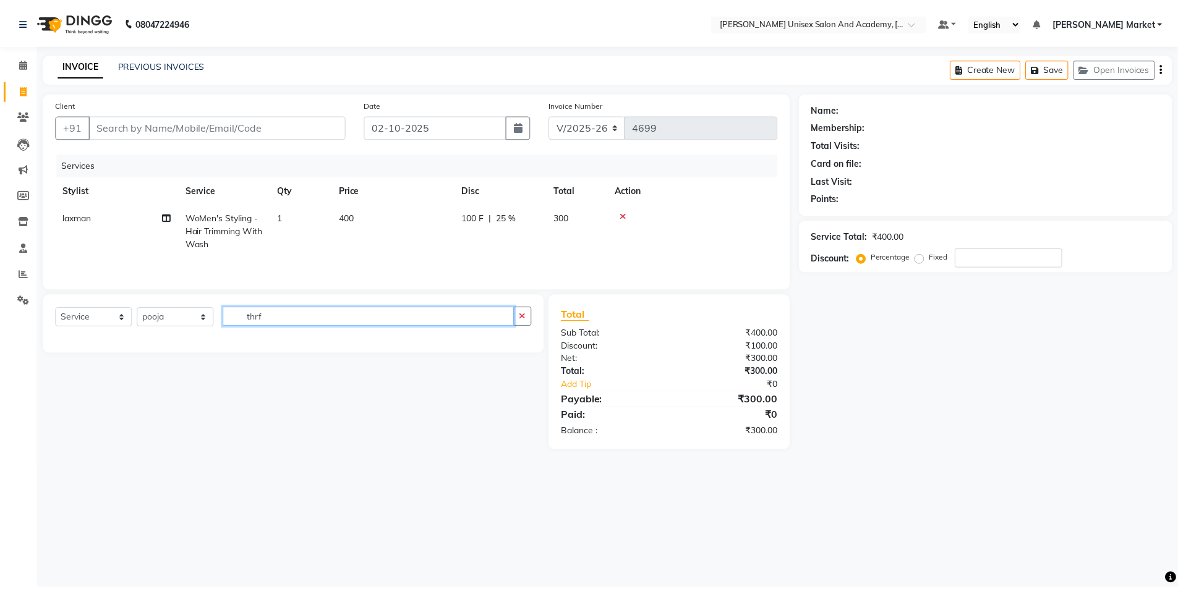
scroll to position [0, 0]
click at [524, 318] on icon "button" at bounding box center [526, 316] width 7 height 9
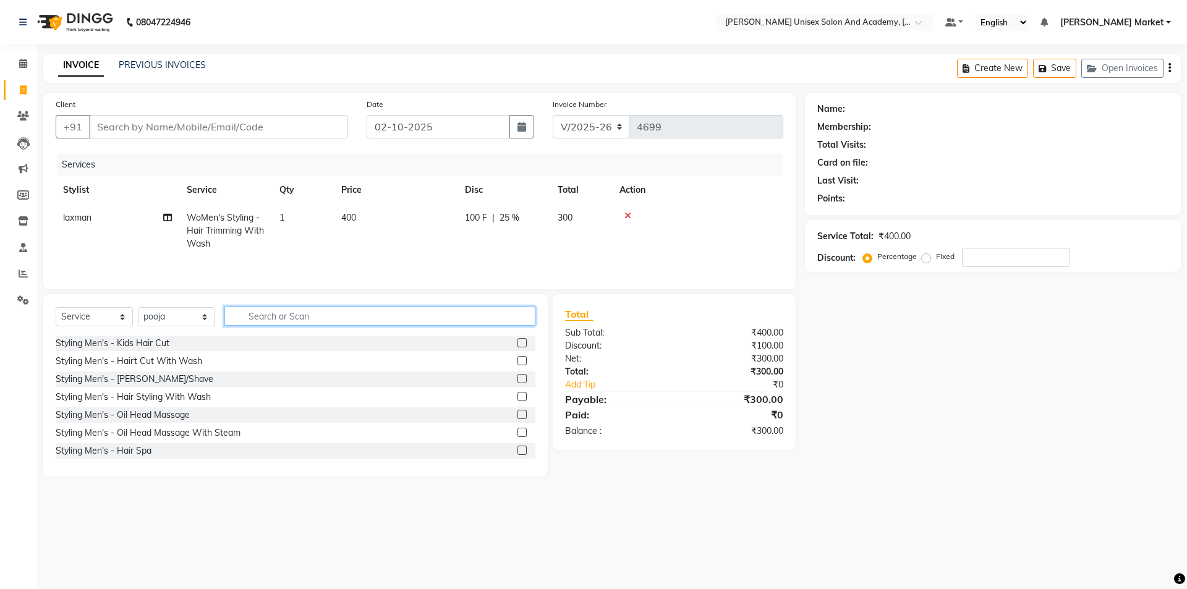
click at [257, 318] on input "text" at bounding box center [379, 316] width 311 height 19
click at [518, 344] on label at bounding box center [522, 342] width 9 height 9
click at [518, 344] on input "checkbox" at bounding box center [522, 343] width 8 height 8
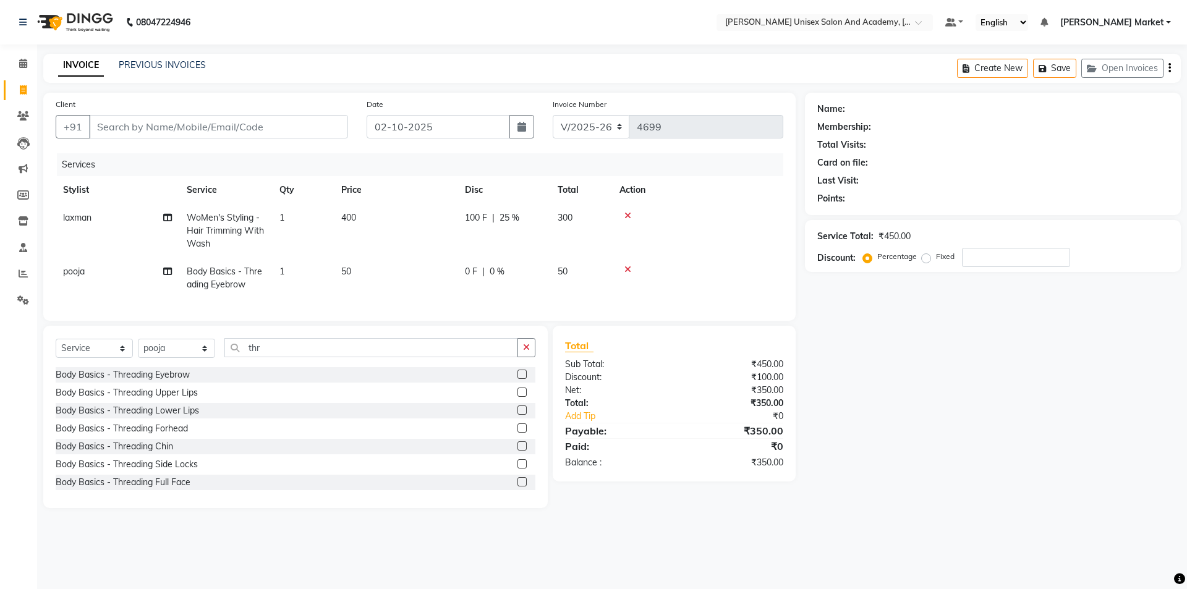
click at [518, 397] on label at bounding box center [522, 392] width 9 height 9
click at [518, 397] on input "checkbox" at bounding box center [522, 393] width 8 height 8
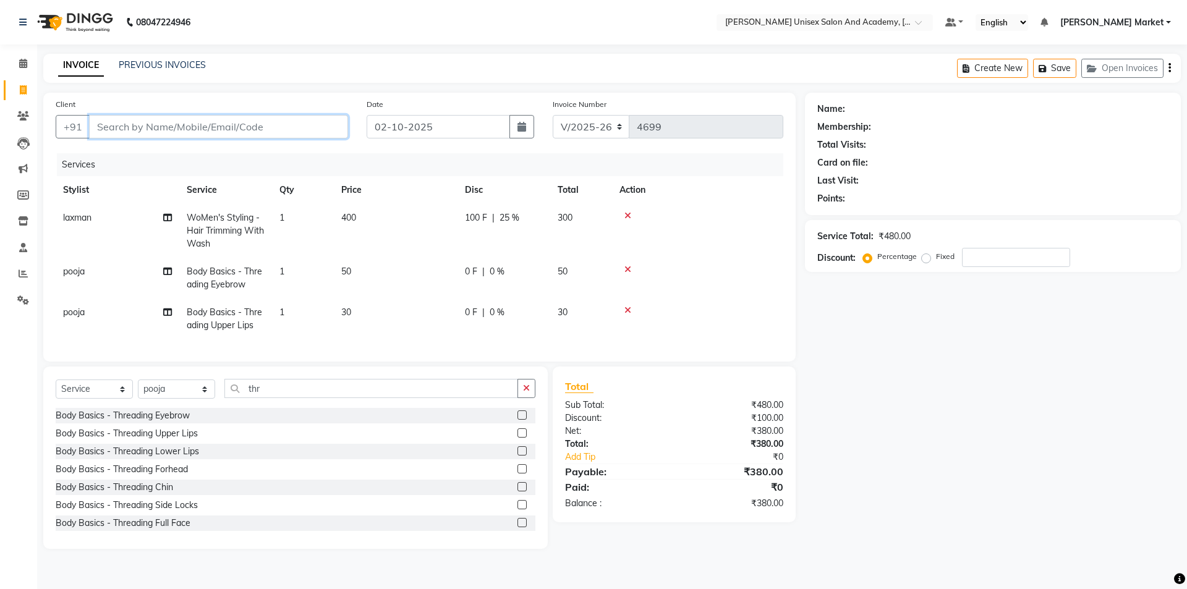
click at [118, 121] on input "Client" at bounding box center [218, 126] width 259 height 23
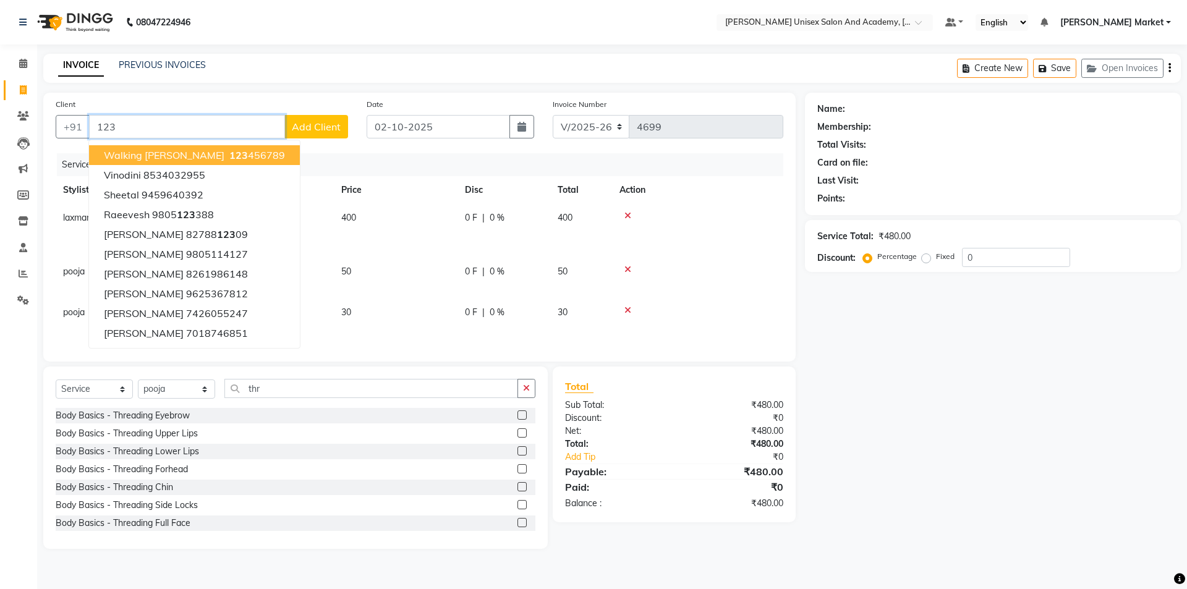
click at [139, 156] on span "walking [PERSON_NAME]" at bounding box center [164, 155] width 121 height 12
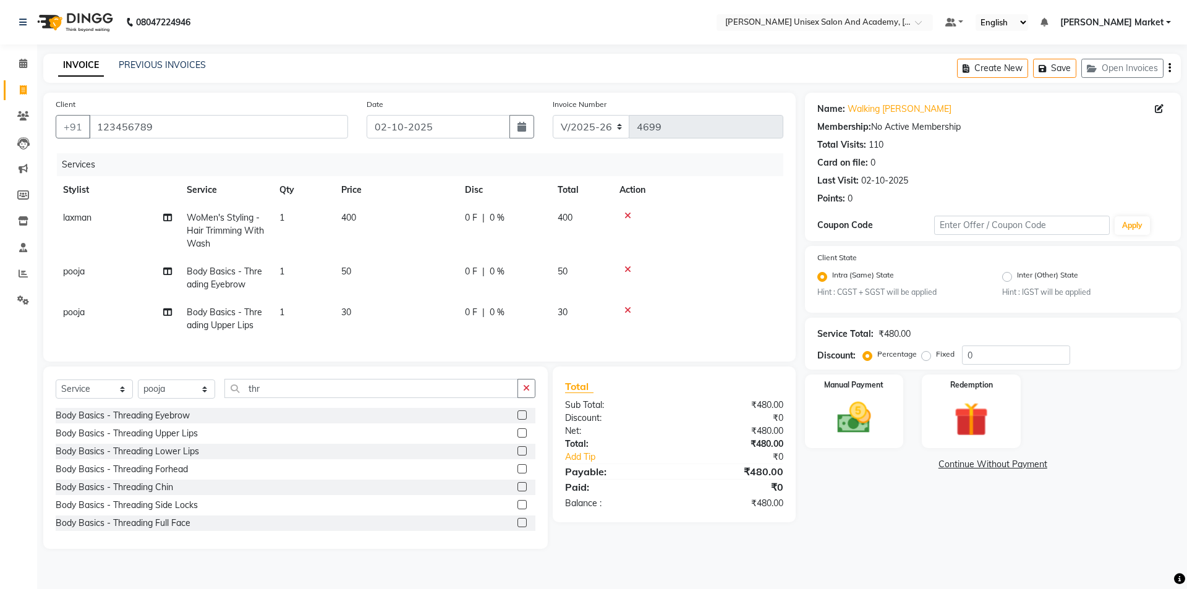
click at [495, 211] on td "0 F | 0 %" at bounding box center [504, 231] width 93 height 54
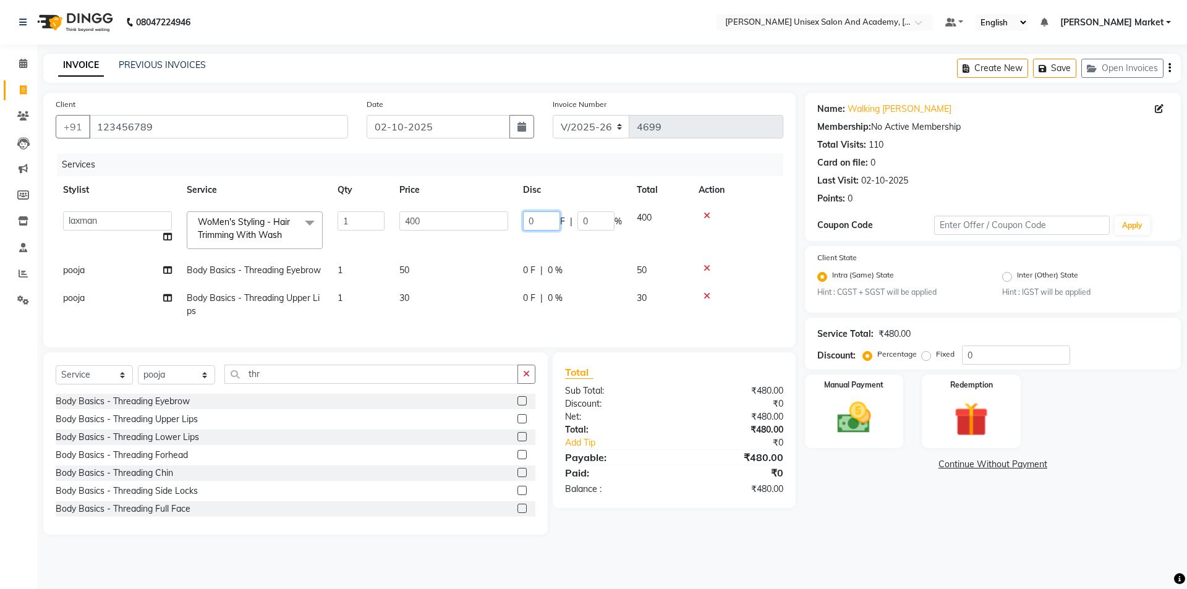
click at [537, 218] on input "0" at bounding box center [541, 220] width 37 height 19
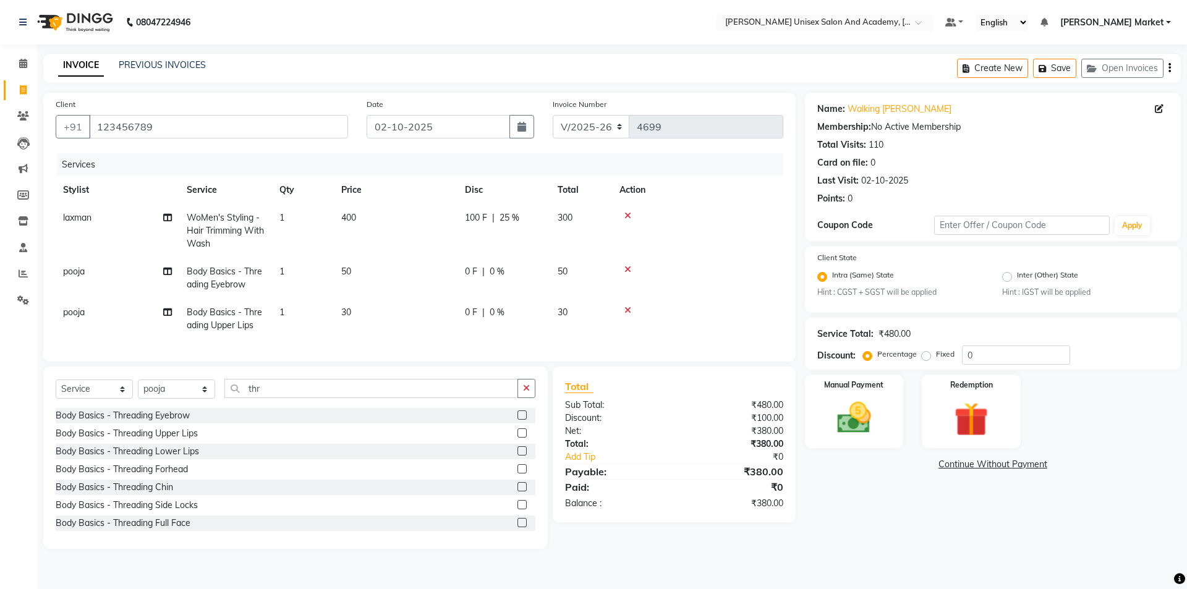
click at [473, 270] on tr "pooja Body Basics - Threading Eyebrow 1 50 0 F | 0 % 50" at bounding box center [420, 278] width 728 height 41
click at [857, 405] on img at bounding box center [855, 418] width 58 height 41
click at [935, 461] on span "UPI" at bounding box center [935, 465] width 19 height 14
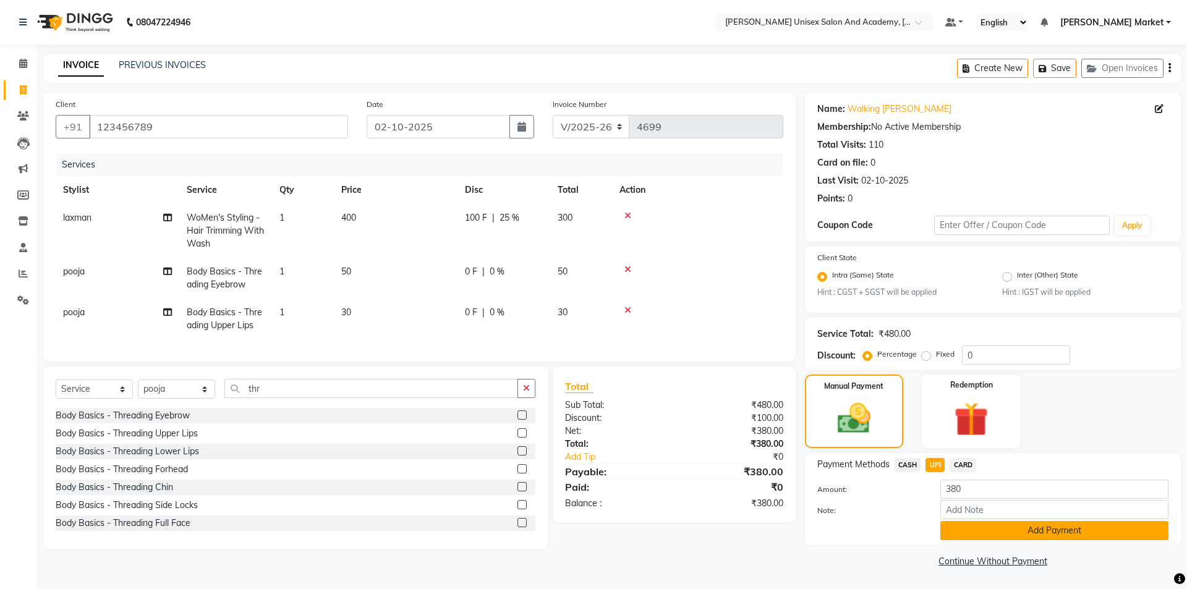
click at [966, 527] on button "Add Payment" at bounding box center [1055, 530] width 228 height 19
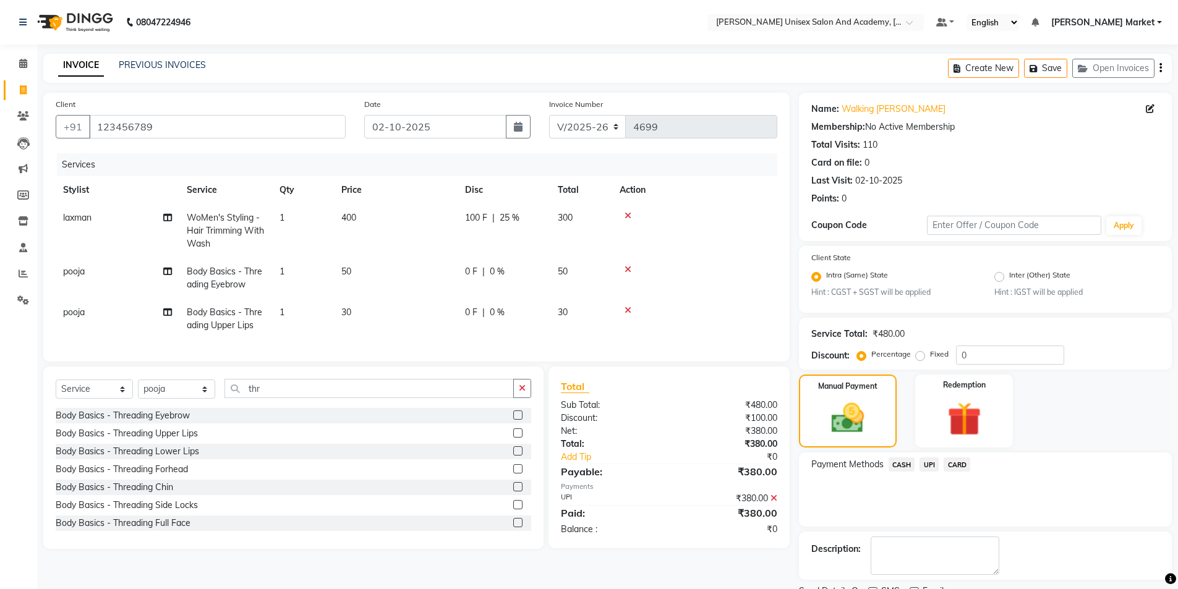
click at [925, 462] on span "UPI" at bounding box center [929, 465] width 19 height 14
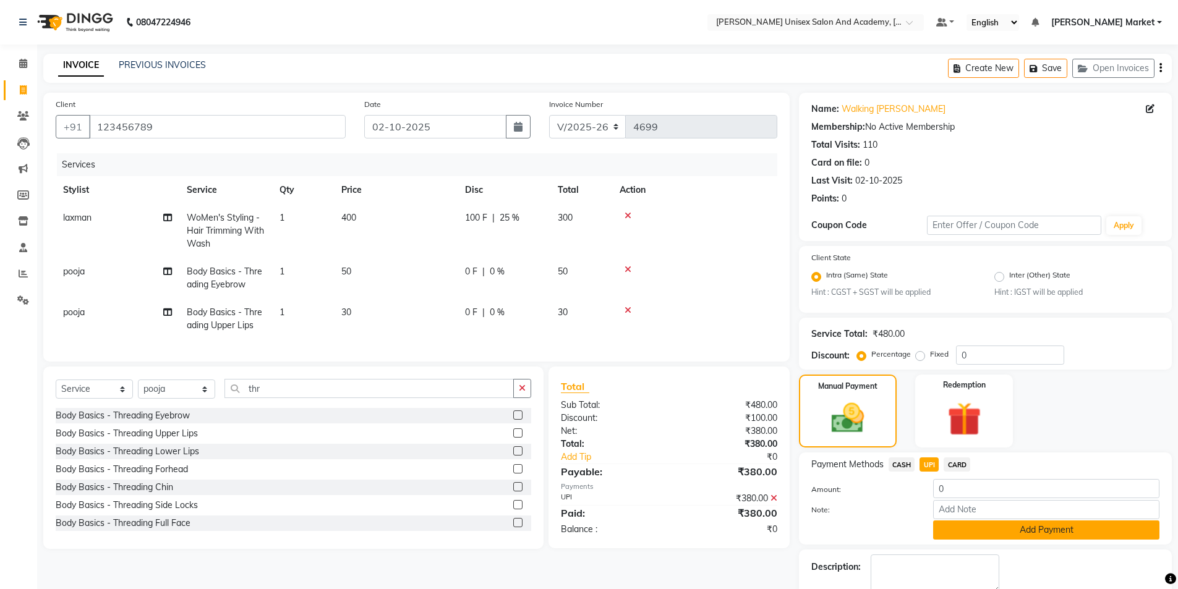
click at [959, 527] on button "Add Payment" at bounding box center [1046, 530] width 226 height 19
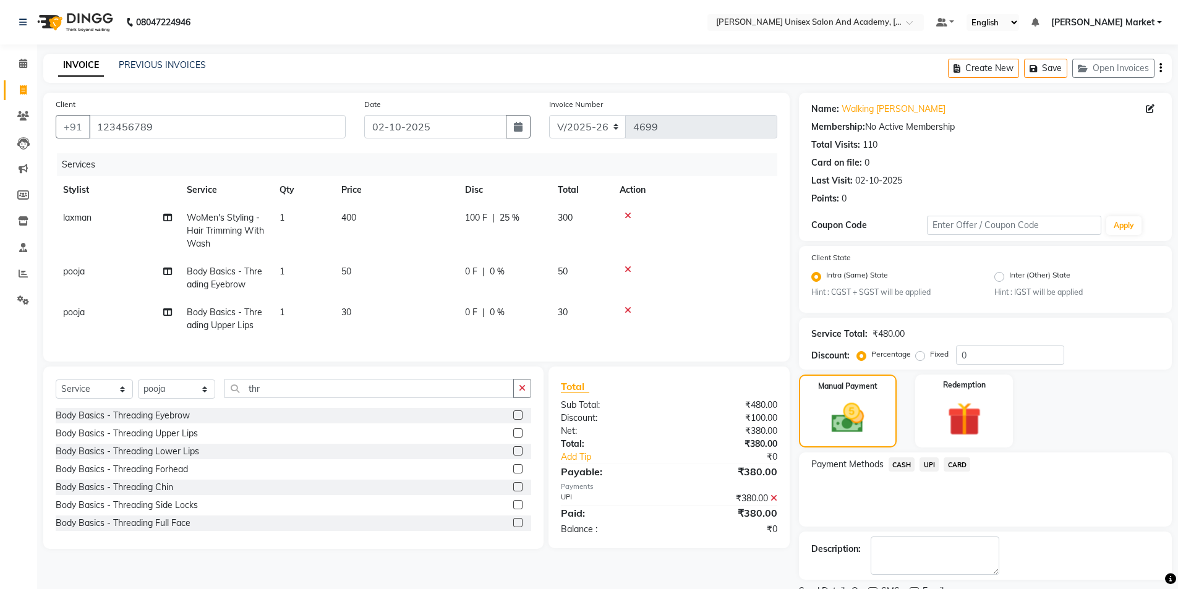
scroll to position [51, 0]
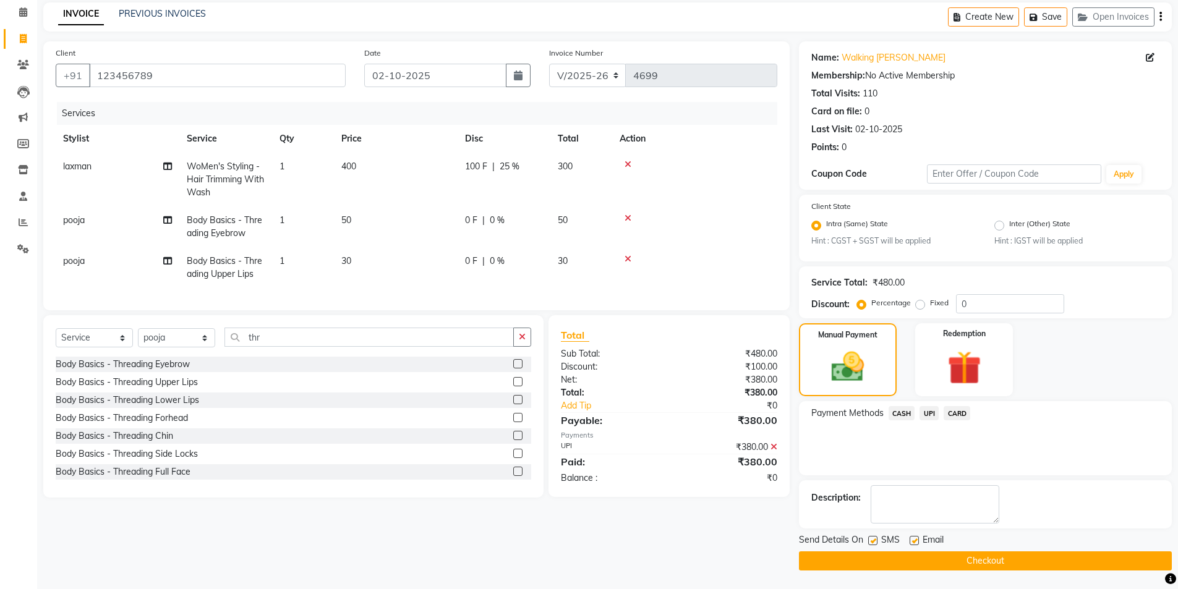
click at [957, 557] on button "Checkout" at bounding box center [985, 561] width 373 height 19
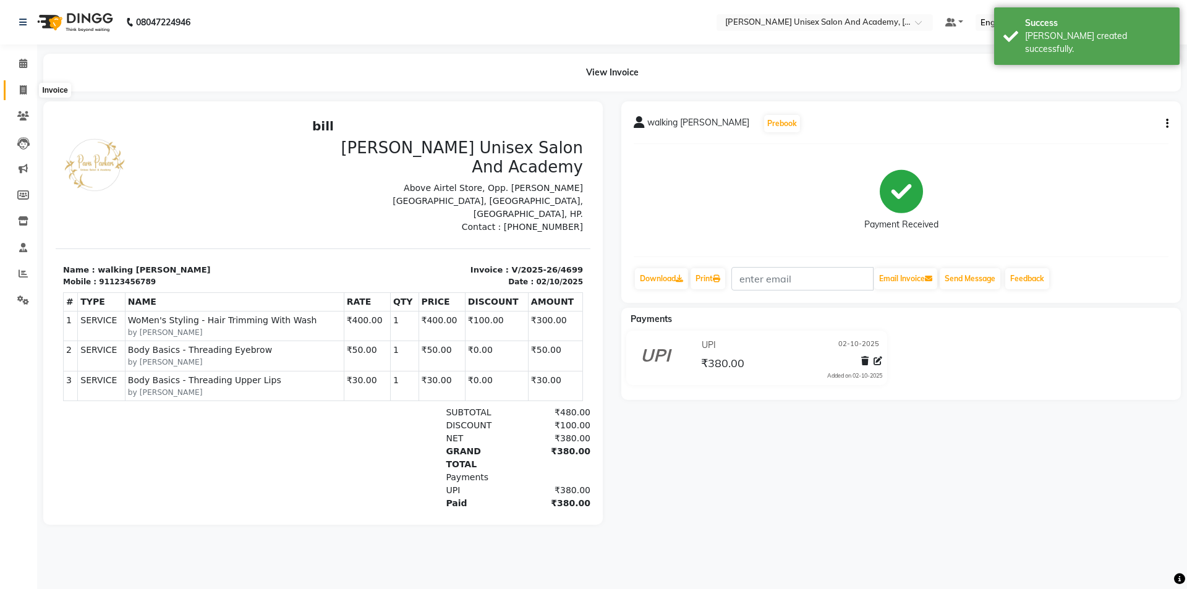
click at [22, 90] on icon at bounding box center [23, 89] width 7 height 9
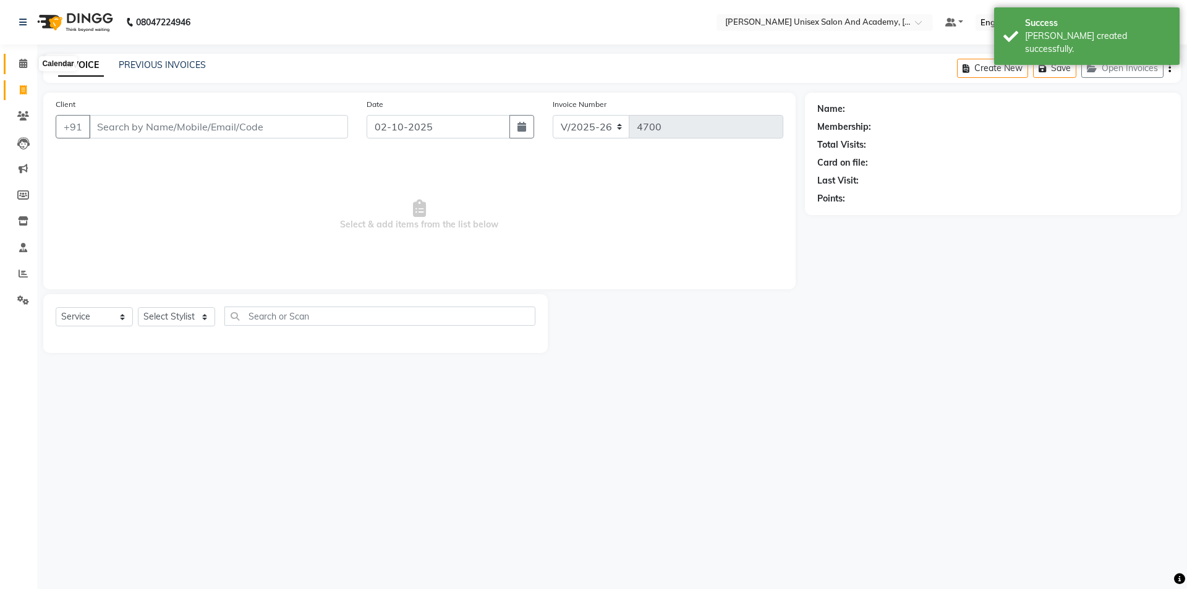
click at [22, 66] on icon at bounding box center [23, 63] width 8 height 9
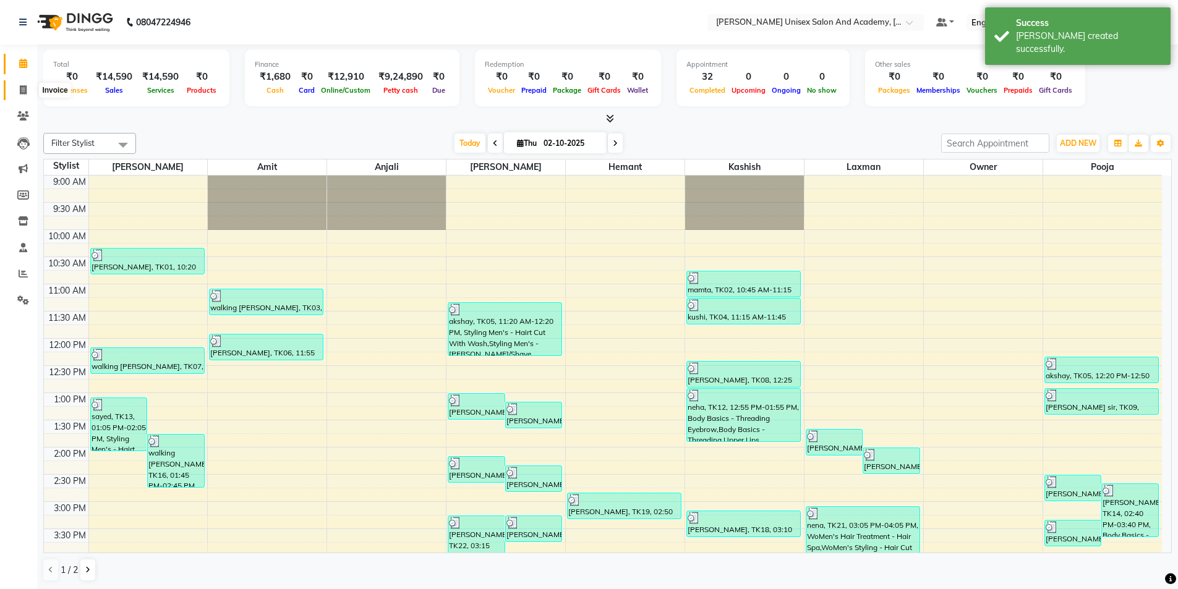
click at [25, 93] on icon at bounding box center [23, 89] width 7 height 9
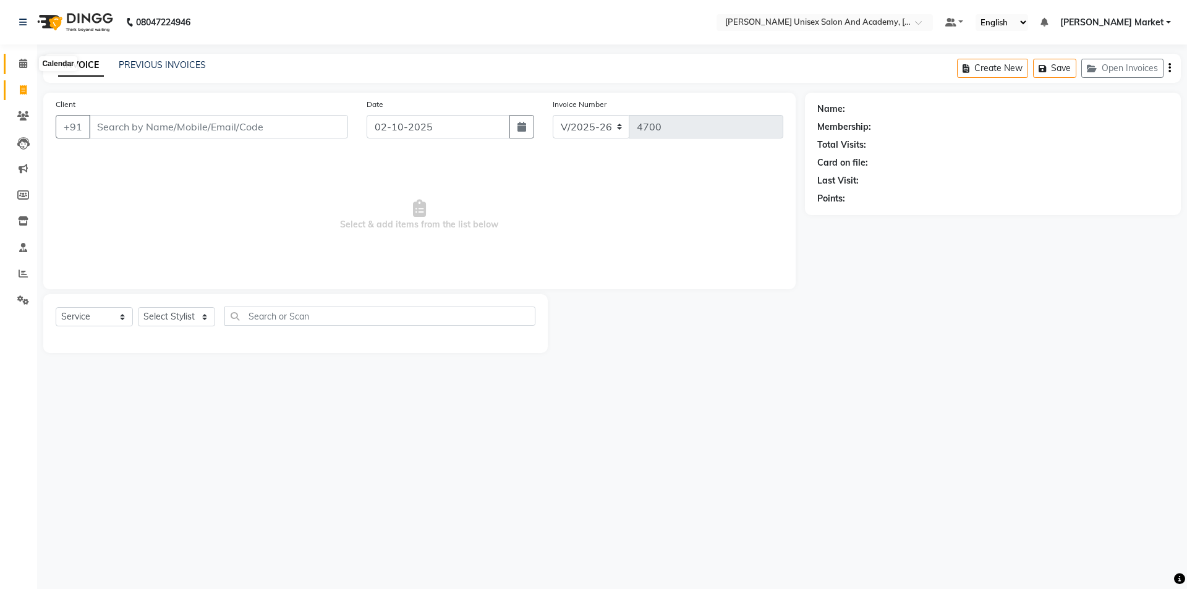
click at [17, 66] on span at bounding box center [23, 64] width 22 height 14
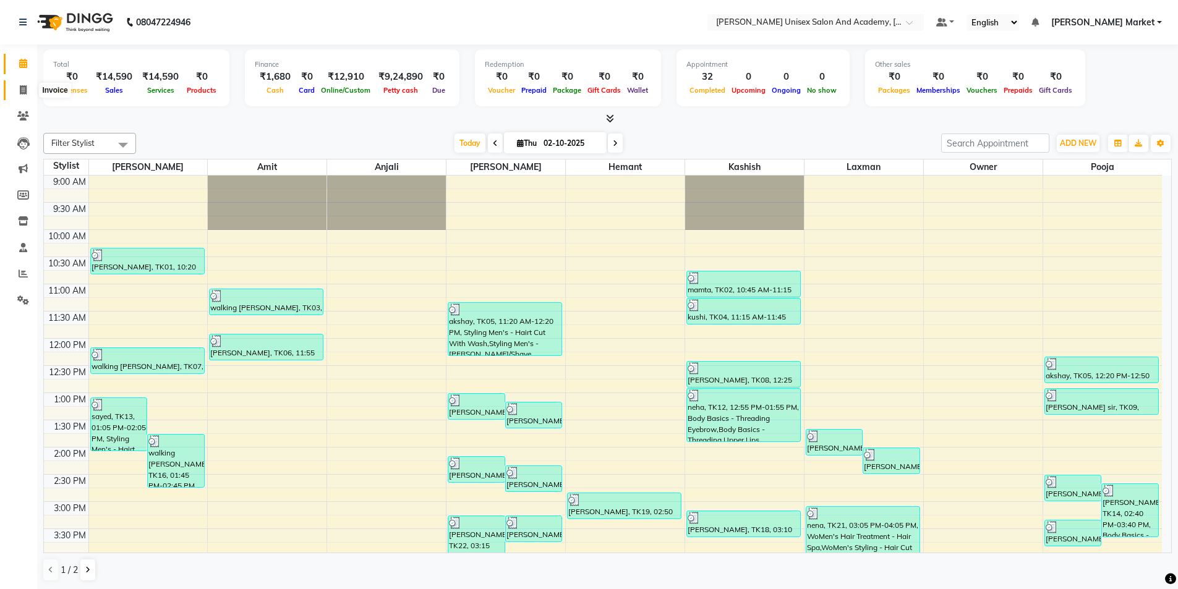
click at [21, 86] on icon at bounding box center [23, 89] width 7 height 9
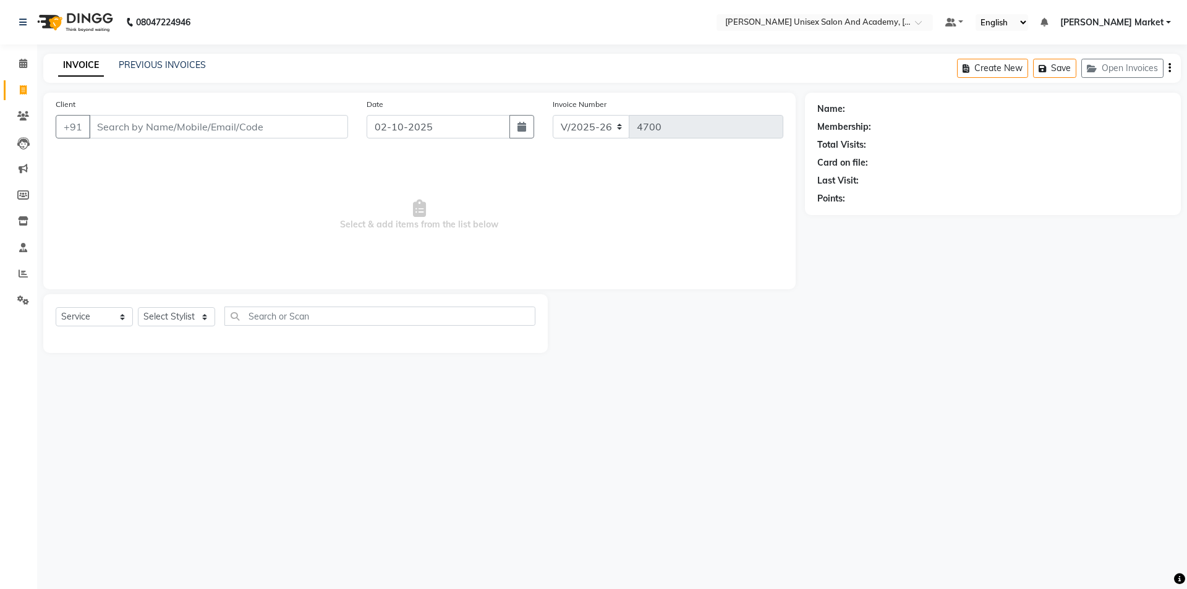
click at [144, 124] on input "Client" at bounding box center [218, 126] width 259 height 23
click at [317, 122] on span "Add Client" at bounding box center [316, 127] width 49 height 12
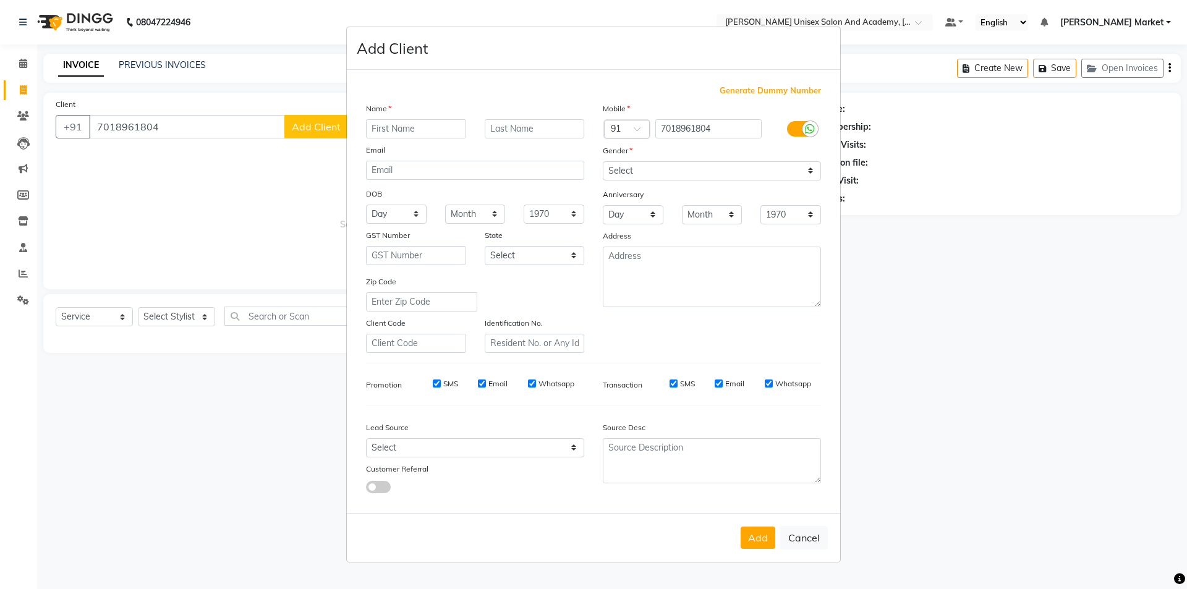
click at [437, 126] on input "text" at bounding box center [416, 128] width 100 height 19
click at [537, 129] on input "text" at bounding box center [535, 128] width 100 height 19
click at [644, 171] on select "Select [DEMOGRAPHIC_DATA] [DEMOGRAPHIC_DATA] Other Prefer Not To Say" at bounding box center [712, 170] width 218 height 19
click at [603, 161] on select "Select [DEMOGRAPHIC_DATA] [DEMOGRAPHIC_DATA] Other Prefer Not To Say" at bounding box center [712, 170] width 218 height 19
click at [766, 548] on button "Add" at bounding box center [758, 538] width 35 height 22
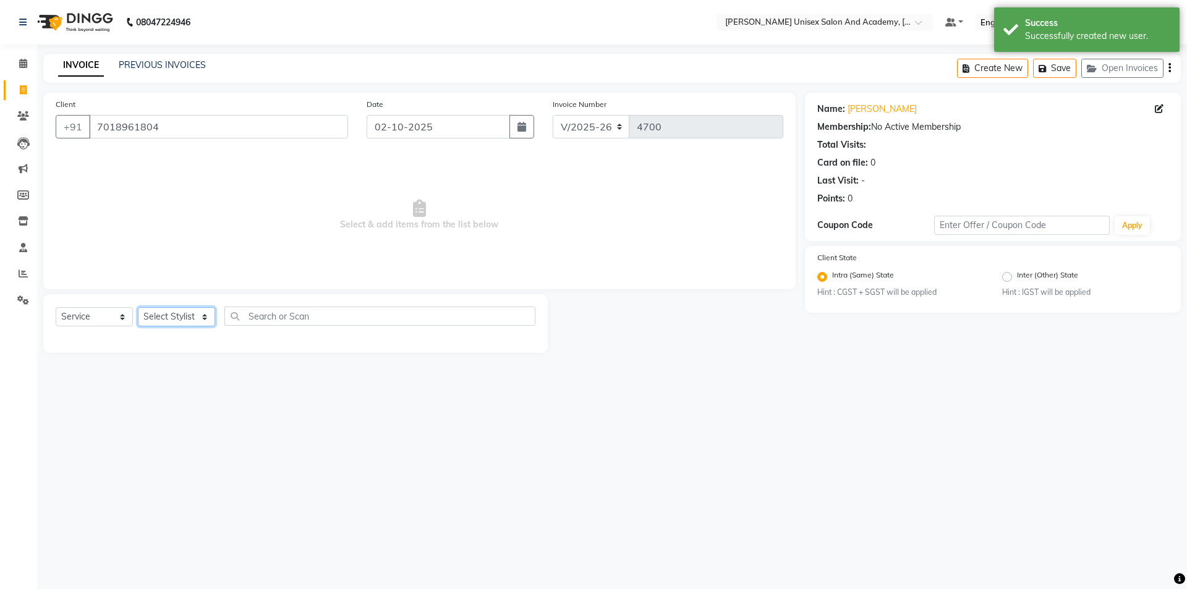
click at [208, 314] on select "Select Stylist Amit anjali [PERSON_NAME] [PERSON_NAME] [PERSON_NAME] [PERSON_NA…" at bounding box center [176, 316] width 77 height 19
click at [138, 307] on select "Select Stylist Amit anjali [PERSON_NAME] [PERSON_NAME] [PERSON_NAME] [PERSON_NA…" at bounding box center [176, 316] width 77 height 19
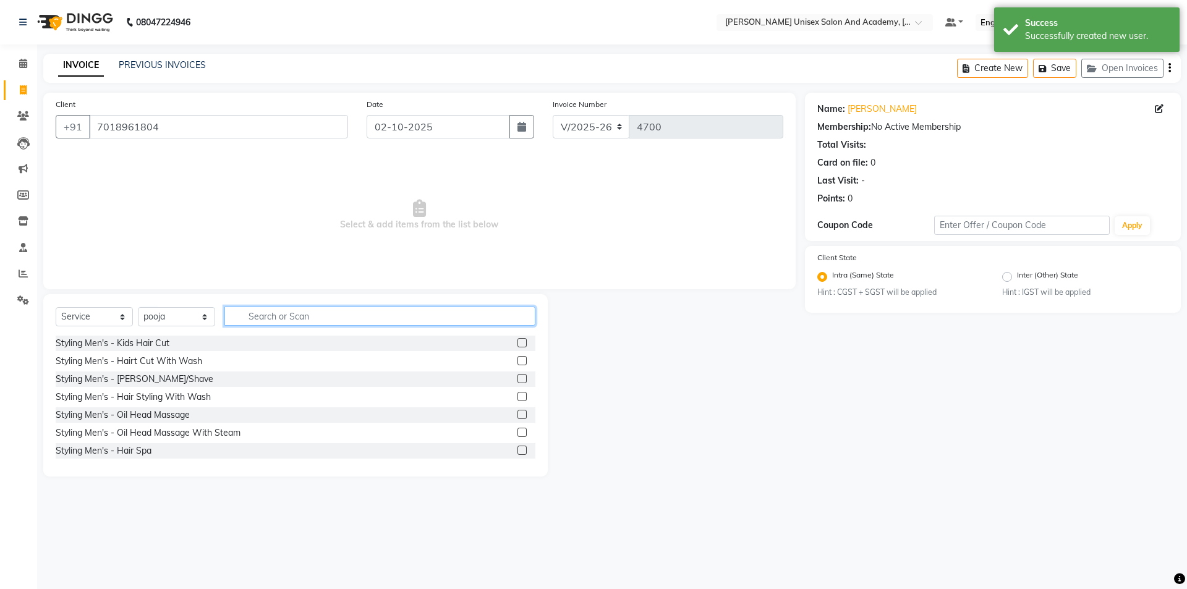
click at [294, 318] on input "text" at bounding box center [379, 316] width 311 height 19
click at [518, 347] on label at bounding box center [522, 342] width 9 height 9
click at [518, 347] on input "checkbox" at bounding box center [522, 343] width 8 height 8
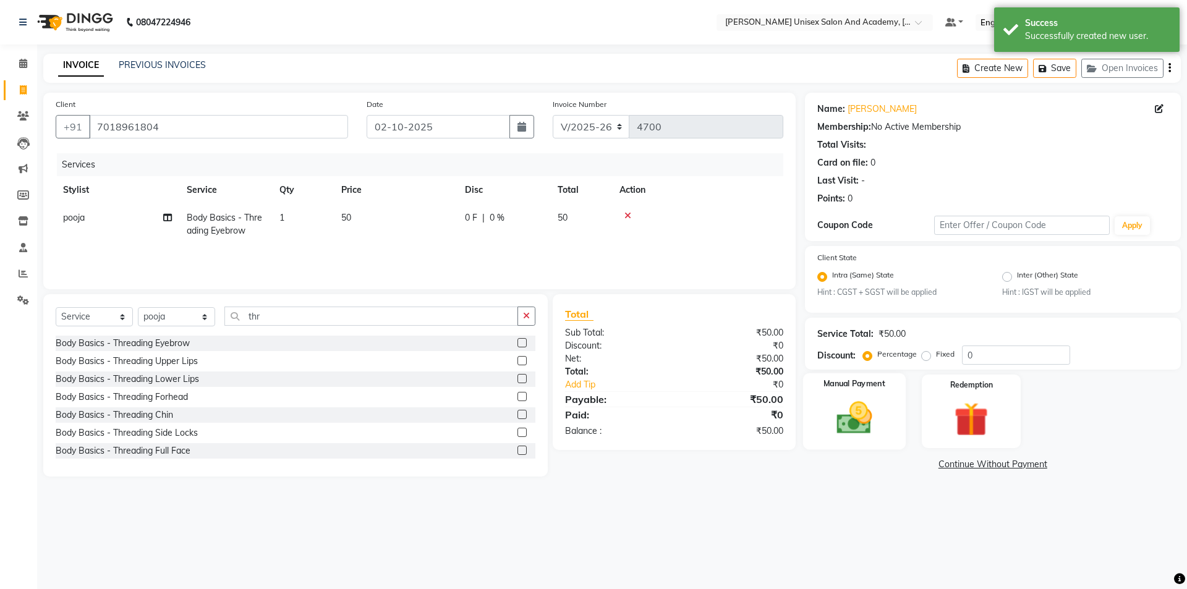
click at [866, 420] on img at bounding box center [855, 418] width 58 height 41
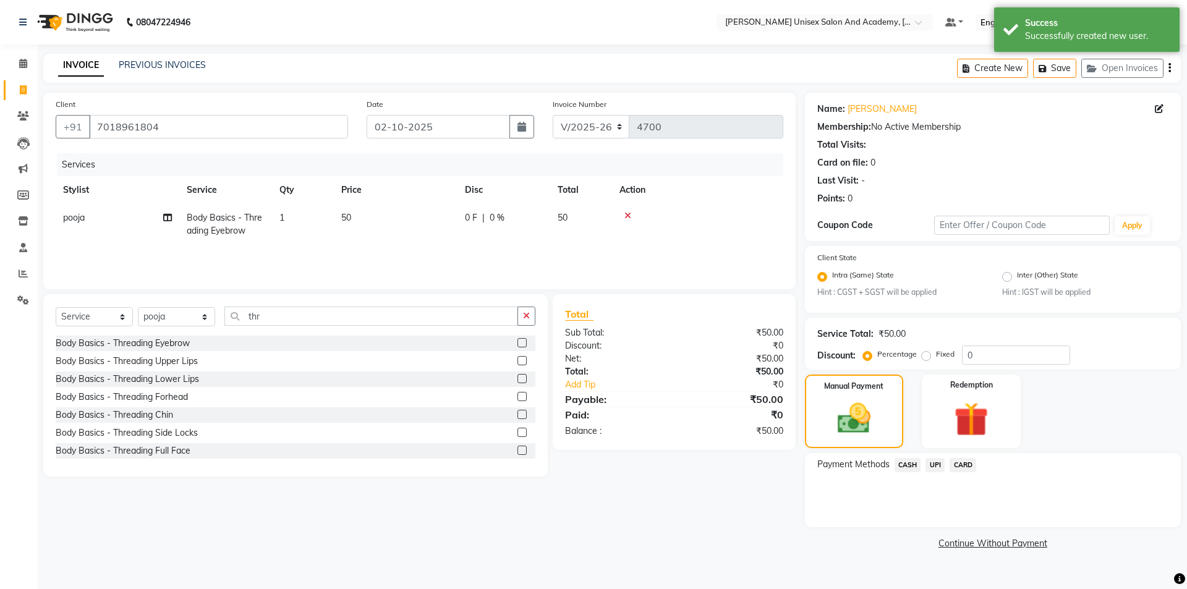
click at [931, 468] on span "UPI" at bounding box center [935, 465] width 19 height 14
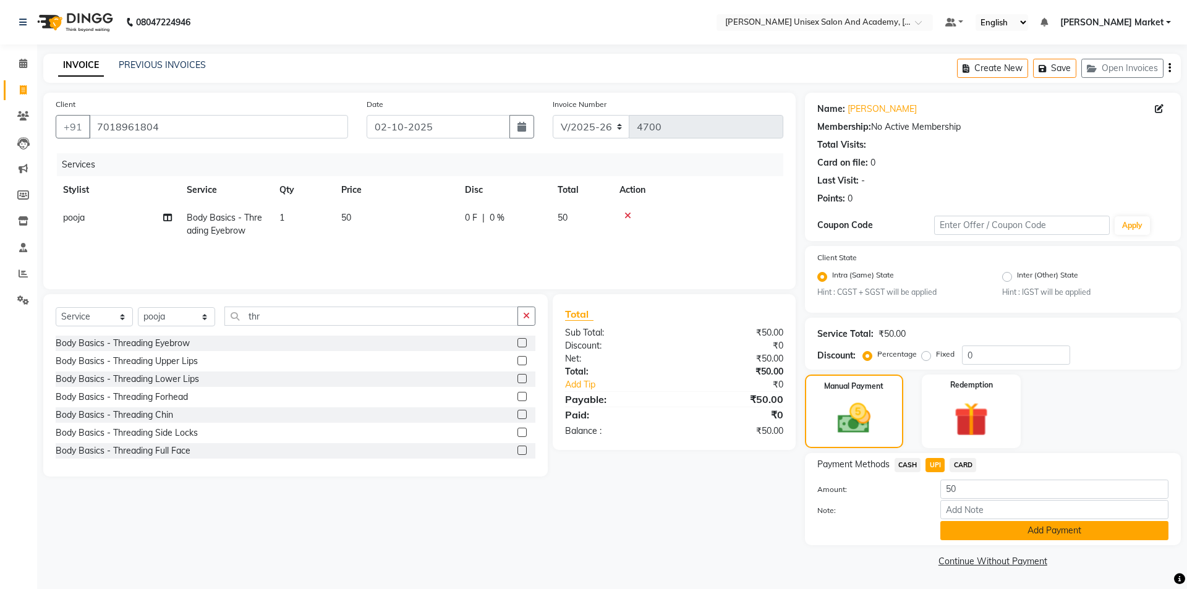
drag, startPoint x: 1054, startPoint y: 542, endPoint x: 1050, endPoint y: 537, distance: 6.6
click at [1052, 538] on div "Payment Methods CASH UPI CARD Amount: 50 Note: Add Payment" at bounding box center [993, 499] width 376 height 92
click at [1045, 525] on button "Add Payment" at bounding box center [1055, 530] width 228 height 19
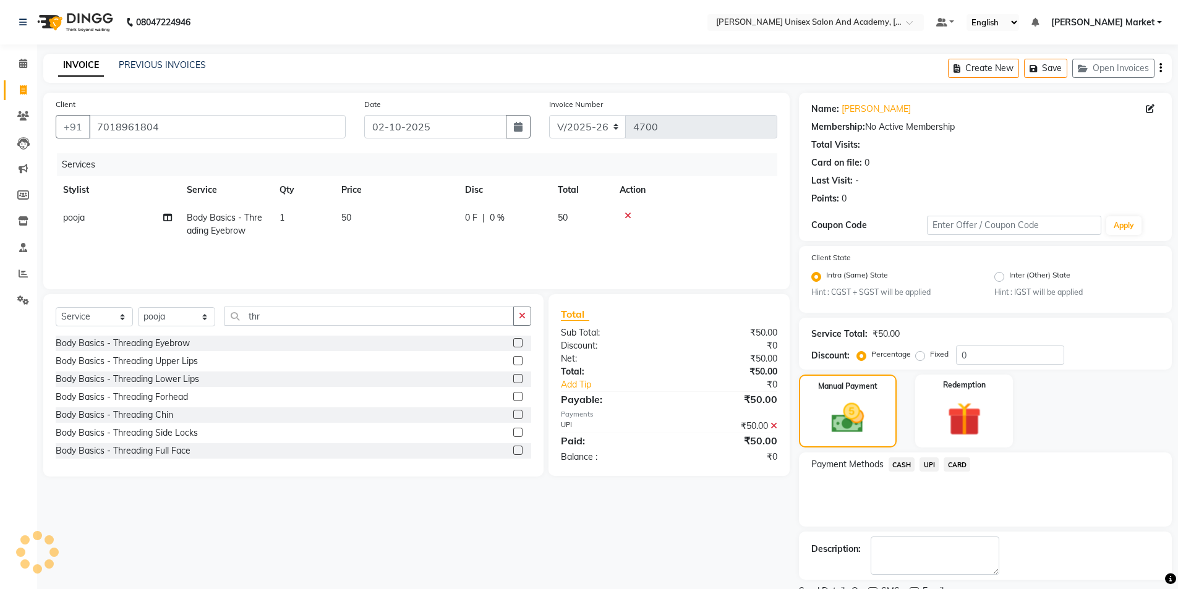
scroll to position [51, 0]
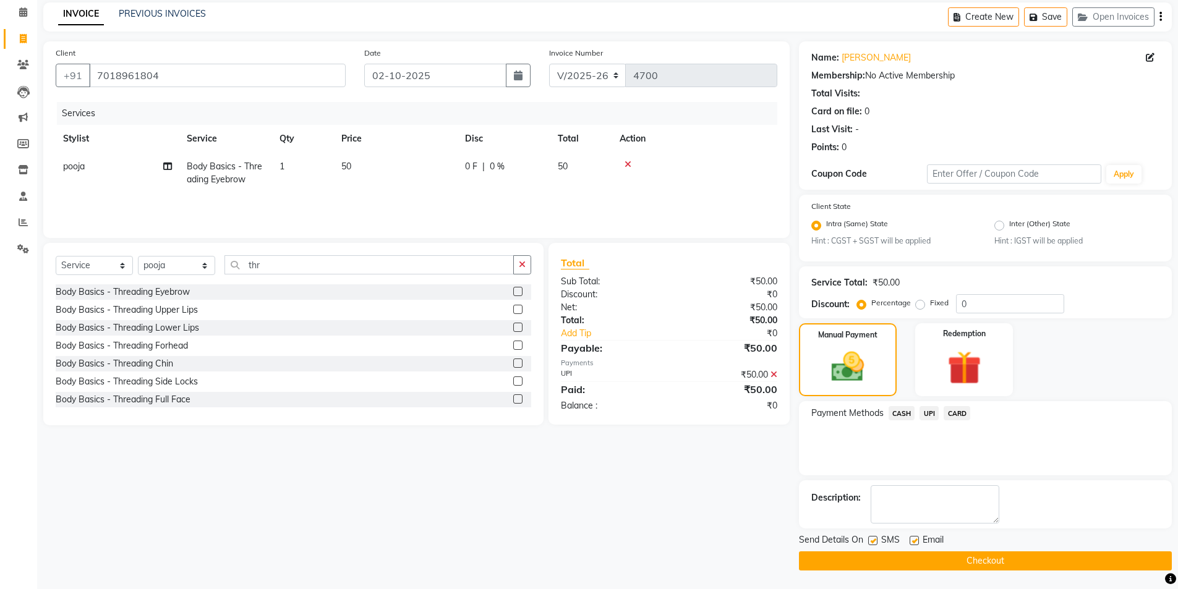
click at [989, 558] on button "Checkout" at bounding box center [985, 561] width 373 height 19
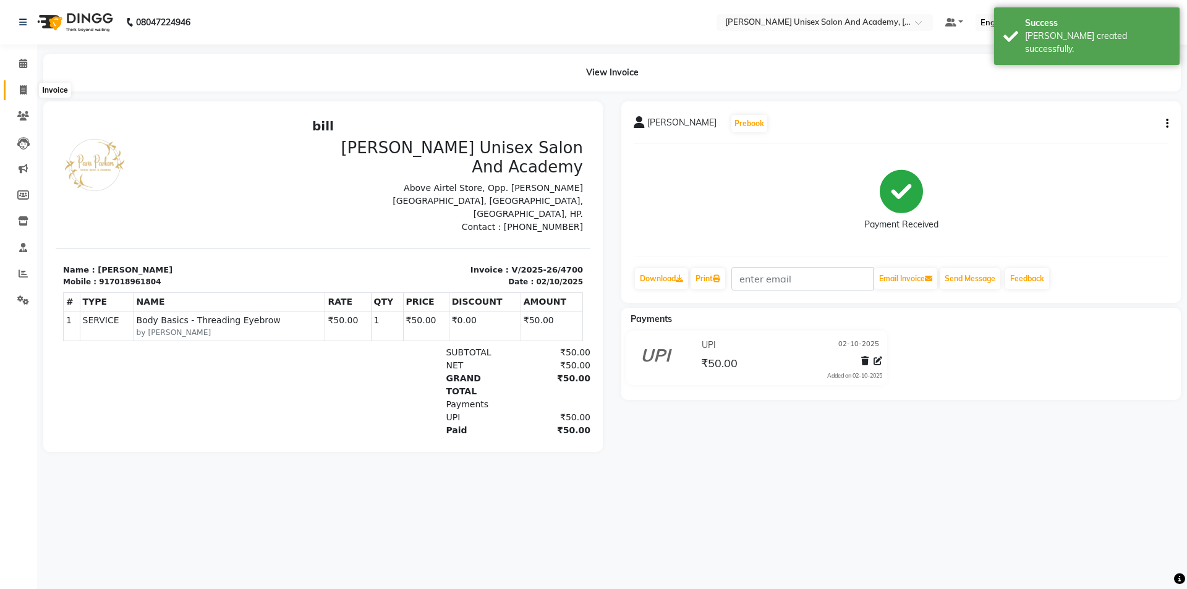
click at [25, 92] on icon at bounding box center [23, 89] width 7 height 9
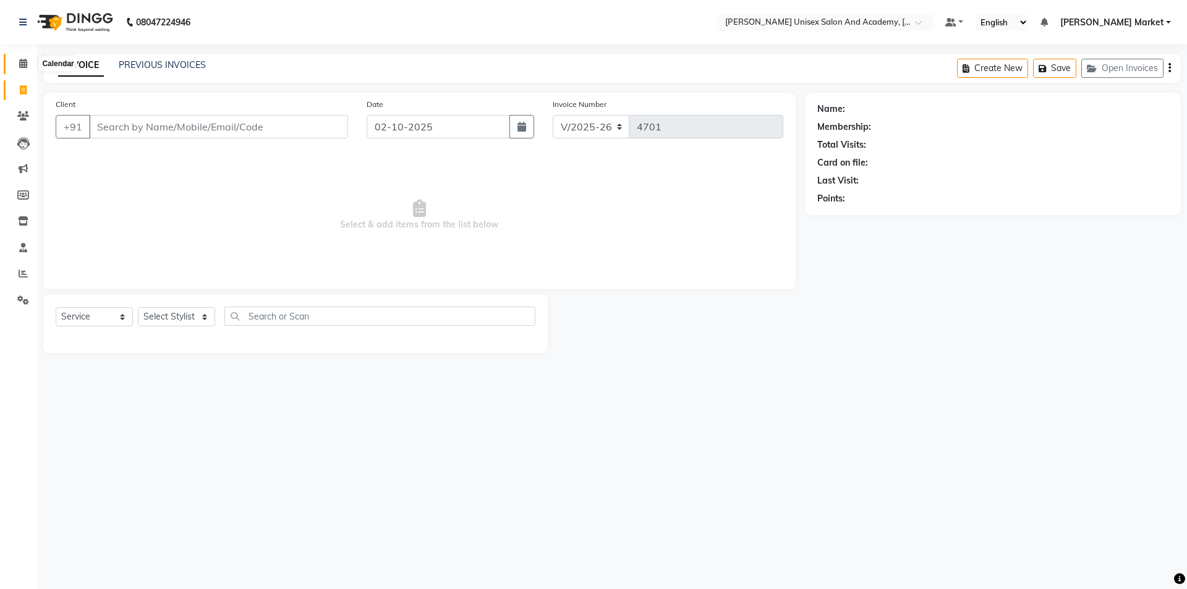
click at [20, 61] on icon at bounding box center [23, 63] width 8 height 9
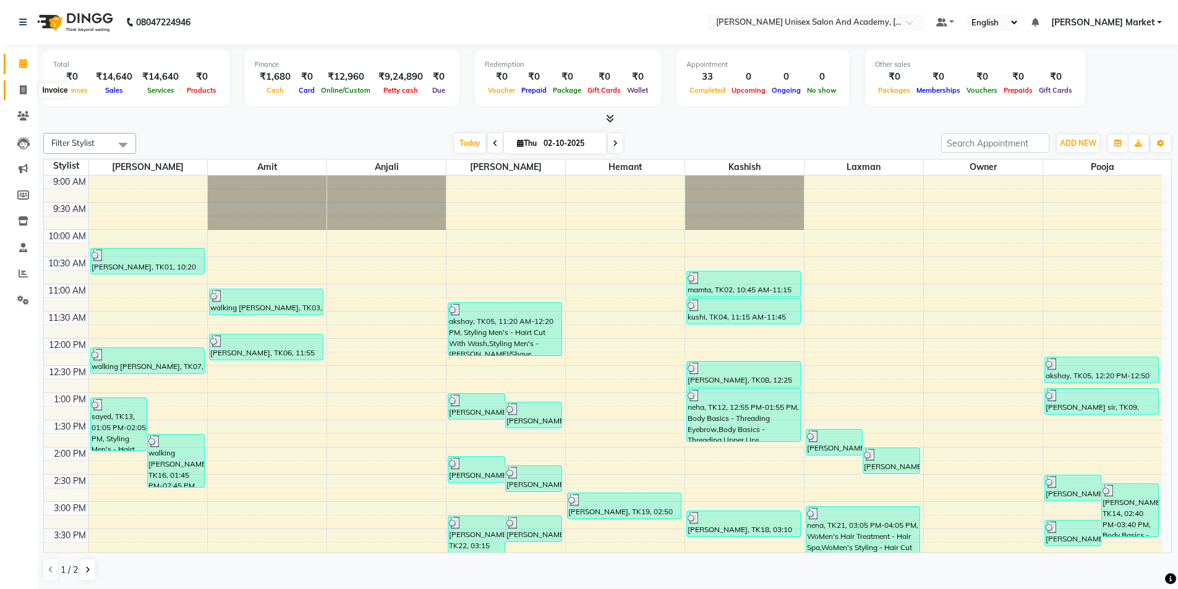
click at [22, 88] on icon at bounding box center [23, 89] width 7 height 9
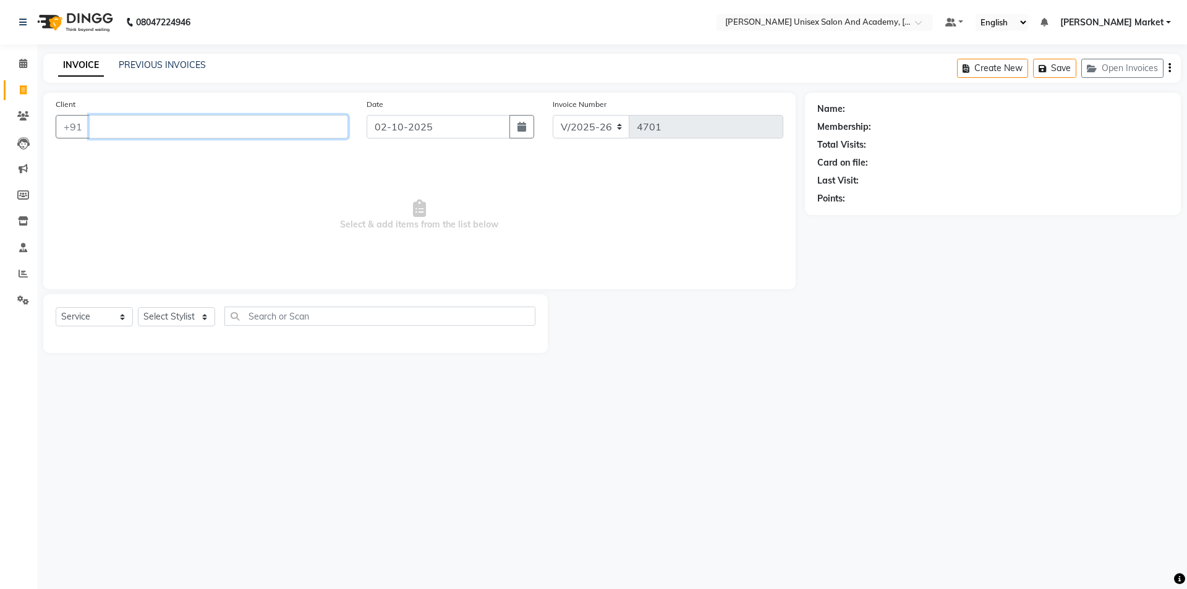
click at [118, 131] on input "Client" at bounding box center [218, 126] width 259 height 23
click at [306, 123] on span "Add Client" at bounding box center [316, 127] width 49 height 12
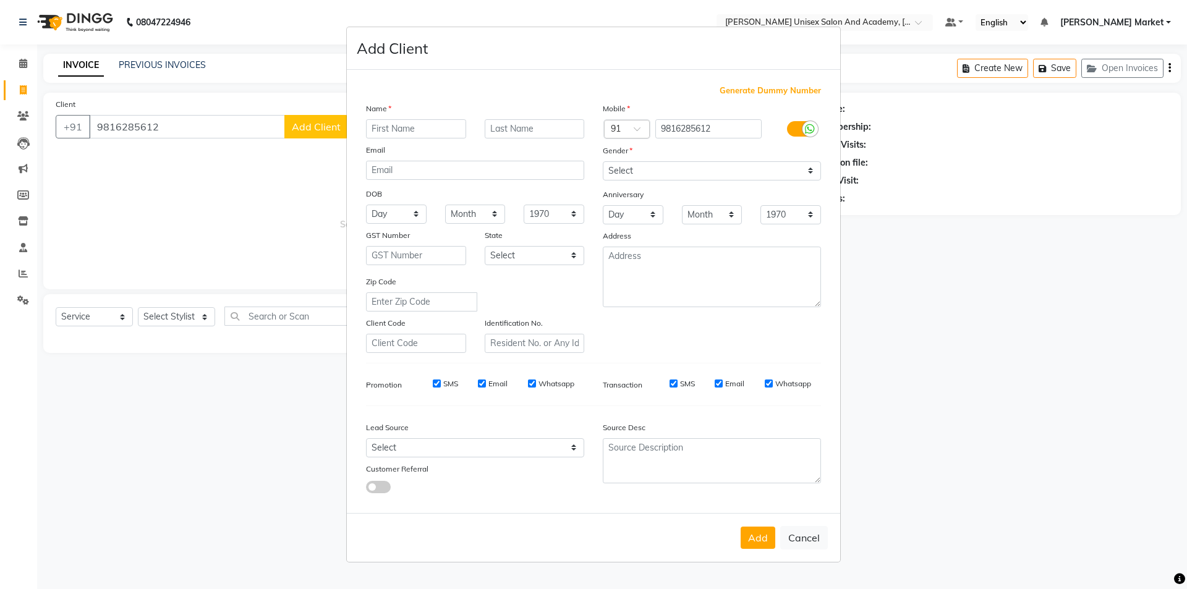
click at [417, 124] on input "text" at bounding box center [416, 128] width 100 height 19
click at [508, 130] on input "text" at bounding box center [535, 128] width 100 height 19
click at [637, 169] on select "Select [DEMOGRAPHIC_DATA] [DEMOGRAPHIC_DATA] Other Prefer Not To Say" at bounding box center [712, 170] width 218 height 19
click at [603, 161] on select "Select [DEMOGRAPHIC_DATA] [DEMOGRAPHIC_DATA] Other Prefer Not To Say" at bounding box center [712, 170] width 218 height 19
click at [764, 529] on button "Add" at bounding box center [758, 538] width 35 height 22
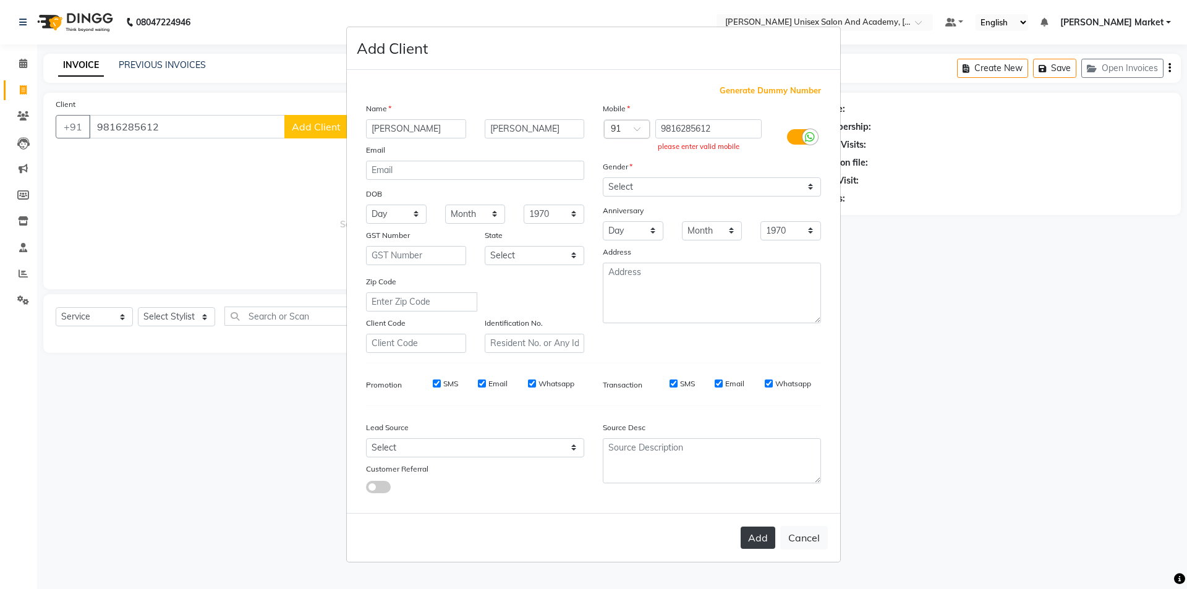
click at [746, 533] on button "Add" at bounding box center [758, 538] width 35 height 22
click at [667, 127] on input "9816285612" at bounding box center [708, 128] width 107 height 19
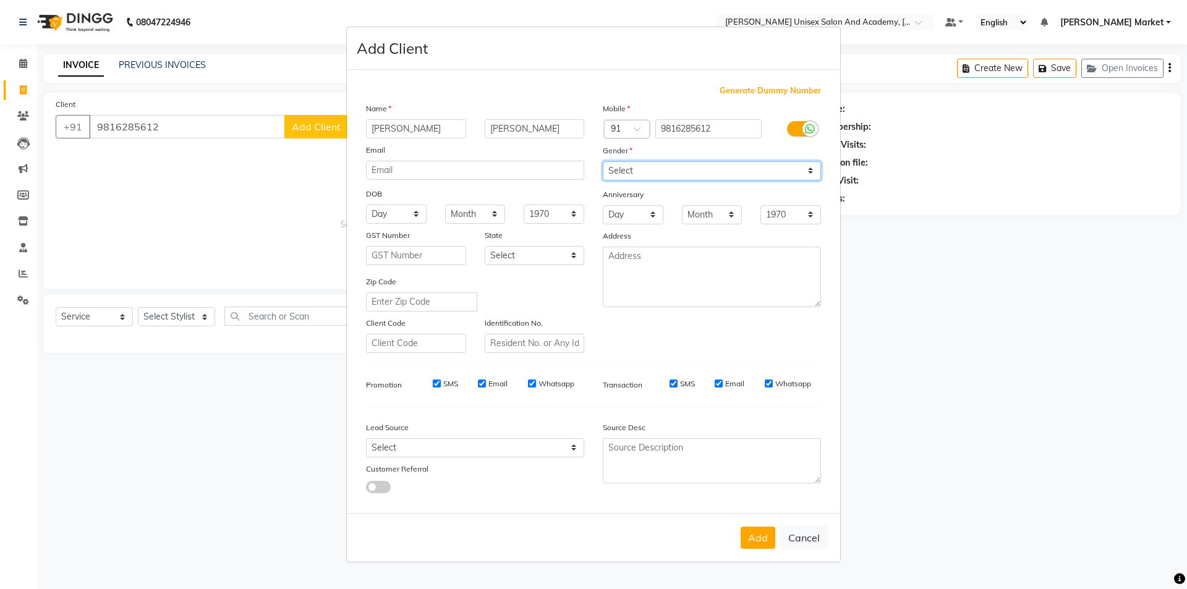
click at [667, 171] on select "Select [DEMOGRAPHIC_DATA] [DEMOGRAPHIC_DATA] Other Prefer Not To Say" at bounding box center [712, 170] width 218 height 19
click at [764, 538] on button "Add" at bounding box center [758, 538] width 35 height 22
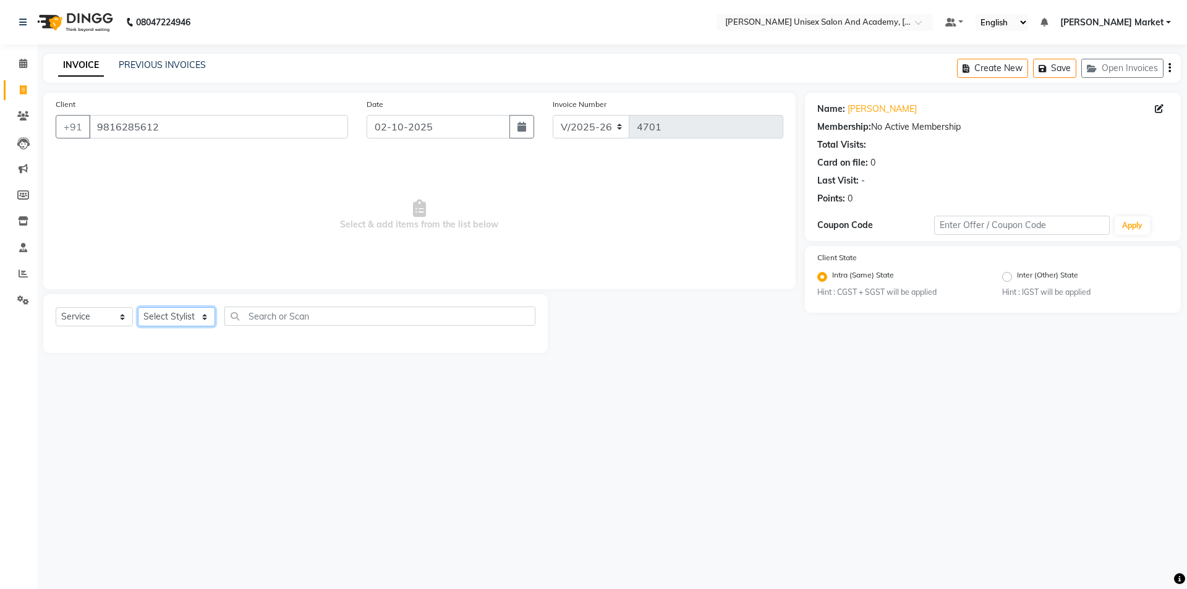
click at [199, 320] on select "Select Stylist Amit anjali [PERSON_NAME] [PERSON_NAME] [PERSON_NAME] [PERSON_NA…" at bounding box center [176, 316] width 77 height 19
click at [138, 307] on select "Select Stylist Amit anjali [PERSON_NAME] [PERSON_NAME] [PERSON_NAME] [PERSON_NA…" at bounding box center [176, 316] width 77 height 19
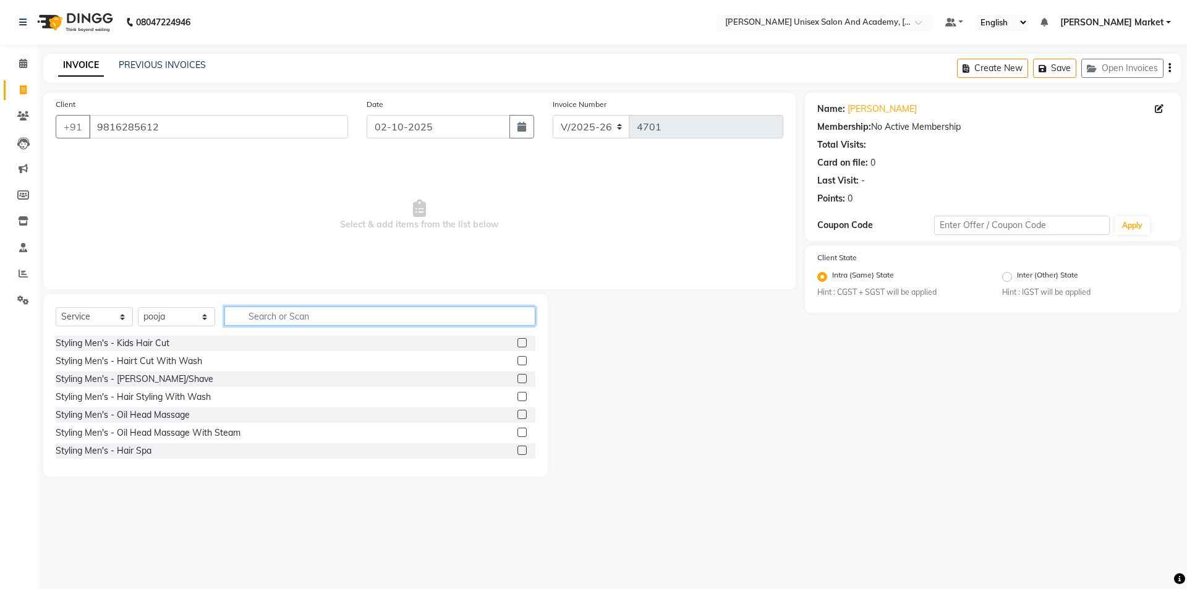
click at [303, 317] on input "text" at bounding box center [379, 316] width 311 height 19
click at [518, 344] on label at bounding box center [522, 342] width 9 height 9
click at [518, 344] on input "checkbox" at bounding box center [522, 343] width 8 height 8
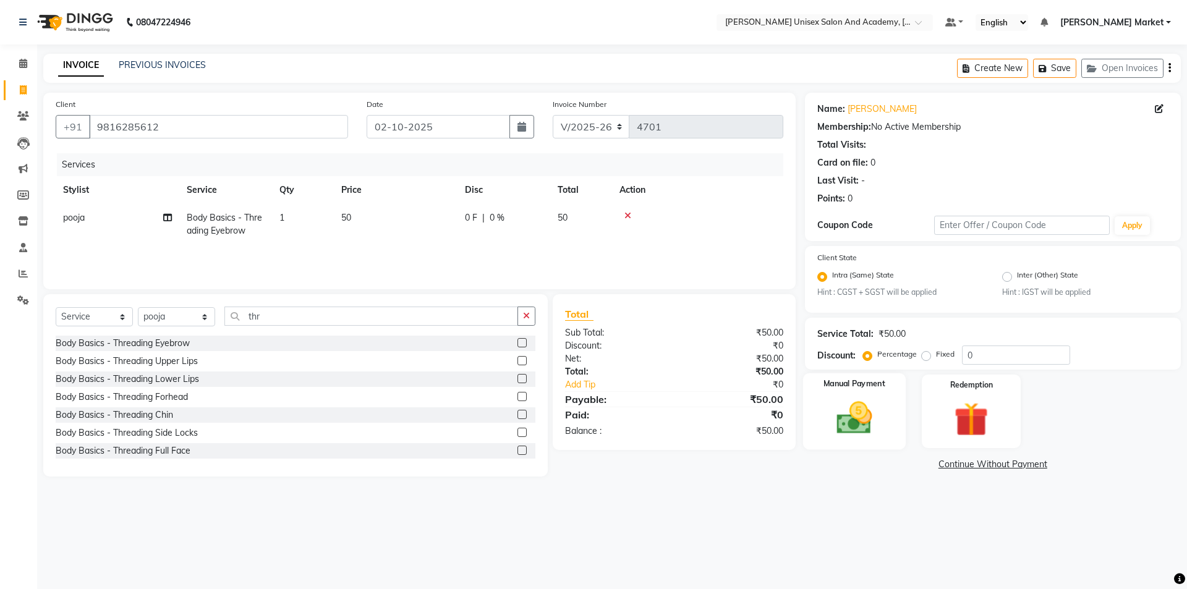
click at [859, 428] on img at bounding box center [855, 418] width 58 height 41
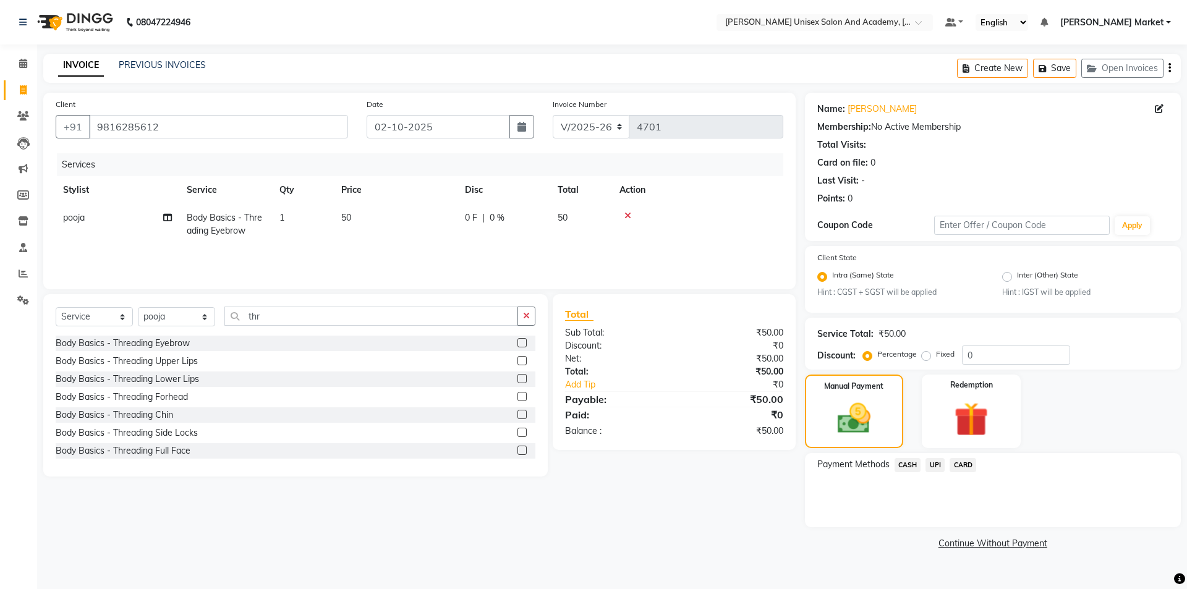
click at [939, 463] on span "UPI" at bounding box center [935, 465] width 19 height 14
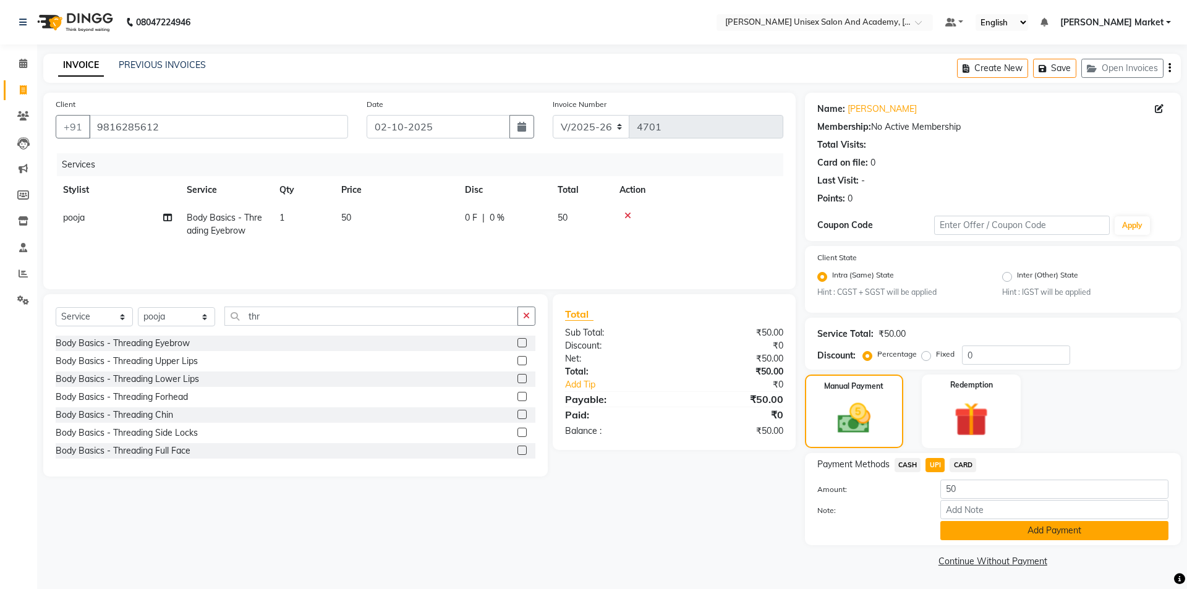
click at [1004, 531] on button "Add Payment" at bounding box center [1055, 530] width 228 height 19
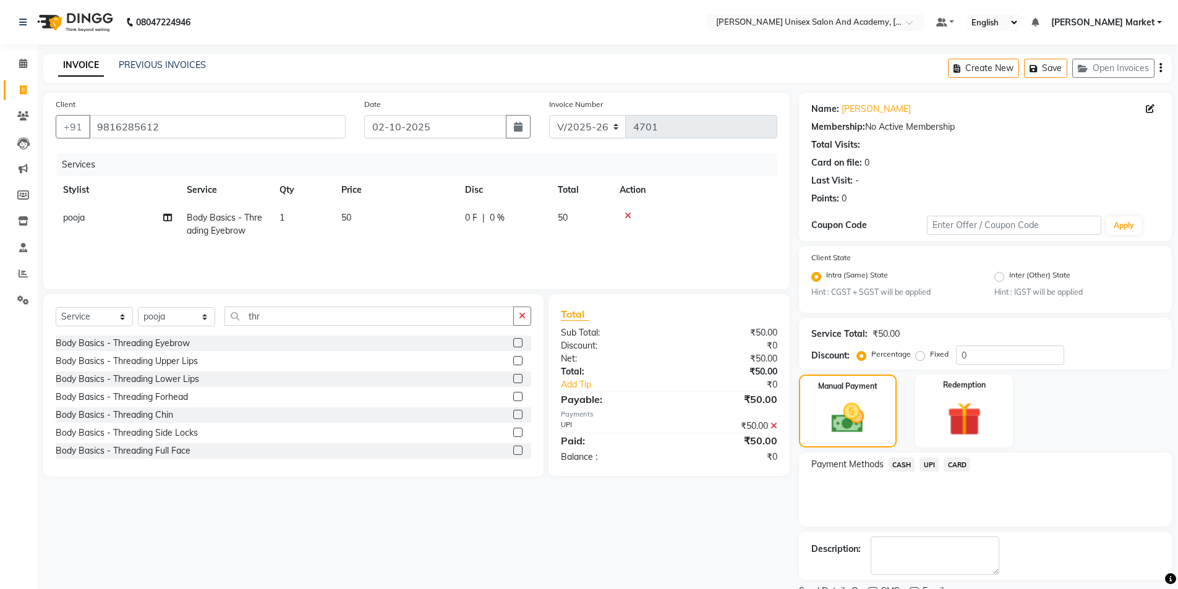
scroll to position [51, 0]
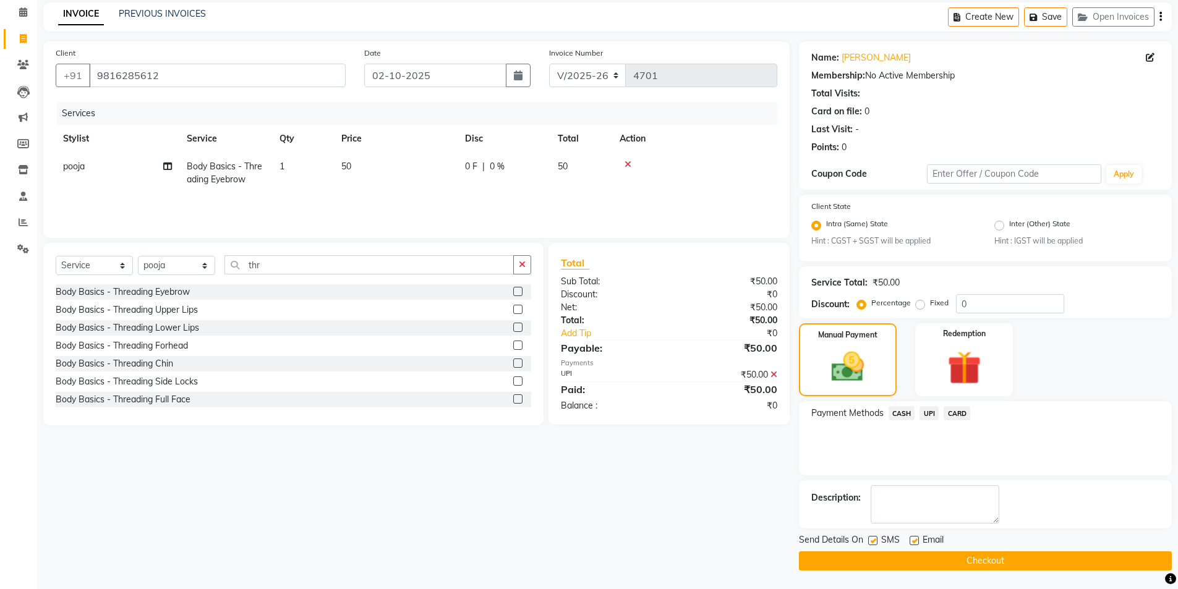
click at [980, 568] on button "Checkout" at bounding box center [985, 561] width 373 height 19
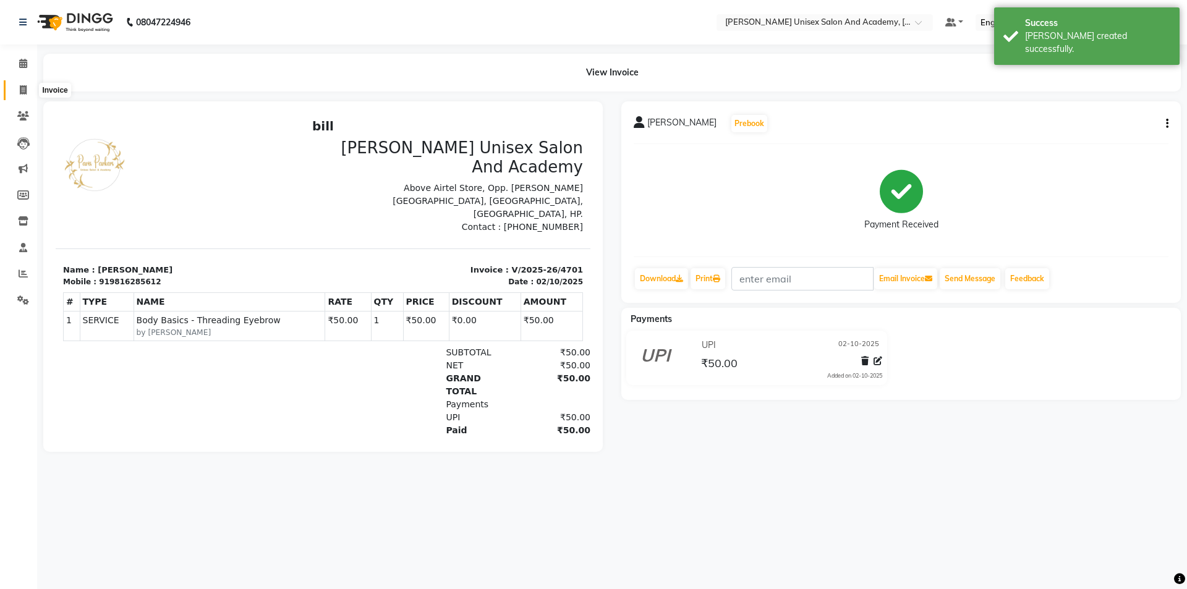
click at [27, 93] on icon at bounding box center [23, 89] width 7 height 9
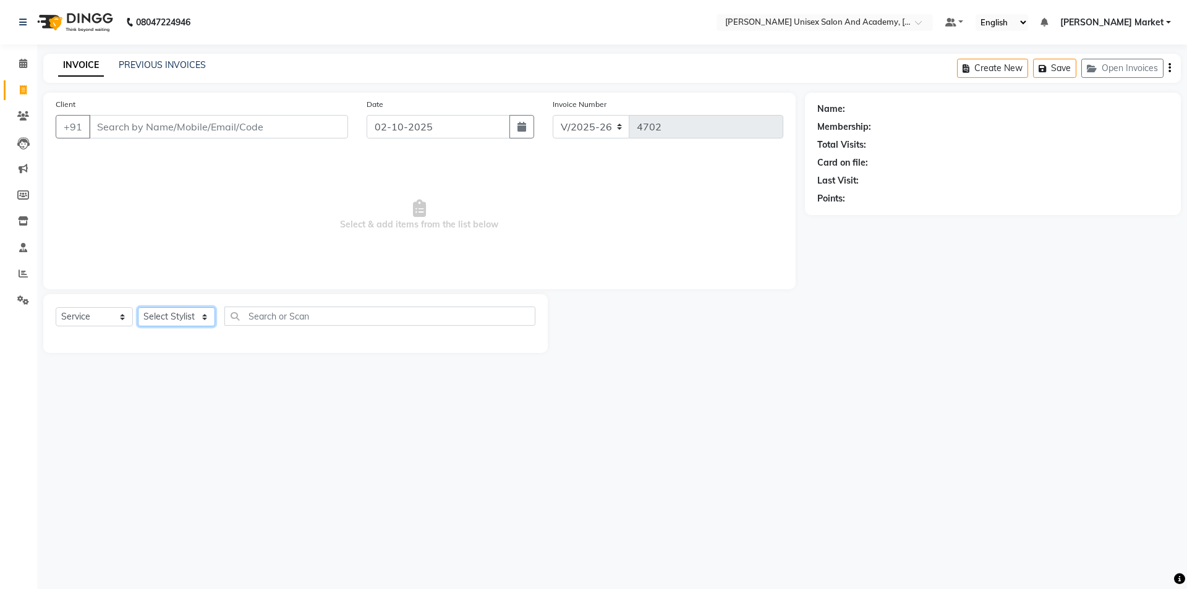
click at [188, 315] on select "Select Stylist Amit anjali [PERSON_NAME] [PERSON_NAME] [PERSON_NAME] [PERSON_NA…" at bounding box center [176, 316] width 77 height 19
click at [24, 64] on icon at bounding box center [23, 63] width 8 height 9
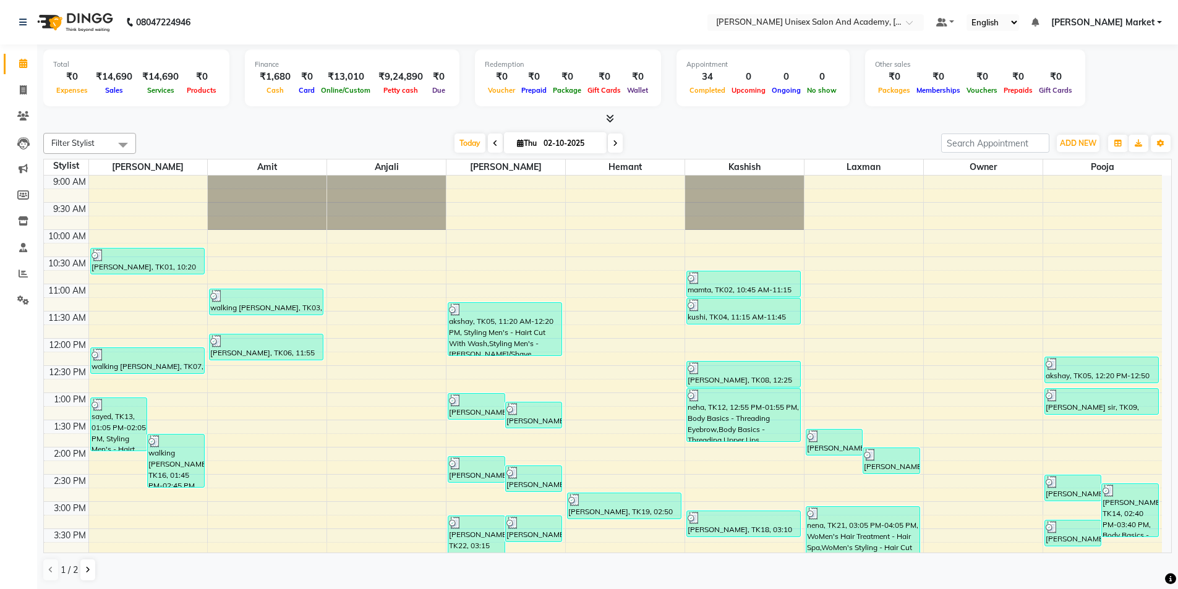
click at [134, 506] on div "9:00 AM 9:30 AM 10:00 AM 10:30 AM 11:00 AM 11:30 AM 12:00 PM 12:30 PM 1:00 PM 1…" at bounding box center [603, 502] width 1118 height 652
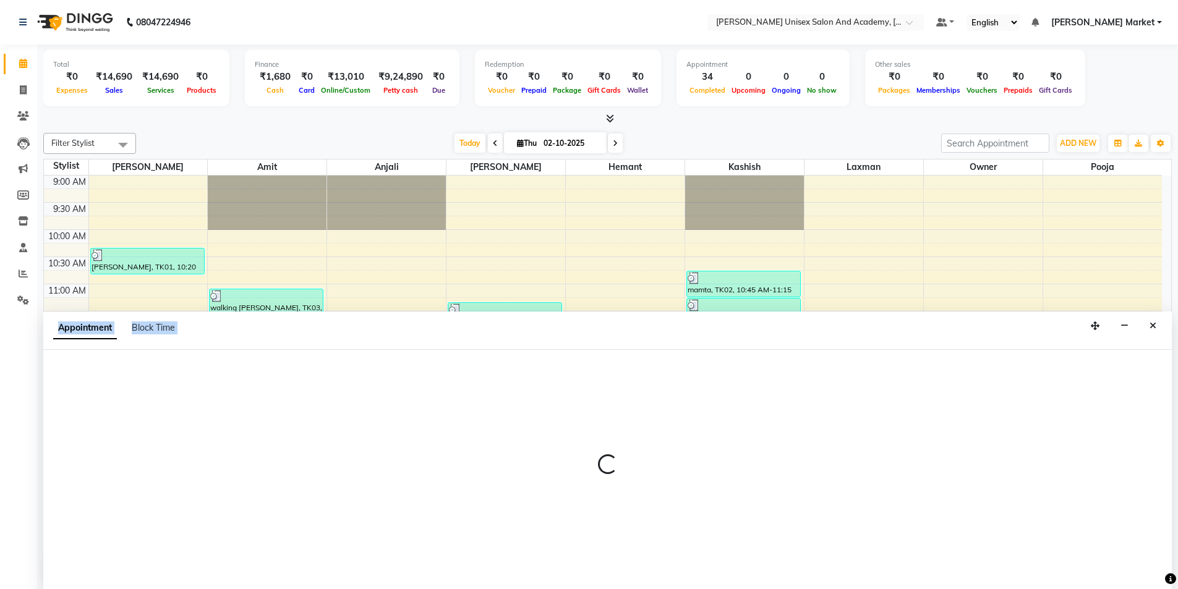
drag, startPoint x: 134, startPoint y: 506, endPoint x: 127, endPoint y: 565, distance: 59.1
click at [131, 544] on div at bounding box center [607, 470] width 1129 height 240
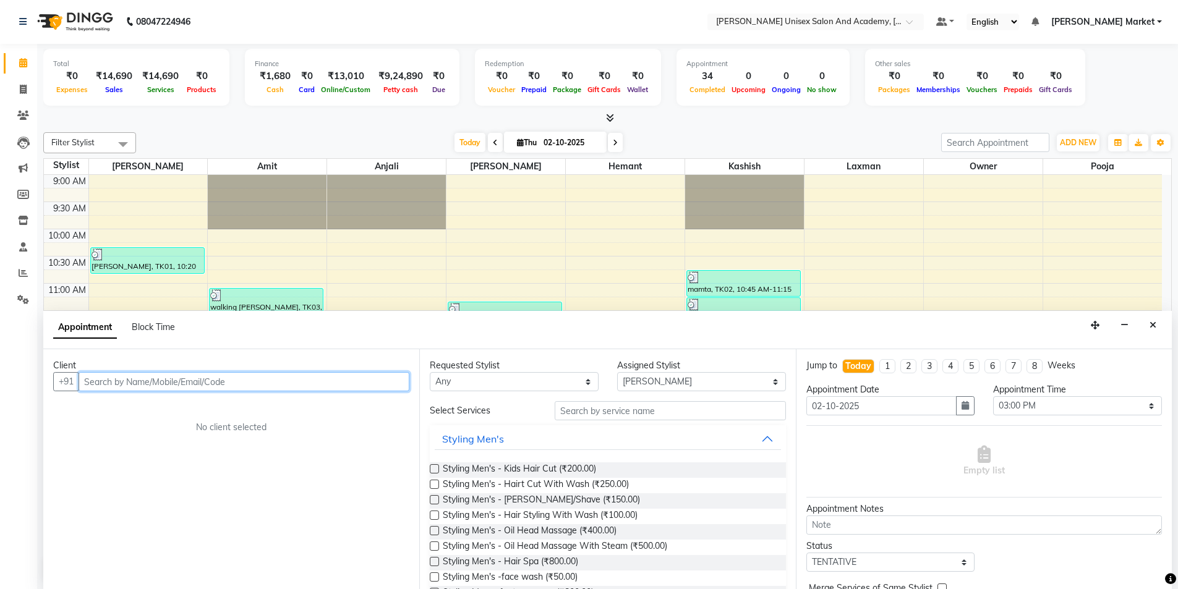
click at [587, 190] on td at bounding box center [625, 195] width 1074 height 14
click at [394, 216] on div at bounding box center [386, 202] width 119 height 54
click at [1148, 324] on button "Close" at bounding box center [1153, 325] width 18 height 19
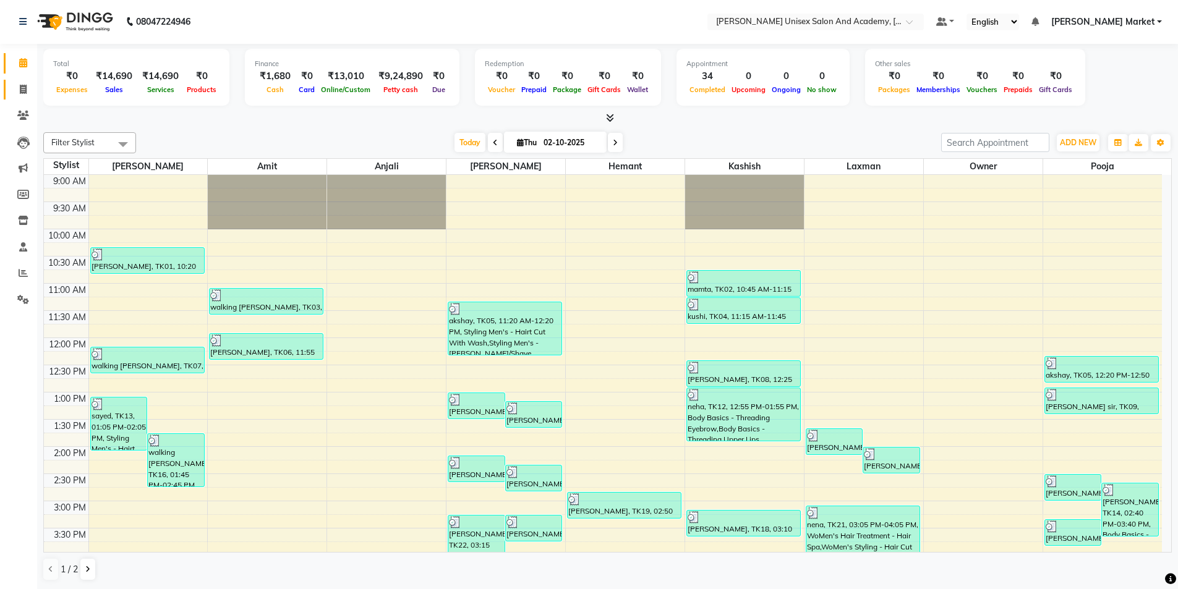
click at [25, 98] on link "Invoice" at bounding box center [19, 90] width 30 height 20
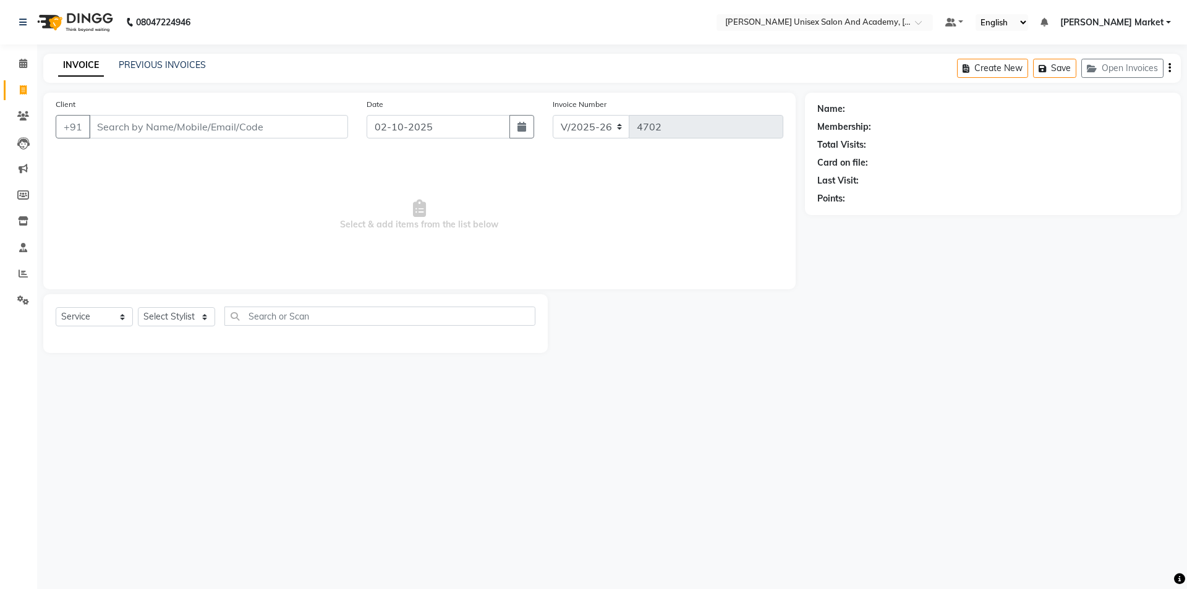
click at [97, 125] on input "Client" at bounding box center [218, 126] width 259 height 23
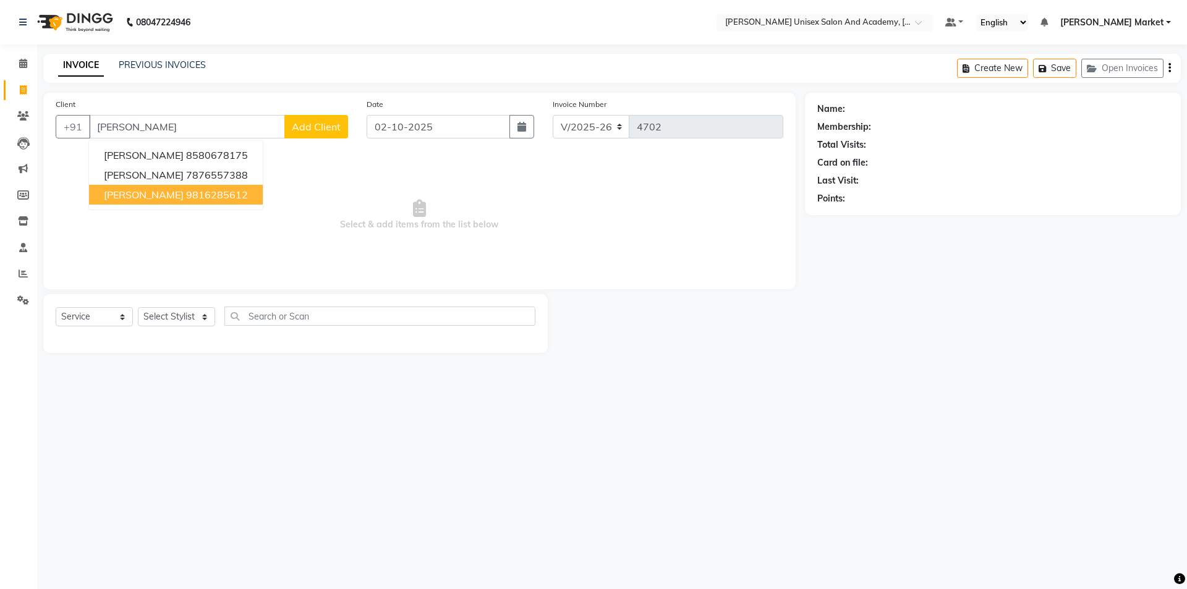
click at [145, 191] on span "[PERSON_NAME]" at bounding box center [144, 195] width 80 height 12
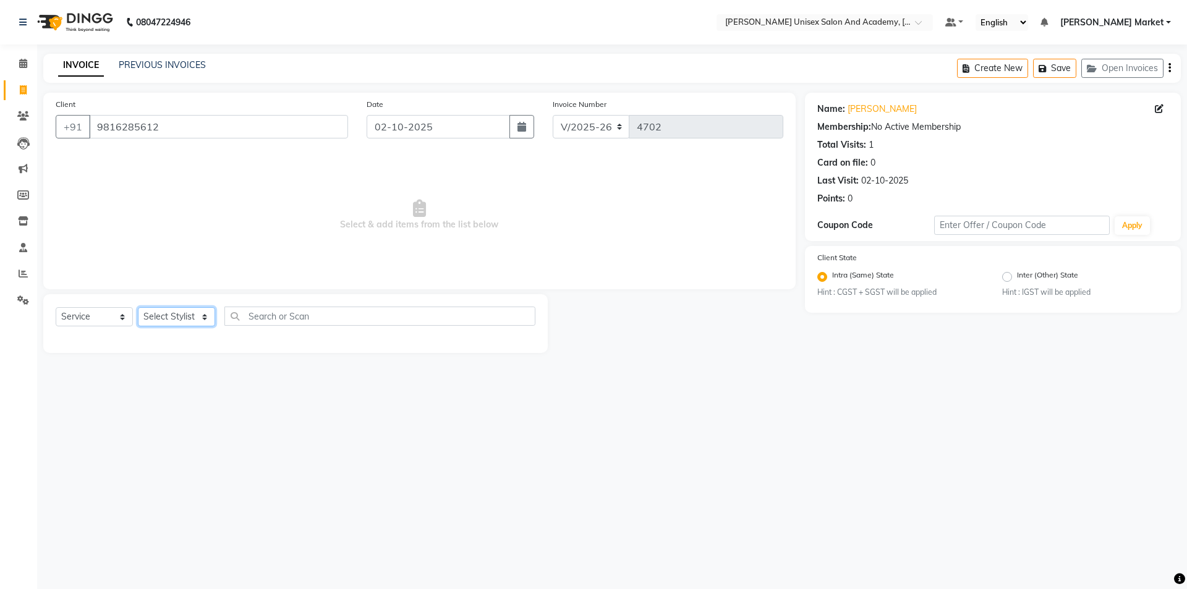
click at [201, 319] on select "Select Stylist Amit anjali [PERSON_NAME] [PERSON_NAME] [PERSON_NAME] [PERSON_NA…" at bounding box center [176, 316] width 77 height 19
click at [138, 307] on select "Select Stylist Amit anjali [PERSON_NAME] [PERSON_NAME] [PERSON_NAME] [PERSON_NA…" at bounding box center [176, 316] width 77 height 19
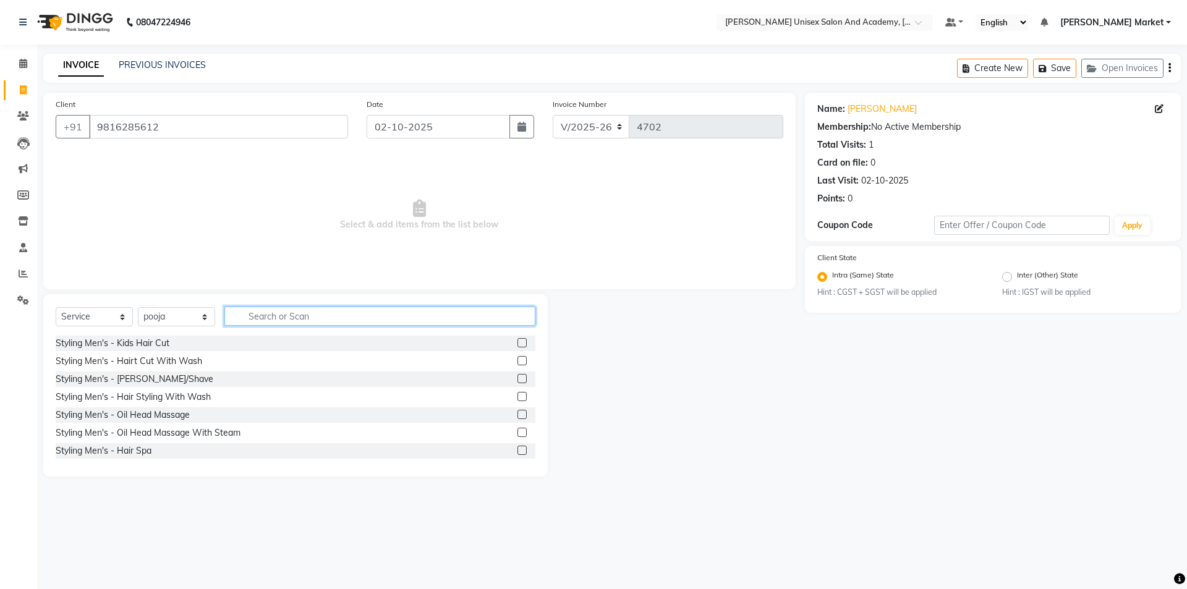
click at [305, 309] on input "text" at bounding box center [379, 316] width 311 height 19
click at [518, 356] on label at bounding box center [522, 360] width 9 height 9
click at [518, 357] on input "checkbox" at bounding box center [522, 361] width 8 height 8
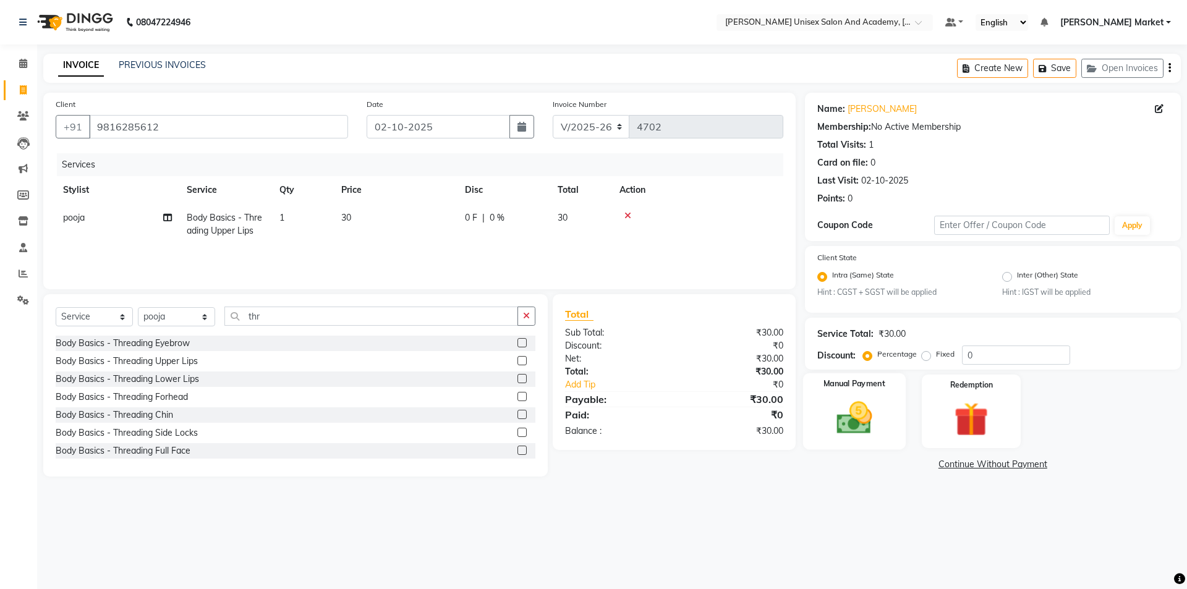
click at [856, 415] on img at bounding box center [855, 418] width 58 height 41
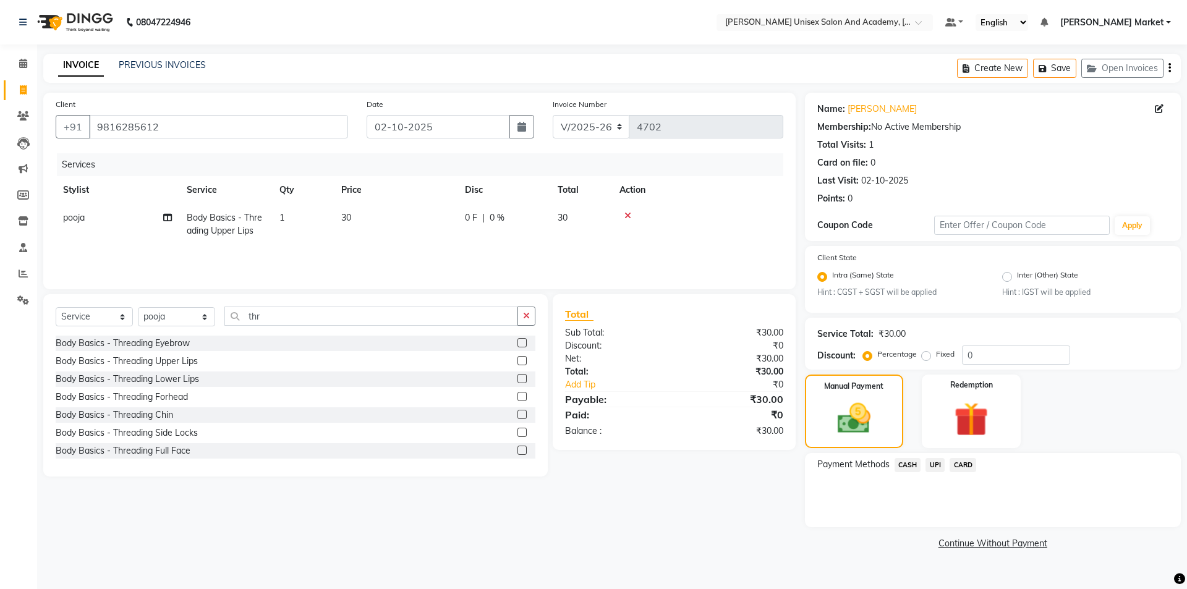
click at [933, 468] on span "UPI" at bounding box center [935, 465] width 19 height 14
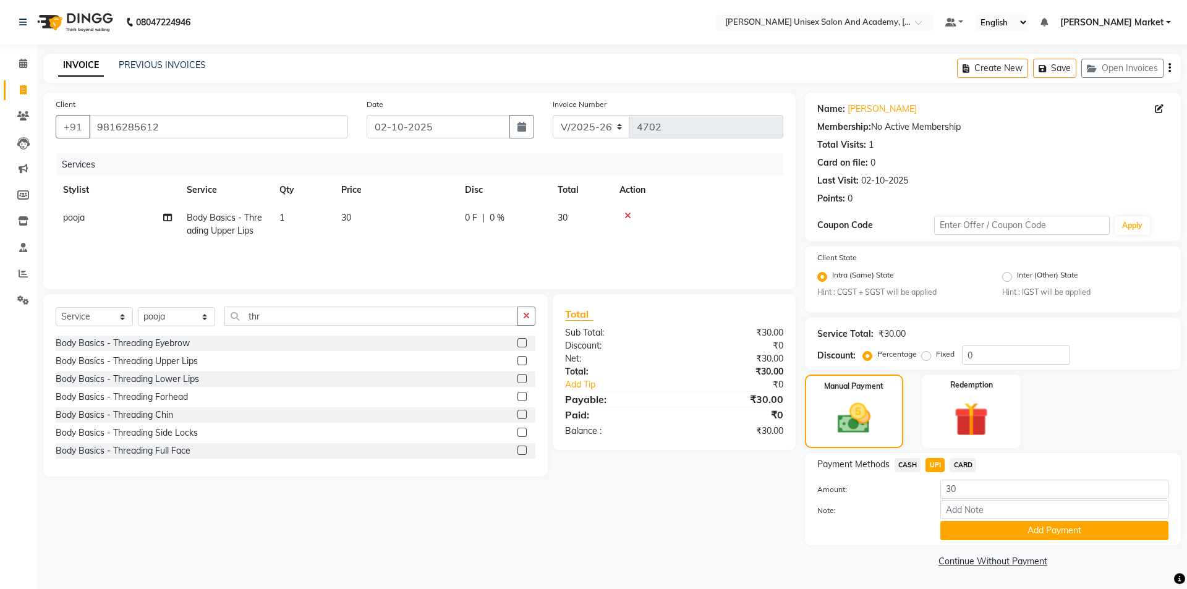
drag, startPoint x: 976, startPoint y: 522, endPoint x: 976, endPoint y: 529, distance: 6.8
click at [976, 523] on button "Add Payment" at bounding box center [1055, 530] width 228 height 19
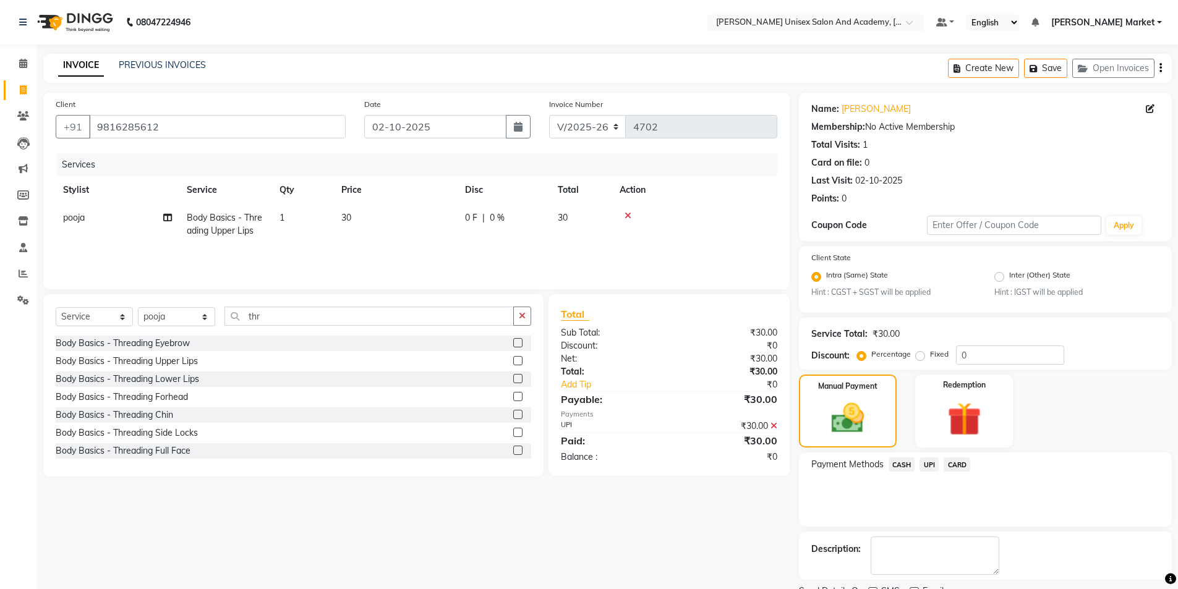
scroll to position [51, 0]
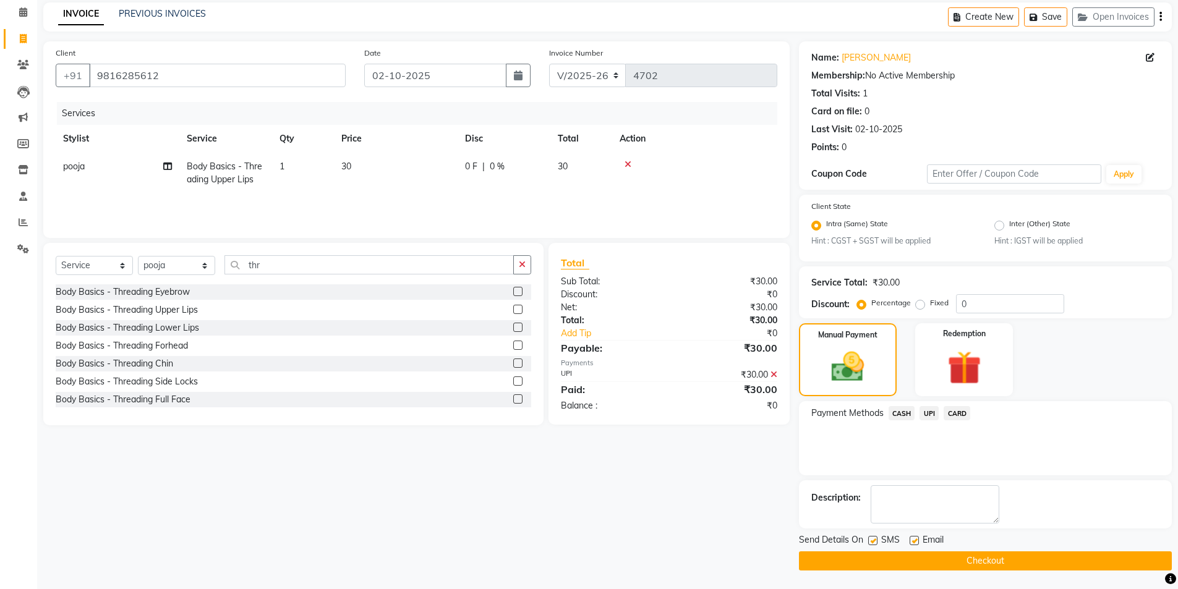
click at [977, 562] on button "Checkout" at bounding box center [985, 561] width 373 height 19
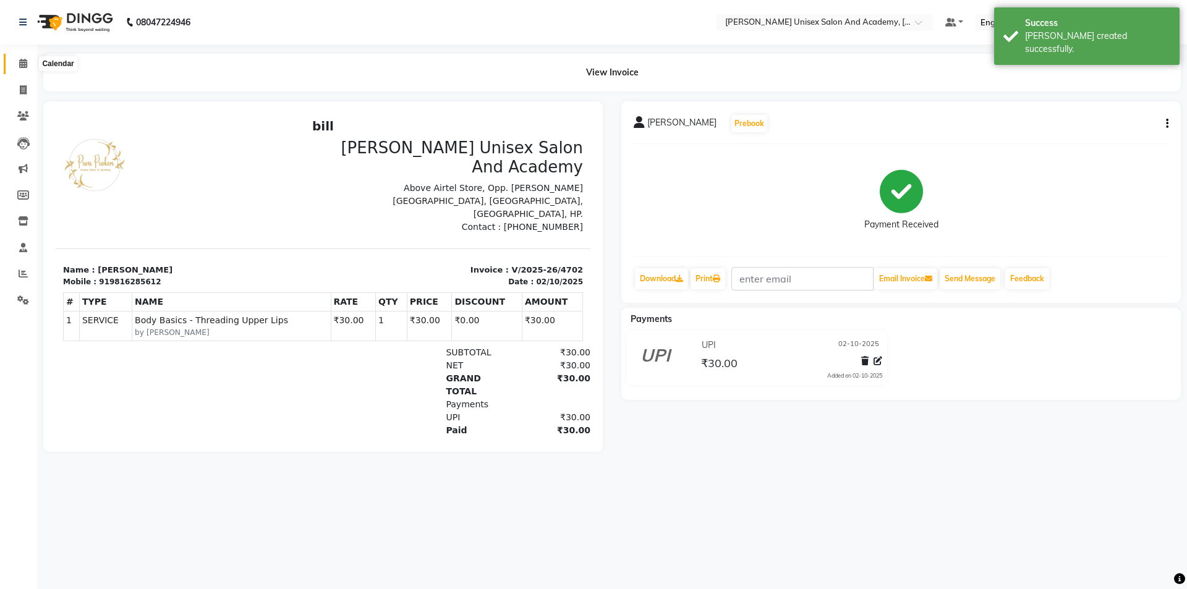
click at [20, 65] on icon at bounding box center [23, 63] width 8 height 9
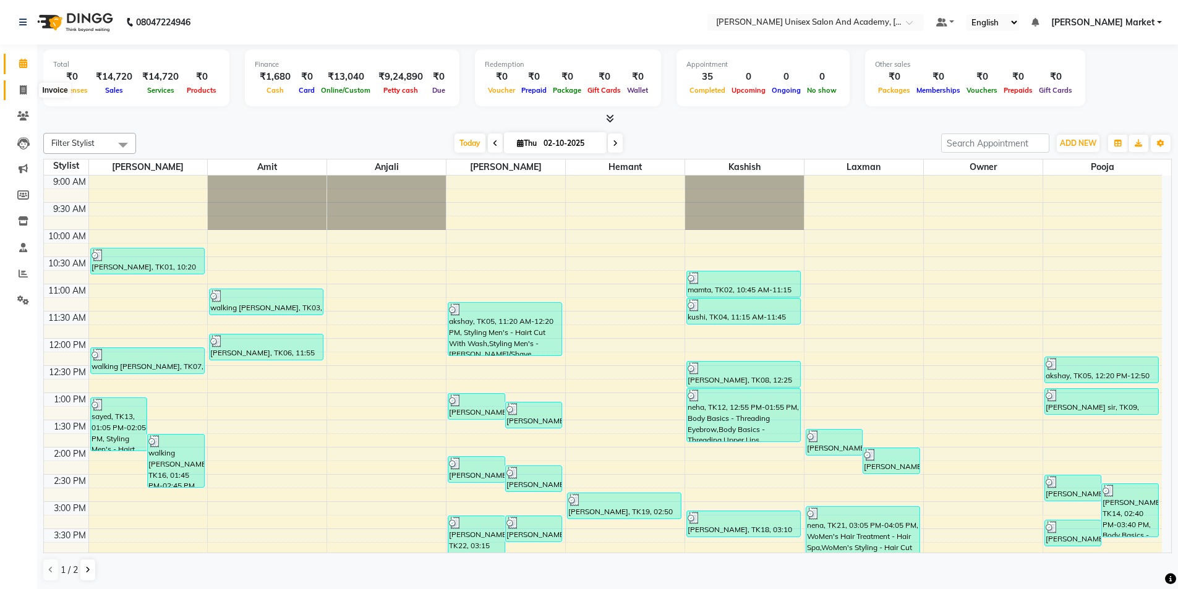
click at [25, 95] on span at bounding box center [23, 90] width 22 height 14
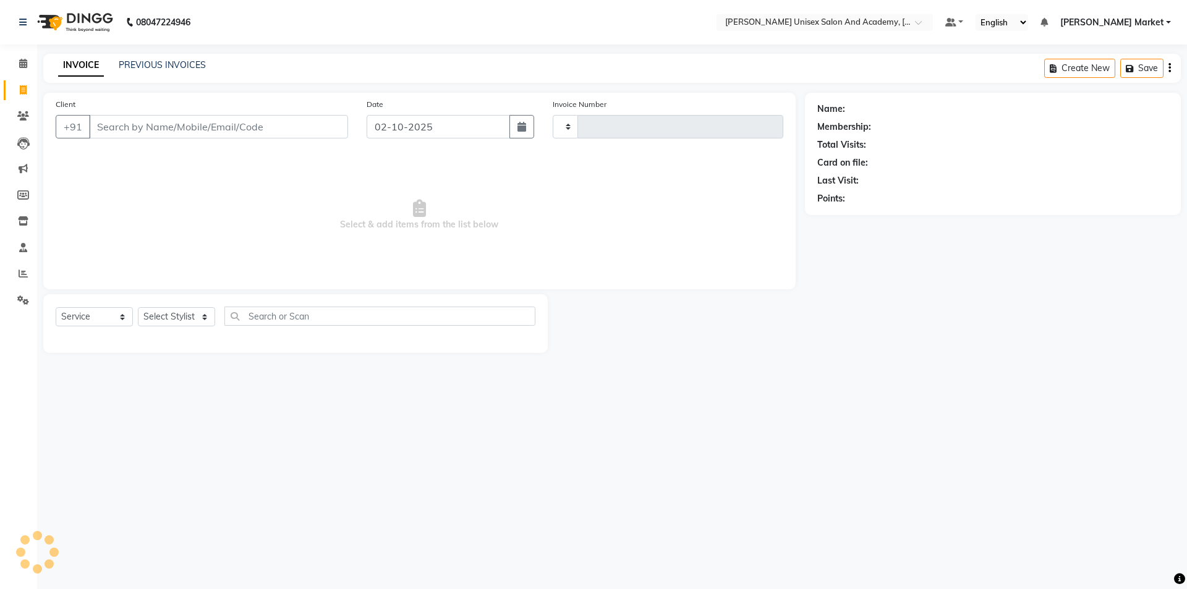
click at [121, 132] on input "Client" at bounding box center [218, 126] width 259 height 23
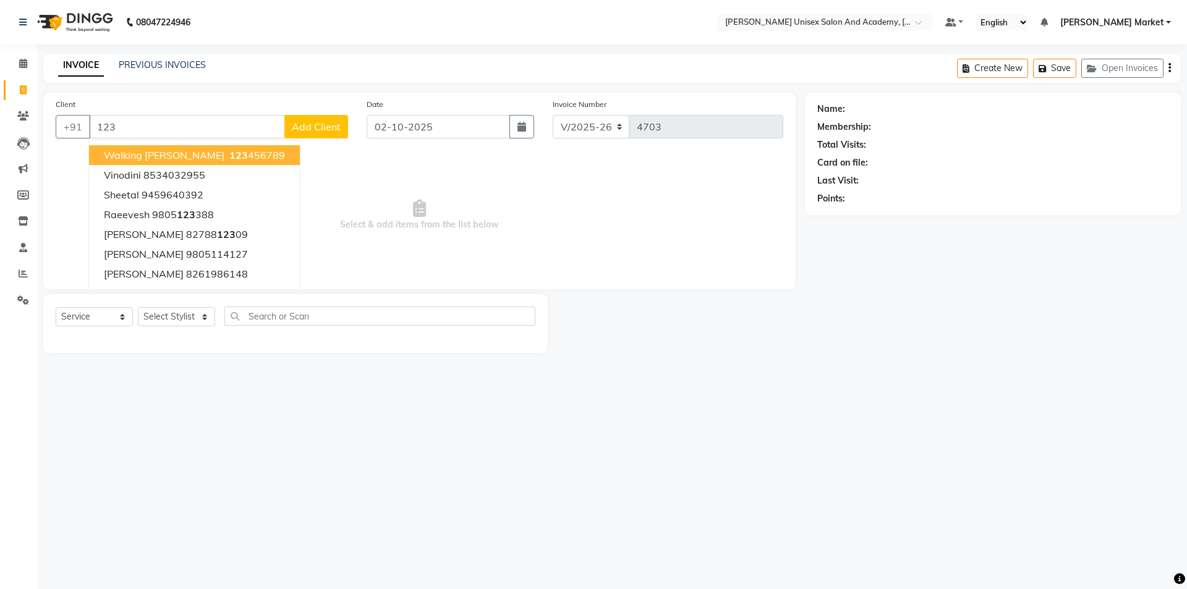
click at [158, 152] on span "walking [PERSON_NAME]" at bounding box center [164, 155] width 121 height 12
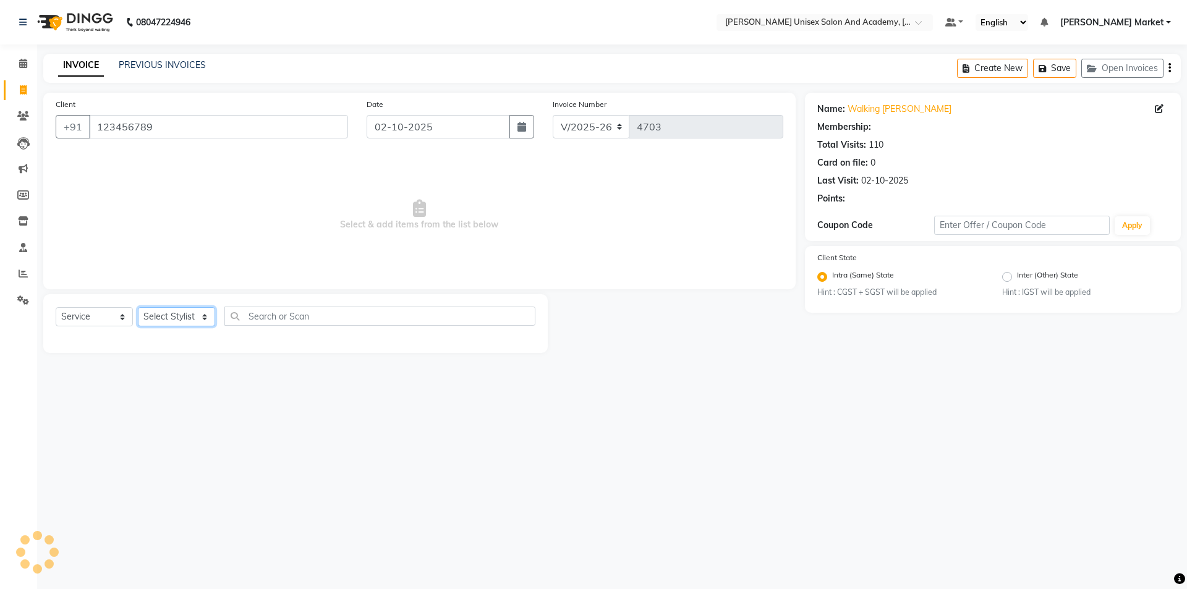
click at [194, 308] on select "Select Stylist Amit anjali [PERSON_NAME] [PERSON_NAME] [PERSON_NAME] [PERSON_NA…" at bounding box center [176, 316] width 77 height 19
click at [138, 307] on select "Select Stylist Amit anjali [PERSON_NAME] [PERSON_NAME] [PERSON_NAME] [PERSON_NA…" at bounding box center [176, 316] width 77 height 19
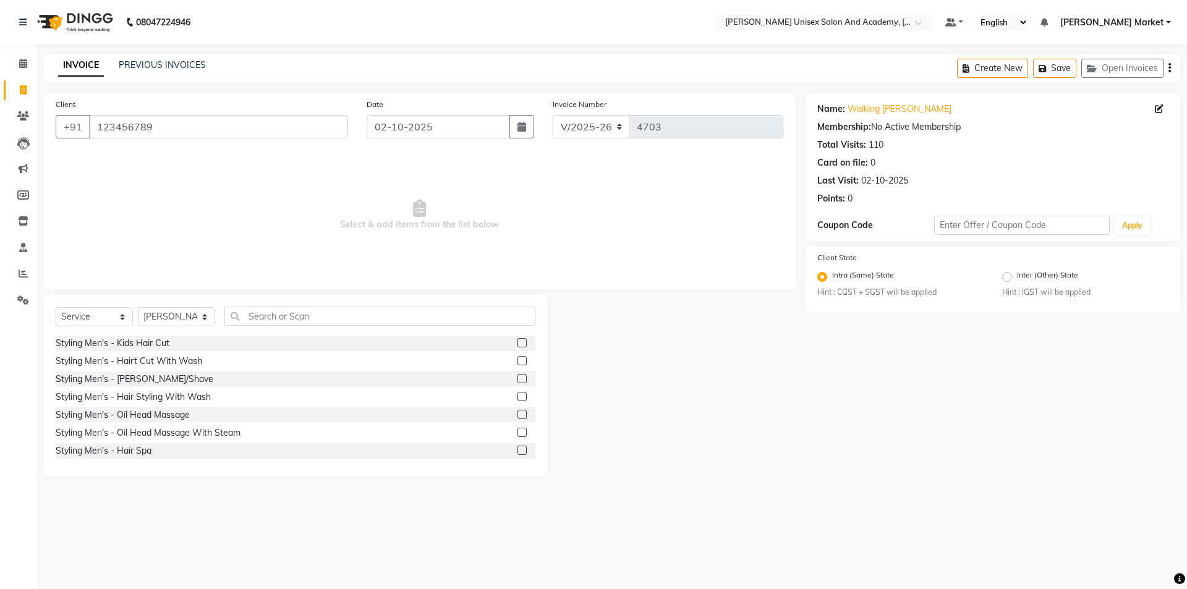
click at [518, 362] on label at bounding box center [522, 360] width 9 height 9
click at [518, 362] on input "checkbox" at bounding box center [522, 361] width 8 height 8
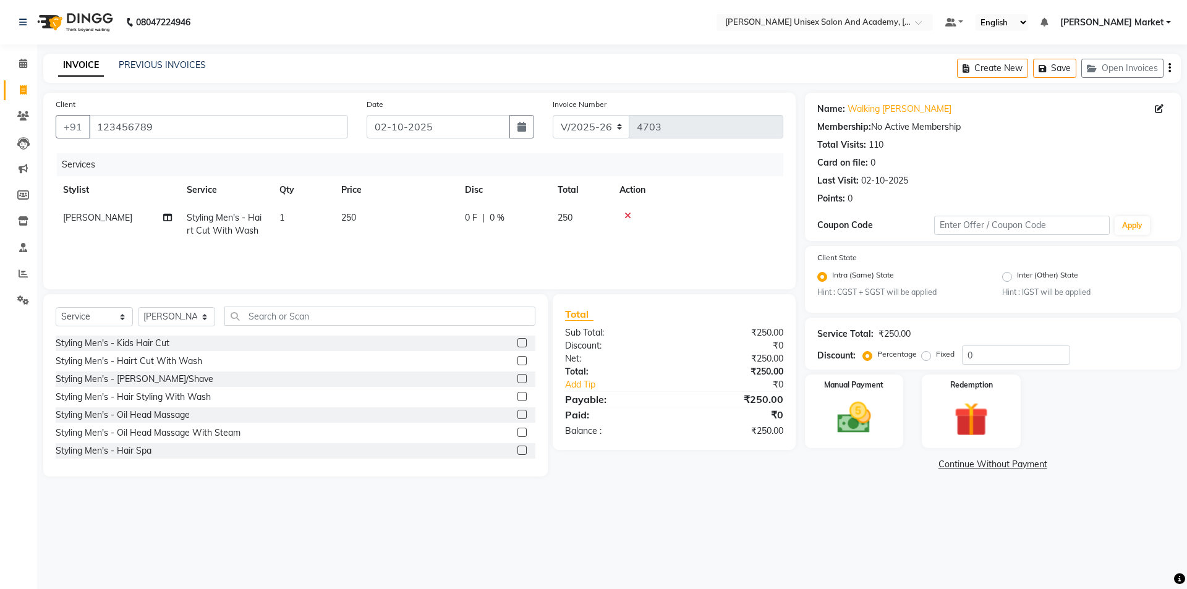
click at [518, 376] on label at bounding box center [522, 378] width 9 height 9
click at [518, 376] on input "checkbox" at bounding box center [522, 379] width 8 height 8
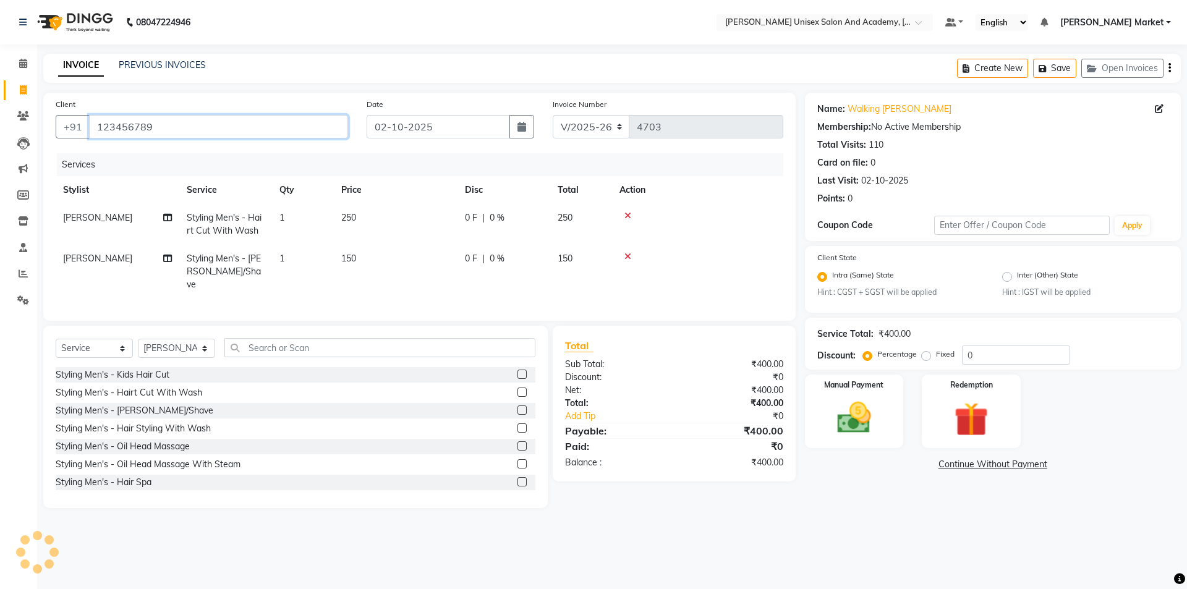
click at [238, 127] on input "123456789" at bounding box center [218, 126] width 259 height 23
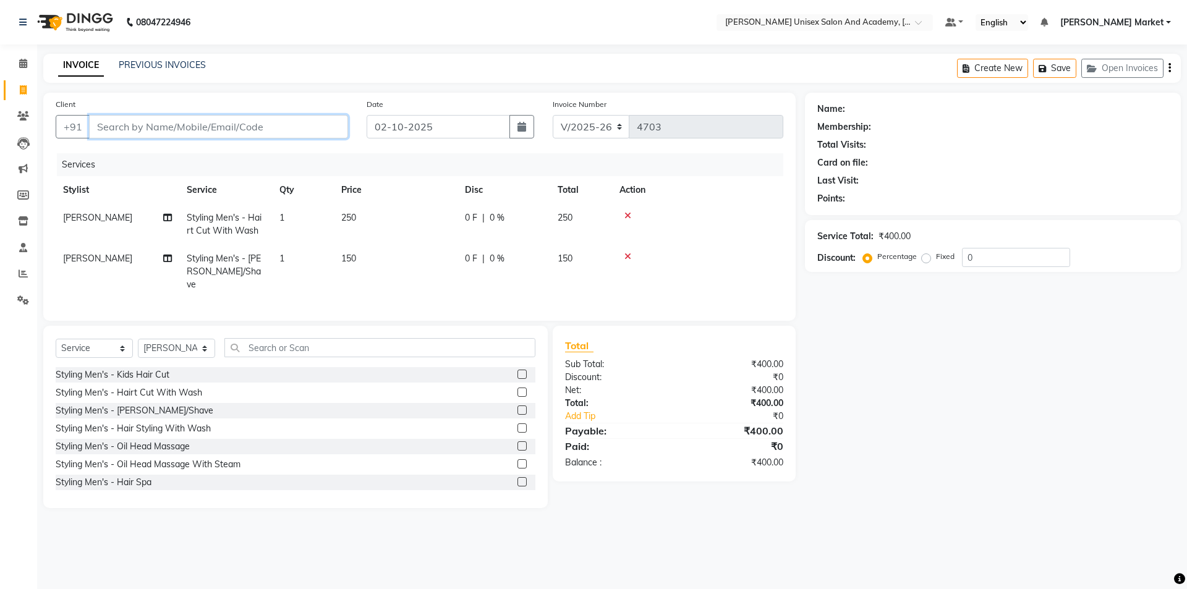
click at [111, 131] on input "Client" at bounding box center [218, 126] width 259 height 23
click at [104, 134] on input "Client" at bounding box center [218, 126] width 259 height 23
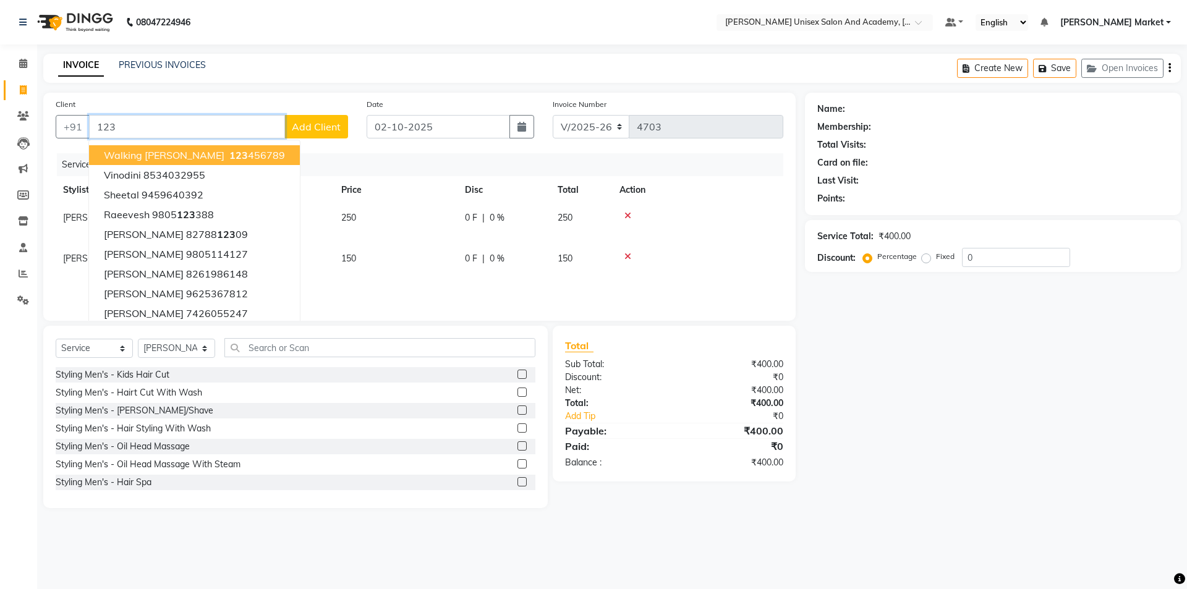
click at [160, 157] on span "walking [PERSON_NAME]" at bounding box center [164, 155] width 121 height 12
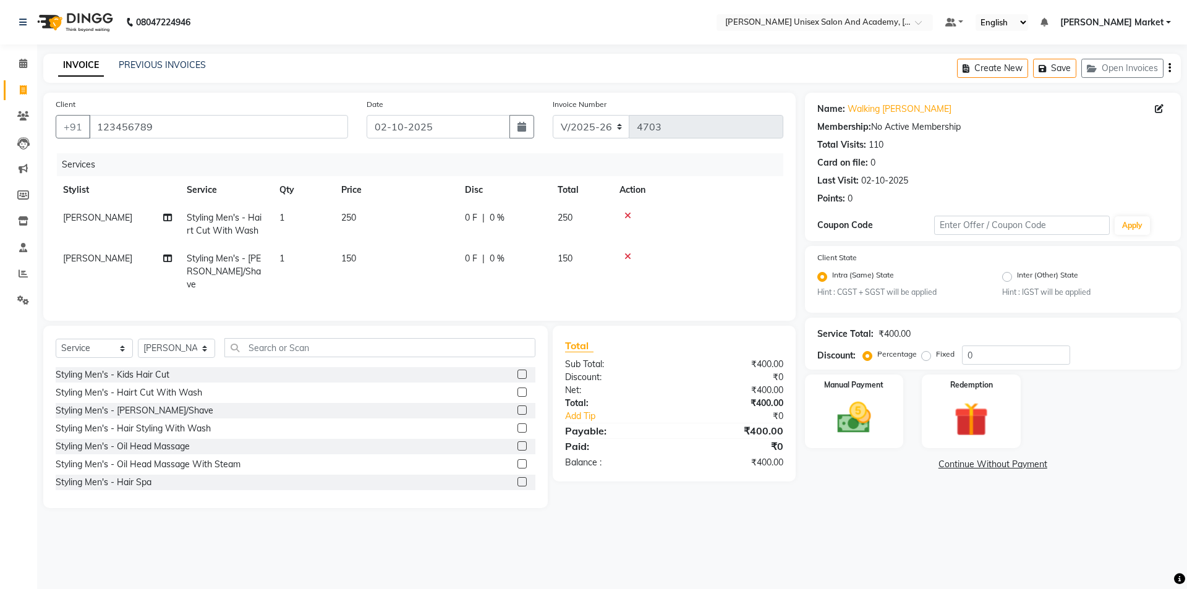
click at [367, 212] on td "250" at bounding box center [396, 224] width 124 height 41
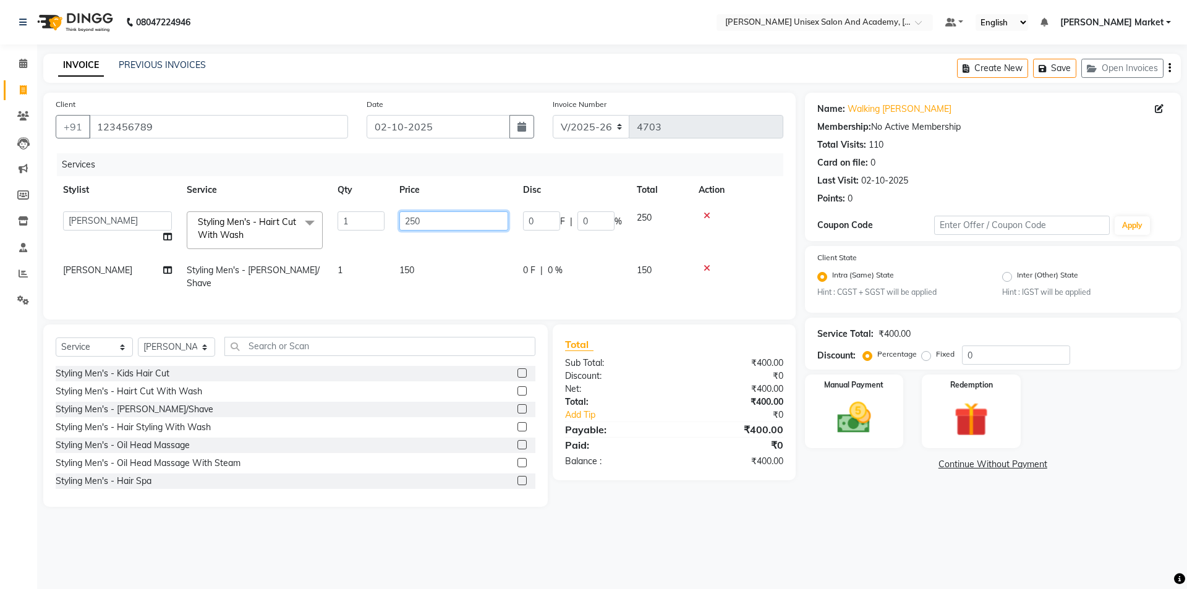
click at [434, 217] on input "250" at bounding box center [453, 220] width 109 height 19
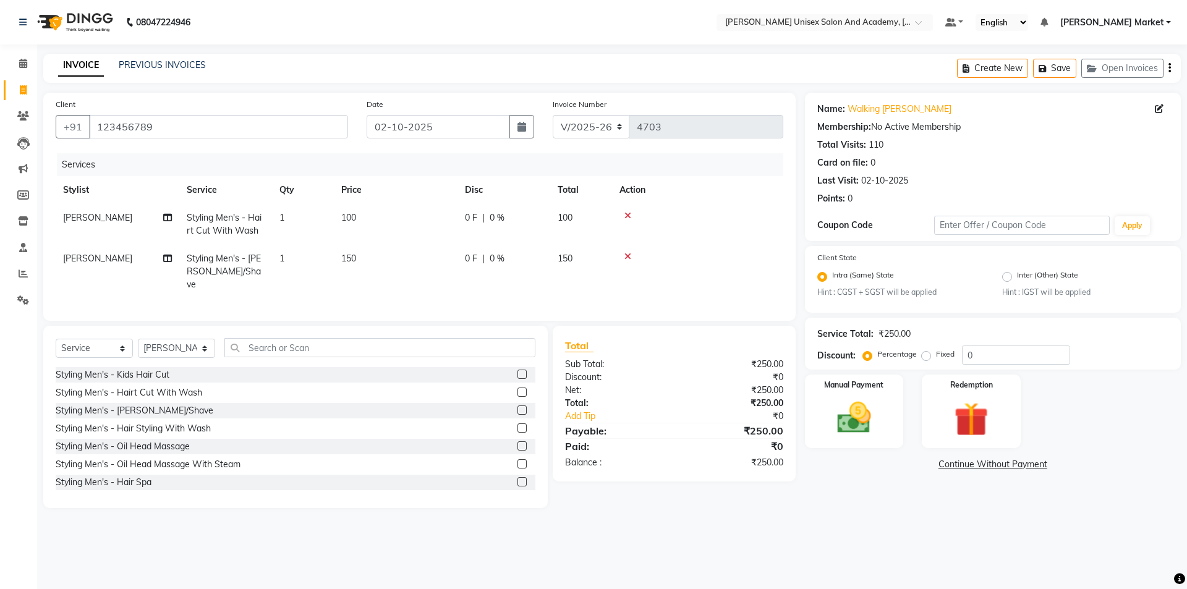
click at [459, 249] on tbody "[PERSON_NAME] Men's - Hairt Cut With Wash 1 100 0 F | 0 % 100 [PERSON_NAME] Men…" at bounding box center [420, 251] width 728 height 95
click at [369, 212] on td "100" at bounding box center [396, 224] width 124 height 41
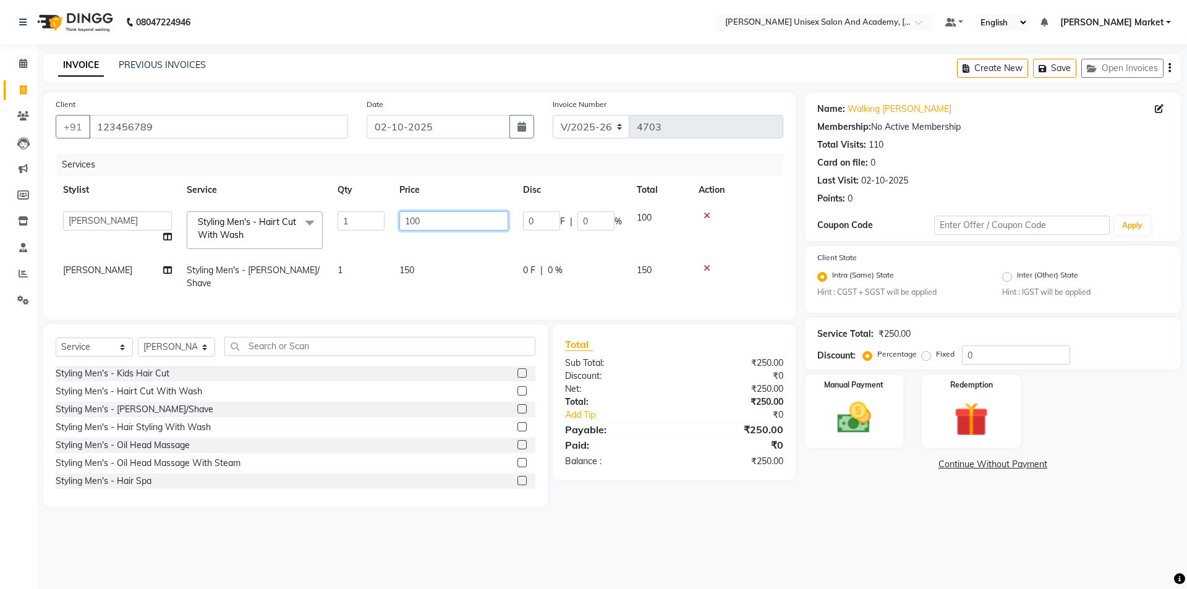
click at [430, 221] on input "100" at bounding box center [453, 220] width 109 height 19
click at [455, 247] on tbody "Amit anjali [PERSON_NAME] [PERSON_NAME] [PERSON_NAME] [PERSON_NAME] owner pooja…" at bounding box center [420, 250] width 728 height 93
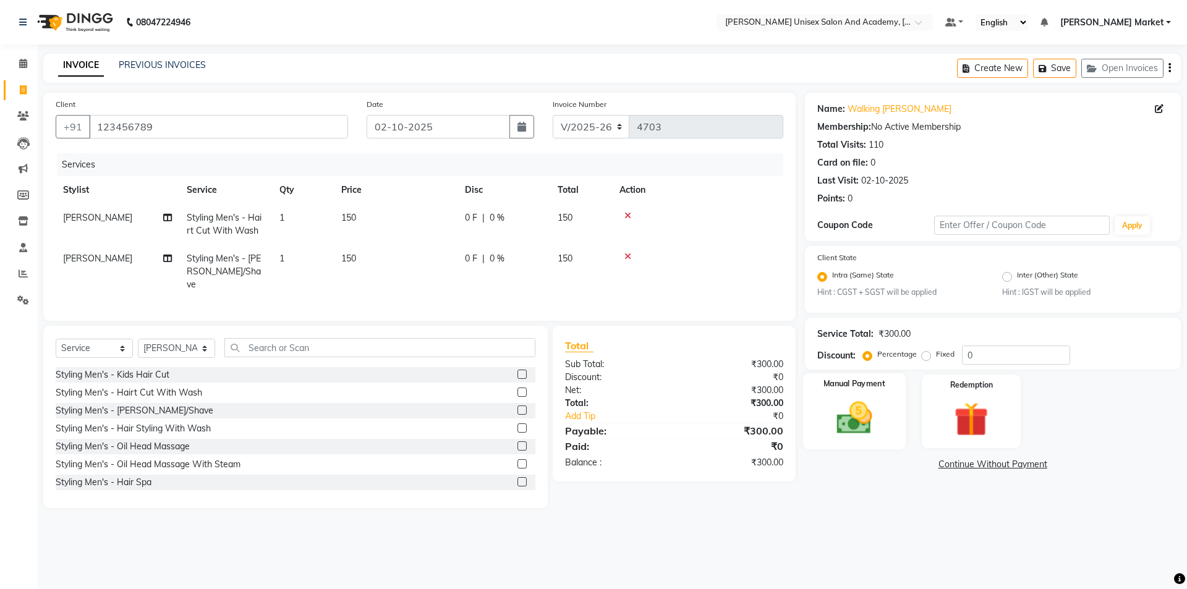
click at [873, 404] on img at bounding box center [855, 418] width 58 height 41
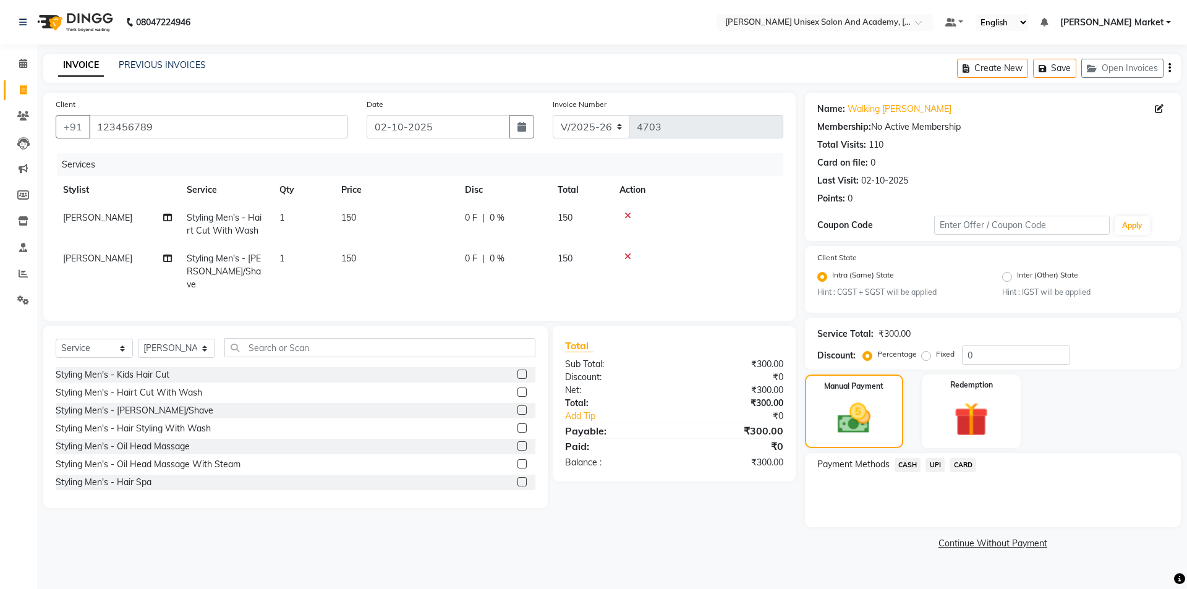
click at [934, 461] on span "UPI" at bounding box center [935, 465] width 19 height 14
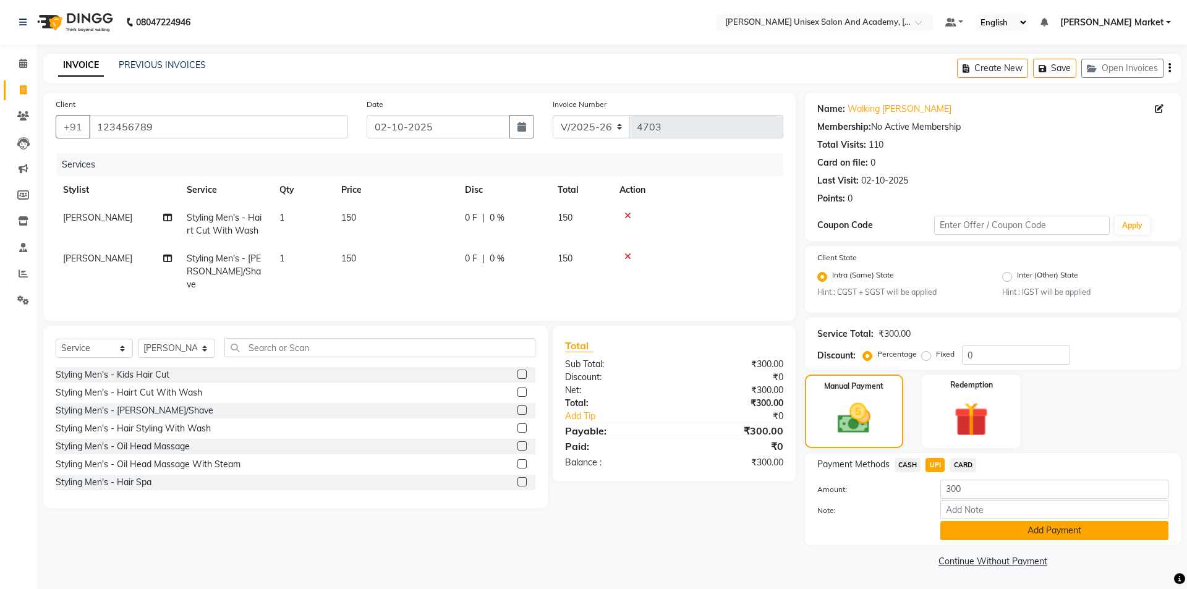
click at [1002, 537] on button "Add Payment" at bounding box center [1055, 530] width 228 height 19
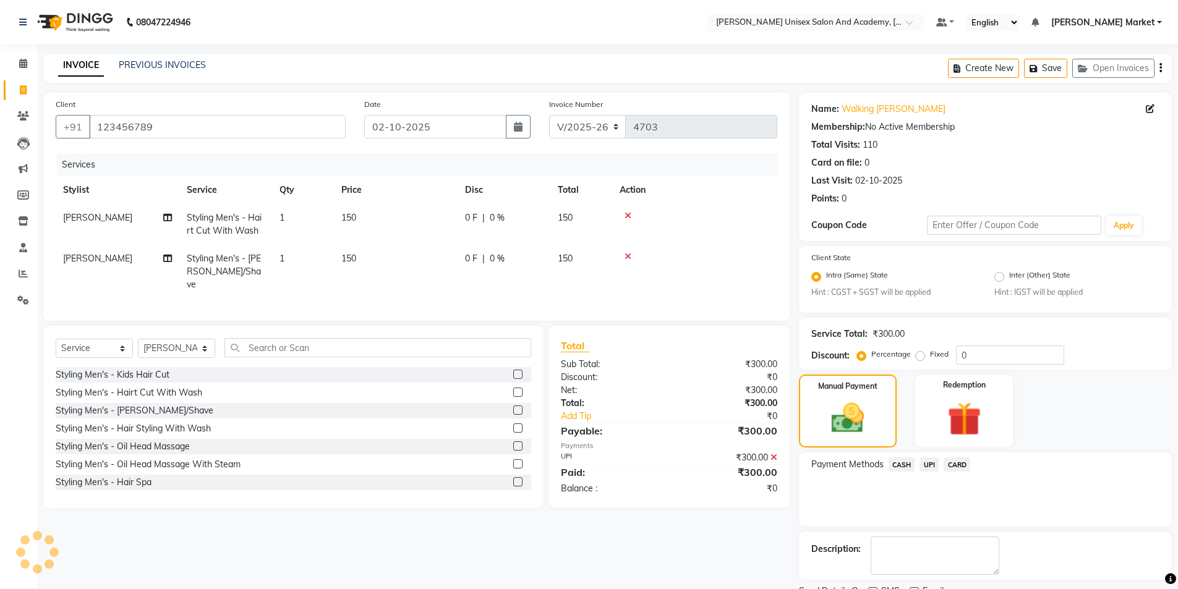
scroll to position [51, 0]
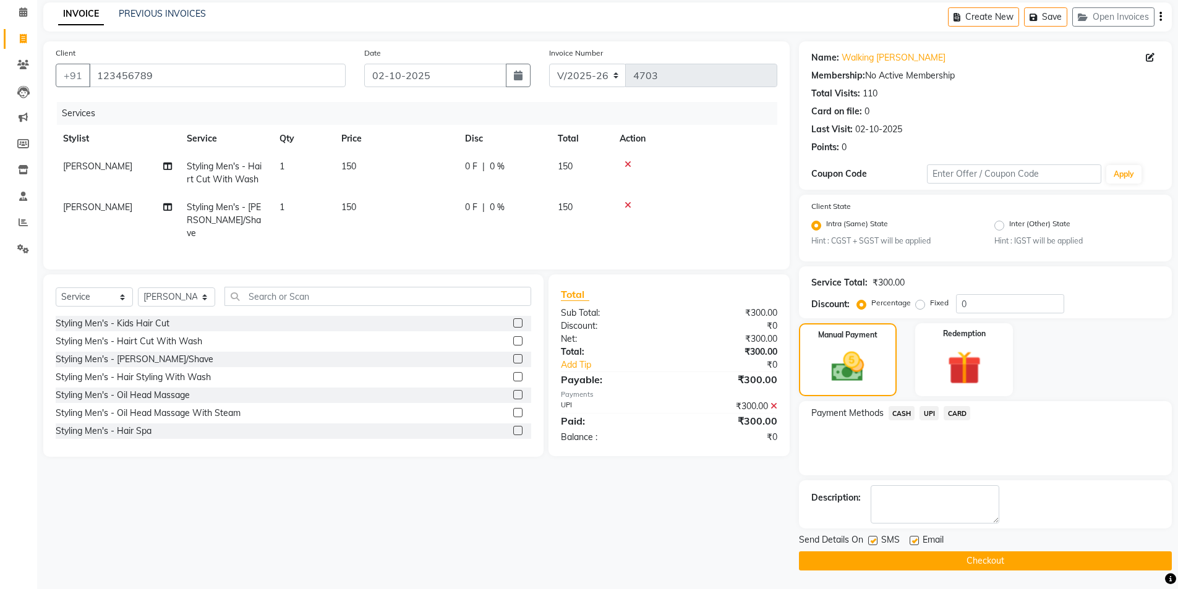
click at [952, 557] on button "Checkout" at bounding box center [985, 561] width 373 height 19
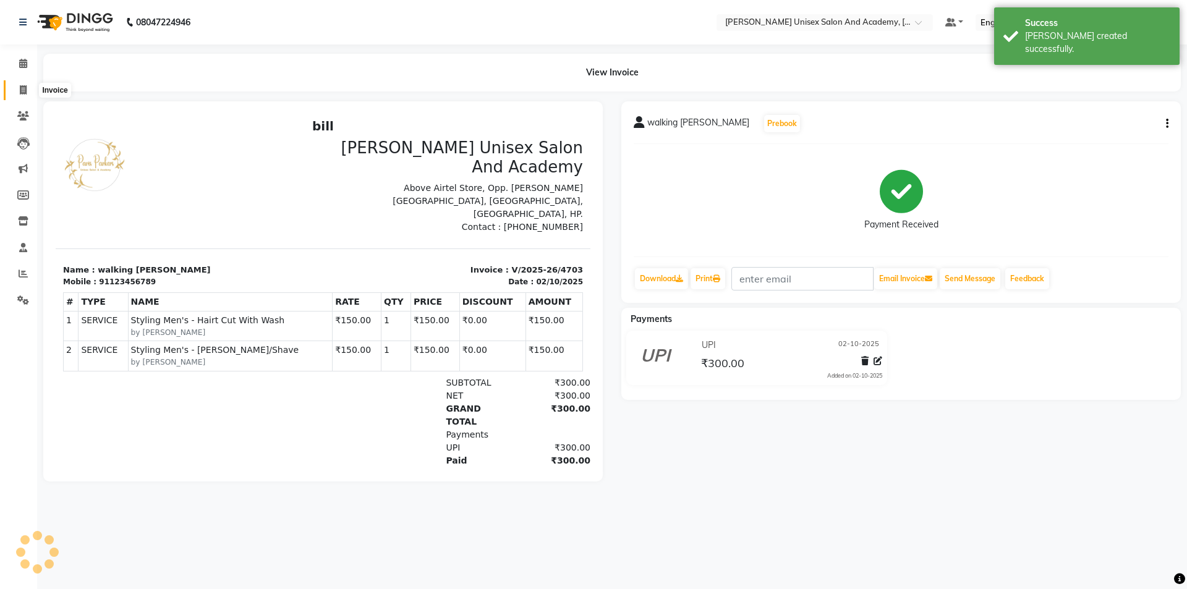
click at [23, 85] on icon at bounding box center [23, 89] width 7 height 9
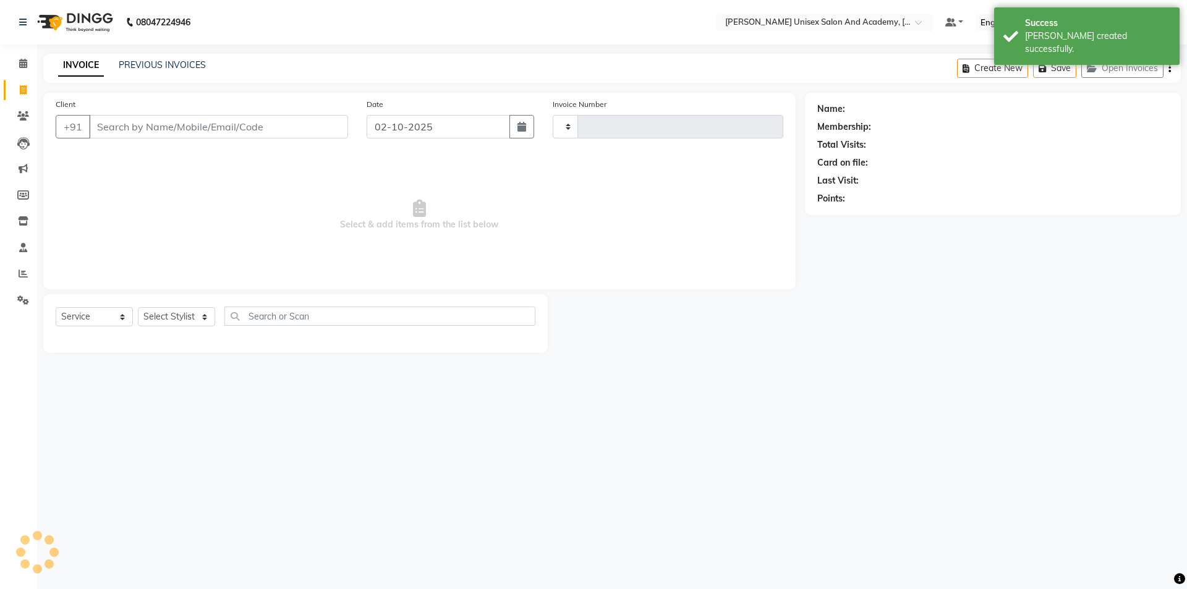
click at [122, 135] on input "Client" at bounding box center [218, 126] width 259 height 23
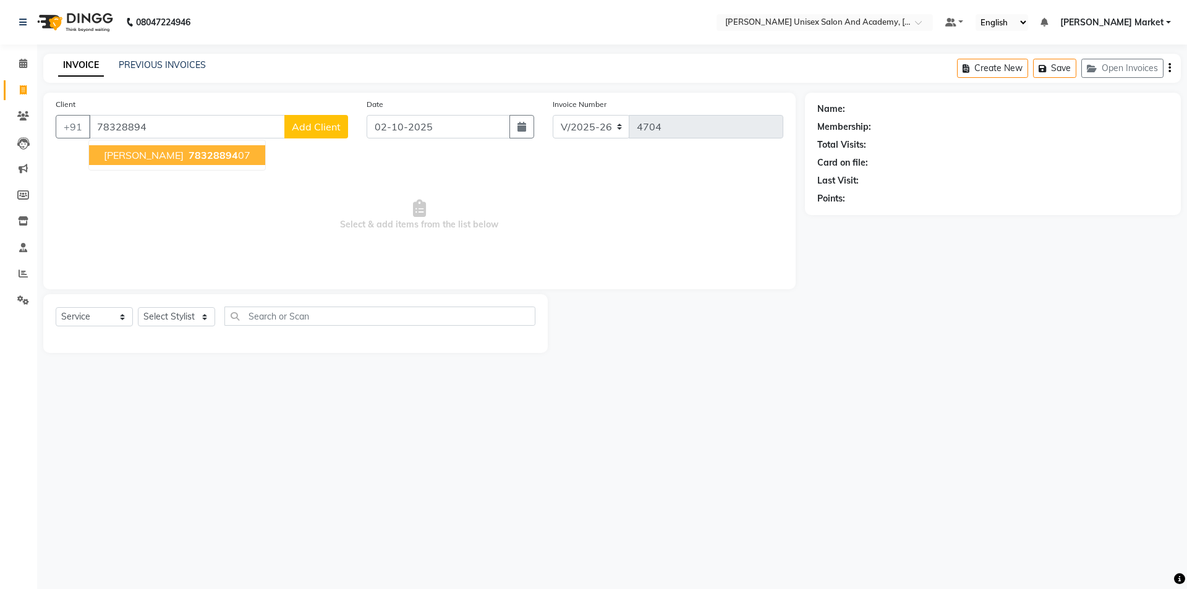
click at [189, 156] on span "78328894" at bounding box center [213, 155] width 49 height 12
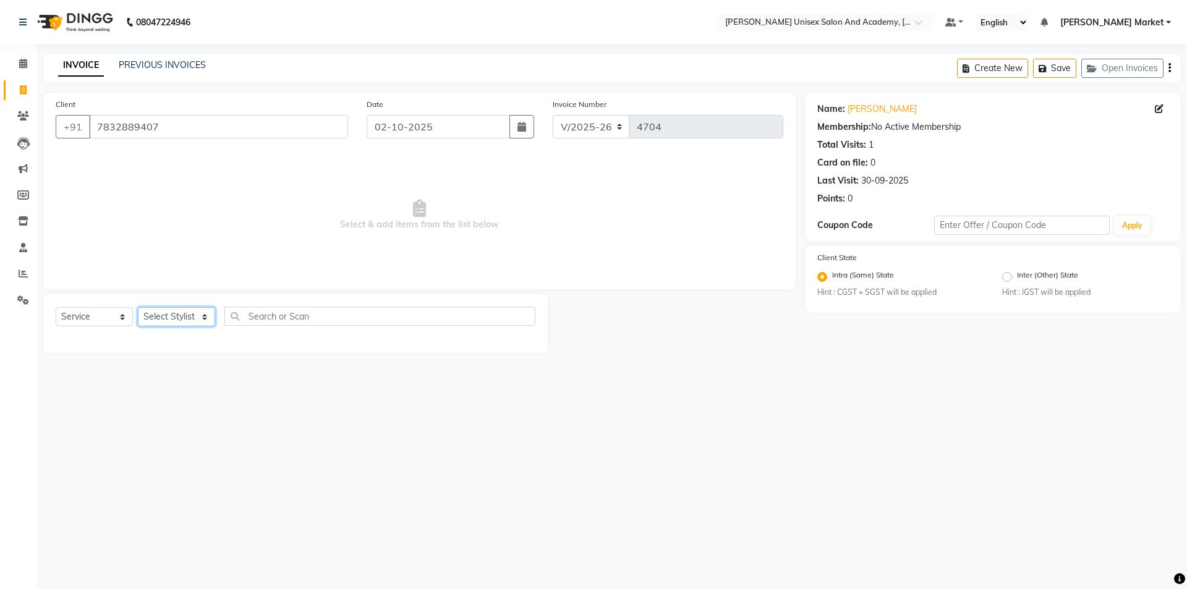
click at [200, 316] on select "Select Stylist Amit anjali [PERSON_NAME] [PERSON_NAME] [PERSON_NAME] [PERSON_NA…" at bounding box center [176, 316] width 77 height 19
click at [138, 307] on select "Select Stylist Amit anjali [PERSON_NAME] [PERSON_NAME] [PERSON_NAME] [PERSON_NA…" at bounding box center [176, 316] width 77 height 19
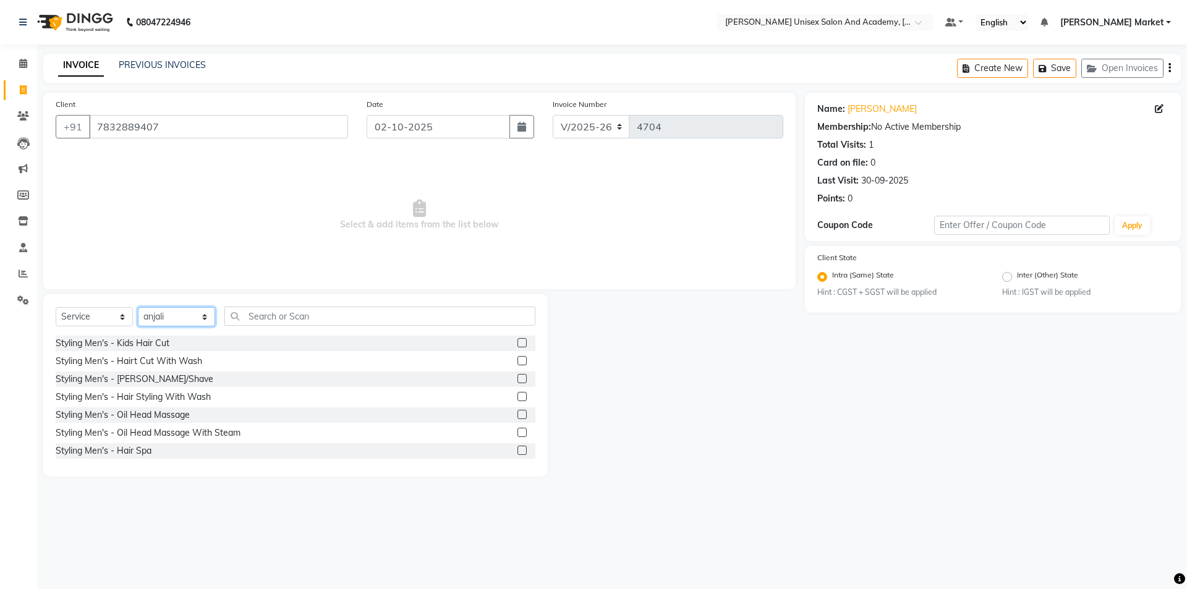
click at [204, 315] on select "Select Stylist Amit anjali [PERSON_NAME] [PERSON_NAME] [PERSON_NAME] [PERSON_NA…" at bounding box center [176, 316] width 77 height 19
click at [138, 307] on select "Select Stylist Amit anjali [PERSON_NAME] [PERSON_NAME] [PERSON_NAME] [PERSON_NA…" at bounding box center [176, 316] width 77 height 19
click at [258, 321] on input "text" at bounding box center [379, 316] width 311 height 19
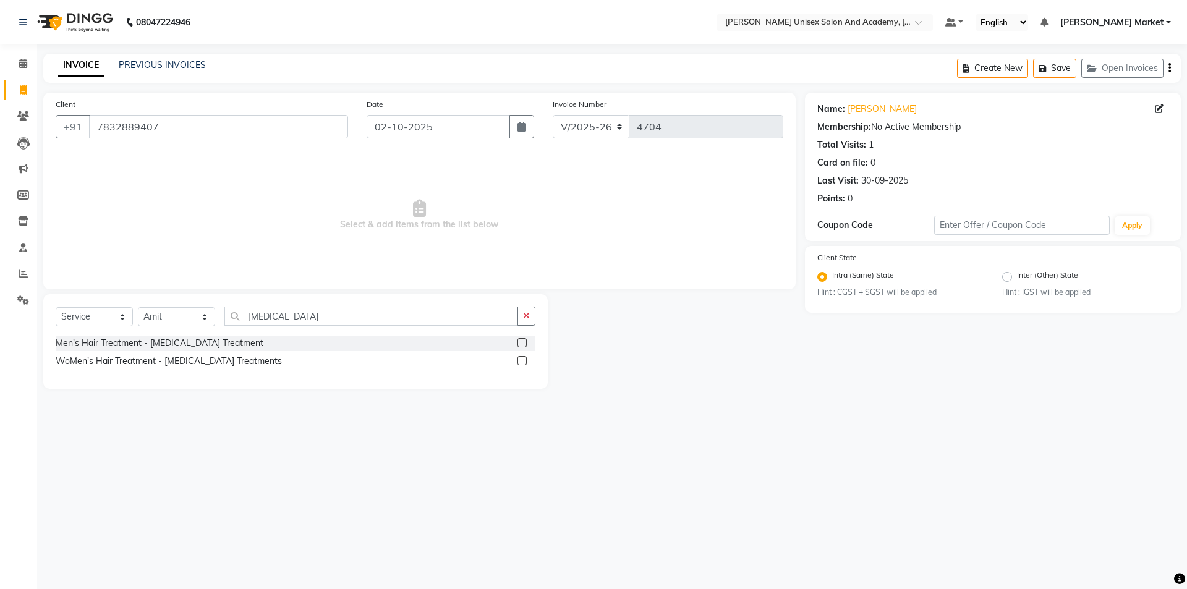
click at [523, 360] on label at bounding box center [522, 360] width 9 height 9
click at [523, 360] on input "checkbox" at bounding box center [522, 361] width 8 height 8
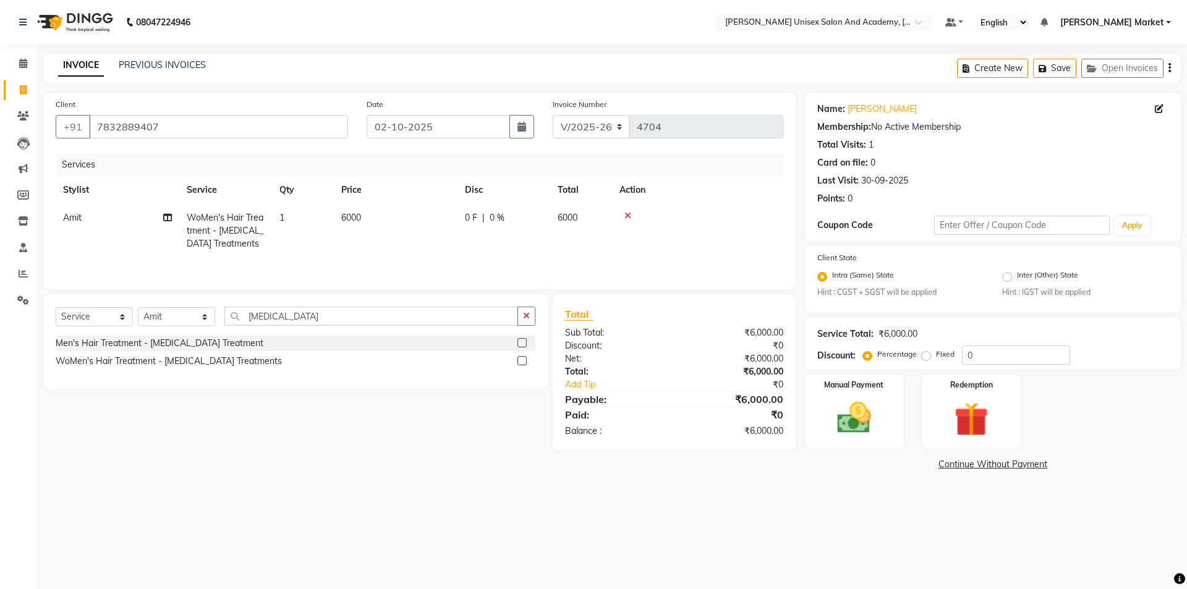
click at [369, 214] on td "6000" at bounding box center [396, 231] width 124 height 54
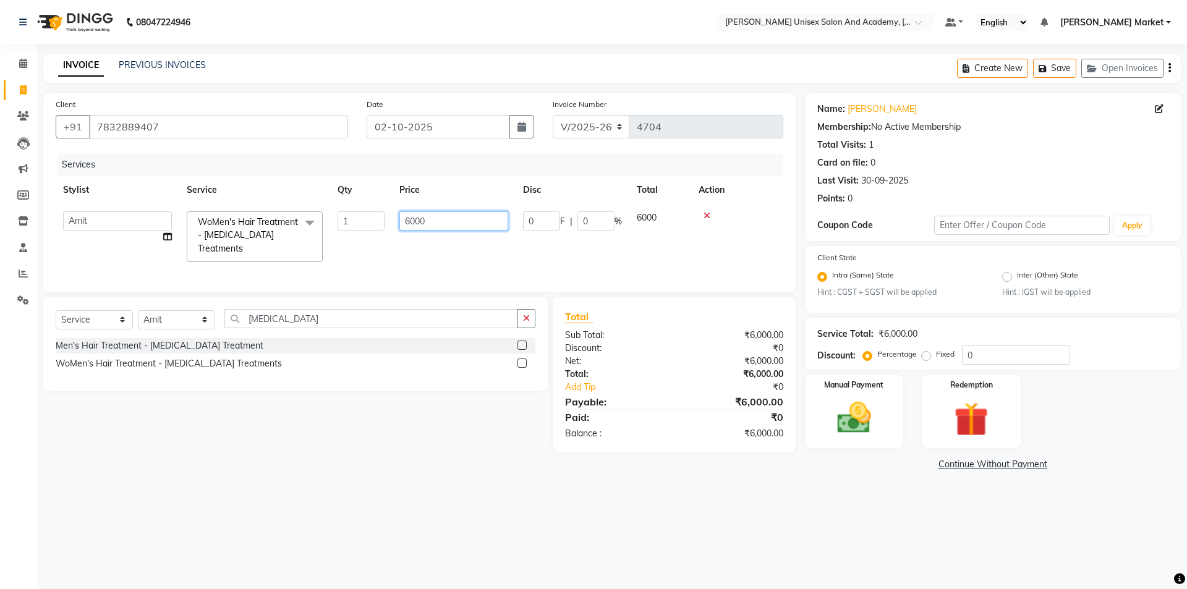
click at [445, 220] on input "6000" at bounding box center [453, 220] width 109 height 19
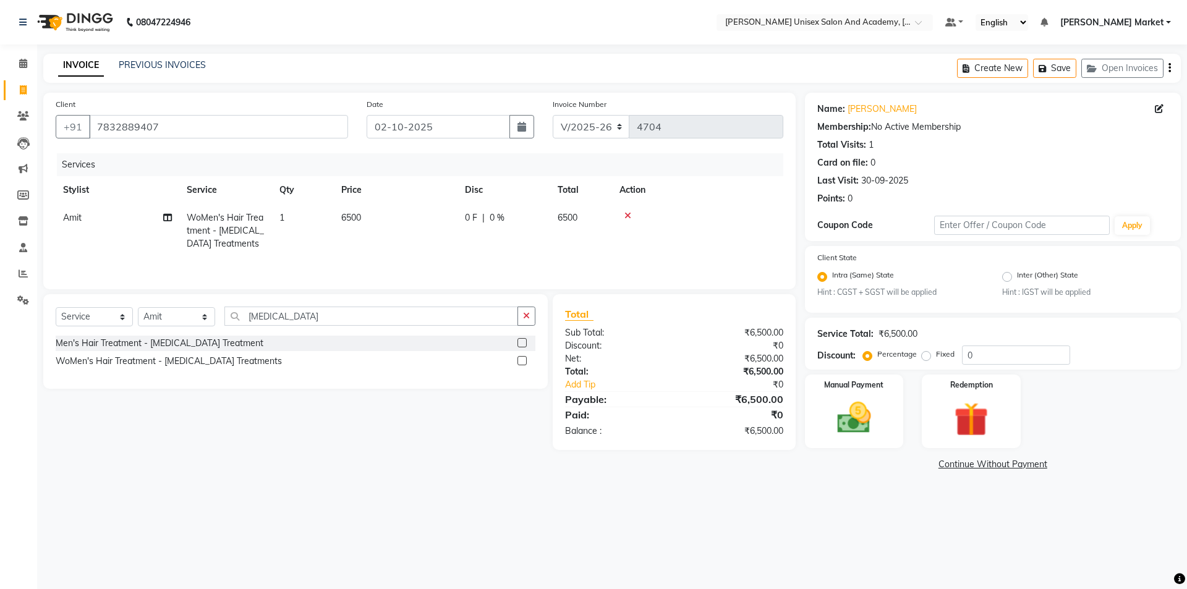
click at [466, 244] on tr "Amit WoMen's Hair Treatment - [MEDICAL_DATA] Treatments 1 6500 0 F | 0 % 6500" at bounding box center [420, 231] width 728 height 54
click at [208, 312] on select "Select Stylist Amit anjali [PERSON_NAME] [PERSON_NAME] [PERSON_NAME] [PERSON_NA…" at bounding box center [176, 316] width 77 height 19
click at [122, 306] on div "Select Service Product Membership Package Voucher Prepaid Gift Card Select Styl…" at bounding box center [295, 341] width 505 height 95
click at [120, 313] on select "Select Service Product Membership Package Voucher Prepaid Gift Card" at bounding box center [94, 316] width 77 height 19
click at [56, 307] on select "Select Service Product Membership Package Voucher Prepaid Gift Card" at bounding box center [94, 316] width 77 height 19
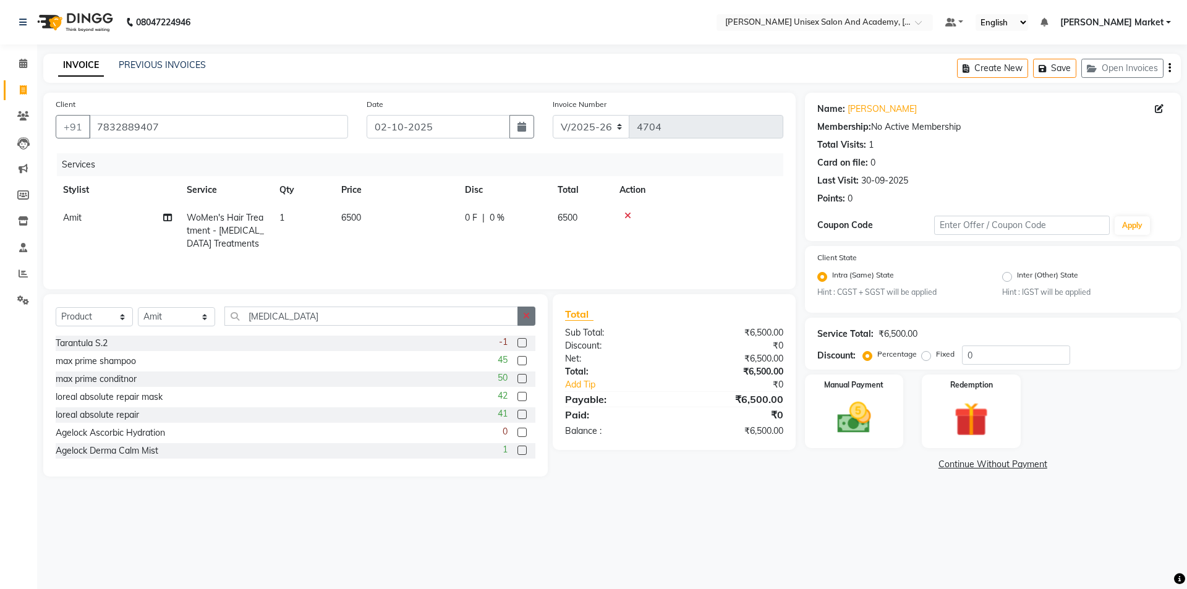
click at [523, 318] on icon "button" at bounding box center [526, 316] width 7 height 9
click at [351, 312] on input "text" at bounding box center [379, 316] width 311 height 19
click at [529, 309] on button "button" at bounding box center [527, 316] width 18 height 19
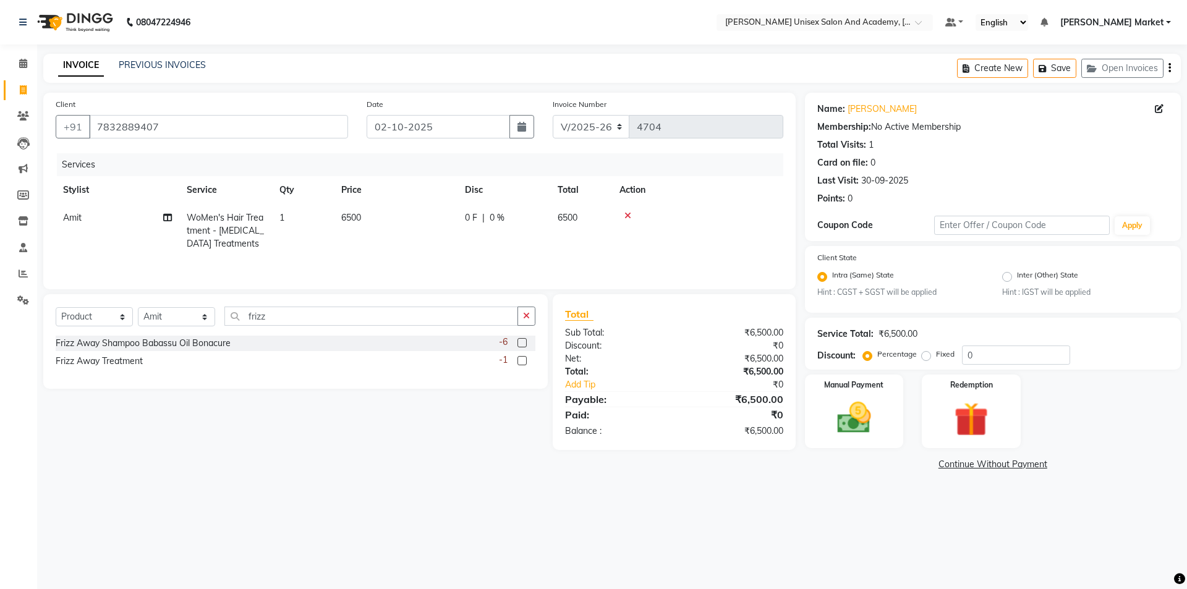
click at [521, 338] on div "-6" at bounding box center [517, 343] width 36 height 15
click at [523, 341] on label at bounding box center [522, 342] width 9 height 9
click at [523, 341] on input "checkbox" at bounding box center [522, 343] width 8 height 8
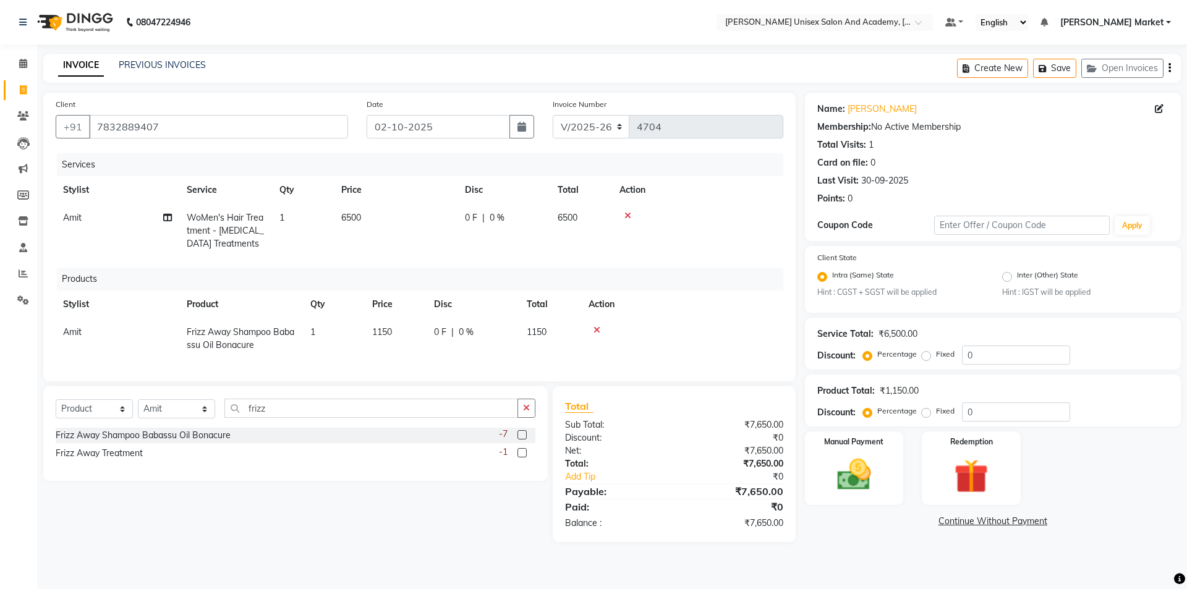
click at [523, 458] on label at bounding box center [522, 452] width 9 height 9
click at [523, 458] on input "checkbox" at bounding box center [522, 454] width 8 height 8
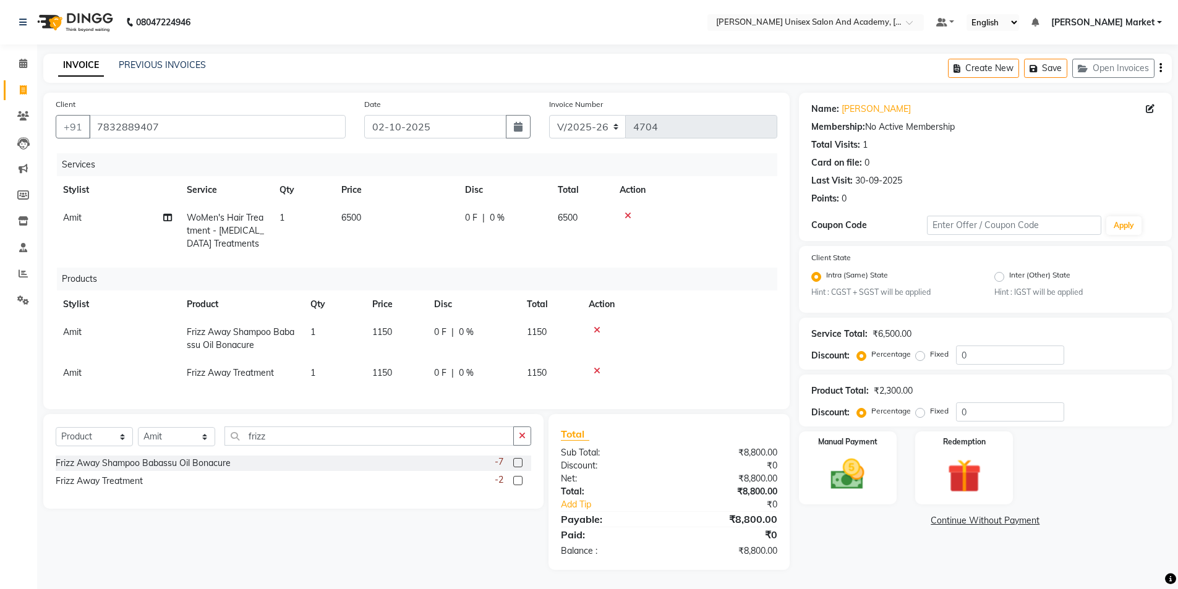
click at [391, 333] on span "1150" at bounding box center [382, 332] width 20 height 11
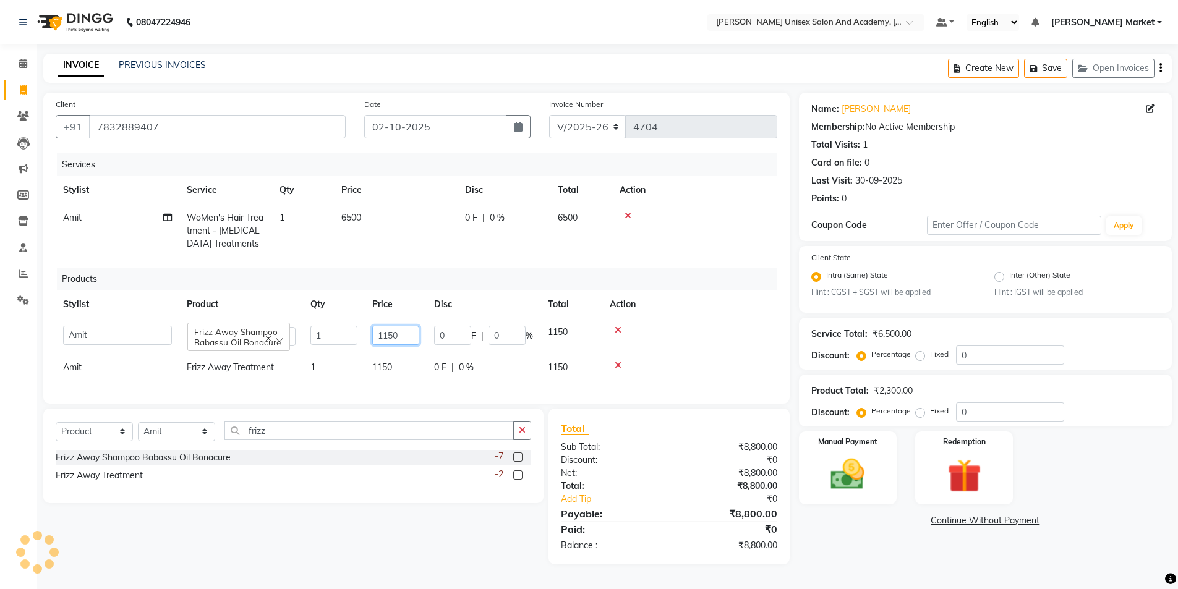
click at [401, 333] on input "1150" at bounding box center [395, 335] width 47 height 19
click at [414, 359] on td "1150" at bounding box center [396, 368] width 62 height 28
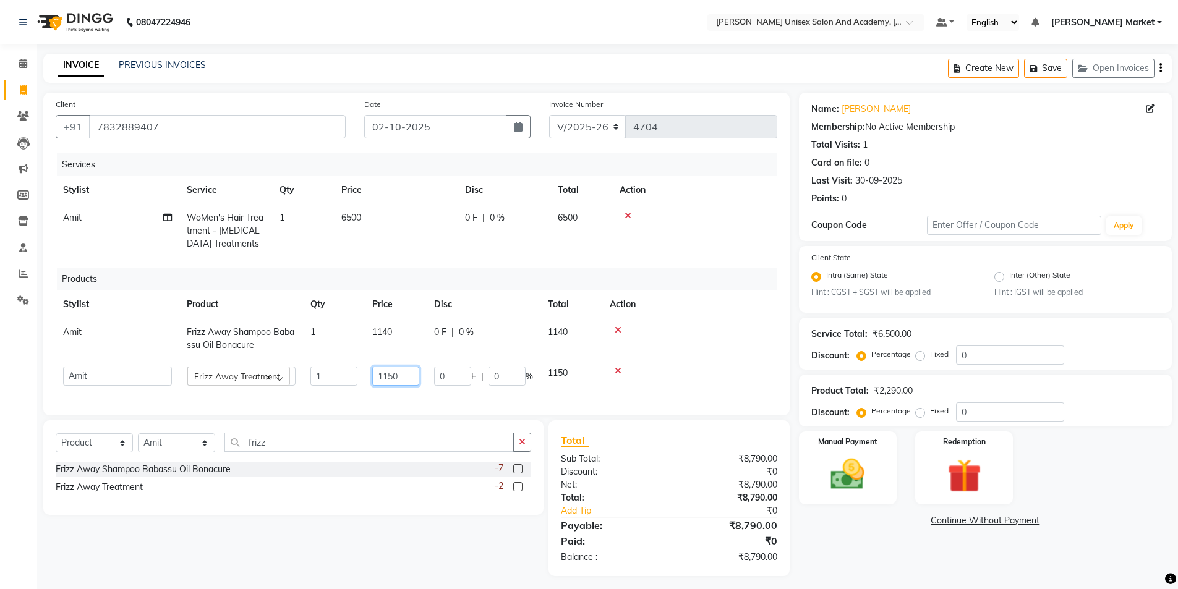
click at [406, 374] on input "1150" at bounding box center [395, 376] width 47 height 19
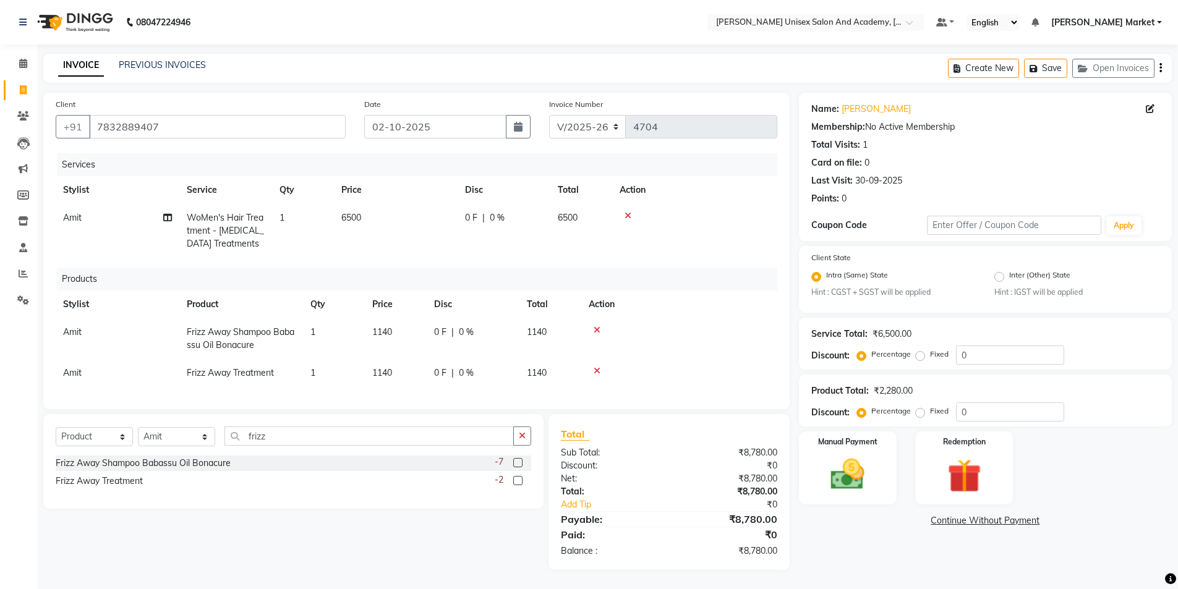
click at [461, 390] on div "Services Stylist Service Qty Price Disc Total Action Amit WoMen's Hair Treatmen…" at bounding box center [417, 275] width 722 height 244
click at [854, 442] on div "Manual Payment" at bounding box center [847, 468] width 102 height 76
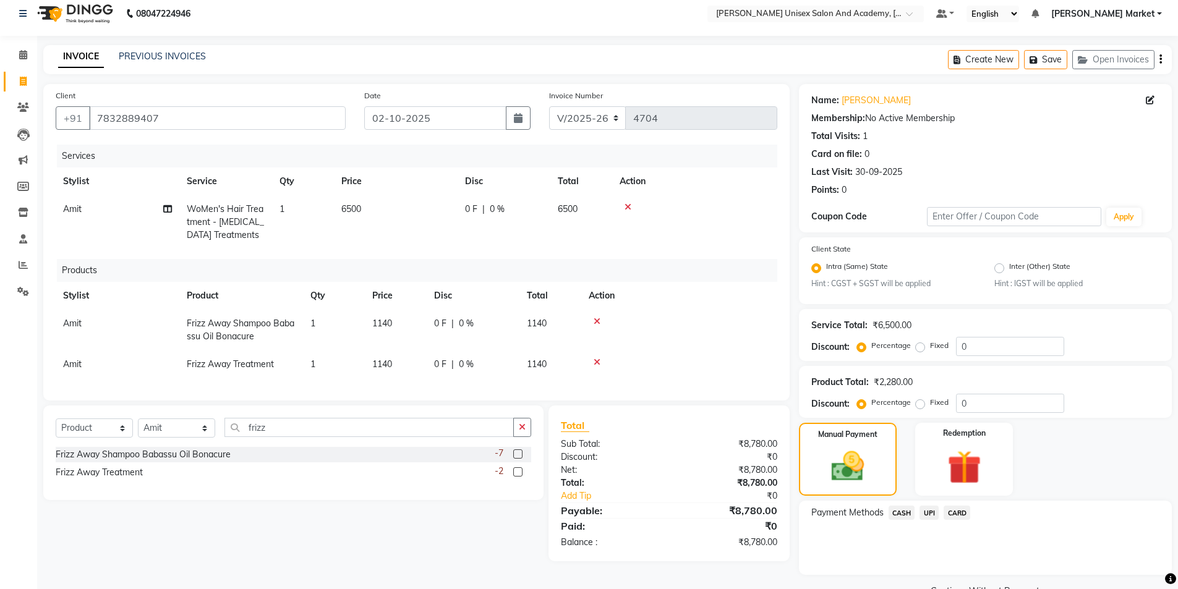
click at [928, 512] on span "UPI" at bounding box center [929, 513] width 19 height 14
click at [1025, 582] on button "Add Payment" at bounding box center [1046, 578] width 226 height 19
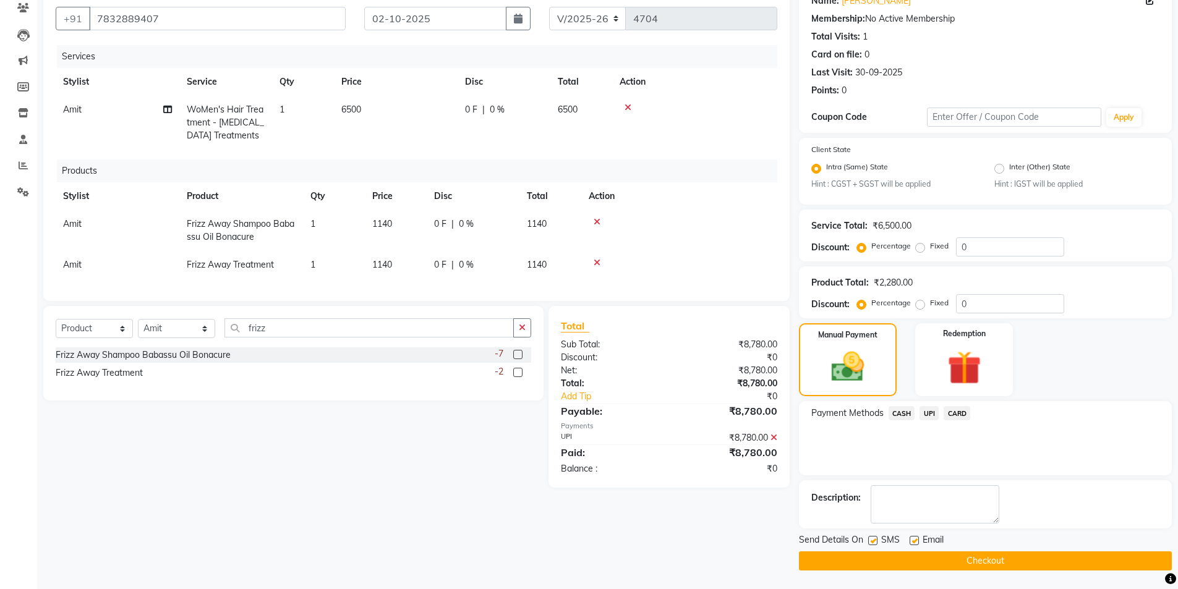
click at [1015, 563] on button "Checkout" at bounding box center [985, 561] width 373 height 19
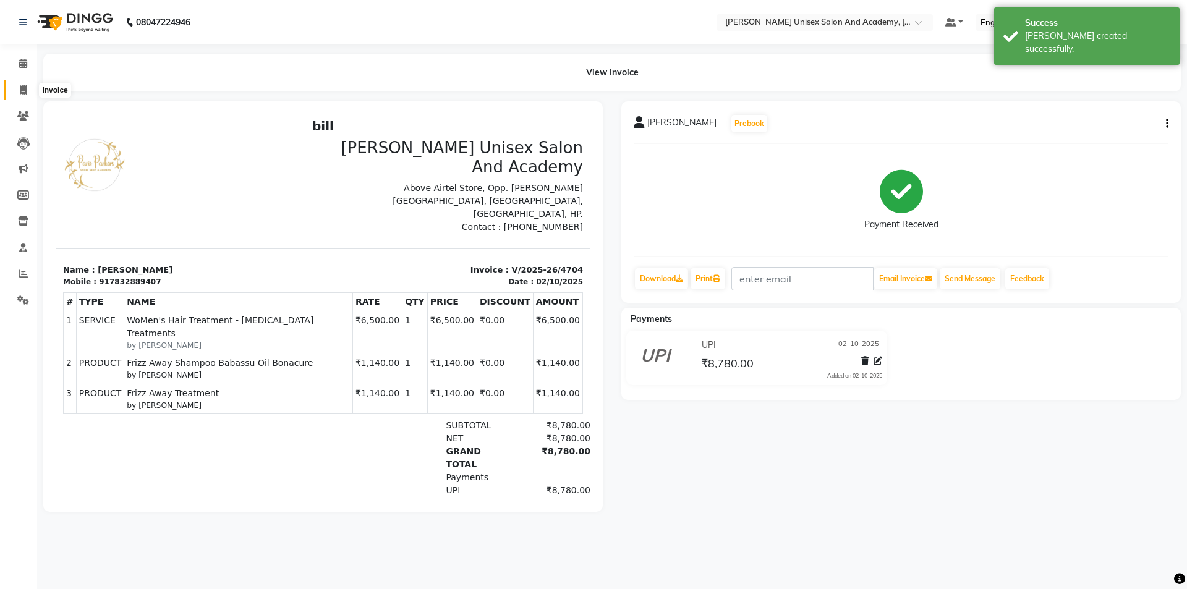
click at [28, 88] on span at bounding box center [23, 90] width 22 height 14
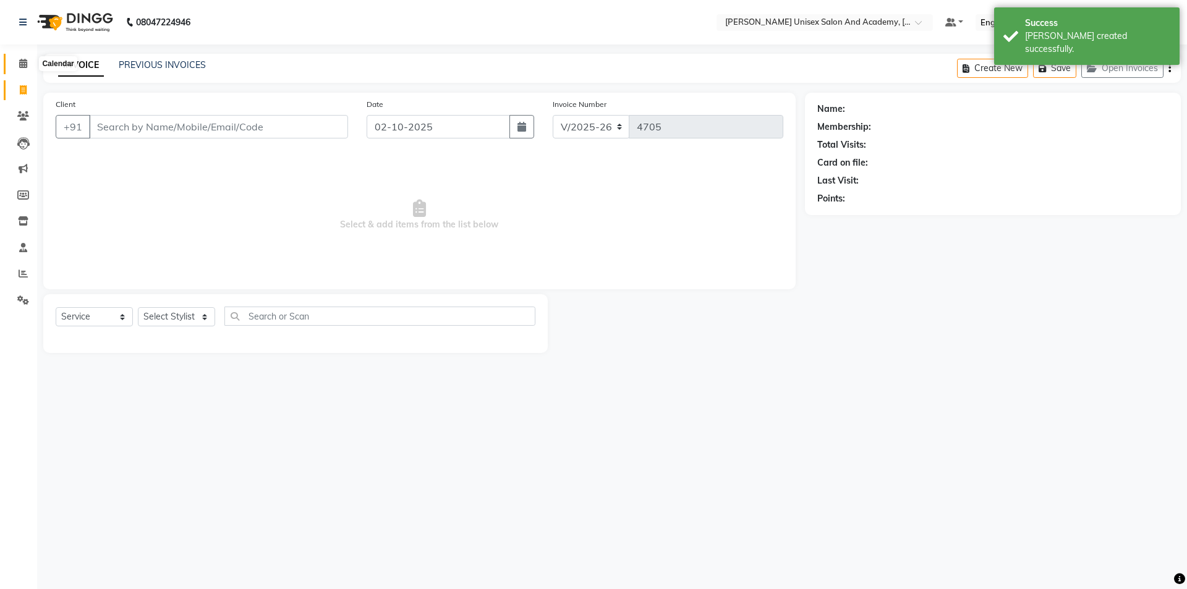
click at [25, 60] on icon at bounding box center [23, 63] width 8 height 9
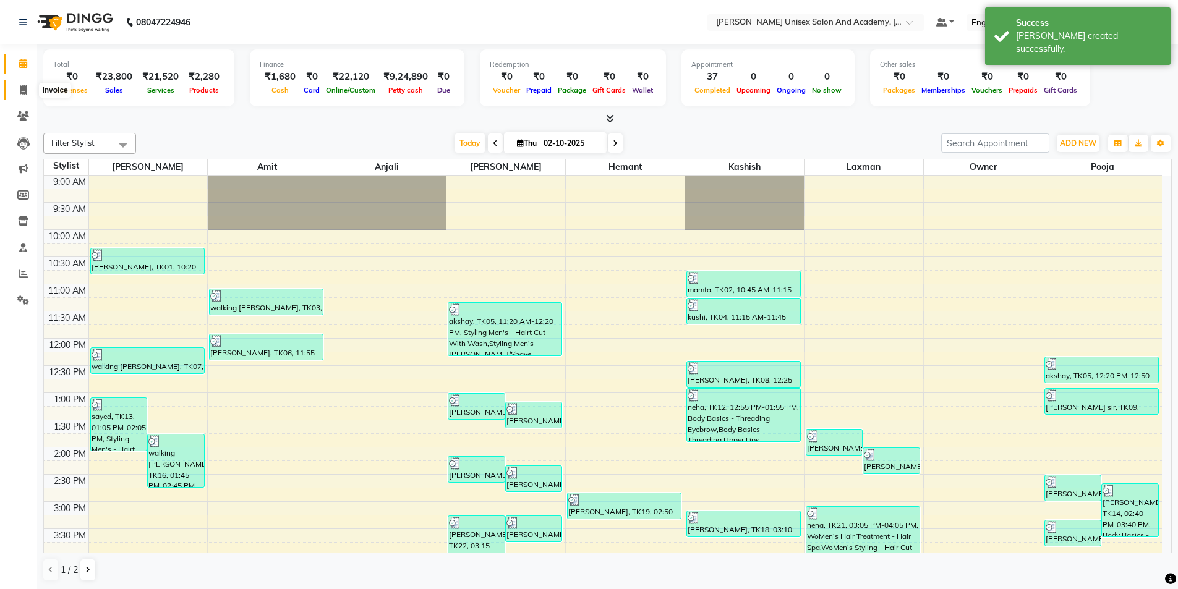
click at [24, 88] on icon at bounding box center [23, 89] width 7 height 9
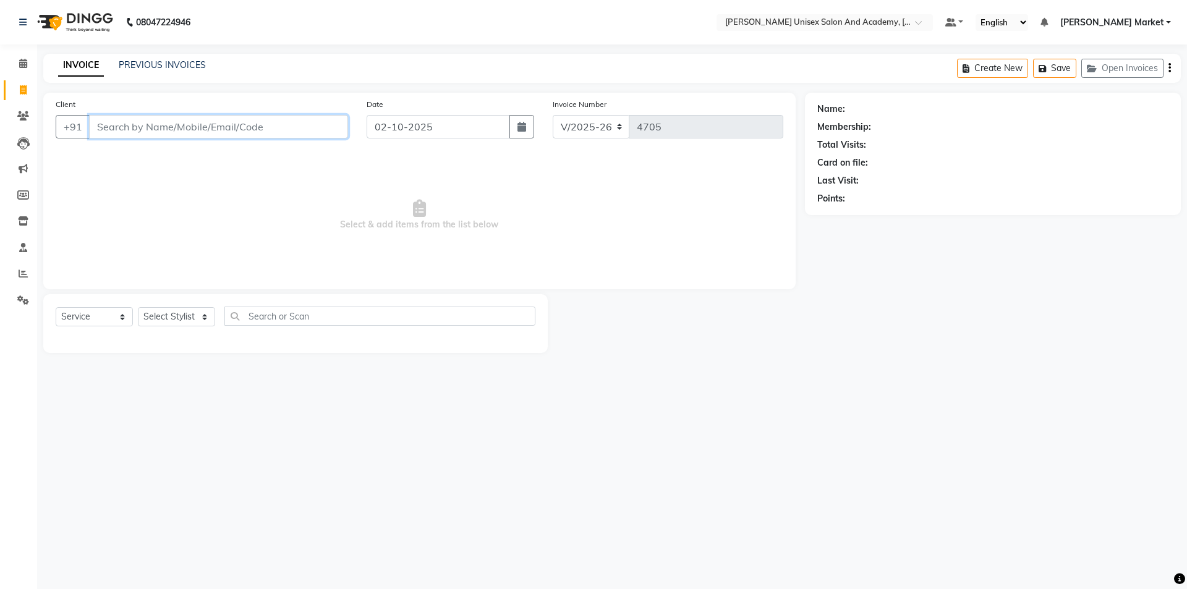
click at [139, 134] on input "Client" at bounding box center [218, 126] width 259 height 23
drag, startPoint x: 66, startPoint y: 92, endPoint x: 114, endPoint y: 149, distance: 74.6
click at [66, 100] on main "INVOICE PREVIOUS INVOICES Create New Save Open Invoices Client +91 7 Date [DATE…" at bounding box center [612, 213] width 1150 height 318
click at [127, 131] on input "7" at bounding box center [218, 126] width 259 height 23
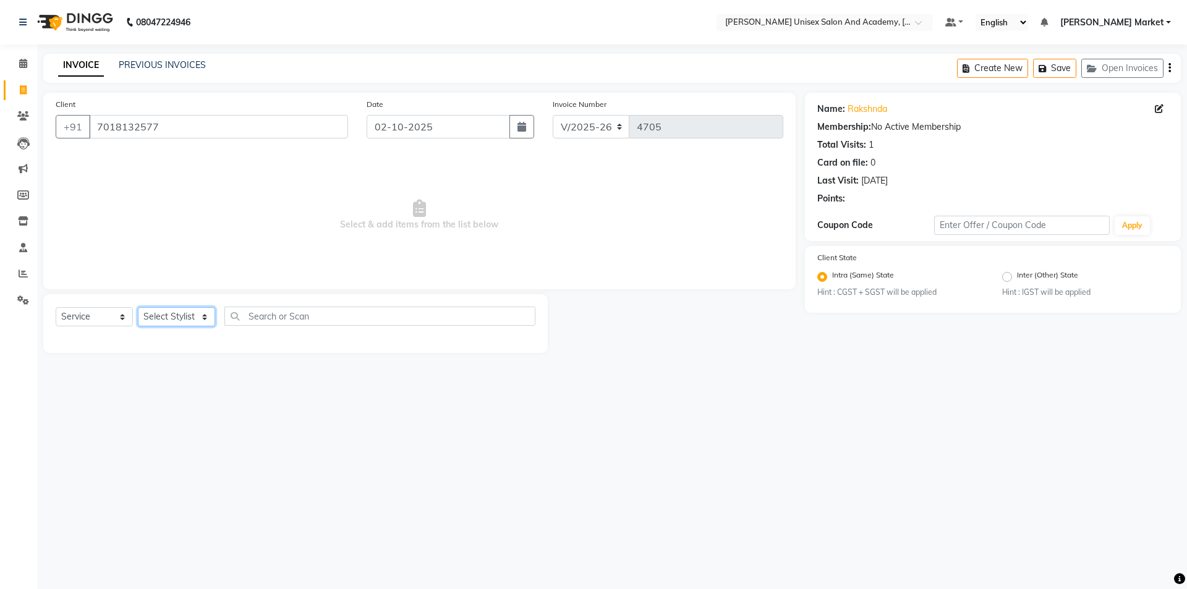
click at [191, 311] on select "Select Stylist Amit anjali [PERSON_NAME] [PERSON_NAME] [PERSON_NAME] [PERSON_NA…" at bounding box center [176, 316] width 77 height 19
click at [138, 307] on select "Select Stylist Amit anjali [PERSON_NAME] [PERSON_NAME] [PERSON_NAME] [PERSON_NA…" at bounding box center [176, 316] width 77 height 19
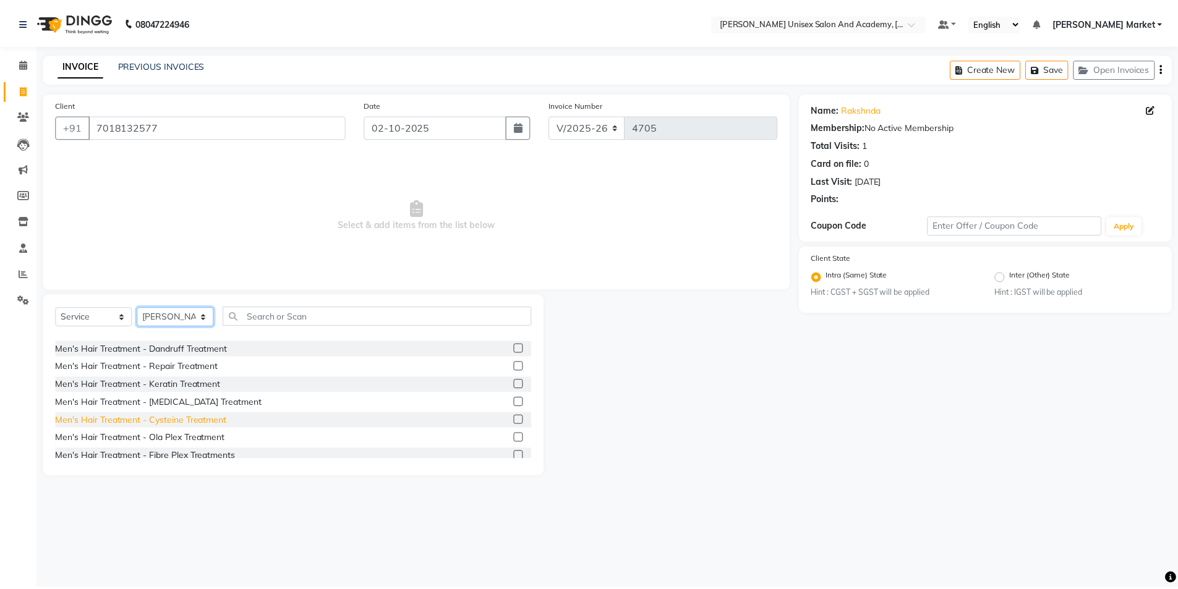
scroll to position [309, 0]
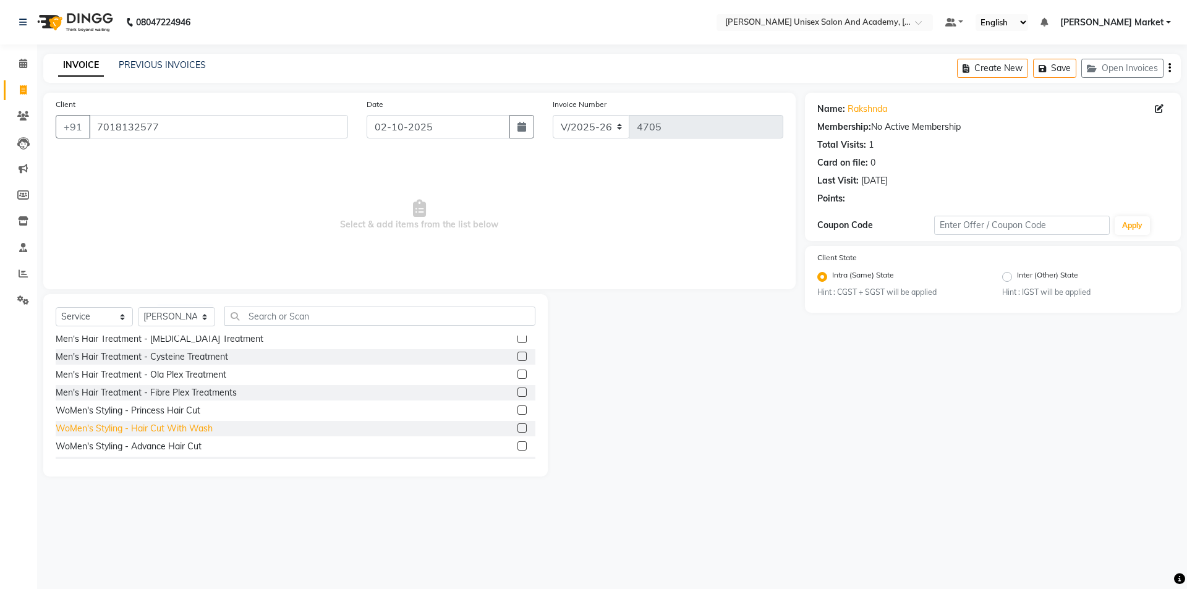
click at [171, 426] on div "WoMen's Styling - Hair Cut With Wash" at bounding box center [134, 428] width 157 height 13
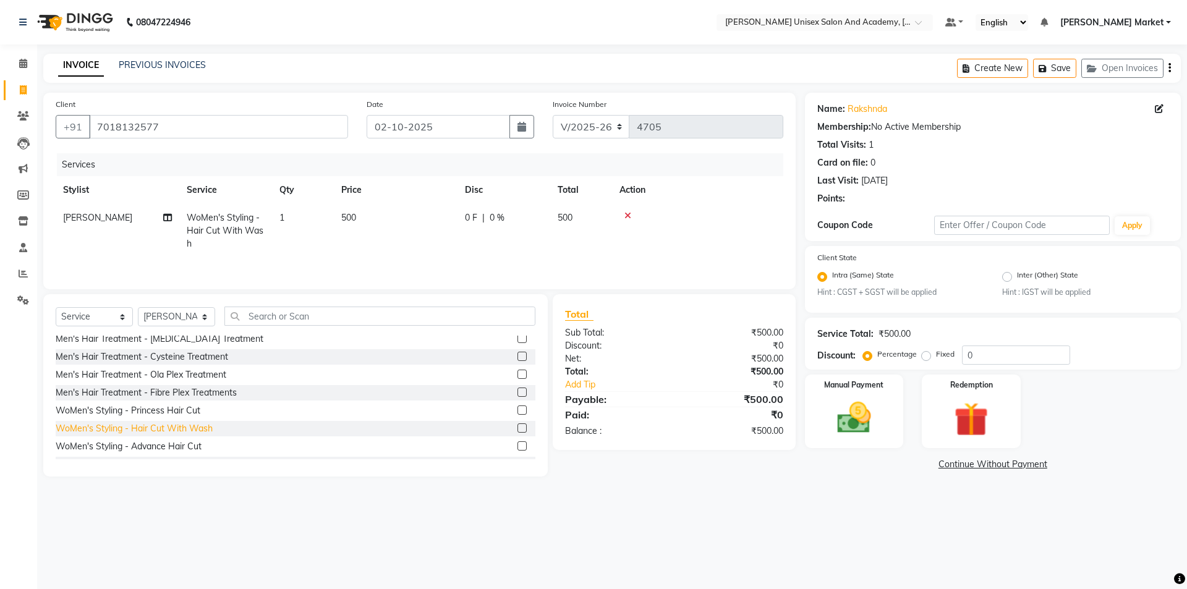
click at [171, 426] on div "WoMen's Styling - Hair Cut With Wash" at bounding box center [134, 428] width 157 height 13
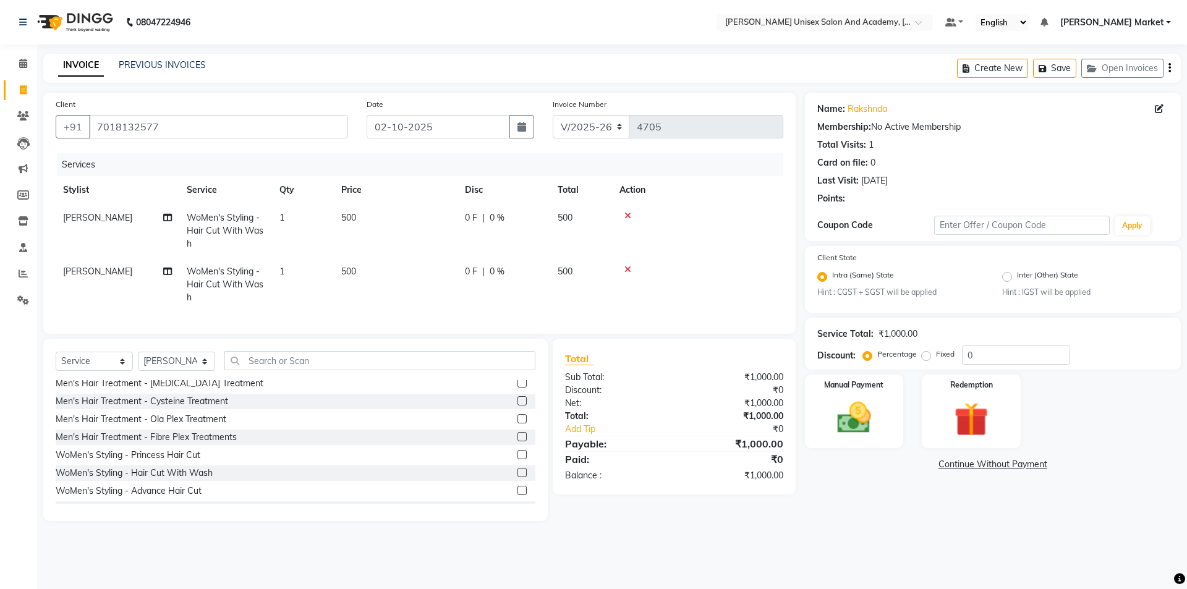
click at [93, 266] on td "[PERSON_NAME]" at bounding box center [118, 285] width 124 height 54
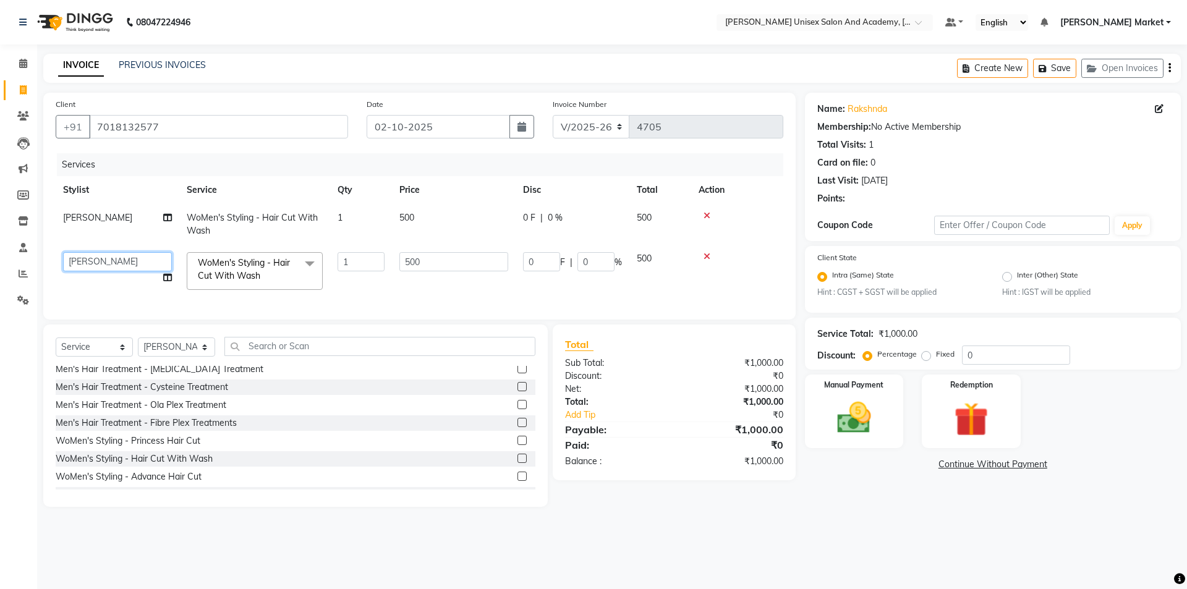
click at [102, 262] on select "Amit anjali [PERSON_NAME] [PERSON_NAME] [PERSON_NAME] [PERSON_NAME] owner [PERS…" at bounding box center [117, 261] width 109 height 19
click at [871, 420] on img at bounding box center [855, 418] width 58 height 41
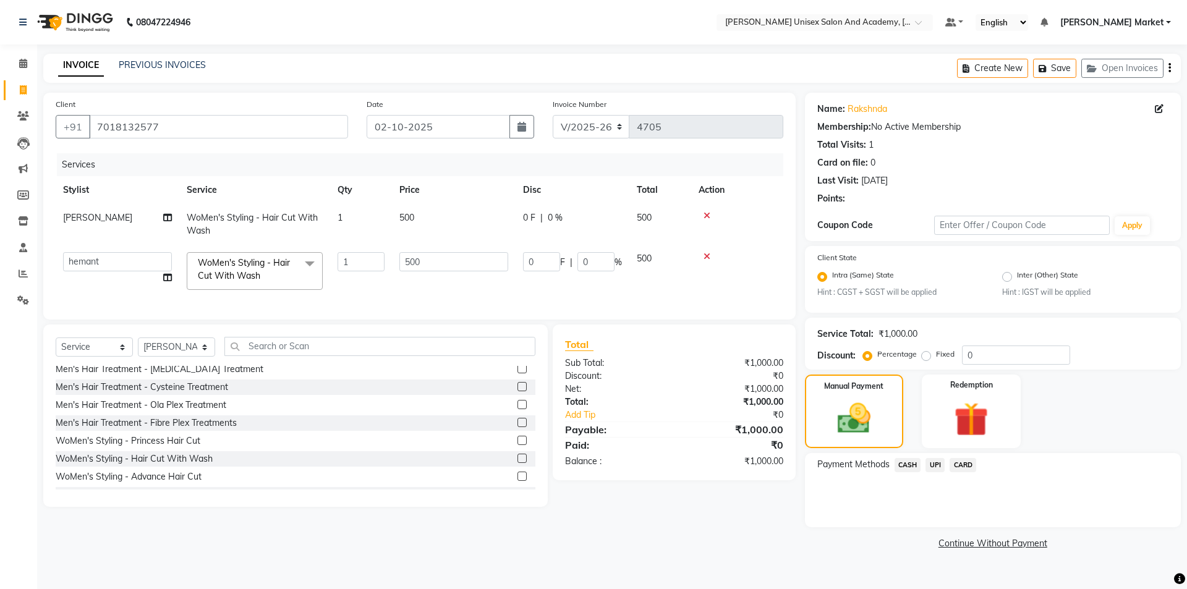
click at [934, 461] on span "UPI" at bounding box center [935, 465] width 19 height 14
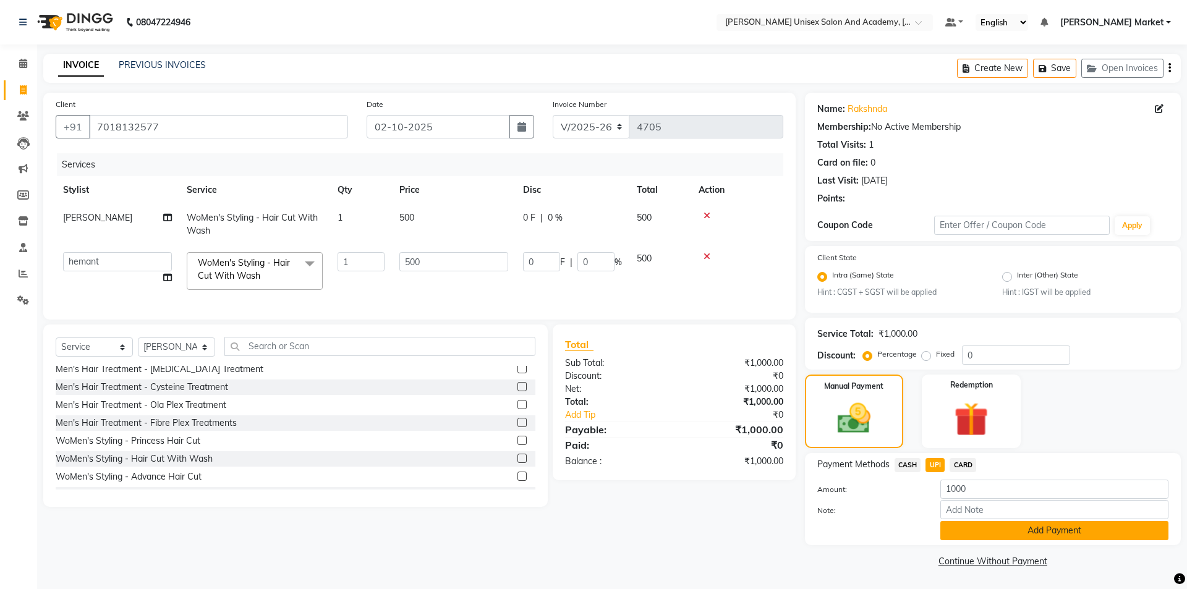
click at [986, 532] on button "Add Payment" at bounding box center [1055, 530] width 228 height 19
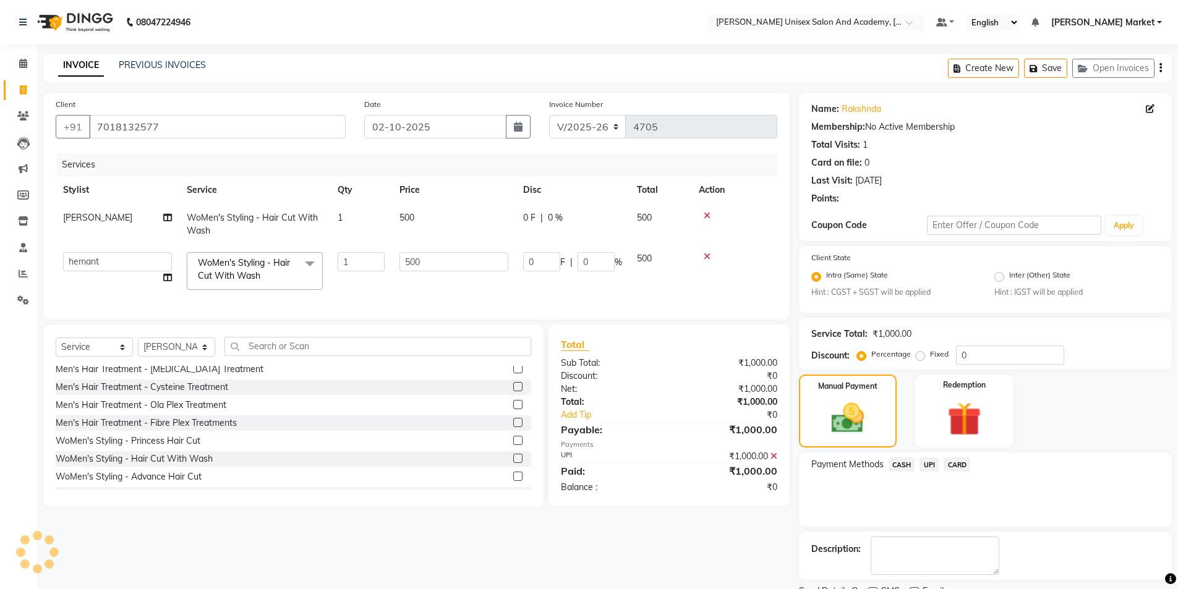
scroll to position [51, 0]
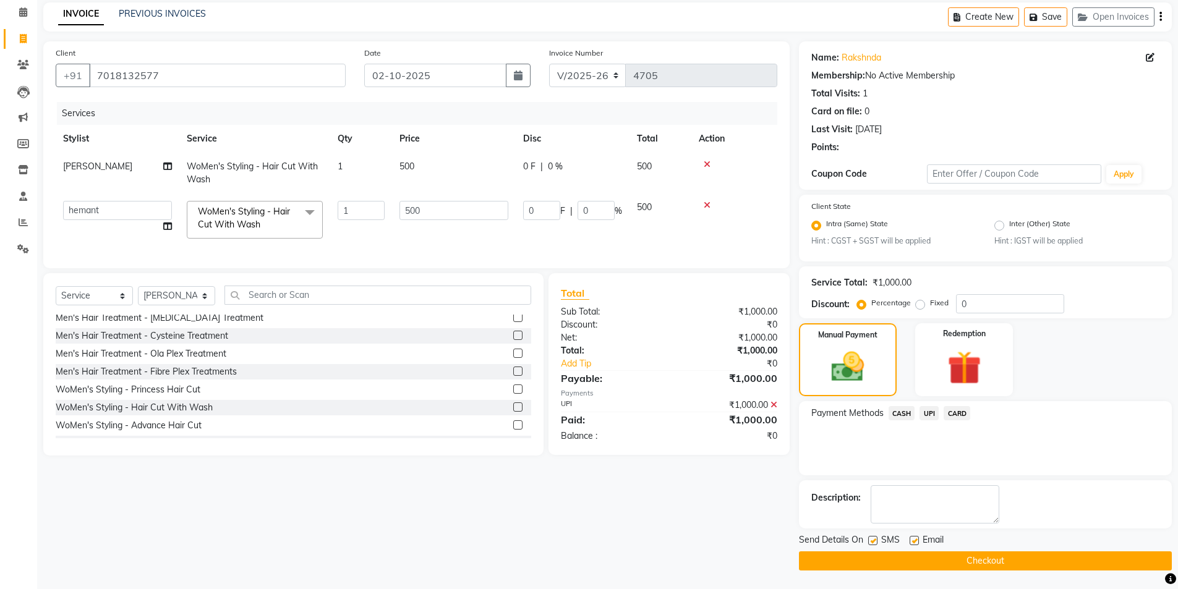
click at [928, 413] on span "UPI" at bounding box center [929, 413] width 19 height 14
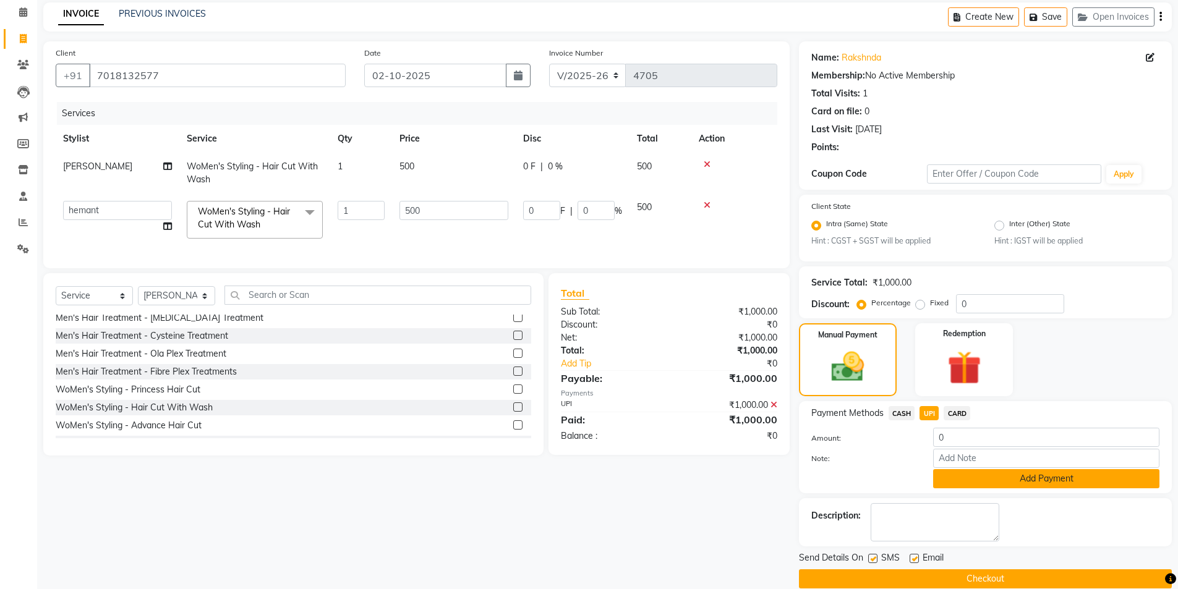
click at [959, 480] on button "Add Payment" at bounding box center [1046, 478] width 226 height 19
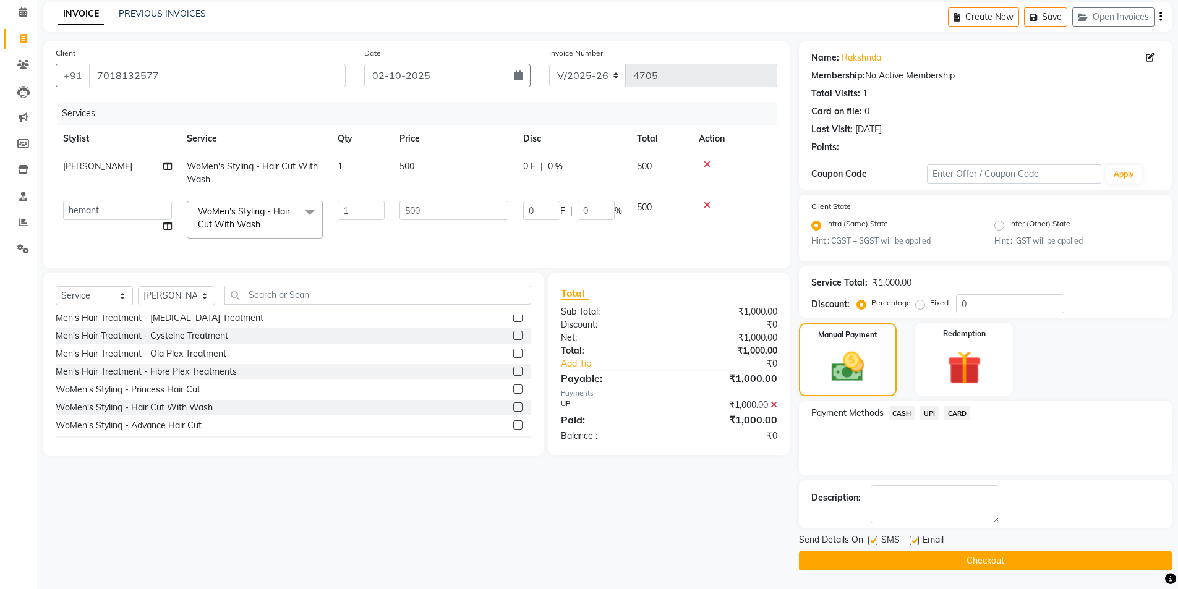
click at [986, 563] on button "Checkout" at bounding box center [985, 561] width 373 height 19
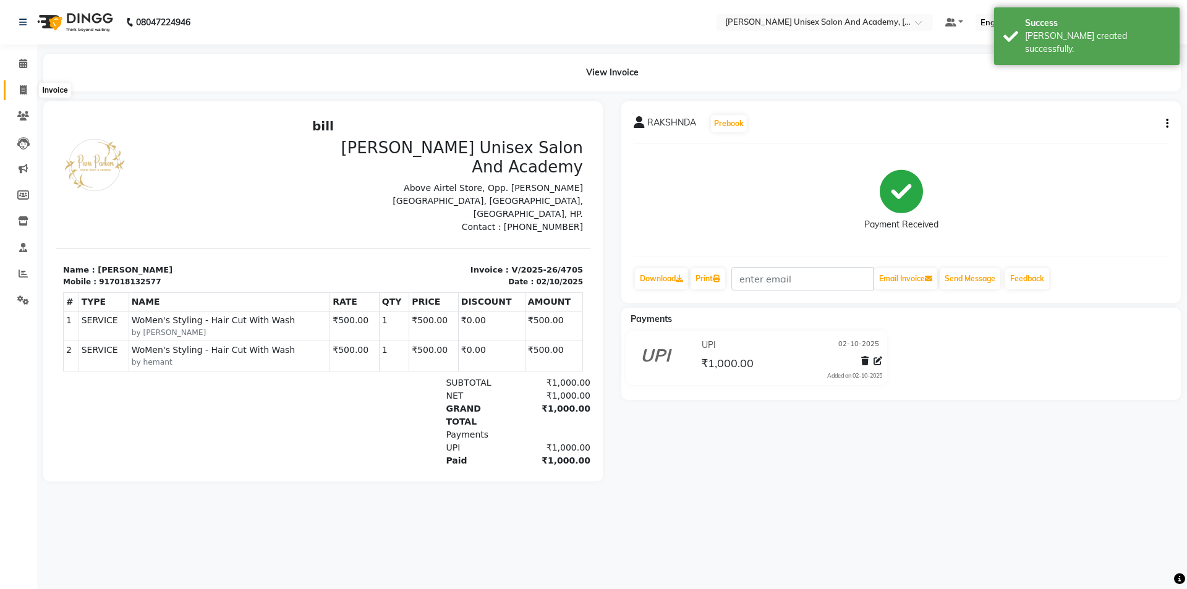
click at [22, 93] on icon at bounding box center [23, 89] width 7 height 9
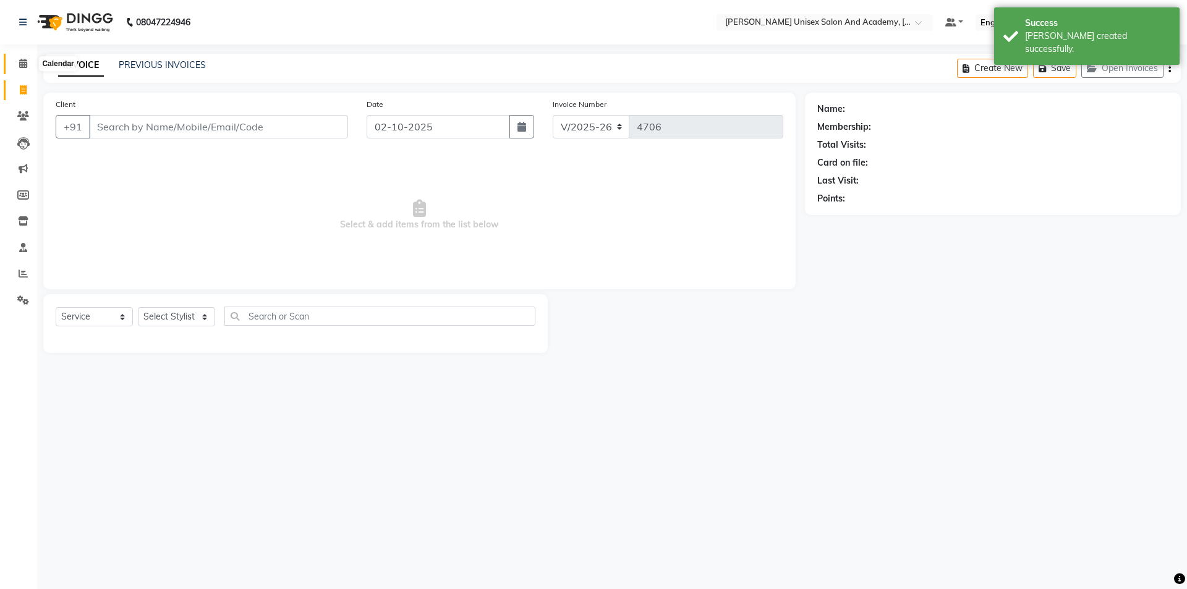
click at [25, 64] on icon at bounding box center [23, 63] width 8 height 9
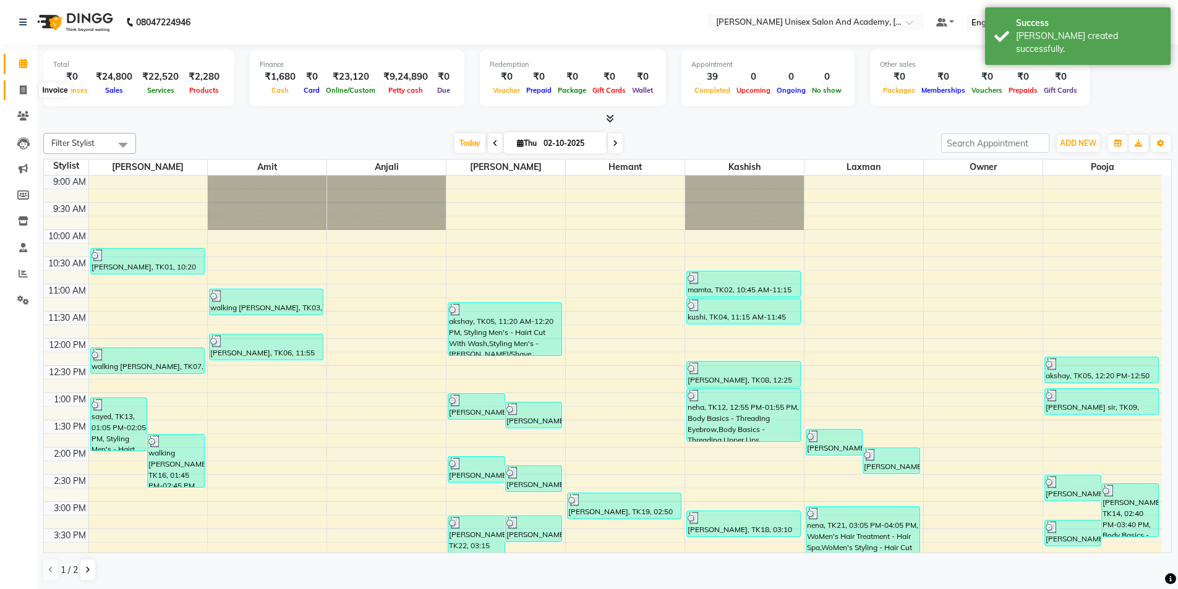
click at [20, 87] on icon at bounding box center [23, 89] width 7 height 9
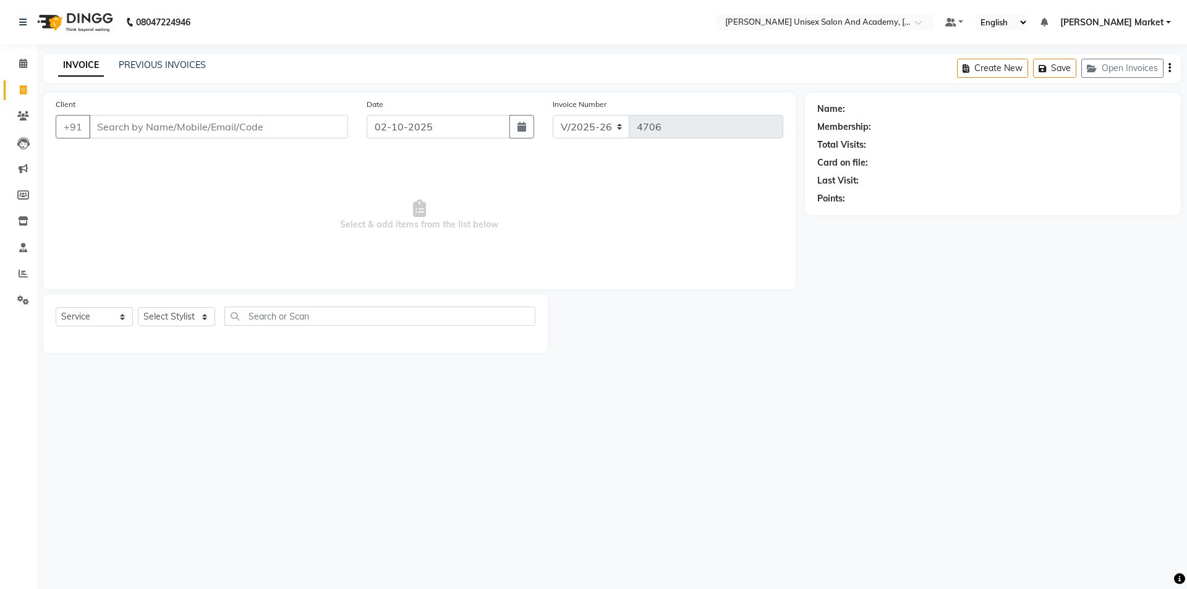
click at [137, 122] on input "Client" at bounding box center [218, 126] width 259 height 23
click at [319, 121] on span "Add Client" at bounding box center [316, 127] width 49 height 12
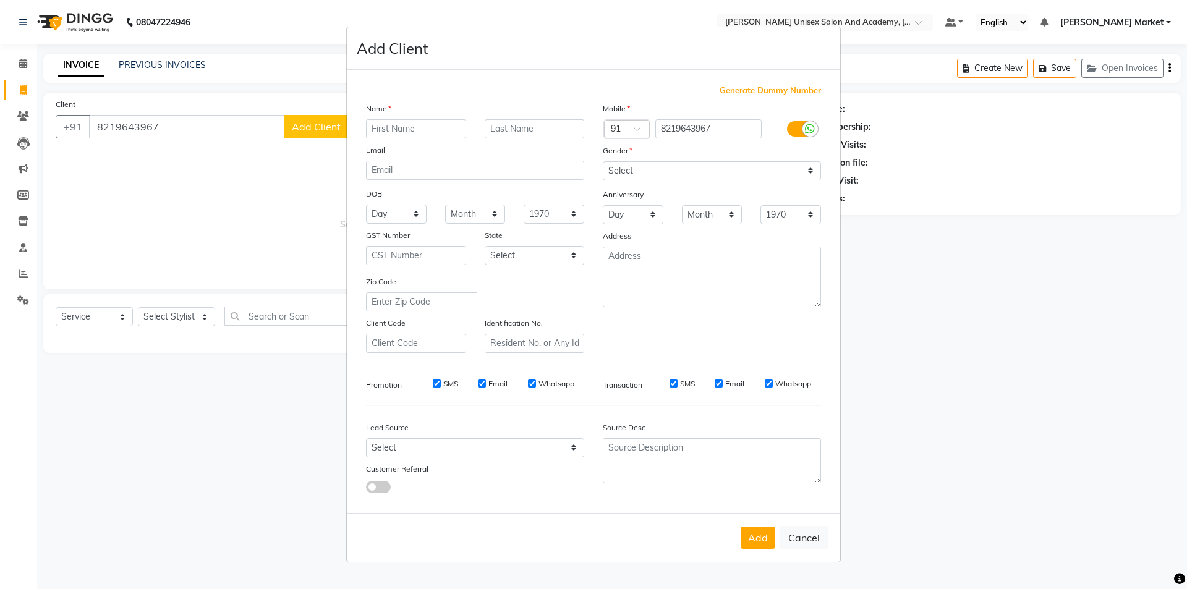
click at [394, 127] on input "text" at bounding box center [416, 128] width 100 height 19
click at [668, 166] on select "Select [DEMOGRAPHIC_DATA] [DEMOGRAPHIC_DATA] Other Prefer Not To Say" at bounding box center [712, 170] width 218 height 19
click at [603, 161] on select "Select [DEMOGRAPHIC_DATA] [DEMOGRAPHIC_DATA] Other Prefer Not To Say" at bounding box center [712, 170] width 218 height 19
click at [762, 541] on button "Add" at bounding box center [758, 538] width 35 height 22
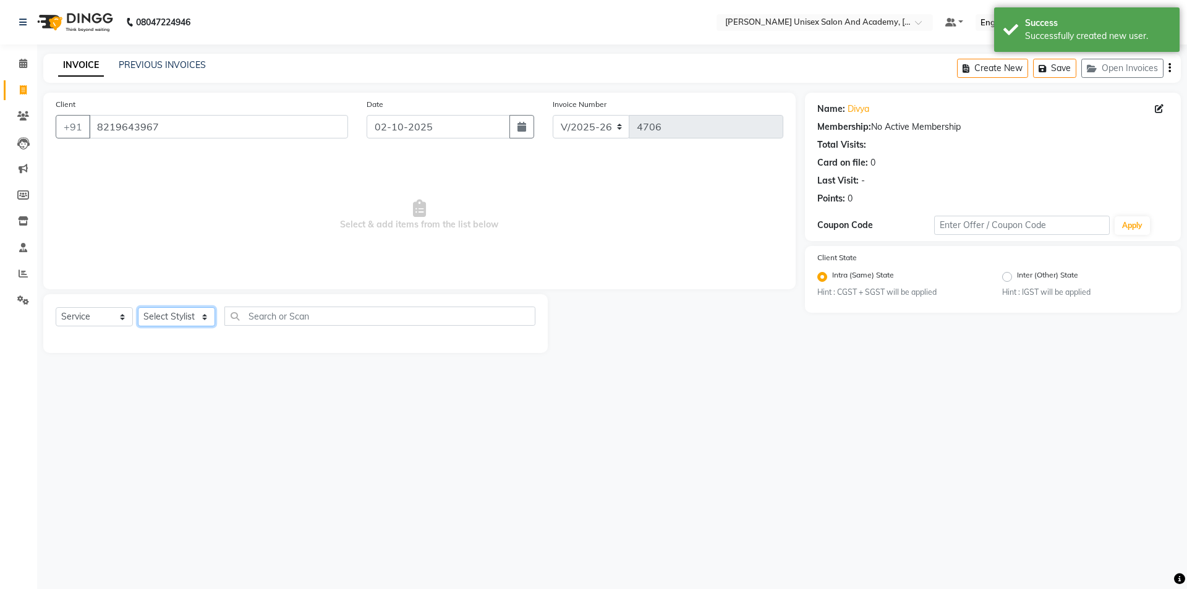
click at [199, 312] on select "Select Stylist Amit anjali [PERSON_NAME] [PERSON_NAME] [PERSON_NAME] [PERSON_NA…" at bounding box center [176, 316] width 77 height 19
click at [138, 307] on select "Select Stylist Amit anjali [PERSON_NAME] [PERSON_NAME] [PERSON_NAME] [PERSON_NA…" at bounding box center [176, 316] width 77 height 19
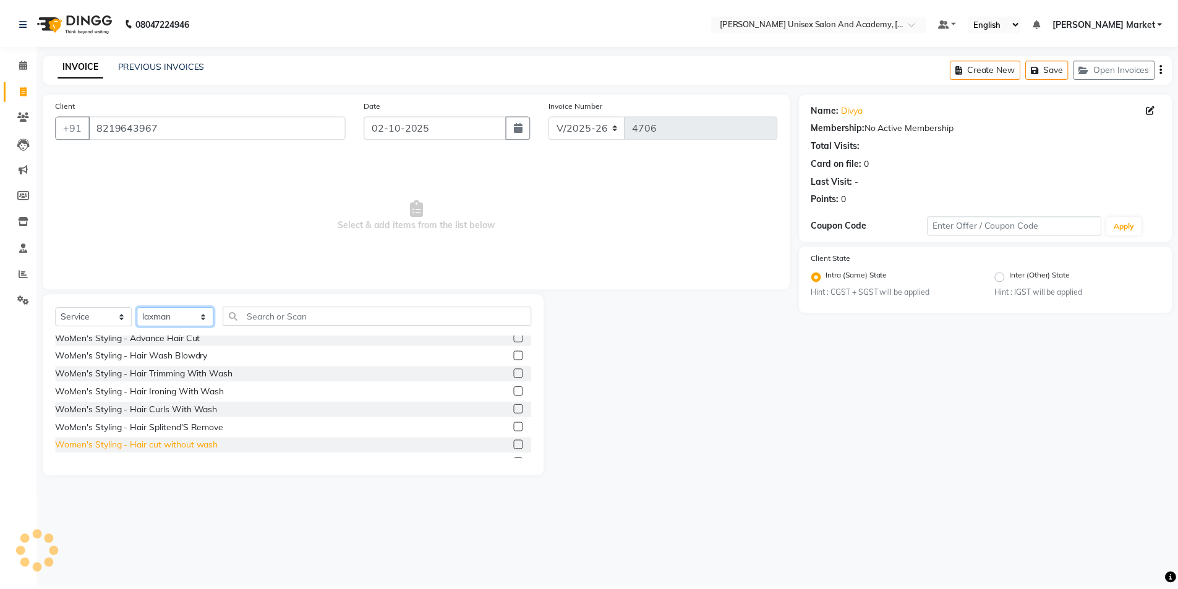
scroll to position [433, 0]
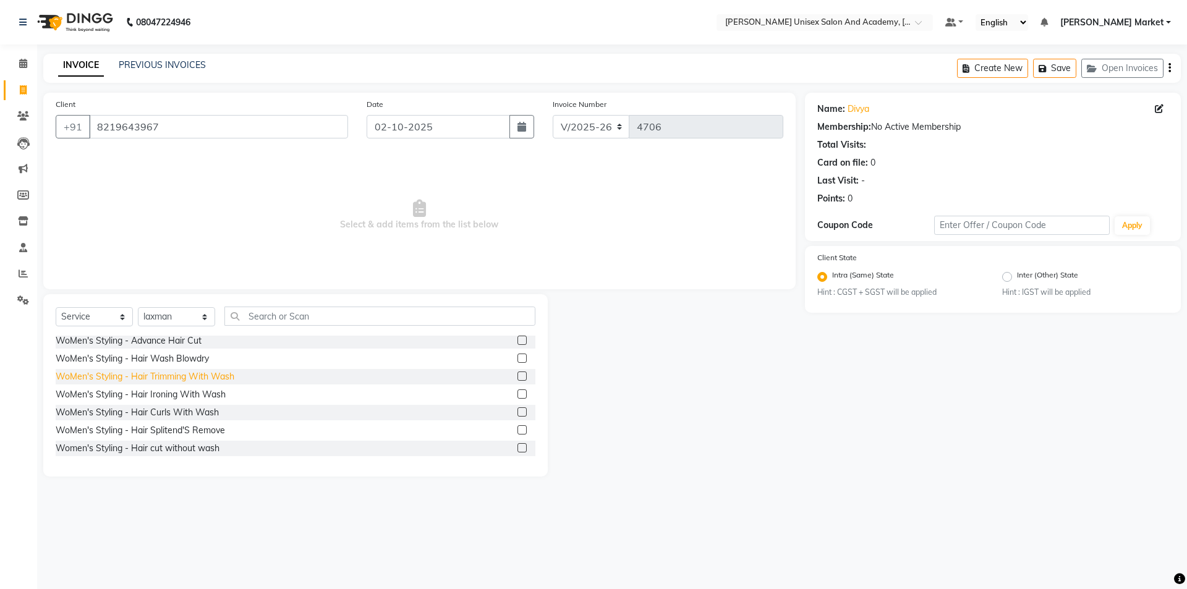
click at [184, 377] on div "WoMen's Styling - Hair Trimming With Wash" at bounding box center [145, 376] width 179 height 13
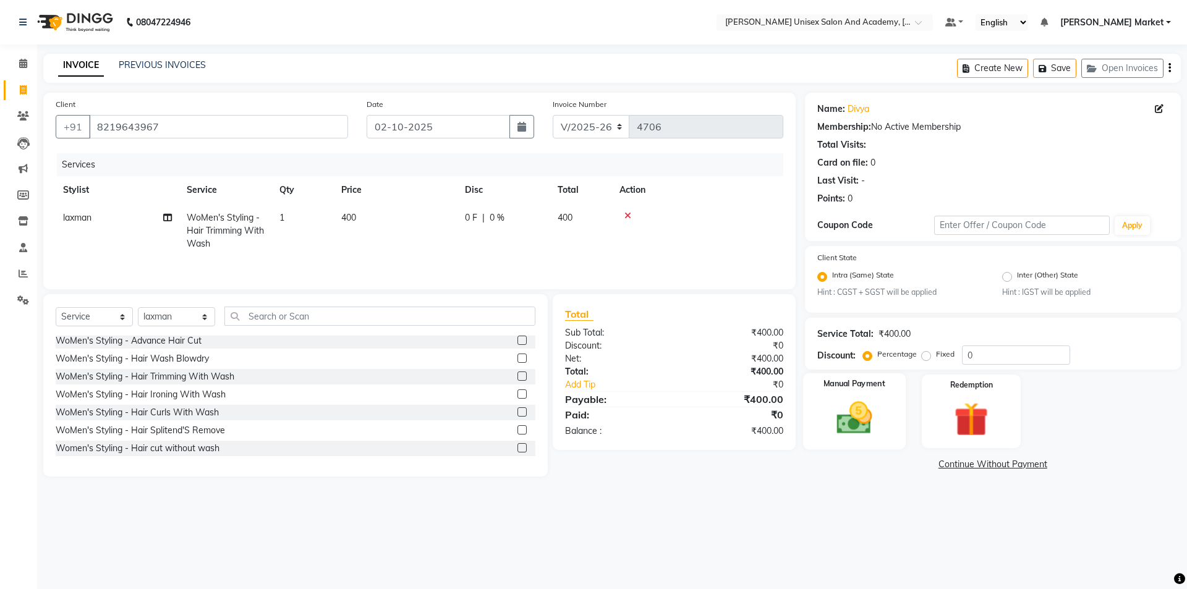
click at [857, 403] on img at bounding box center [855, 418] width 58 height 41
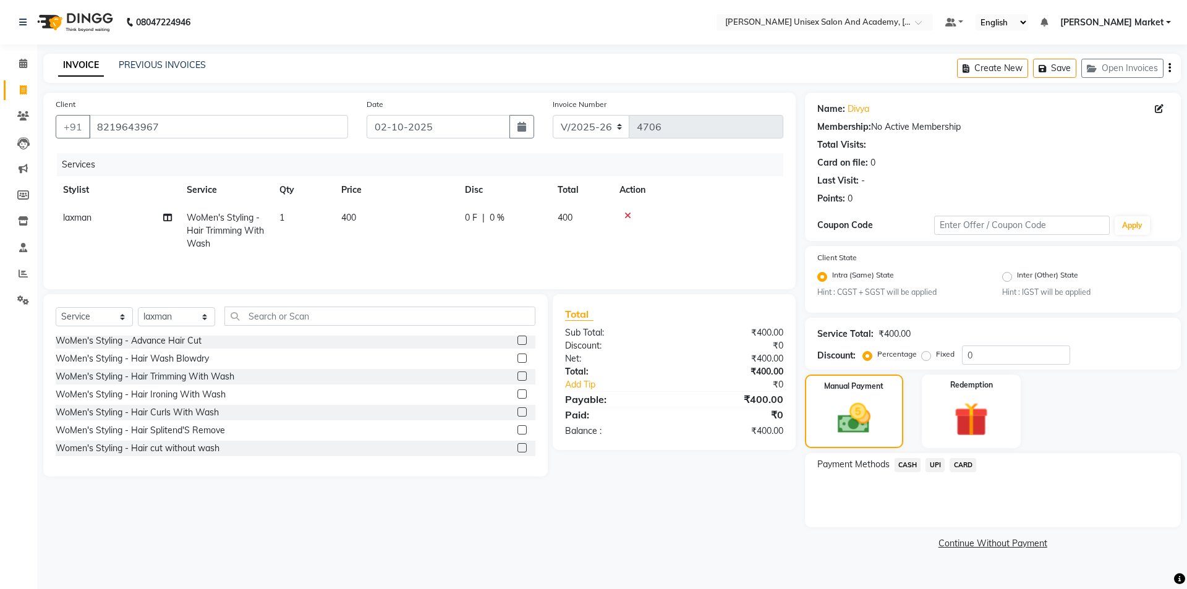
click at [907, 469] on span "CASH" at bounding box center [908, 465] width 27 height 14
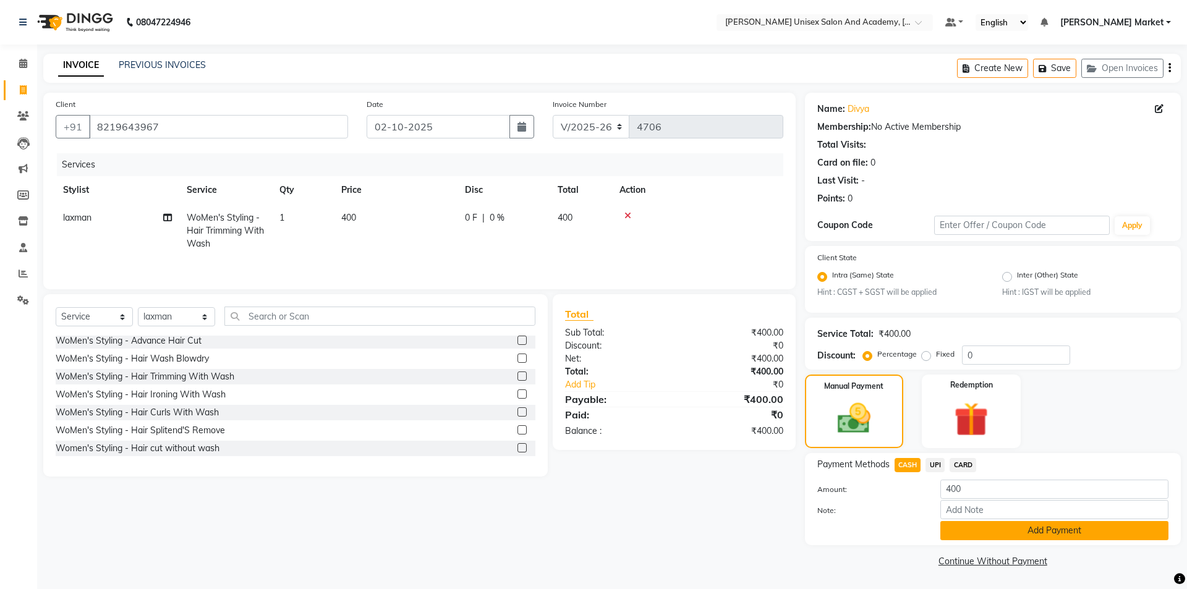
click at [984, 529] on button "Add Payment" at bounding box center [1055, 530] width 228 height 19
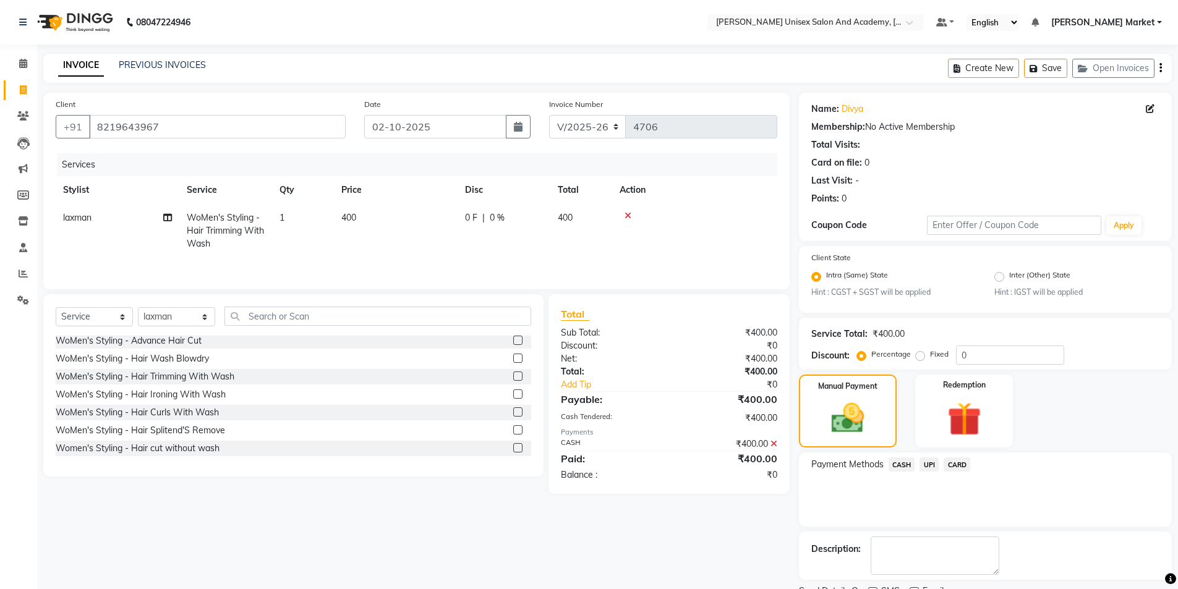
click at [899, 461] on span "CASH" at bounding box center [902, 465] width 27 height 14
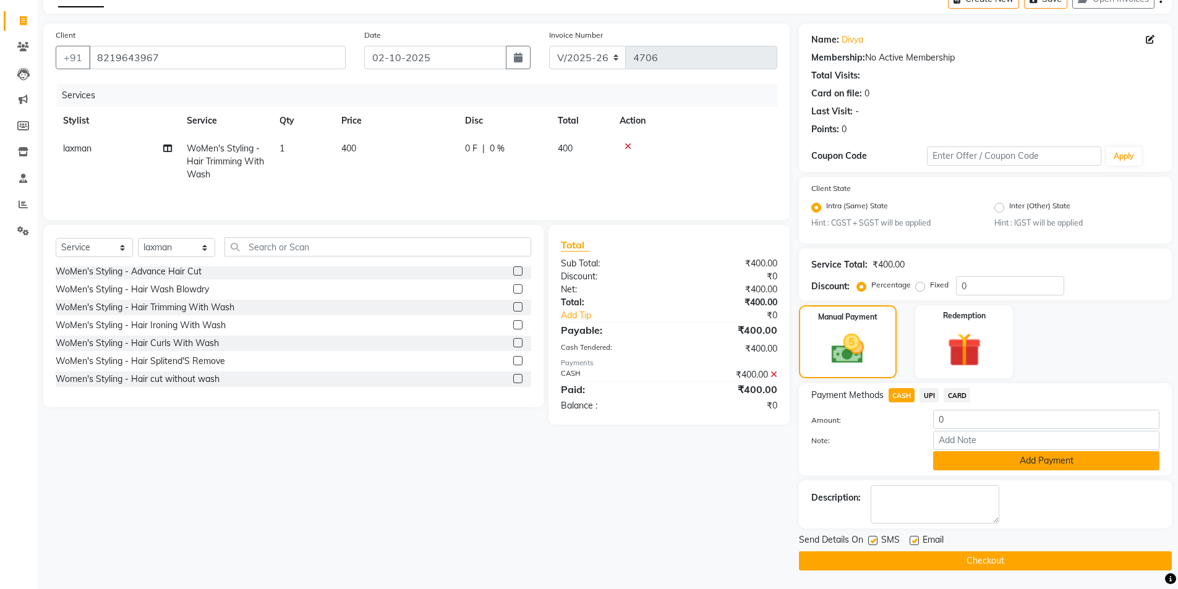
click at [989, 464] on button "Add Payment" at bounding box center [1046, 460] width 226 height 19
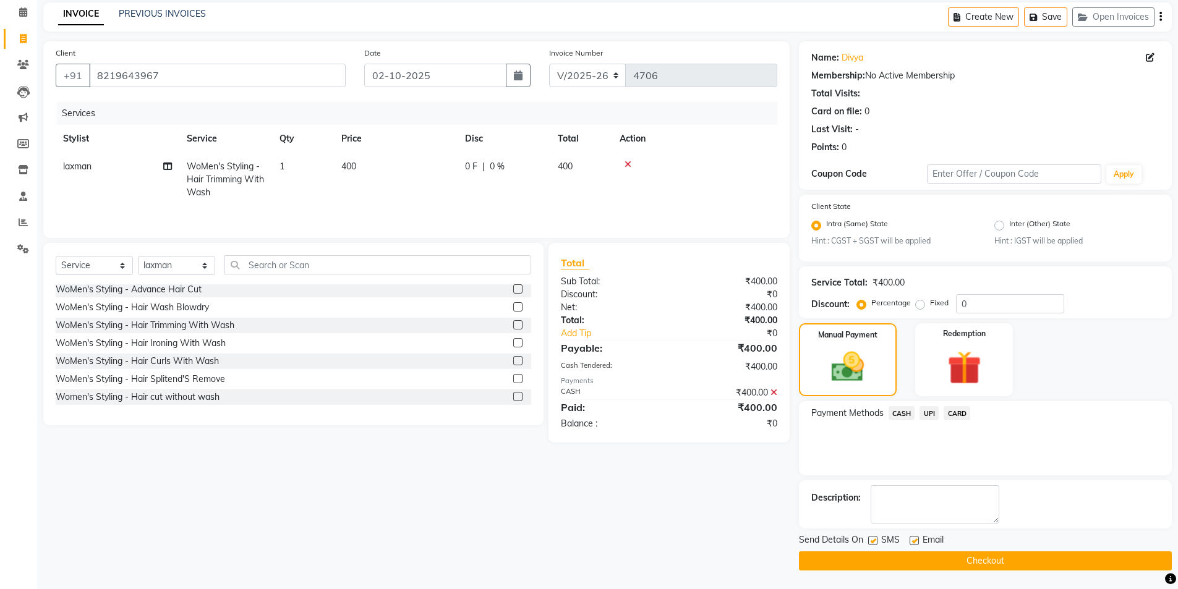
click at [991, 555] on button "Checkout" at bounding box center [985, 561] width 373 height 19
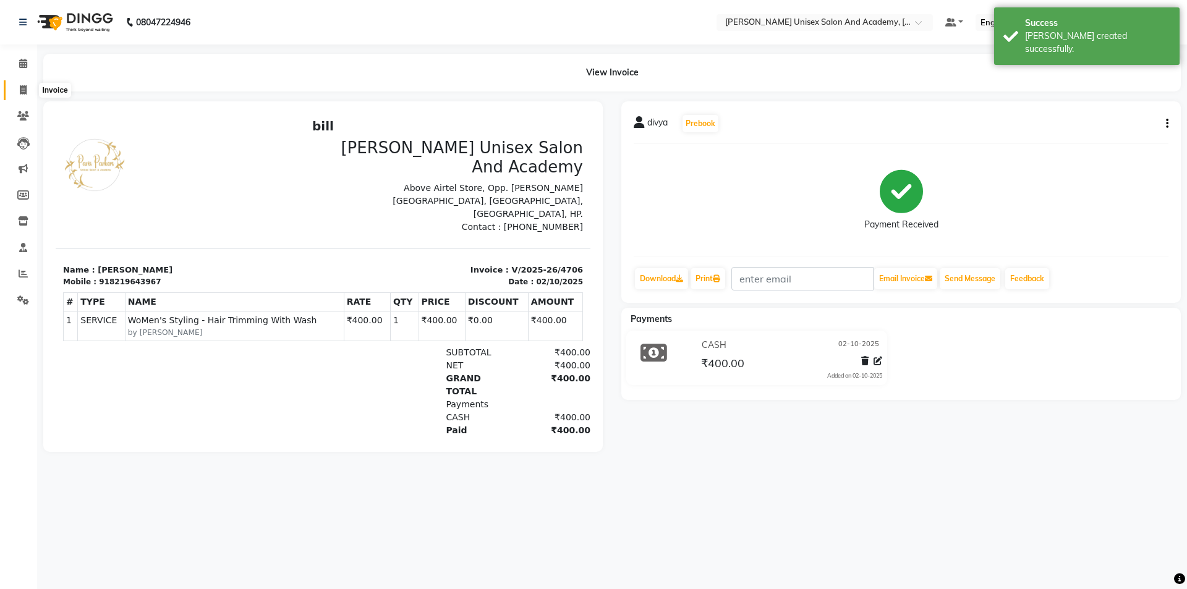
click at [27, 87] on span at bounding box center [23, 90] width 22 height 14
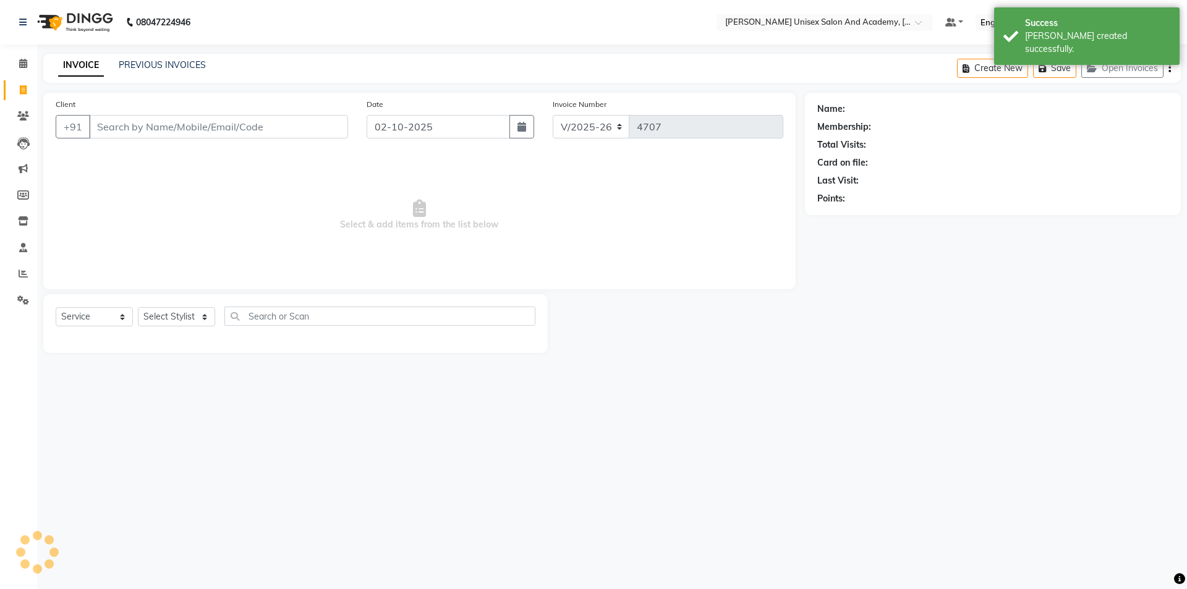
click at [129, 132] on input "Client" at bounding box center [218, 126] width 259 height 23
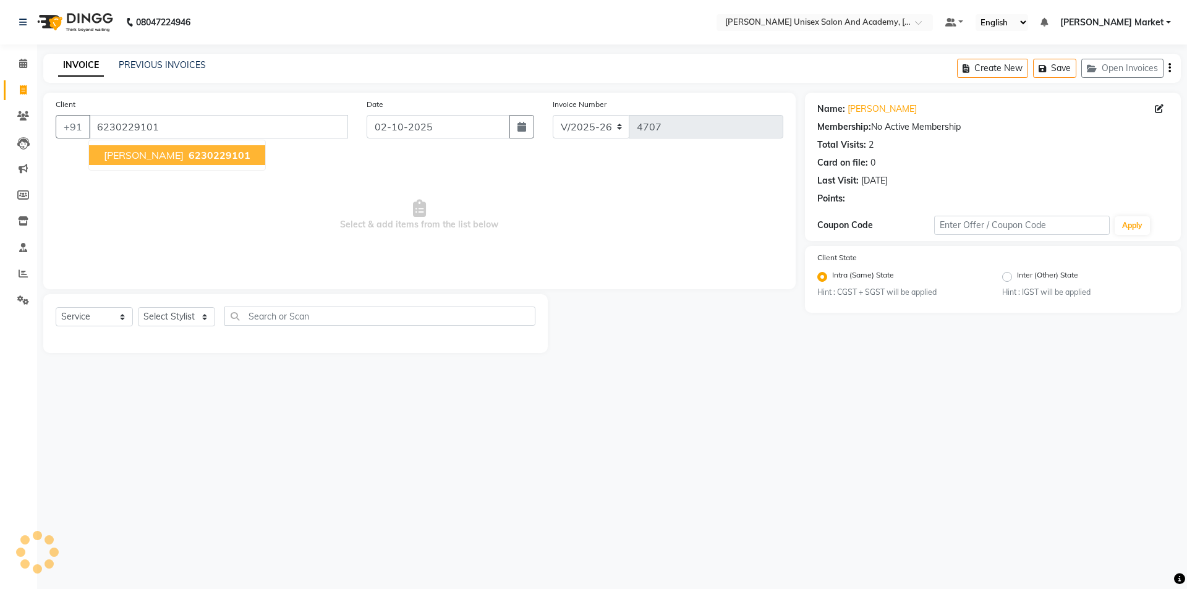
click at [189, 155] on span "6230229101" at bounding box center [220, 155] width 62 height 12
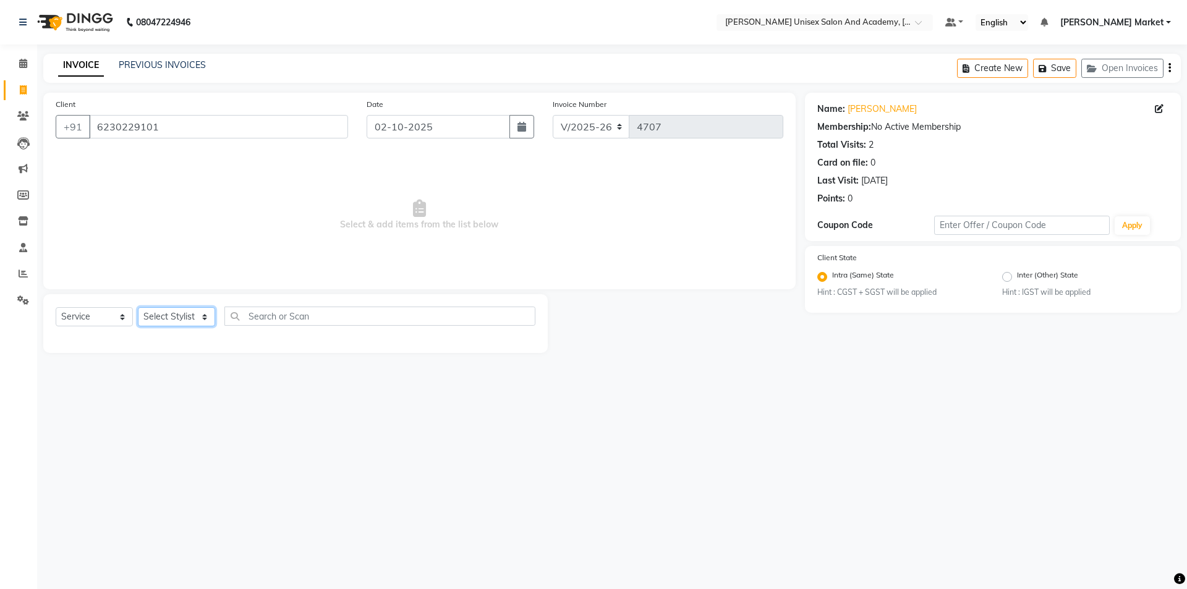
click at [200, 316] on select "Select Stylist Amit anjali [PERSON_NAME] [PERSON_NAME] [PERSON_NAME] [PERSON_NA…" at bounding box center [176, 316] width 77 height 19
click at [138, 307] on select "Select Stylist Amit anjali [PERSON_NAME] [PERSON_NAME] [PERSON_NAME] [PERSON_NA…" at bounding box center [176, 316] width 77 height 19
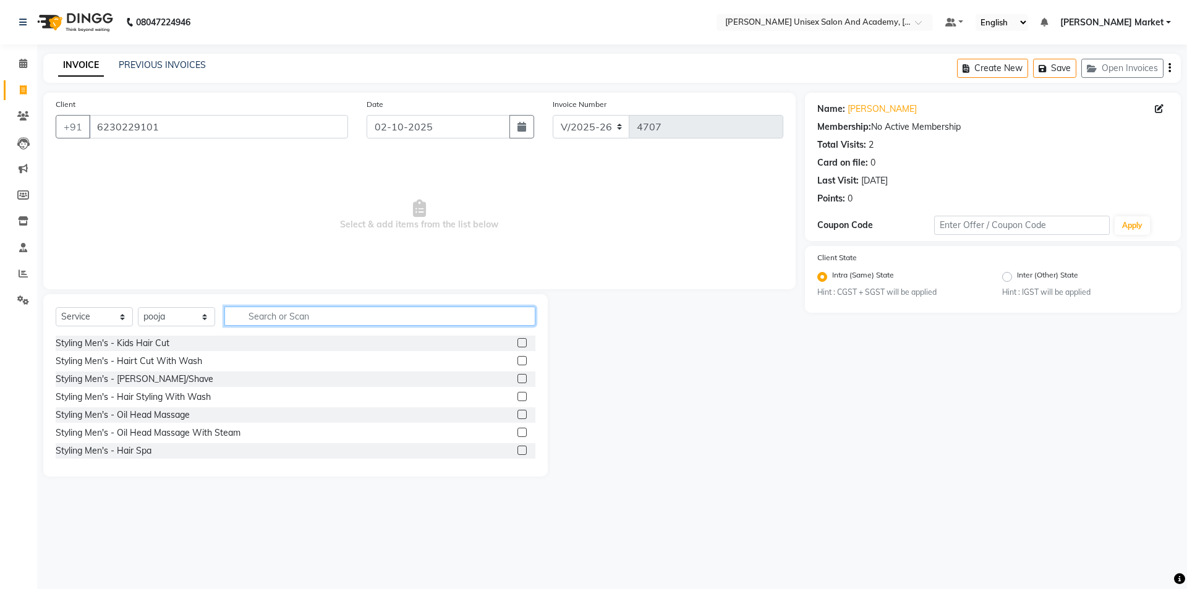
click at [284, 312] on input "text" at bounding box center [379, 316] width 311 height 19
click at [518, 341] on label at bounding box center [522, 342] width 9 height 9
click at [518, 341] on input "checkbox" at bounding box center [522, 343] width 8 height 8
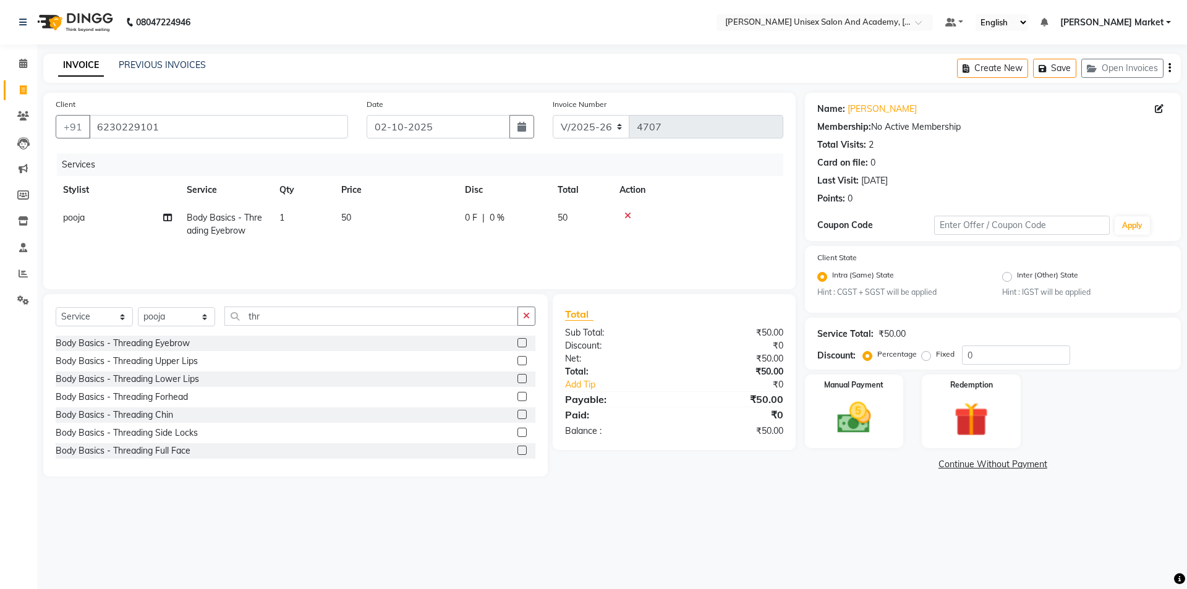
click at [518, 342] on label at bounding box center [522, 342] width 9 height 9
click at [518, 342] on input "checkbox" at bounding box center [522, 343] width 8 height 8
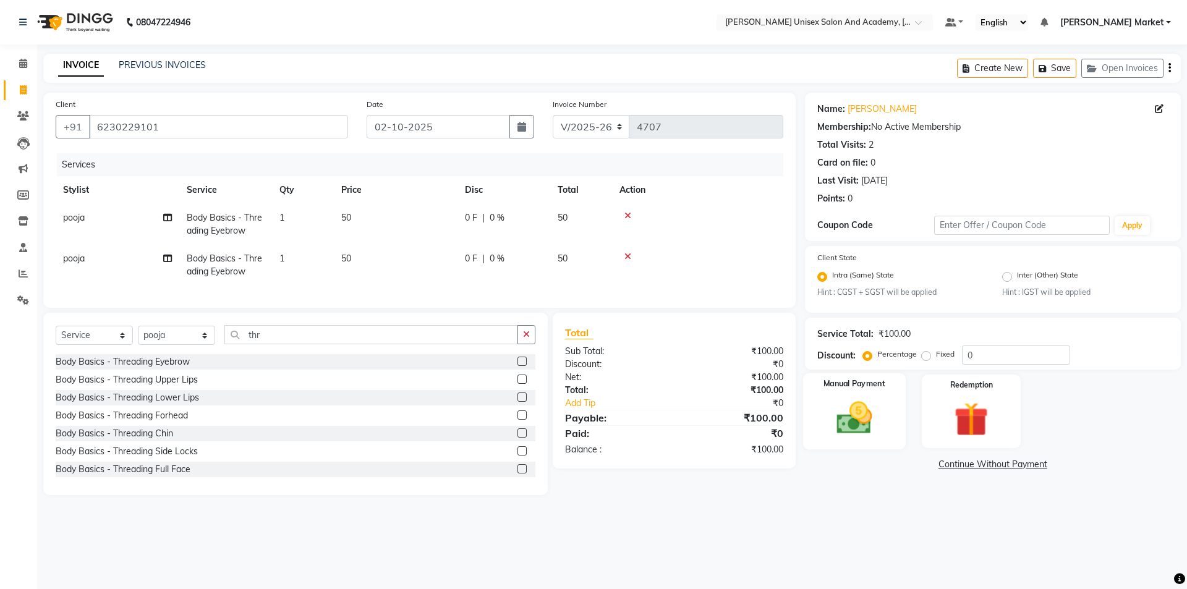
click at [852, 405] on img at bounding box center [855, 418] width 58 height 41
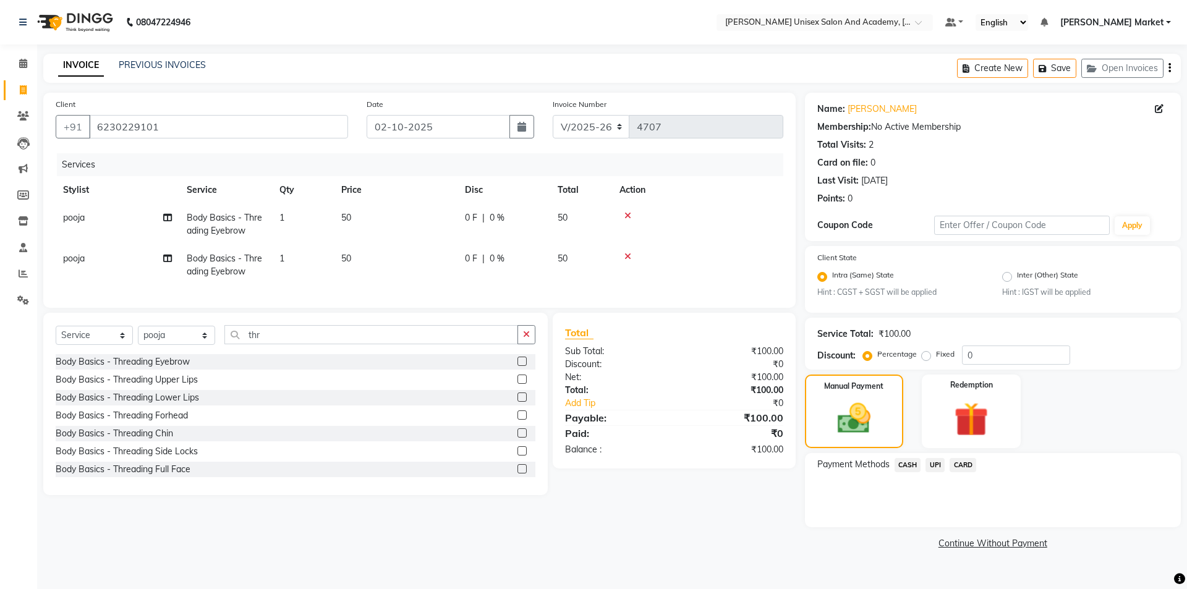
click at [930, 460] on span "UPI" at bounding box center [935, 465] width 19 height 14
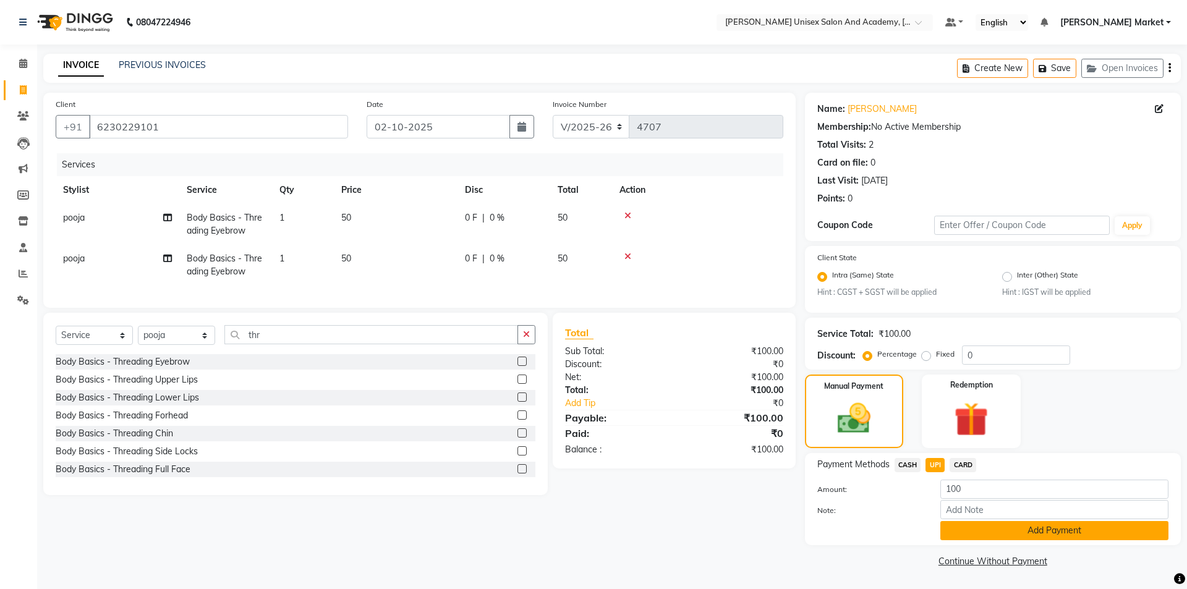
click at [999, 531] on button "Add Payment" at bounding box center [1055, 530] width 228 height 19
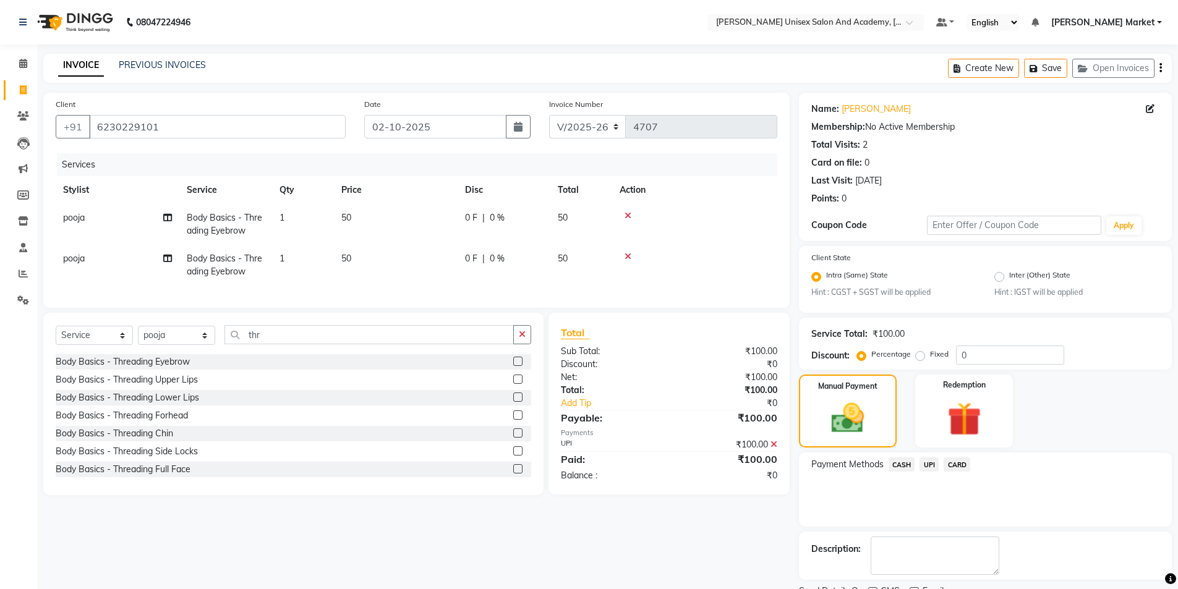
scroll to position [51, 0]
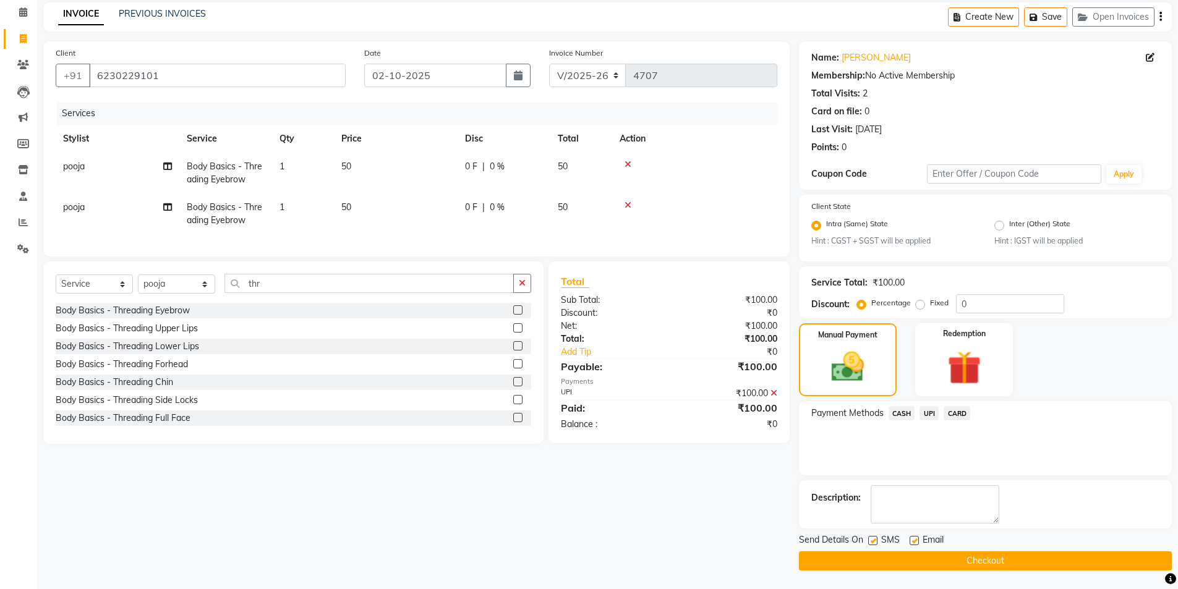
click at [990, 562] on button "Checkout" at bounding box center [985, 561] width 373 height 19
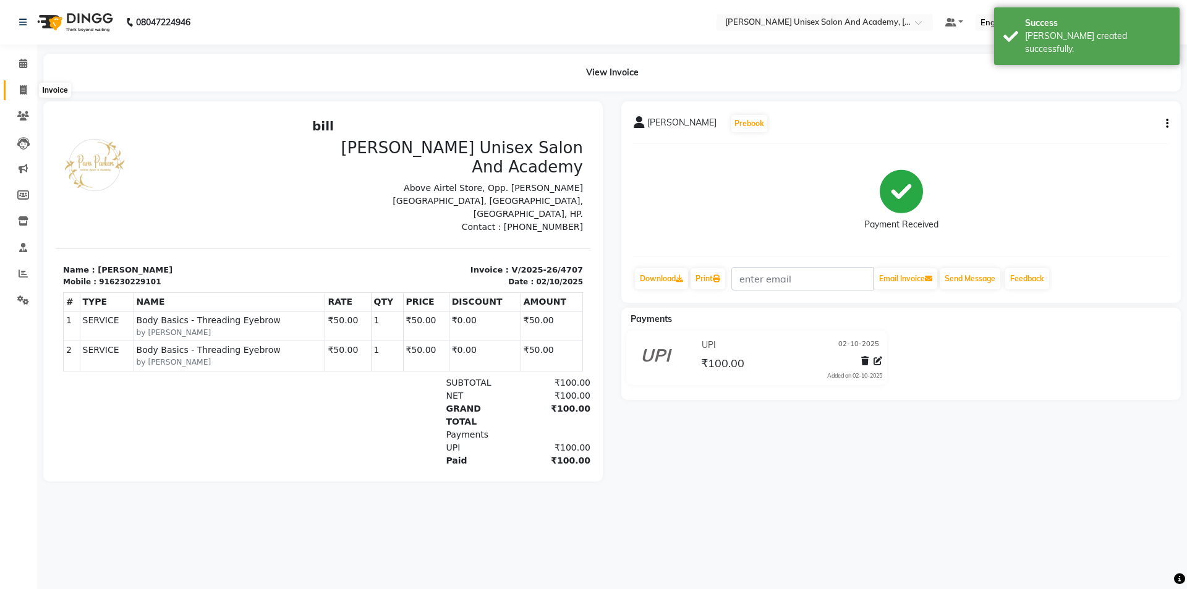
click at [17, 88] on span at bounding box center [23, 90] width 22 height 14
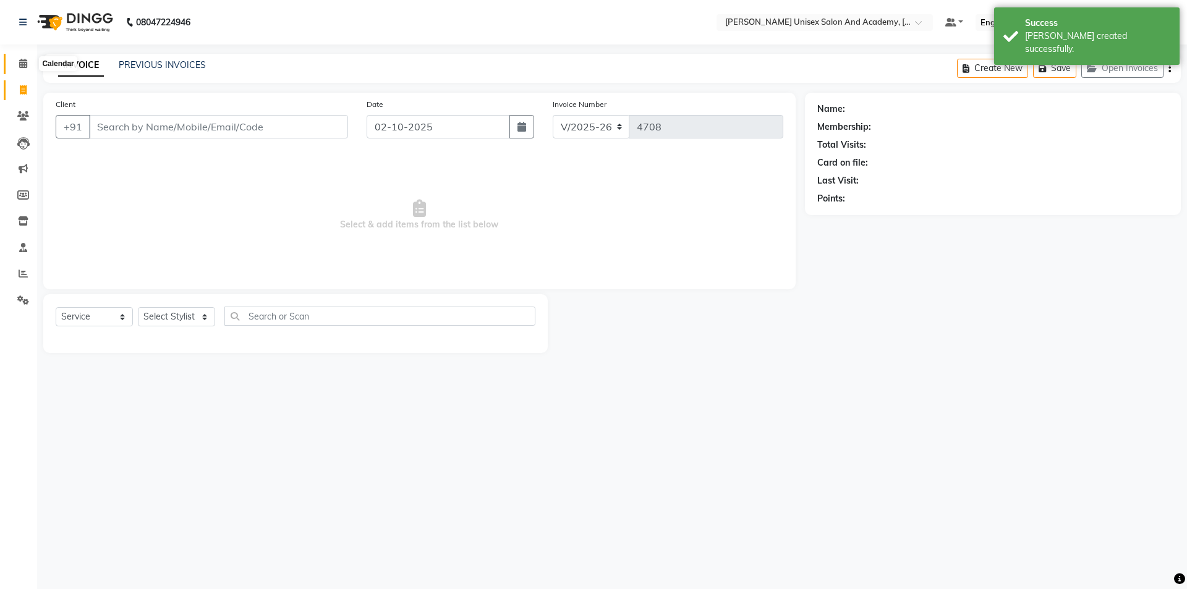
click at [25, 59] on icon at bounding box center [23, 63] width 8 height 9
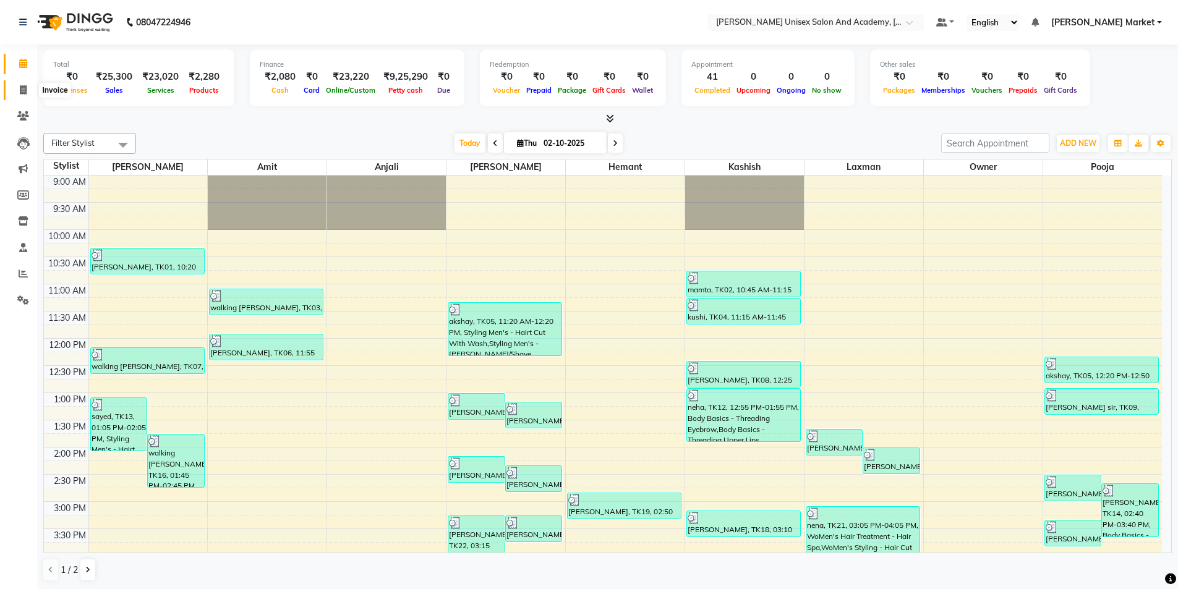
click at [22, 88] on icon at bounding box center [23, 89] width 7 height 9
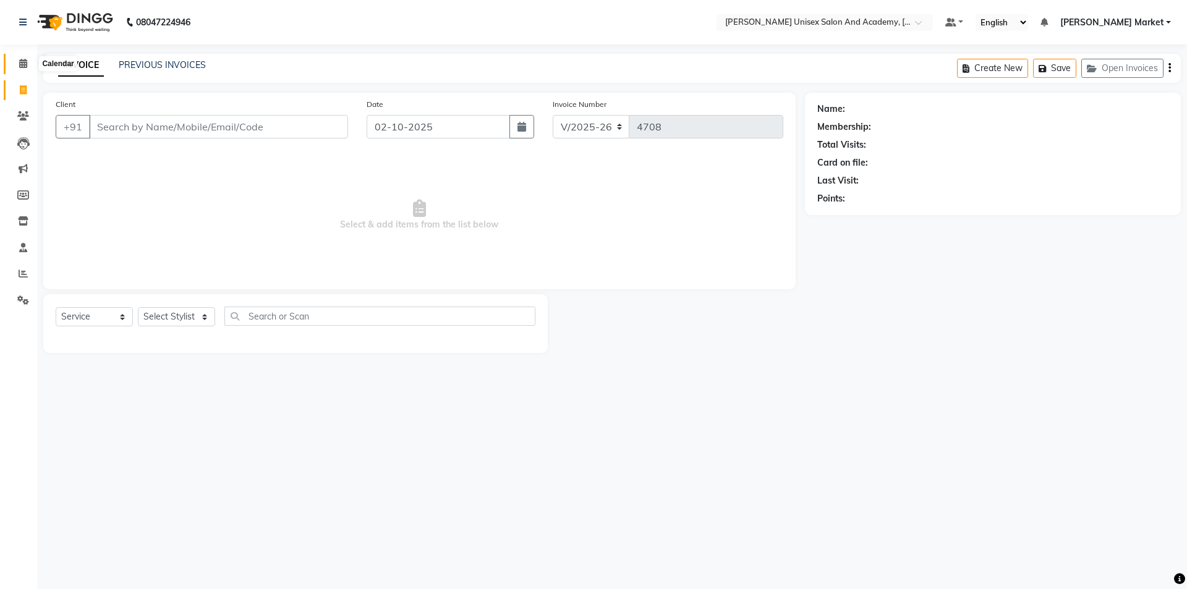
click at [29, 62] on span at bounding box center [23, 64] width 22 height 14
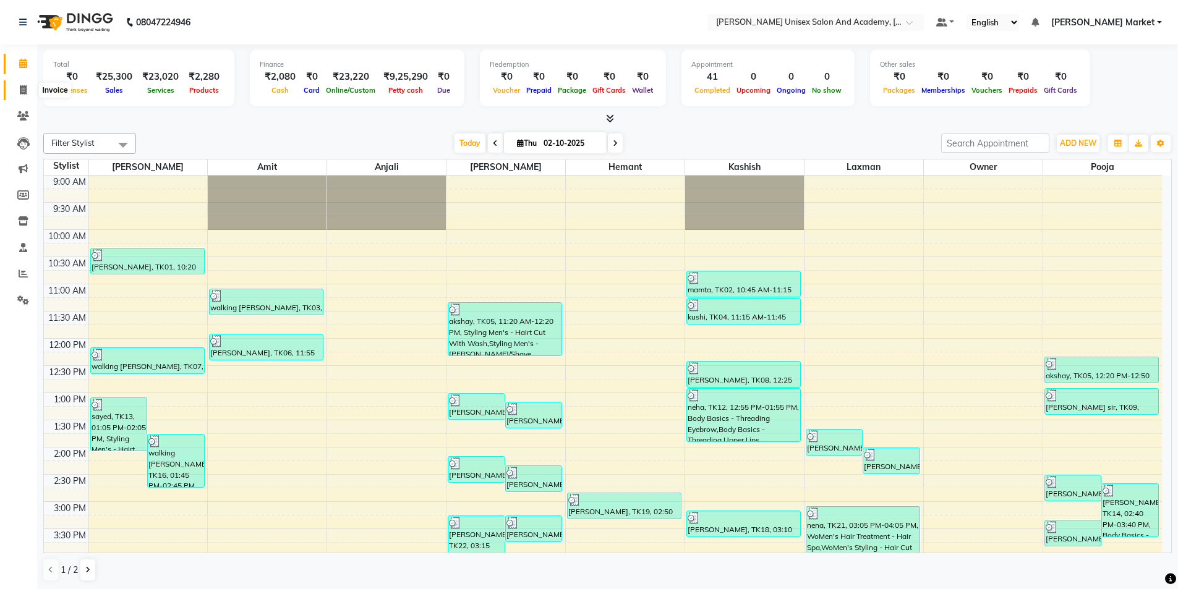
click at [22, 92] on icon at bounding box center [23, 89] width 7 height 9
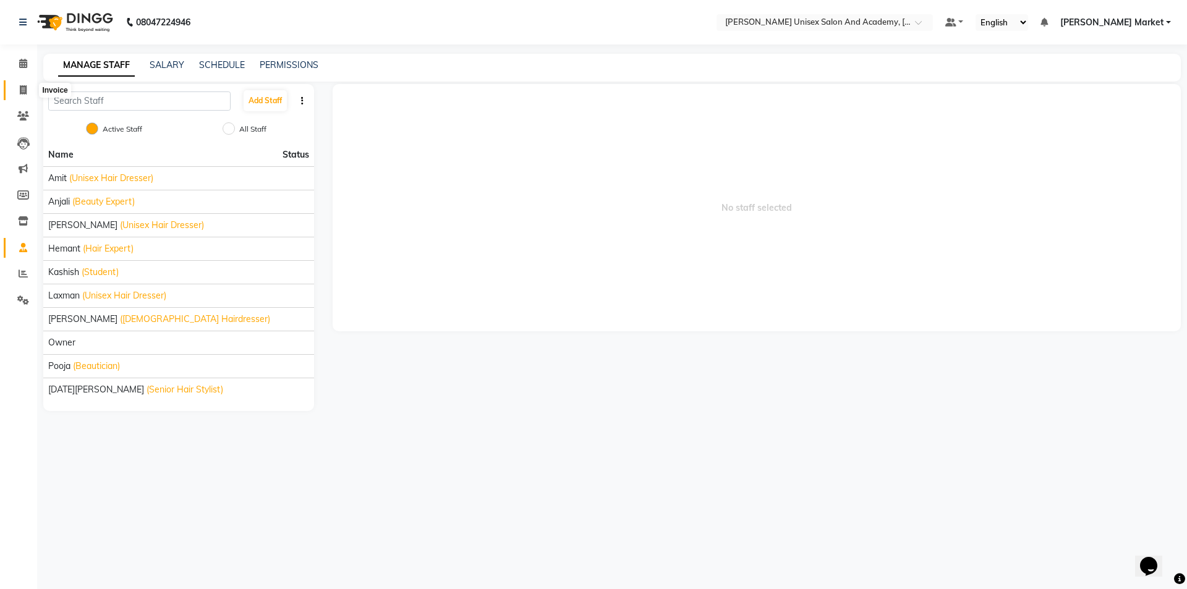
click at [23, 87] on icon at bounding box center [23, 89] width 7 height 9
select select "service"
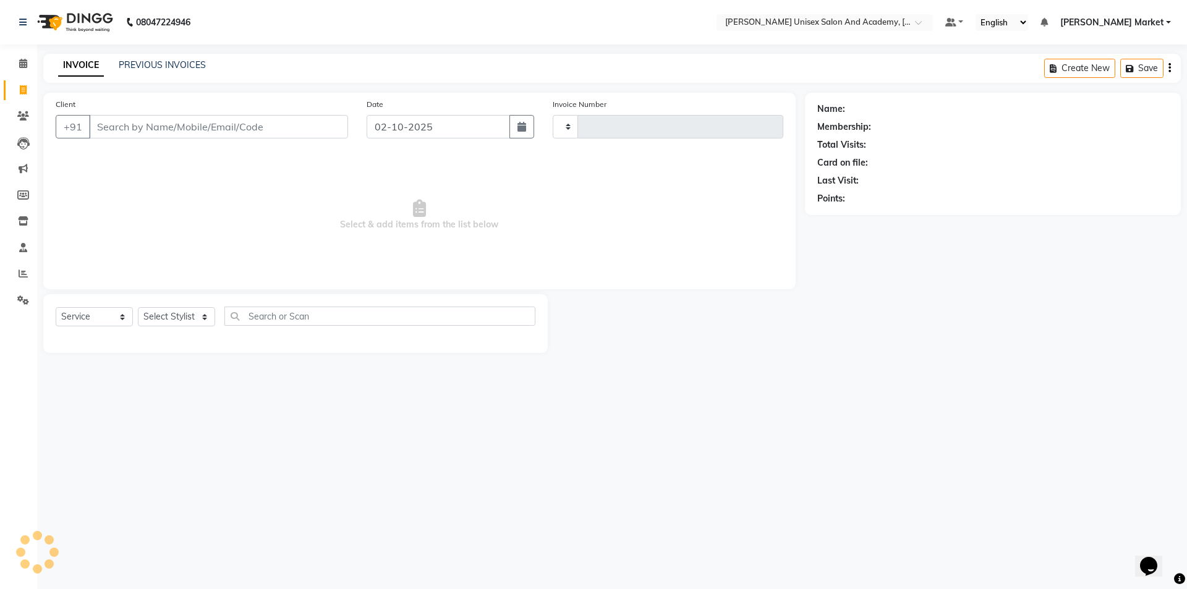
type input "4684"
select select "8060"
click at [207, 321] on select "Select Stylist Amit anjali [PERSON_NAME] [PERSON_NAME] [PERSON_NAME] [PERSON_NA…" at bounding box center [176, 316] width 77 height 19
select select "74041"
click at [138, 307] on select "Select Stylist Amit anjali [PERSON_NAME] [PERSON_NAME] [PERSON_NAME] [PERSON_NA…" at bounding box center [176, 316] width 77 height 19
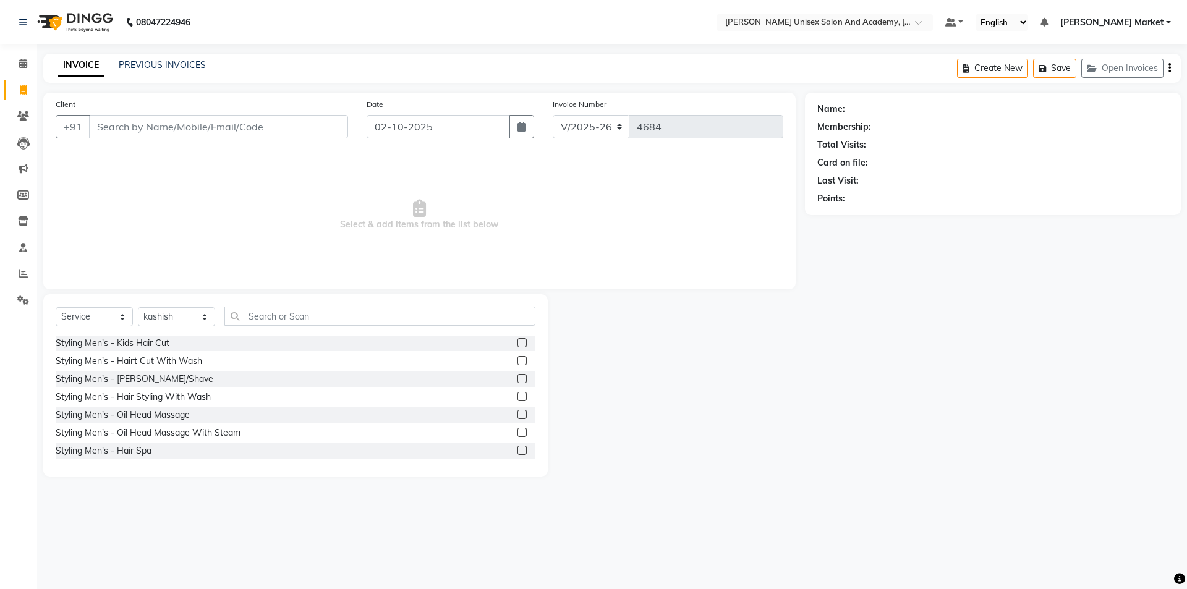
click at [310, 331] on div "Select Service Product Membership Package Voucher Prepaid Gift Card Select Styl…" at bounding box center [296, 321] width 480 height 29
click at [145, 127] on input "Client" at bounding box center [218, 126] width 259 height 23
type input "9015096492"
click at [310, 124] on span "Add Client" at bounding box center [316, 127] width 49 height 12
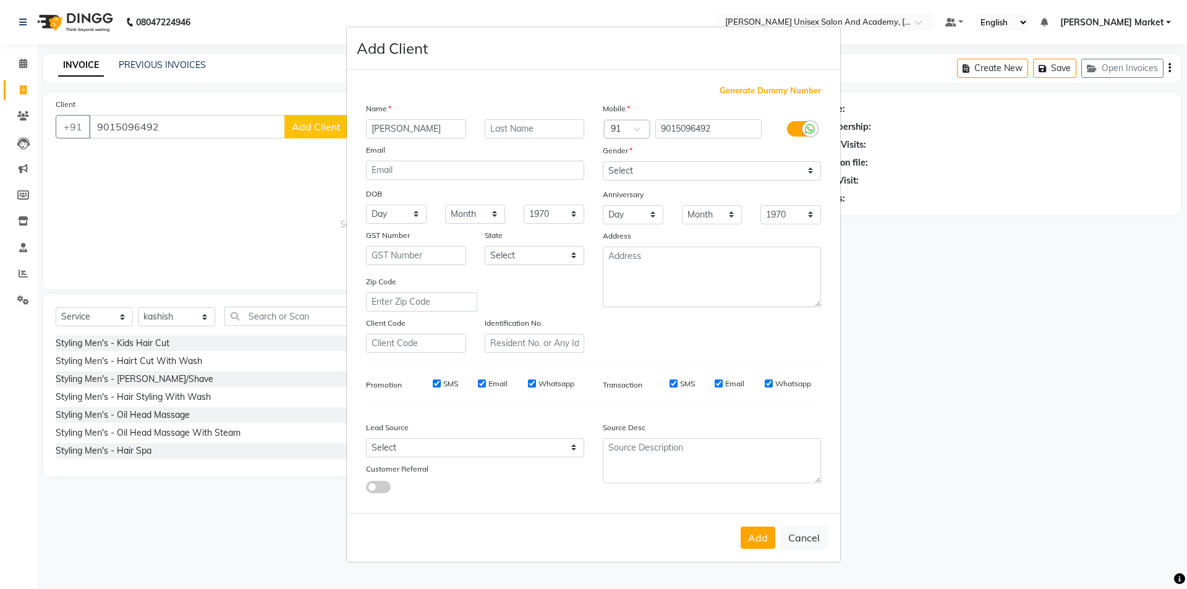
type input "[PERSON_NAME]"
click at [668, 171] on select "Select [DEMOGRAPHIC_DATA] [DEMOGRAPHIC_DATA] Other Prefer Not To Say" at bounding box center [712, 170] width 218 height 19
select select "[DEMOGRAPHIC_DATA]"
click at [603, 161] on select "Select [DEMOGRAPHIC_DATA] [DEMOGRAPHIC_DATA] Other Prefer Not To Say" at bounding box center [712, 170] width 218 height 19
click at [766, 547] on button "Add" at bounding box center [758, 538] width 35 height 22
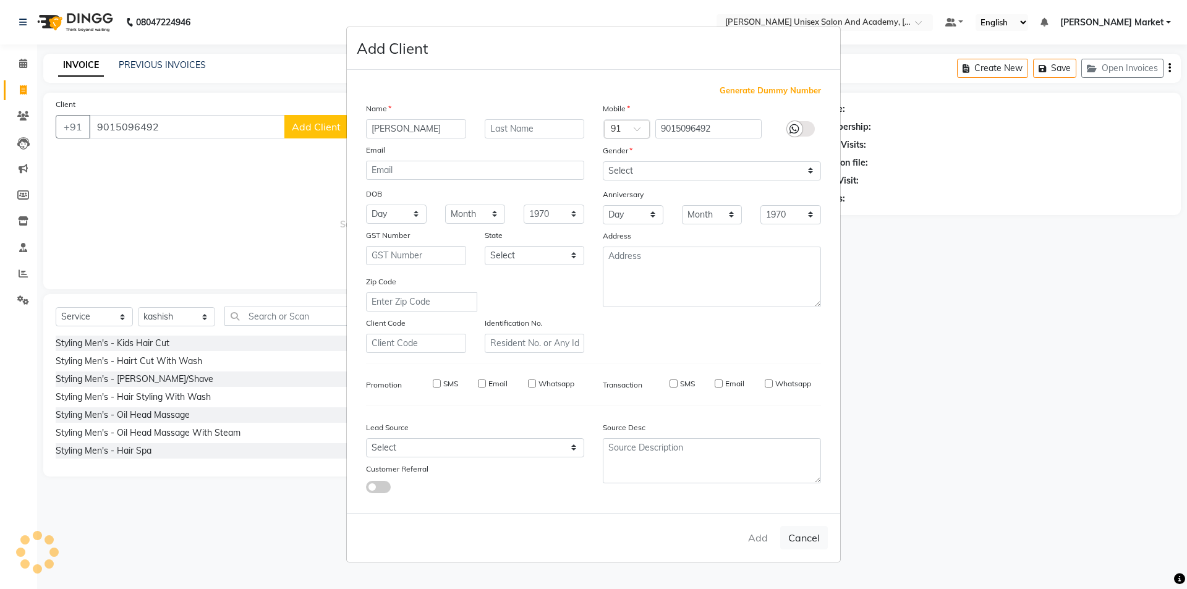
select select
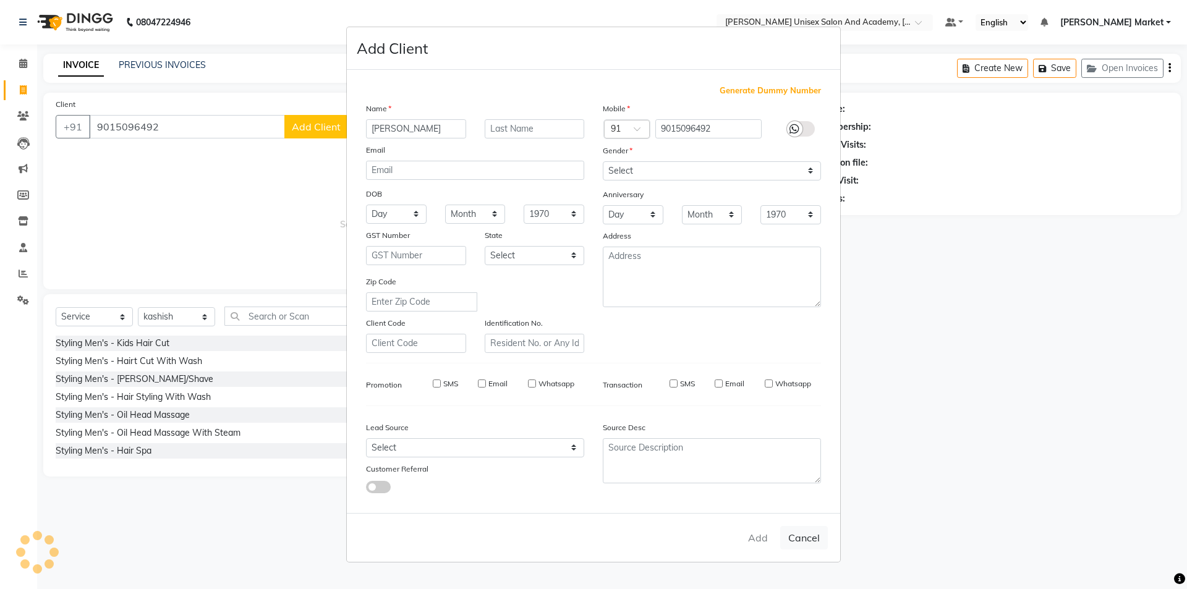
select select
checkbox input "false"
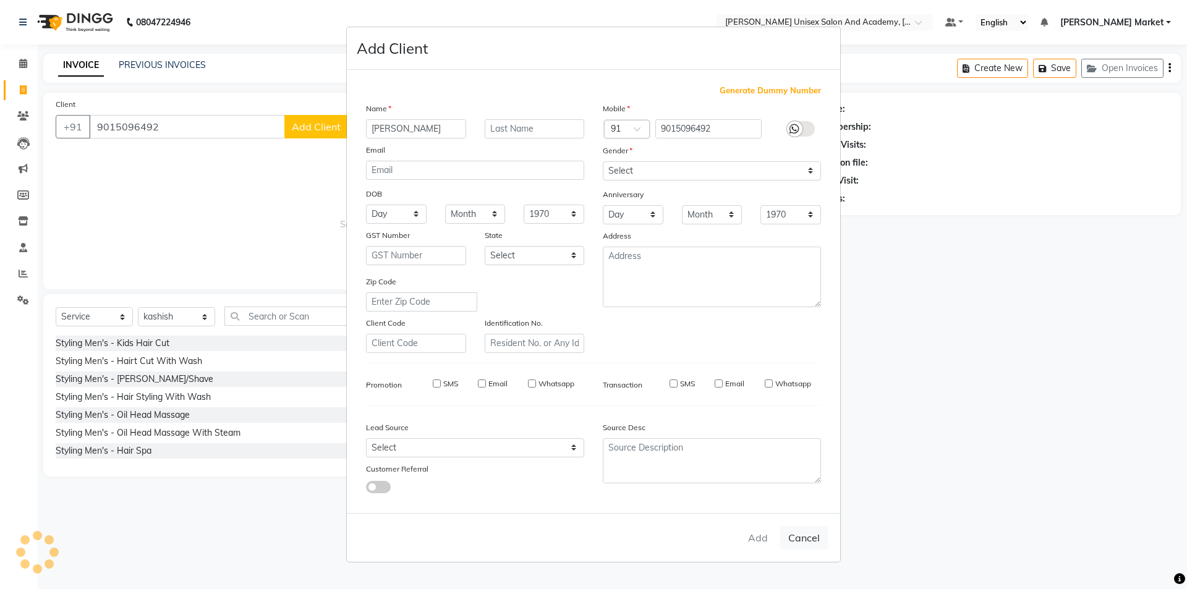
checkbox input "false"
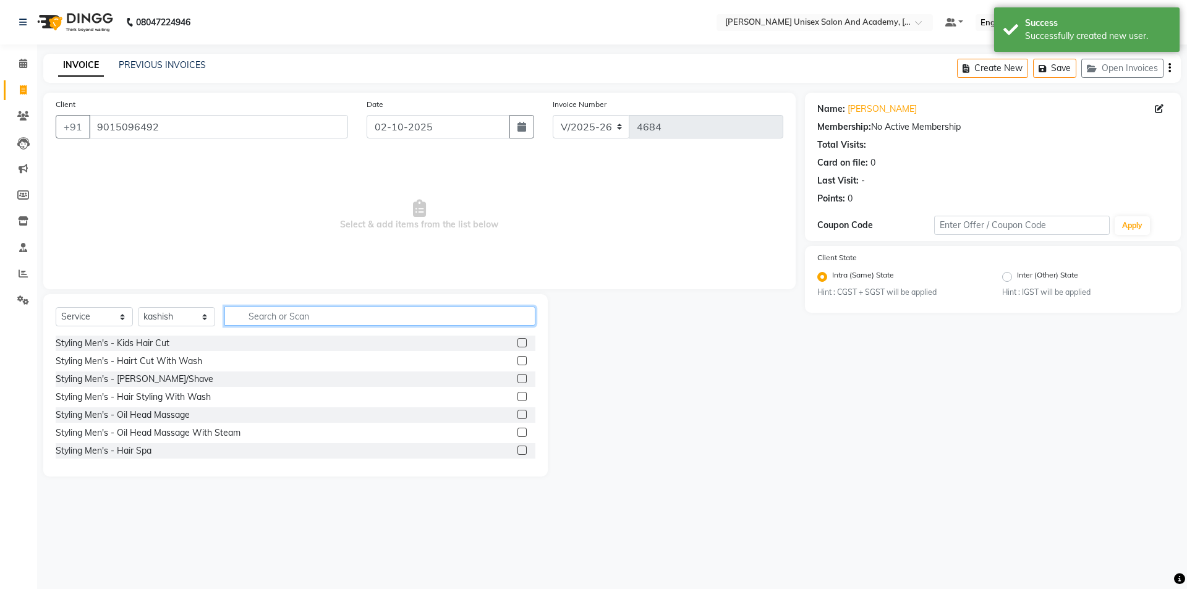
click at [296, 311] on input "text" at bounding box center [379, 316] width 311 height 19
type input "thr"
click at [518, 339] on label at bounding box center [522, 342] width 9 height 9
click at [518, 339] on input "checkbox" at bounding box center [522, 343] width 8 height 8
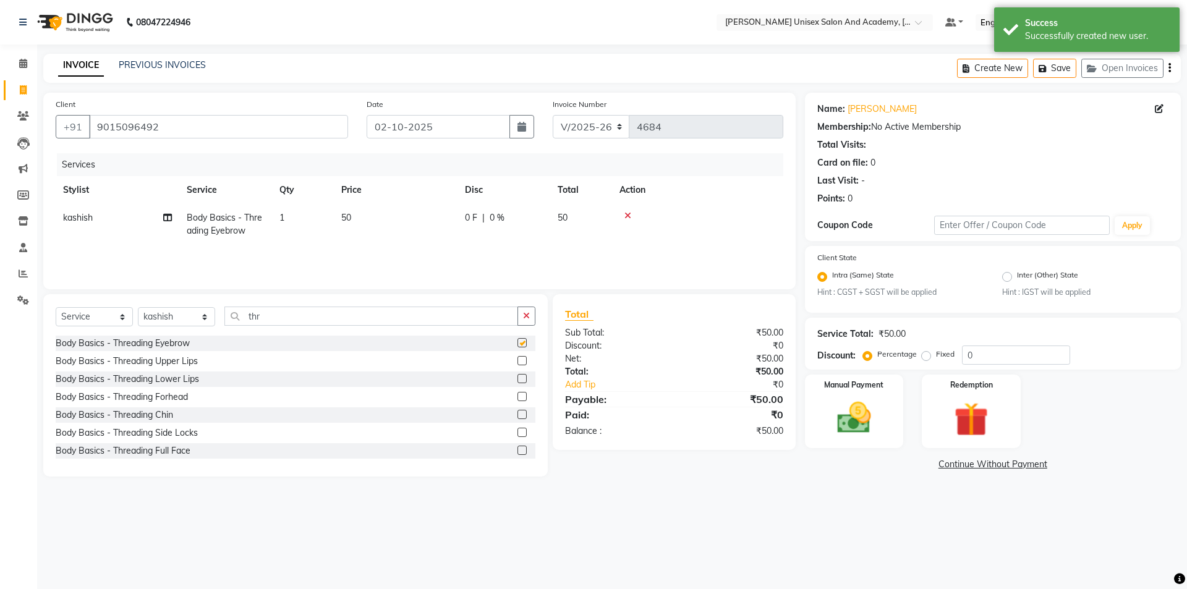
checkbox input "false"
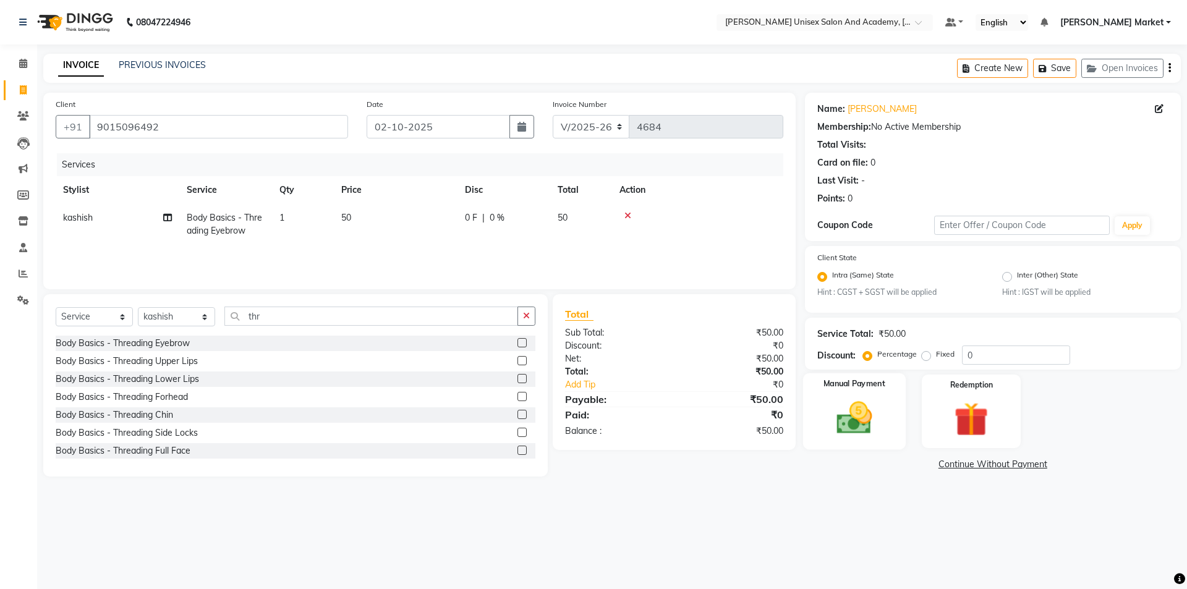
click at [855, 411] on img at bounding box center [855, 418] width 58 height 41
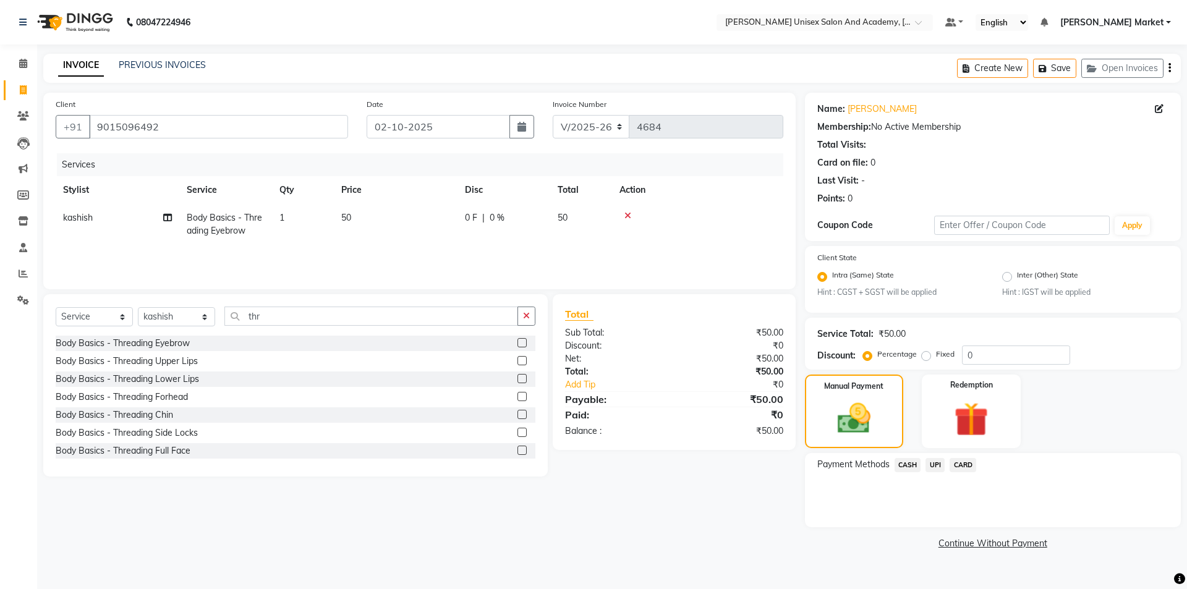
click at [907, 468] on span "CASH" at bounding box center [908, 465] width 27 height 14
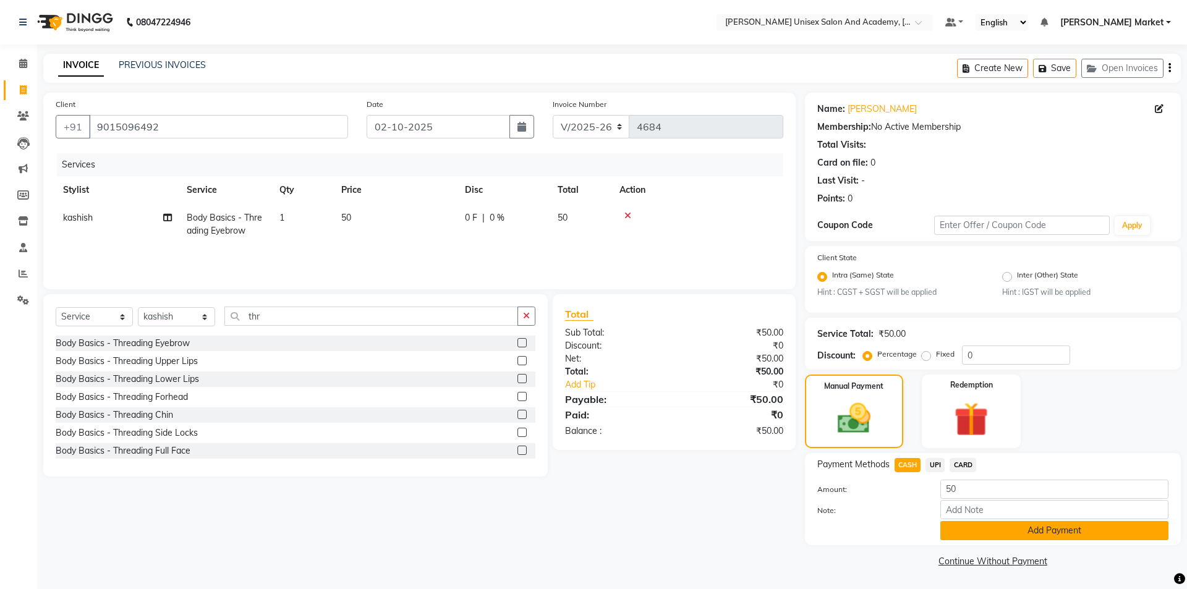
click at [1023, 531] on button "Add Payment" at bounding box center [1055, 530] width 228 height 19
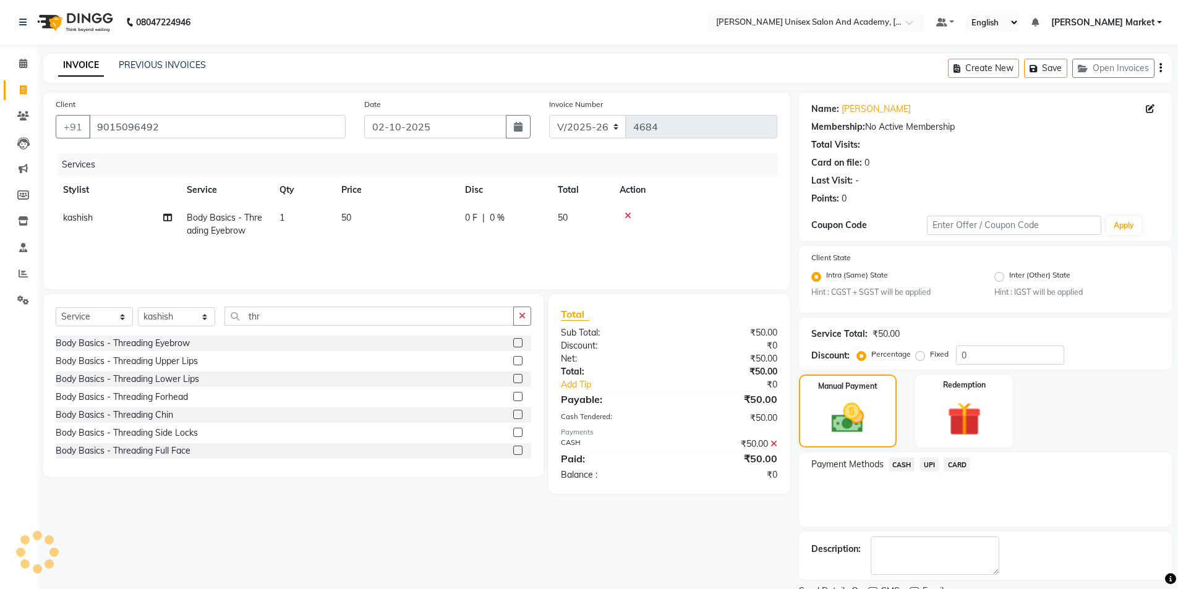
click at [903, 463] on span "CASH" at bounding box center [902, 465] width 27 height 14
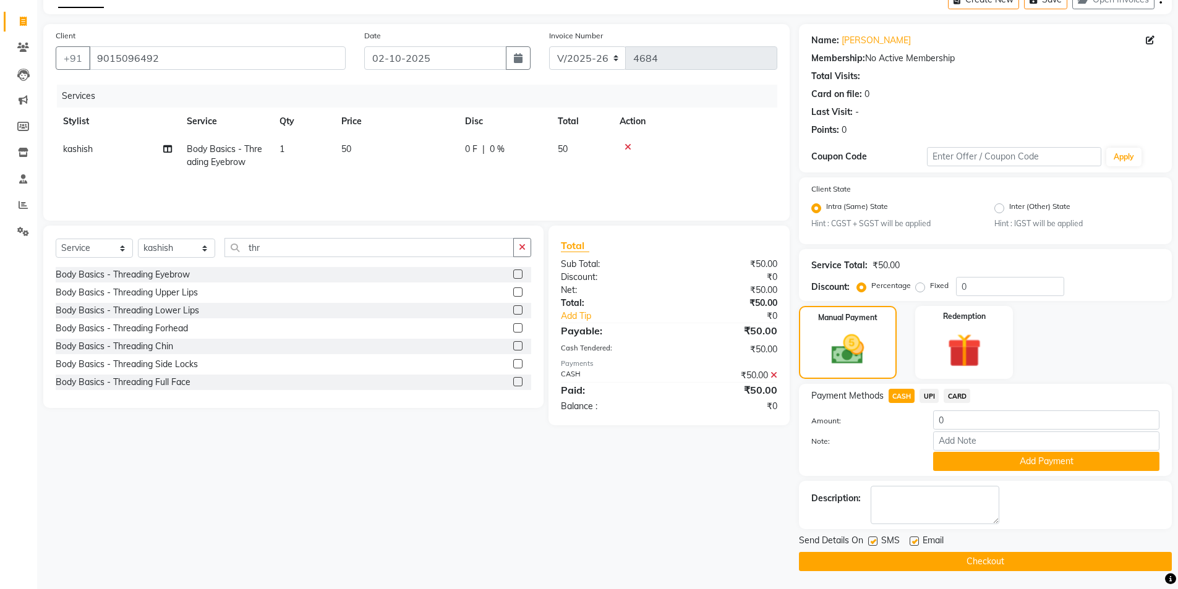
scroll to position [69, 0]
click at [1028, 458] on button "Add Payment" at bounding box center [1046, 460] width 226 height 19
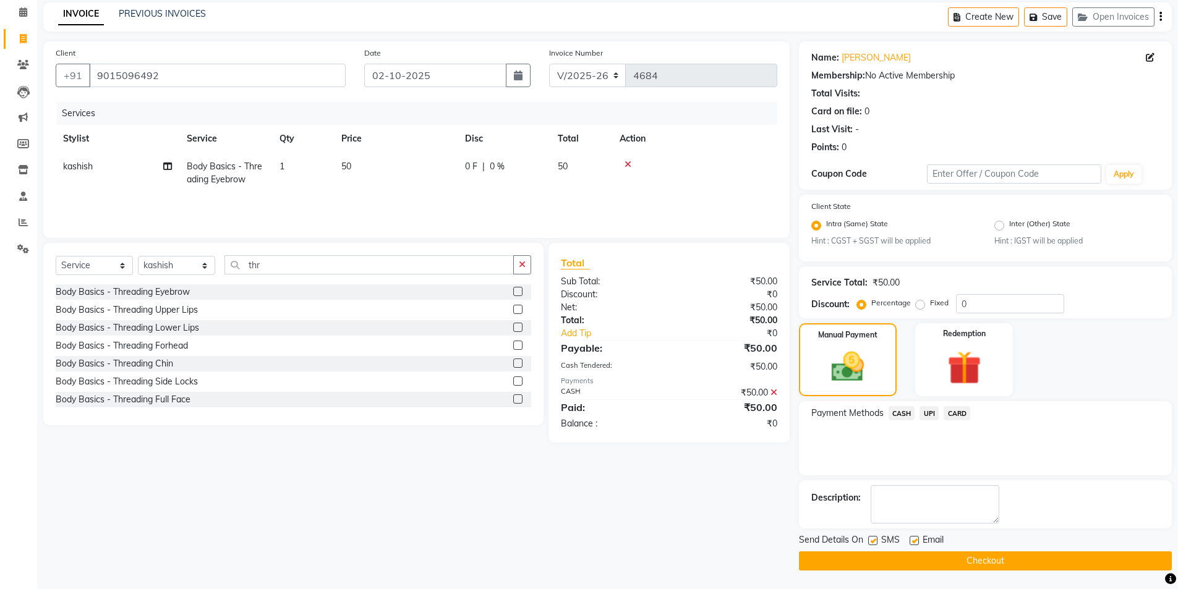
click at [990, 551] on div "Send Details On SMS Email Checkout" at bounding box center [985, 552] width 373 height 37
click at [978, 557] on button "Checkout" at bounding box center [985, 561] width 373 height 19
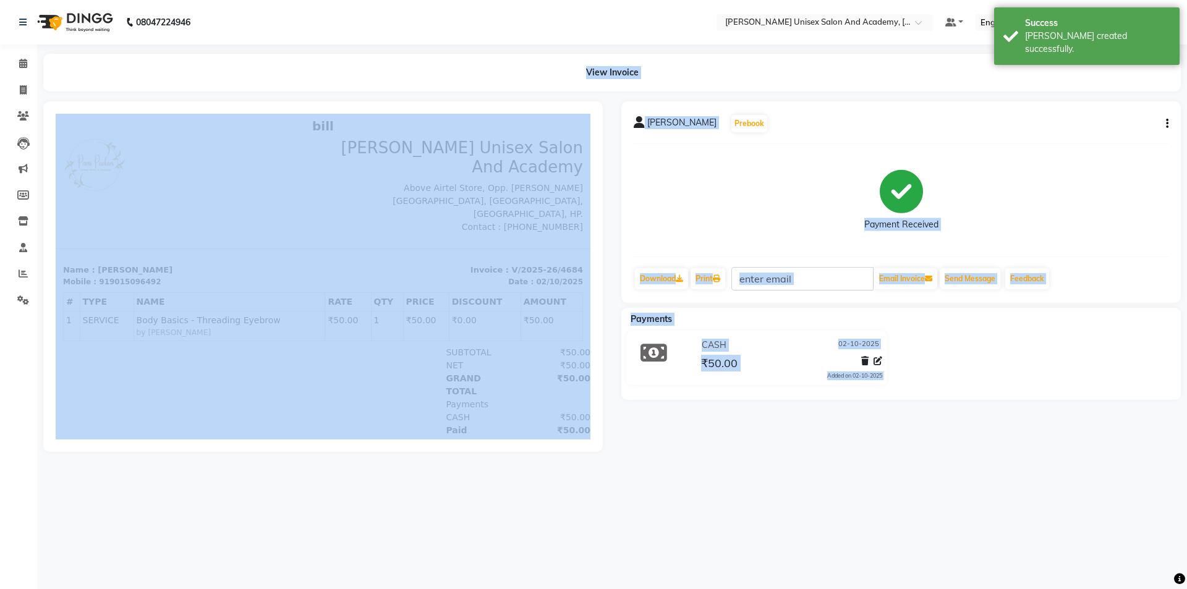
click at [803, 139] on div "sapna Prebook Payment Received Download Print Email Invoice Send Message Feedba…" at bounding box center [901, 202] width 560 height 202
click at [406, 58] on div "View Invoice" at bounding box center [612, 73] width 1138 height 38
click at [734, 63] on div "View Invoice" at bounding box center [612, 73] width 1138 height 38
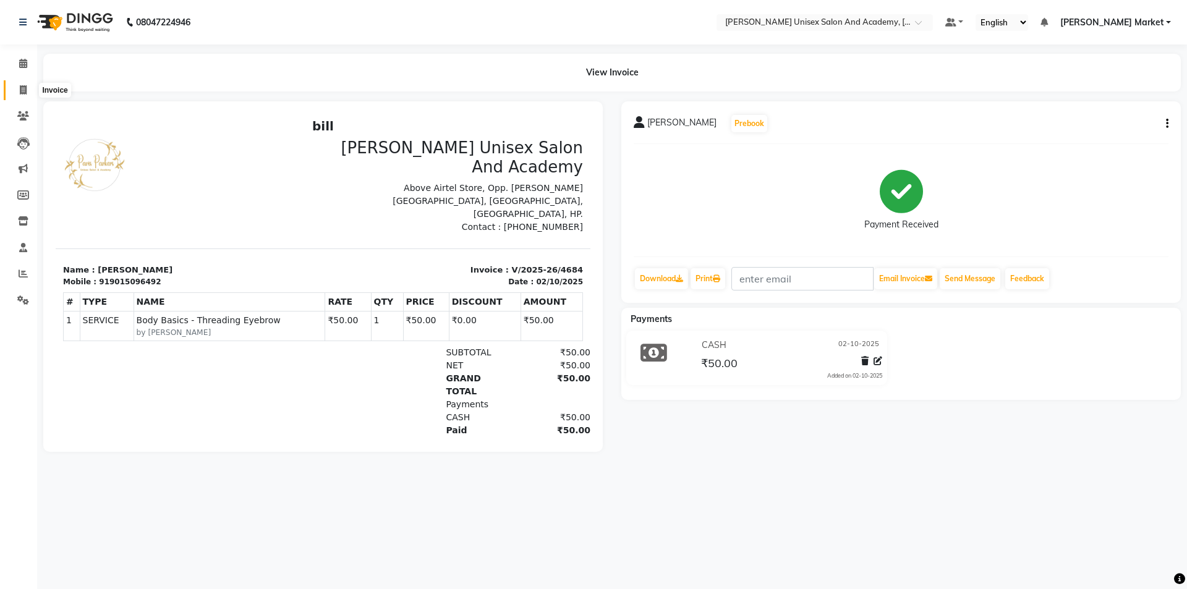
click at [22, 88] on icon at bounding box center [23, 89] width 7 height 9
select select "8060"
select select "service"
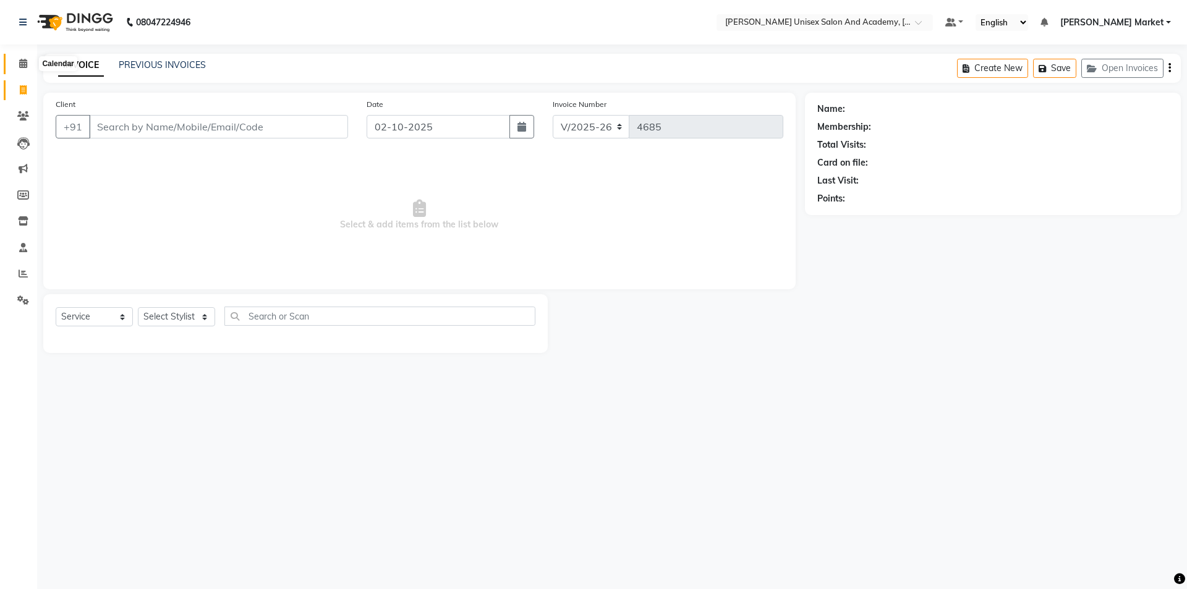
click at [23, 62] on icon at bounding box center [23, 63] width 8 height 9
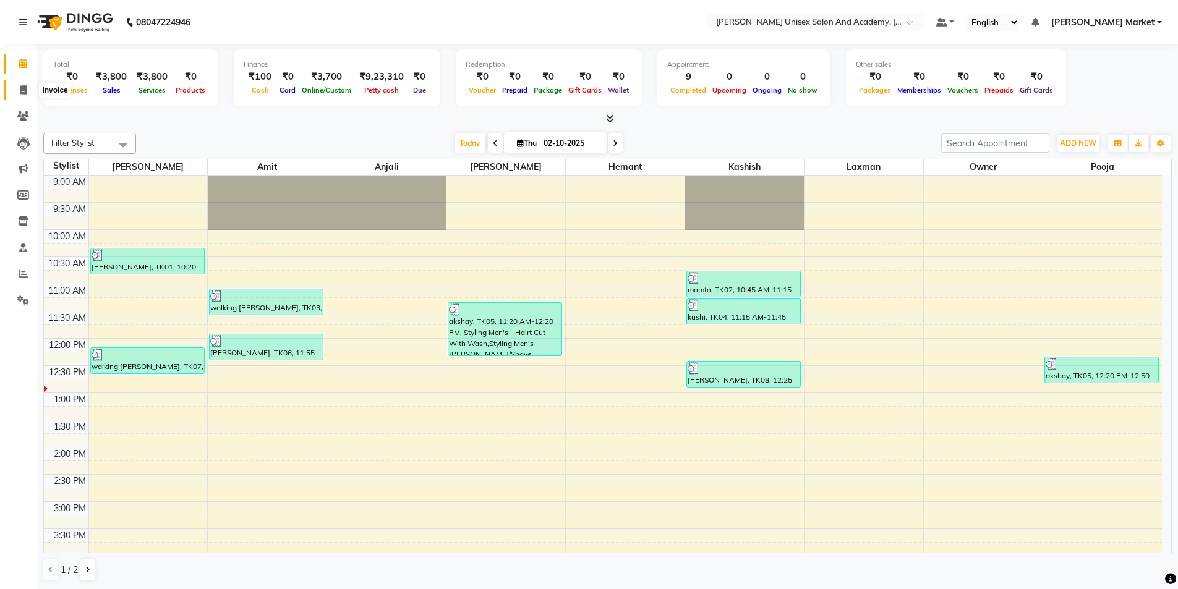
click at [22, 87] on icon at bounding box center [23, 89] width 7 height 9
select select "service"
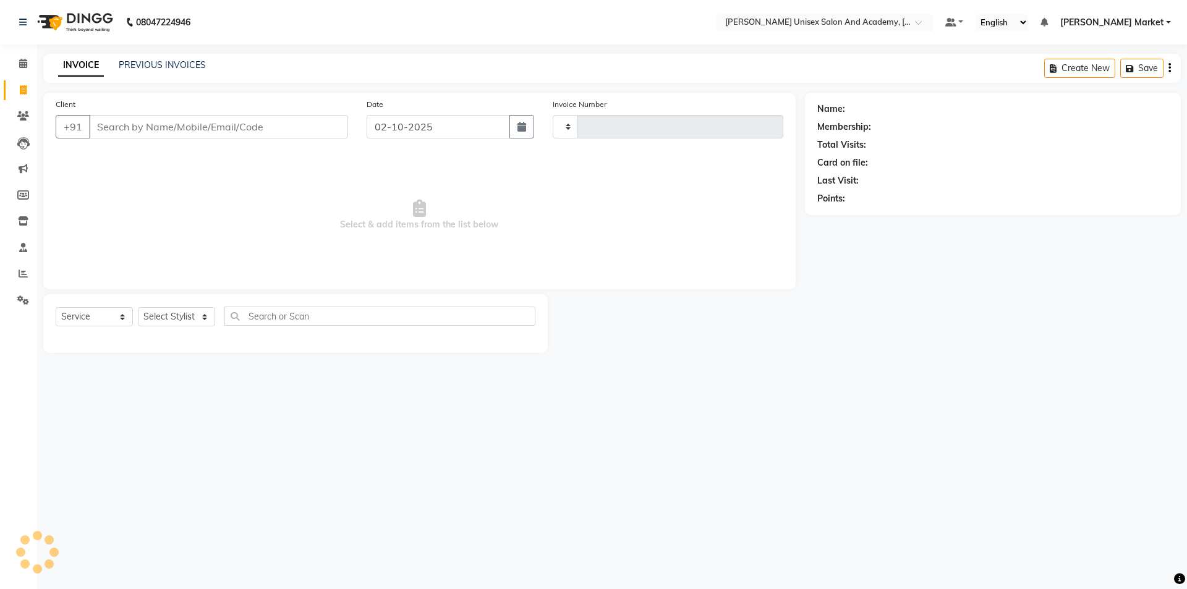
type input "4685"
select select "8060"
